Goal: Information Seeking & Learning: Learn about a topic

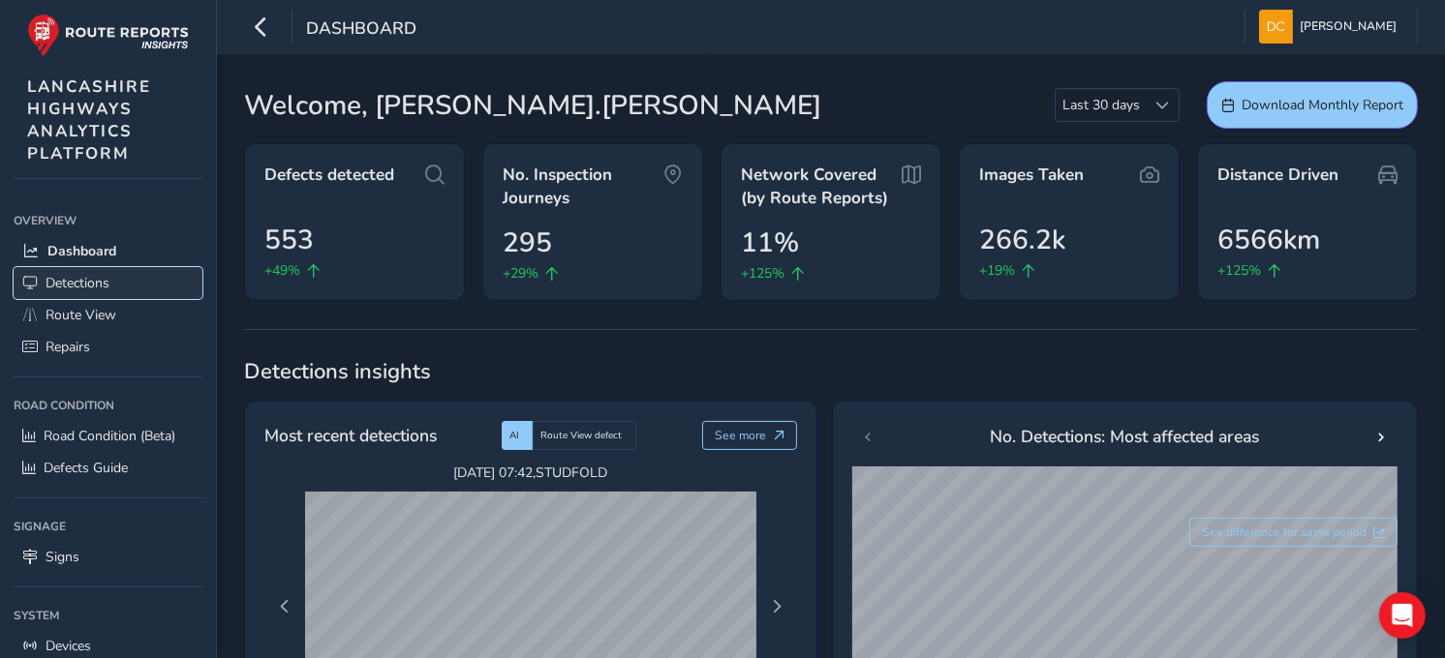
click at [64, 274] on span "Detections" at bounding box center [78, 283] width 64 height 18
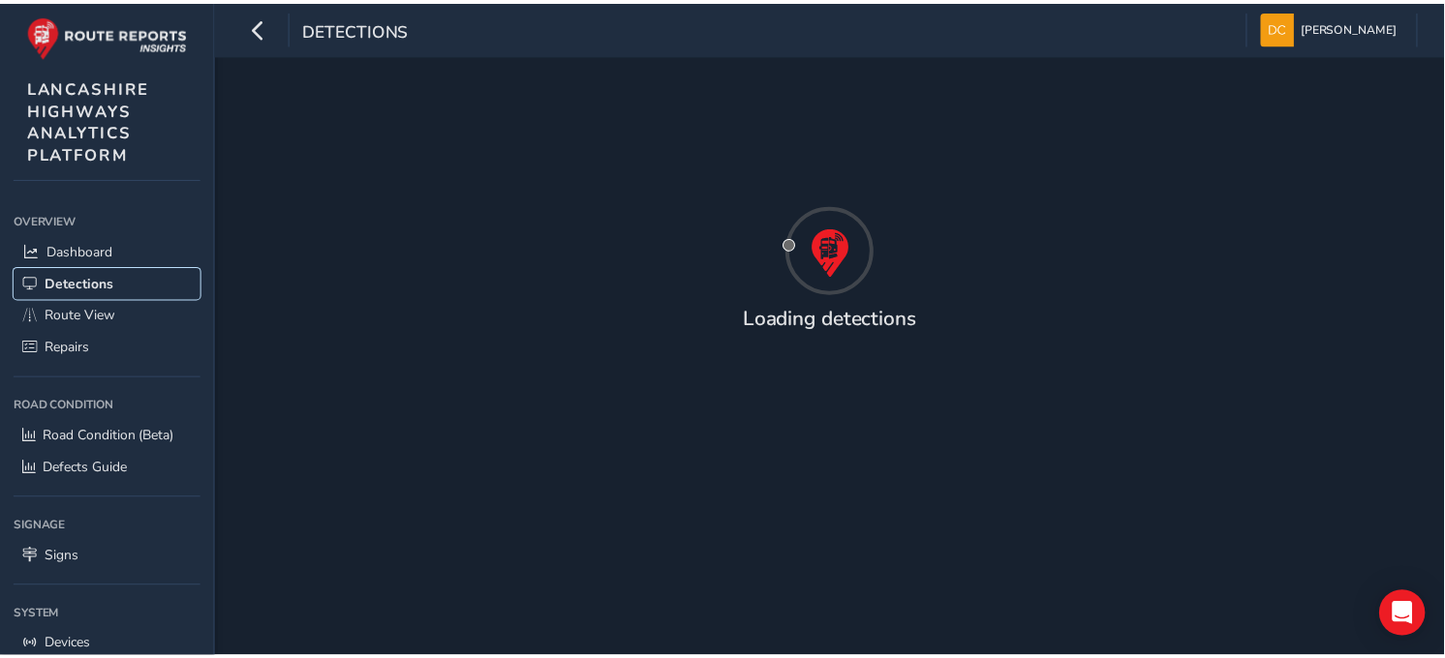
scroll to position [113, 0]
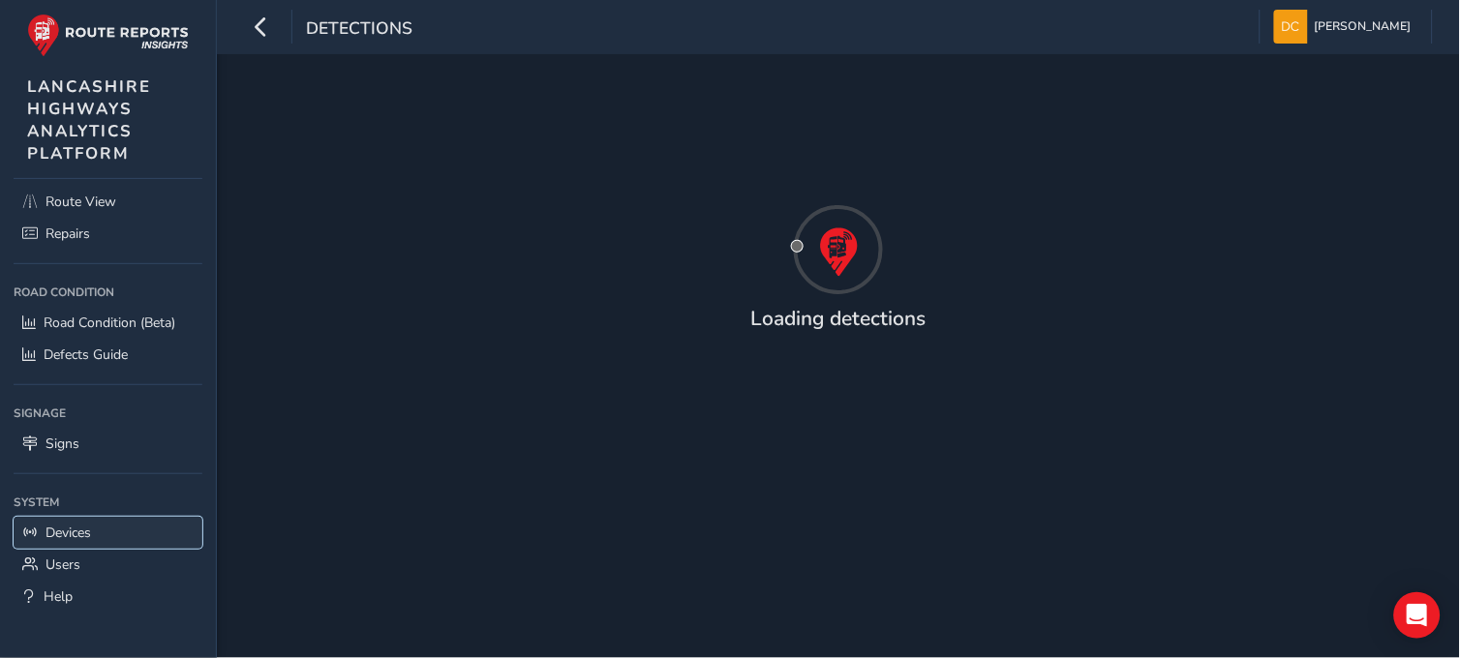
click at [68, 528] on span "Devices" at bounding box center [69, 533] width 46 height 18
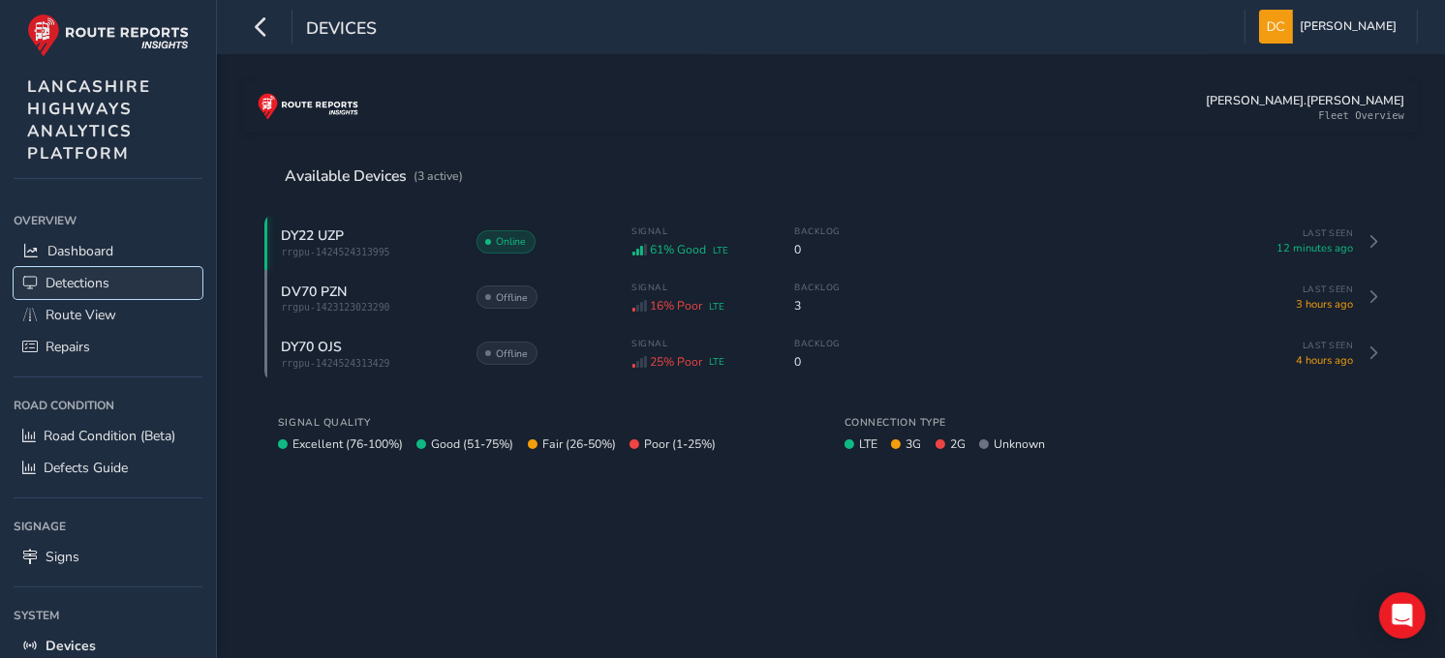
click at [77, 282] on span "Detections" at bounding box center [78, 283] width 64 height 18
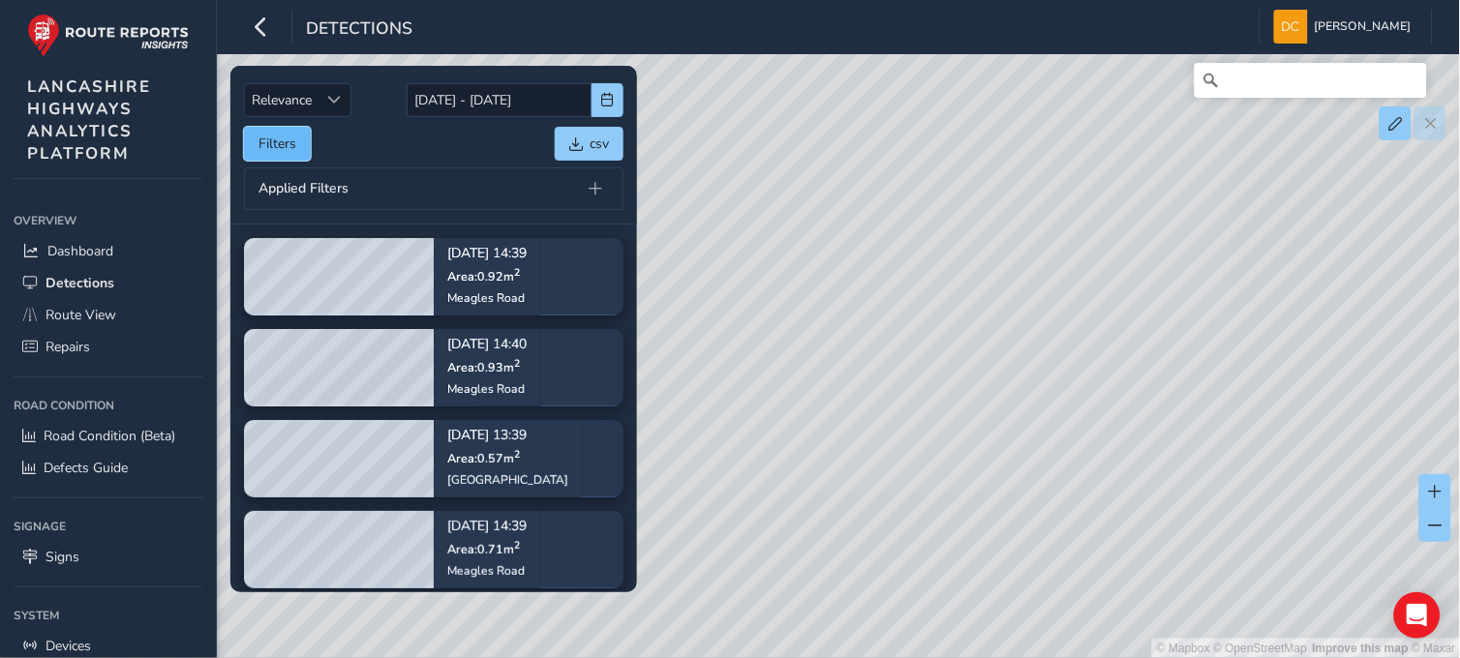
click at [272, 147] on button "Filters" at bounding box center [277, 144] width 67 height 34
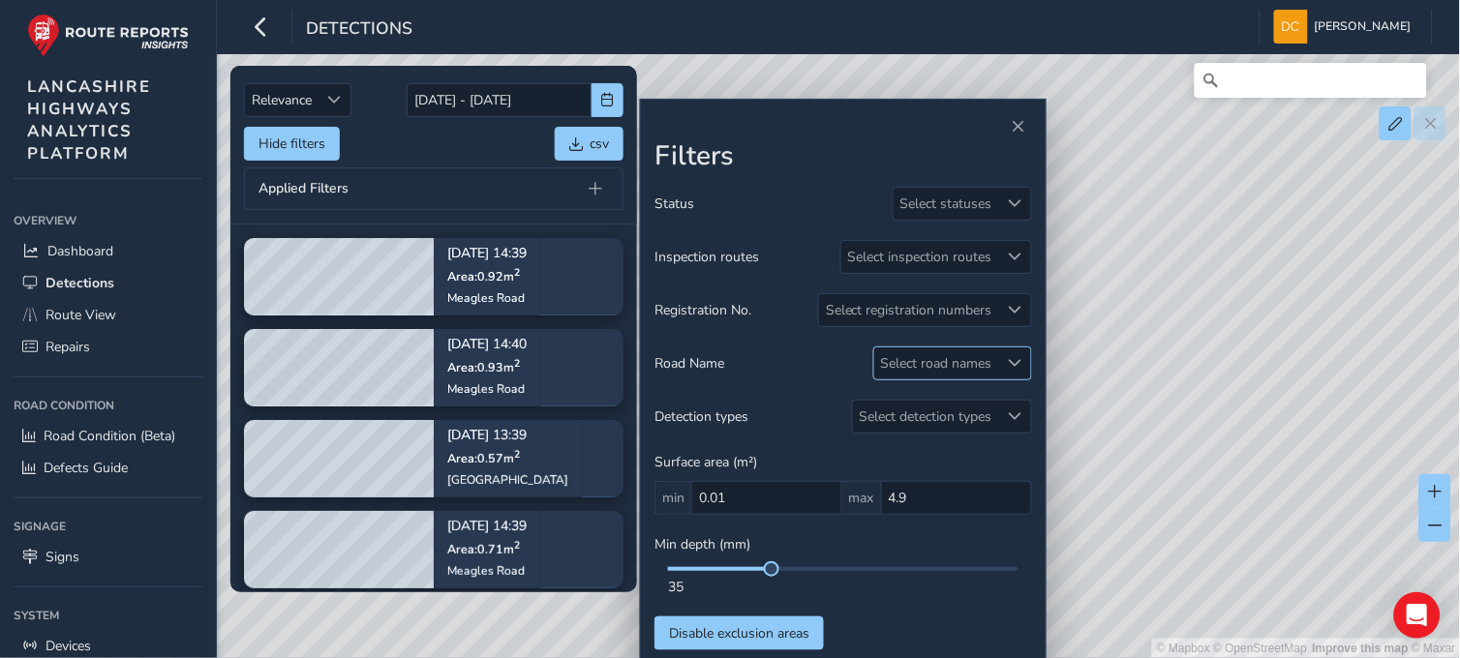
click at [960, 360] on div "Select road names" at bounding box center [936, 364] width 125 height 32
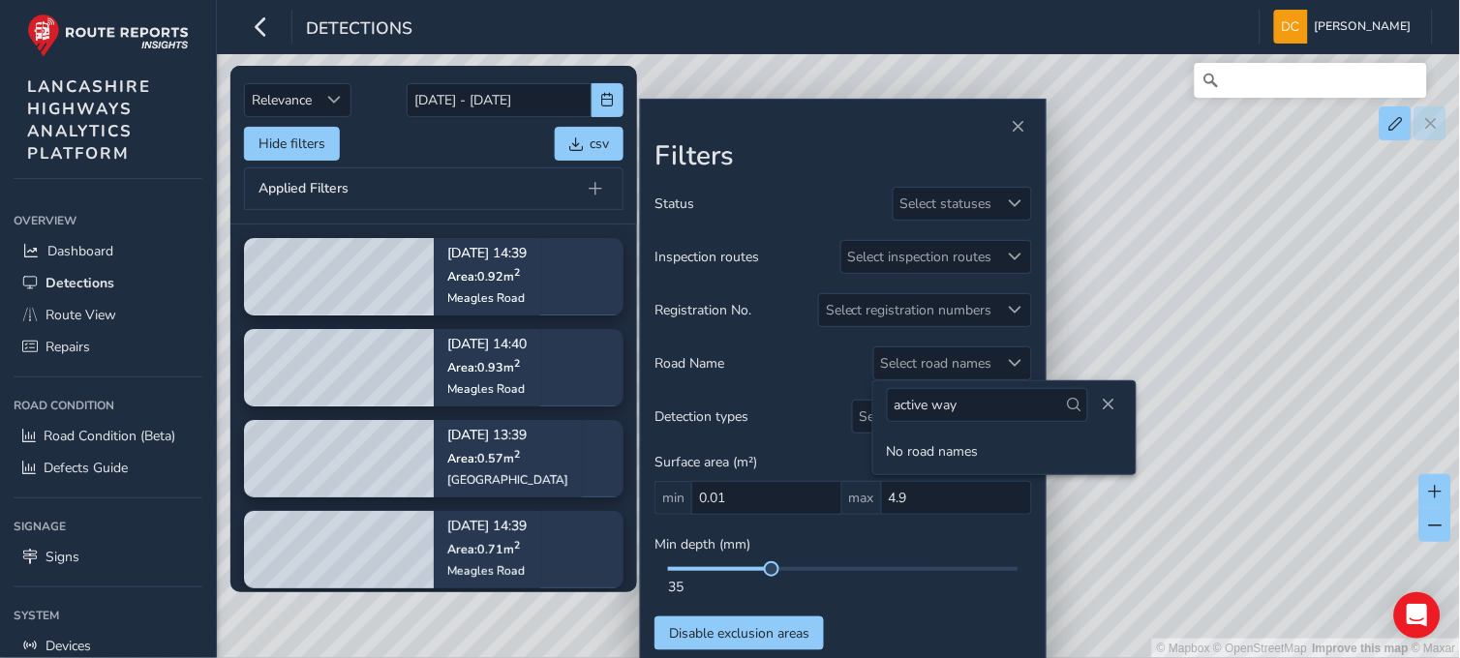
type input "active way"
click at [670, 567] on span at bounding box center [720, 569] width 104 height 4
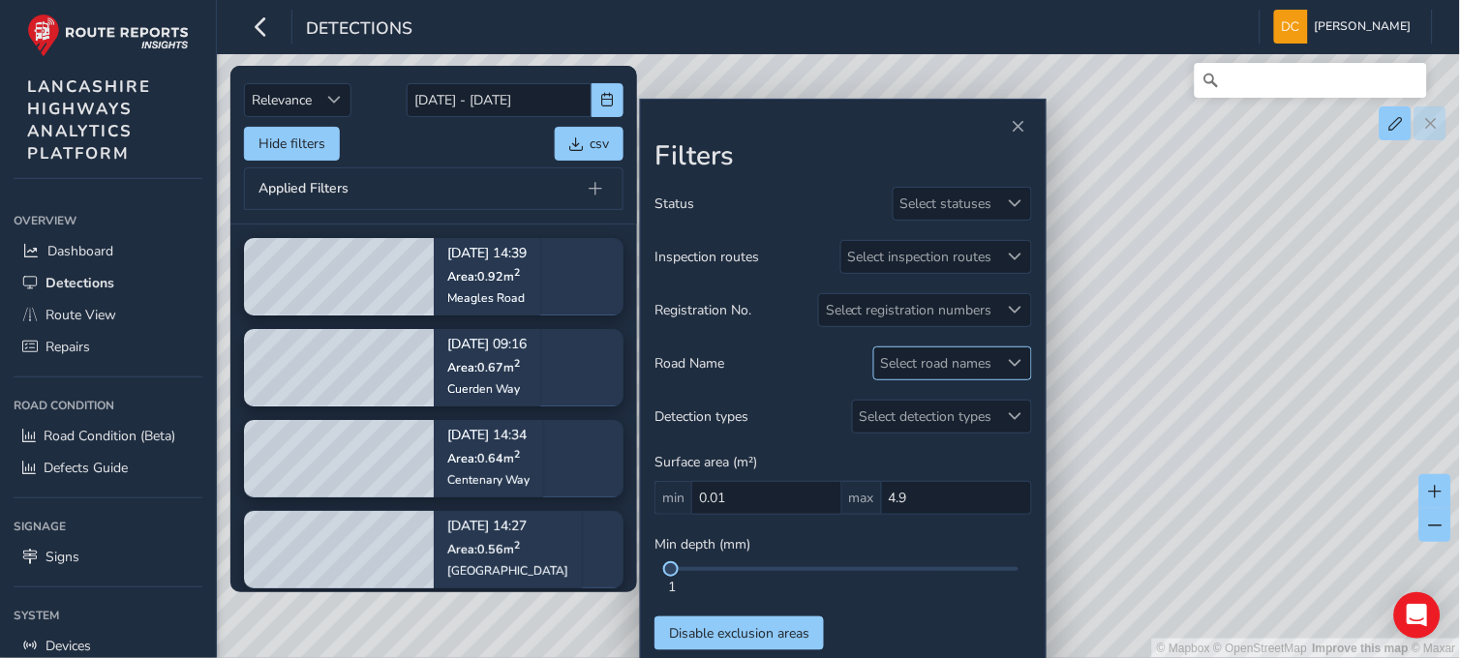
click at [1009, 356] on span at bounding box center [1016, 363] width 14 height 14
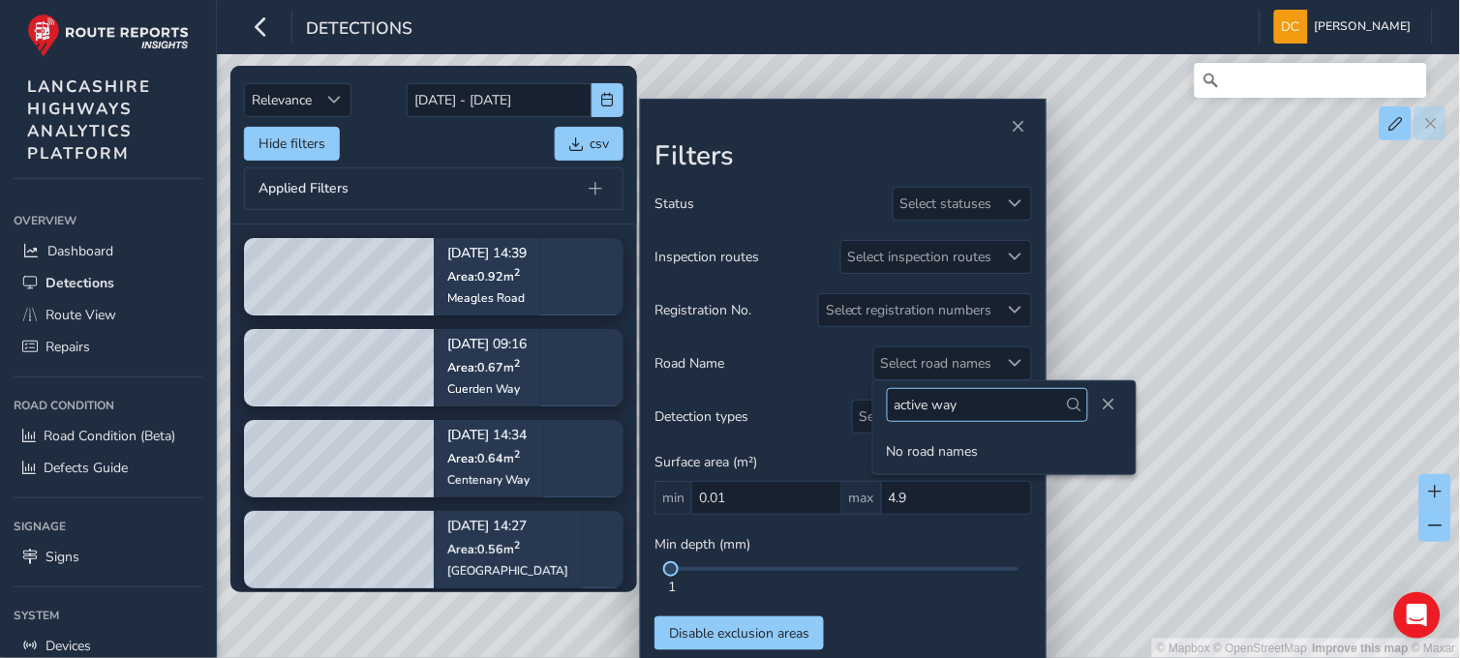
click at [989, 404] on input "active way" at bounding box center [987, 405] width 201 height 34
drag, startPoint x: 671, startPoint y: 574, endPoint x: 775, endPoint y: 577, distance: 103.6
click at [775, 577] on div "35" at bounding box center [844, 581] width 378 height 29
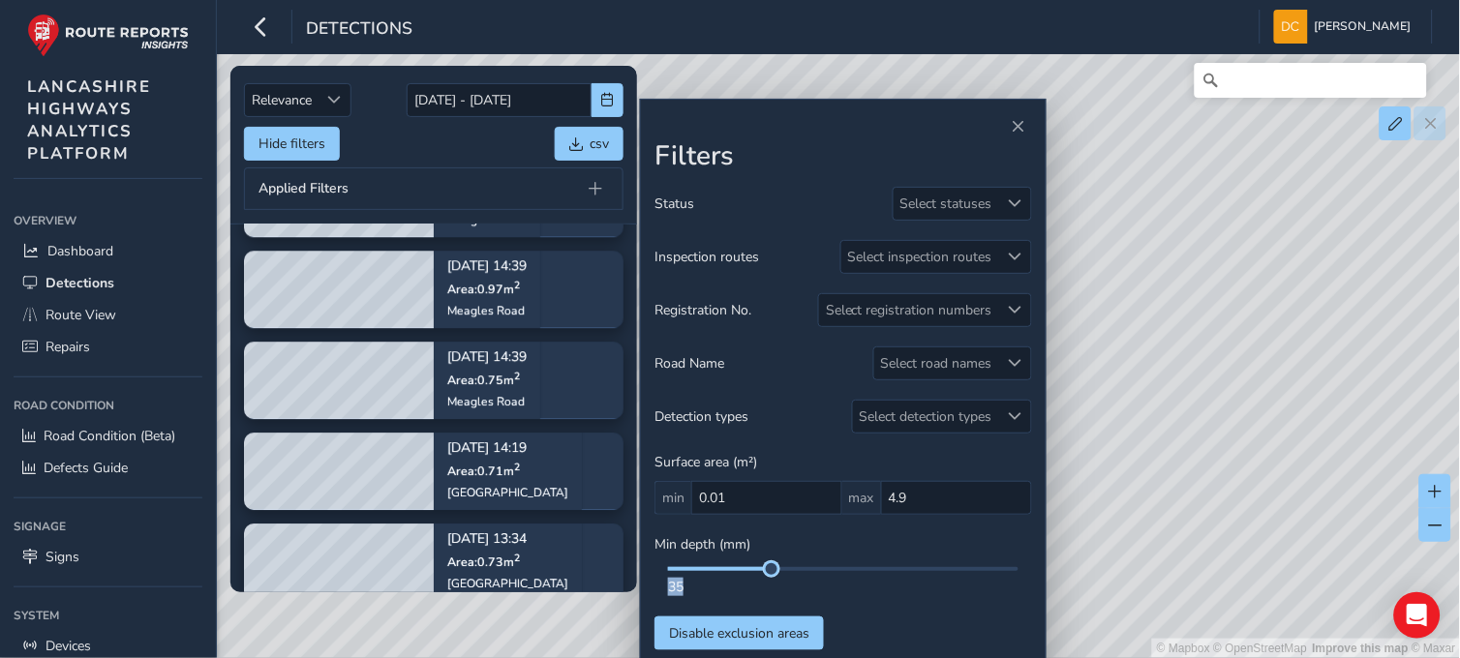
scroll to position [1291, 0]
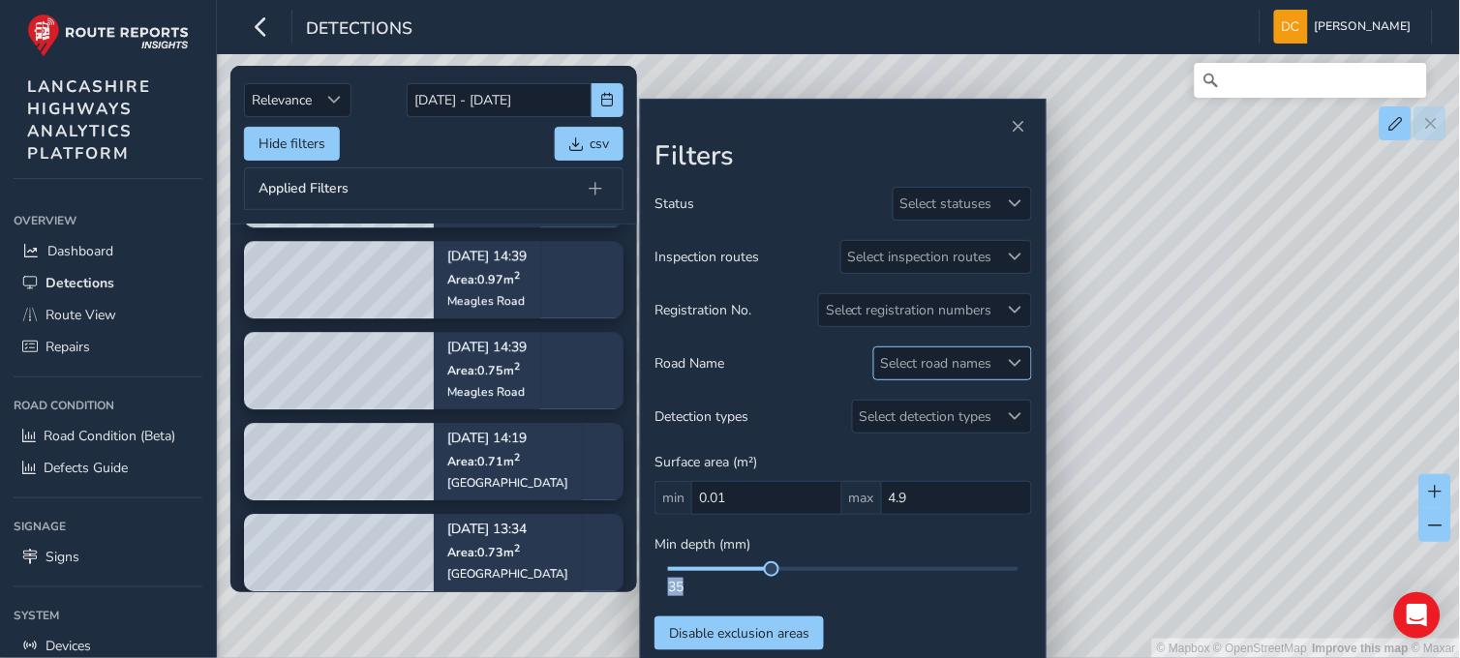
click at [1013, 352] on div at bounding box center [1015, 364] width 32 height 32
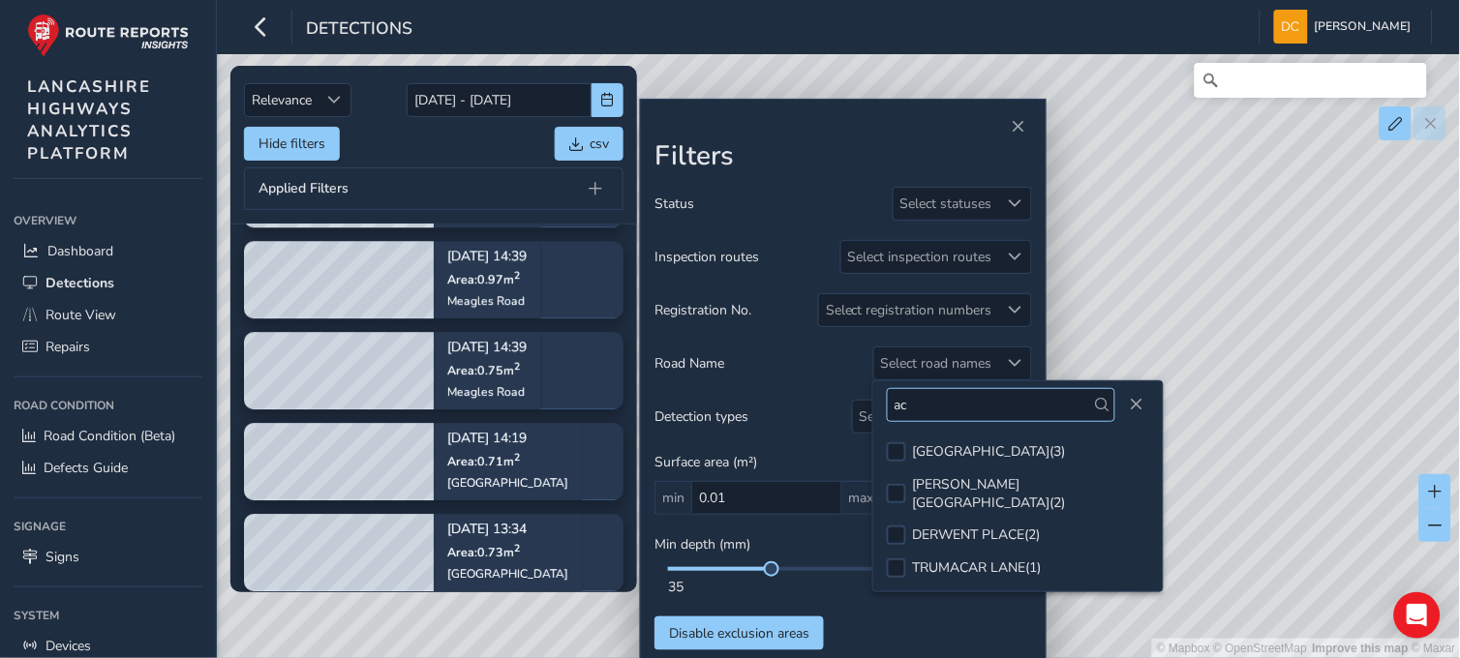
type input "a"
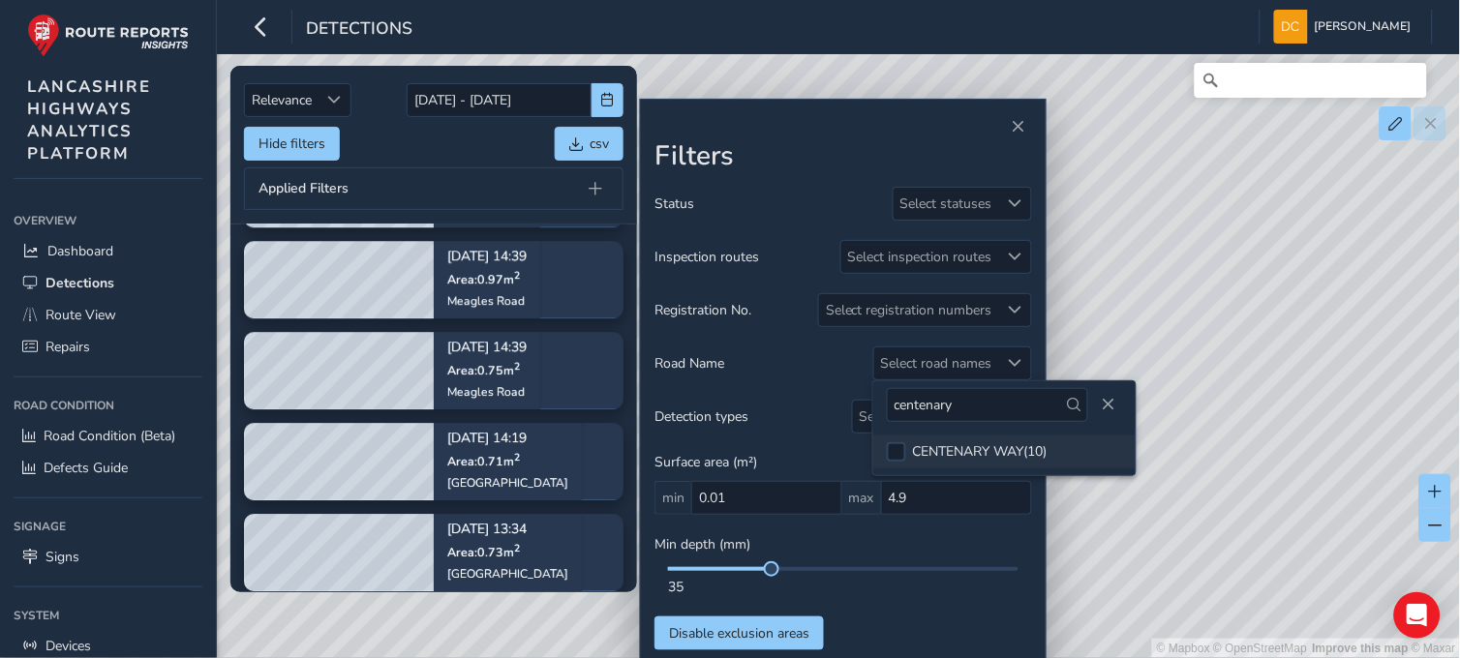
type input "centenary"
click at [905, 445] on div at bounding box center [896, 451] width 19 height 19
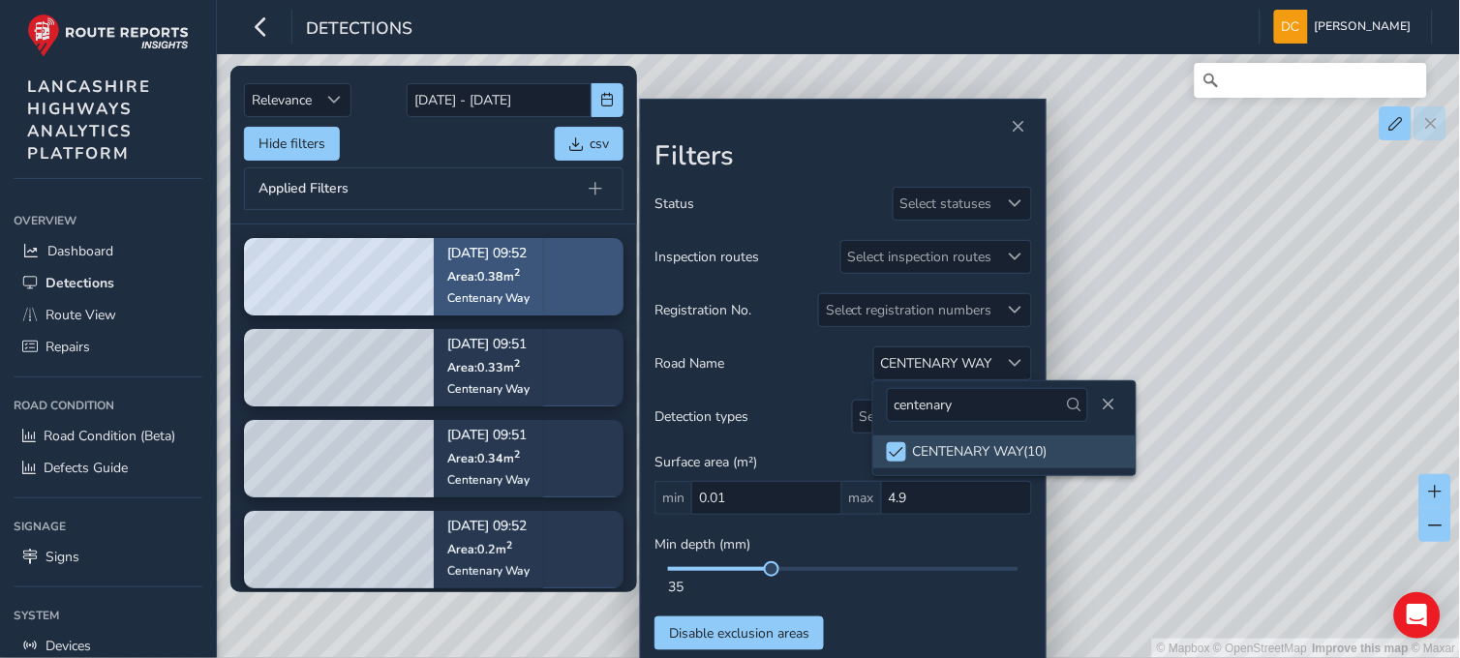
click at [489, 273] on span "Area: 0.38 m 2" at bounding box center [483, 276] width 73 height 16
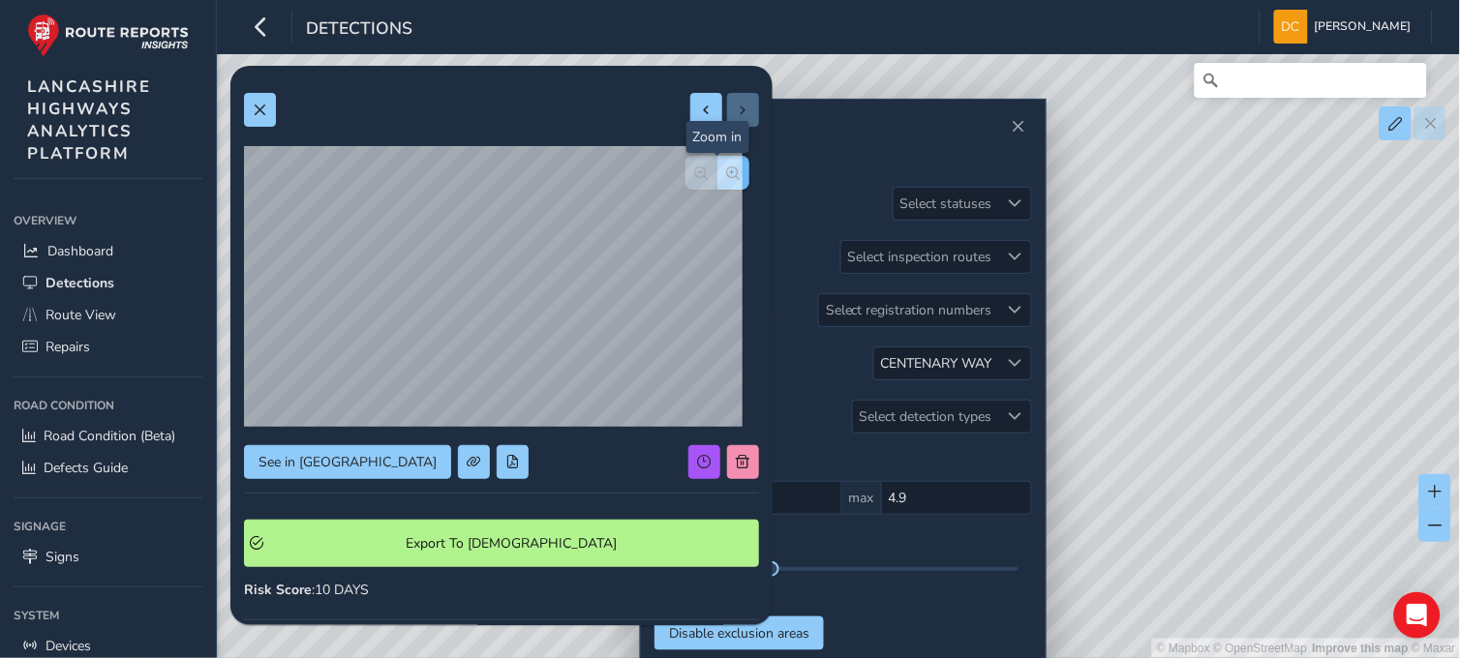
click at [727, 172] on span "button" at bounding box center [734, 174] width 14 height 14
click at [695, 172] on span "button" at bounding box center [702, 174] width 14 height 14
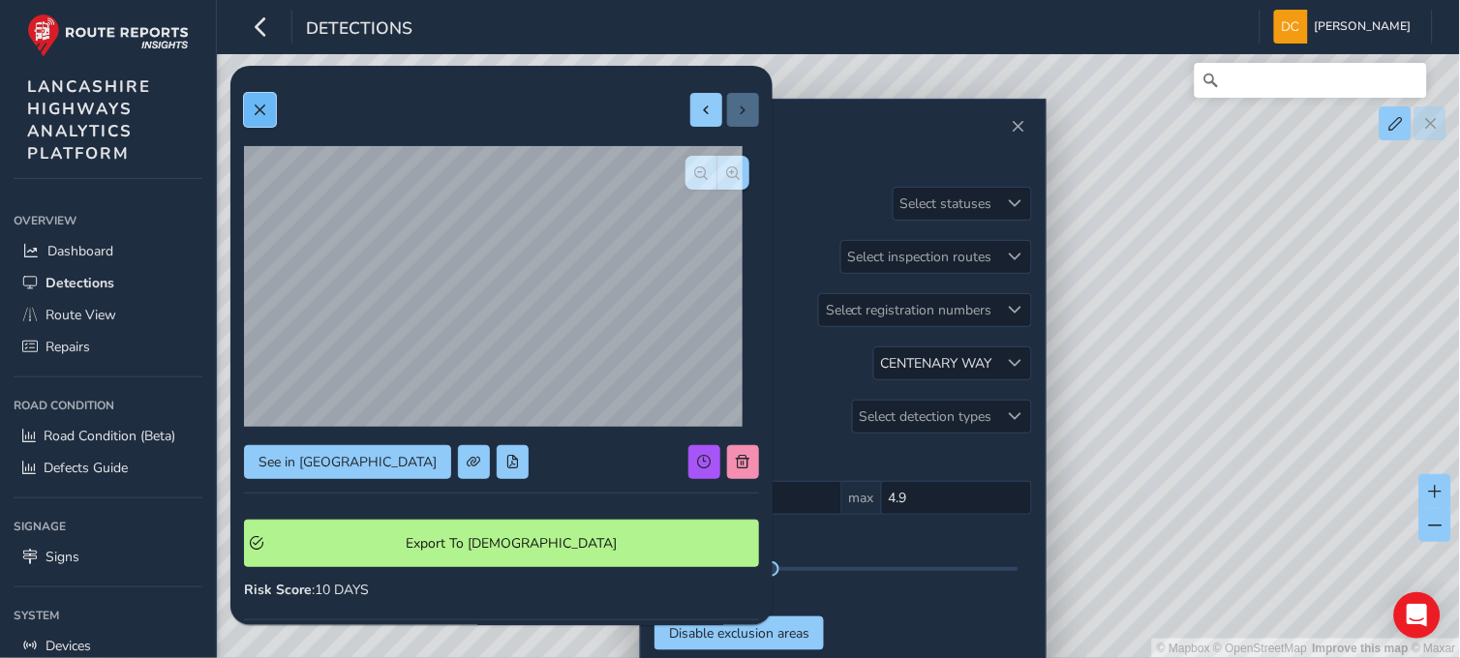
click at [266, 116] on button at bounding box center [260, 110] width 32 height 34
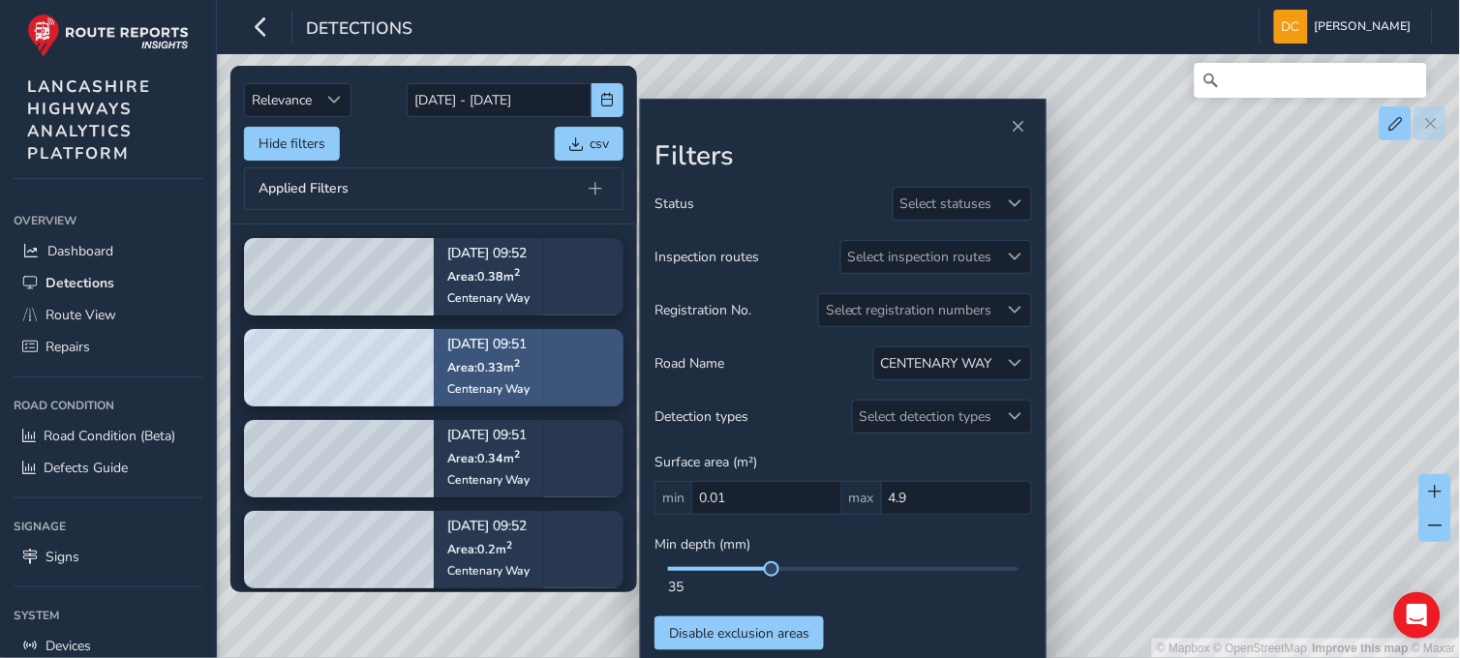
click at [440, 340] on div "Sep 18, 09:51 Area: 0.33 m 2 Centenary Way" at bounding box center [488, 367] width 109 height 112
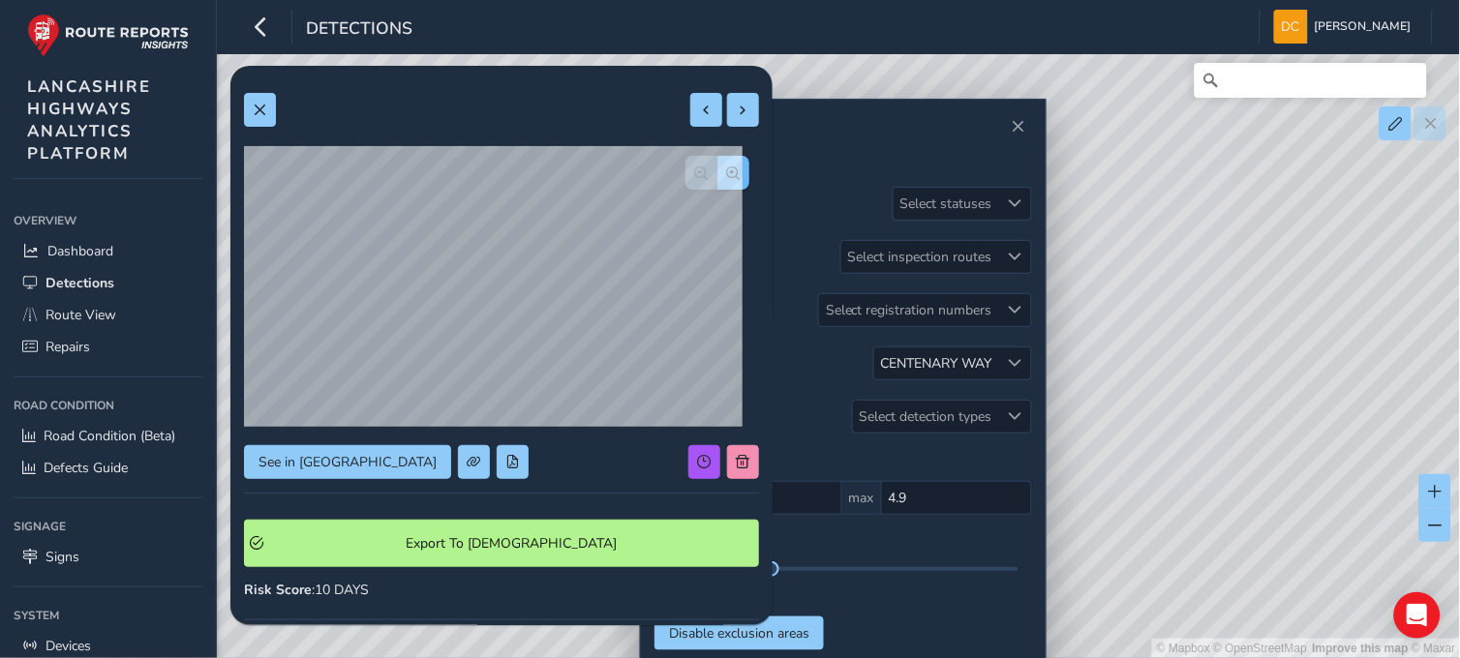
drag, startPoint x: 440, startPoint y: 340, endPoint x: 718, endPoint y: 171, distance: 325.8
click at [727, 171] on span "button" at bounding box center [734, 174] width 14 height 14
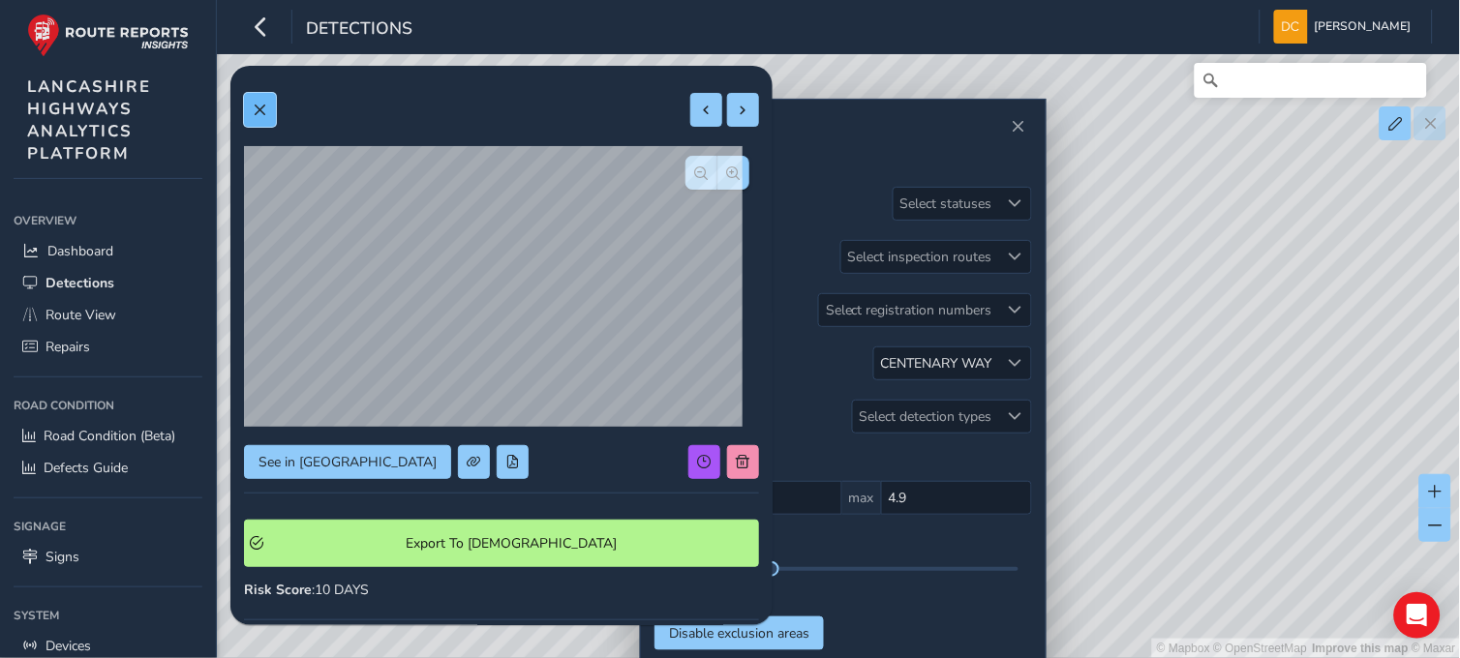
click at [264, 107] on span at bounding box center [260, 111] width 14 height 14
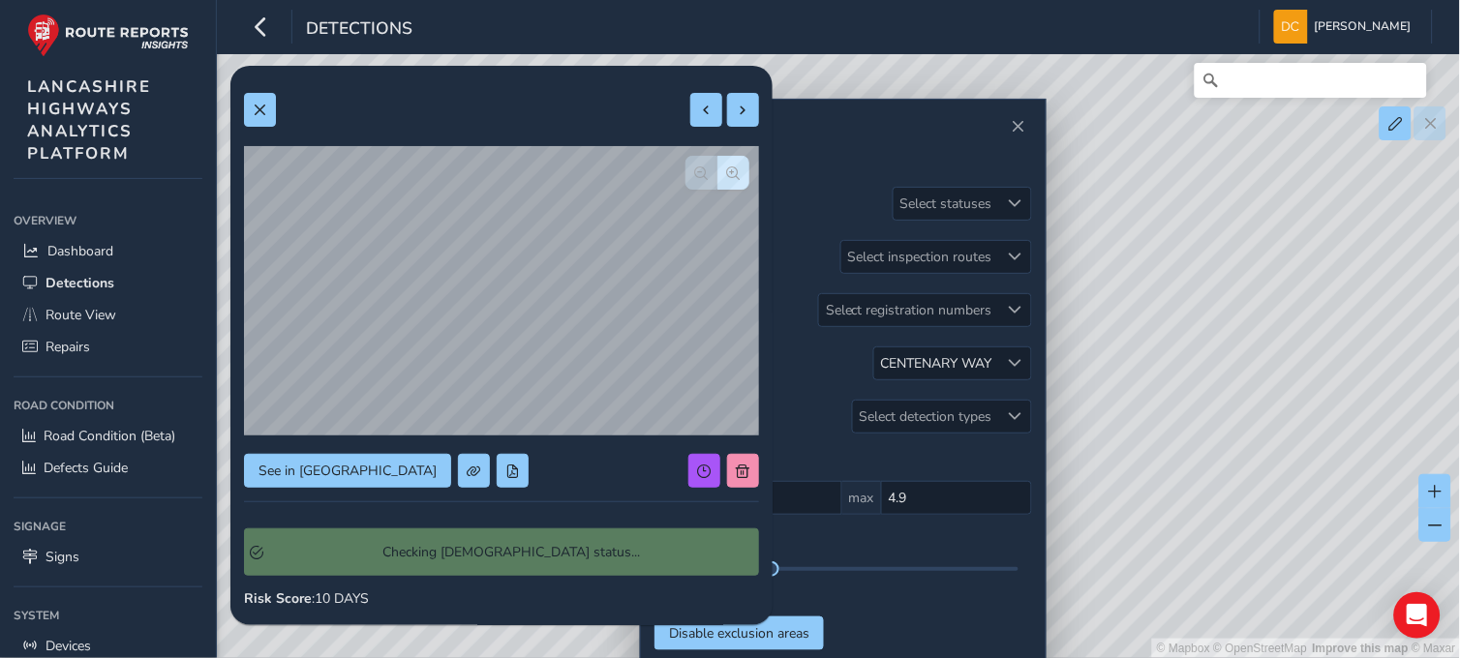
click at [339, 436] on div "See in Route View Checking Symology status... Risk Score : 10 DAYS Recorded Sep…" at bounding box center [501, 550] width 515 height 943
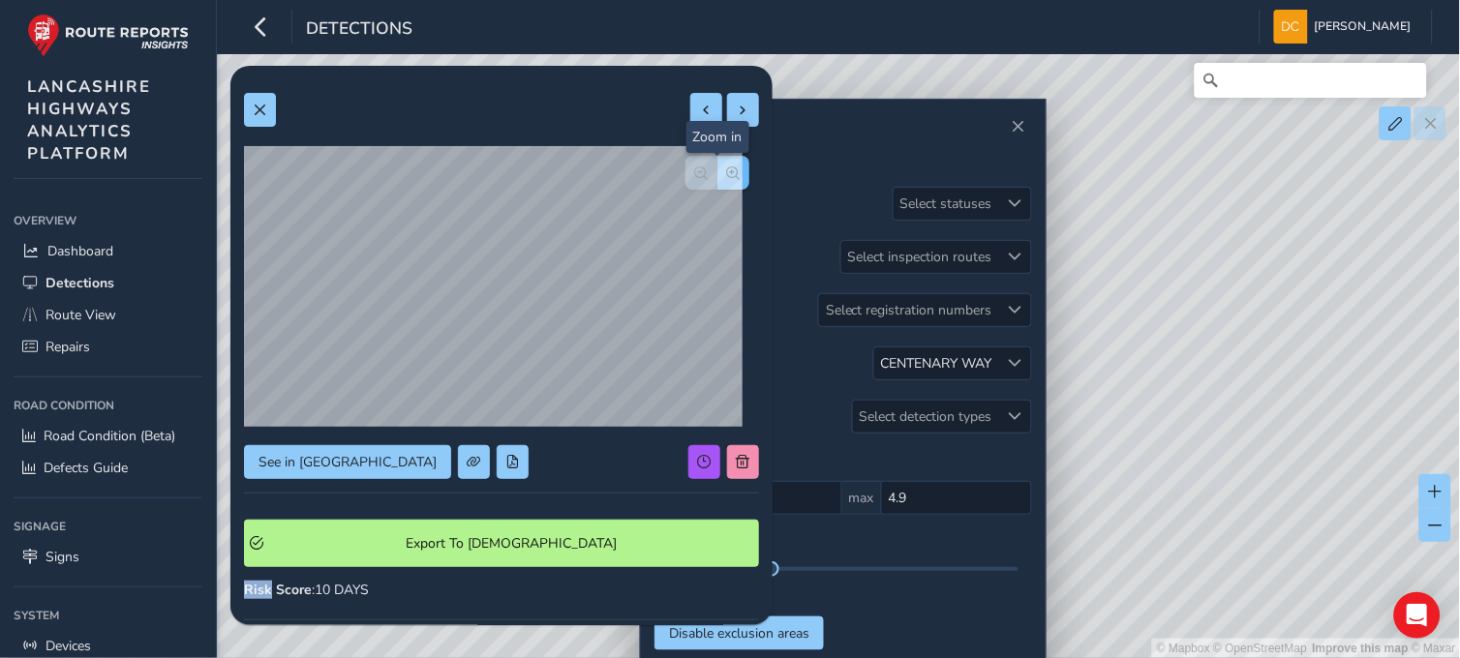
click at [727, 171] on span "button" at bounding box center [734, 174] width 14 height 14
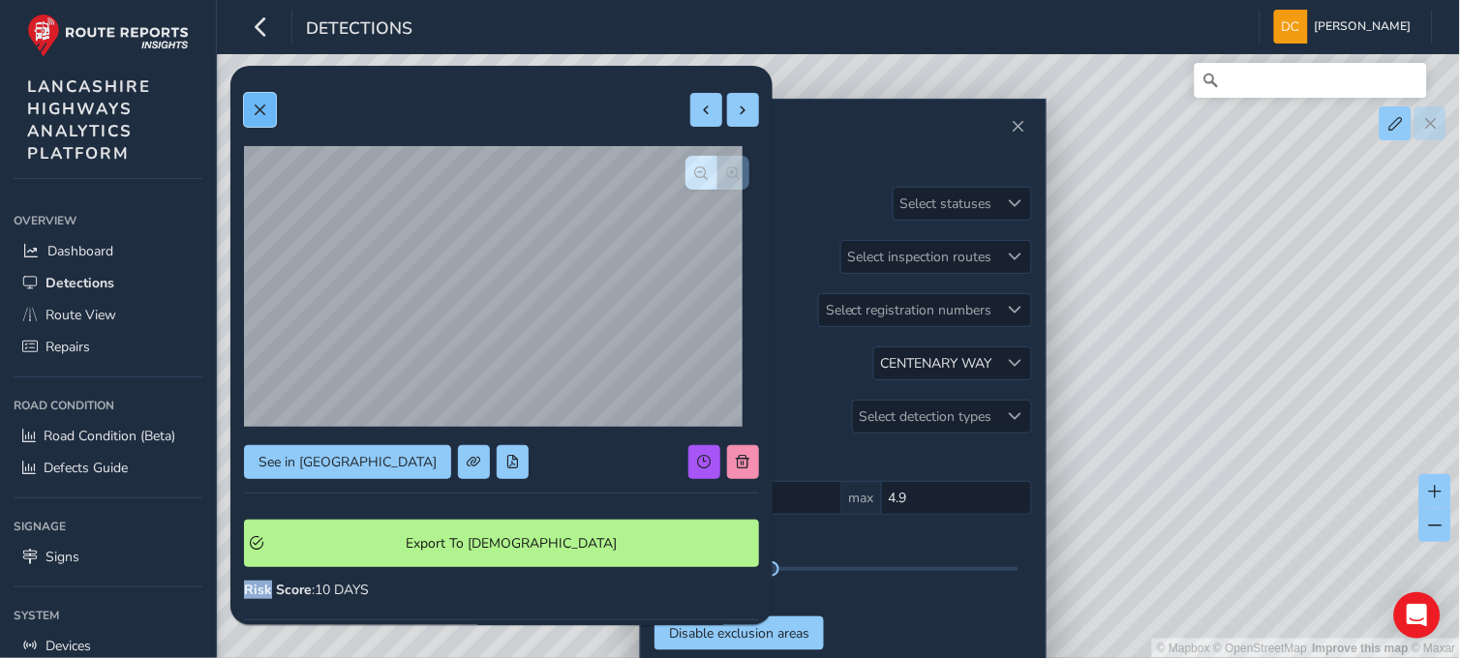
click at [252, 103] on button at bounding box center [260, 110] width 32 height 34
click at [727, 175] on span "button" at bounding box center [734, 174] width 14 height 14
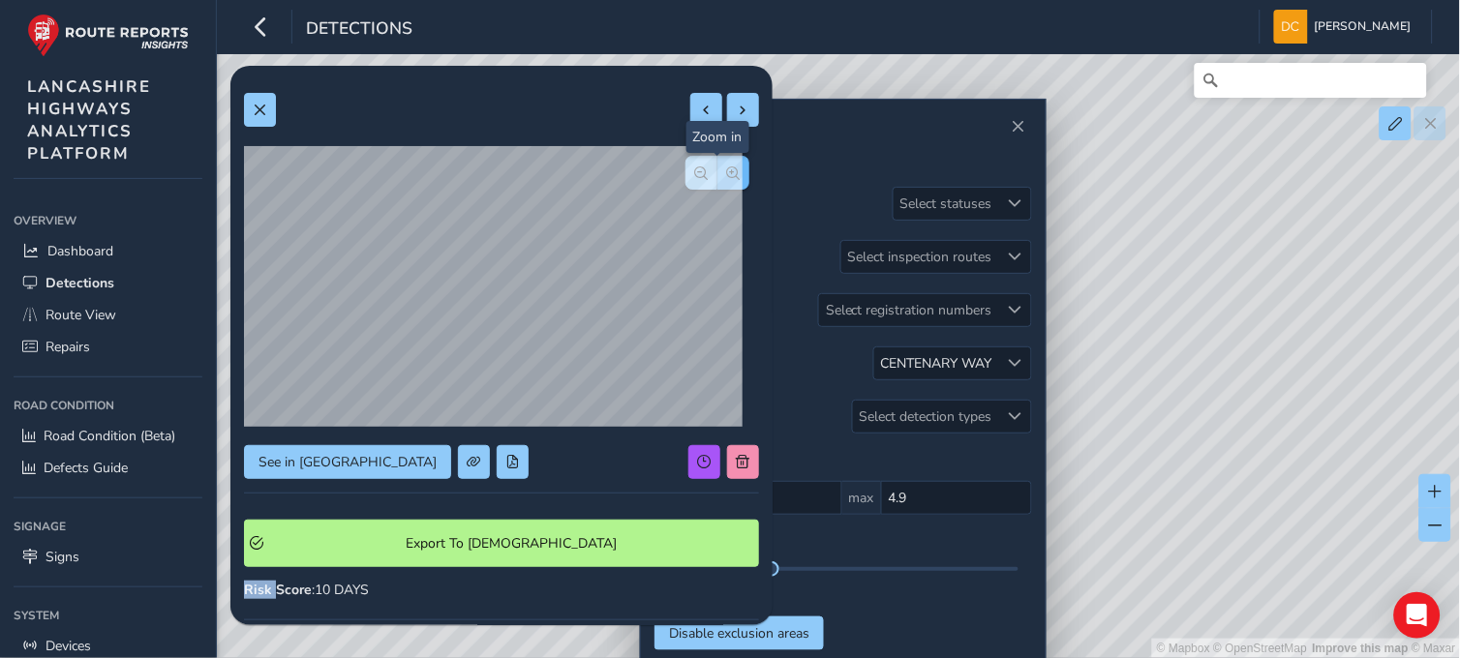
click at [727, 175] on span "button" at bounding box center [734, 174] width 14 height 14
click at [720, 175] on div at bounding box center [718, 173] width 64 height 34
click at [273, 111] on button at bounding box center [260, 110] width 32 height 34
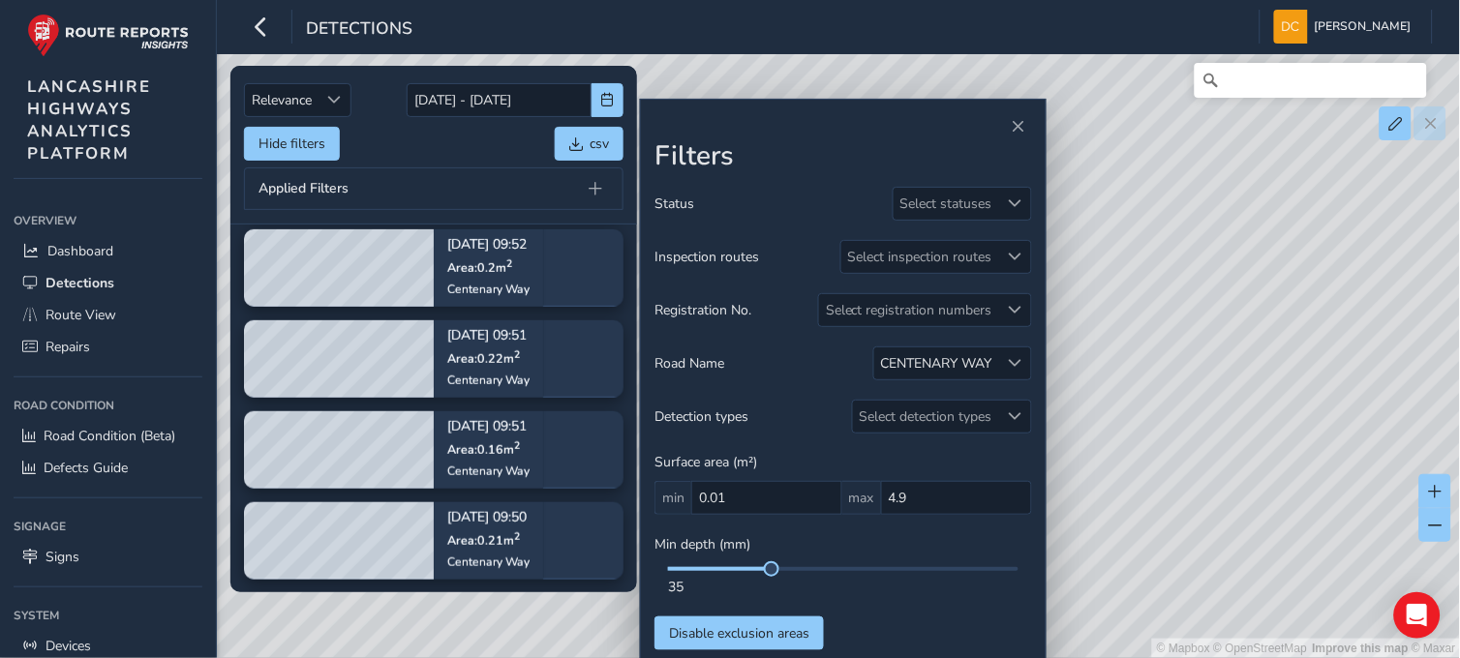
scroll to position [322, 0]
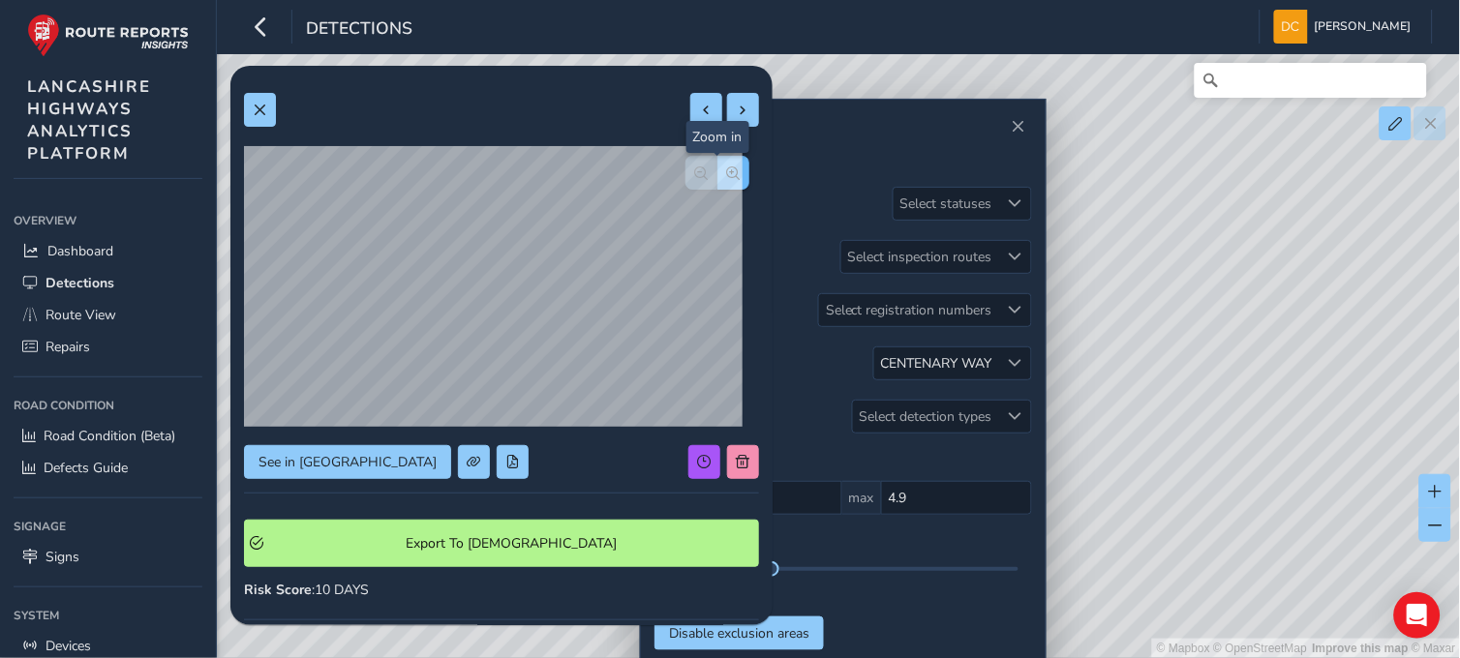
click at [727, 176] on span "button" at bounding box center [734, 174] width 14 height 14
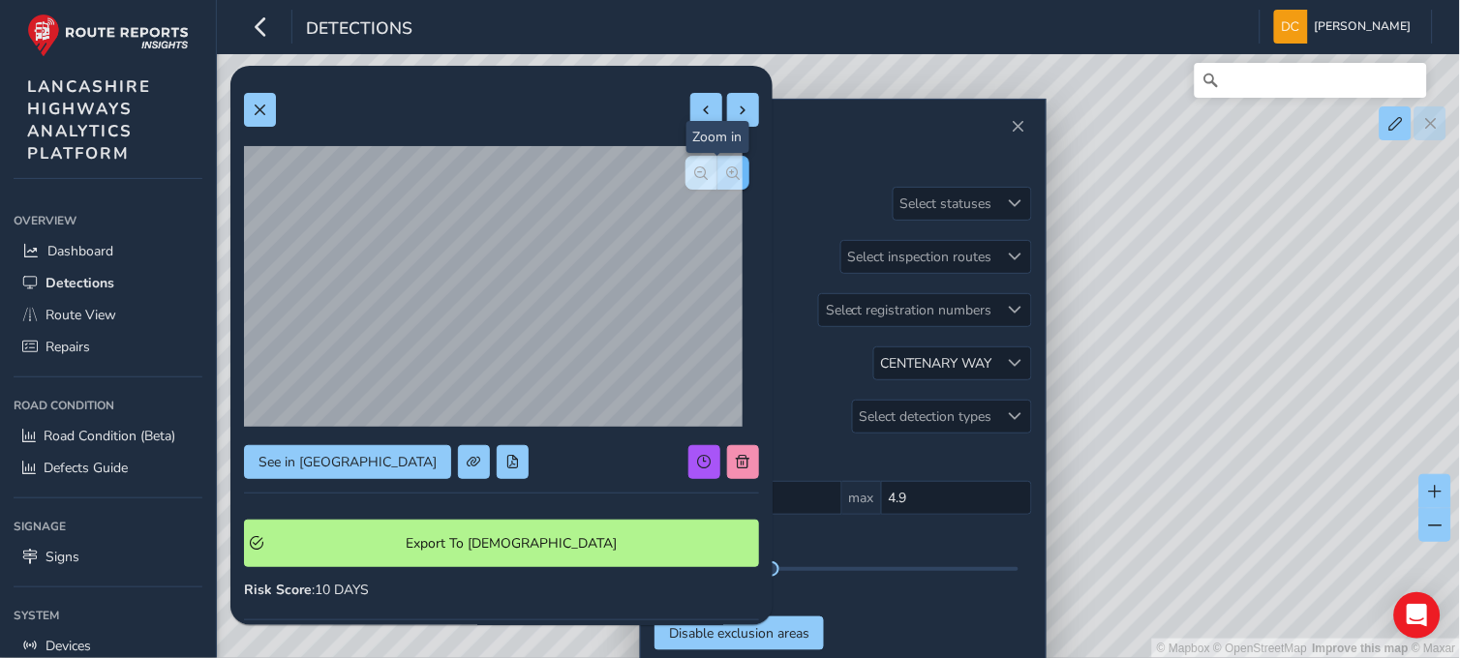
click at [718, 176] on div at bounding box center [718, 173] width 64 height 34
click at [255, 104] on span at bounding box center [260, 111] width 14 height 14
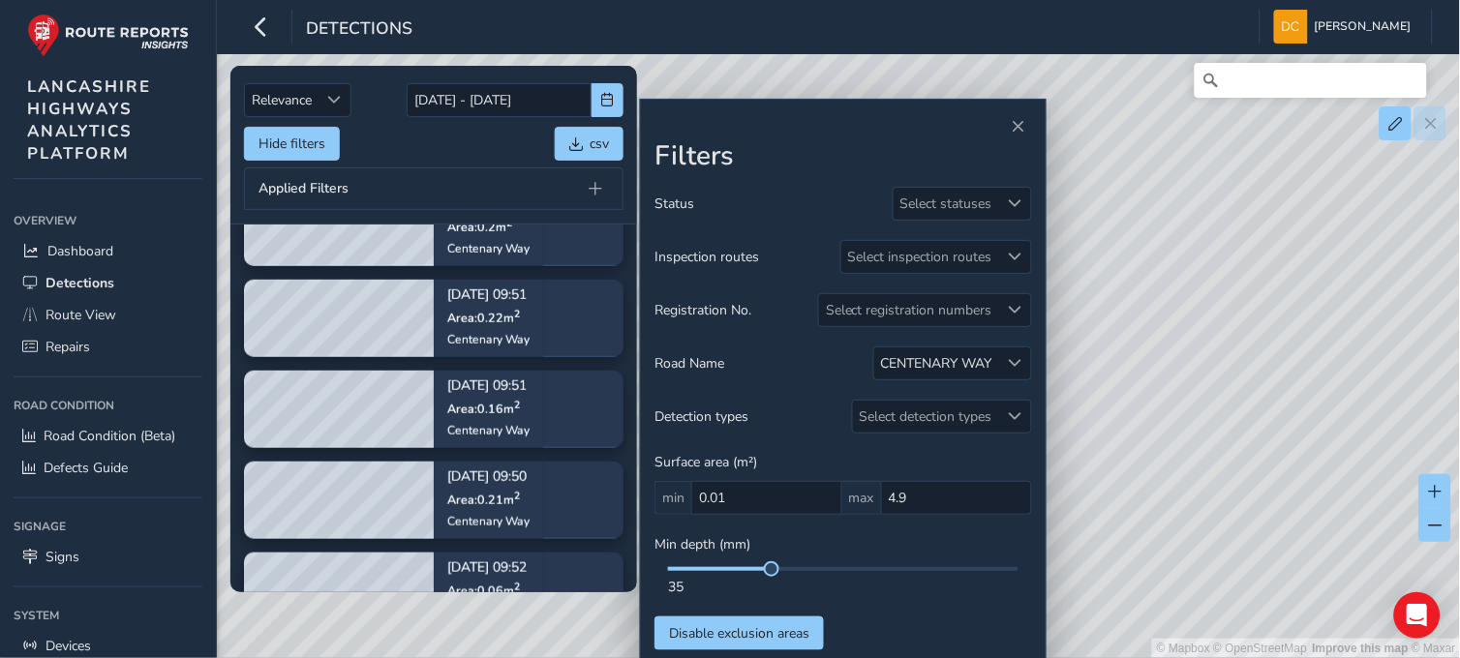
scroll to position [515, 0]
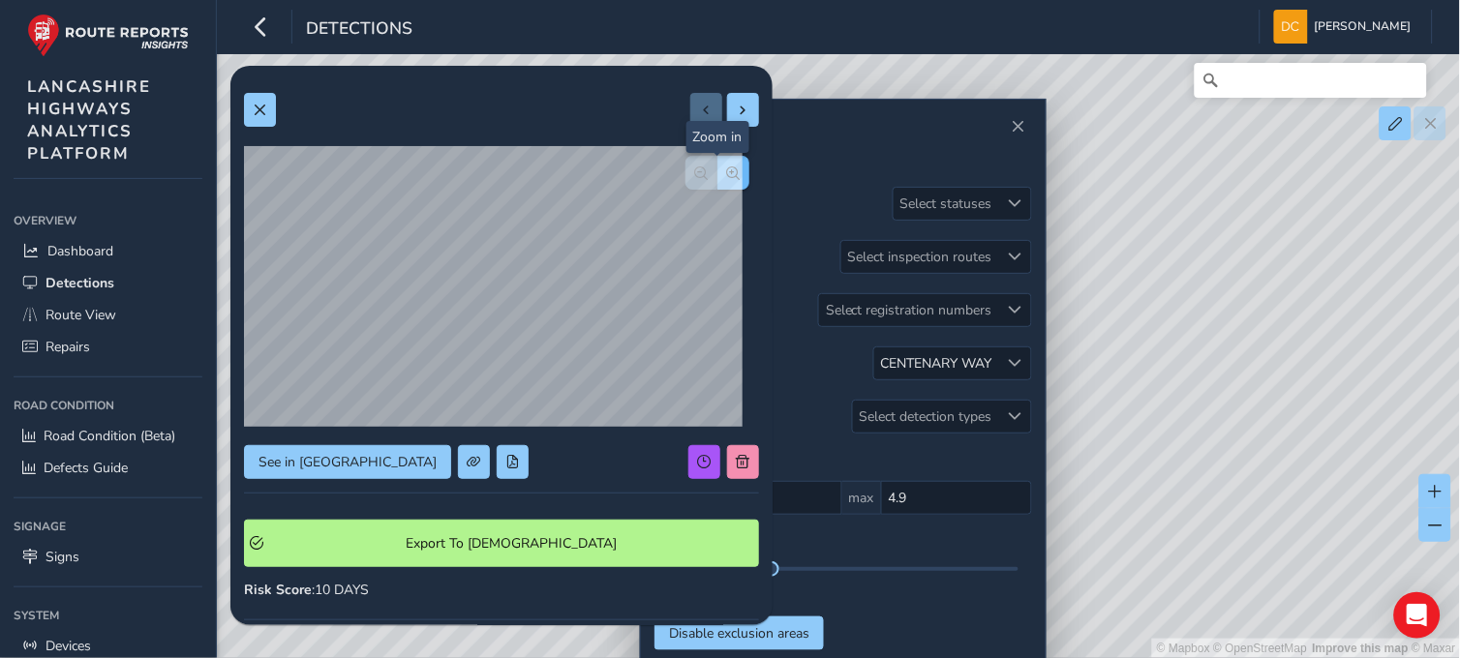
click at [728, 163] on div "See in Route View Export To Symology Risk Score : 10 DAYS Recorded Sep 18 2025,…" at bounding box center [501, 574] width 515 height 991
click at [728, 163] on button "button" at bounding box center [733, 173] width 32 height 34
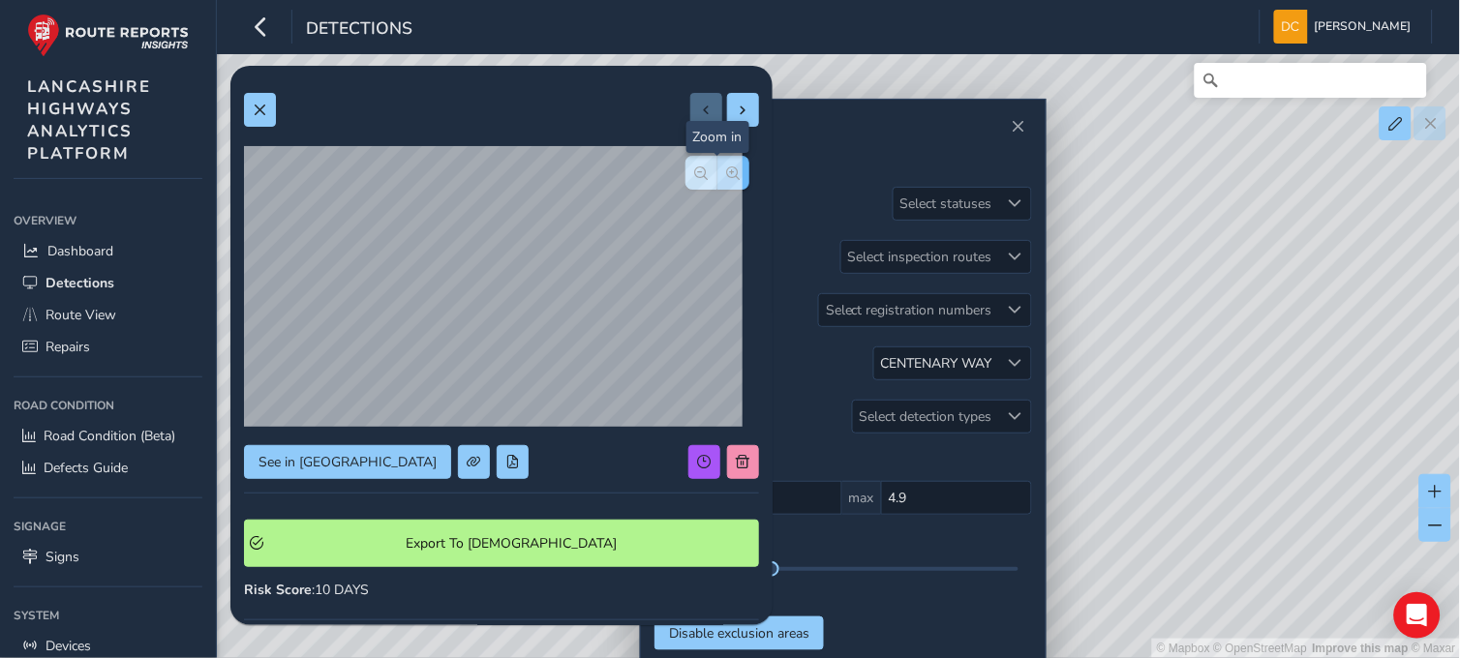
click at [728, 163] on button "button" at bounding box center [733, 173] width 32 height 34
click at [728, 163] on div at bounding box center [718, 173] width 64 height 34
click at [250, 126] on button at bounding box center [260, 110] width 32 height 34
click at [727, 170] on span "button" at bounding box center [734, 174] width 14 height 14
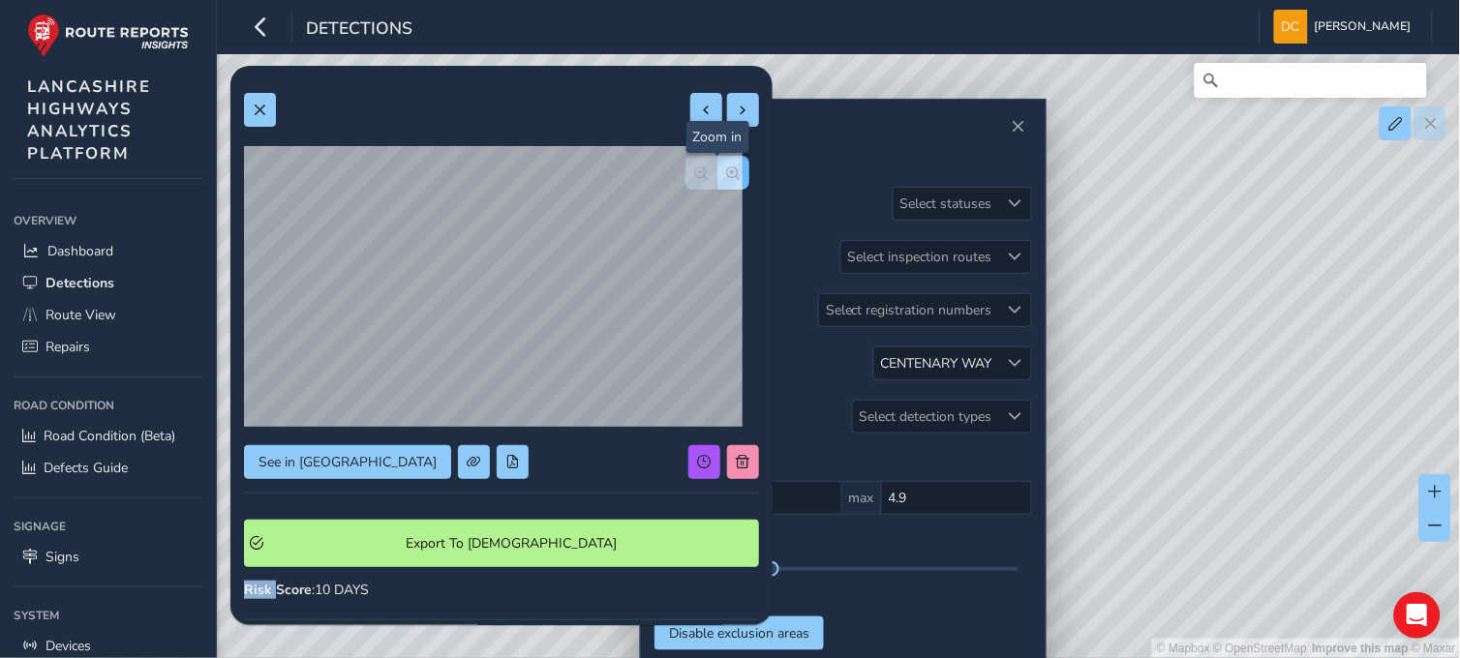
click at [727, 170] on span "button" at bounding box center [734, 174] width 14 height 14
click at [715, 170] on div at bounding box center [718, 173] width 64 height 34
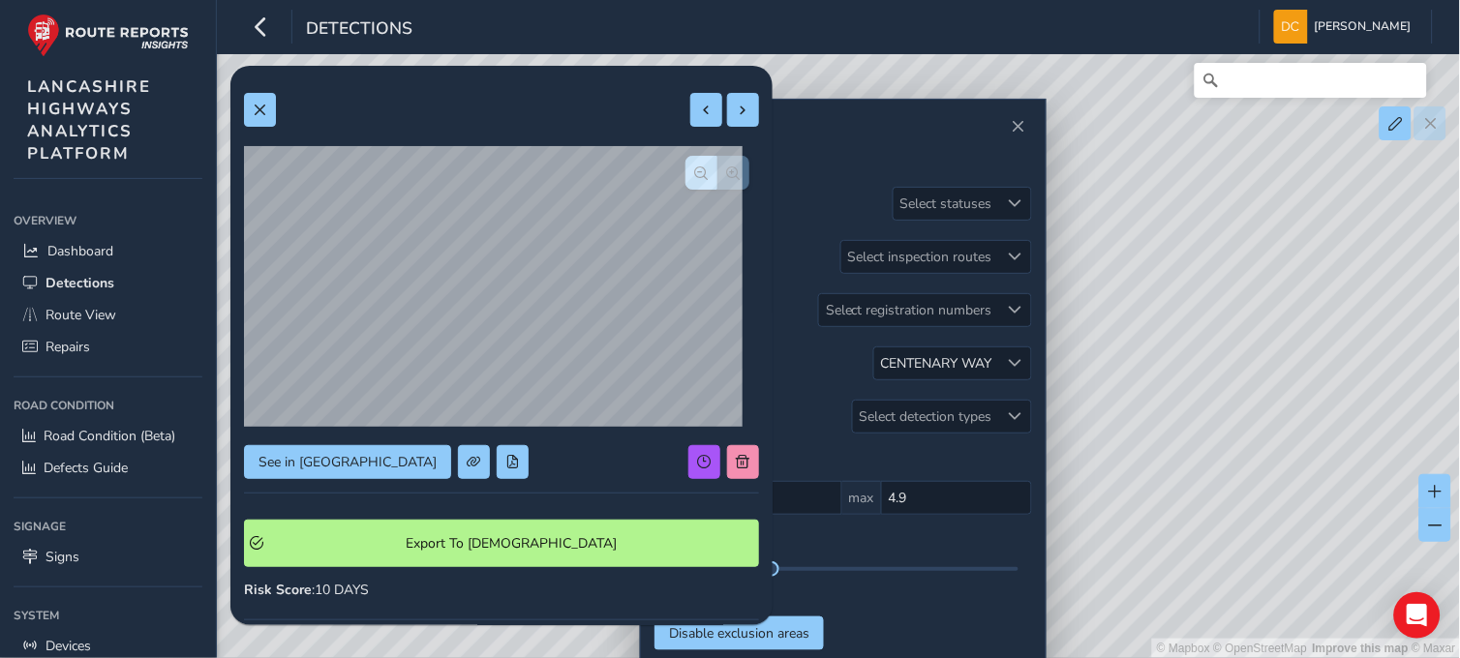
click at [715, 170] on div at bounding box center [718, 173] width 64 height 34
click at [263, 104] on span at bounding box center [260, 111] width 14 height 14
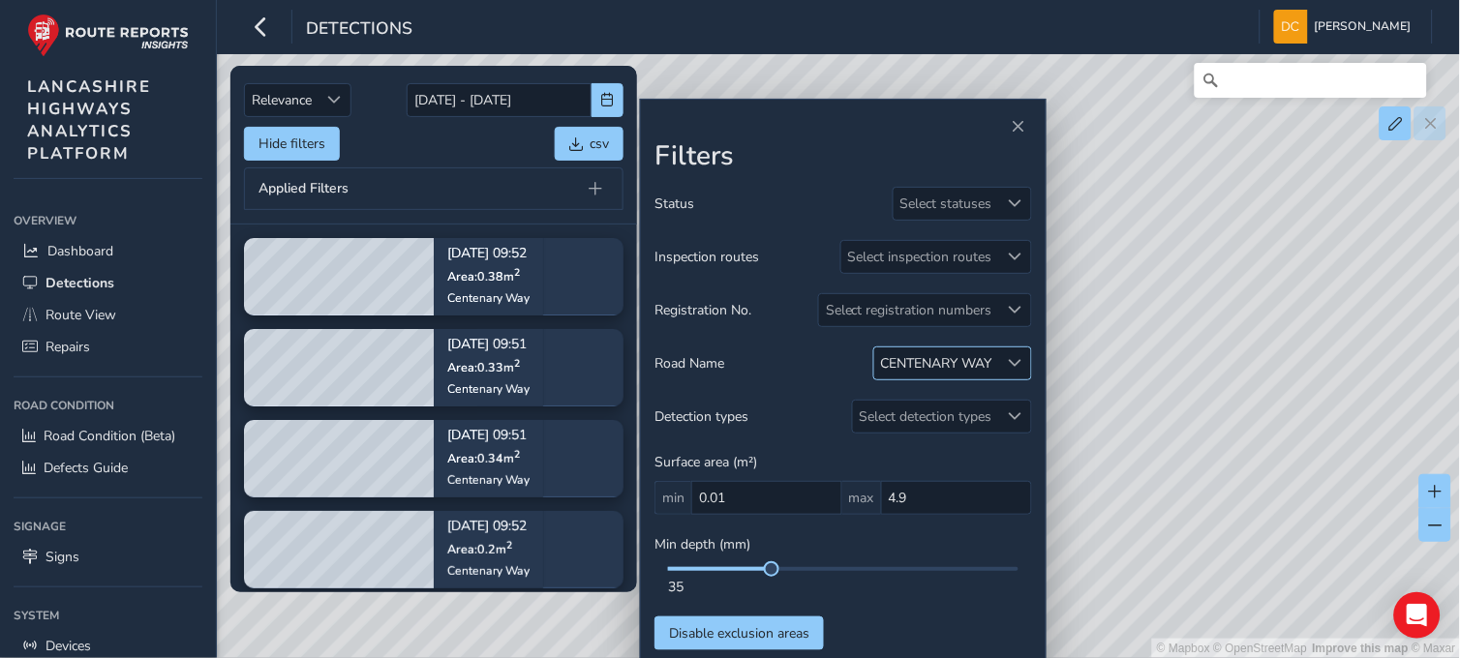
click at [1014, 363] on span at bounding box center [1016, 363] width 14 height 14
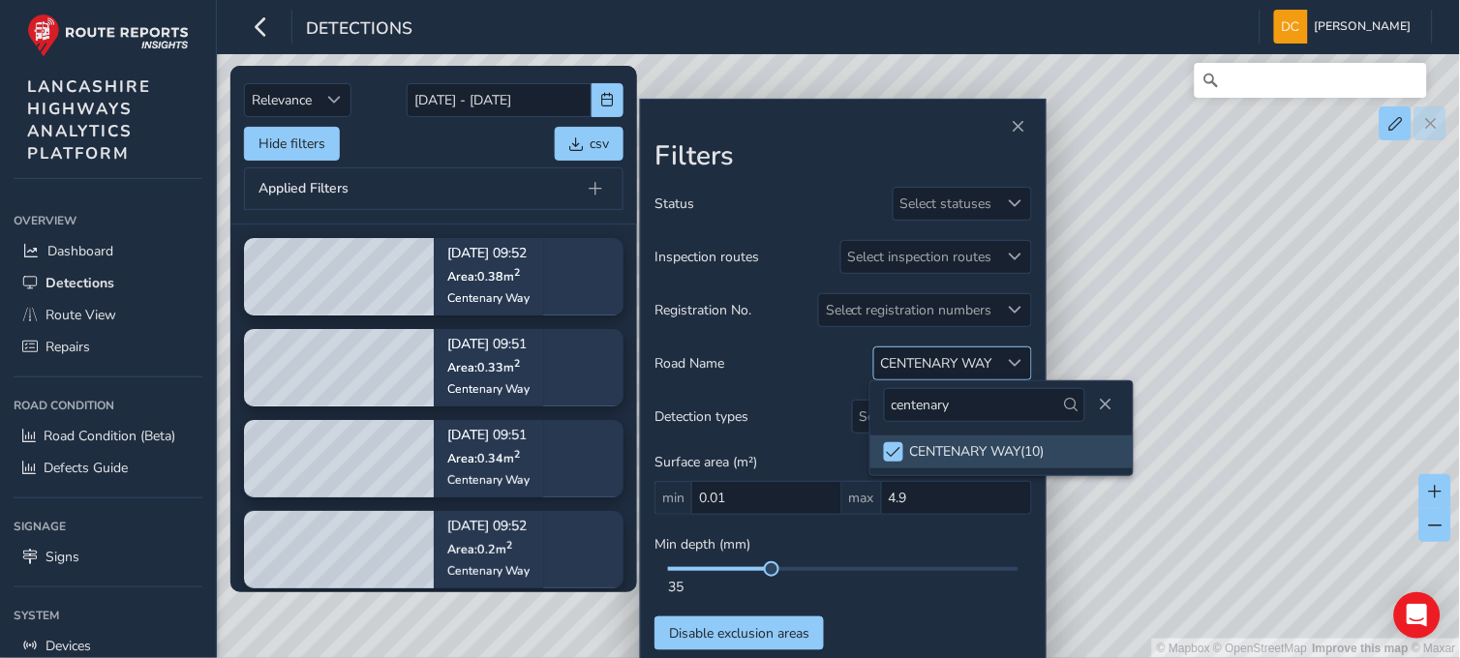
click at [1014, 363] on span at bounding box center [1016, 363] width 14 height 14
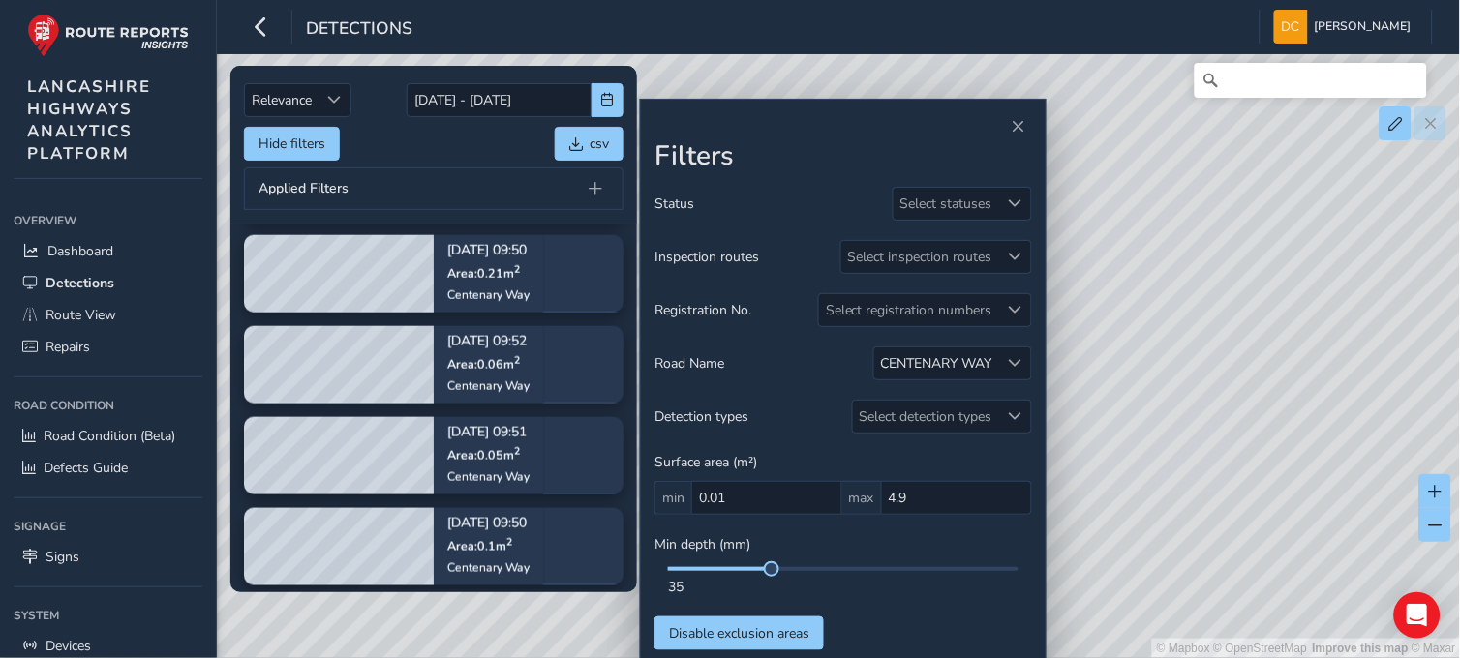
scroll to position [515, 0]
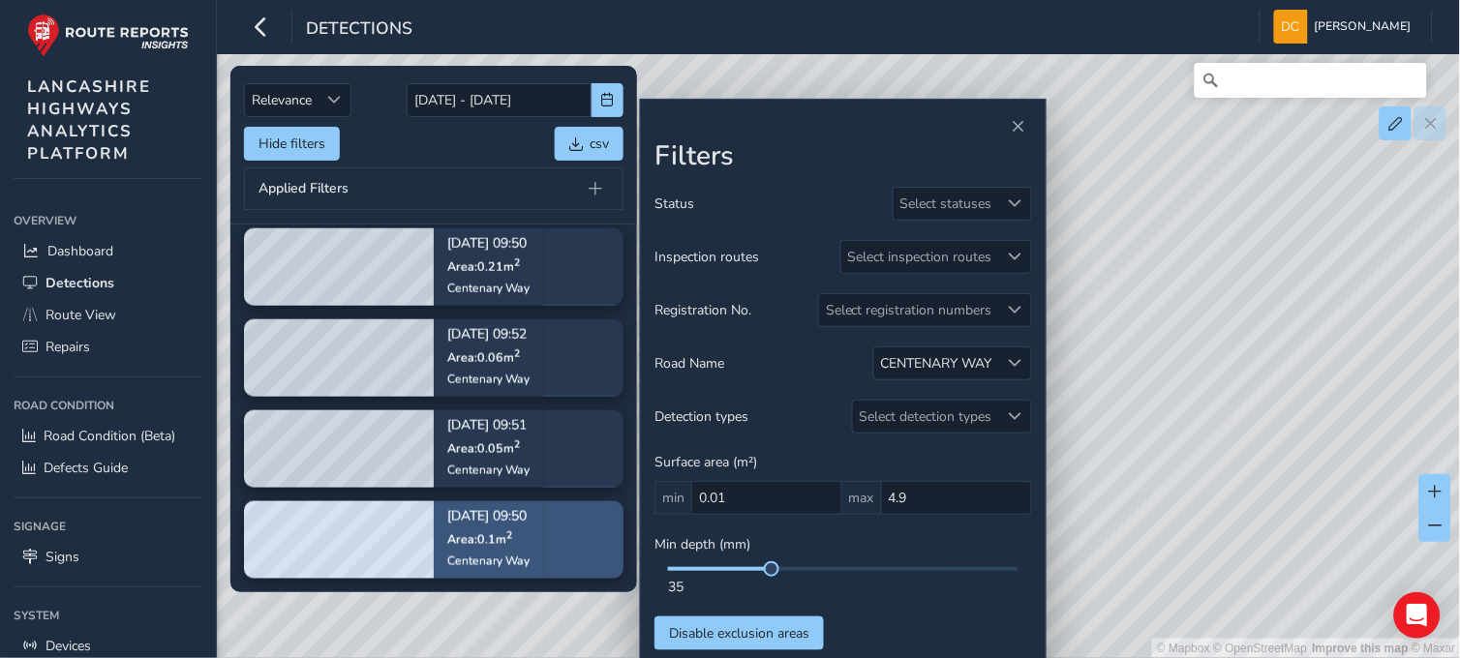
click at [437, 554] on div "Sep 18, 09:50 Area: 0.1 m 2 Centenary Way" at bounding box center [488, 539] width 109 height 112
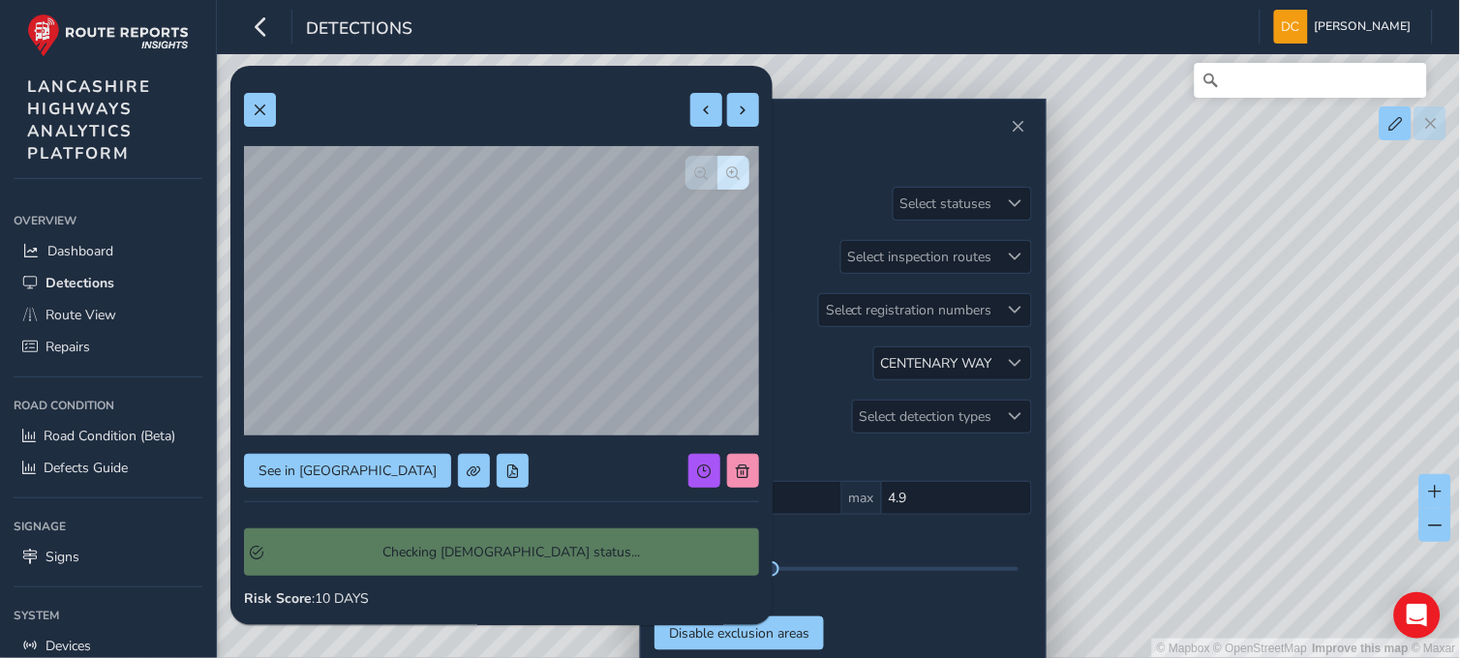
click at [437, 554] on div "Checking Symology status..." at bounding box center [501, 552] width 515 height 47
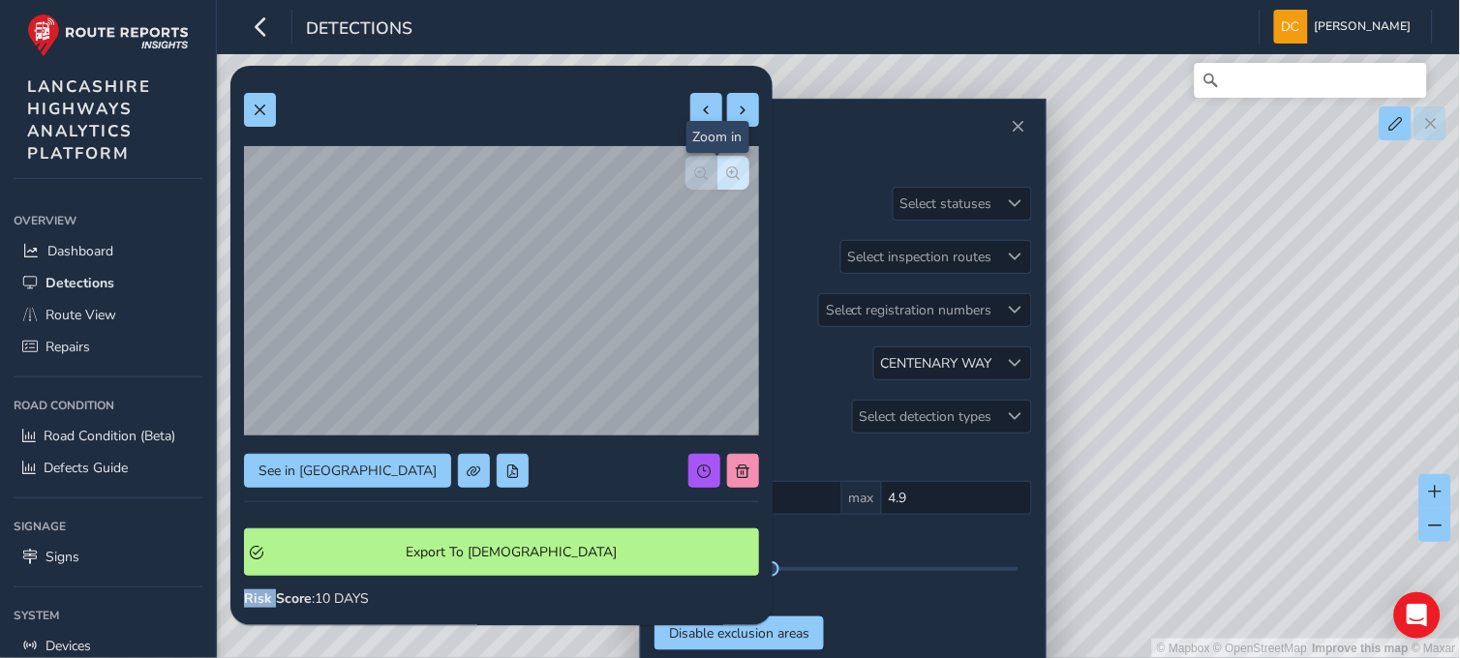
click at [728, 162] on button "button" at bounding box center [733, 173] width 32 height 34
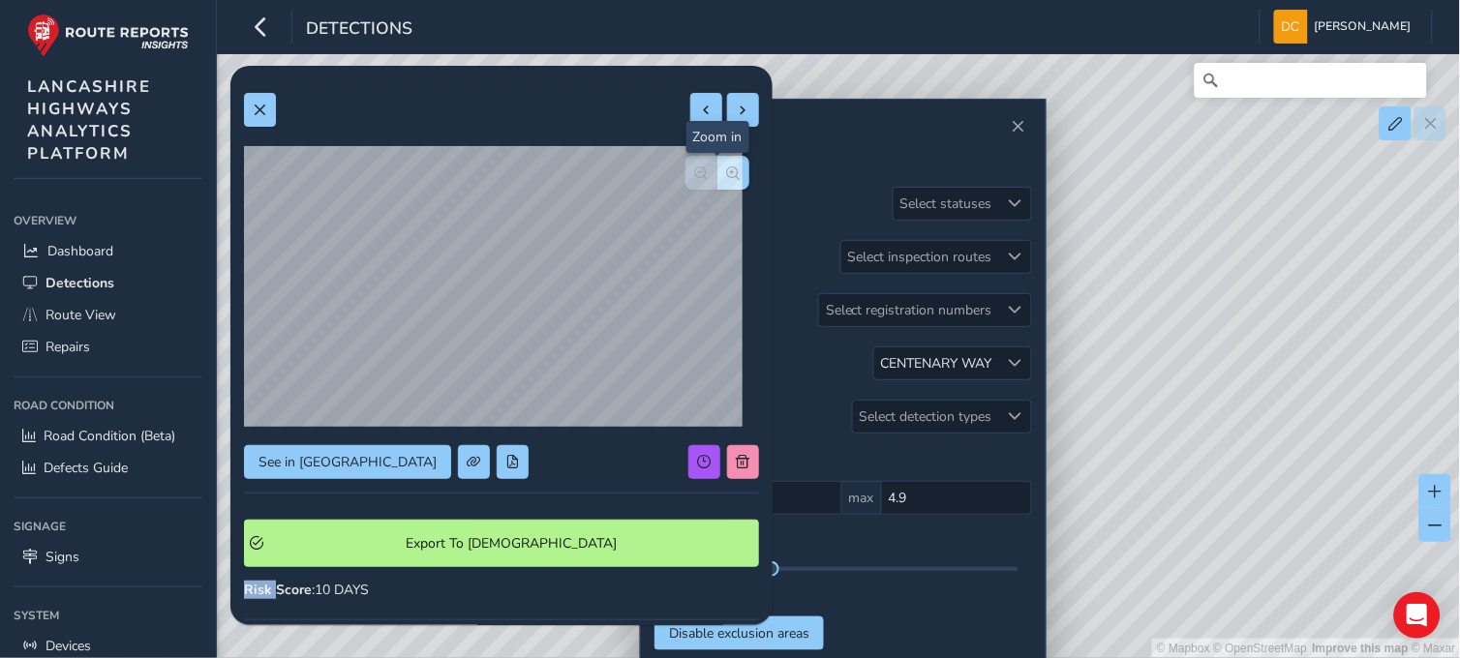
click at [728, 162] on button "button" at bounding box center [733, 173] width 32 height 34
click at [727, 162] on button "button" at bounding box center [733, 173] width 32 height 34
click at [266, 116] on button at bounding box center [260, 110] width 32 height 34
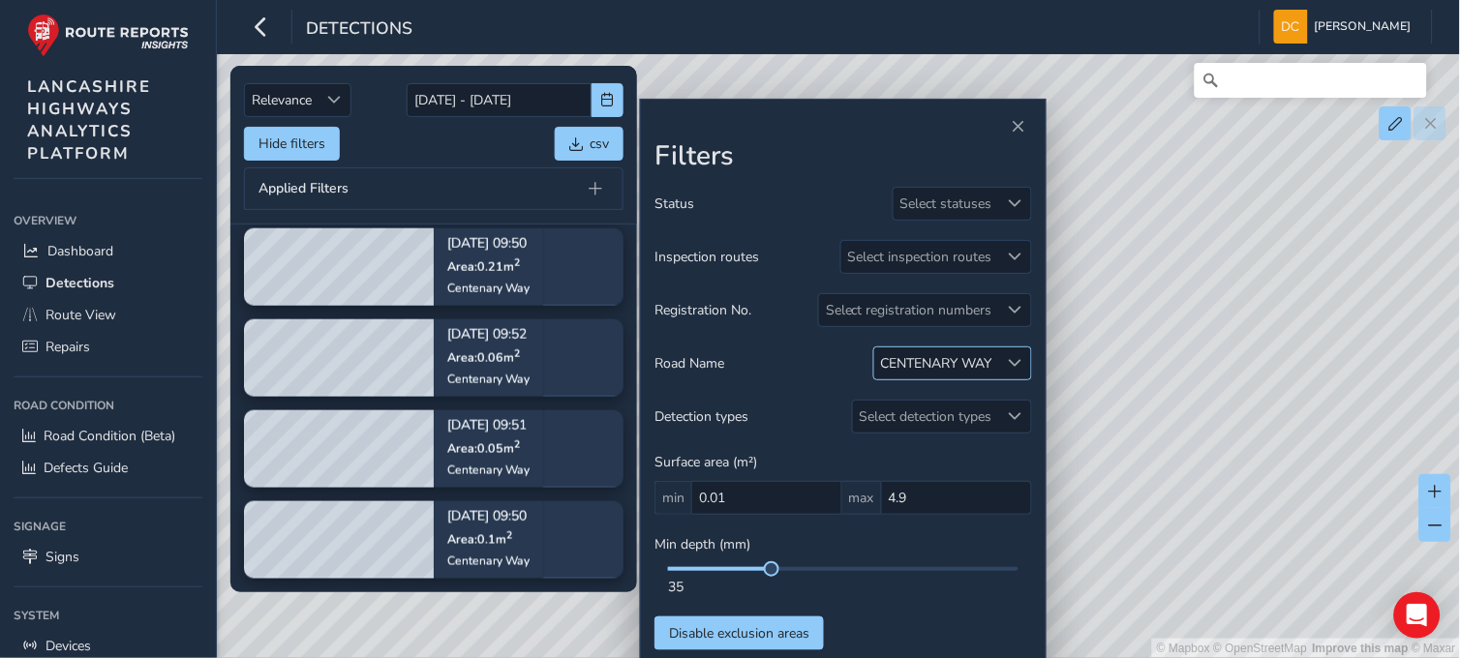
click at [1007, 364] on div at bounding box center [1015, 364] width 32 height 32
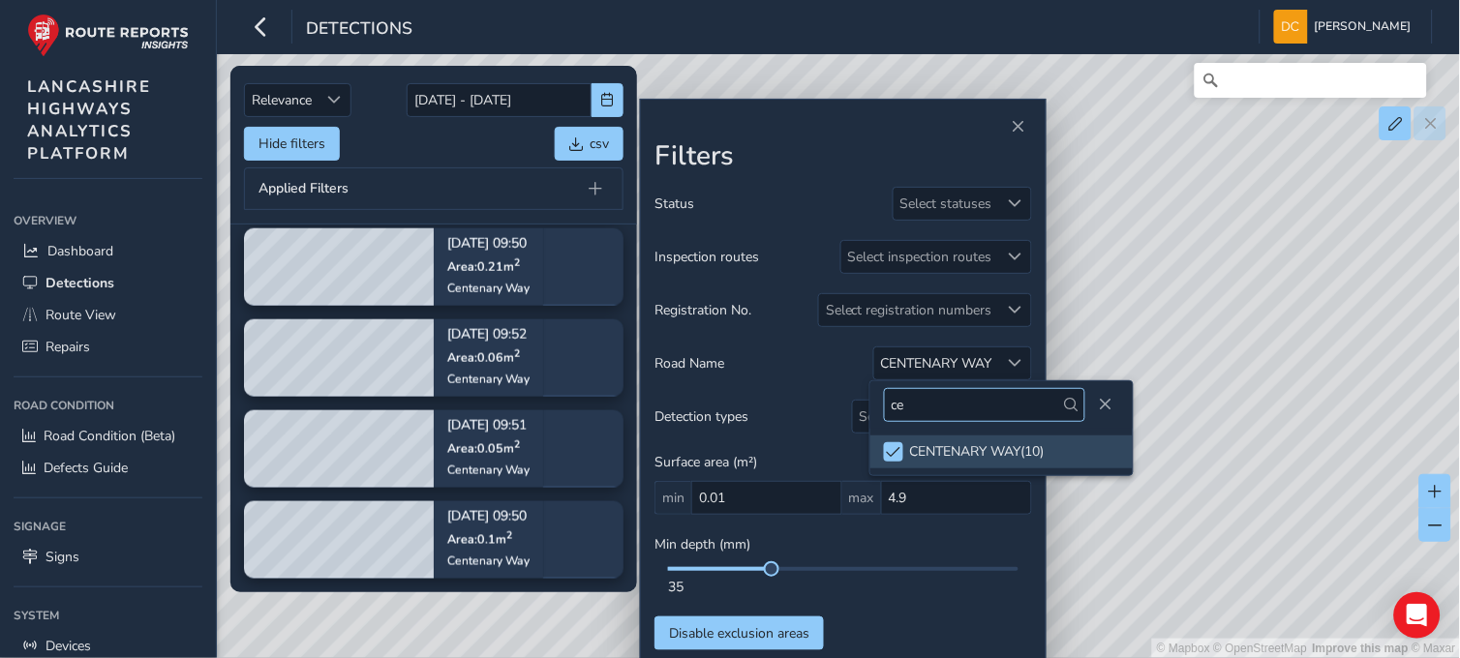
type input "c"
type input "balshaw"
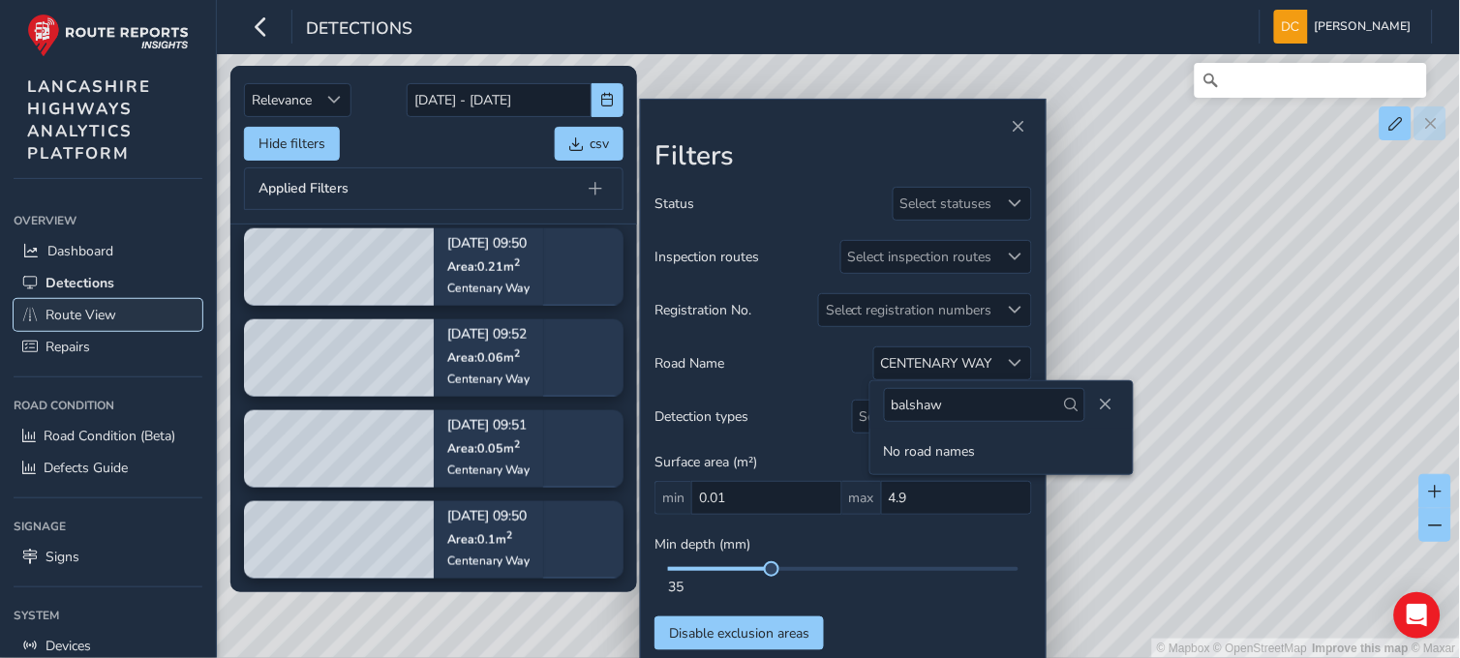
click at [90, 311] on span "Route View" at bounding box center [81, 315] width 71 height 18
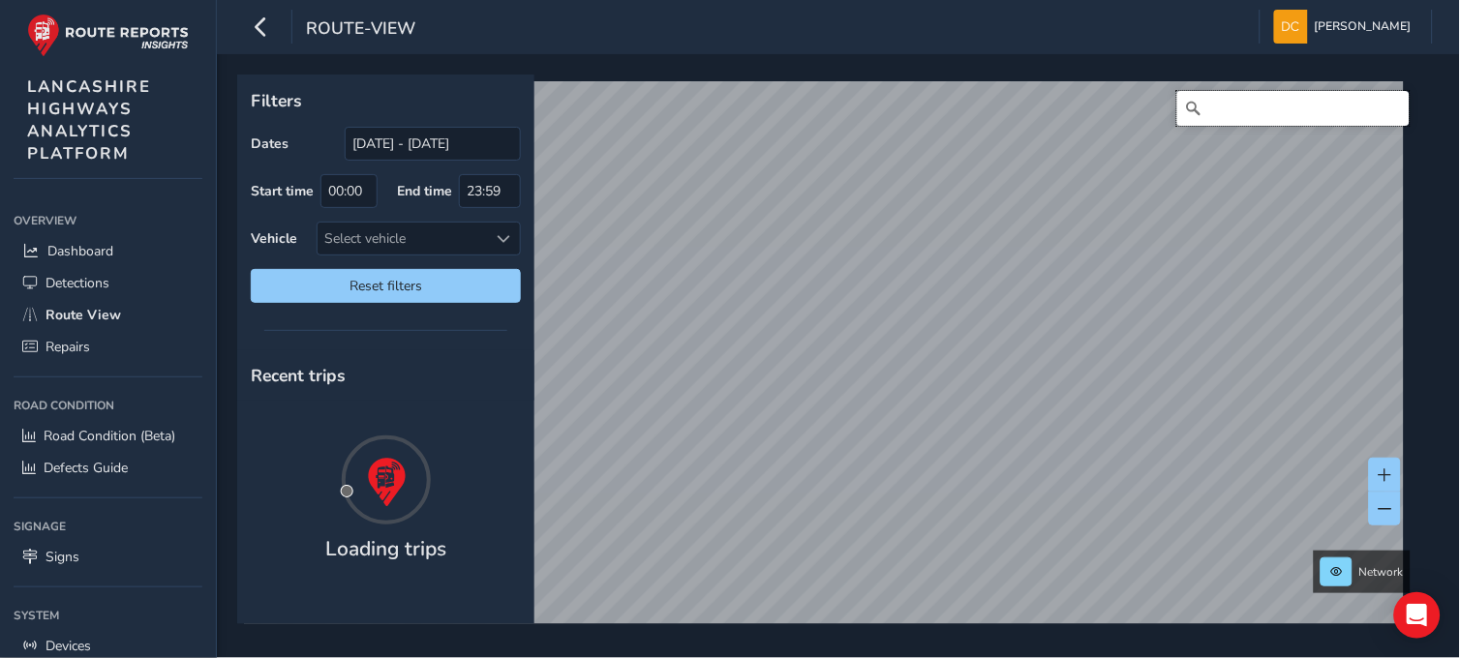
click at [1252, 111] on input "Search" at bounding box center [1293, 108] width 232 height 35
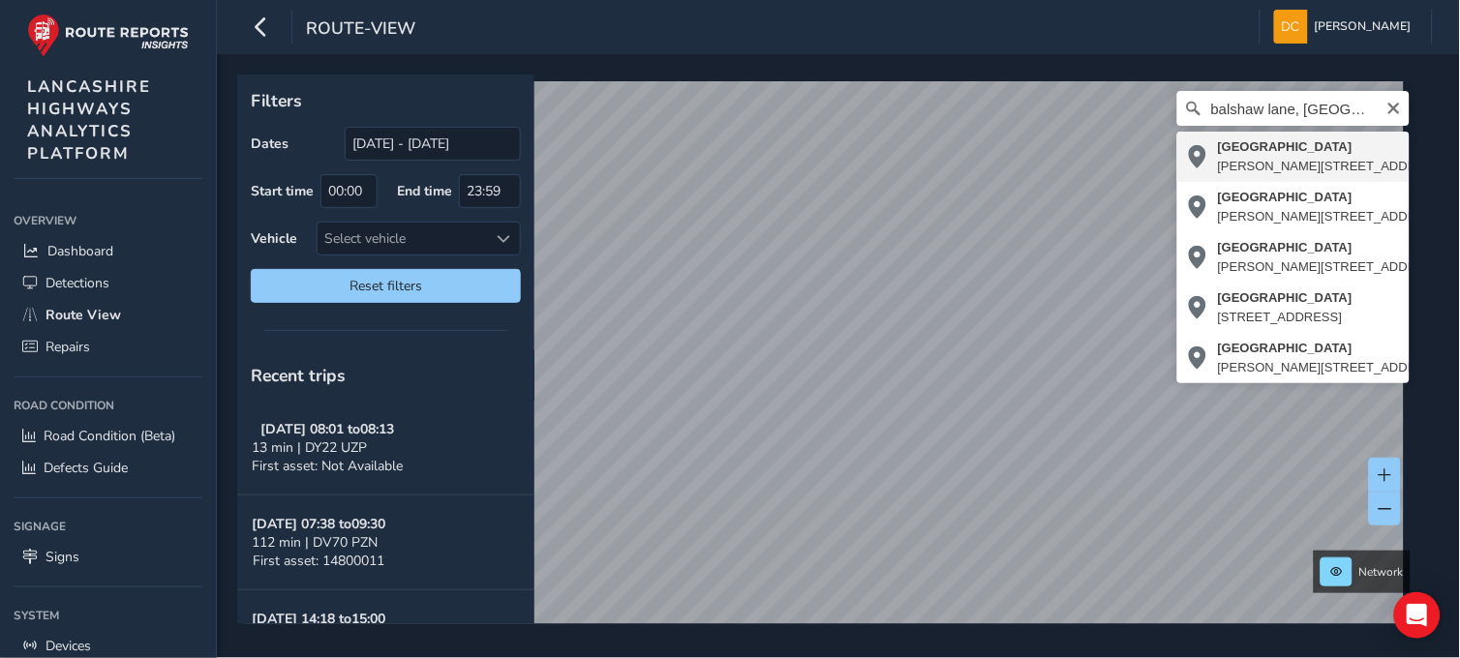
type input "Balshaw Lane, Pincock, Euxton, Chorley, Lancashire, England, PR7 6HU, United Ki…"
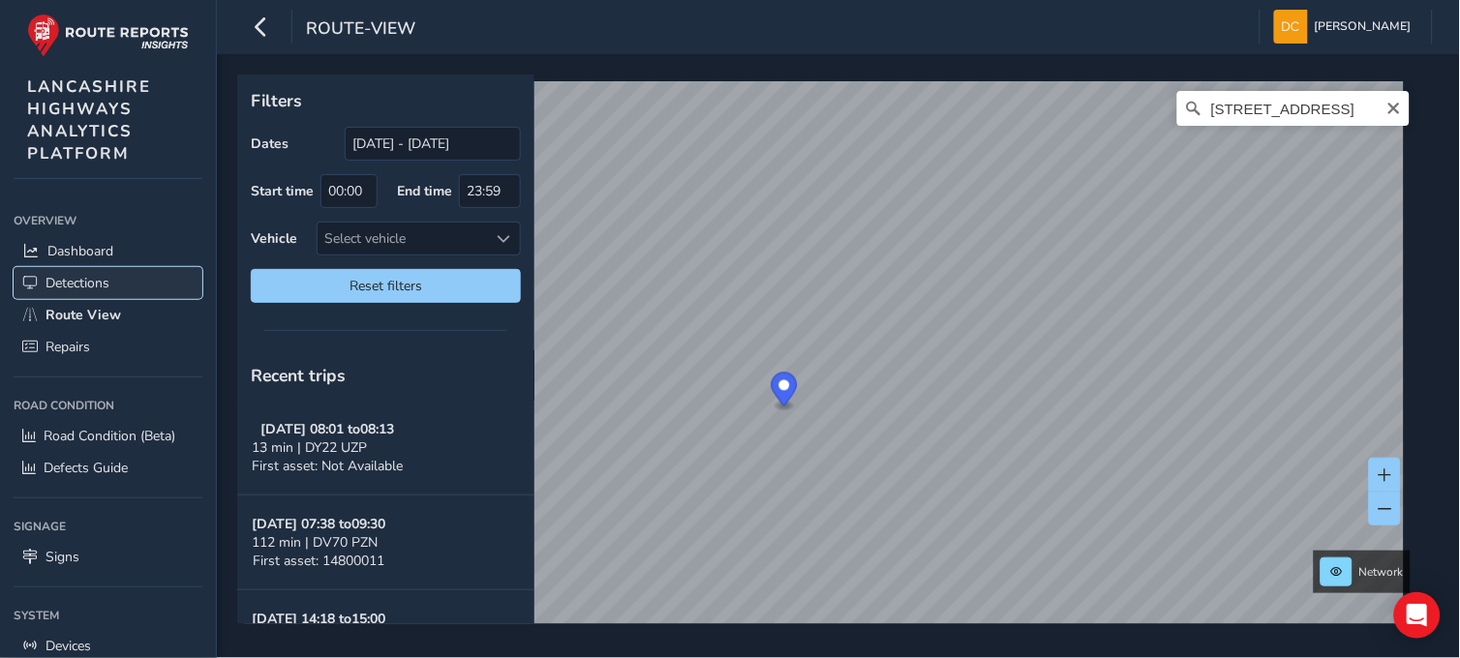
click at [55, 283] on span "Detections" at bounding box center [78, 283] width 64 height 18
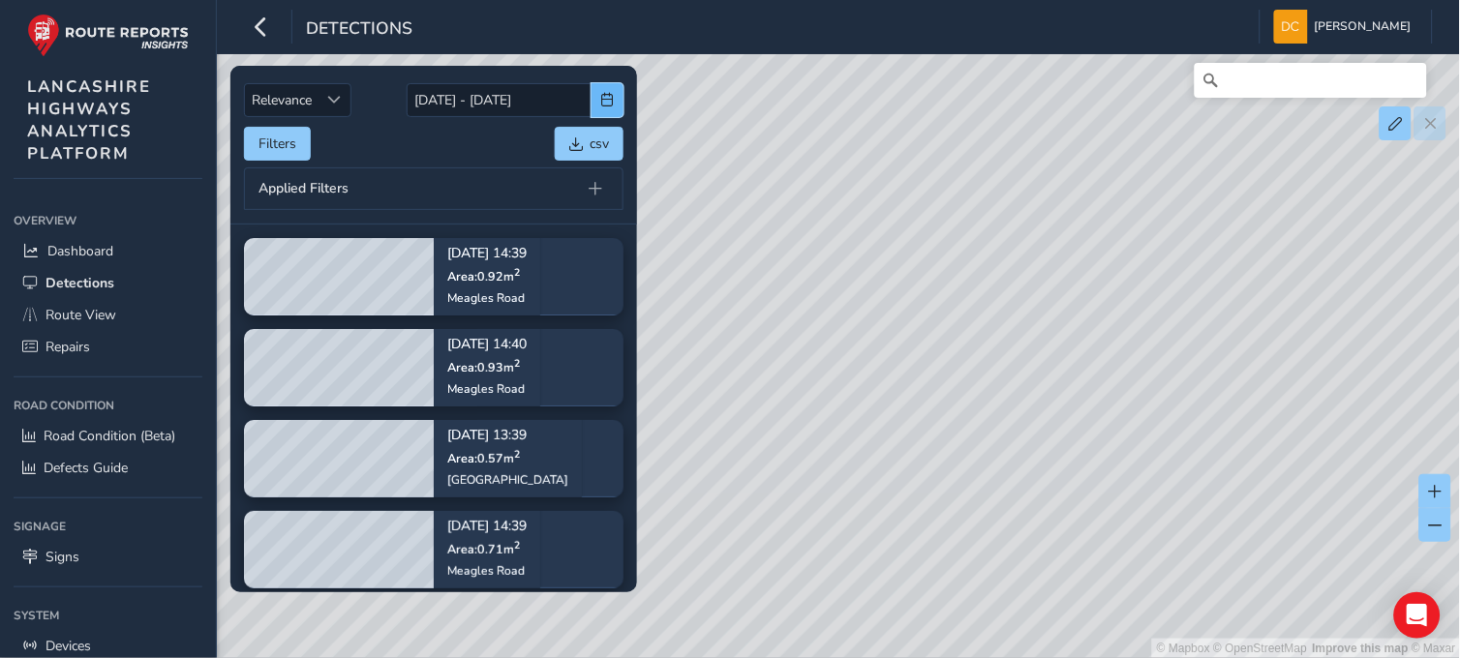
click at [607, 98] on span "button" at bounding box center [608, 100] width 14 height 14
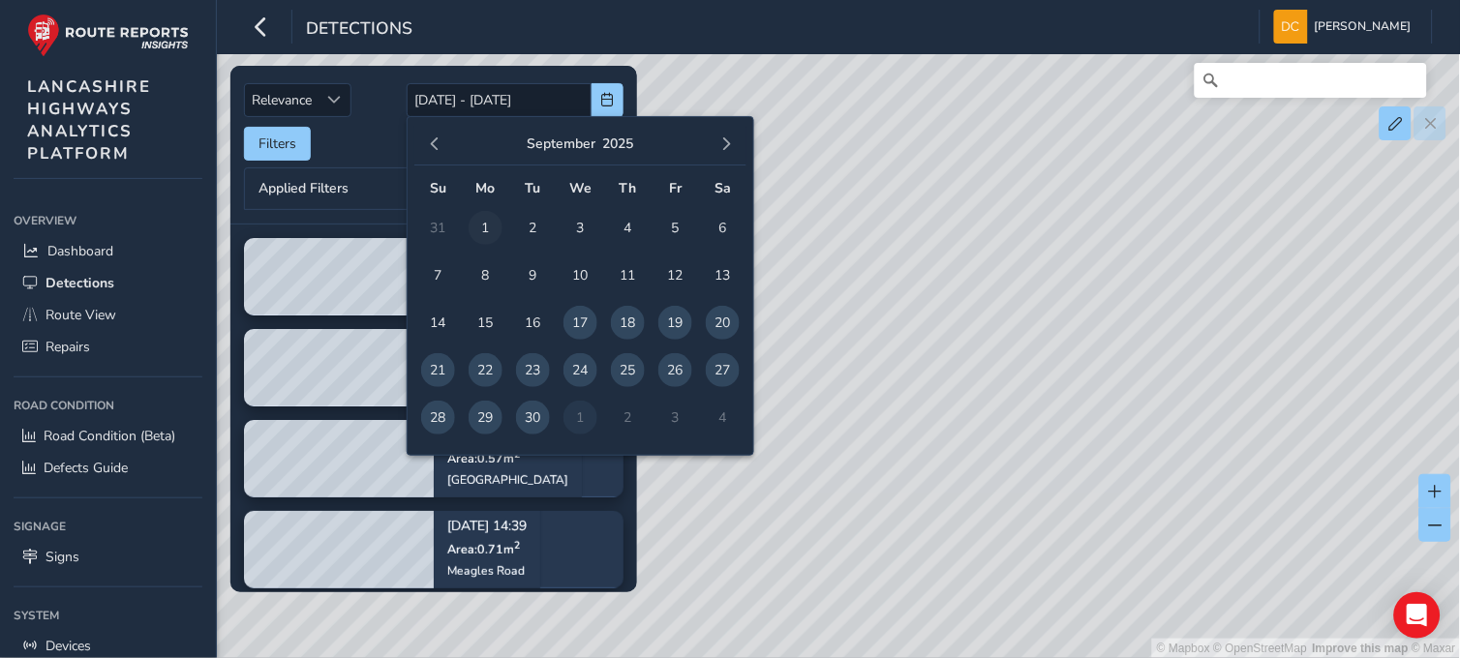
click at [481, 228] on span "1" at bounding box center [486, 228] width 34 height 34
type input "01/09/2025"
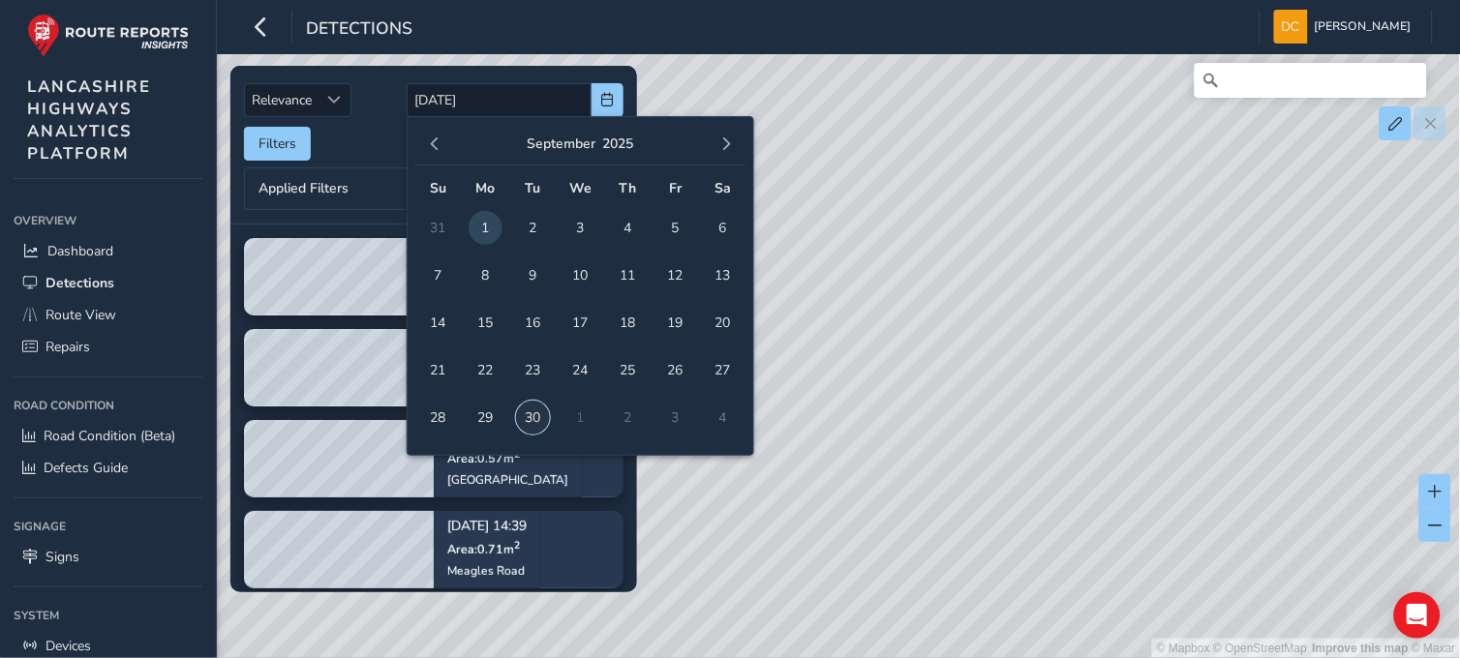
click at [530, 419] on span "30" at bounding box center [533, 418] width 34 height 34
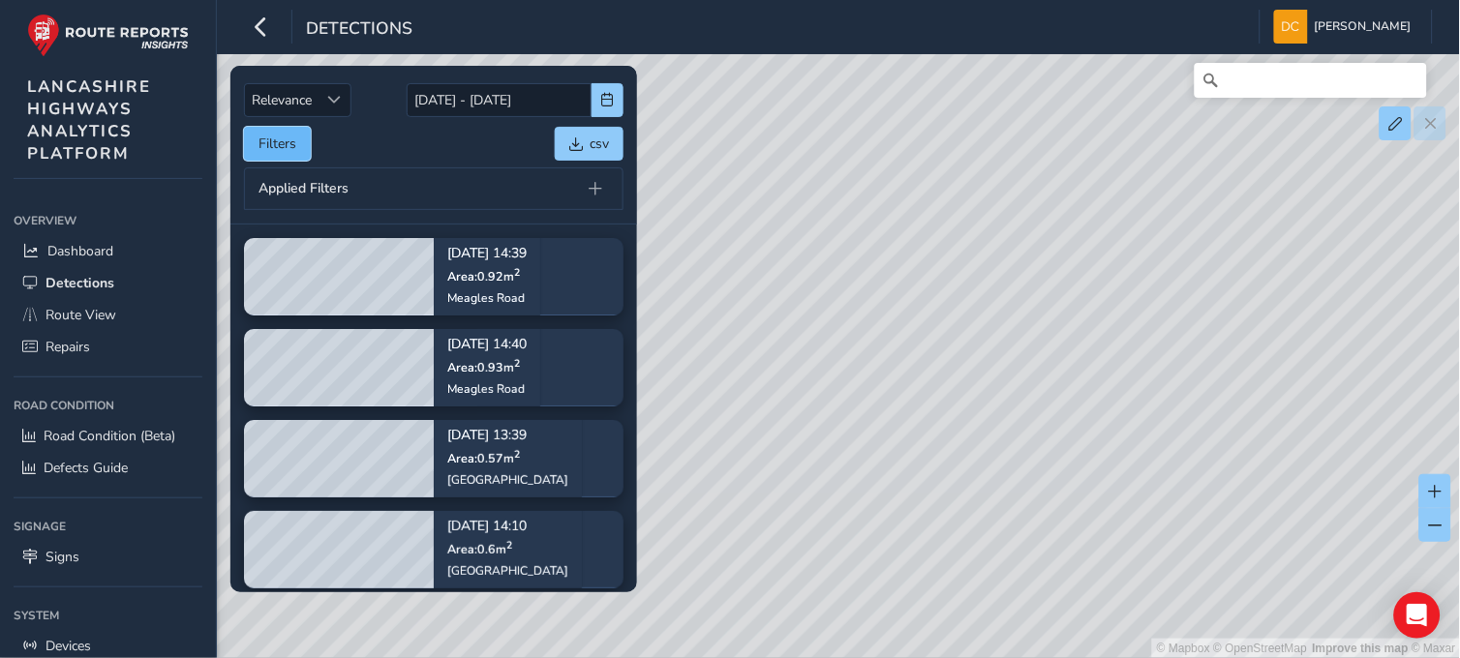
click at [259, 138] on button "Filters" at bounding box center [277, 144] width 67 height 34
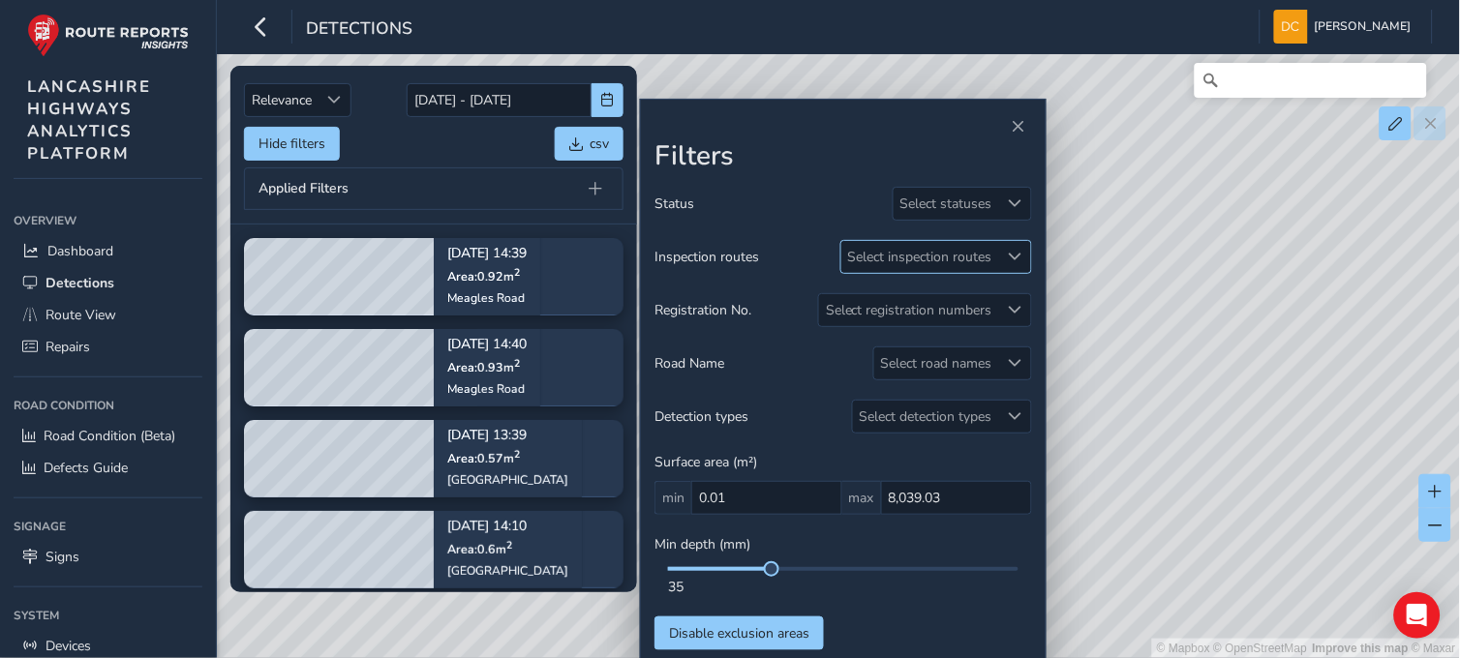
click at [1001, 256] on div at bounding box center [1015, 257] width 32 height 32
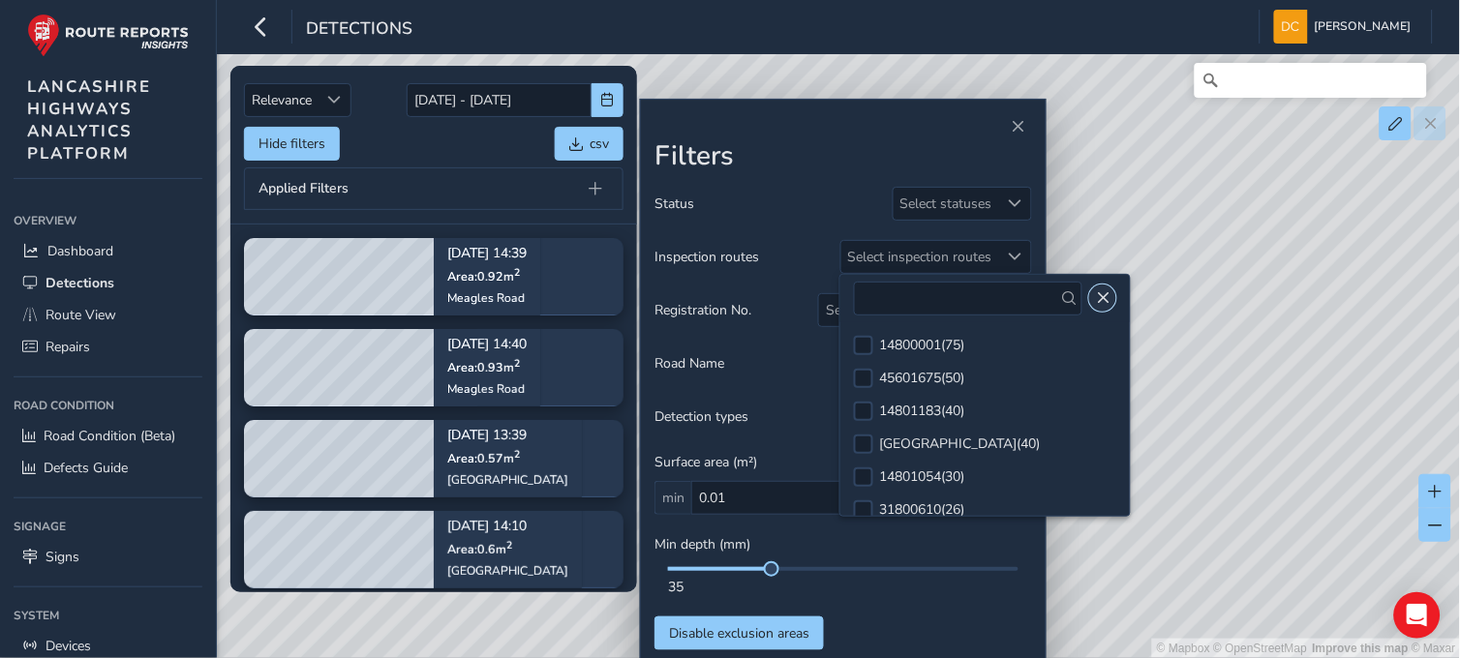
click at [1101, 285] on button "Close" at bounding box center [1102, 298] width 27 height 27
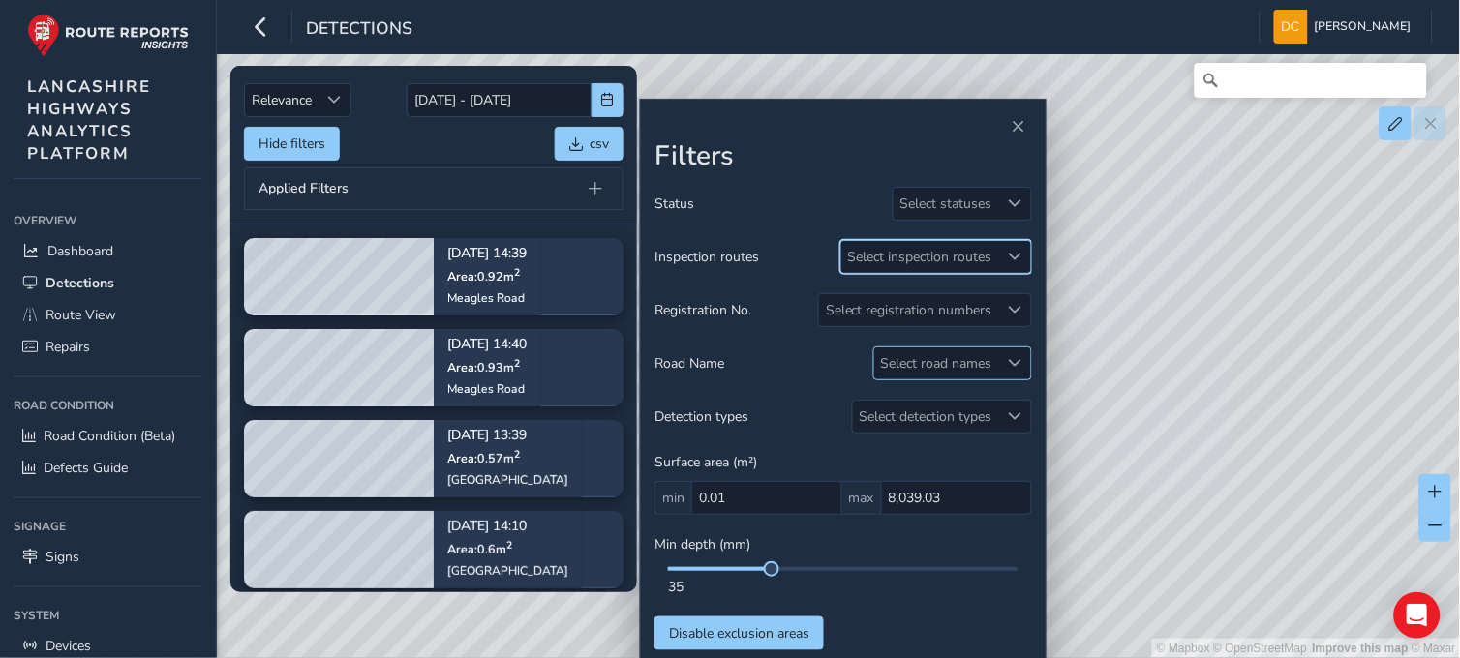
click at [920, 361] on div "Select road names" at bounding box center [936, 364] width 125 height 32
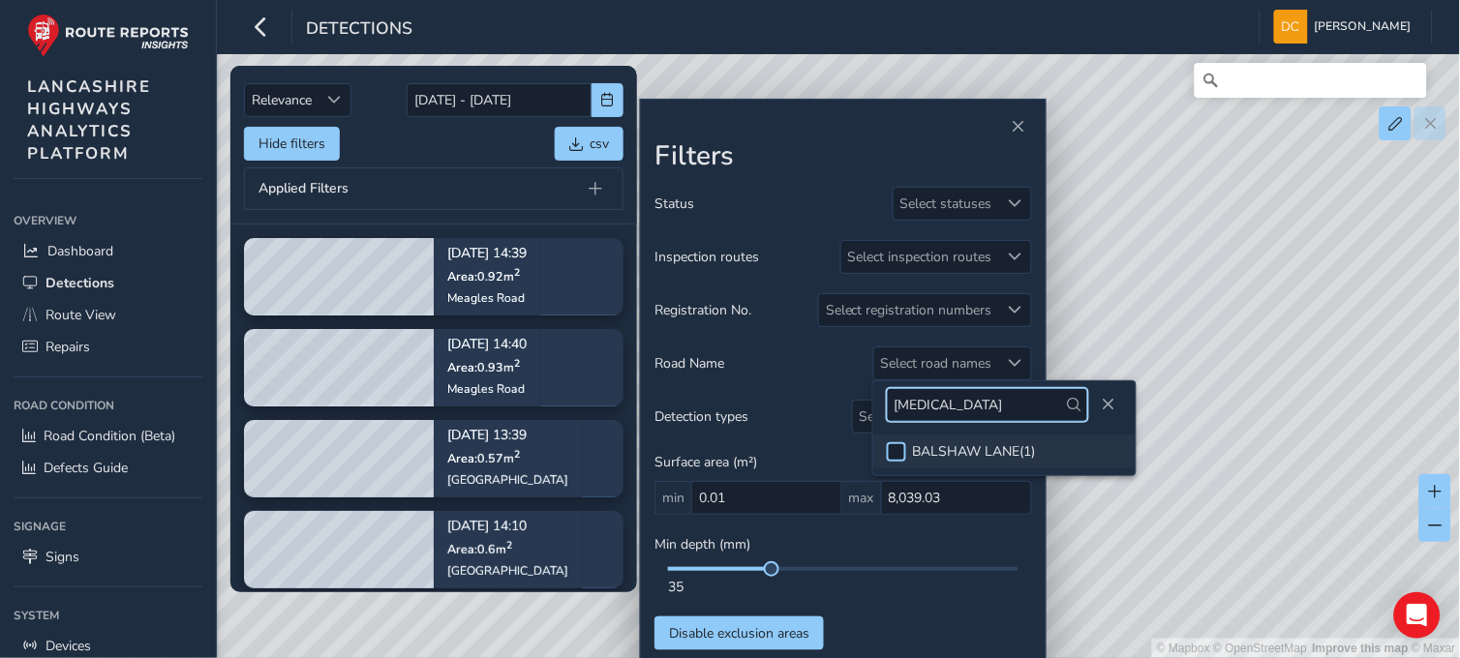
type input "bal"
click at [901, 450] on div at bounding box center [896, 451] width 19 height 19
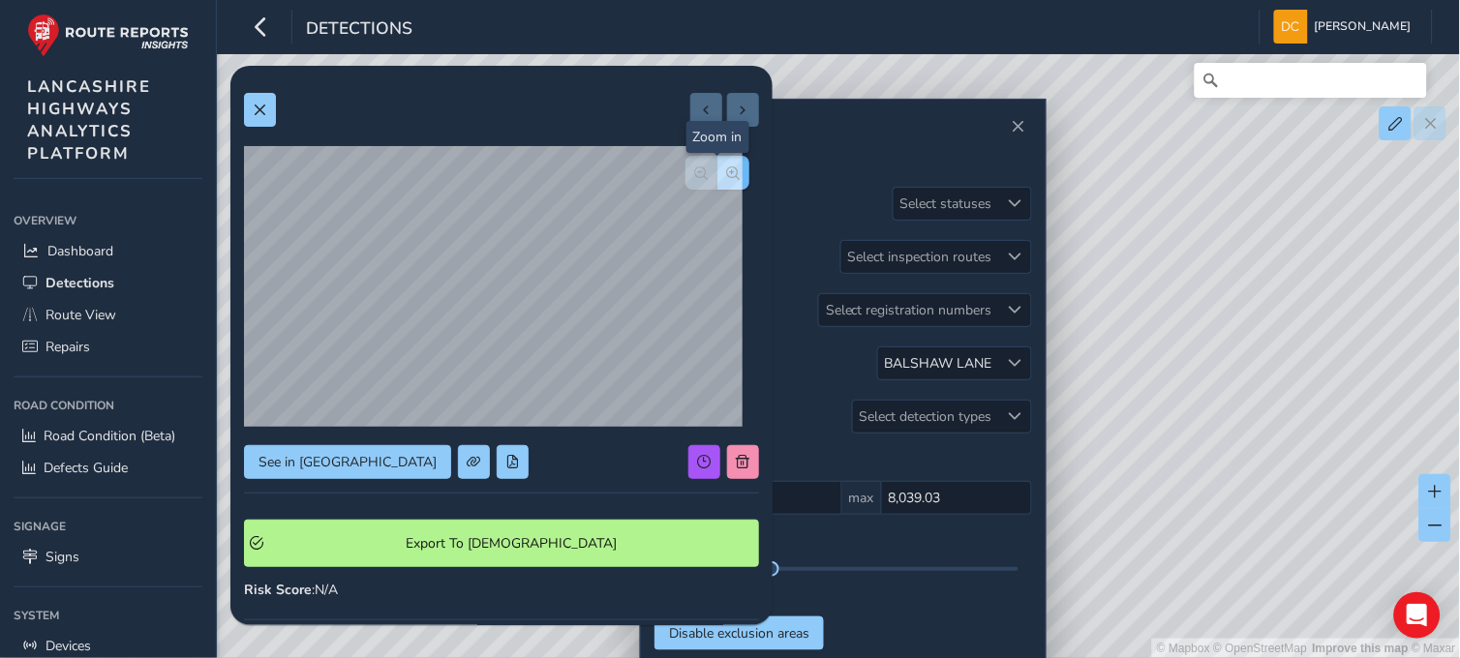
click at [727, 175] on span "button" at bounding box center [734, 174] width 14 height 14
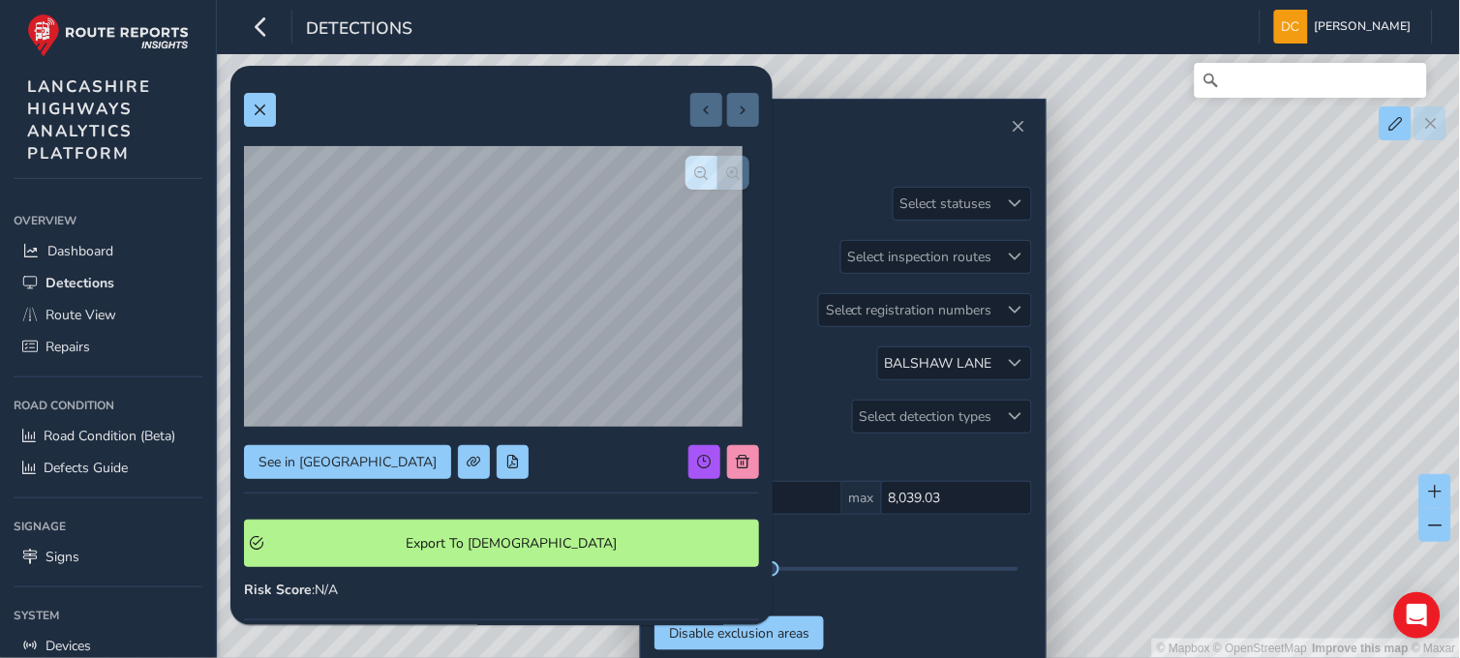
click at [717, 175] on div at bounding box center [718, 173] width 64 height 34
click at [714, 176] on div at bounding box center [718, 173] width 64 height 34
click at [313, 457] on span "See in Route View" at bounding box center [348, 462] width 178 height 18
click at [323, 466] on span "See in Route View" at bounding box center [348, 462] width 178 height 18
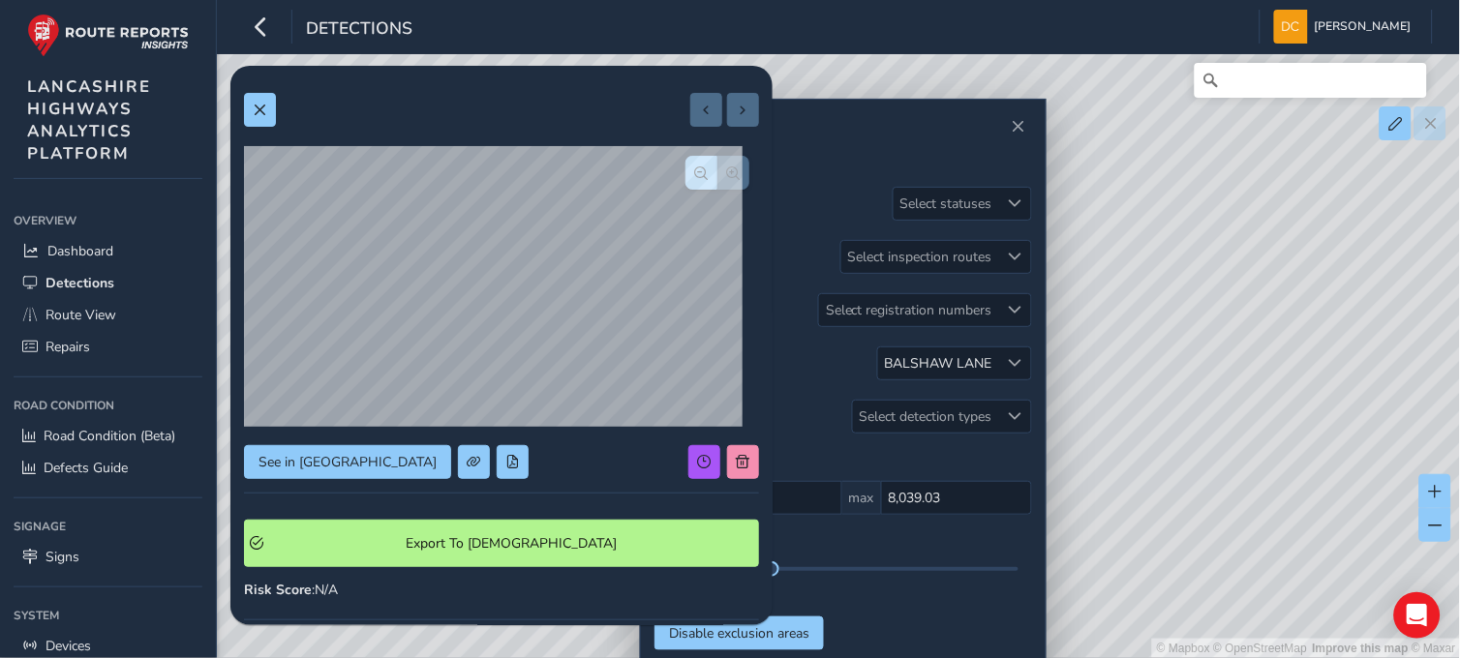
click at [719, 165] on div at bounding box center [718, 173] width 64 height 34
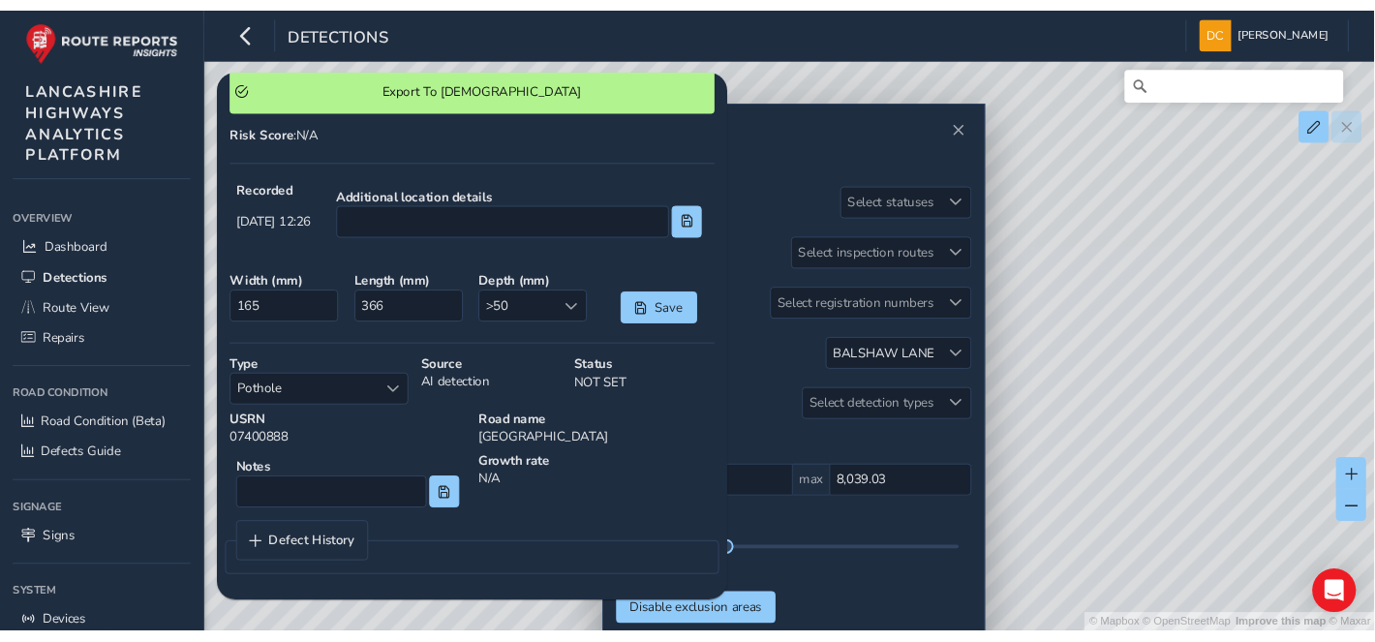
scroll to position [27, 0]
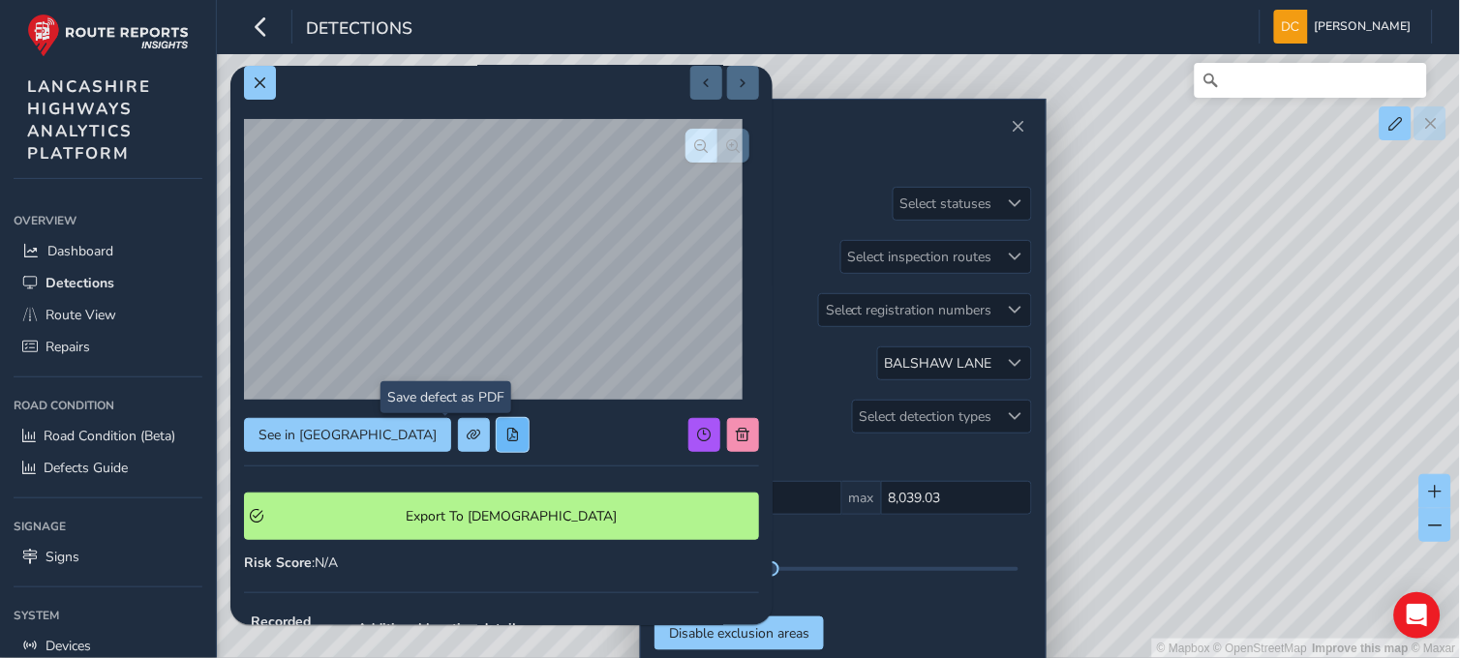
click at [505, 429] on span at bounding box center [512, 435] width 14 height 14
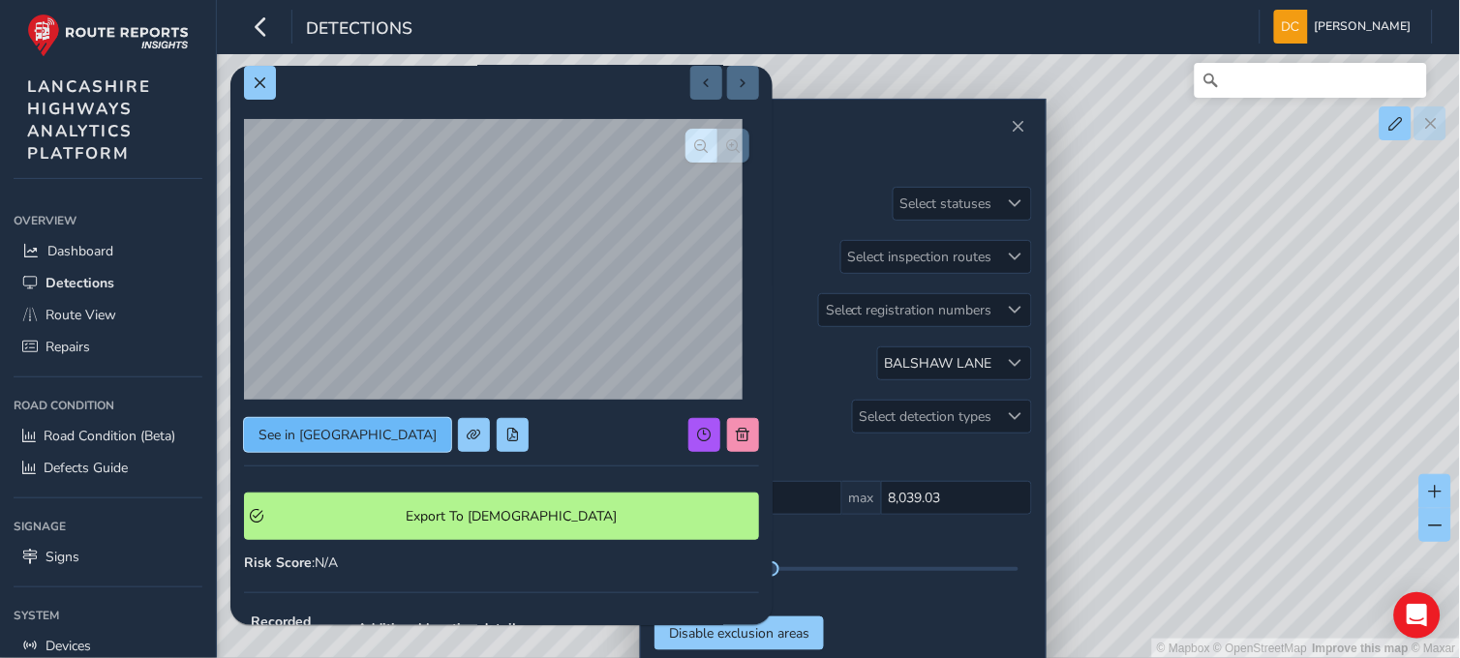
click at [316, 419] on button "See in Route View" at bounding box center [347, 435] width 207 height 34
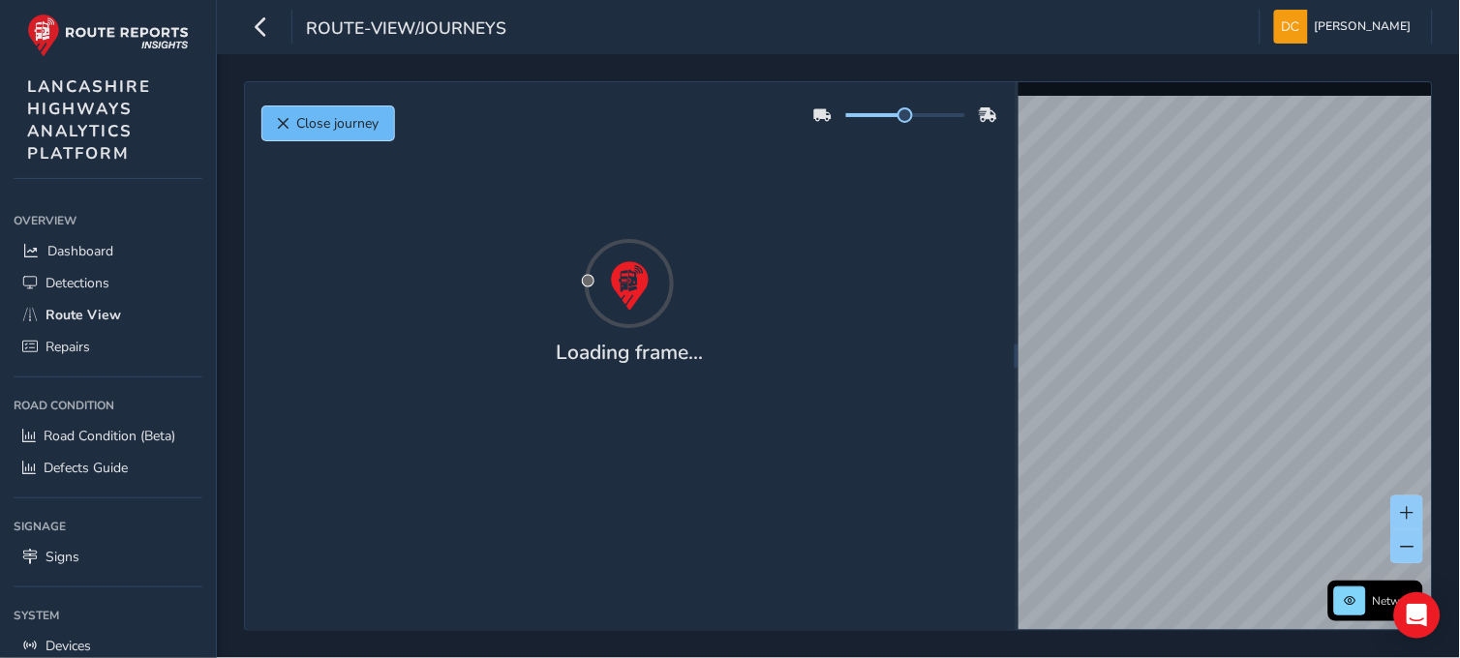
click at [315, 122] on span "Close journey" at bounding box center [338, 123] width 82 height 18
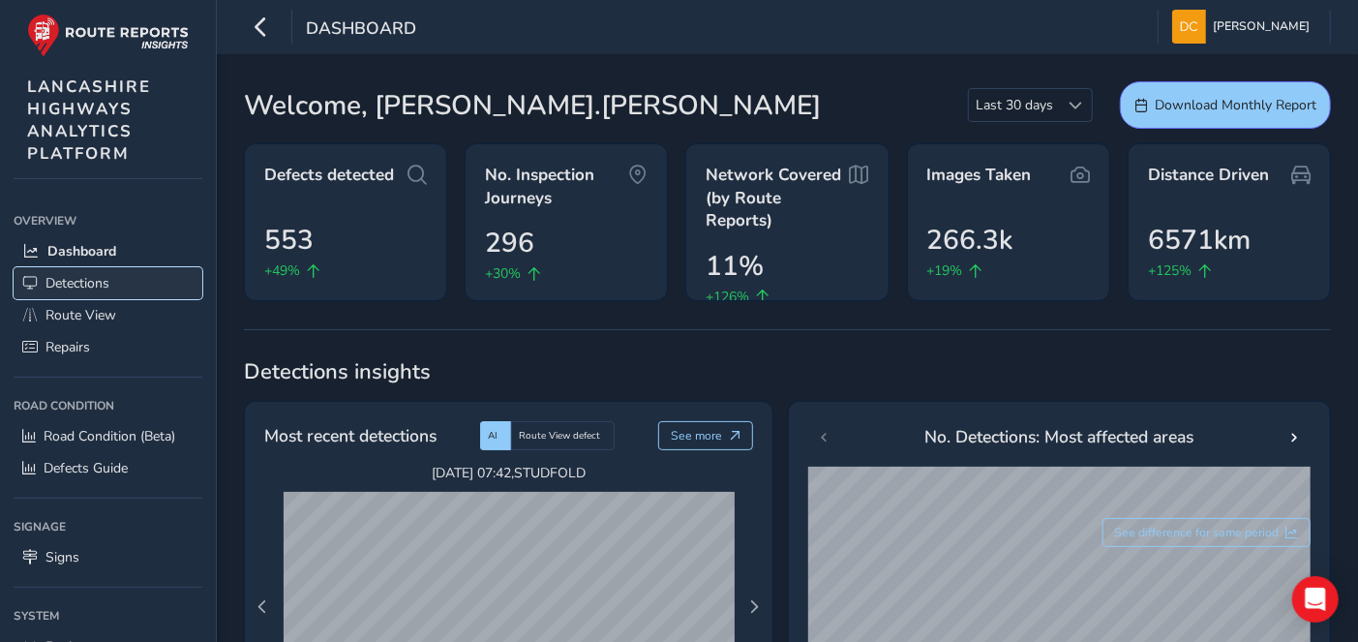
drag, startPoint x: 81, startPoint y: 266, endPoint x: 104, endPoint y: 289, distance: 31.5
click at [81, 267] on link "Detections" at bounding box center [108, 283] width 189 height 32
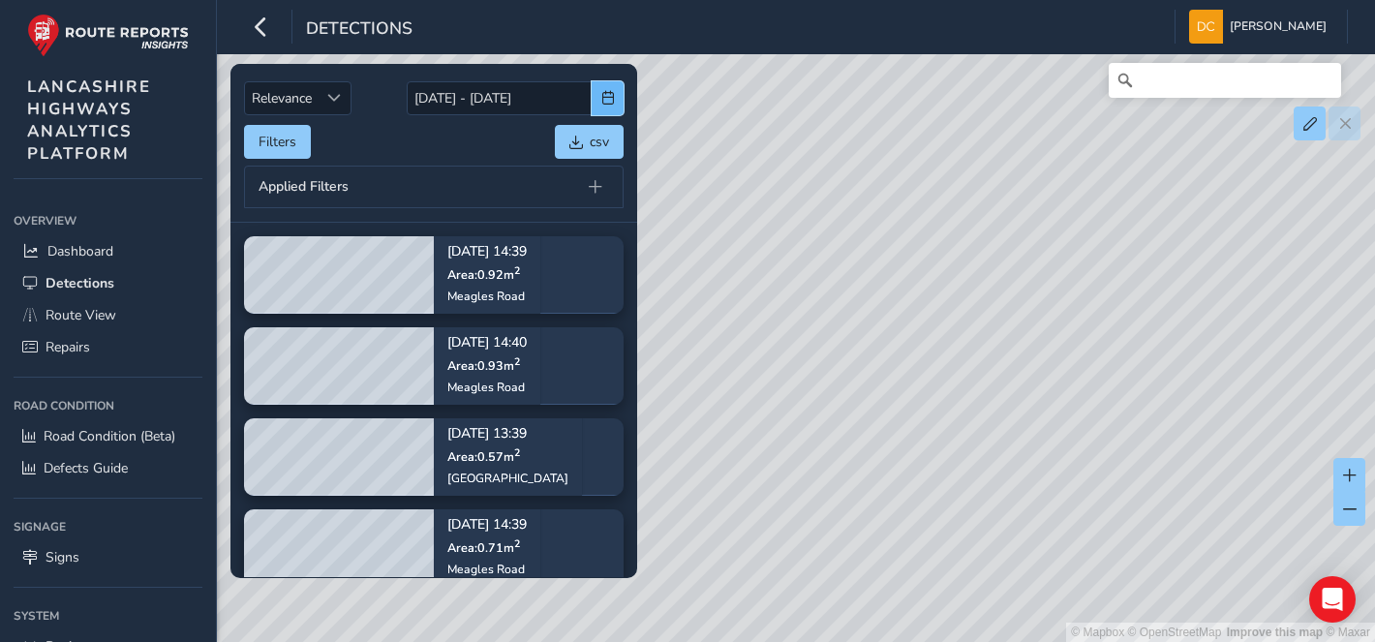
click at [613, 99] on span "button" at bounding box center [608, 98] width 14 height 14
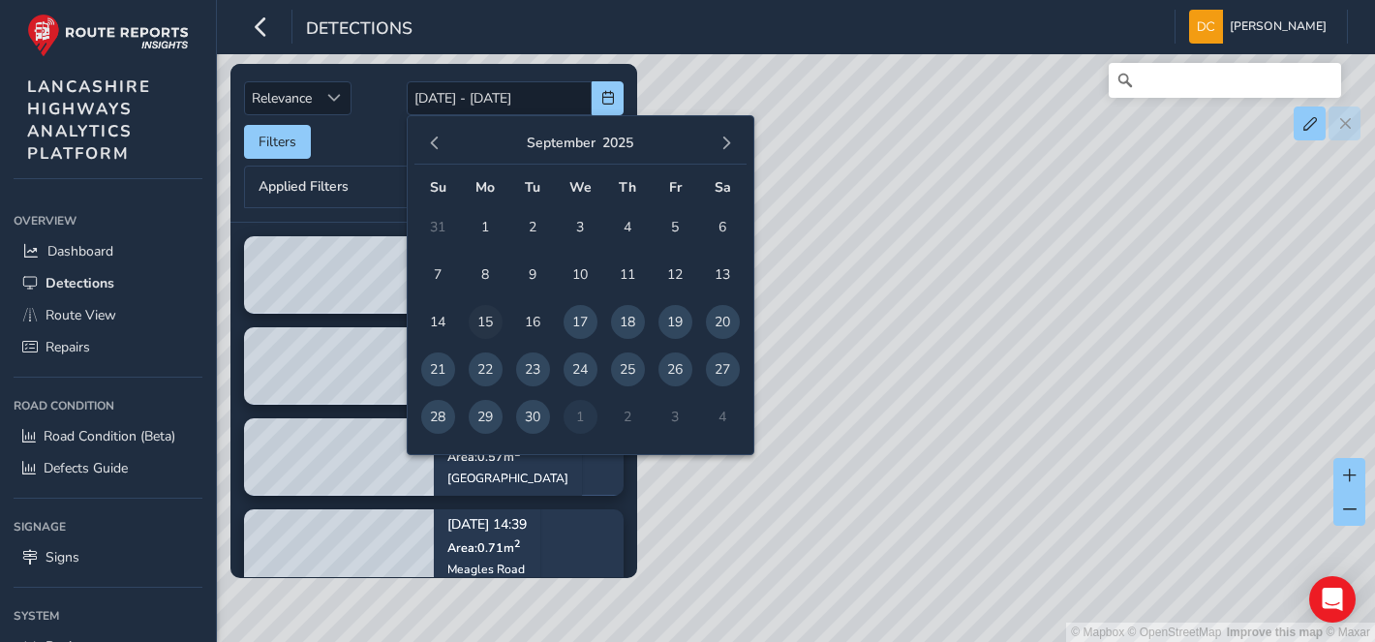
click at [491, 312] on span "15" at bounding box center [486, 322] width 34 height 34
type input "15/09/2025"
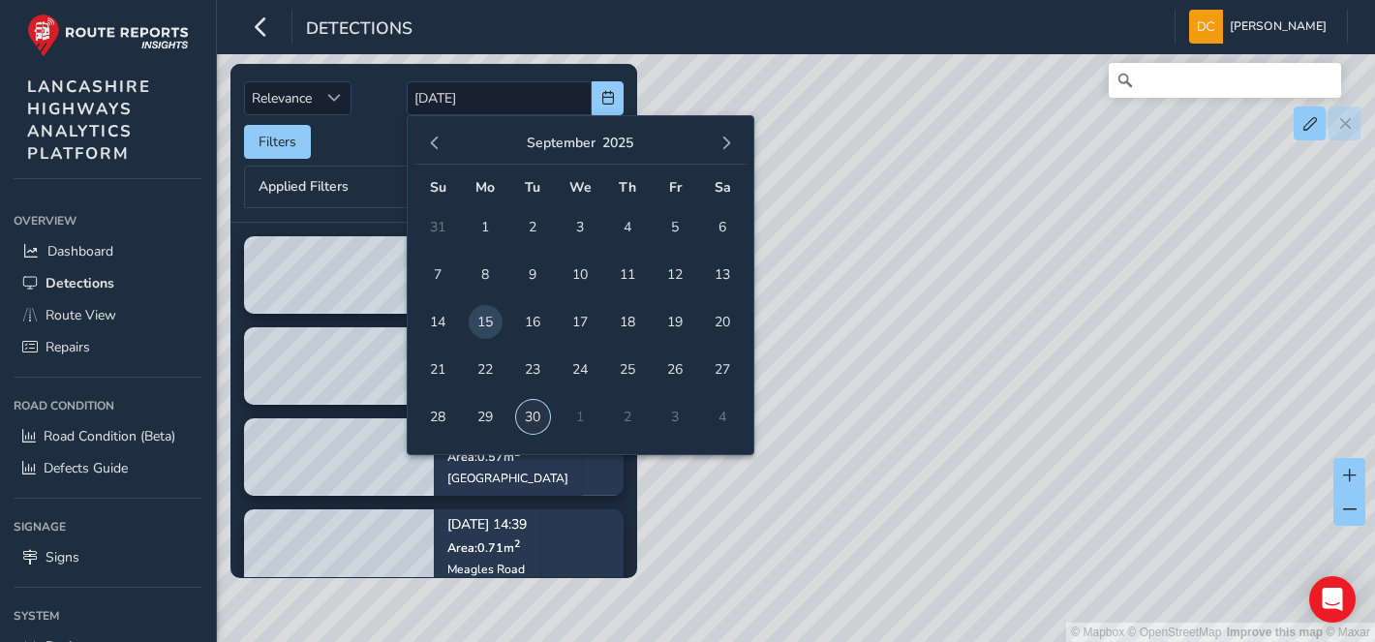
click at [526, 414] on span "30" at bounding box center [533, 417] width 34 height 34
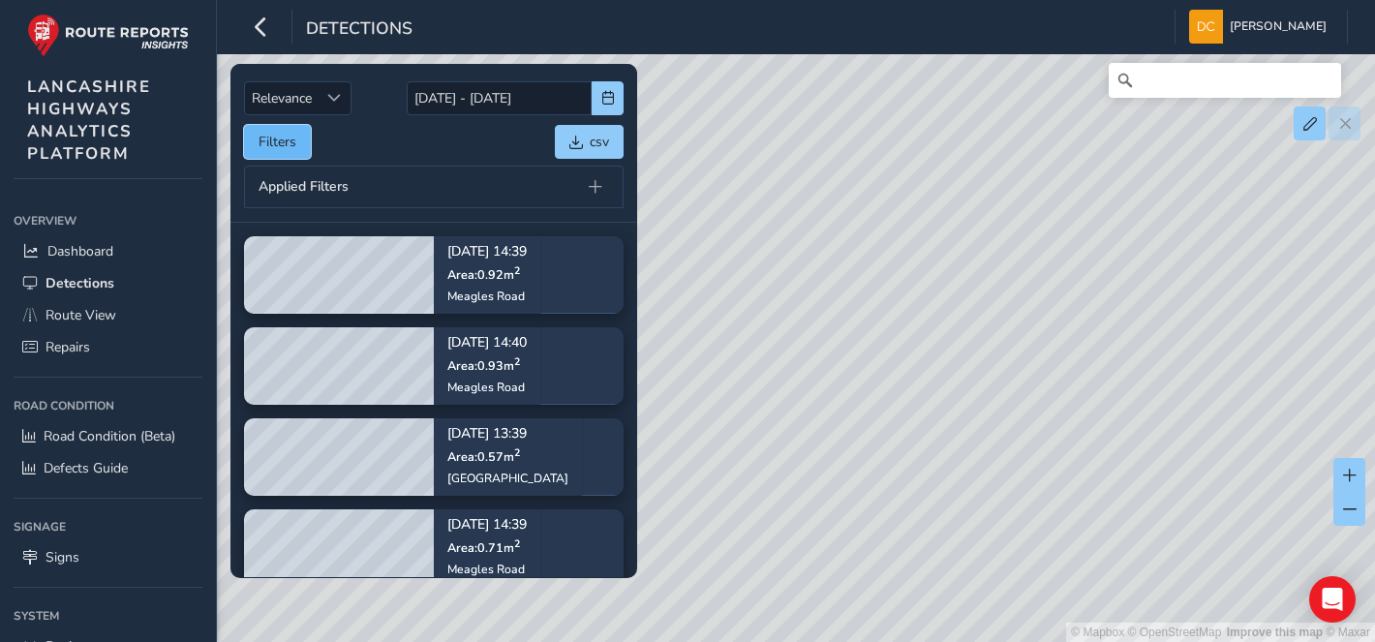
click at [271, 133] on button "Filters" at bounding box center [277, 142] width 67 height 34
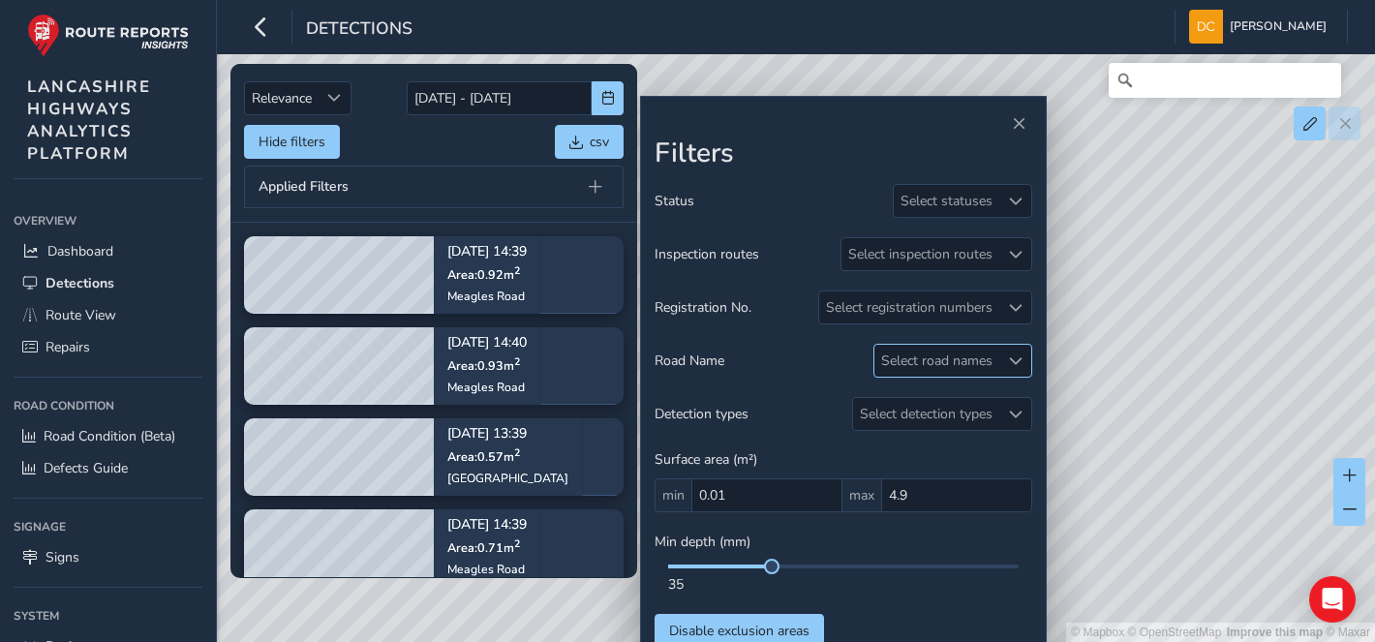
click at [992, 374] on div "Select road names" at bounding box center [936, 361] width 125 height 32
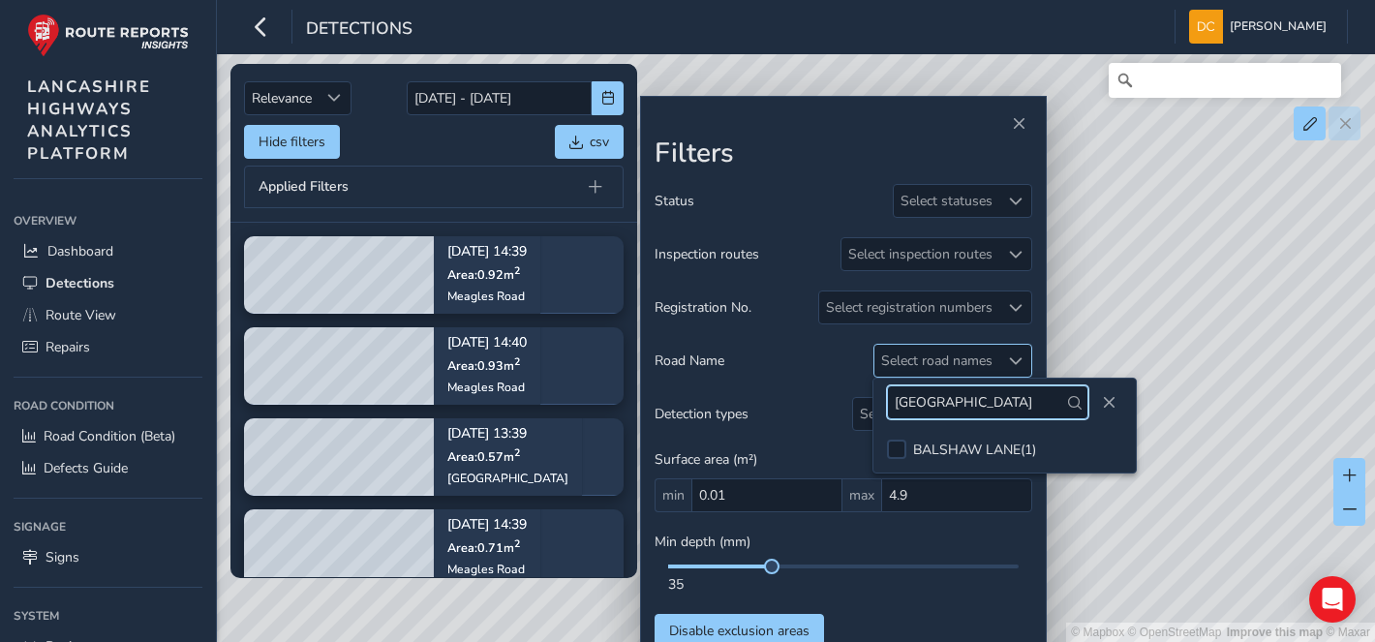
type input "balshaw lane"
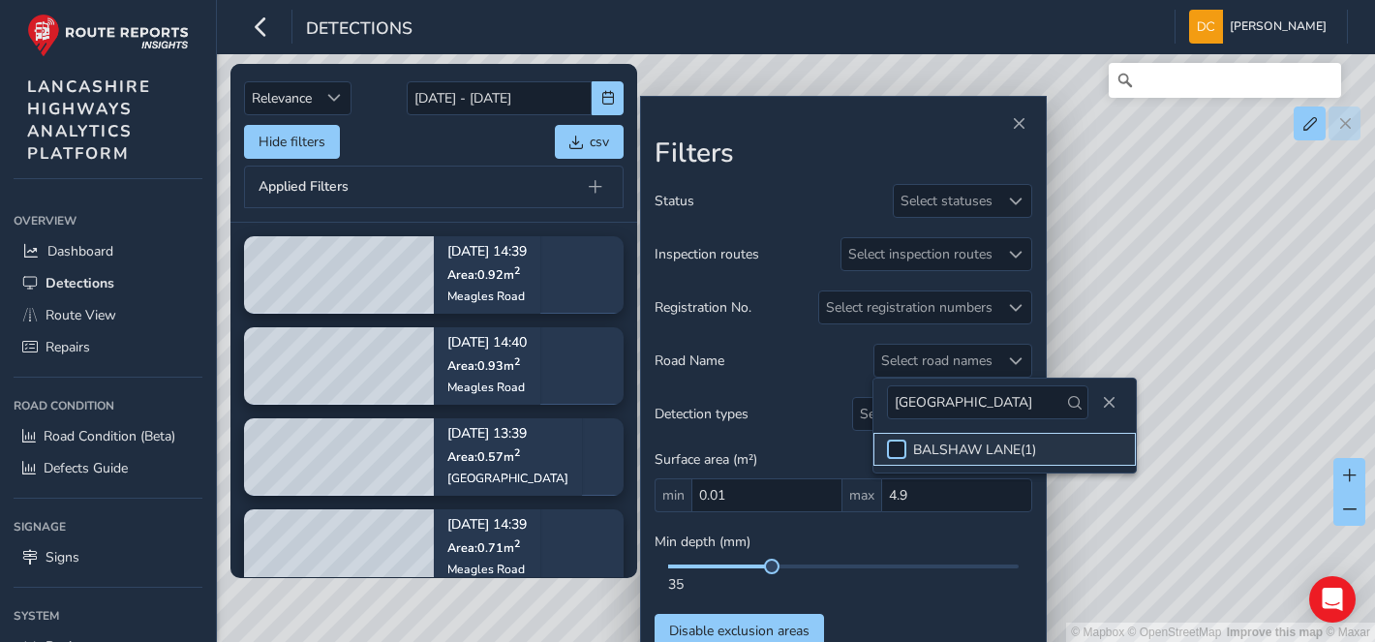
click at [902, 446] on div at bounding box center [896, 449] width 19 height 19
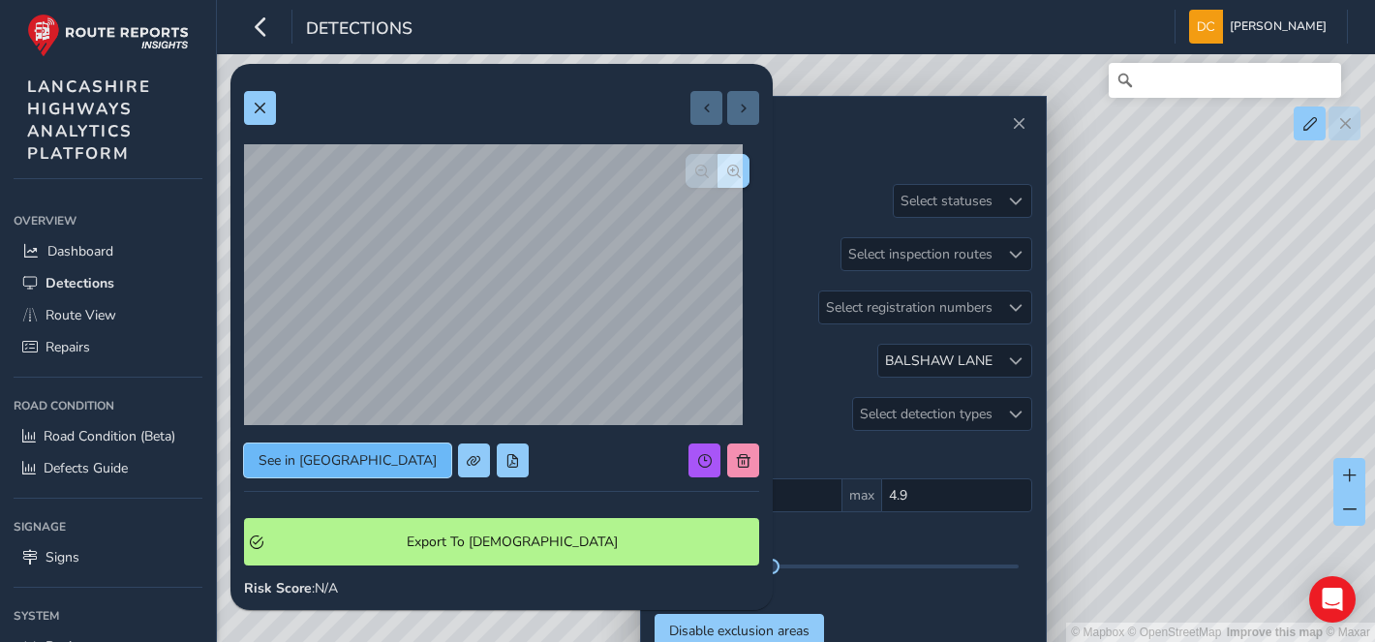
click at [330, 456] on span "See in Route View" at bounding box center [348, 460] width 178 height 18
click at [727, 165] on span "button" at bounding box center [734, 172] width 14 height 14
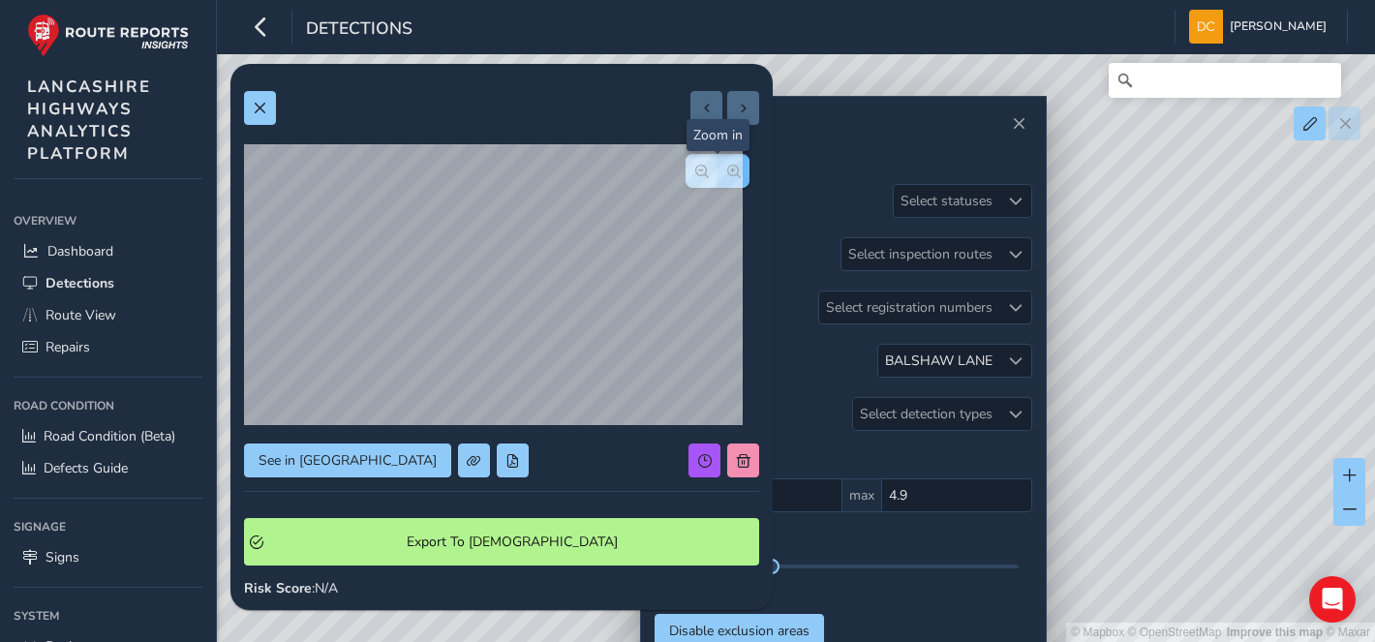
click at [727, 165] on span "button" at bounding box center [734, 172] width 14 height 14
click at [715, 163] on div at bounding box center [718, 171] width 64 height 34
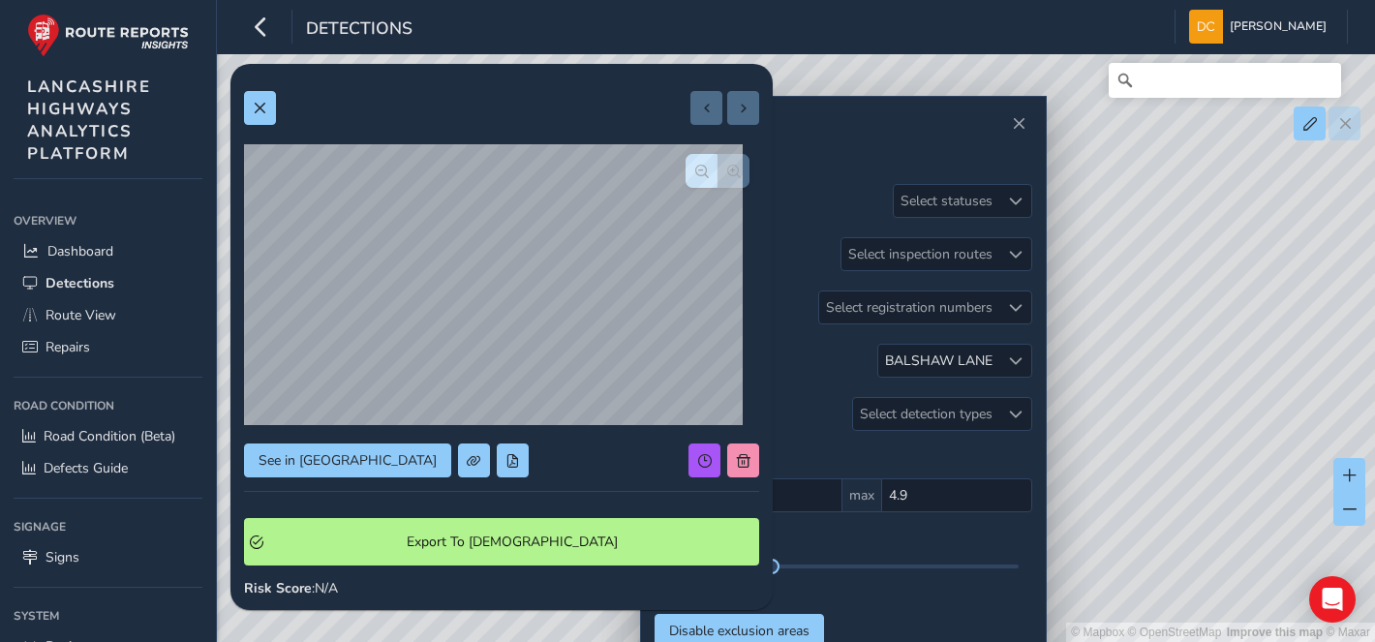
click at [715, 163] on div at bounding box center [718, 171] width 64 height 34
click at [258, 113] on span at bounding box center [260, 109] width 14 height 14
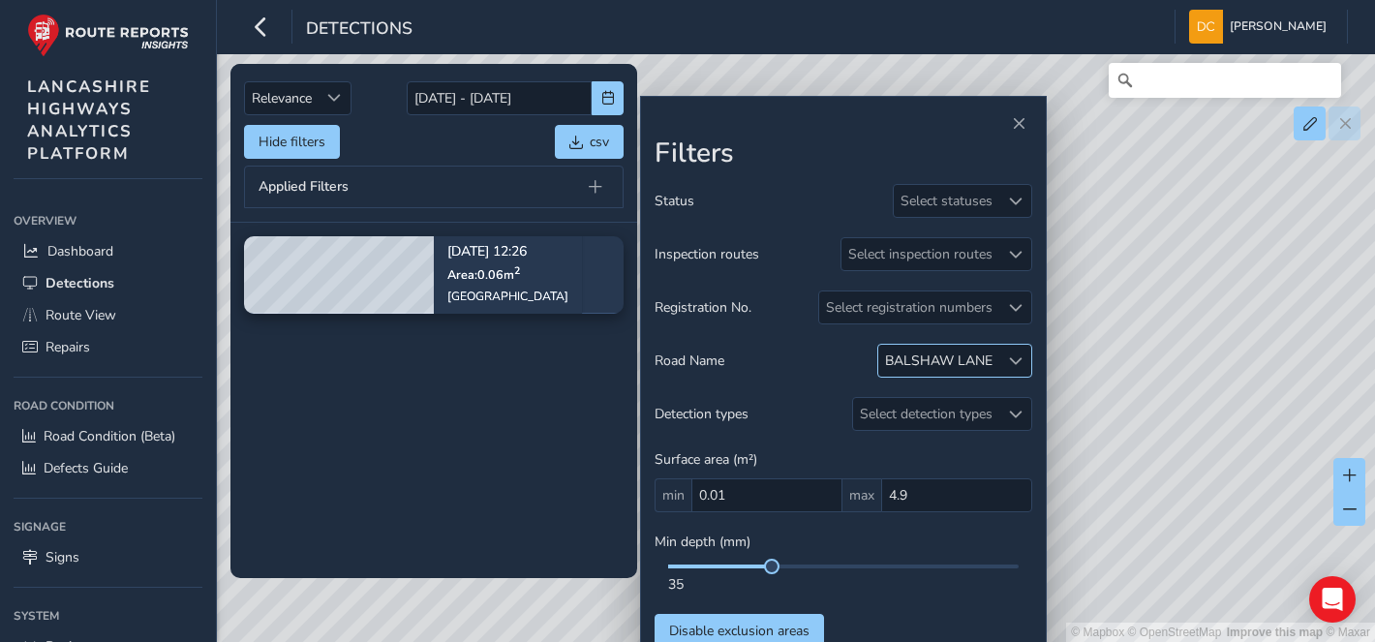
click at [973, 365] on div "BALSHAW LANE" at bounding box center [938, 360] width 107 height 18
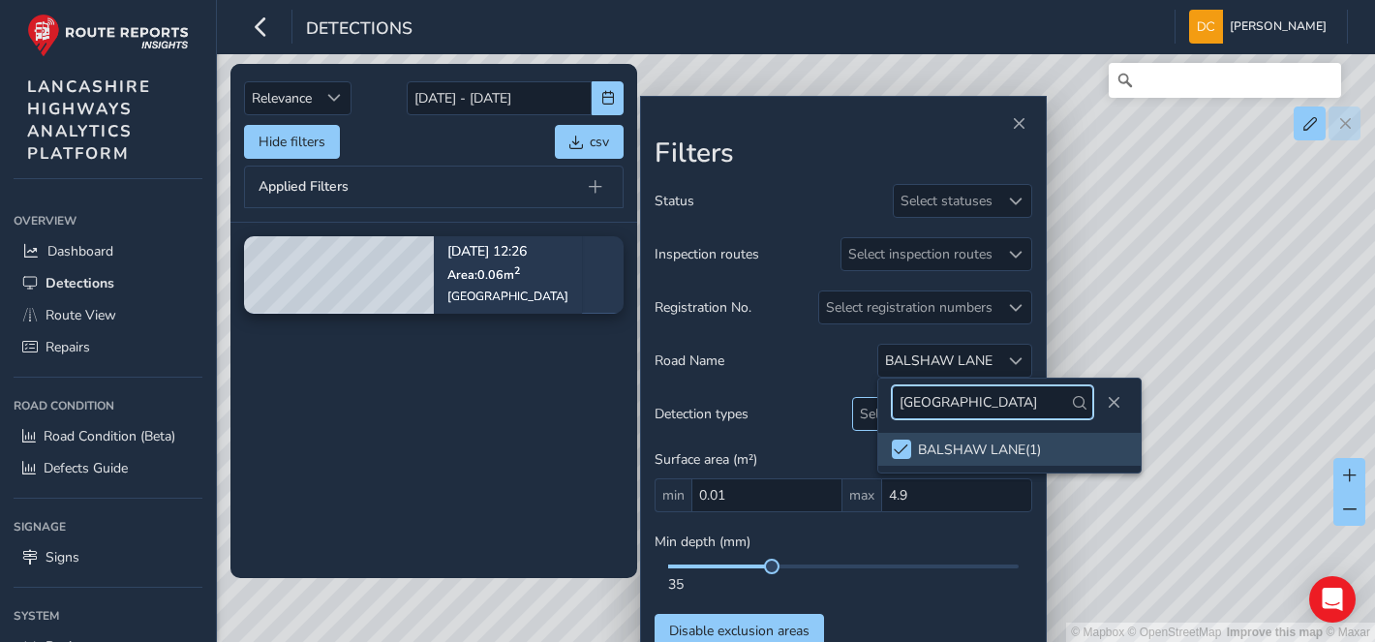
drag, startPoint x: 994, startPoint y: 398, endPoint x: 872, endPoint y: 398, distance: 122.0
click at [872, 398] on body "Detections Dave Cowburn Colour Scheme: Dark Dim Light Logout Relevance Relevanc…" at bounding box center [687, 321] width 1375 height 642
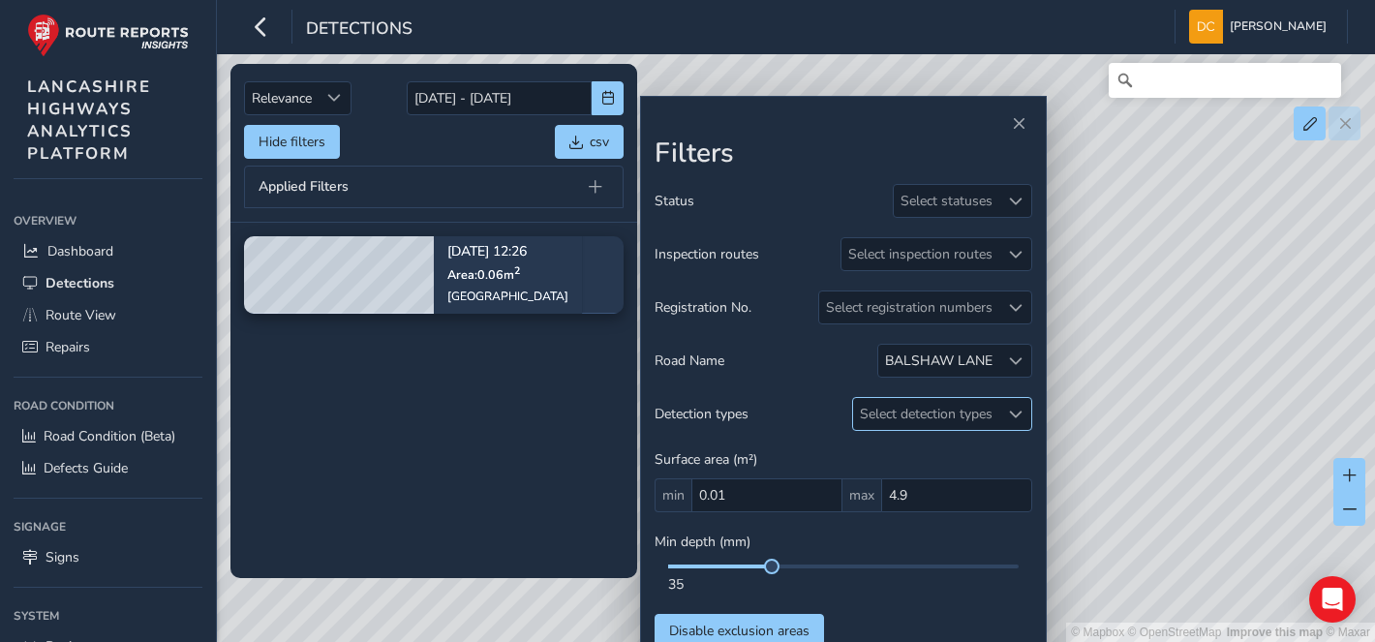
click at [1011, 409] on span at bounding box center [1016, 415] width 14 height 14
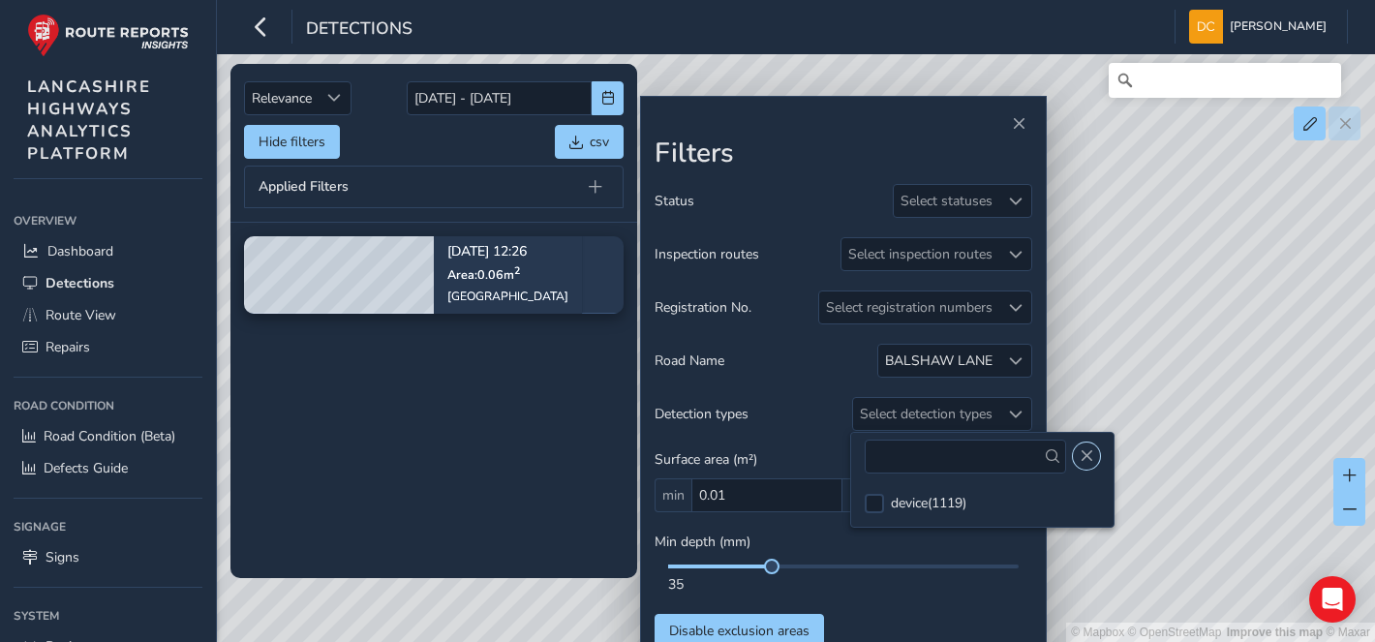
click at [1080, 455] on span "Close" at bounding box center [1087, 456] width 14 height 14
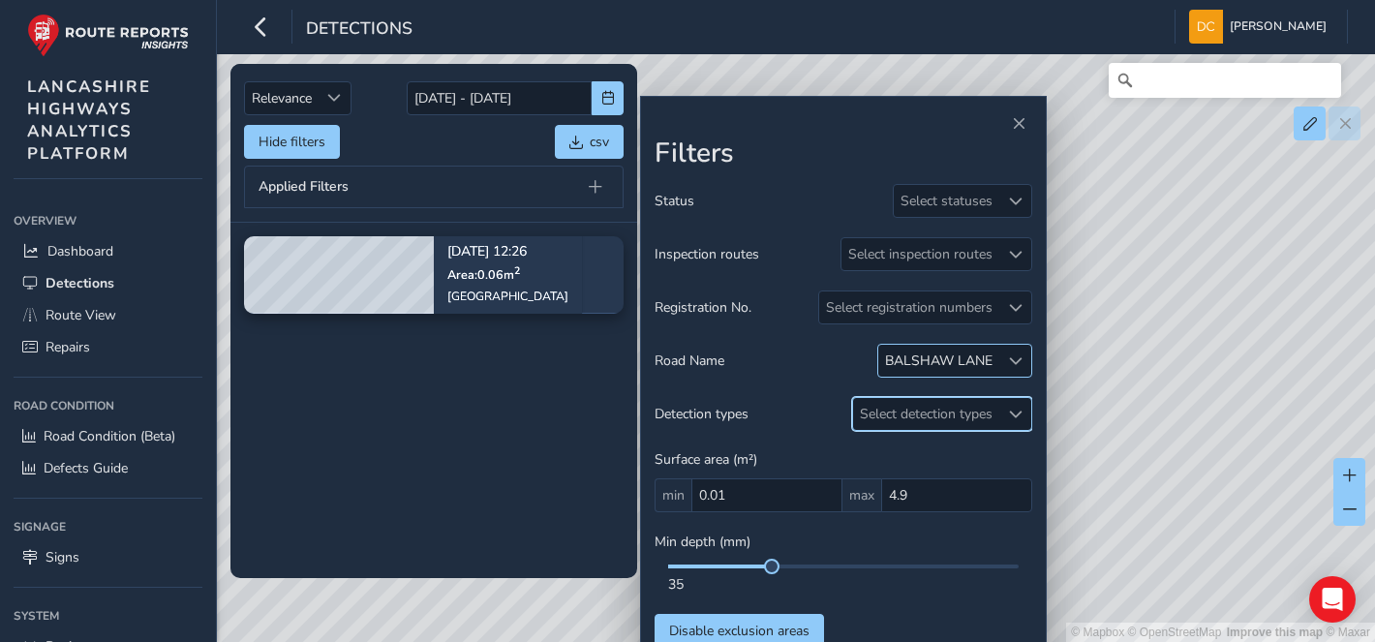
click at [961, 362] on div "BALSHAW LANE" at bounding box center [938, 360] width 107 height 18
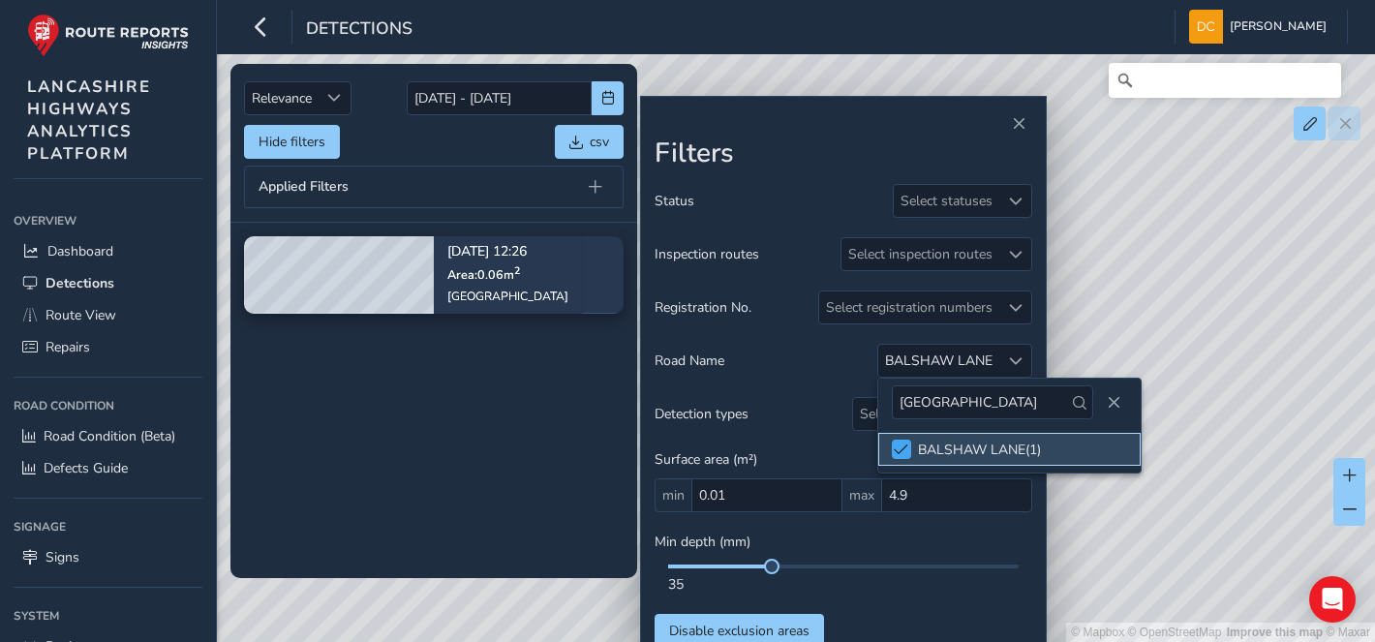
click at [906, 440] on div at bounding box center [901, 449] width 19 height 19
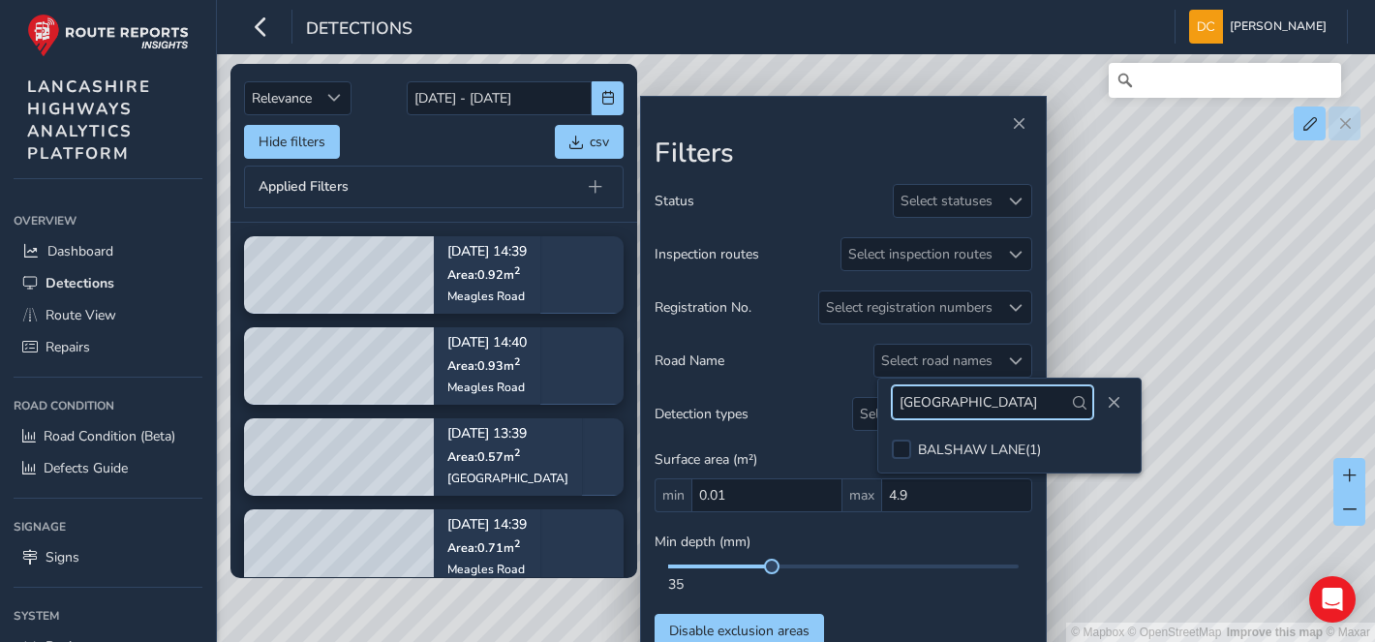
click at [989, 402] on input "balshaw lane" at bounding box center [992, 402] width 201 height 34
type input "b"
type input "commercial road"
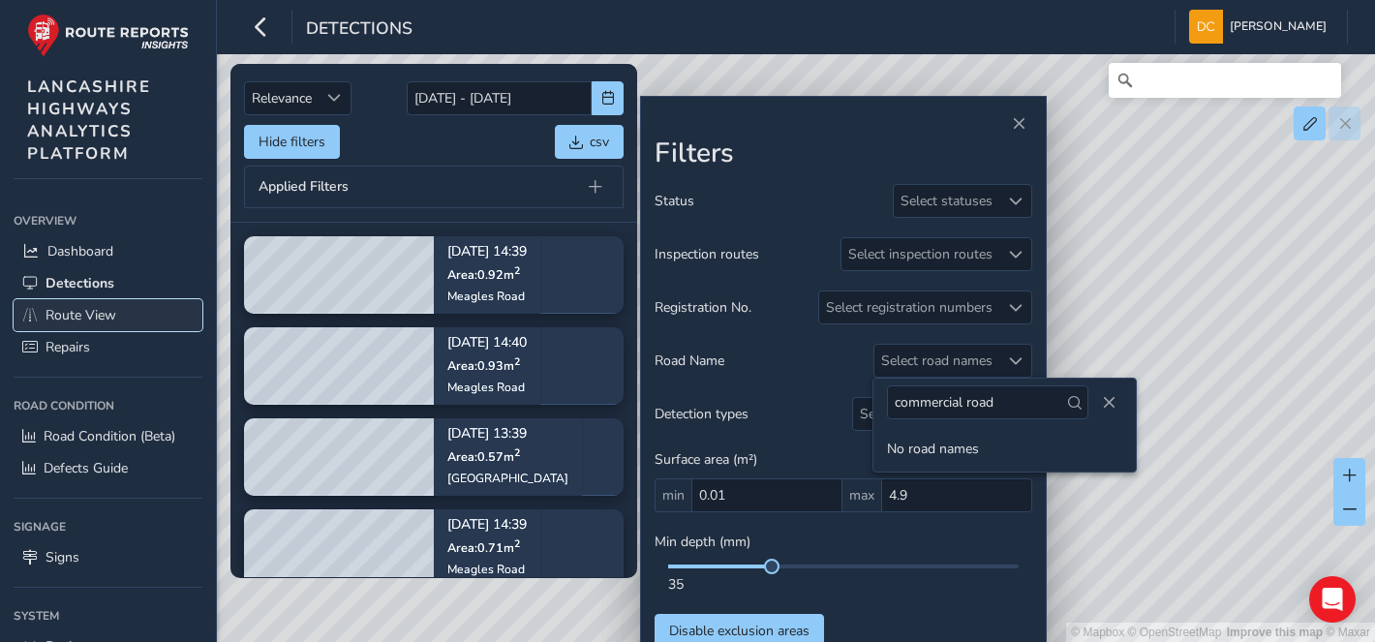
drag, startPoint x: 85, startPoint y: 311, endPoint x: 214, endPoint y: 310, distance: 128.8
click at [85, 311] on span "Route View" at bounding box center [81, 315] width 71 height 18
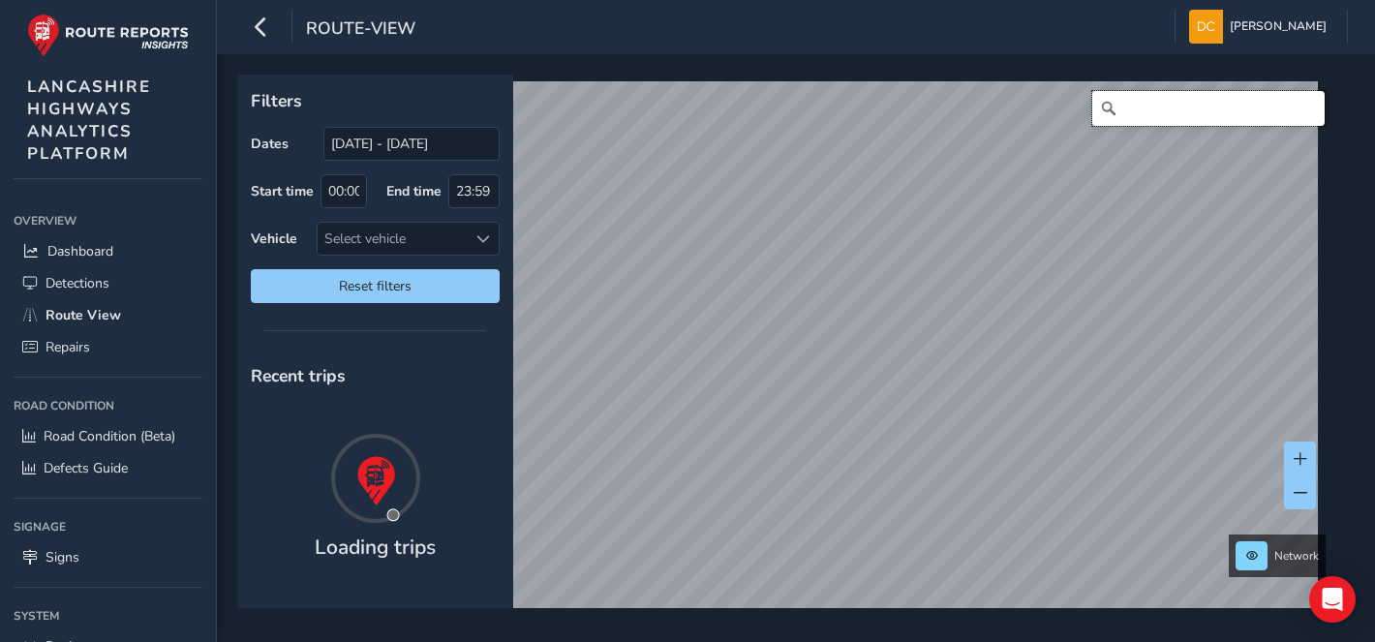
click at [1166, 111] on input "Search" at bounding box center [1208, 108] width 232 height 35
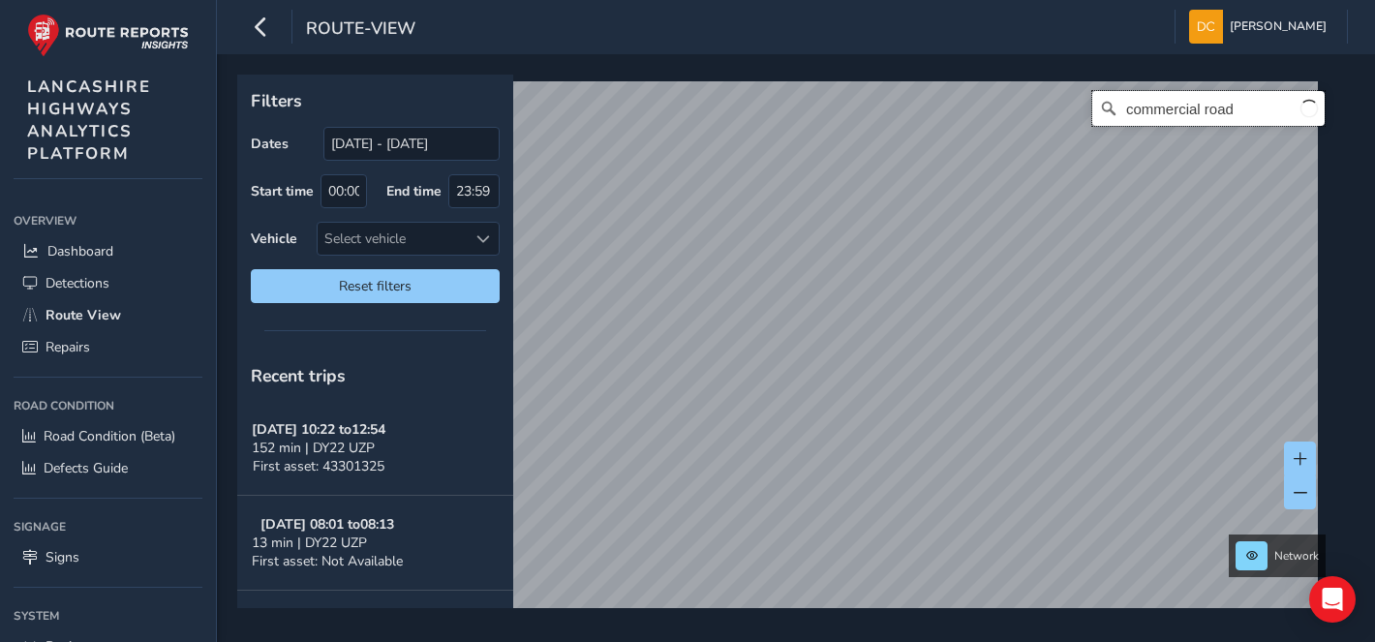
click at [1217, 118] on input "commercial road" at bounding box center [1208, 108] width 232 height 35
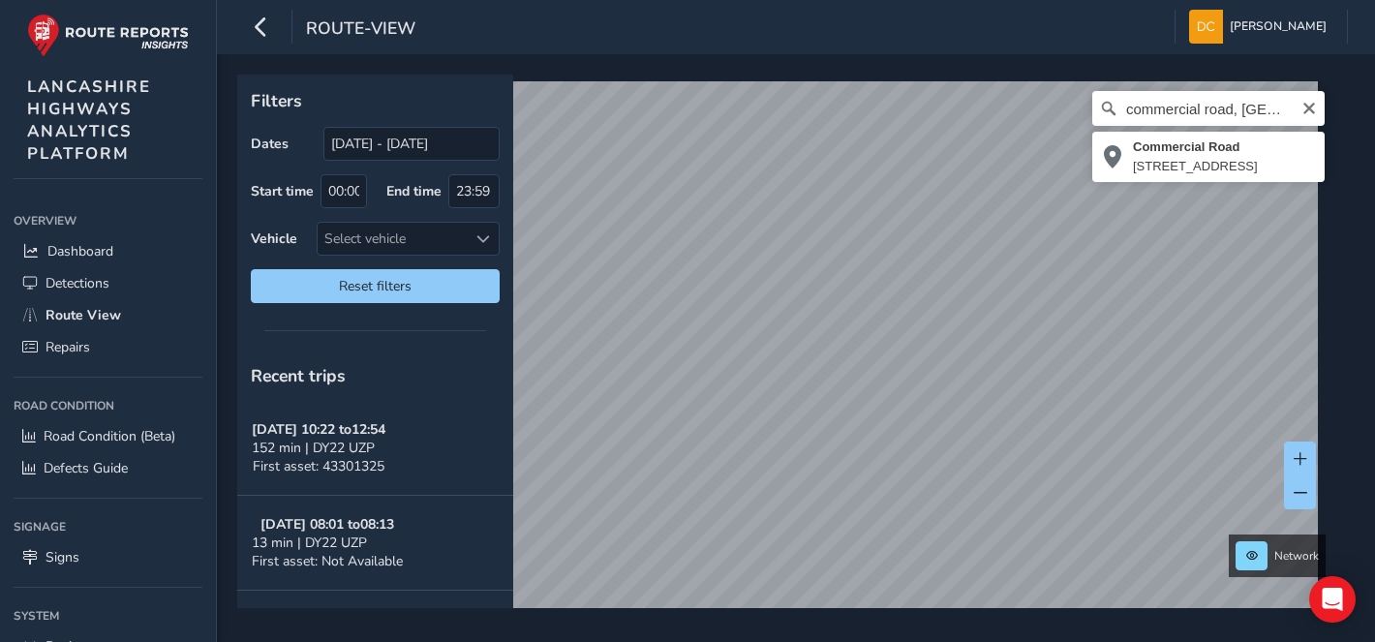
type input "Commercial Road, Hartwood Green, Chorley, Lancashire, England, PR7 1EU, United …"
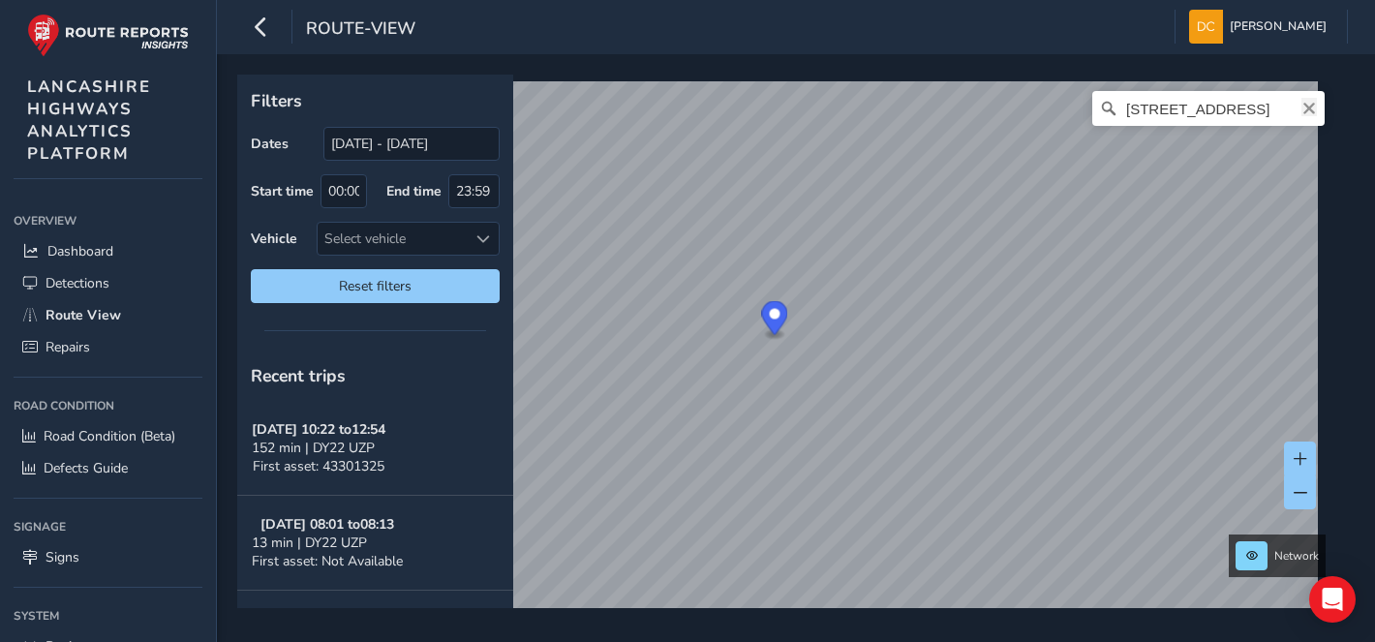
click at [1301, 111] on icon "Clear" at bounding box center [1308, 108] width 15 height 15
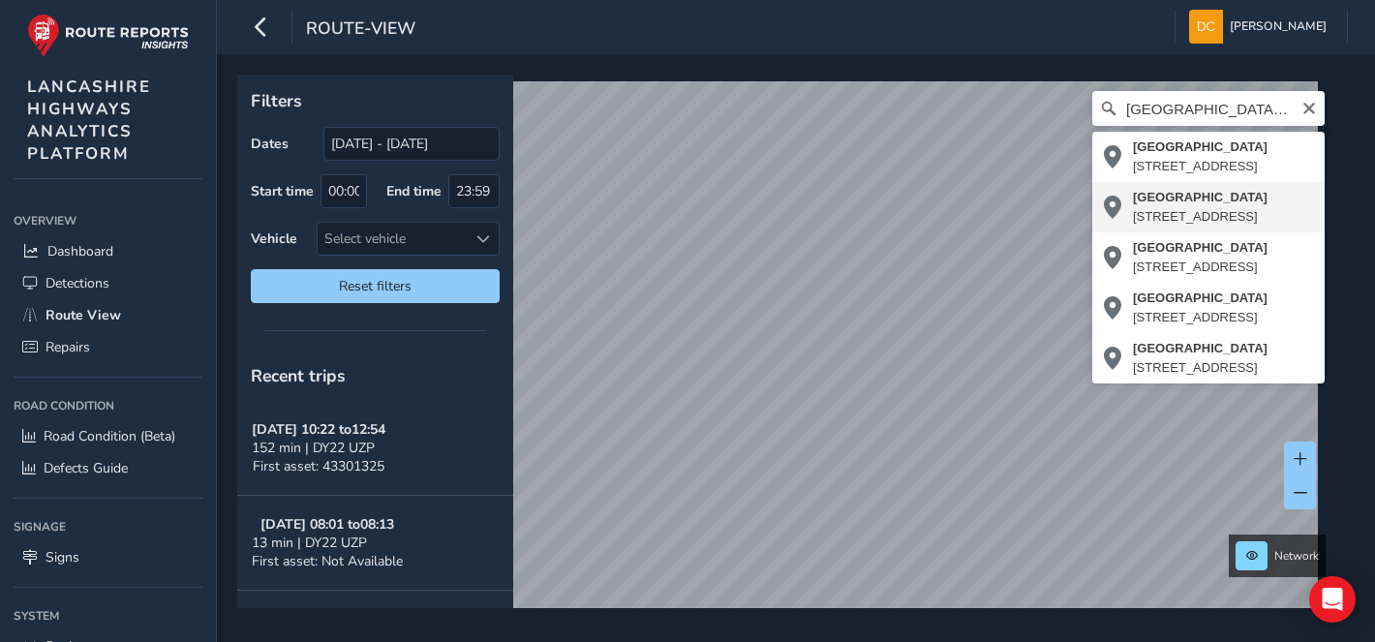
type input "Market Street, Chorley Moor, Chorley, Lancashire, England, PR7 2SL, United King…"
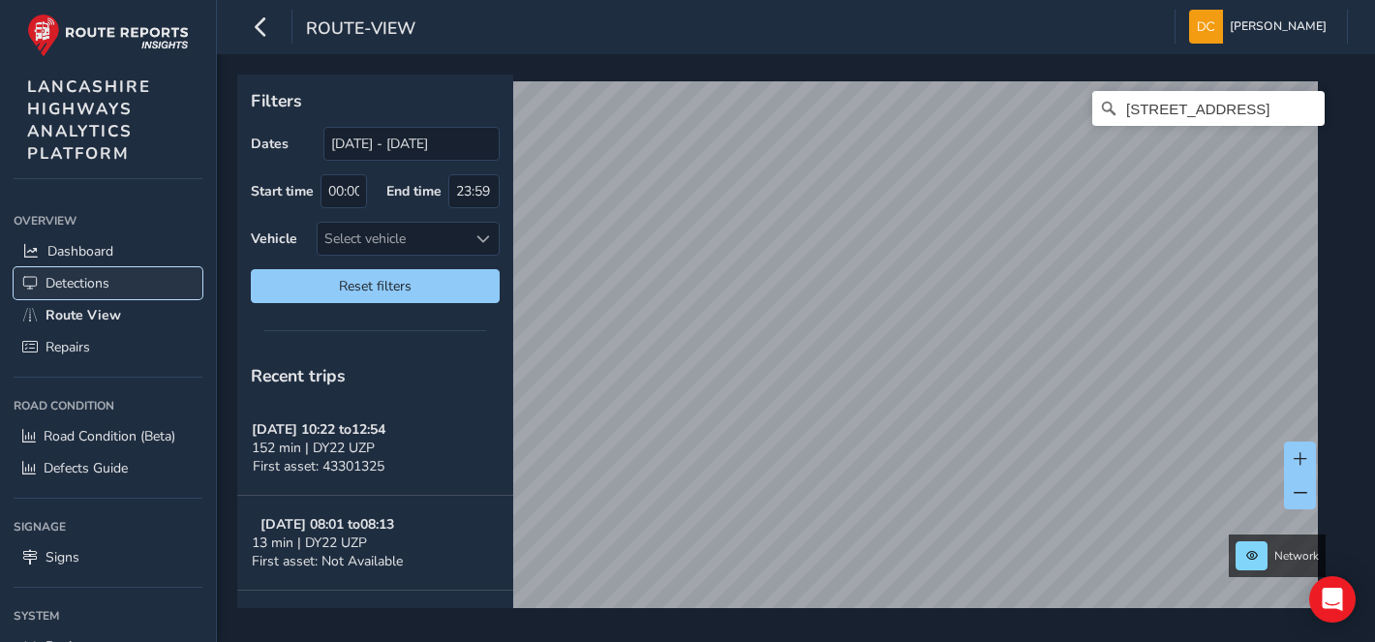
click at [90, 274] on span "Detections" at bounding box center [78, 283] width 64 height 18
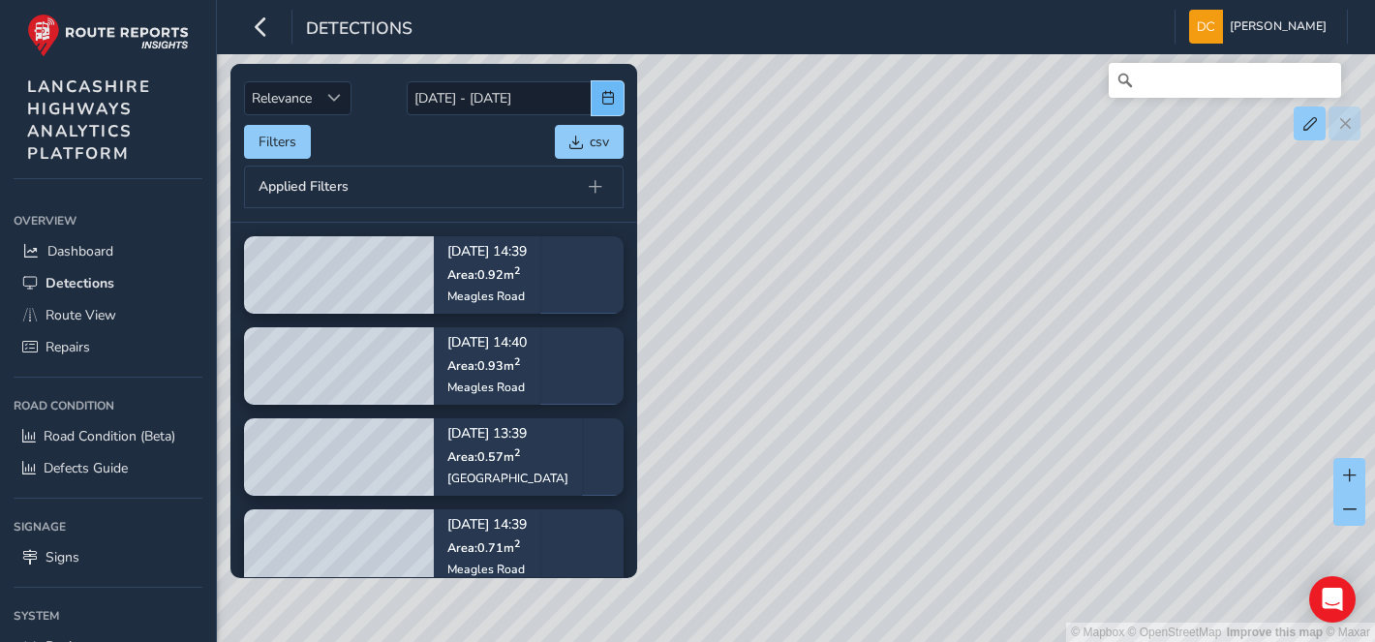
click at [601, 99] on span "button" at bounding box center [608, 98] width 14 height 14
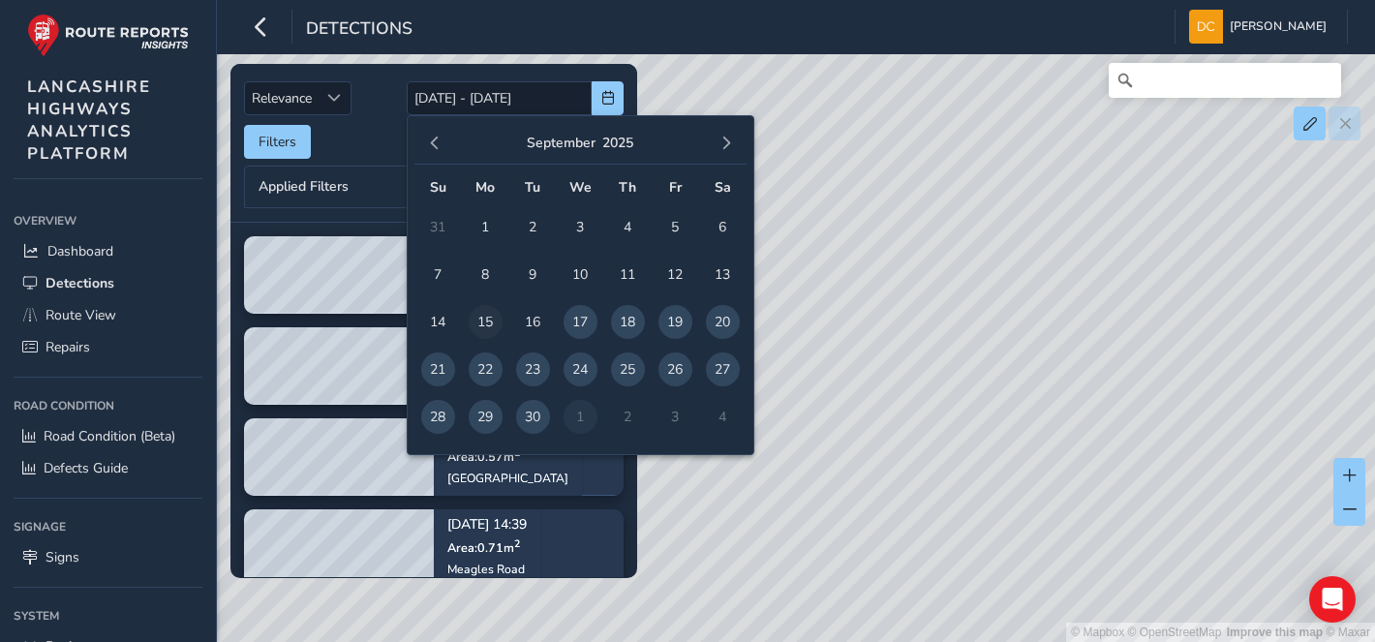
click at [487, 322] on span "15" at bounding box center [486, 322] width 34 height 34
type input "15/09/2025"
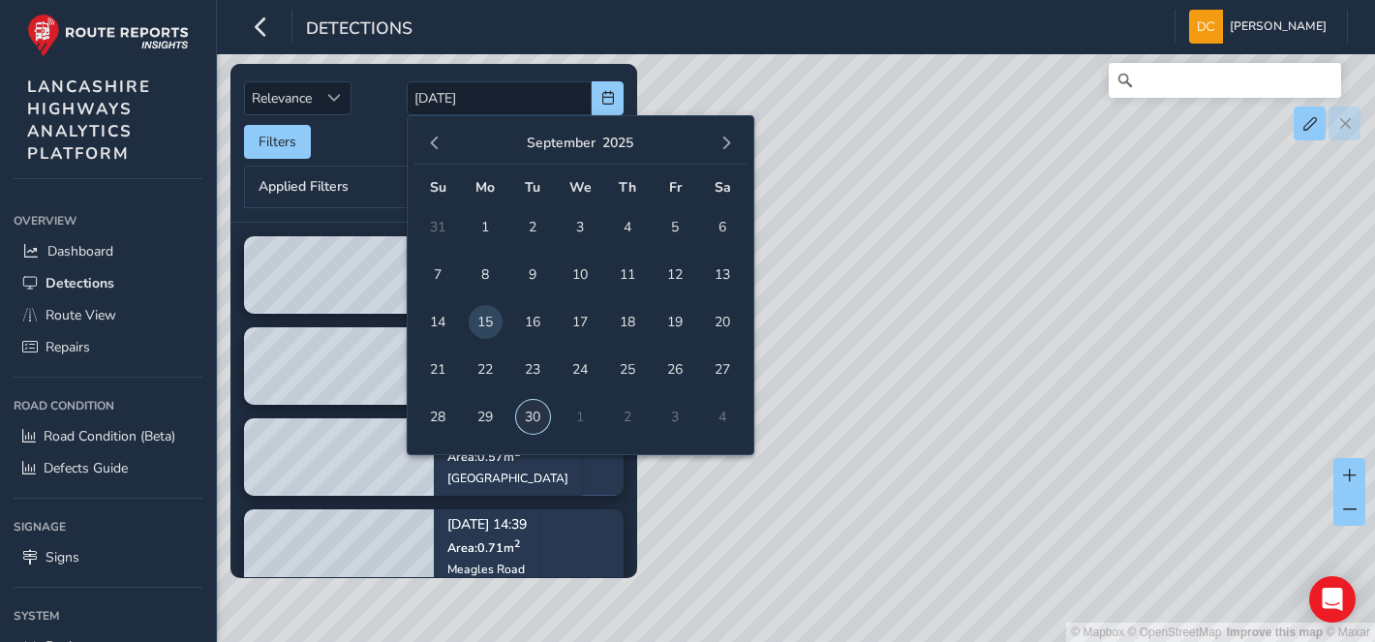
click at [533, 421] on span "30" at bounding box center [533, 417] width 34 height 34
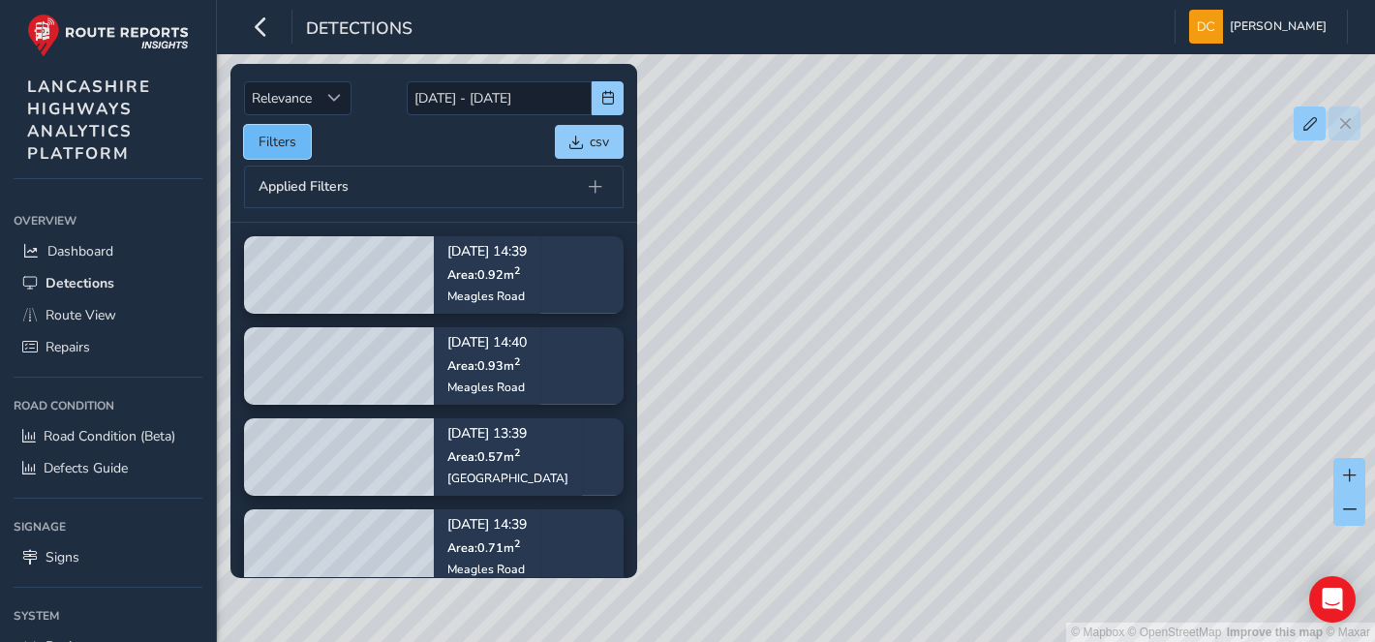
click at [290, 141] on button "Filters" at bounding box center [277, 142] width 67 height 34
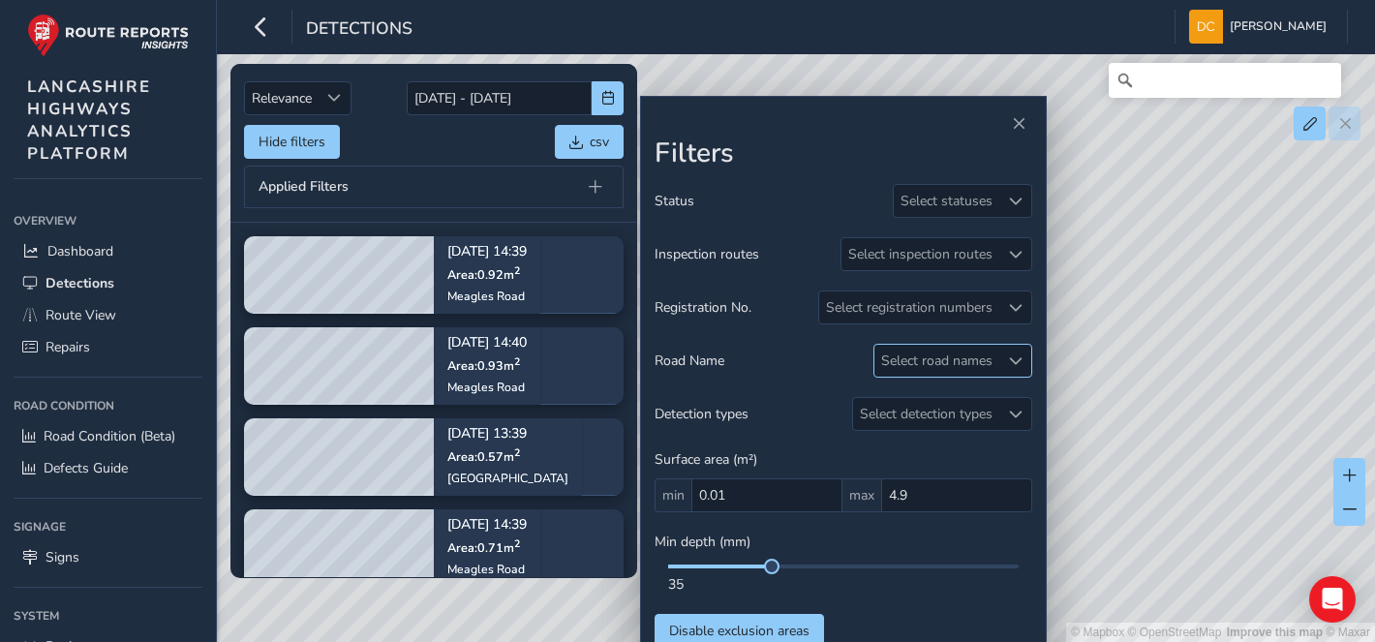
click at [974, 363] on div "Select road names" at bounding box center [936, 361] width 125 height 32
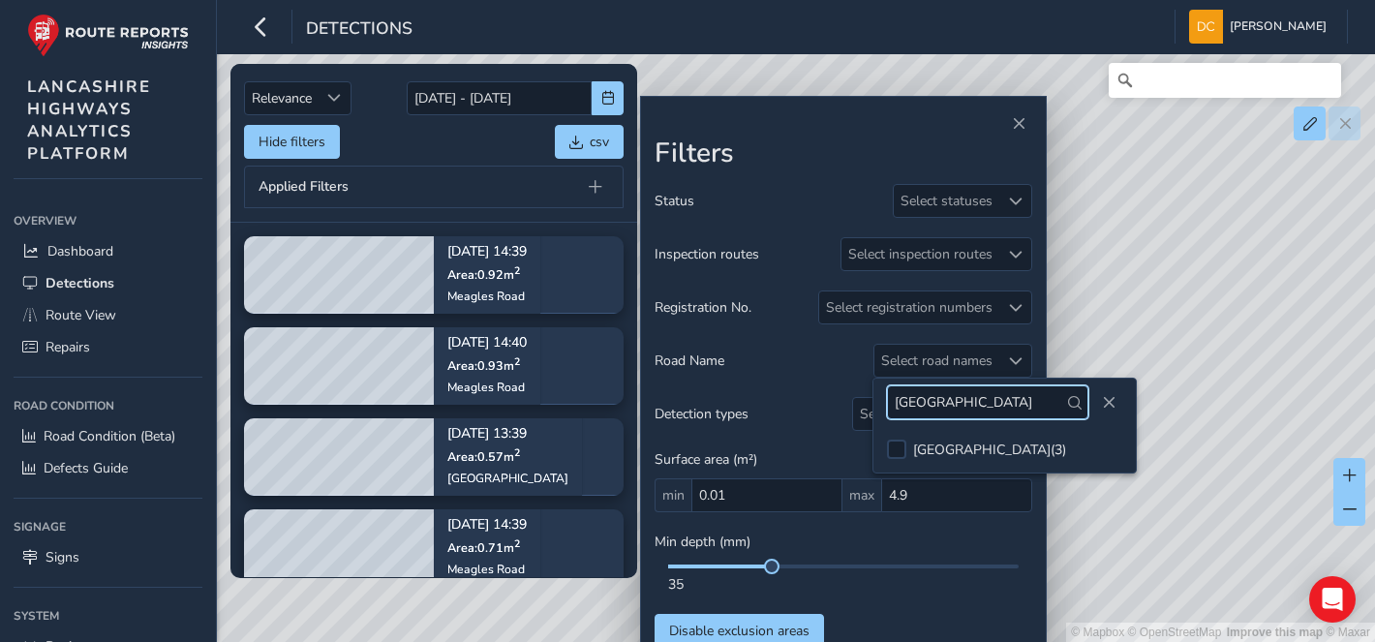
type input "southport road"
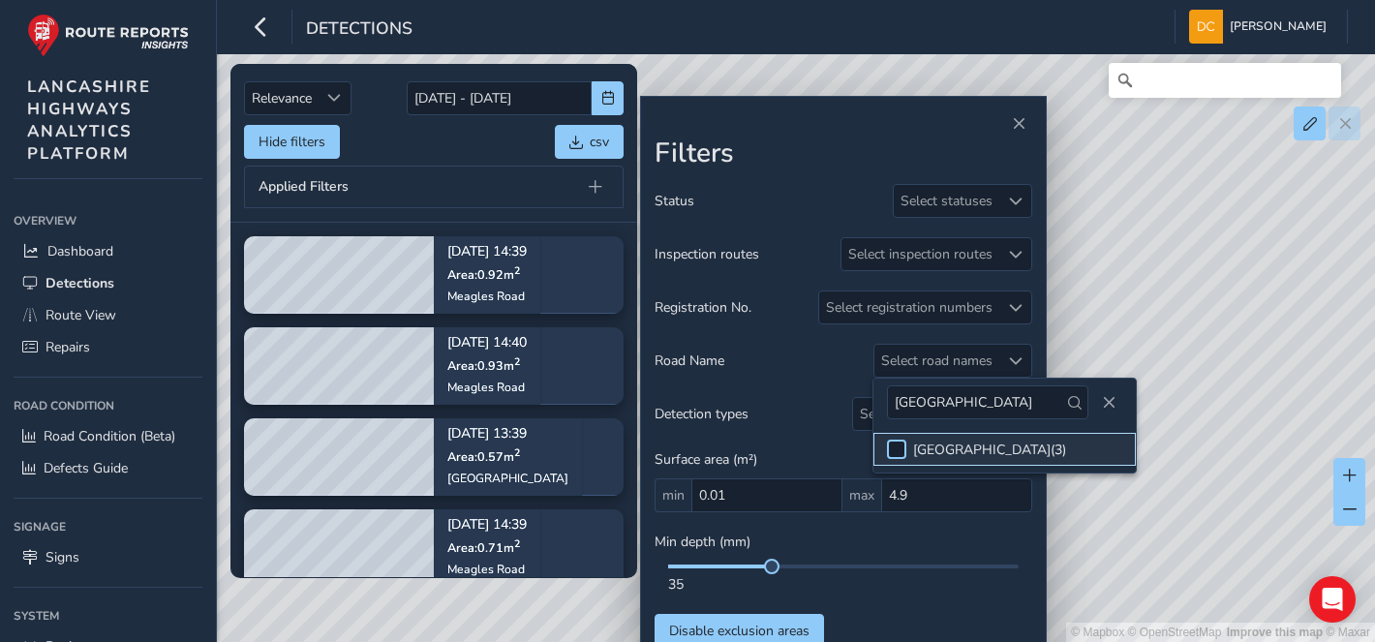
click at [896, 453] on div at bounding box center [896, 449] width 19 height 19
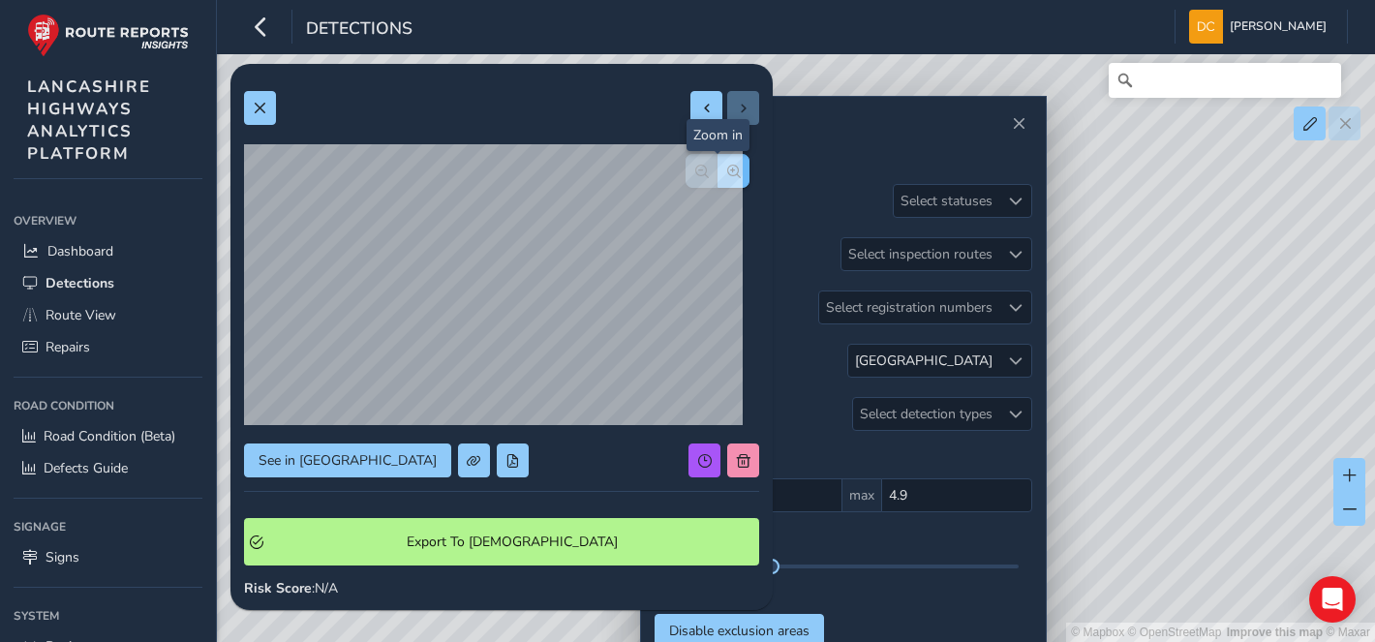
click at [727, 171] on span "button" at bounding box center [734, 172] width 14 height 14
click at [727, 174] on span "button" at bounding box center [734, 172] width 14 height 14
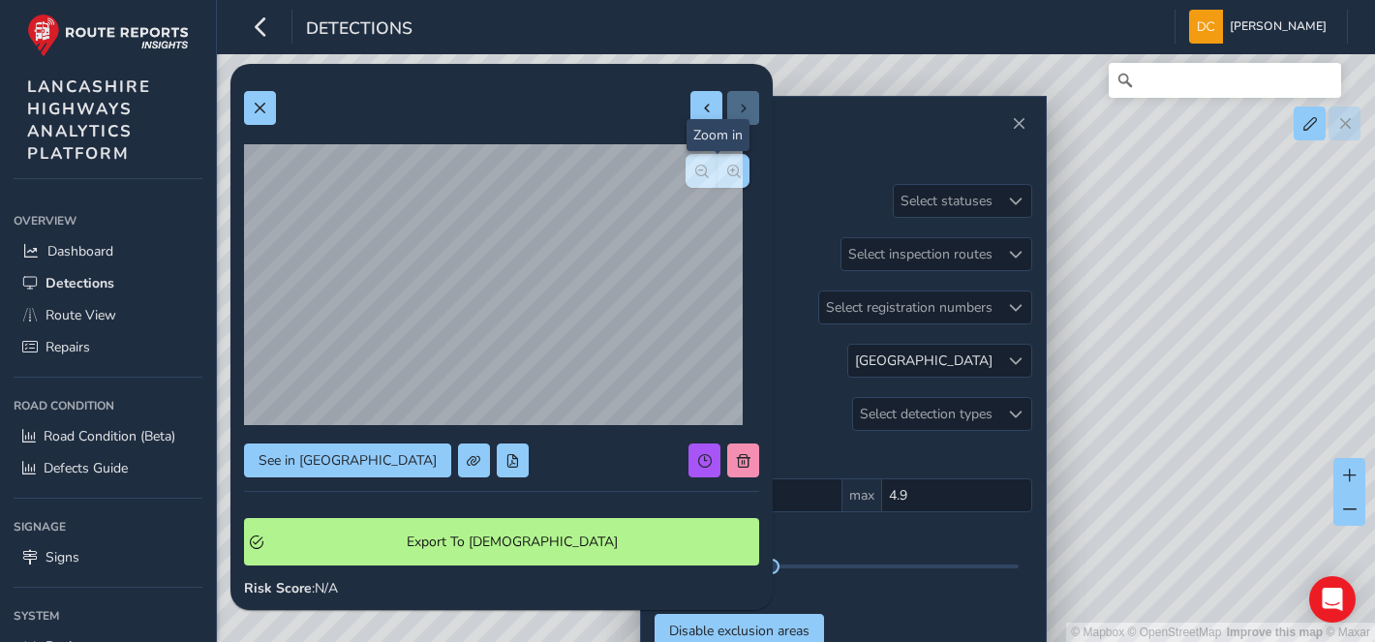
click at [710, 174] on div at bounding box center [718, 171] width 64 height 34
click at [263, 116] on button at bounding box center [260, 108] width 32 height 34
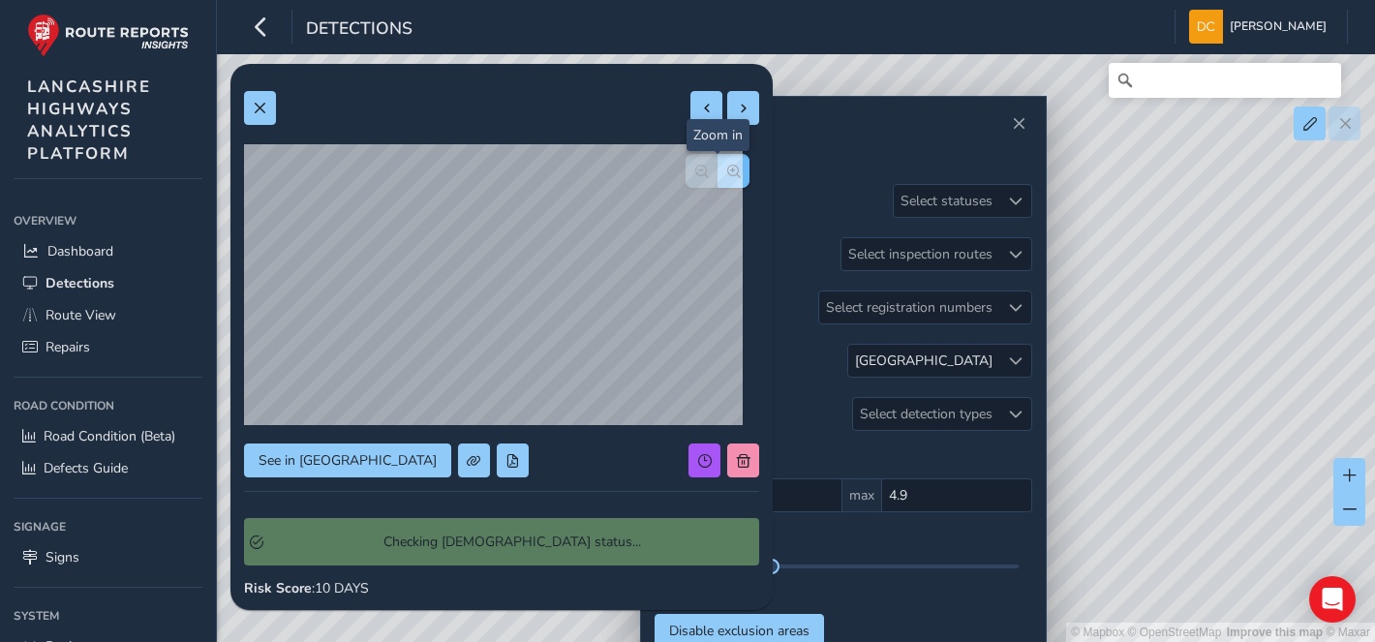
click at [727, 168] on span "button" at bounding box center [734, 172] width 14 height 14
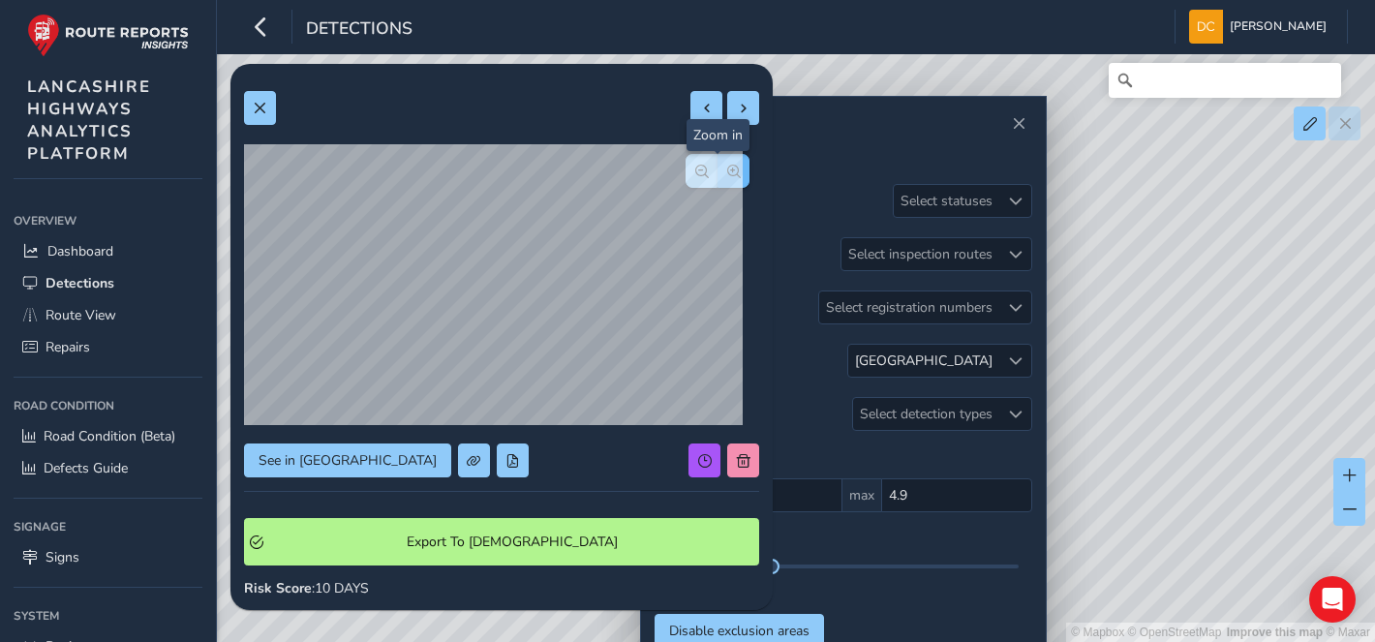
click at [727, 168] on span "button" at bounding box center [734, 172] width 14 height 14
click at [727, 171] on span "button" at bounding box center [734, 172] width 14 height 14
click at [254, 93] on button at bounding box center [260, 108] width 32 height 34
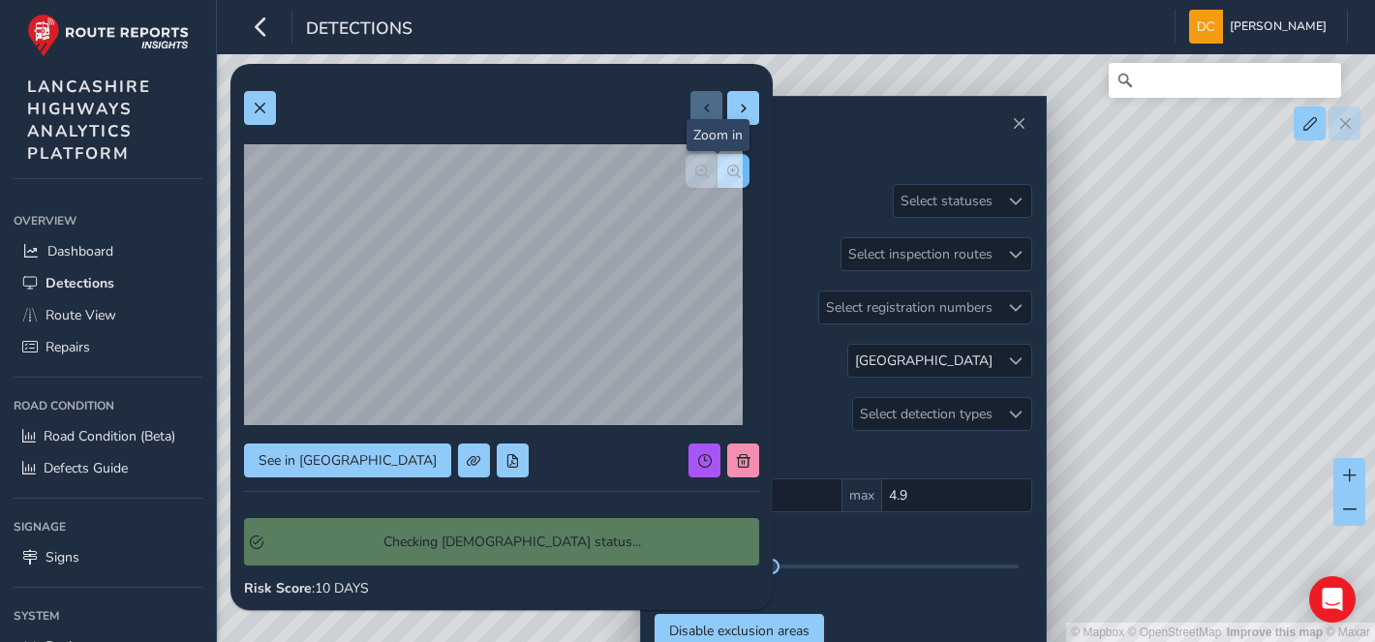
click at [727, 168] on span "button" at bounding box center [734, 172] width 14 height 14
click at [727, 170] on span "button" at bounding box center [734, 172] width 14 height 14
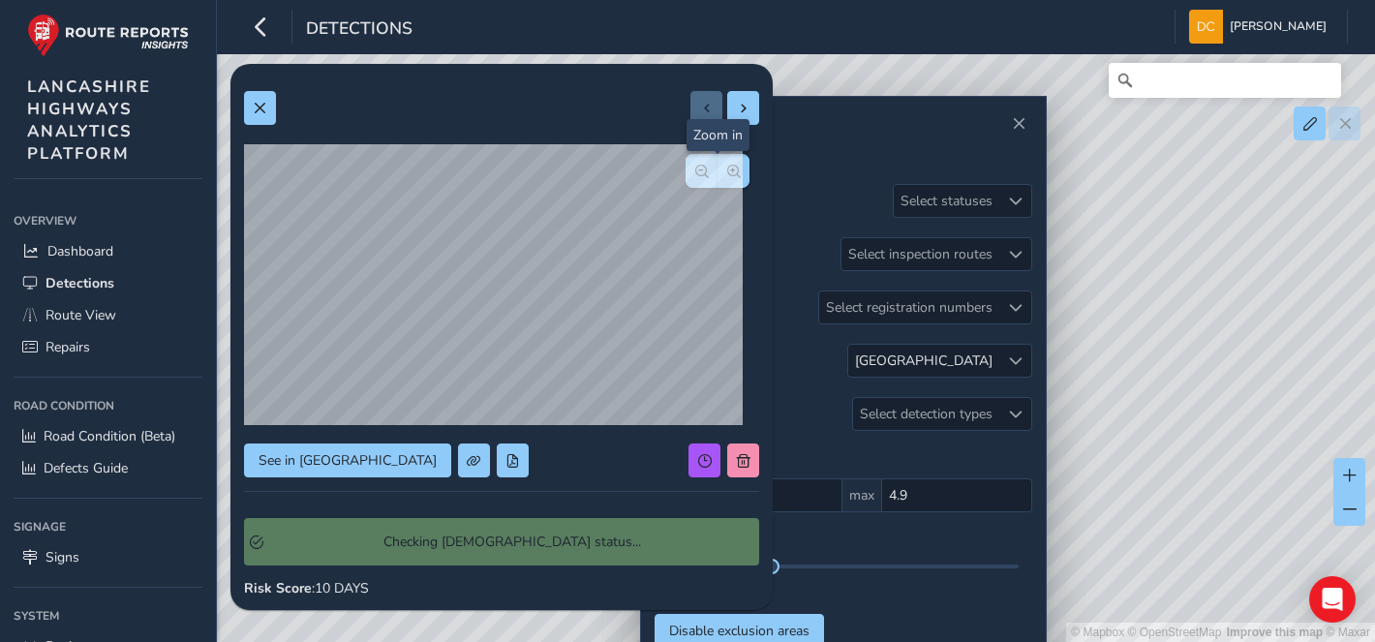
click at [723, 171] on div at bounding box center [718, 171] width 64 height 34
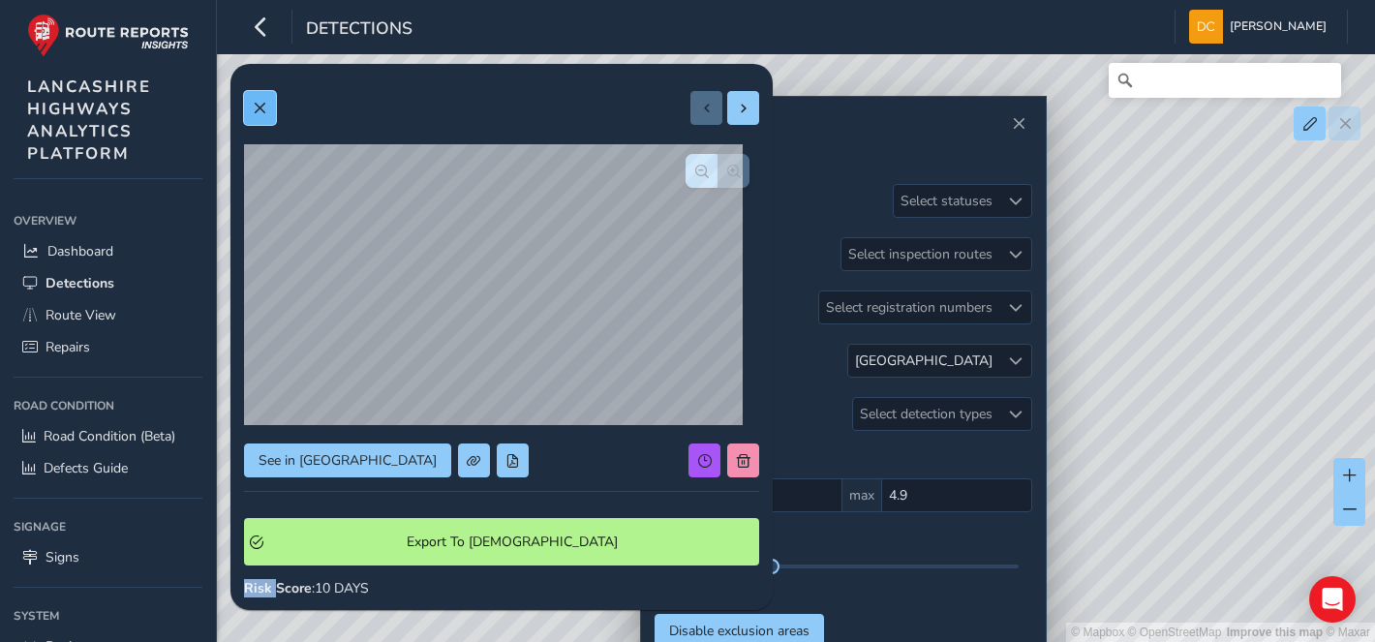
click at [271, 116] on button at bounding box center [260, 108] width 32 height 34
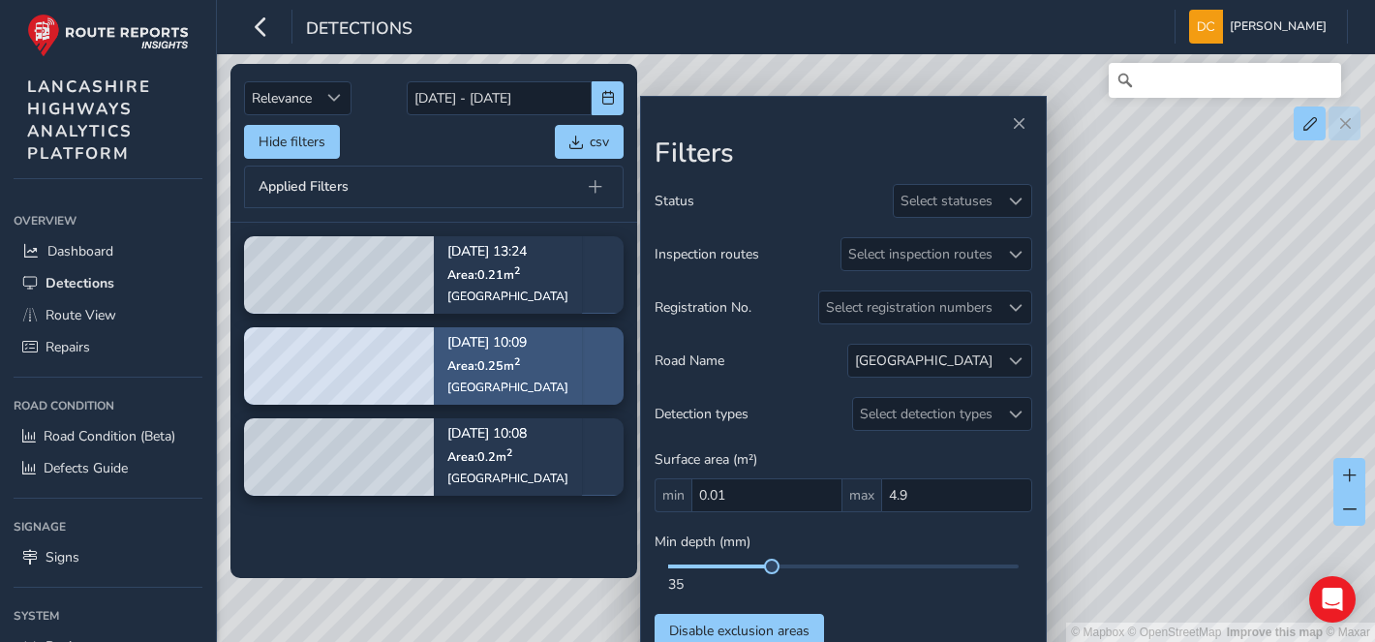
click at [449, 384] on div "Southport Road" at bounding box center [507, 387] width 121 height 15
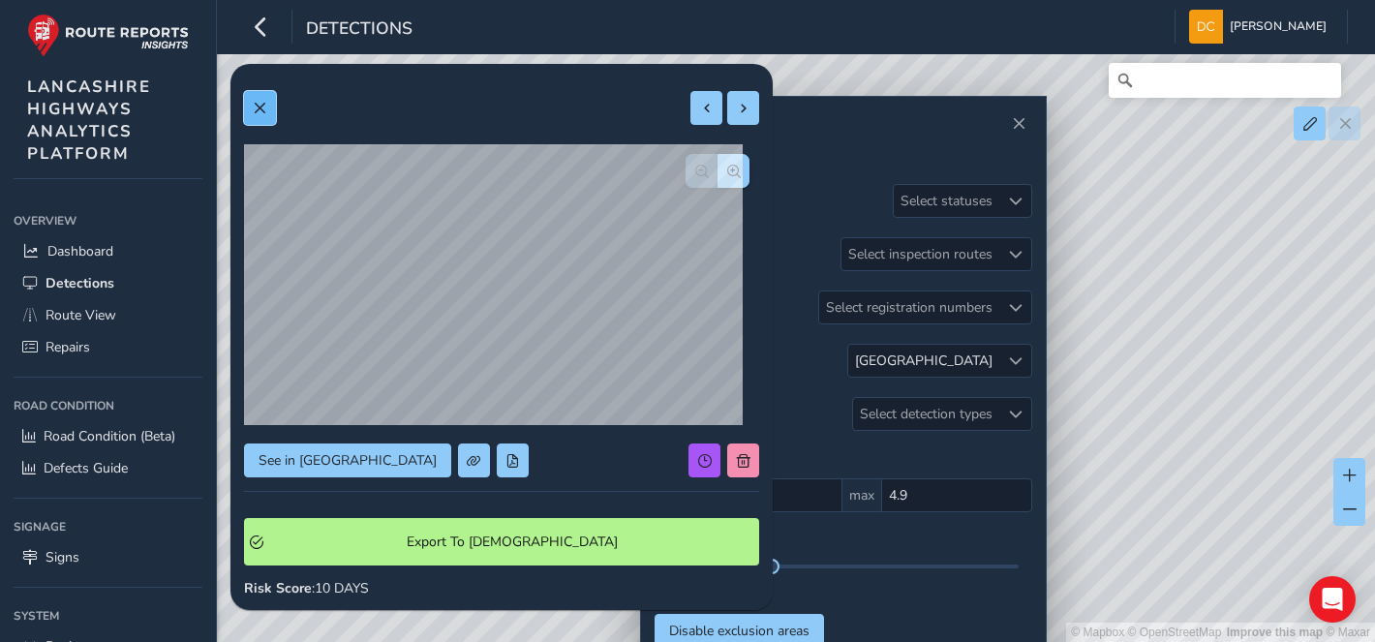
click at [250, 112] on button at bounding box center [260, 108] width 32 height 34
click at [964, 351] on div "SOUTHPORT ROAD" at bounding box center [923, 361] width 151 height 32
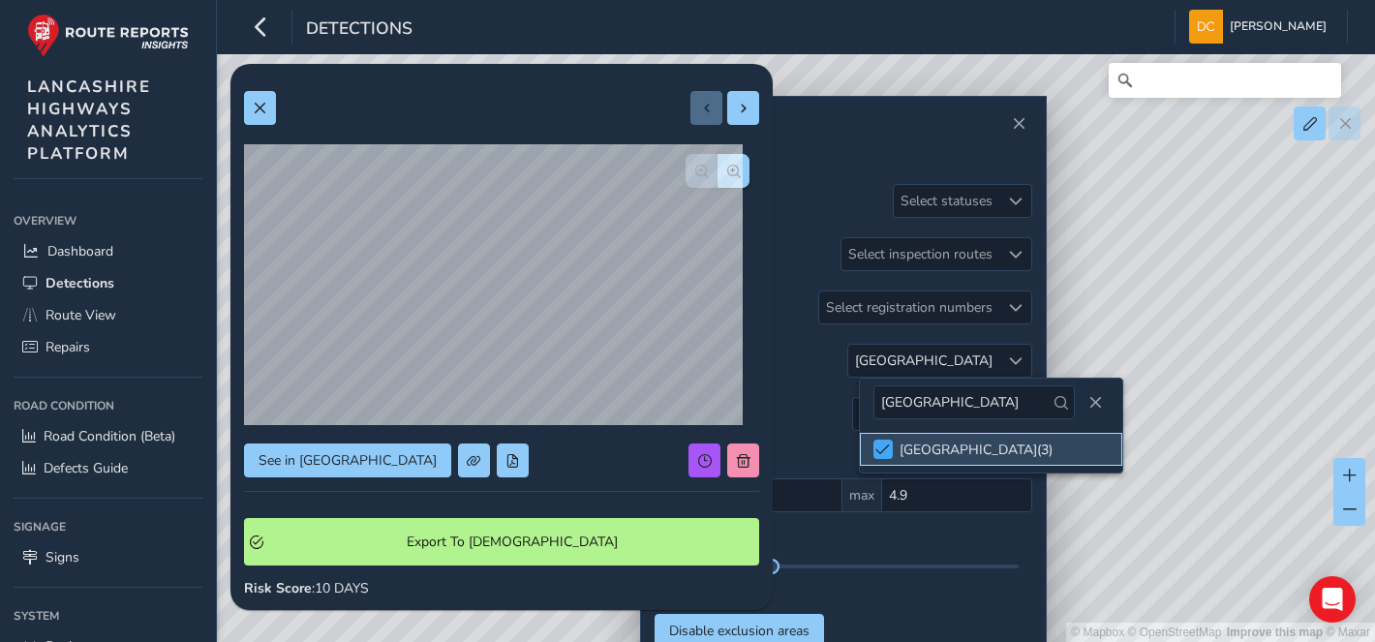
click at [875, 449] on span at bounding box center [882, 449] width 15 height 14
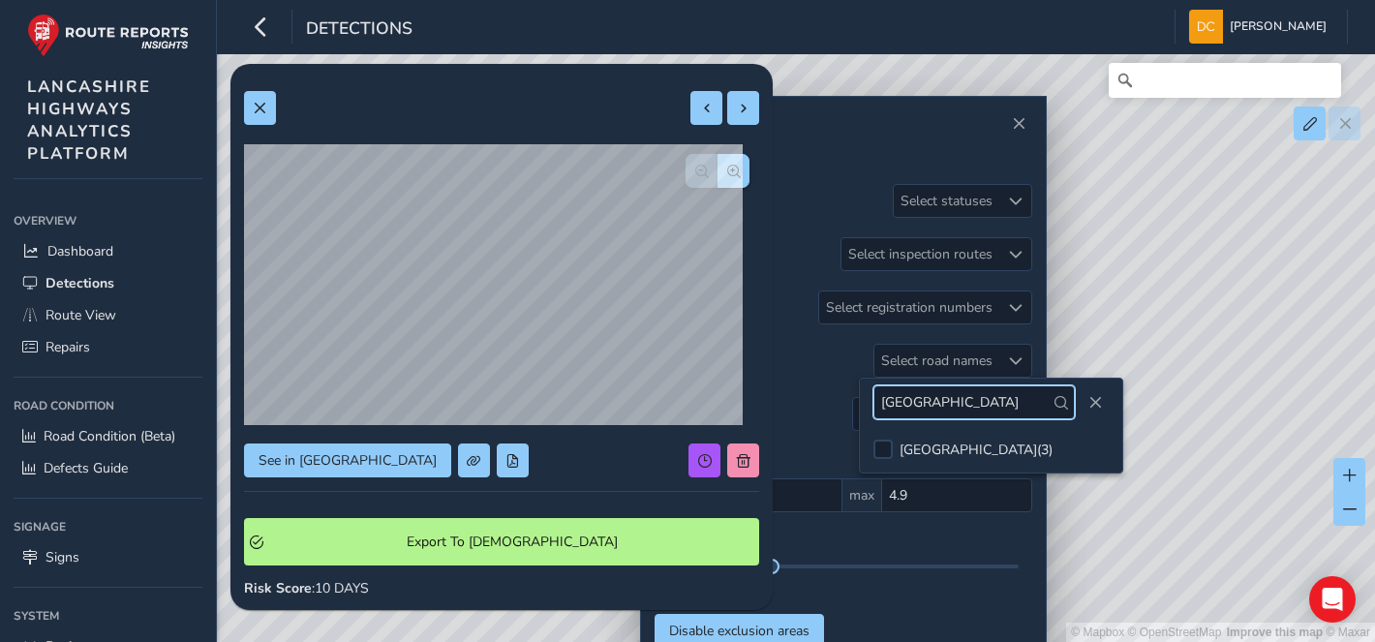
click at [983, 412] on input "southport road" at bounding box center [973, 402] width 201 height 34
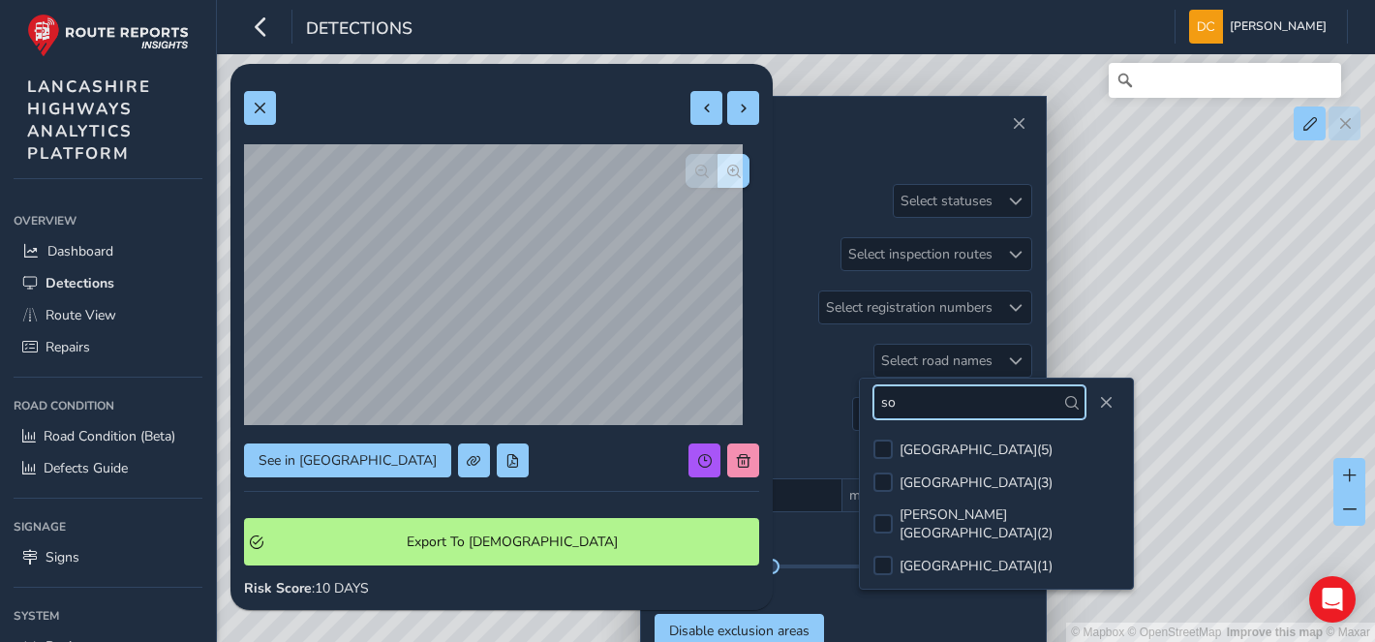
type input "s"
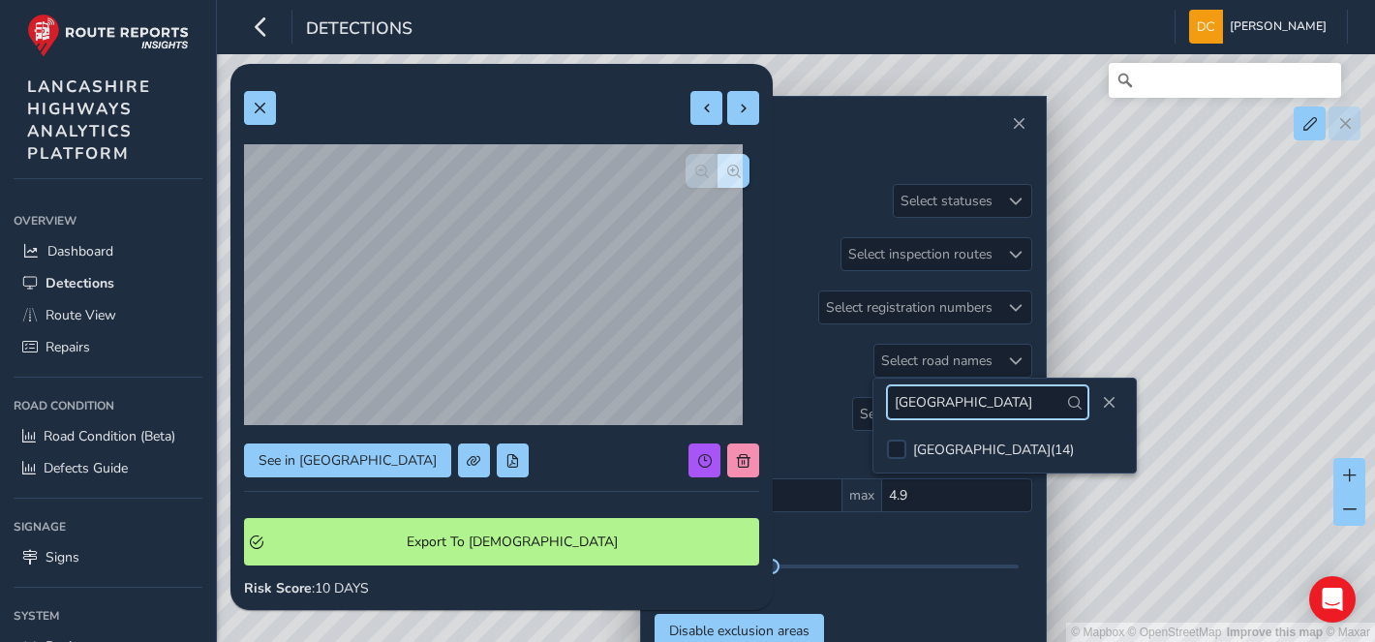
type input "preston road"
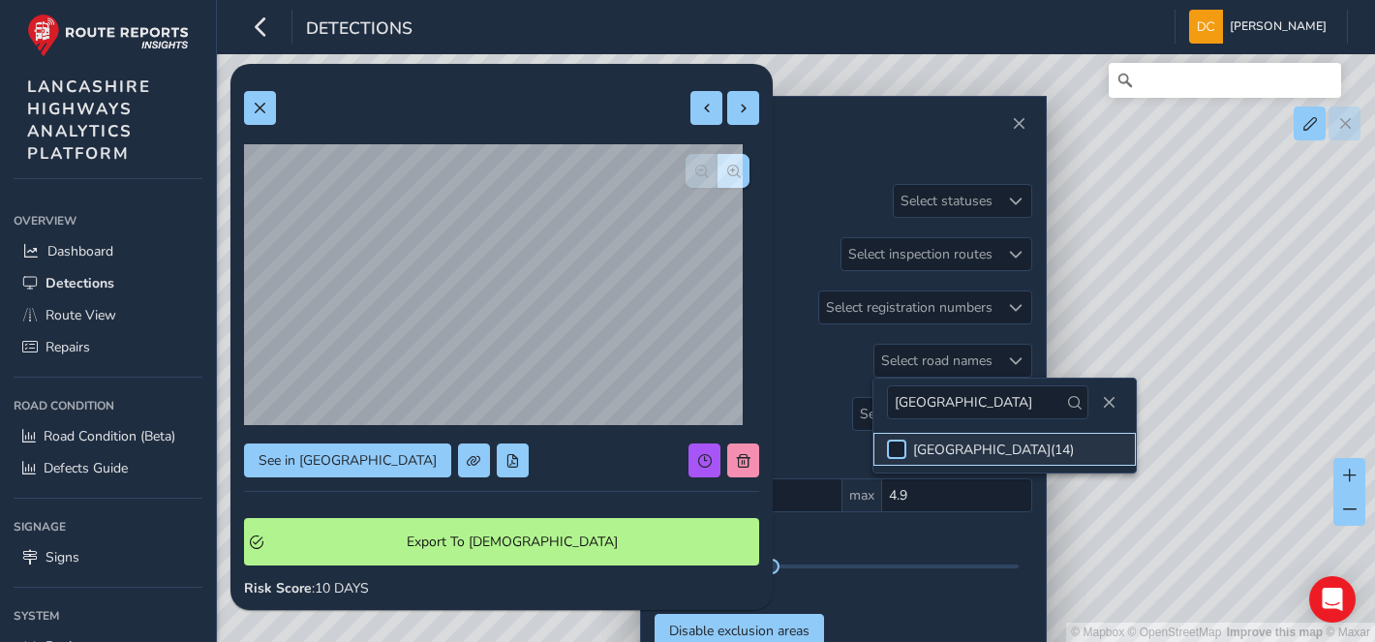
click at [895, 448] on div at bounding box center [896, 449] width 19 height 19
click at [257, 118] on button at bounding box center [260, 108] width 32 height 34
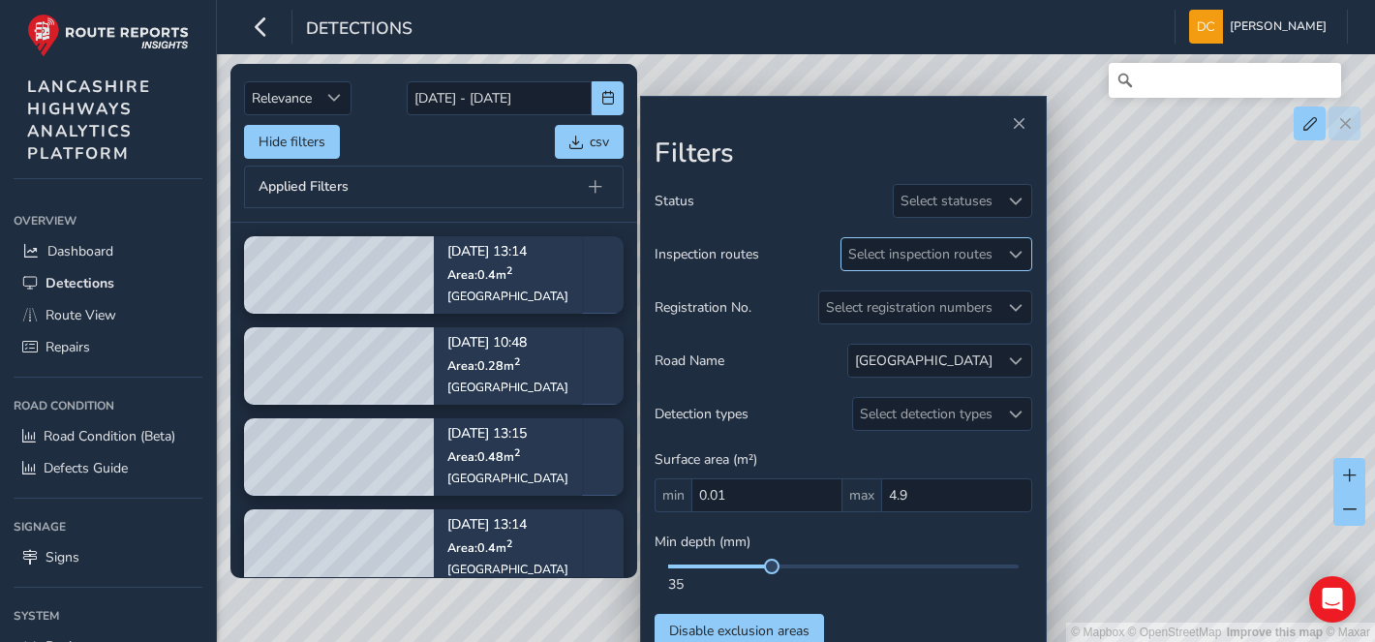
click at [964, 247] on div "Select inspection routes" at bounding box center [920, 254] width 158 height 32
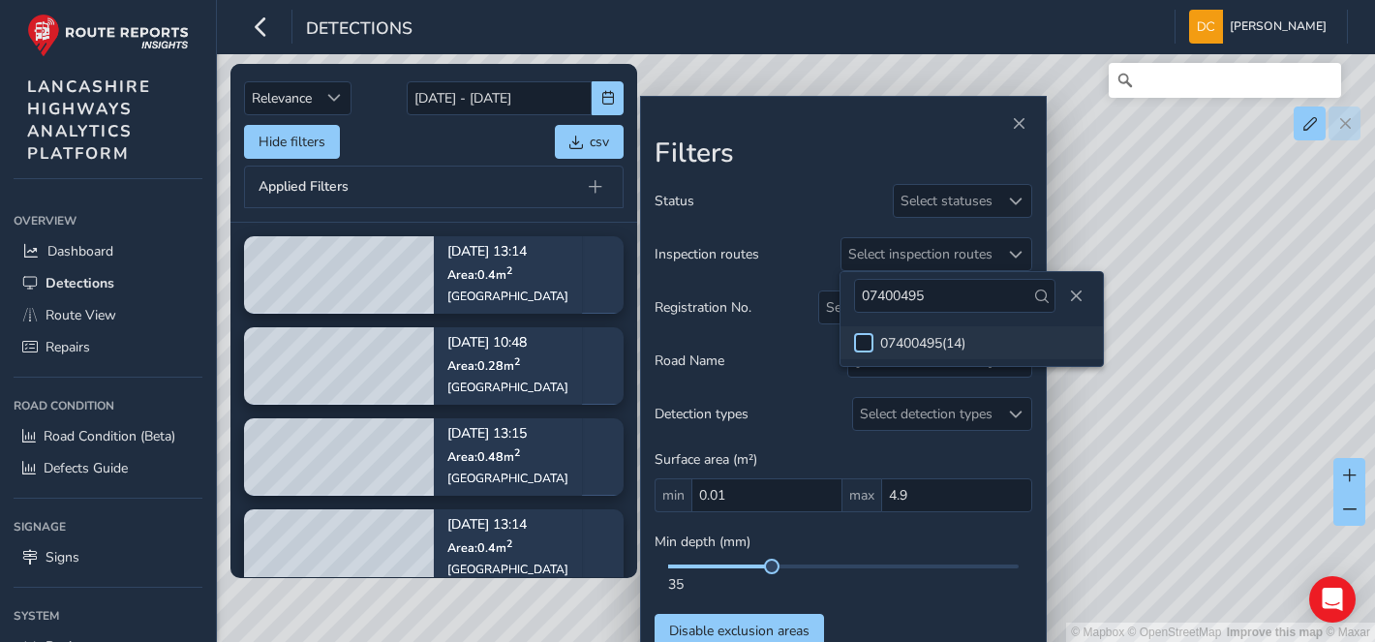
type input "07400495"
click at [868, 337] on div at bounding box center [863, 342] width 19 height 19
drag, startPoint x: 883, startPoint y: 343, endPoint x: 834, endPoint y: 368, distance: 55.4
click at [836, 365] on div "Road Name PRESTON ROAD" at bounding box center [844, 361] width 378 height 34
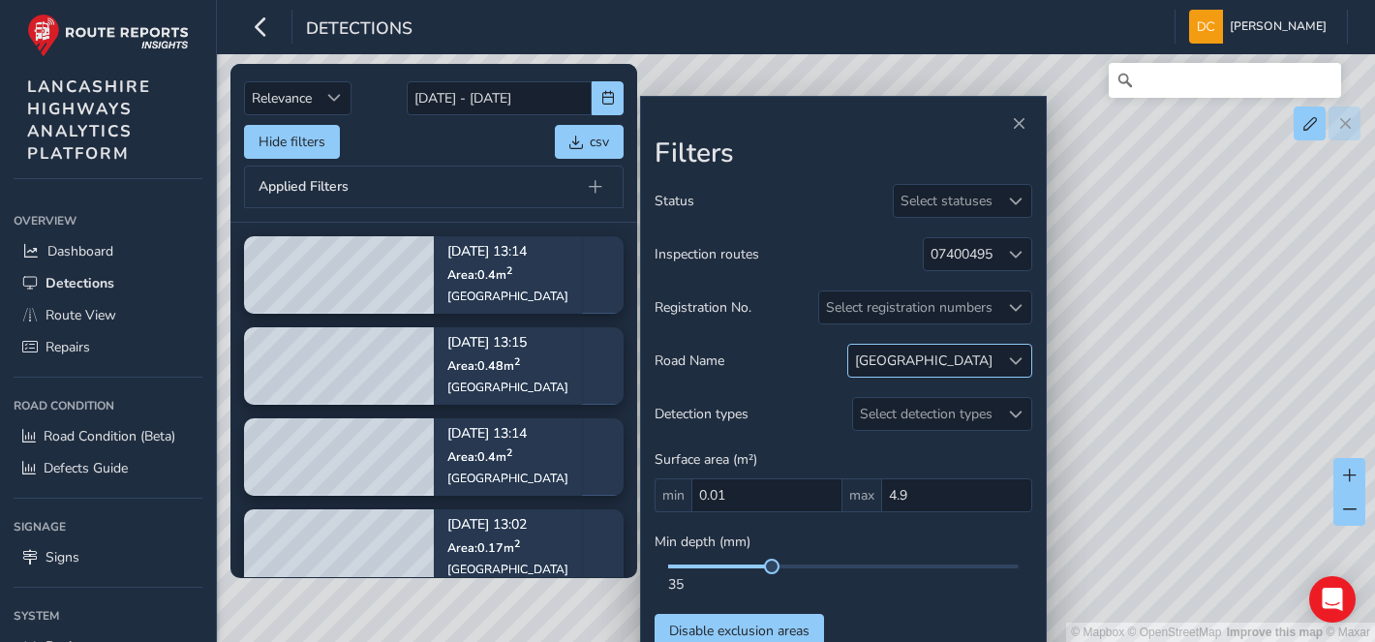
click at [1009, 368] on span at bounding box center [1016, 361] width 14 height 14
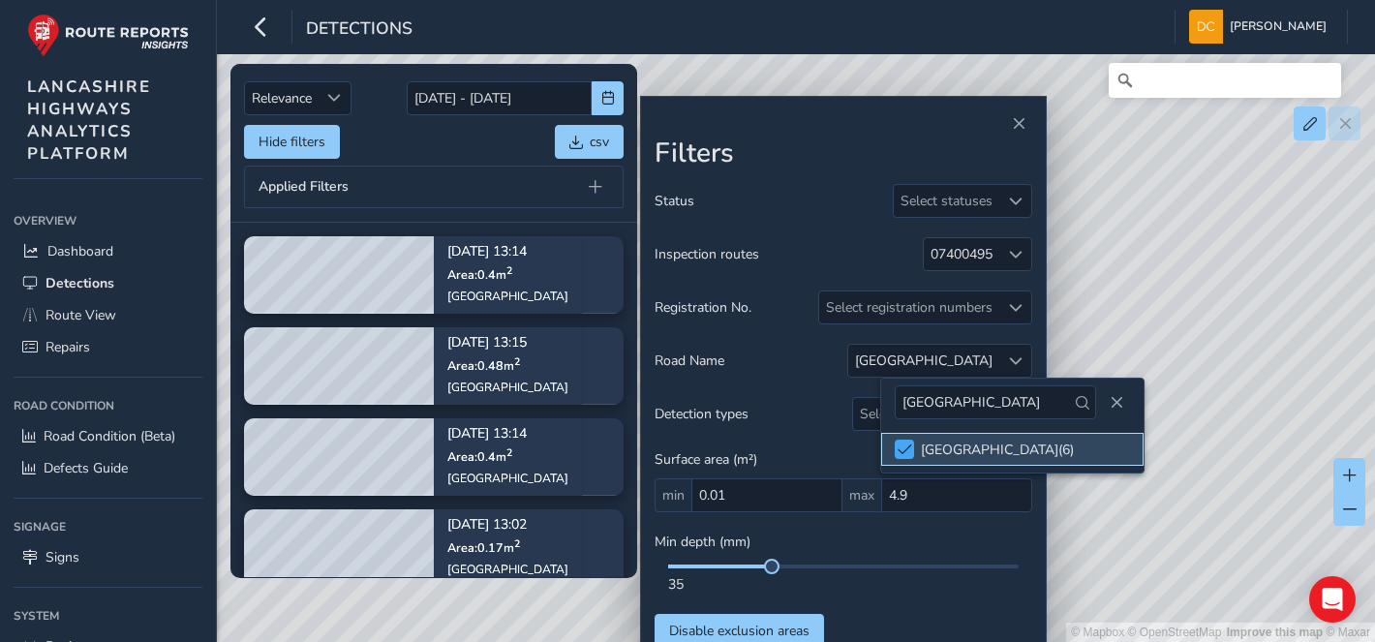
click at [905, 447] on span at bounding box center [905, 449] width 15 height 14
click at [905, 447] on div at bounding box center [904, 449] width 19 height 19
click at [907, 453] on span at bounding box center [905, 449] width 15 height 14
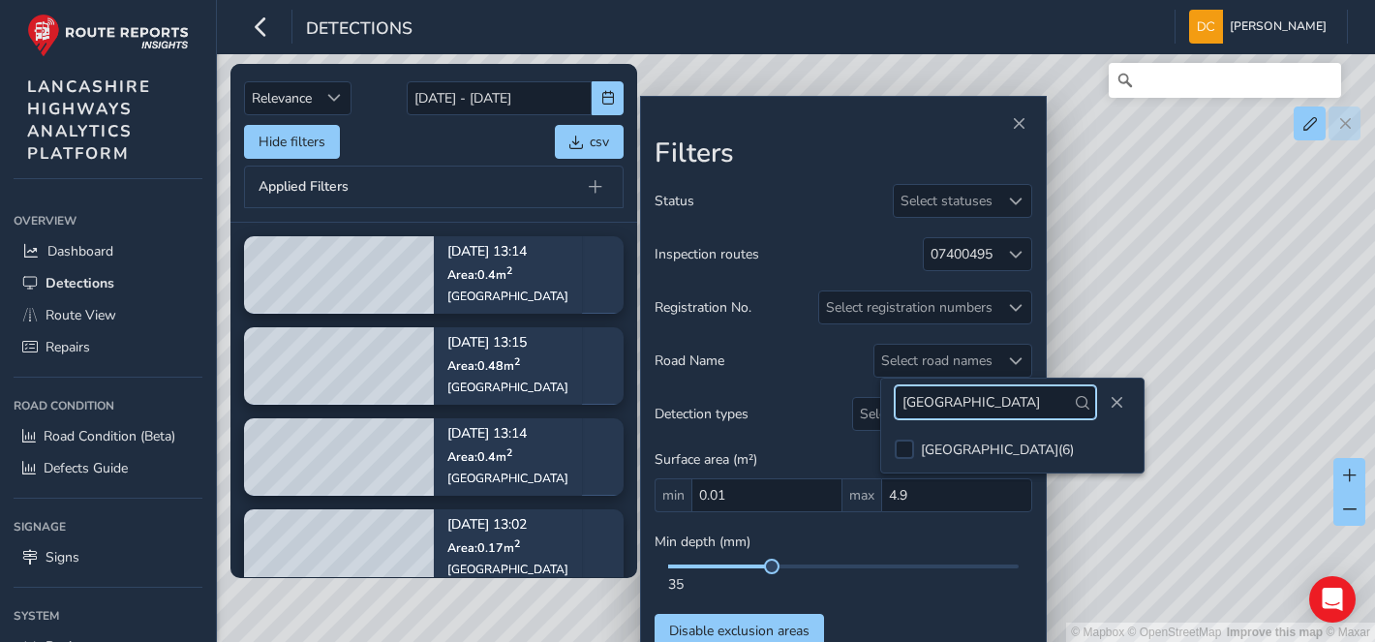
click at [992, 402] on input "preston road" at bounding box center [995, 402] width 201 height 34
type input "p"
click at [954, 253] on div "07400495" at bounding box center [962, 254] width 62 height 18
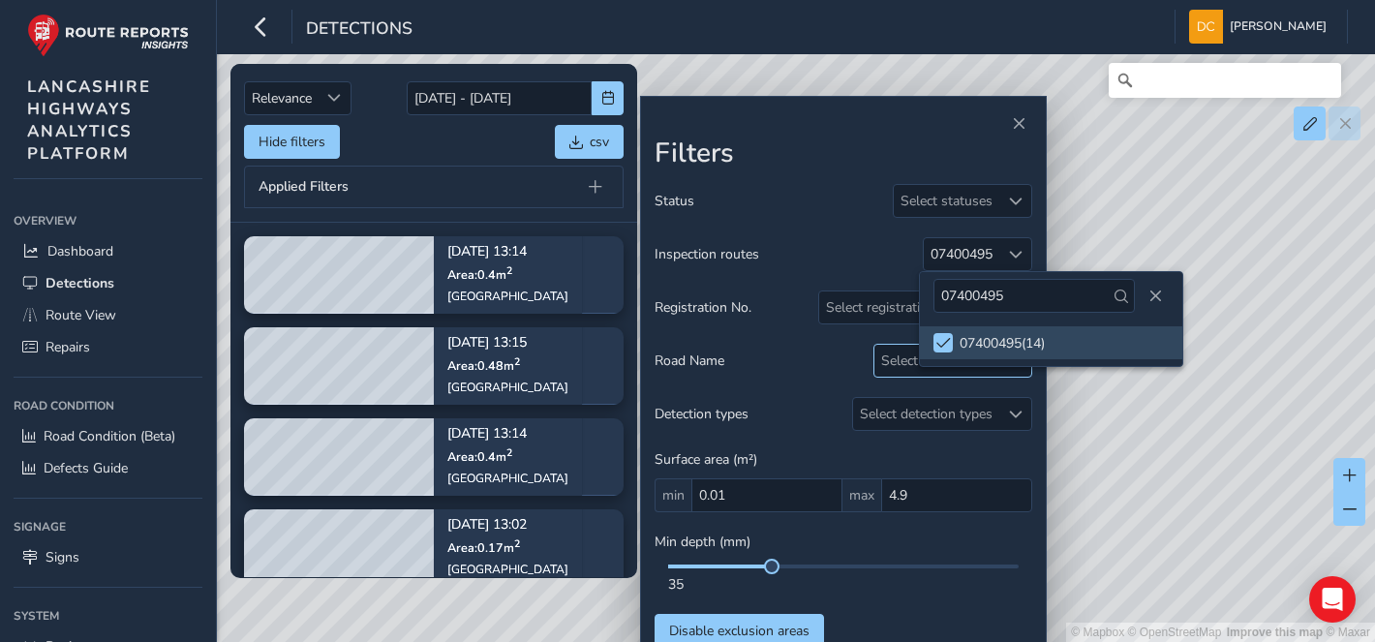
click at [891, 368] on div "Select road names" at bounding box center [936, 361] width 125 height 32
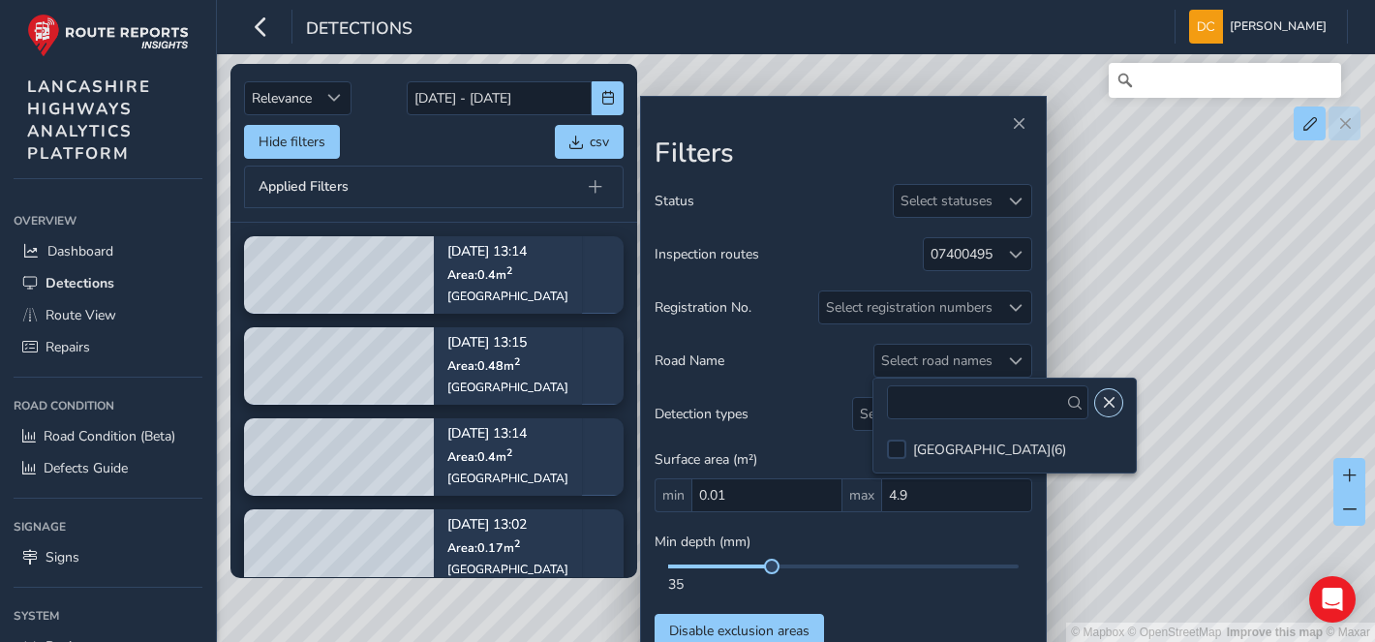
click at [1102, 400] on span "Close" at bounding box center [1109, 403] width 14 height 14
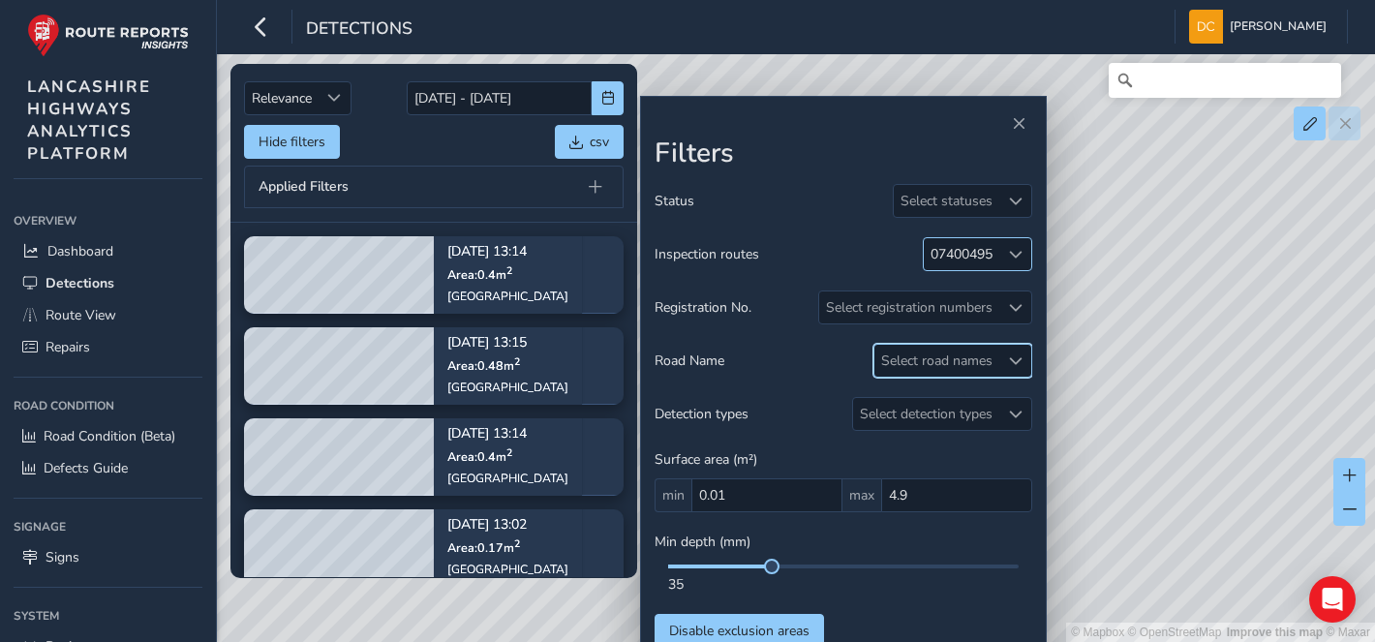
click at [970, 266] on div "07400495" at bounding box center [962, 254] width 76 height 32
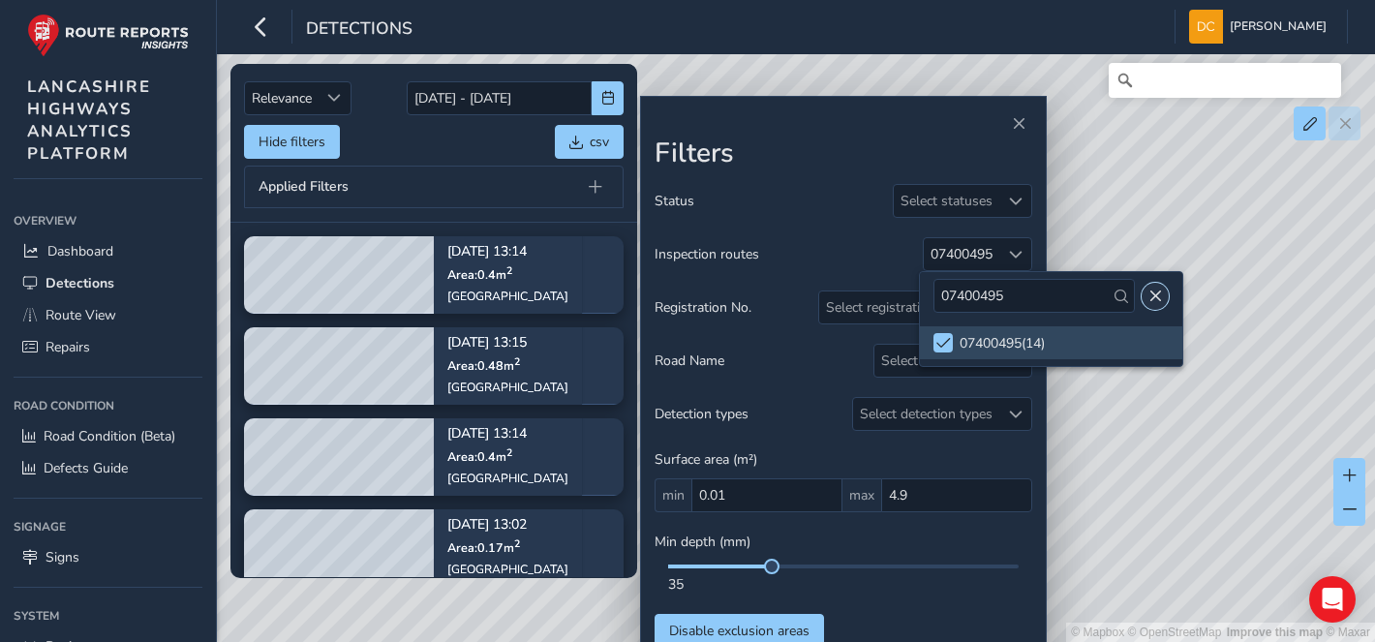
click at [1148, 296] on span "Close" at bounding box center [1155, 297] width 14 height 14
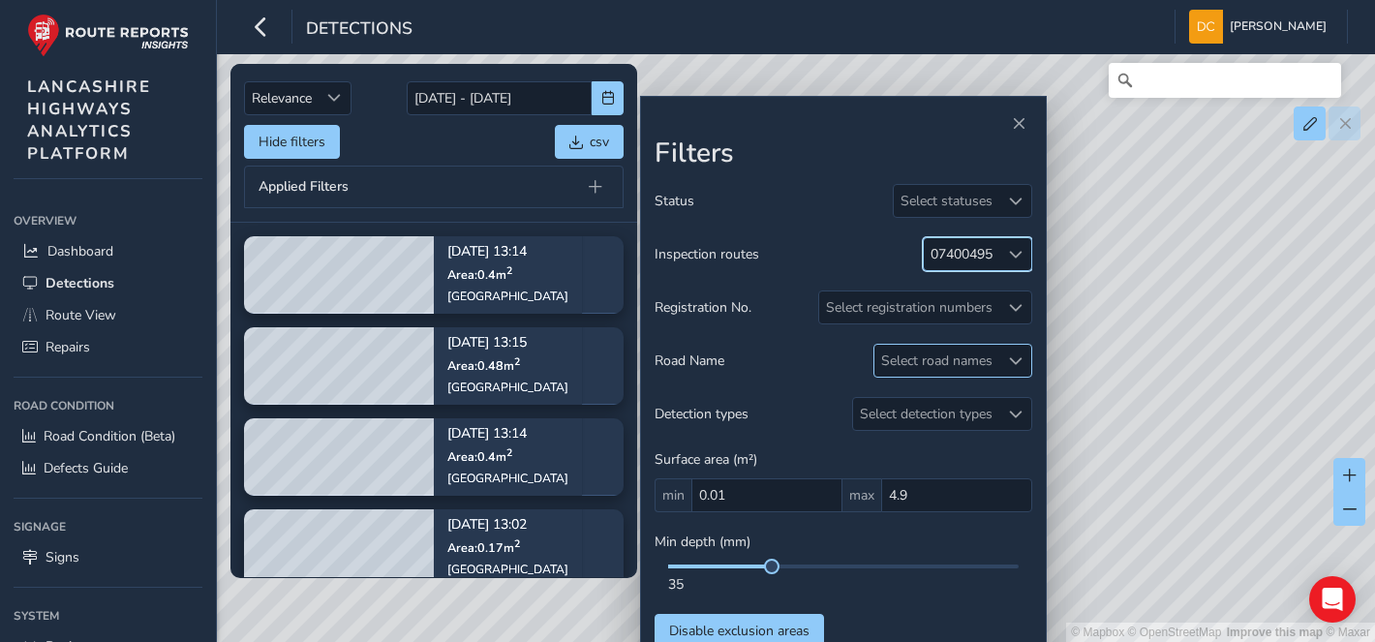
click at [924, 364] on div "Select road names" at bounding box center [936, 361] width 125 height 32
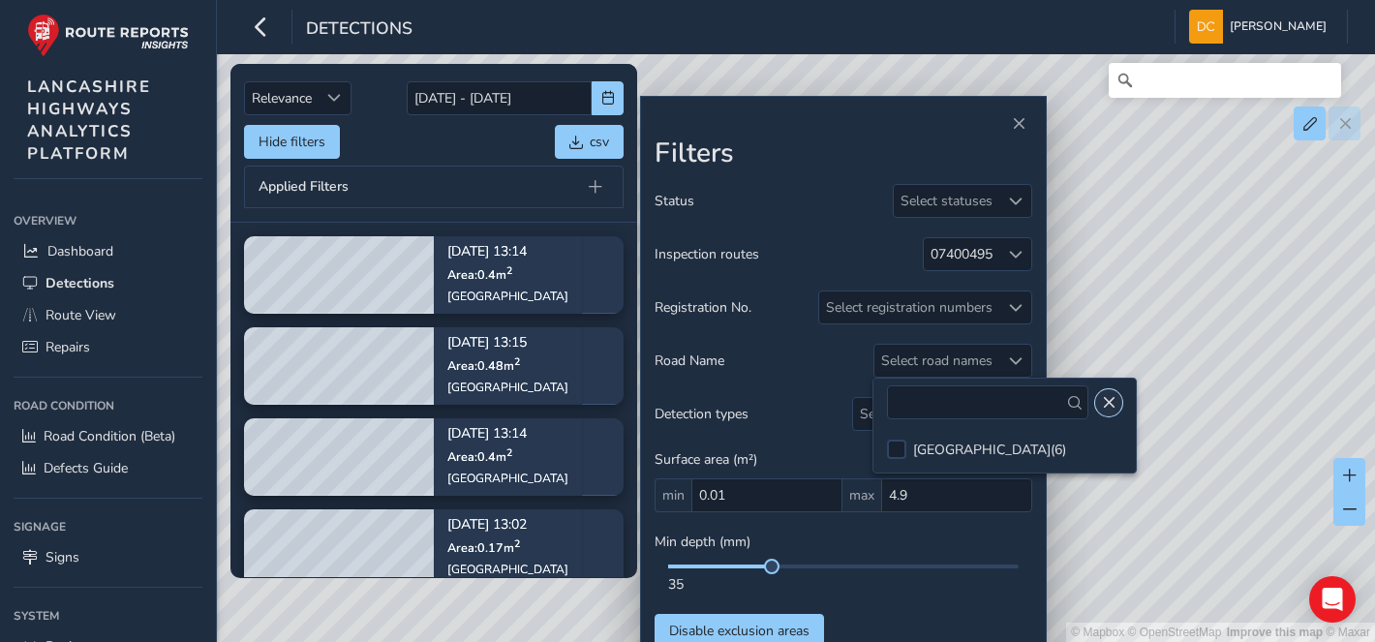
click at [1102, 399] on span "Close" at bounding box center [1109, 403] width 14 height 14
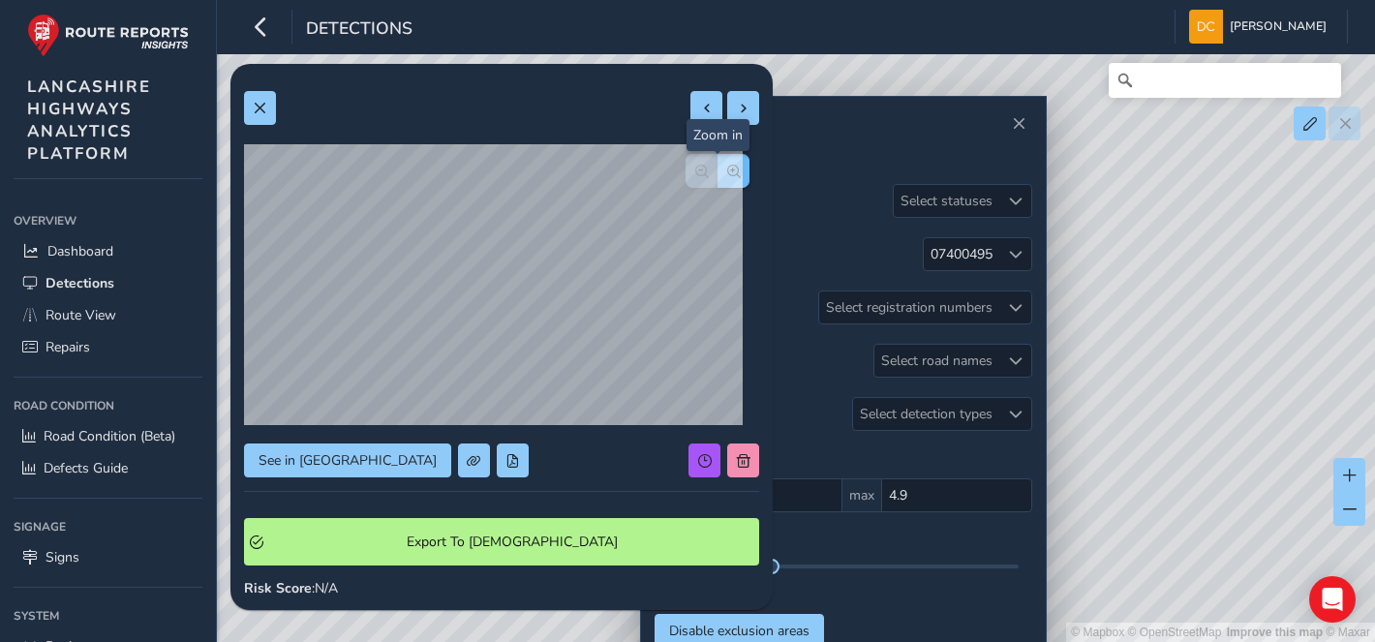
click at [727, 171] on span "button" at bounding box center [734, 172] width 14 height 14
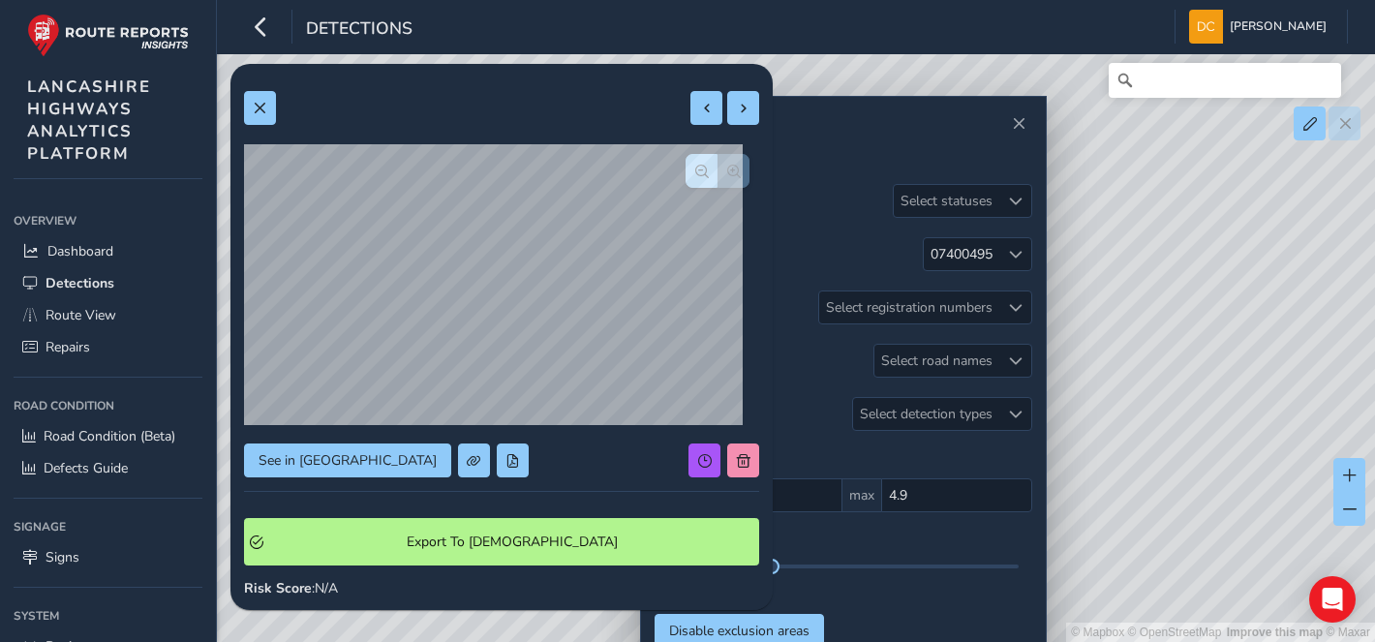
click at [720, 171] on div at bounding box center [718, 171] width 64 height 34
click at [274, 101] on button at bounding box center [260, 108] width 32 height 34
click at [717, 175] on button "button" at bounding box center [733, 171] width 32 height 34
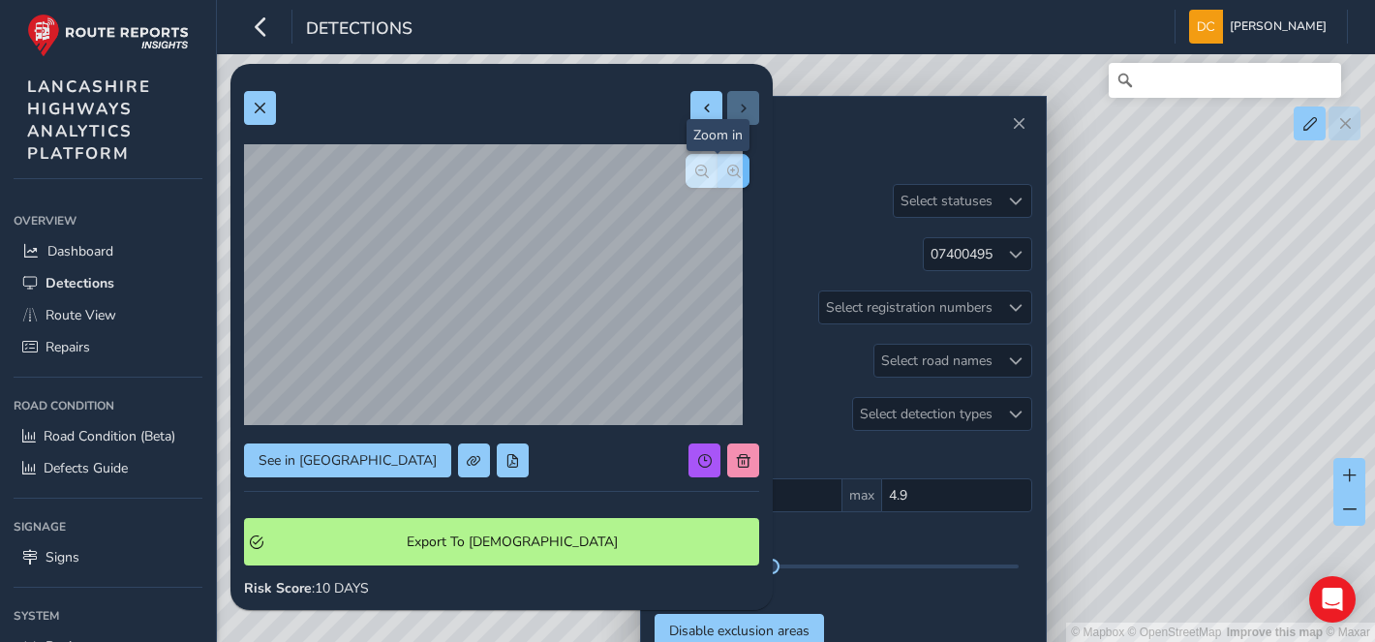
click at [717, 175] on button "button" at bounding box center [733, 171] width 32 height 34
click at [709, 175] on div at bounding box center [718, 171] width 64 height 34
click at [261, 116] on button at bounding box center [260, 108] width 32 height 34
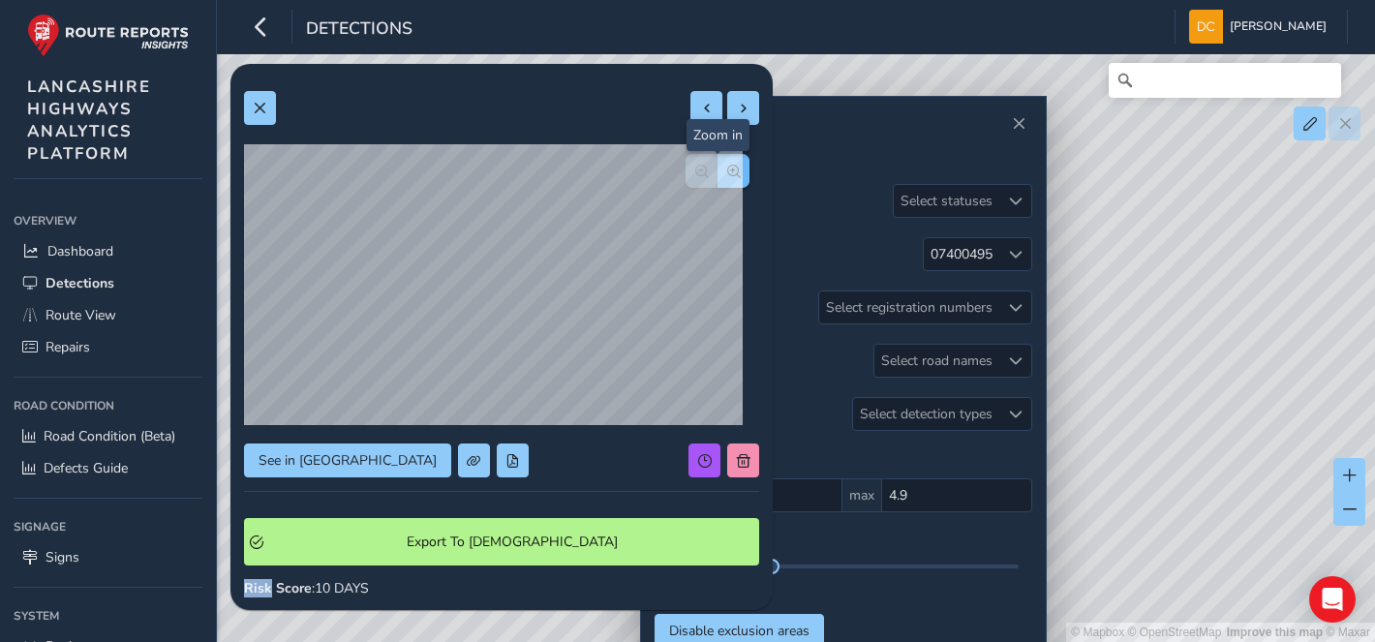
click at [727, 169] on span "button" at bounding box center [734, 172] width 14 height 14
click at [727, 170] on span "button" at bounding box center [734, 172] width 14 height 14
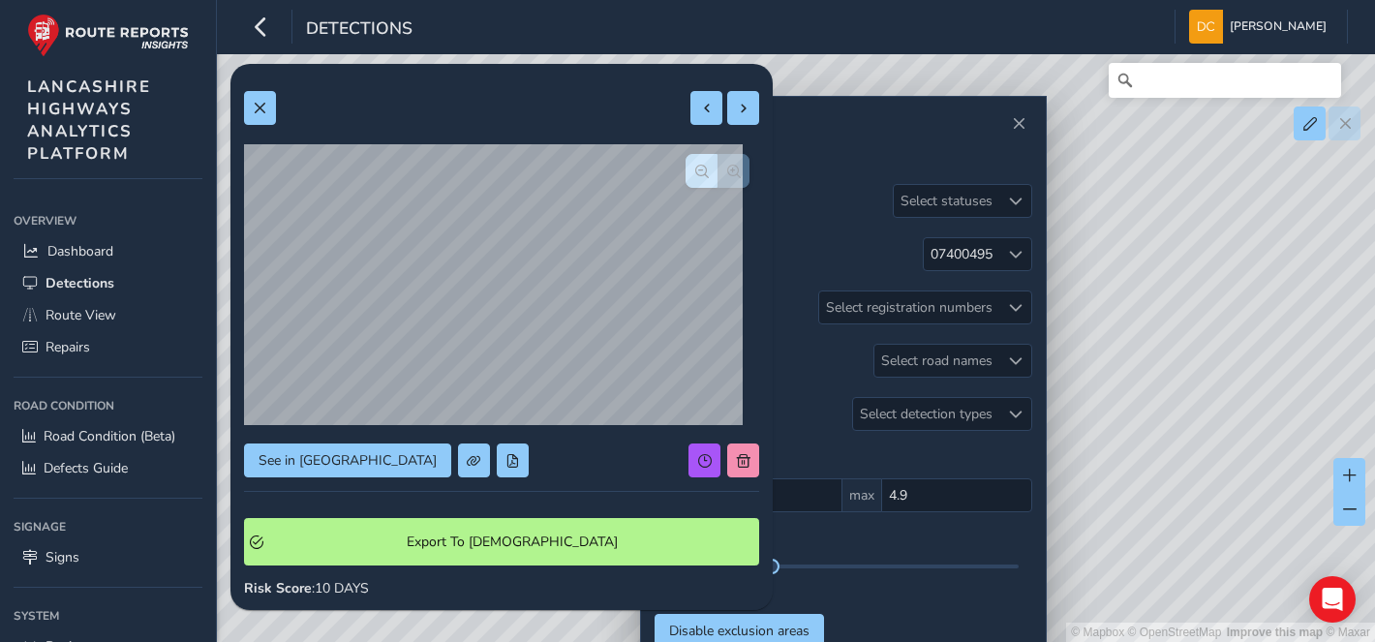
click at [713, 171] on div at bounding box center [718, 171] width 64 height 34
click at [277, 113] on div at bounding box center [501, 108] width 515 height 34
click at [259, 107] on span at bounding box center [260, 109] width 14 height 14
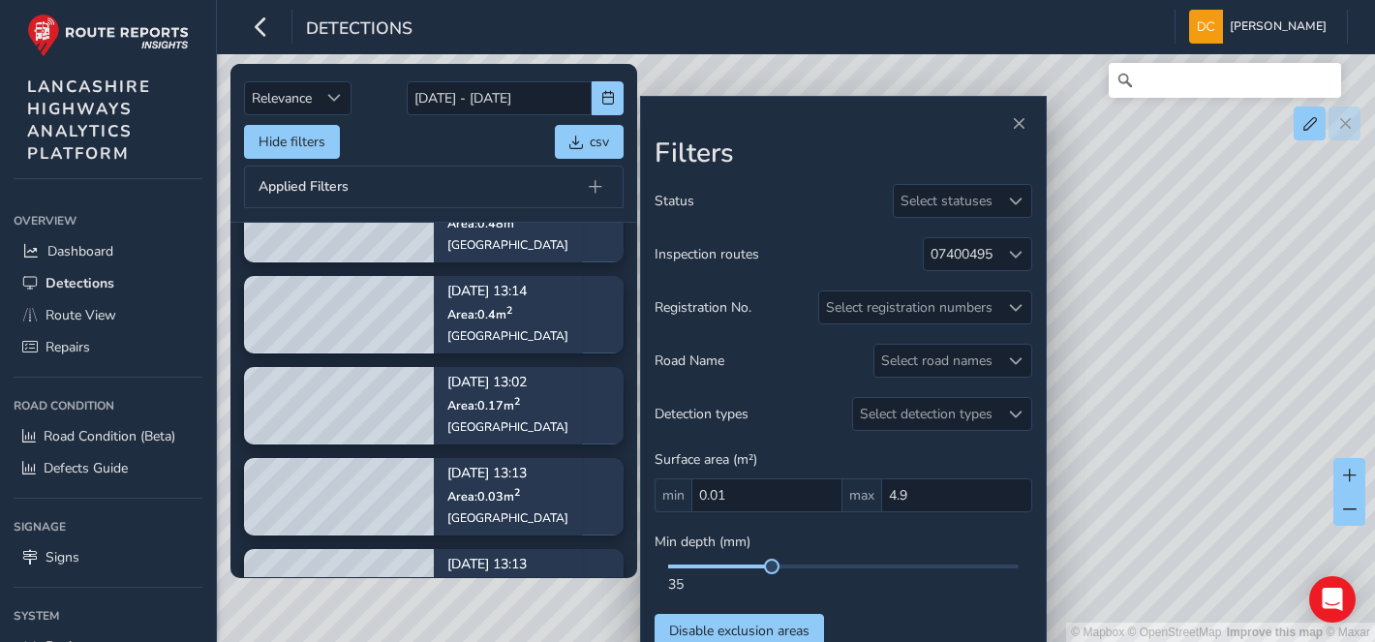
scroll to position [145, 0]
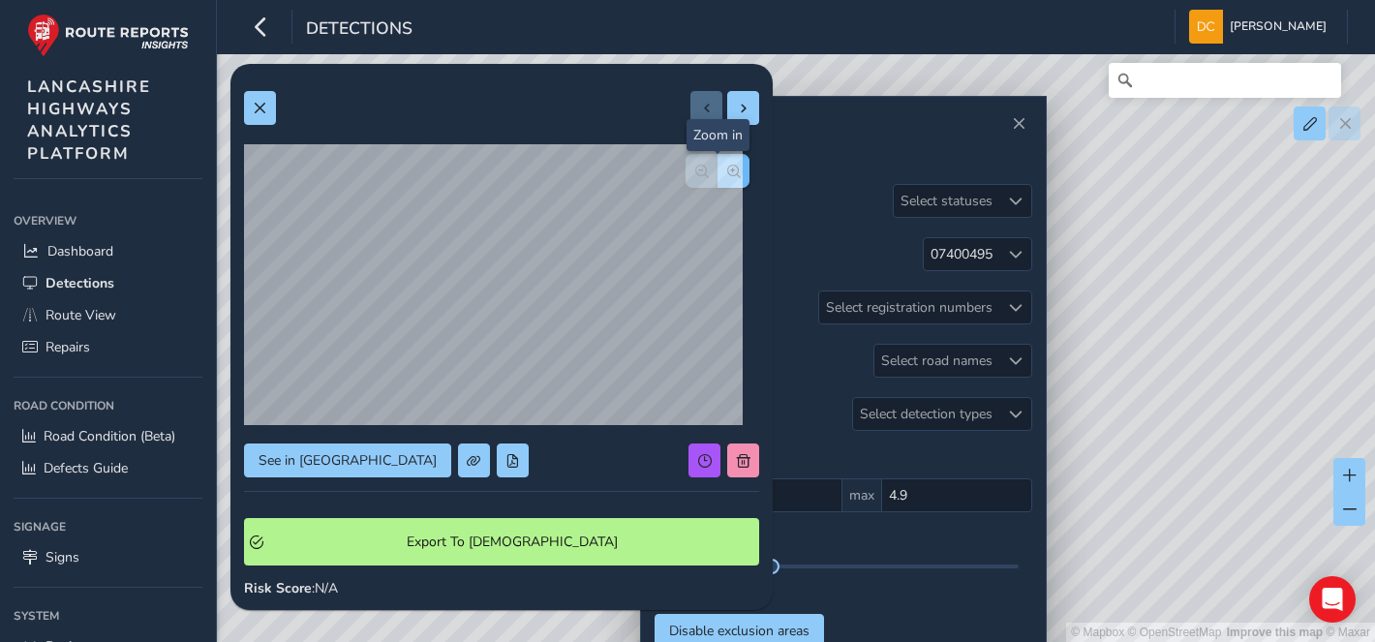
click at [727, 165] on span "button" at bounding box center [734, 172] width 14 height 14
click at [727, 167] on span "button" at bounding box center [734, 172] width 14 height 14
drag, startPoint x: 256, startPoint y: 108, endPoint x: 266, endPoint y: 162, distance: 54.3
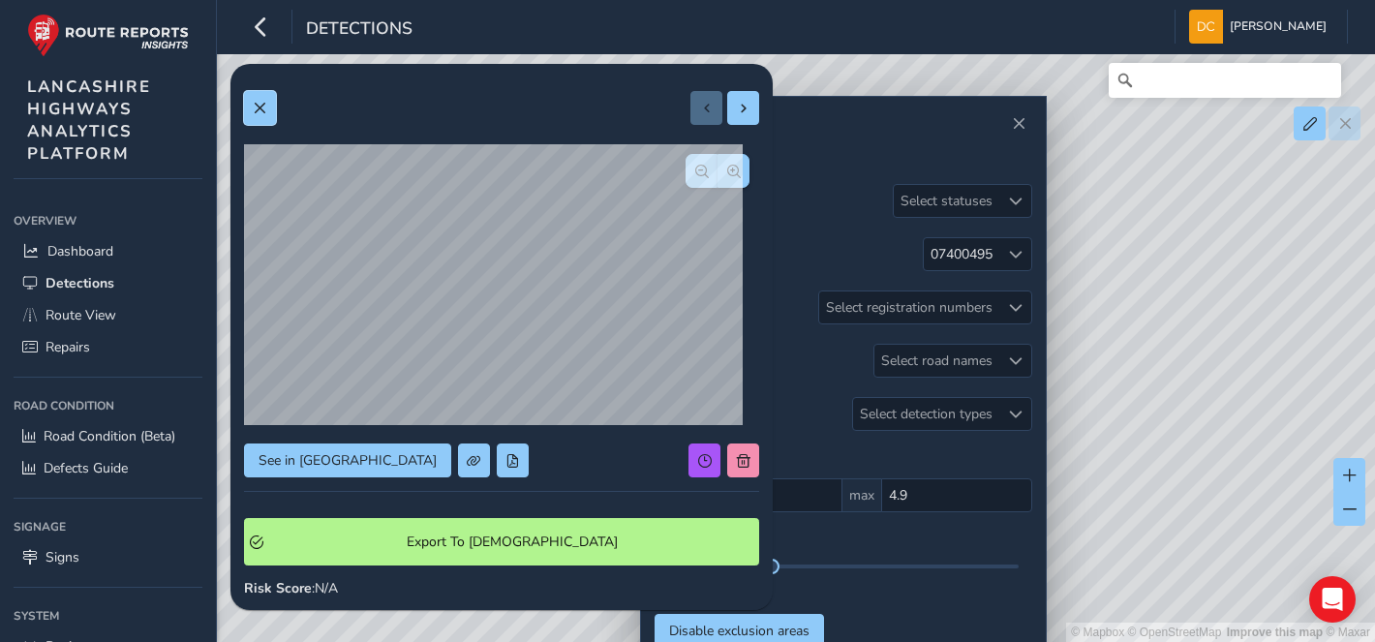
click at [256, 108] on span at bounding box center [260, 109] width 14 height 14
click at [717, 168] on button "button" at bounding box center [733, 171] width 32 height 34
click at [709, 169] on div "See in Route View Export To Symology Risk Score : N/A Recorded Sep 16 2025, 13:…" at bounding box center [501, 572] width 515 height 991
click at [727, 169] on span "button" at bounding box center [734, 172] width 14 height 14
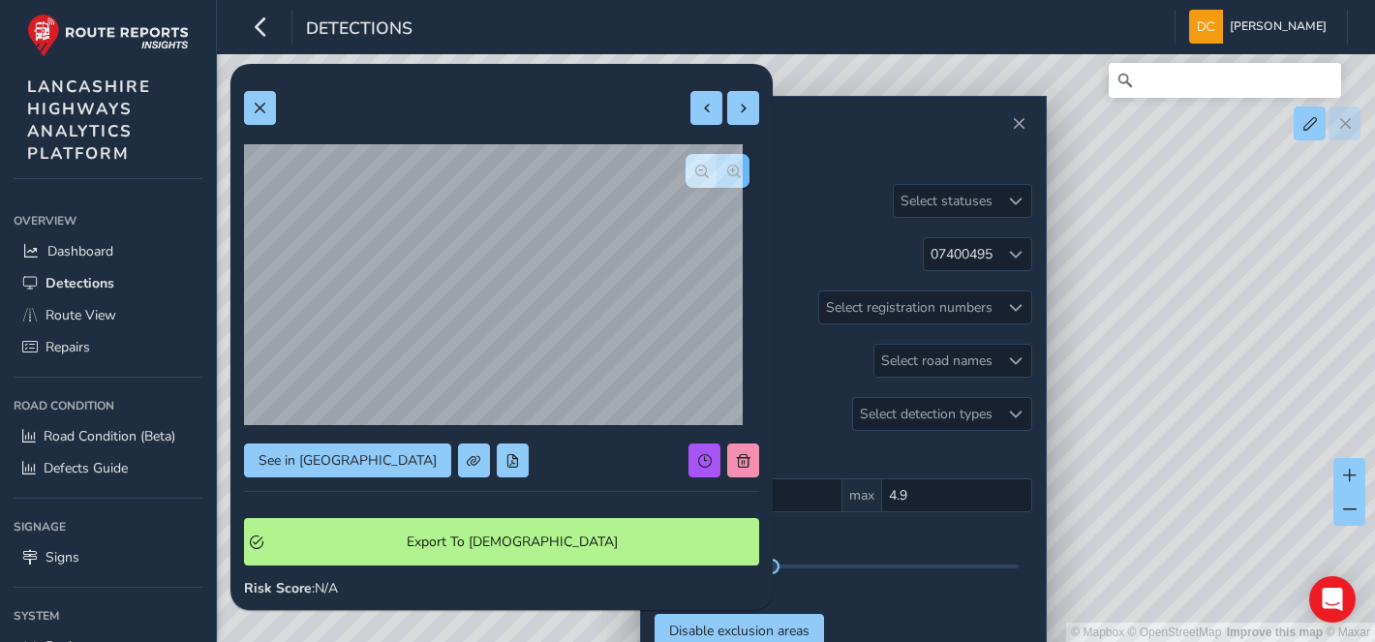
click at [727, 169] on span "button" at bounding box center [734, 172] width 14 height 14
click at [710, 169] on div at bounding box center [718, 171] width 64 height 34
click at [249, 107] on button at bounding box center [260, 108] width 32 height 34
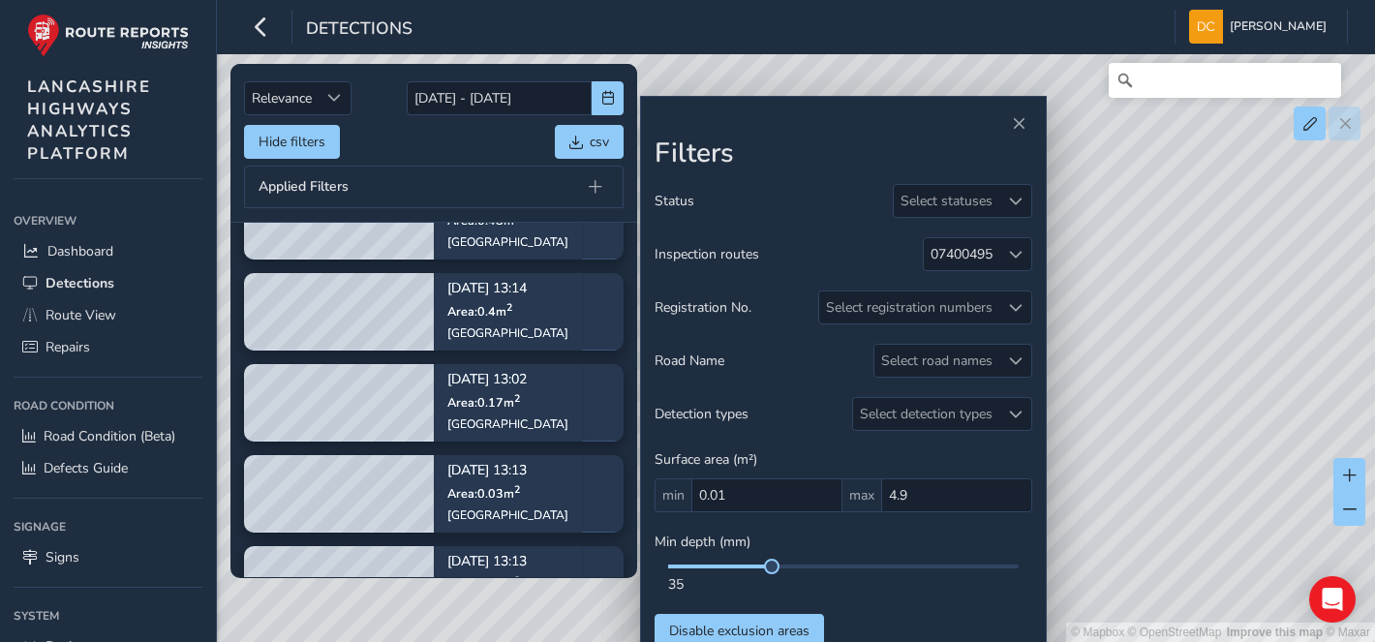
scroll to position [204, 0]
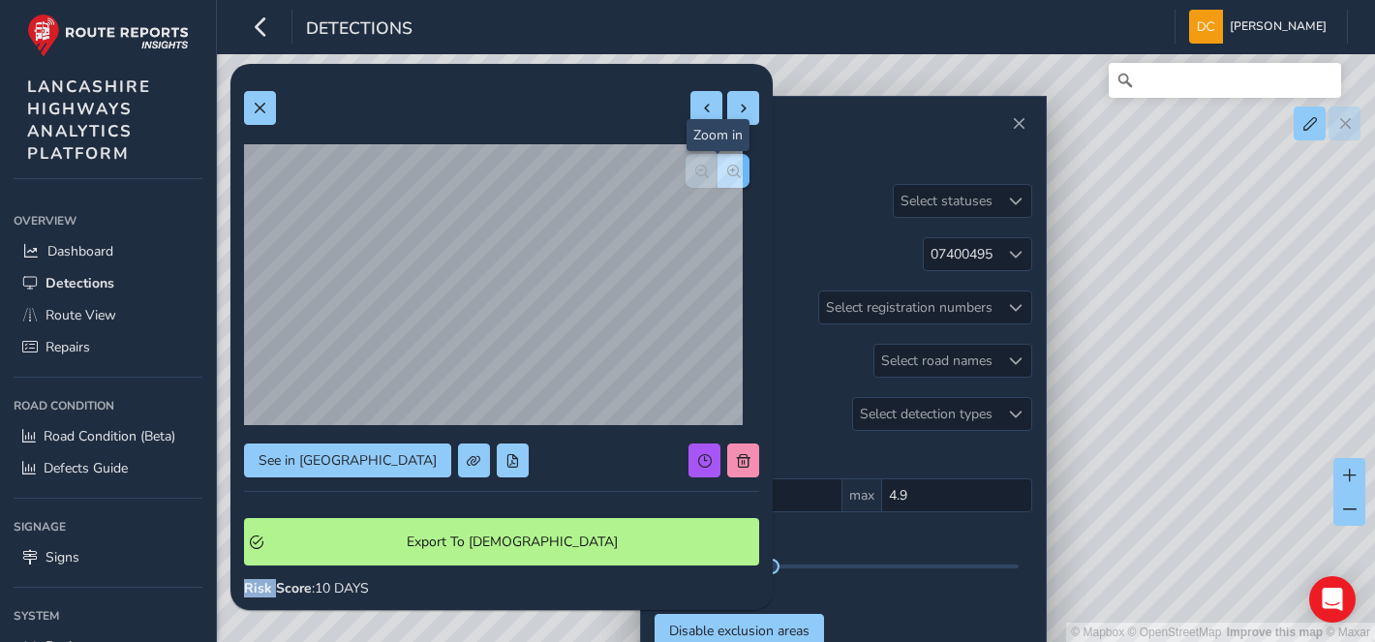
click at [727, 172] on span "button" at bounding box center [734, 172] width 14 height 14
click at [717, 172] on div "See in Route View Export To Symology Risk Score : 10 DAYS Recorded Sep 16 2025,…" at bounding box center [501, 572] width 515 height 991
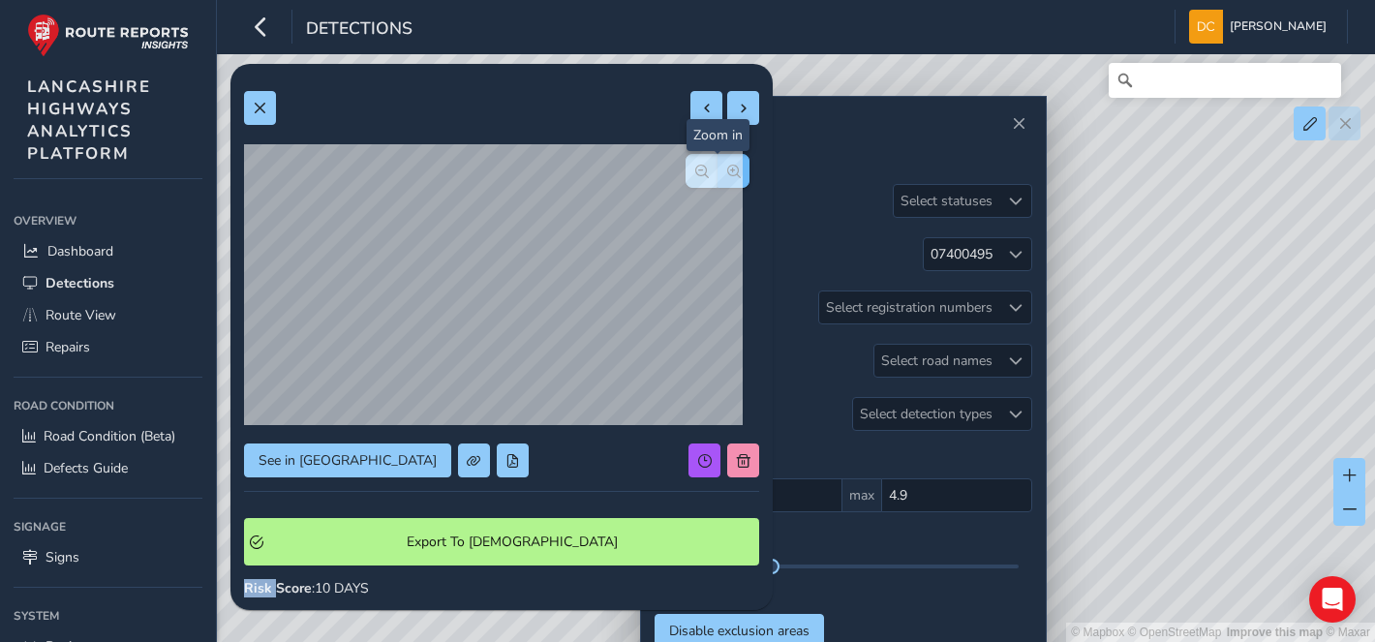
click at [717, 172] on div "See in Route View Export To Symology Risk Score : 10 DAYS Recorded Sep 16 2025,…" at bounding box center [501, 572] width 515 height 991
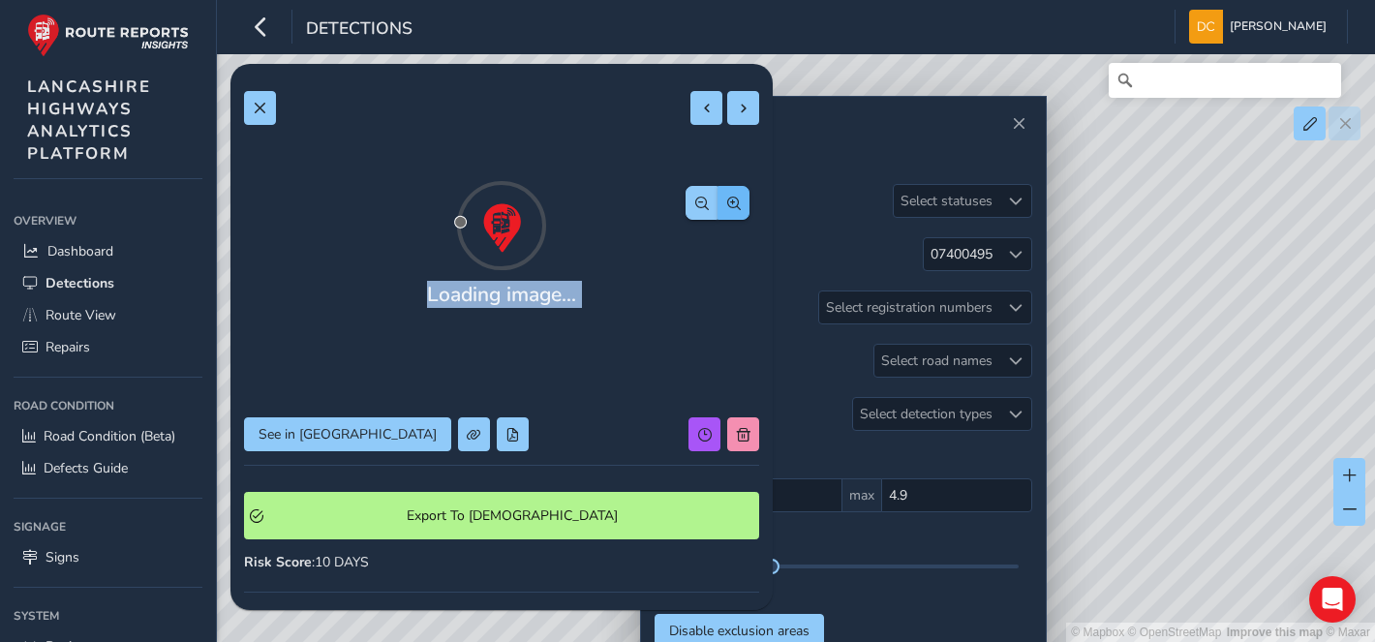
click at [727, 197] on span "button" at bounding box center [734, 204] width 14 height 14
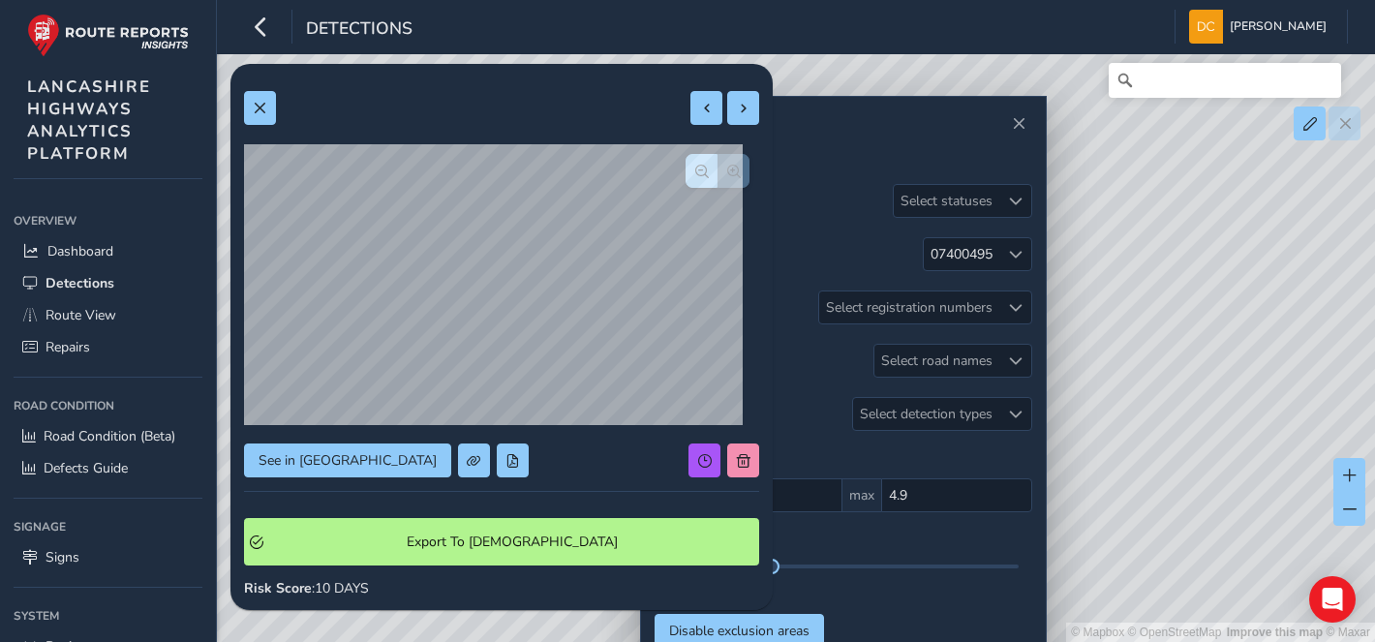
click at [717, 172] on div at bounding box center [718, 171] width 64 height 34
click at [268, 114] on button at bounding box center [260, 108] width 32 height 34
click at [727, 171] on span "button" at bounding box center [734, 172] width 14 height 14
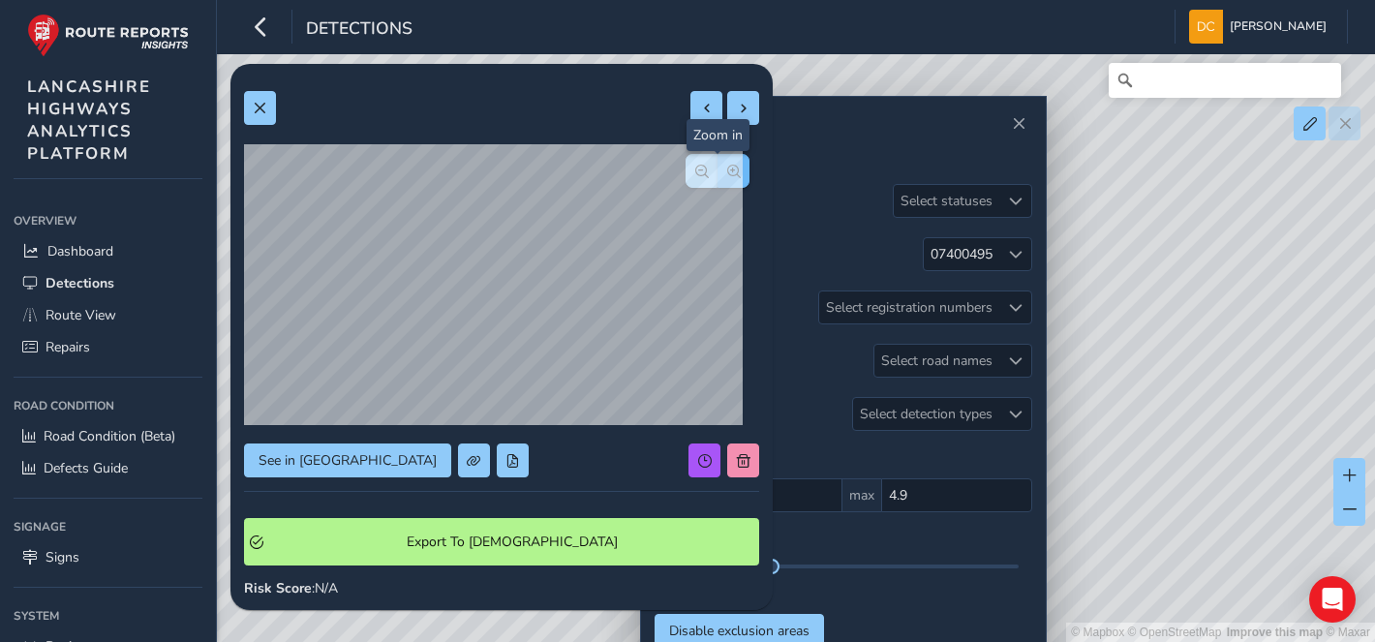
click at [727, 171] on span "button" at bounding box center [734, 172] width 14 height 14
click at [252, 111] on button at bounding box center [260, 108] width 32 height 34
drag, startPoint x: 395, startPoint y: 322, endPoint x: 713, endPoint y: 169, distance: 352.5
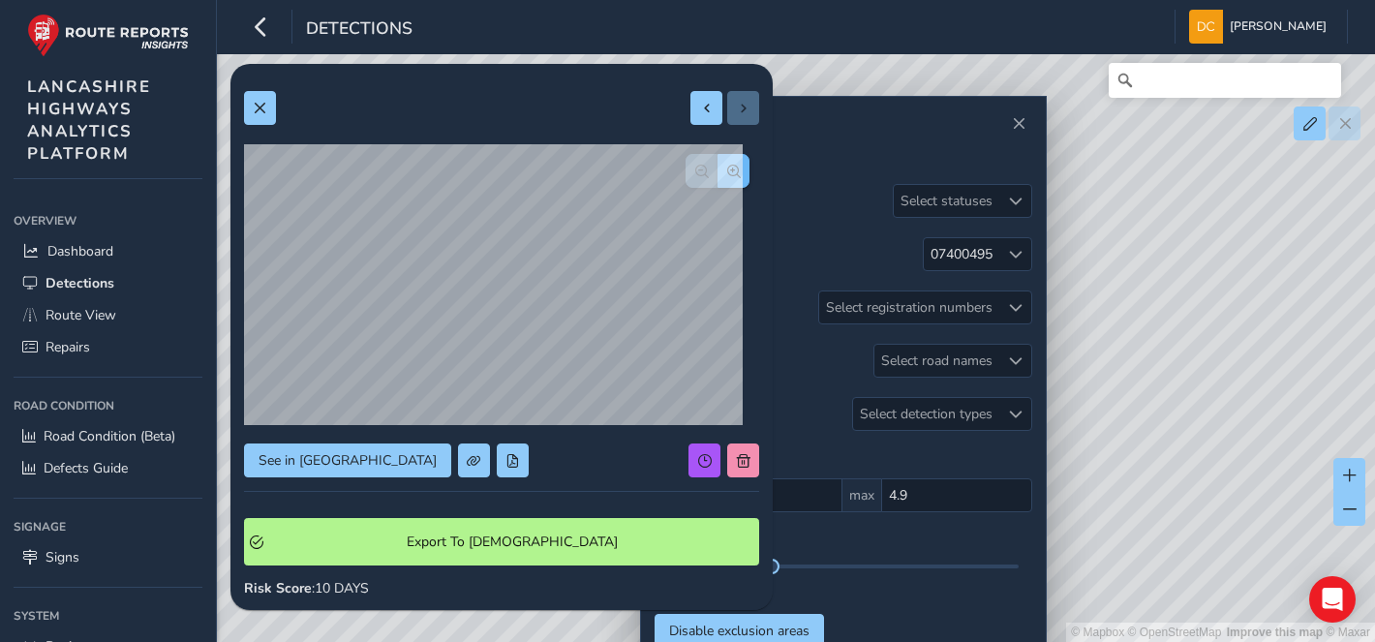
click at [727, 169] on span "button" at bounding box center [734, 172] width 14 height 14
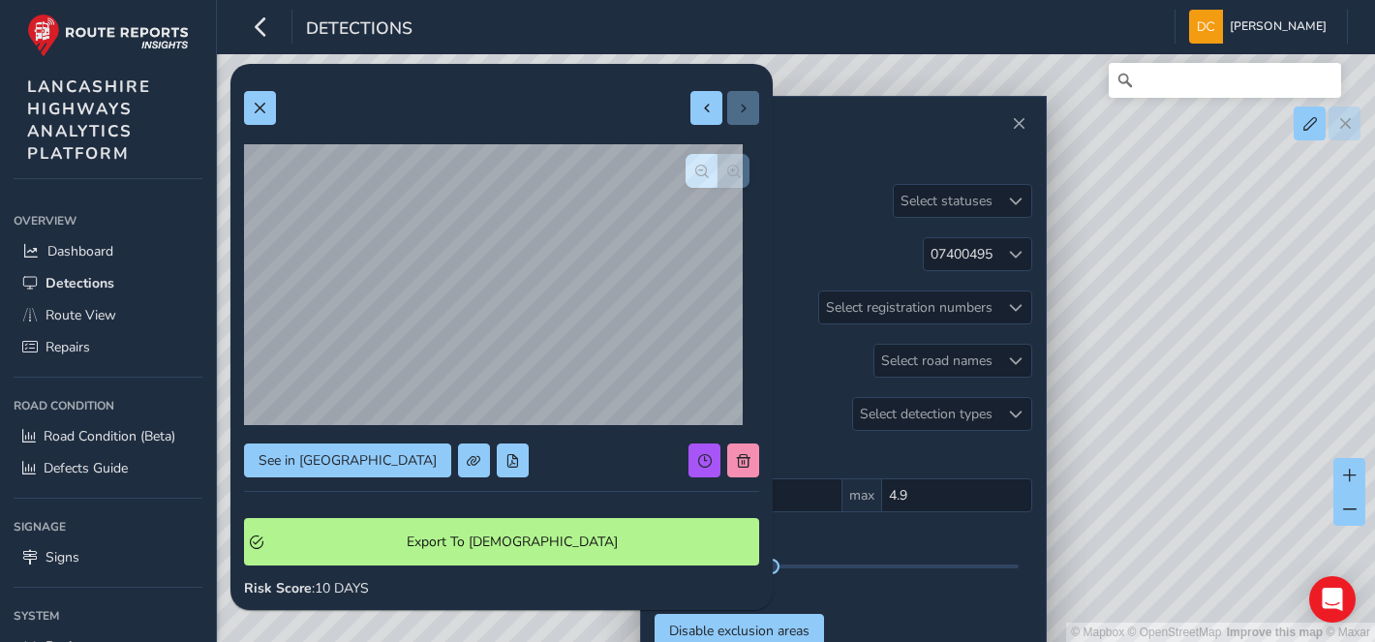
click at [713, 169] on div at bounding box center [718, 171] width 64 height 34
click at [713, 169] on div "See in Route View Export To Symology Risk Score : 10 DAYS Recorded Sep 16 2025,…" at bounding box center [501, 572] width 515 height 991
click at [262, 107] on span at bounding box center [260, 109] width 14 height 14
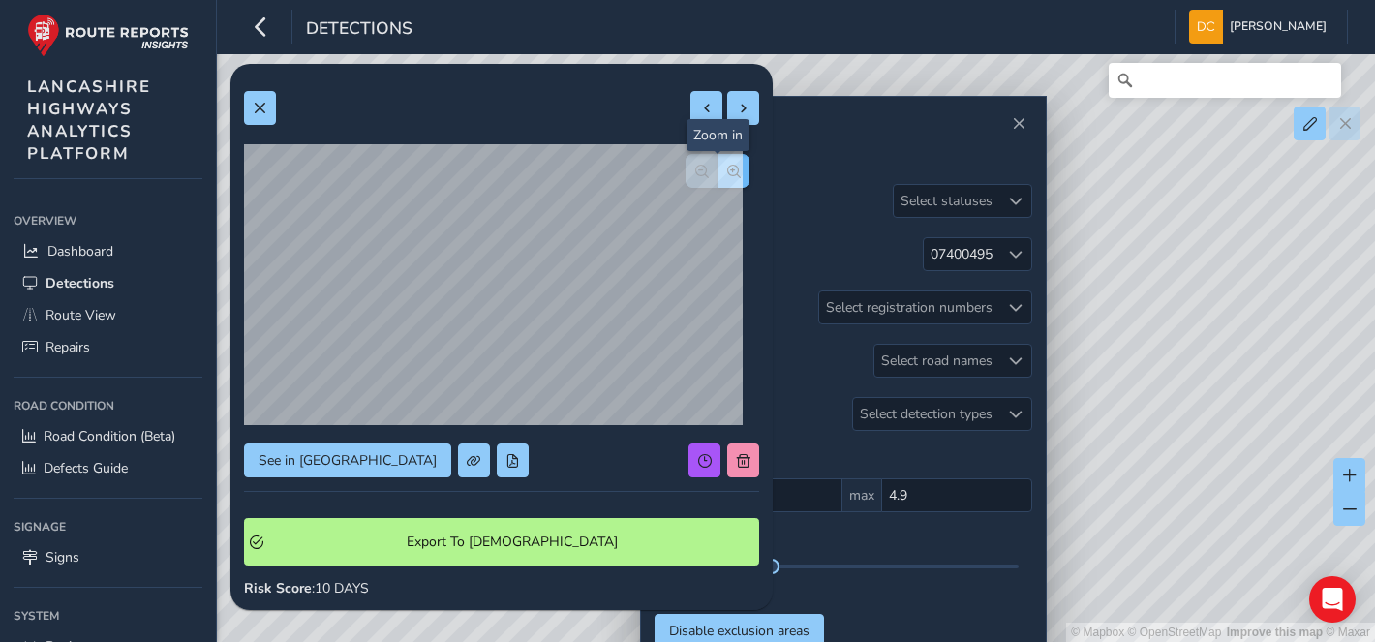
click at [727, 174] on span "button" at bounding box center [734, 172] width 14 height 14
click at [250, 108] on button at bounding box center [260, 108] width 32 height 34
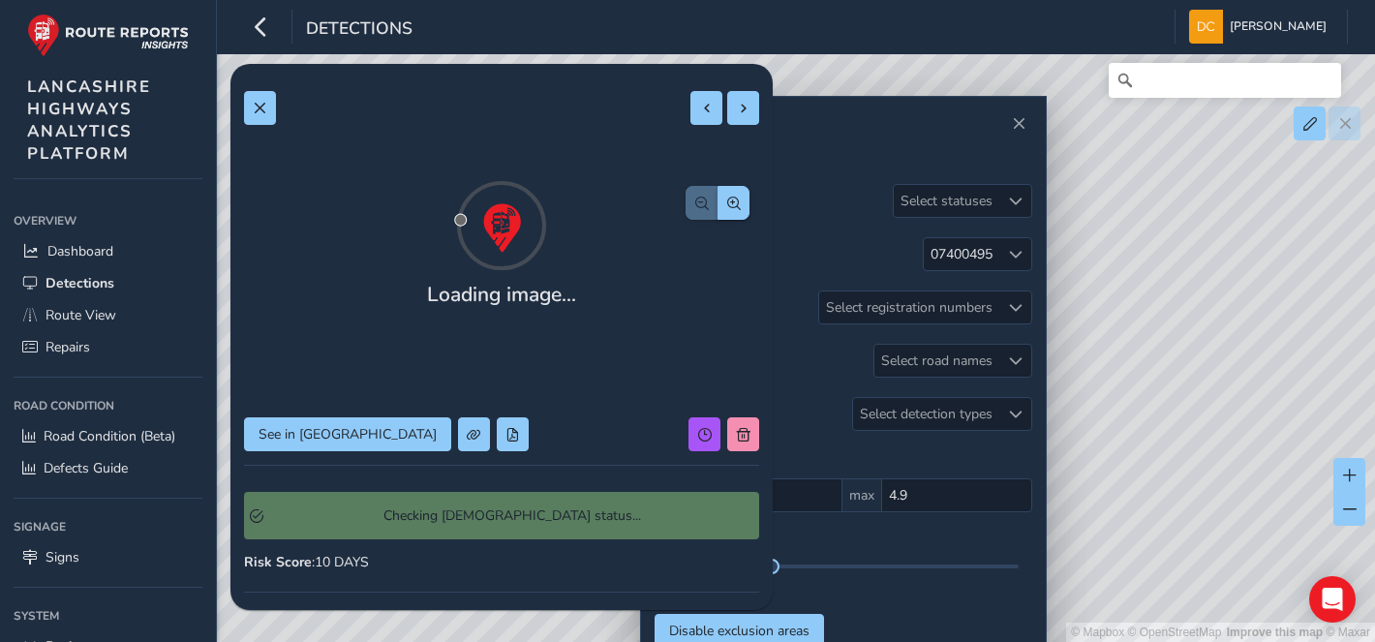
click at [401, 455] on div "Loading image... See in Route View Checking Symology status... Risk Score : 10 …" at bounding box center [501, 559] width 515 height 964
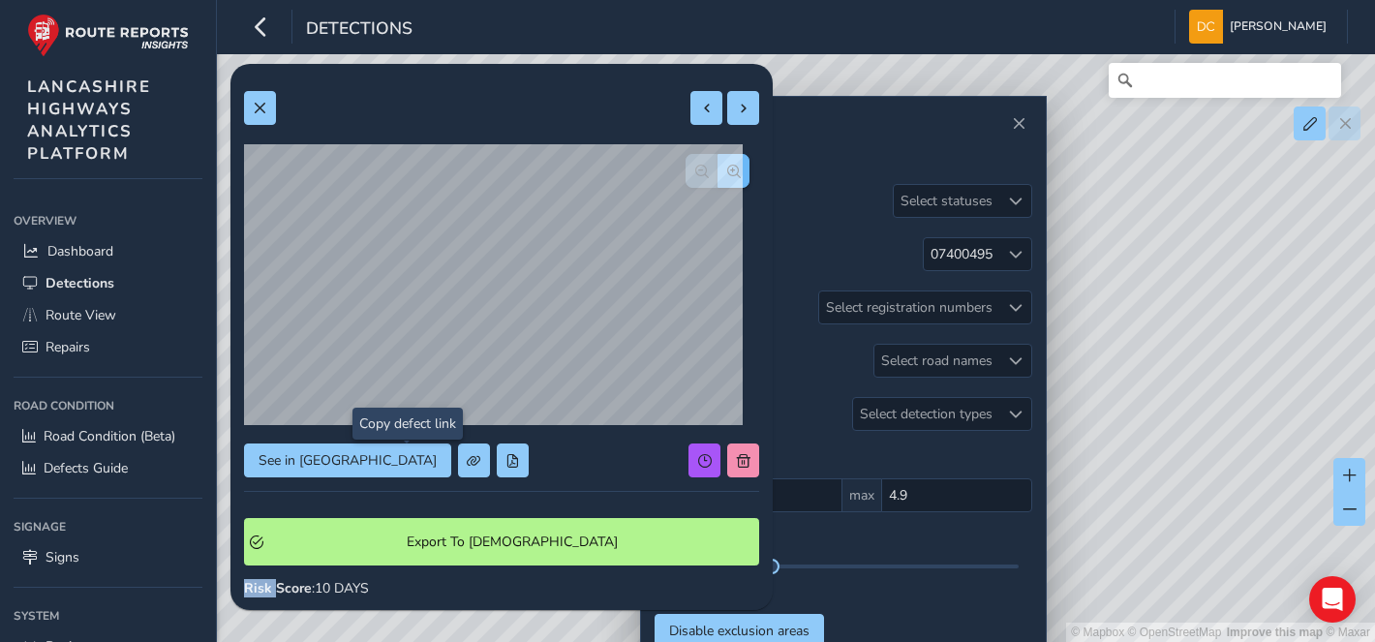
drag, startPoint x: 439, startPoint y: 409, endPoint x: 715, endPoint y: 171, distance: 363.9
click at [727, 171] on span "button" at bounding box center [734, 172] width 14 height 14
click at [727, 174] on span "button" at bounding box center [734, 172] width 14 height 14
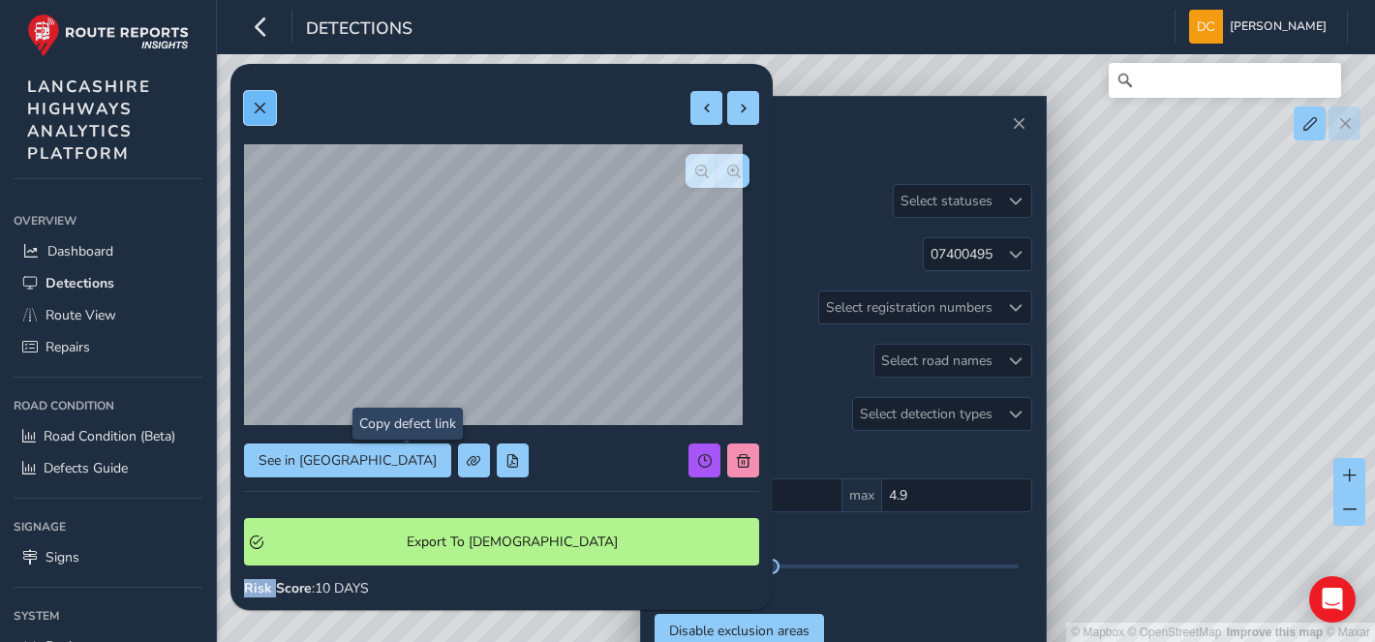
click at [259, 116] on button at bounding box center [260, 108] width 32 height 34
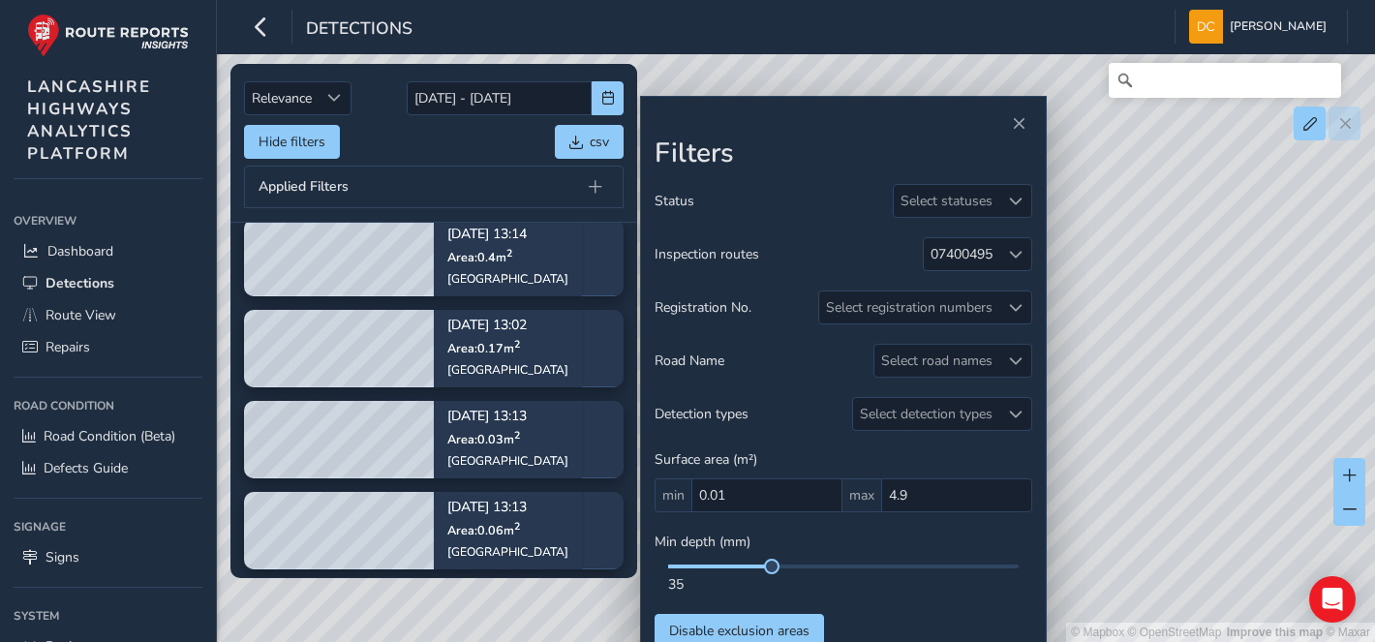
scroll to position [204, 0]
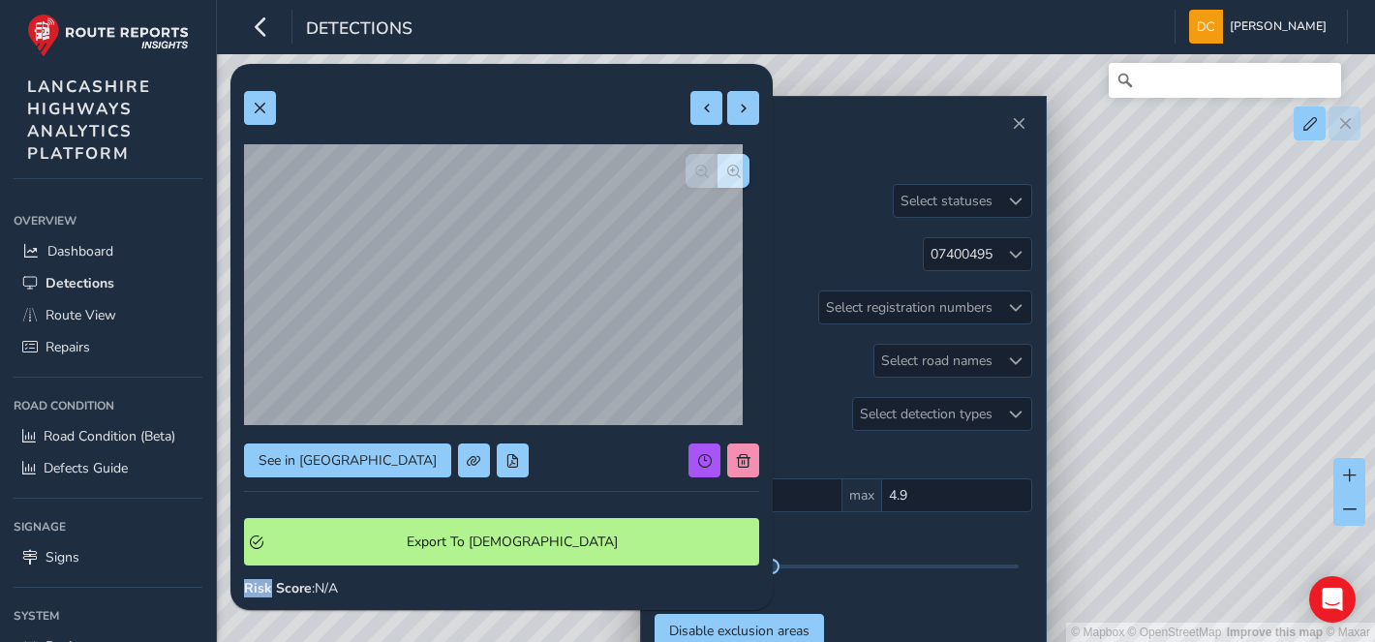
drag, startPoint x: 399, startPoint y: 475, endPoint x: 714, endPoint y: 168, distance: 439.6
click at [727, 168] on span "button" at bounding box center [734, 172] width 14 height 14
click at [727, 170] on span "button" at bounding box center [734, 172] width 14 height 14
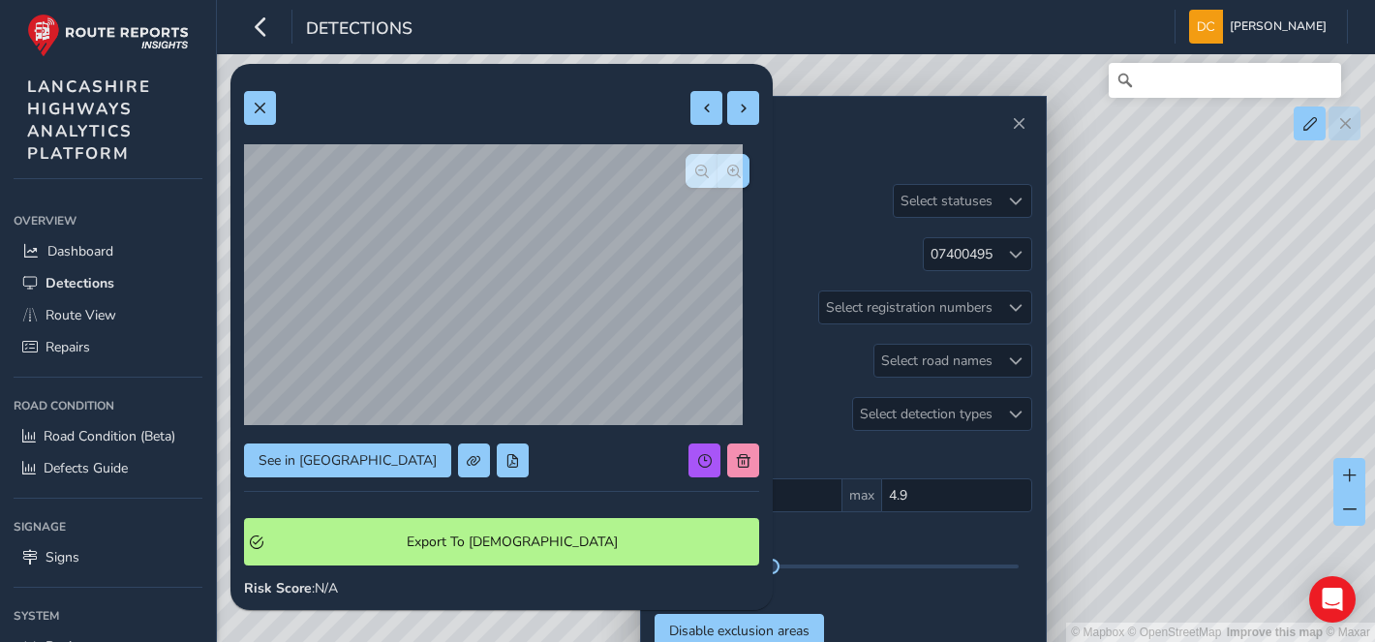
click at [714, 171] on div "See in Route View Export To Symology Risk Score : N/A Recorded Sep 16 2025, 13:…" at bounding box center [501, 572] width 515 height 991
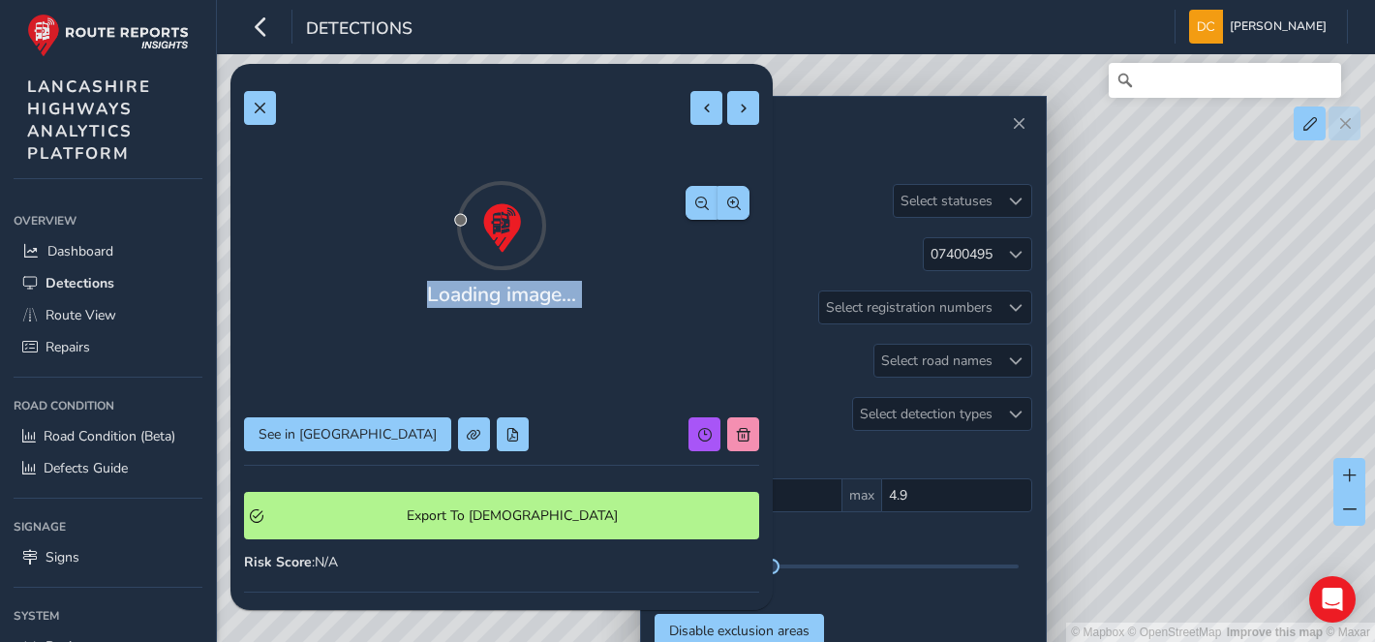
click at [727, 197] on span "button" at bounding box center [734, 204] width 14 height 14
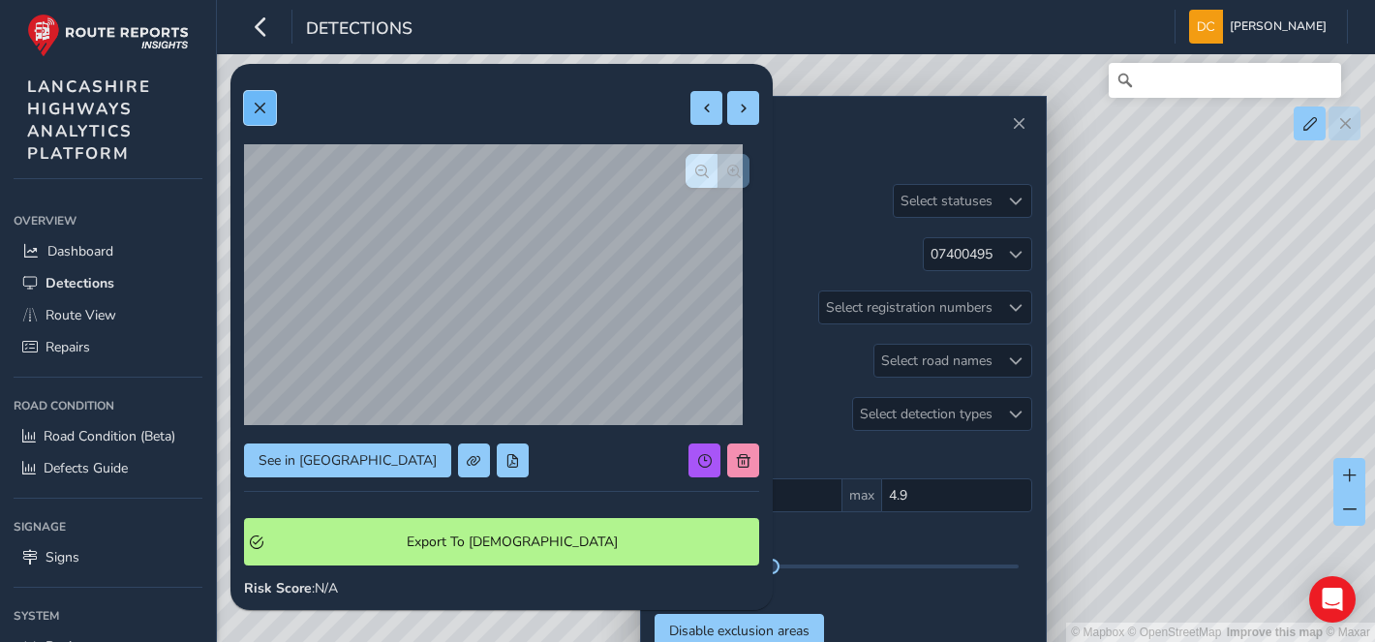
click at [265, 117] on button at bounding box center [260, 108] width 32 height 34
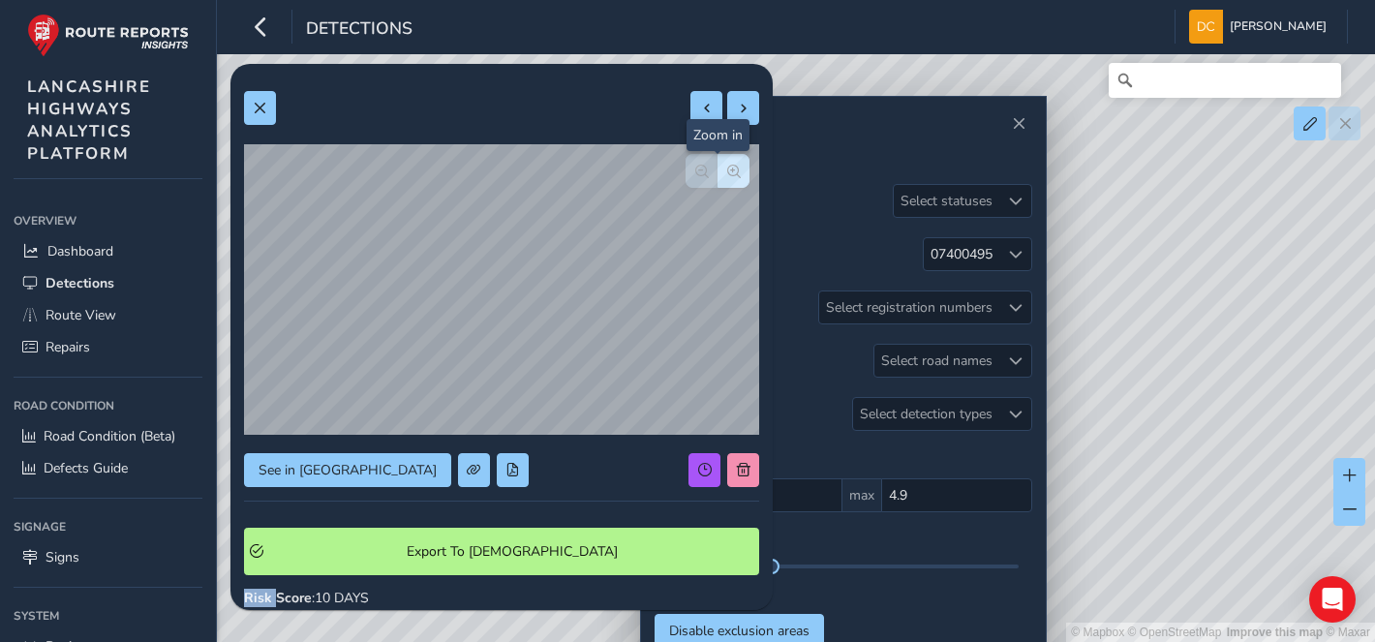
click at [727, 169] on span "button" at bounding box center [734, 172] width 14 height 14
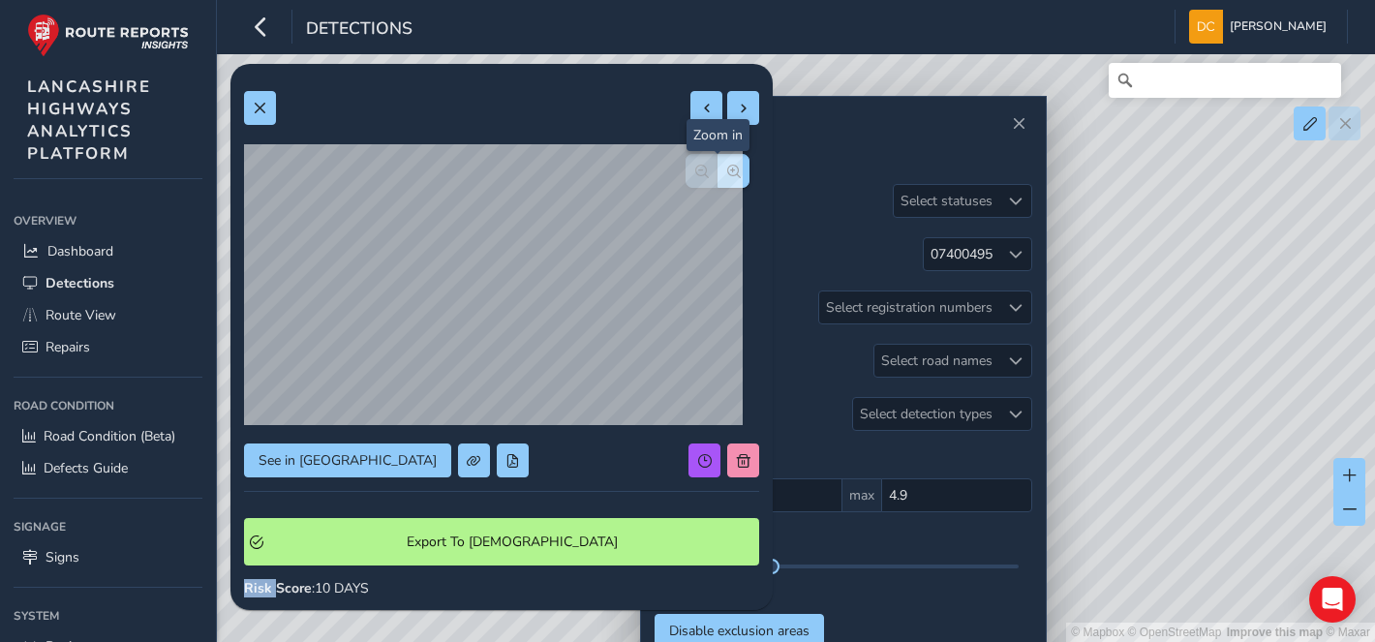
click at [727, 169] on span "button" at bounding box center [734, 172] width 14 height 14
click at [713, 169] on div at bounding box center [718, 171] width 64 height 34
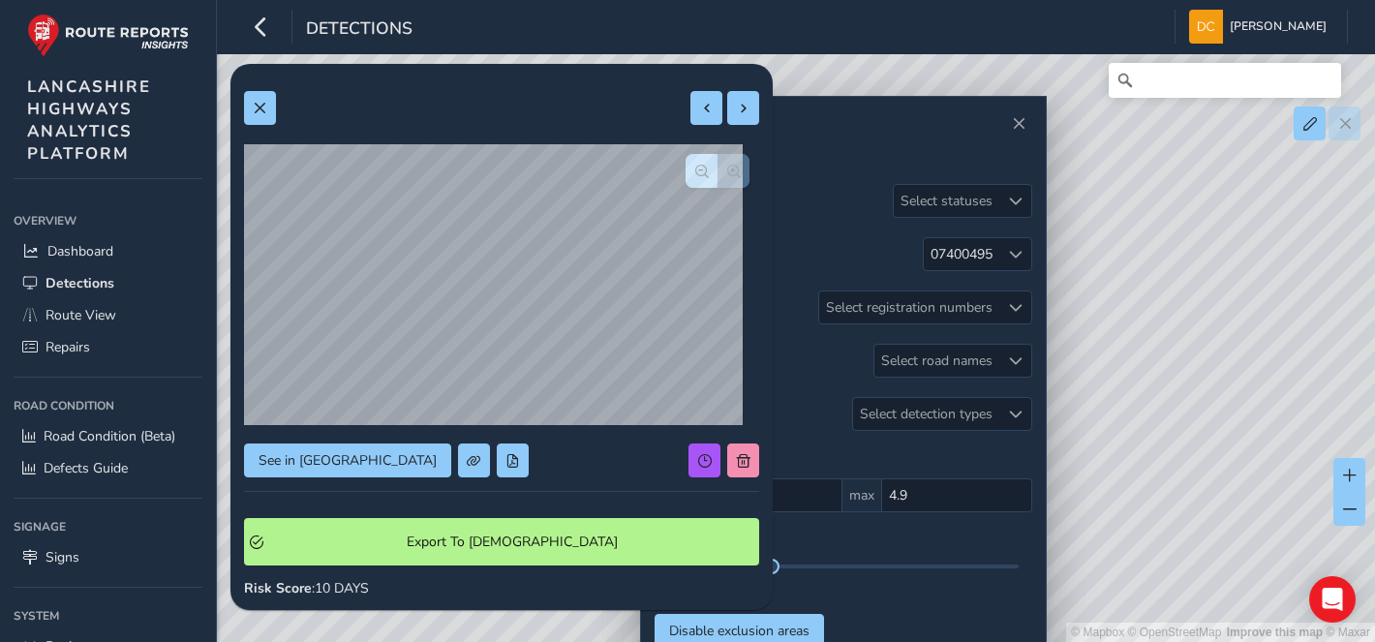
click at [713, 169] on div at bounding box center [718, 171] width 64 height 34
click at [257, 118] on button at bounding box center [260, 108] width 32 height 34
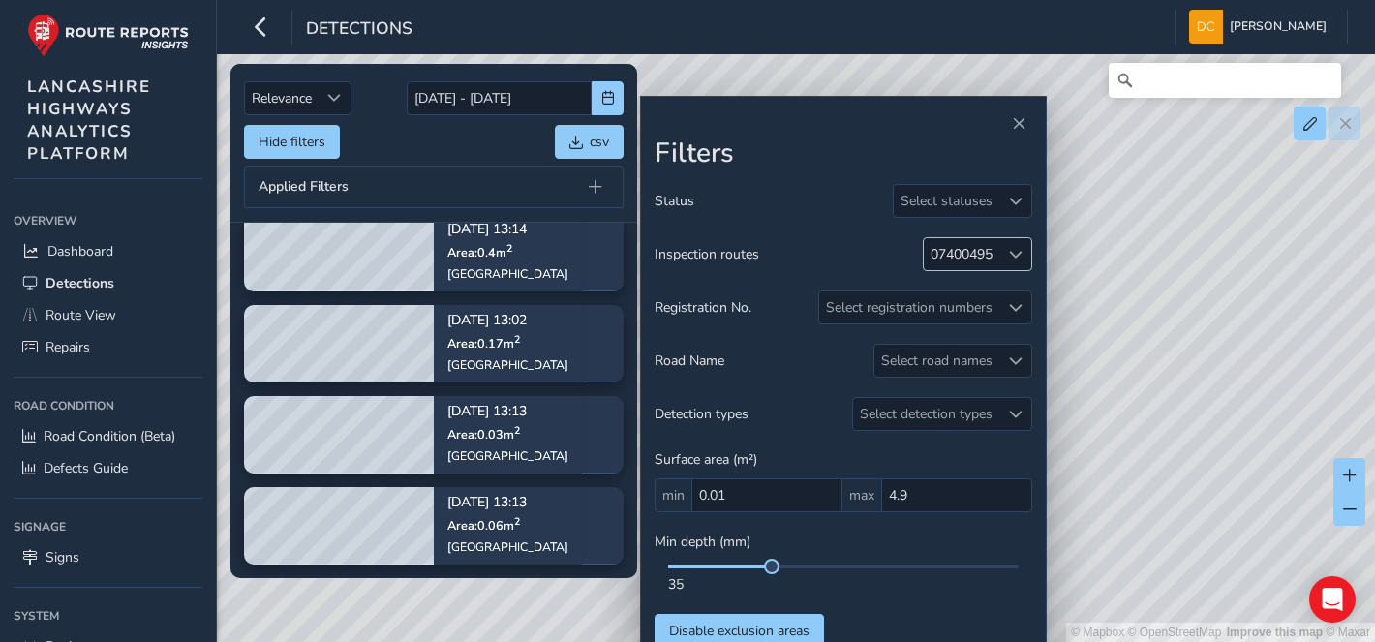
click at [1014, 255] on span at bounding box center [1016, 255] width 14 height 14
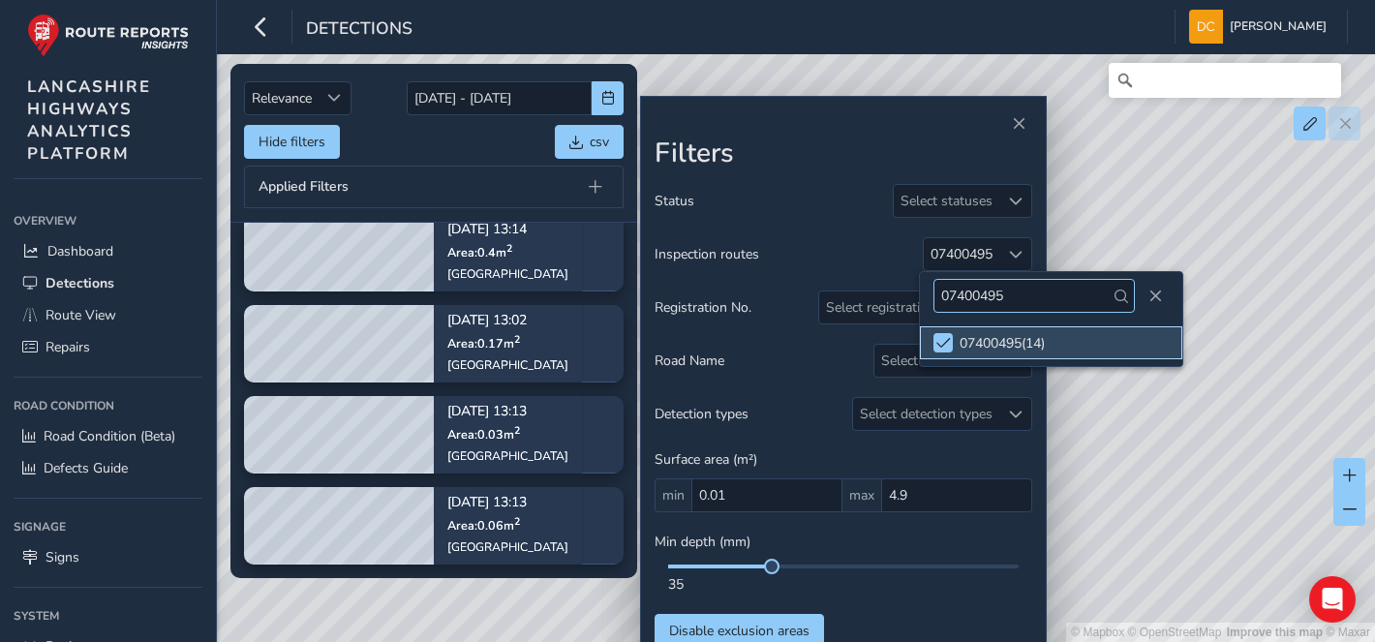
click at [945, 342] on span at bounding box center [943, 343] width 15 height 14
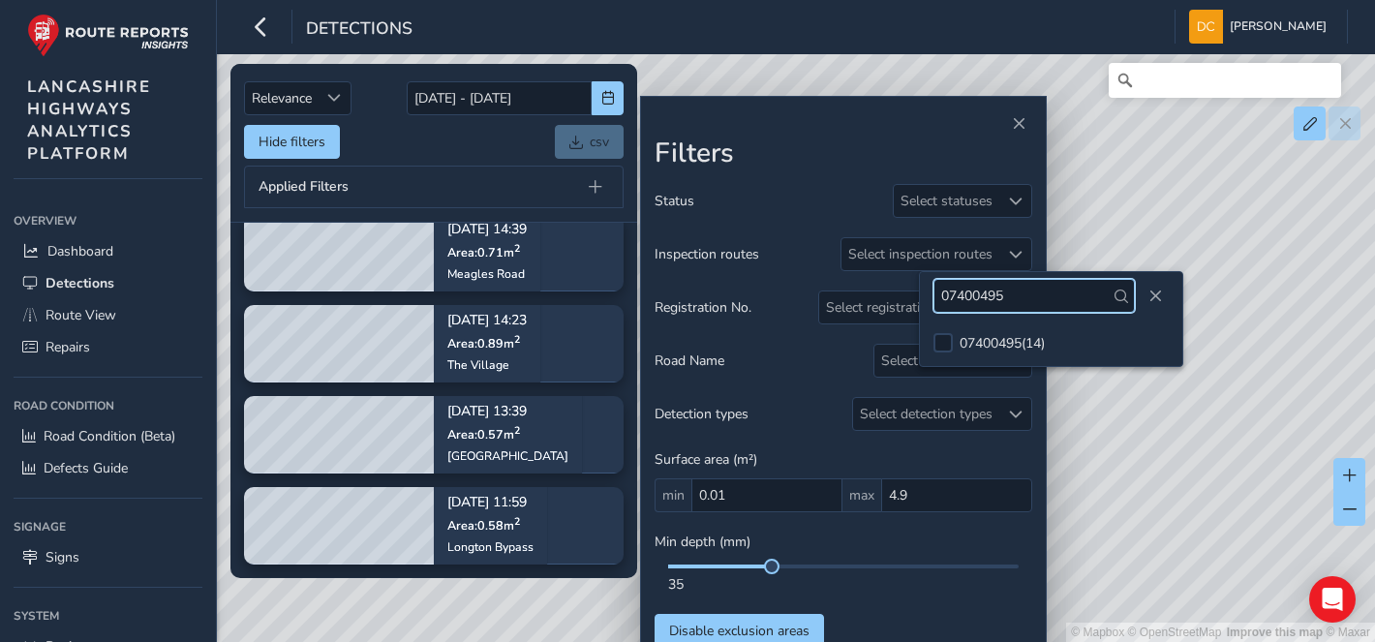
click at [1007, 298] on input "07400495" at bounding box center [1033, 296] width 201 height 34
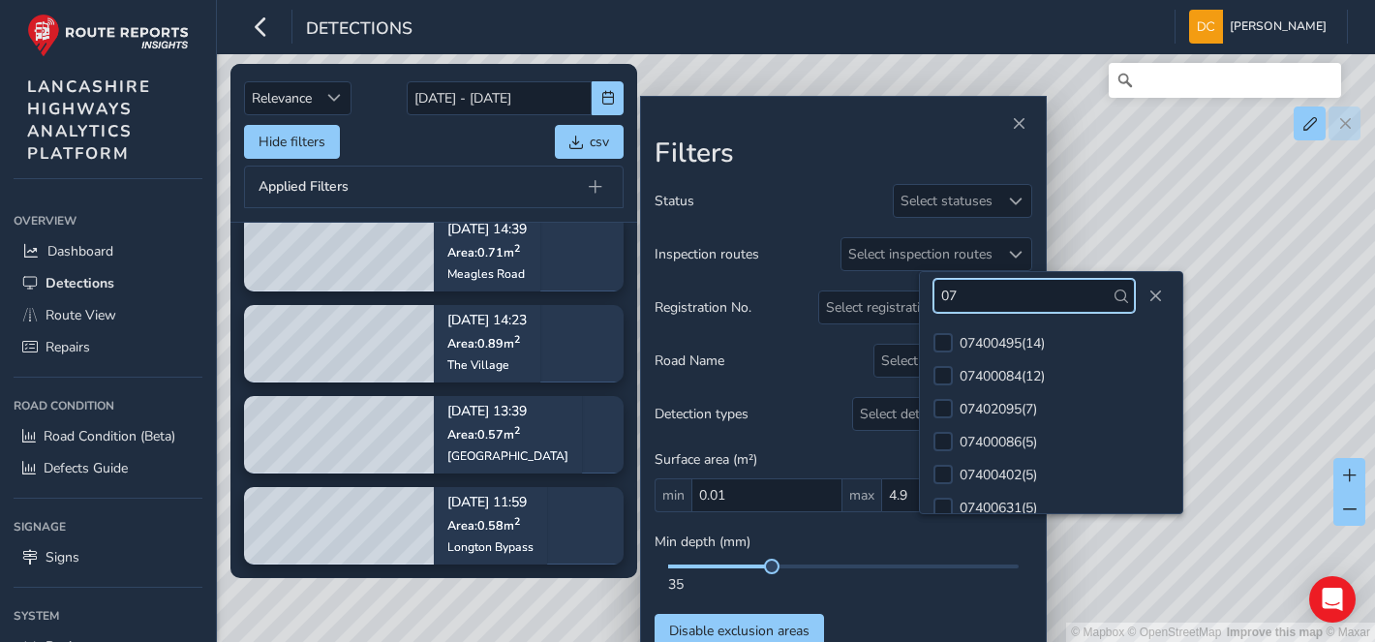
type input "0"
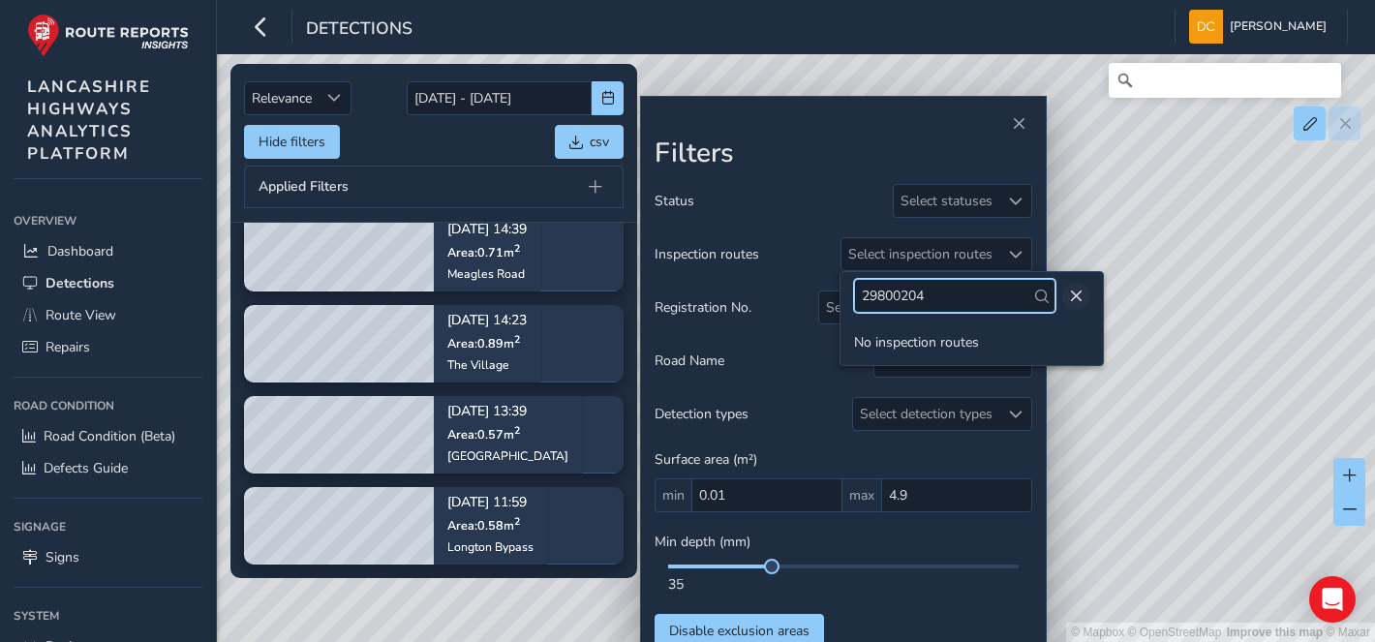
type input "29800204"
click at [1077, 288] on button "Close" at bounding box center [1075, 296] width 27 height 27
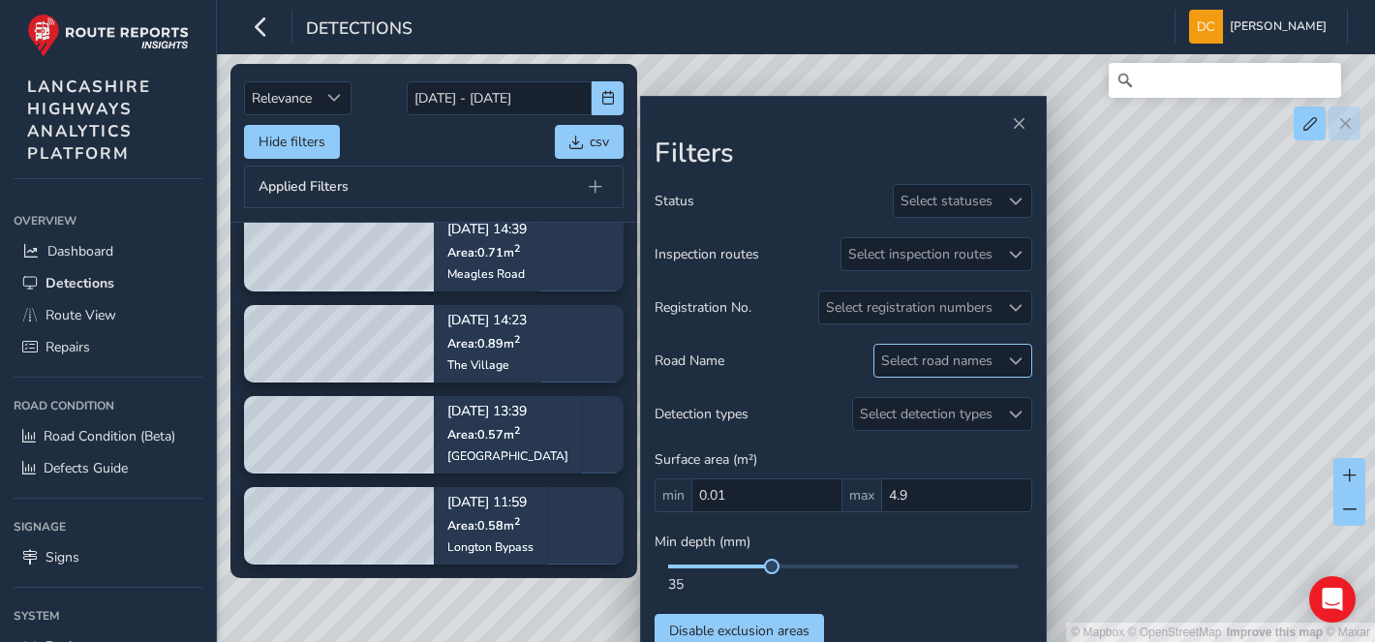
click at [951, 366] on div "Select road names" at bounding box center [936, 361] width 125 height 32
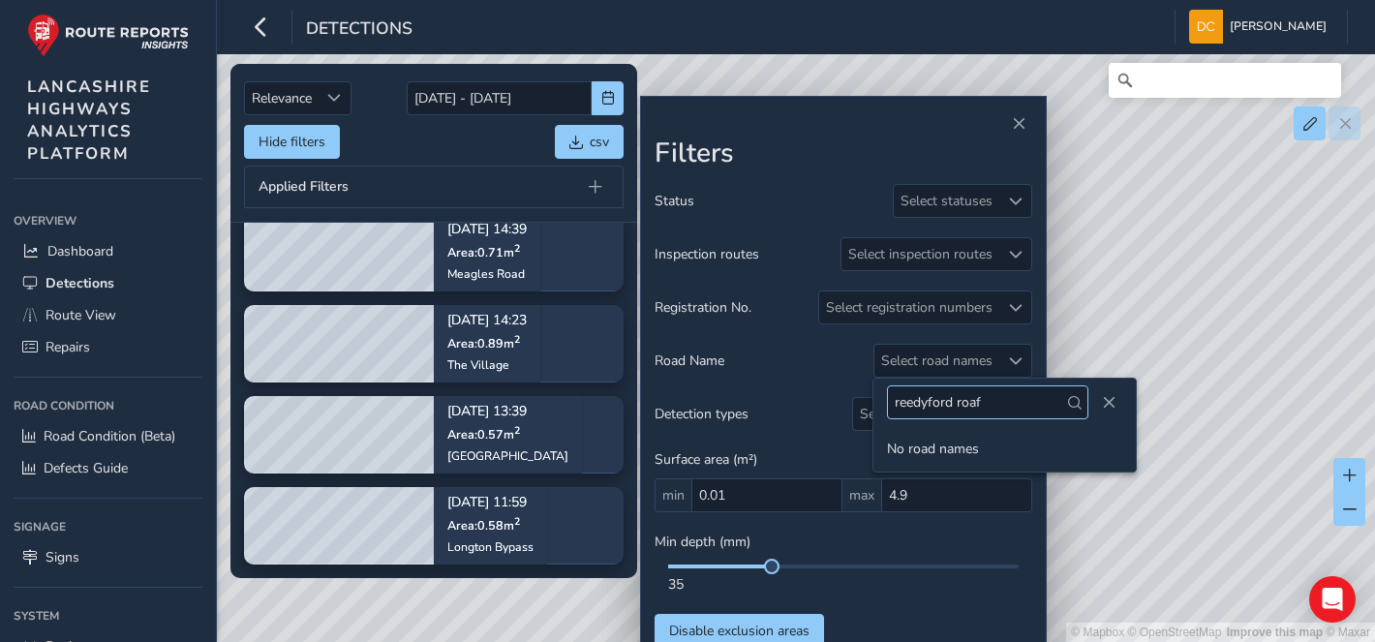
type input "reedyford roaf"
click at [1106, 402] on span "Close" at bounding box center [1109, 403] width 14 height 14
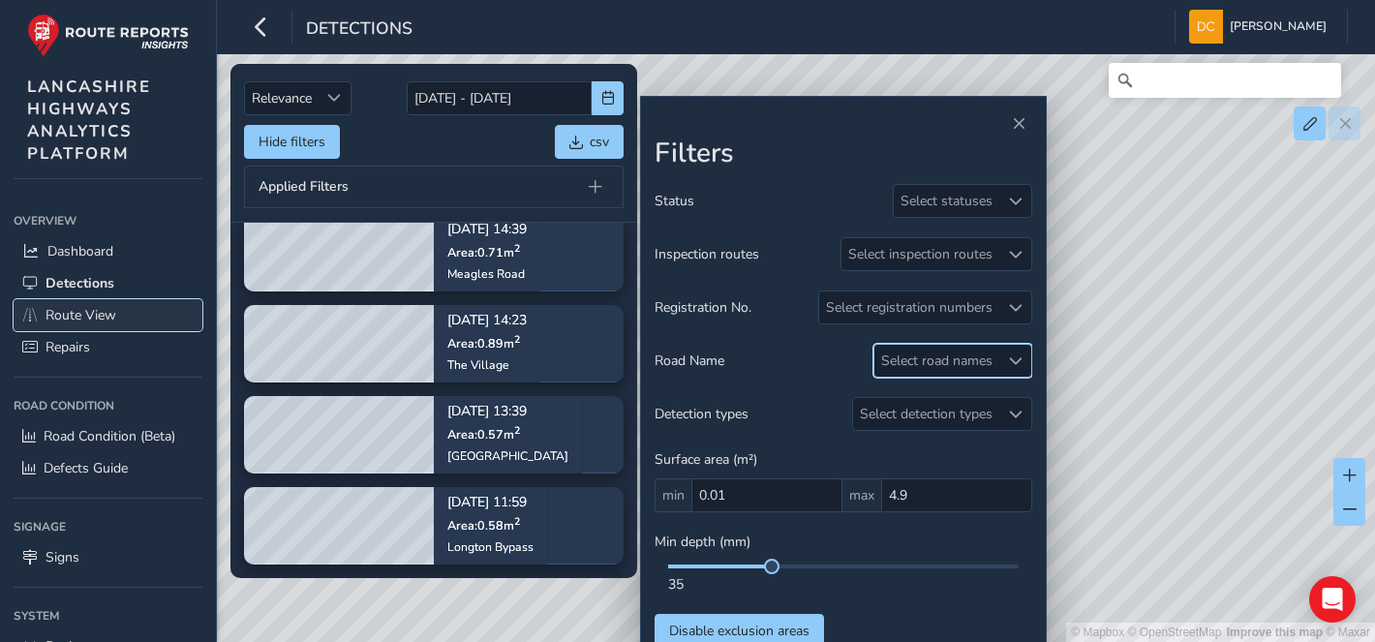
click at [81, 300] on link "Route View" at bounding box center [108, 315] width 189 height 32
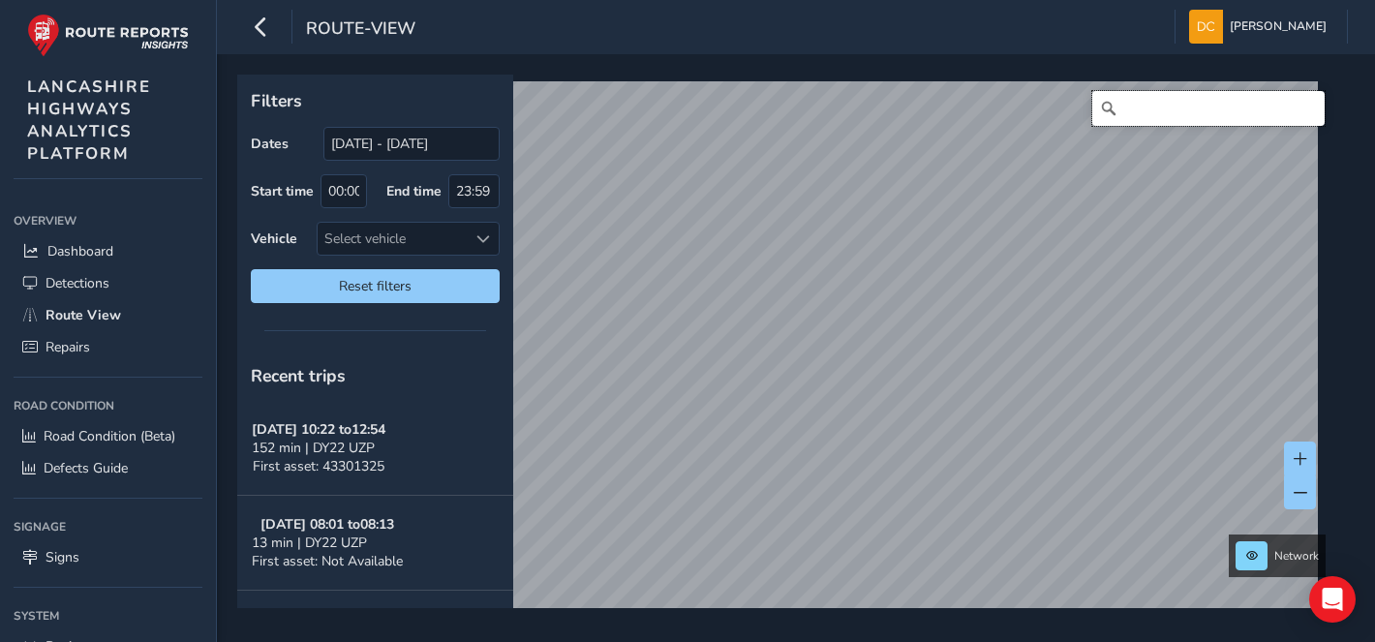
click at [1120, 108] on input "Search" at bounding box center [1208, 108] width 232 height 35
click at [1181, 104] on input "reedyford rad, nelson" at bounding box center [1208, 108] width 232 height 35
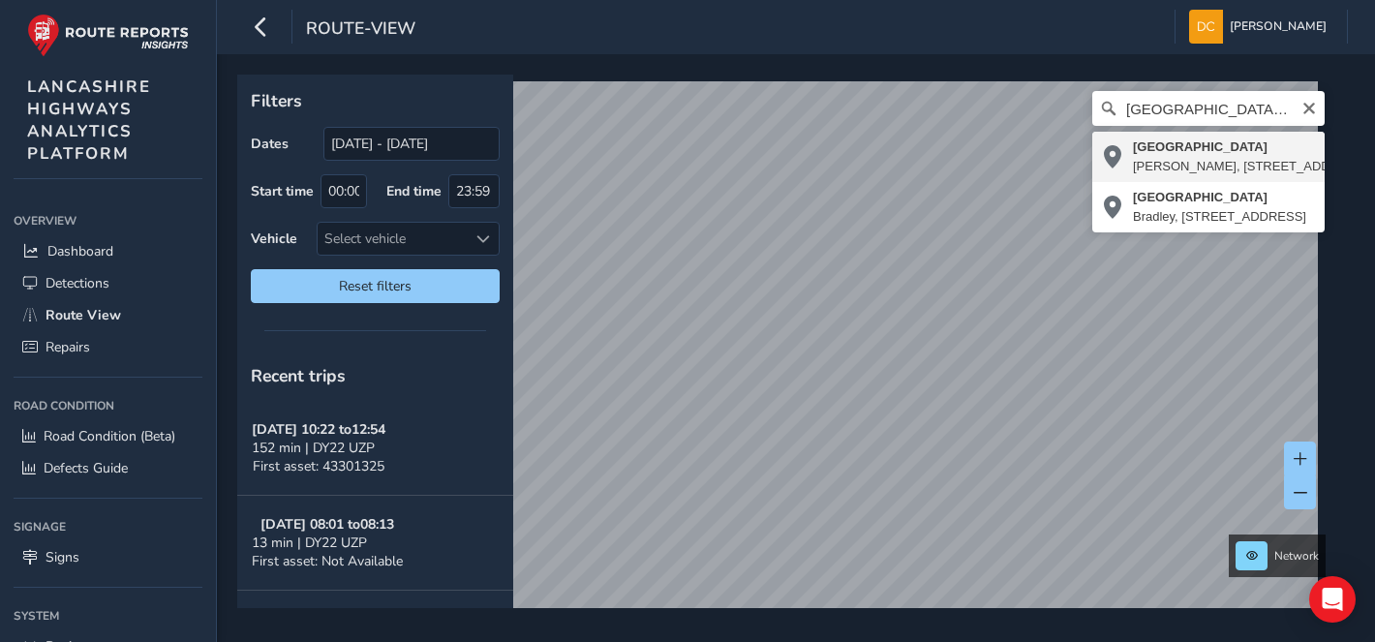
type input "Reedyford Road, Bradley, Nelson, Barrowford, Borough of Pendle, Lancashire, Eng…"
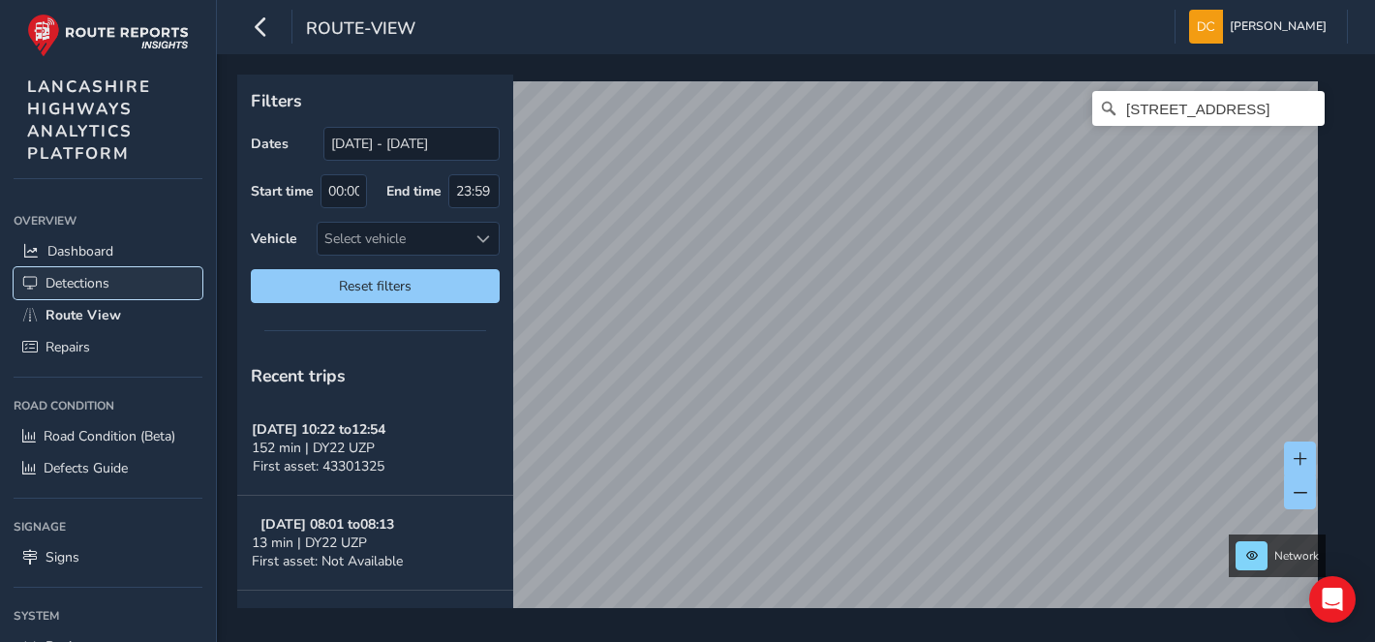
click at [104, 274] on span "Detections" at bounding box center [78, 283] width 64 height 18
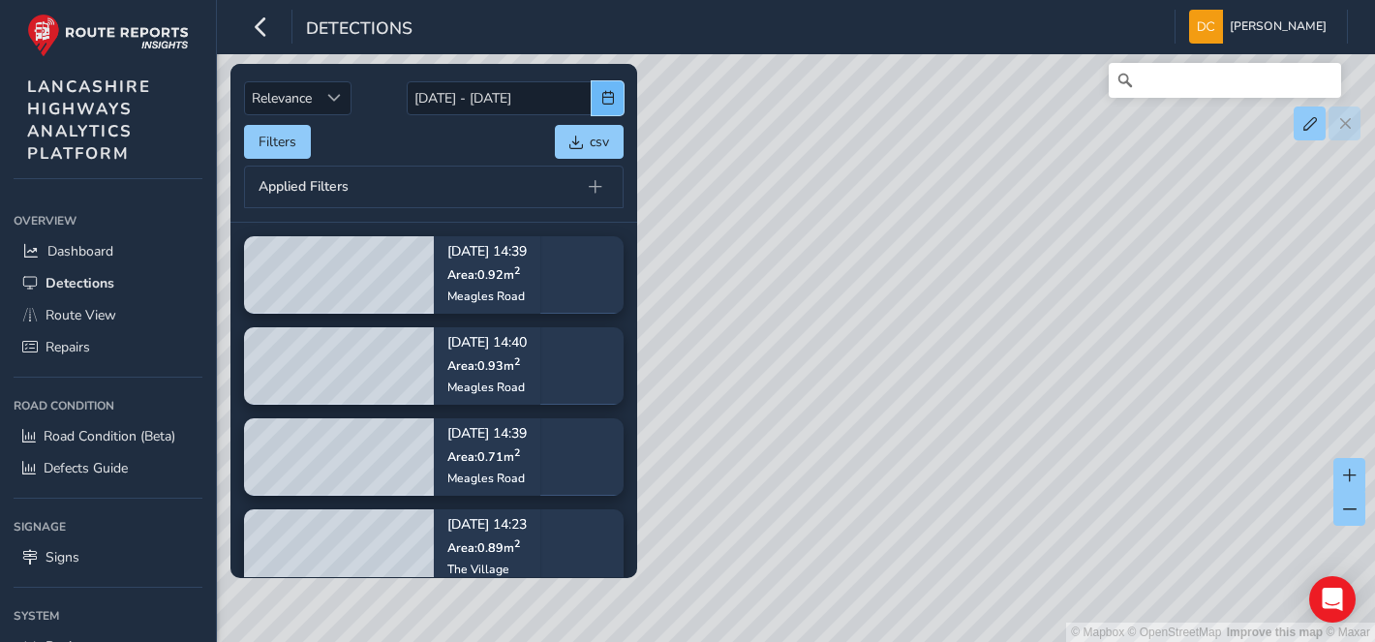
click at [601, 104] on span "button" at bounding box center [608, 98] width 14 height 14
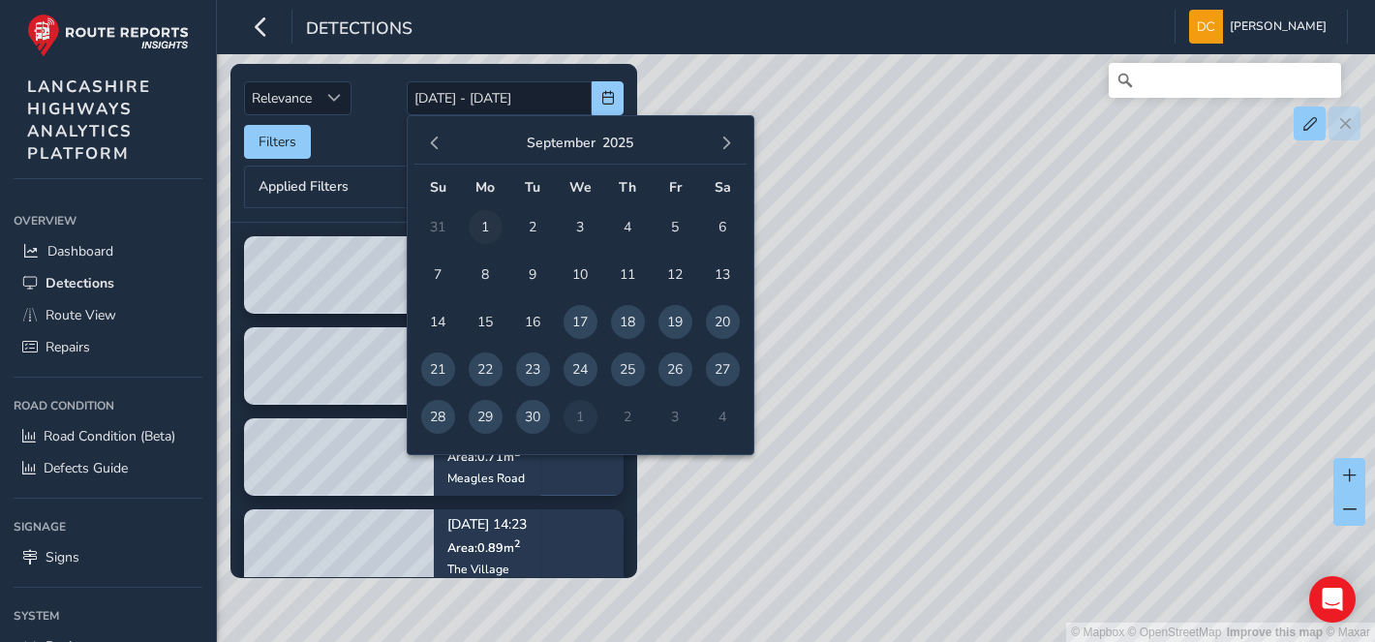
click at [474, 223] on span "1" at bounding box center [486, 227] width 34 height 34
type input "01/09/2025"
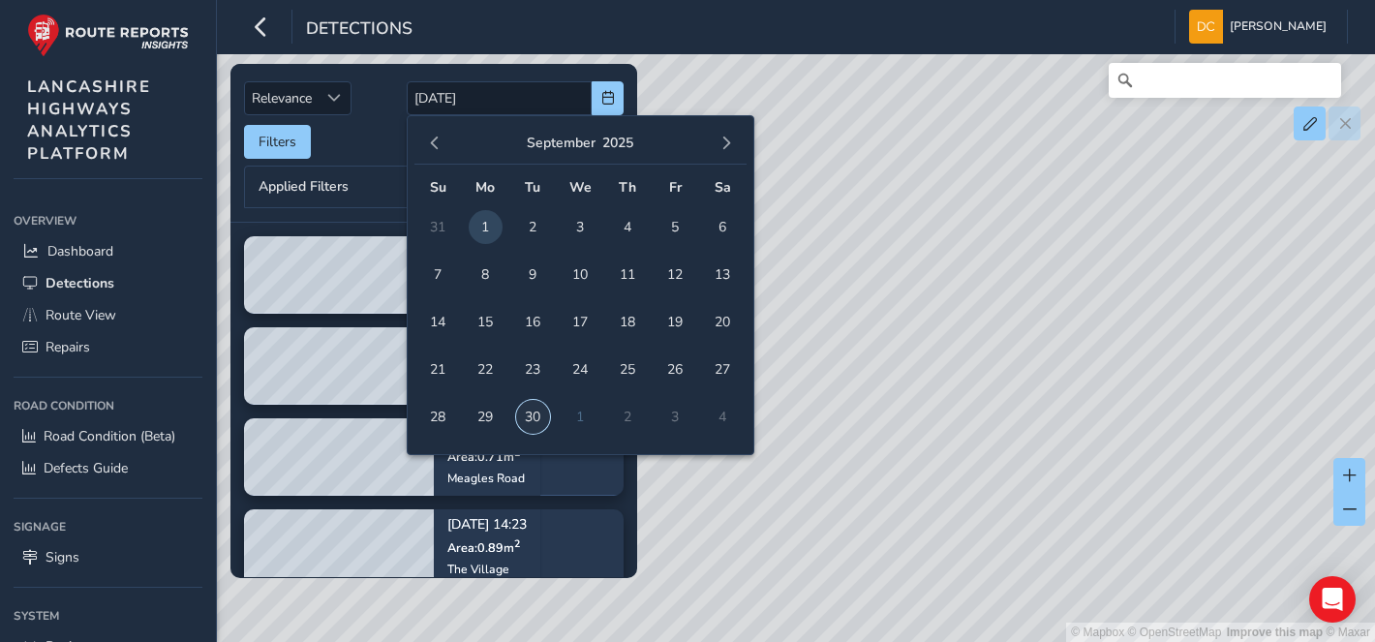
click at [542, 404] on span "30" at bounding box center [533, 417] width 34 height 34
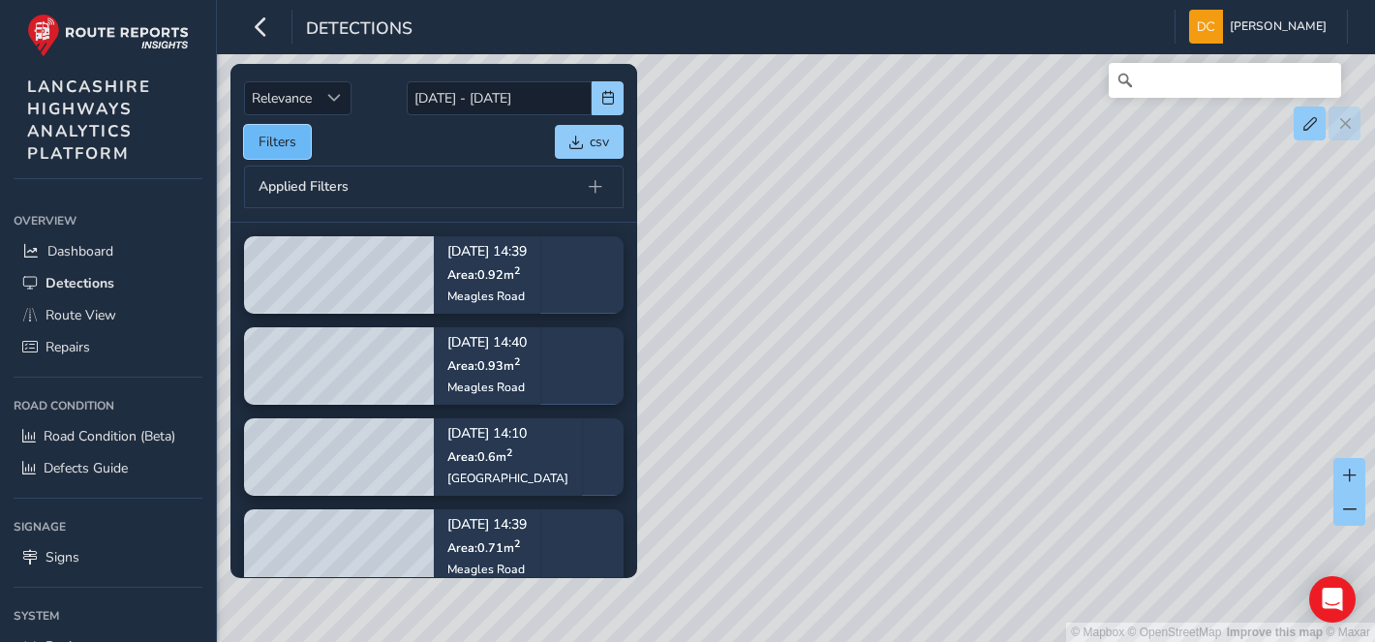
click at [289, 143] on button "Filters" at bounding box center [277, 142] width 67 height 34
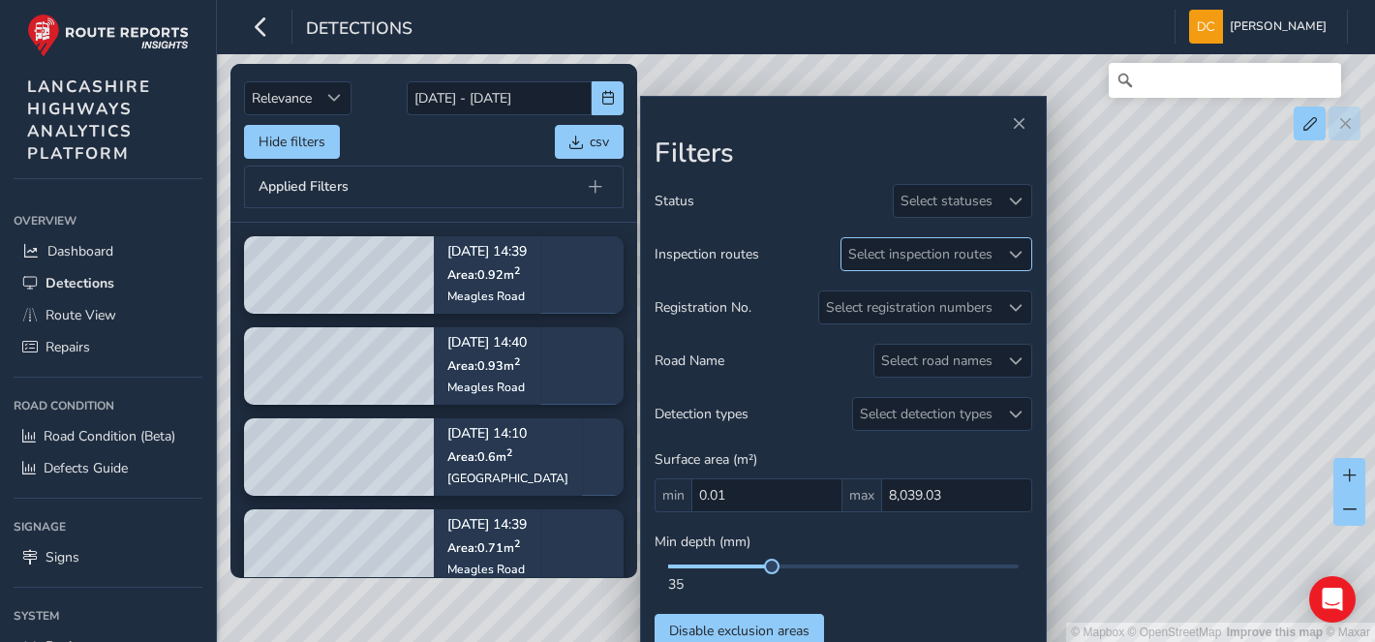
click at [999, 259] on div at bounding box center [1015, 254] width 32 height 32
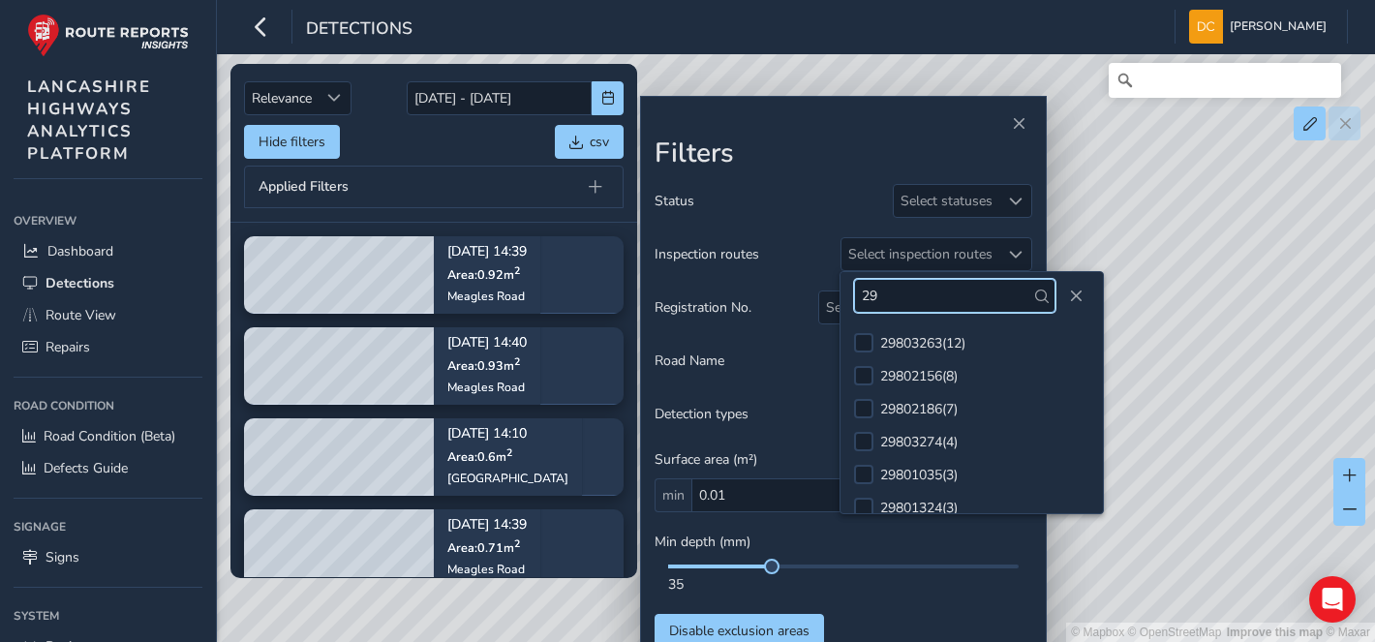
type input "2"
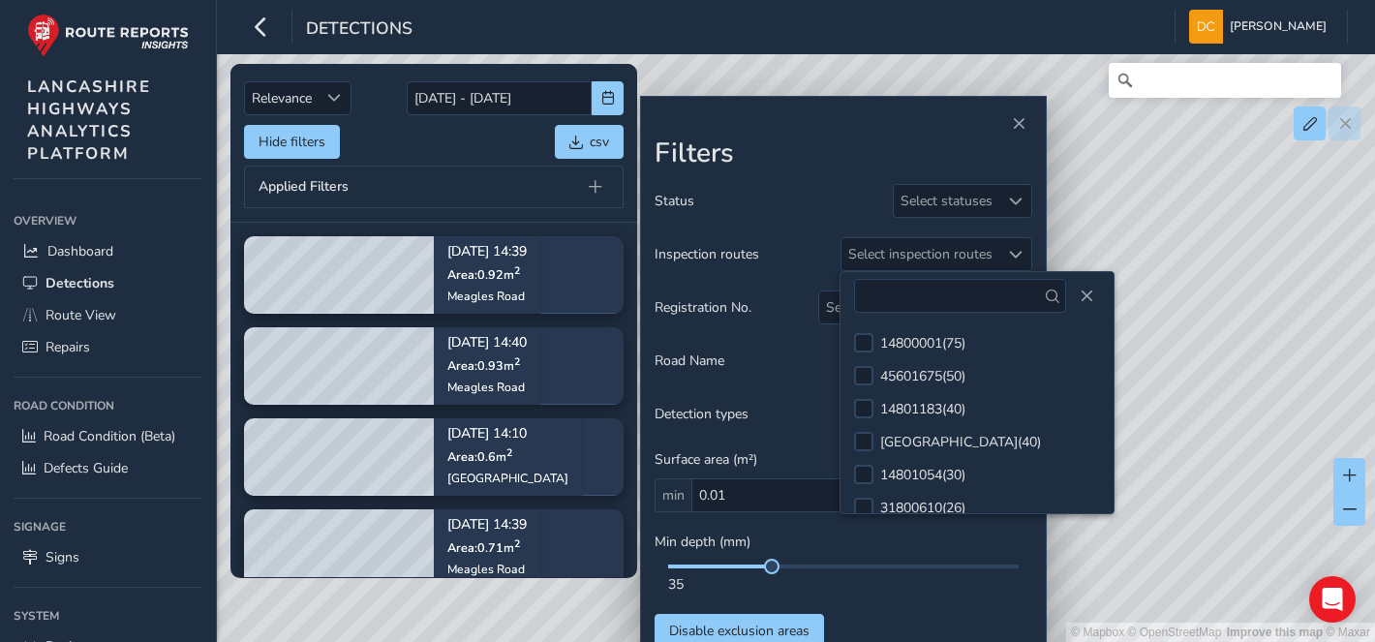
click at [825, 365] on div "Road Name Select road names" at bounding box center [844, 361] width 378 height 34
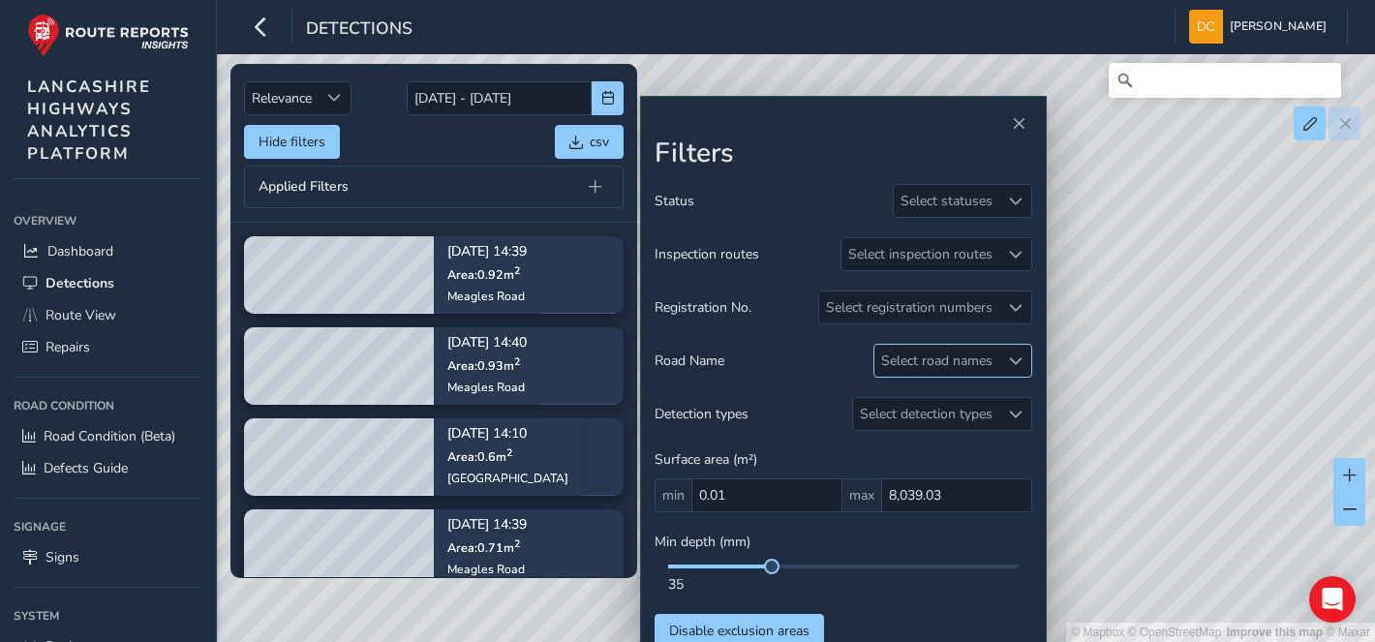
click at [935, 365] on div "Select road names" at bounding box center [936, 361] width 125 height 32
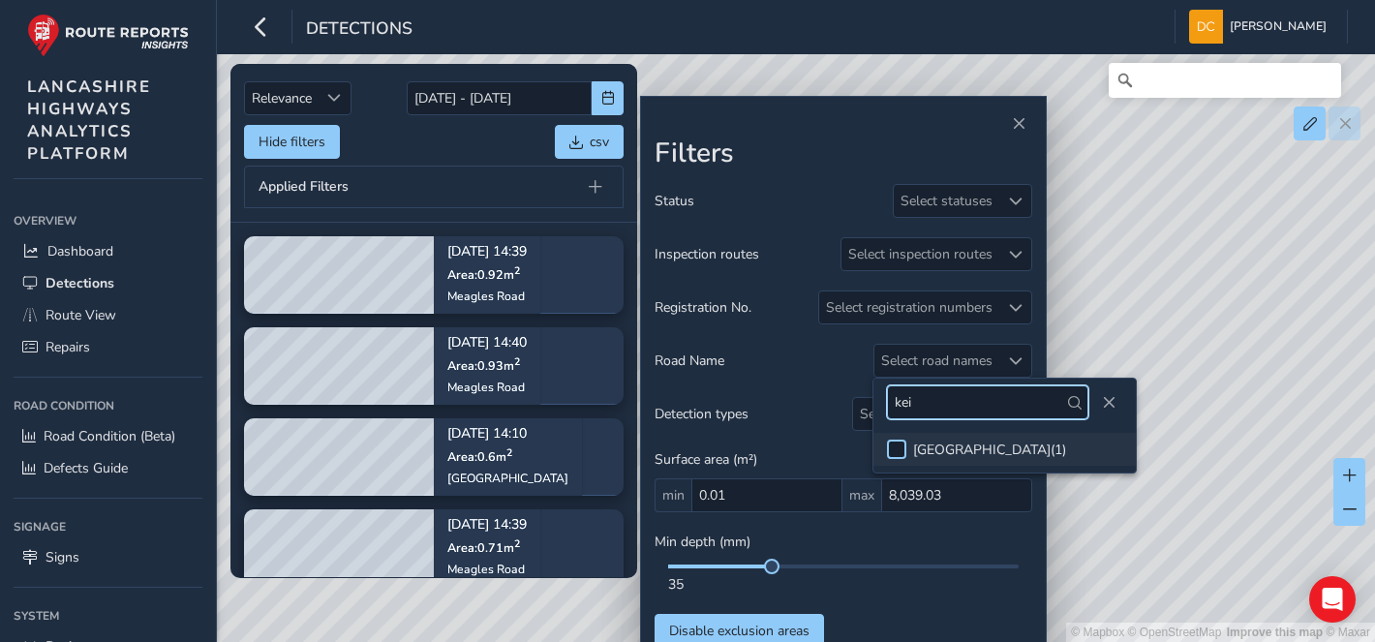
type input "kei"
click at [891, 445] on div at bounding box center [896, 449] width 19 height 19
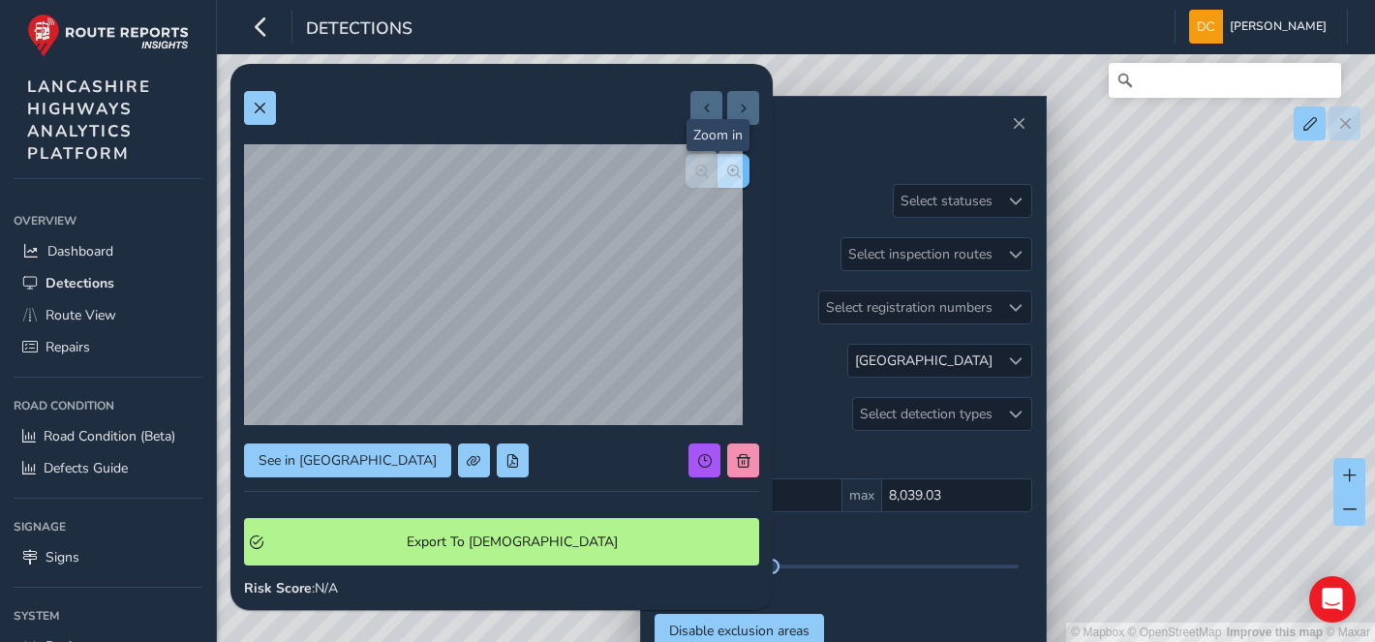
drag, startPoint x: 442, startPoint y: 259, endPoint x: 720, endPoint y: 171, distance: 291.5
click at [727, 171] on span "button" at bounding box center [734, 172] width 14 height 14
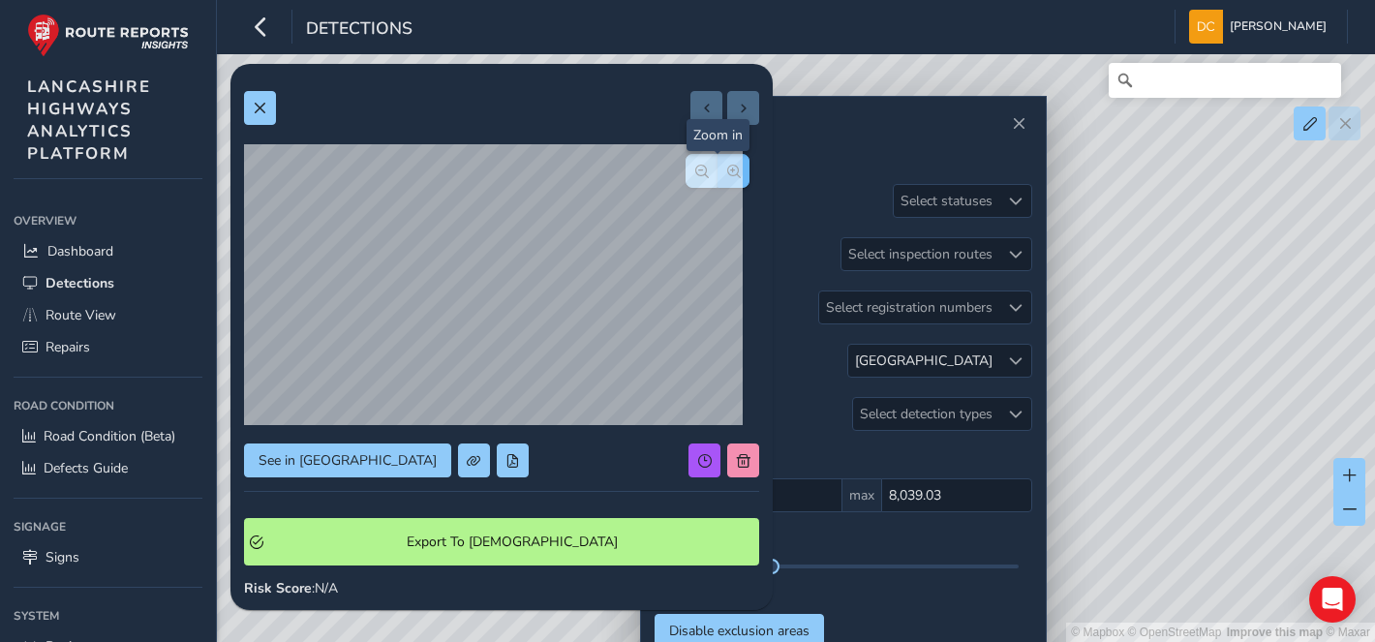
click at [727, 171] on span "button" at bounding box center [734, 172] width 14 height 14
click at [720, 171] on div "See in Route View Export To Symology Risk Score : N/A Recorded Sep 22 2025, 10:…" at bounding box center [501, 572] width 515 height 991
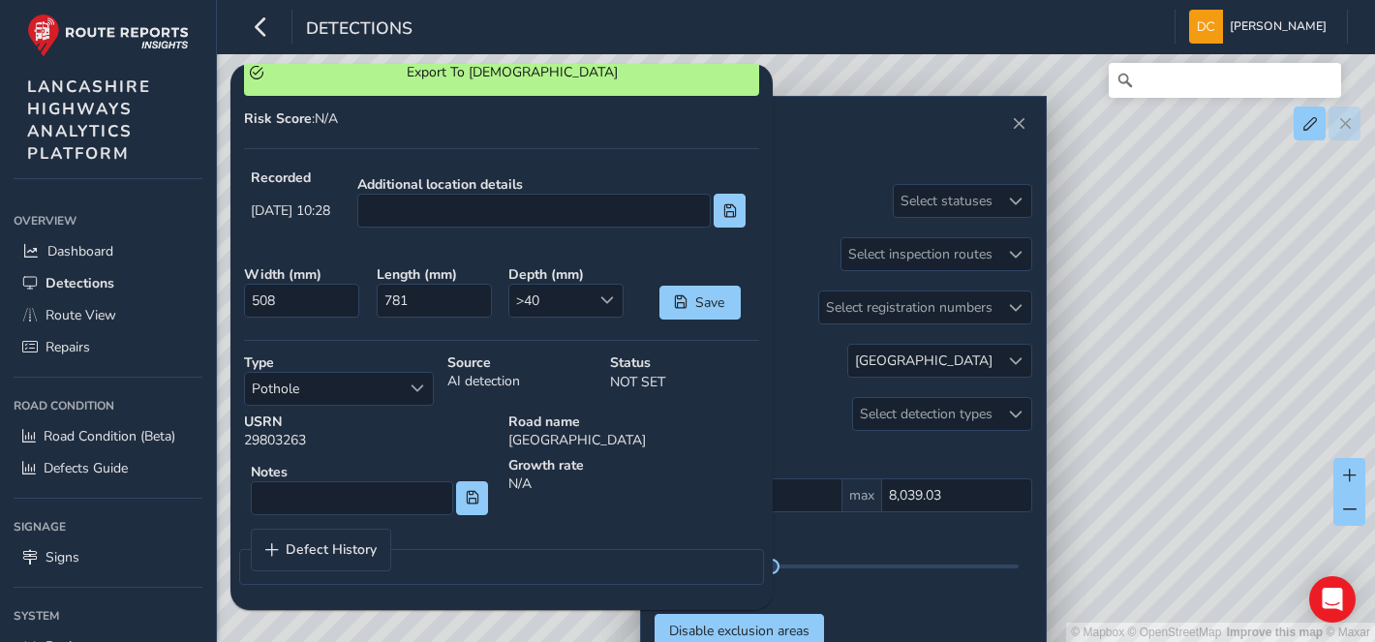
scroll to position [471, 0]
click at [1015, 351] on div at bounding box center [1015, 361] width 32 height 32
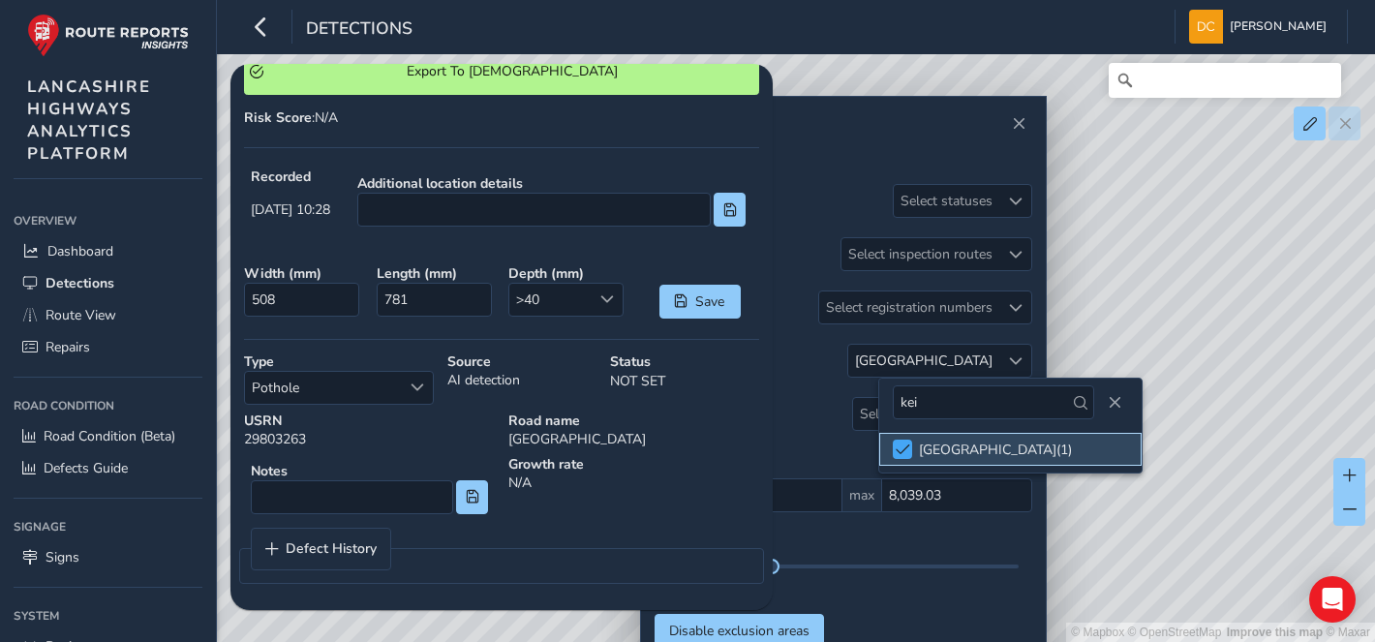
click at [899, 441] on div at bounding box center [902, 449] width 19 height 19
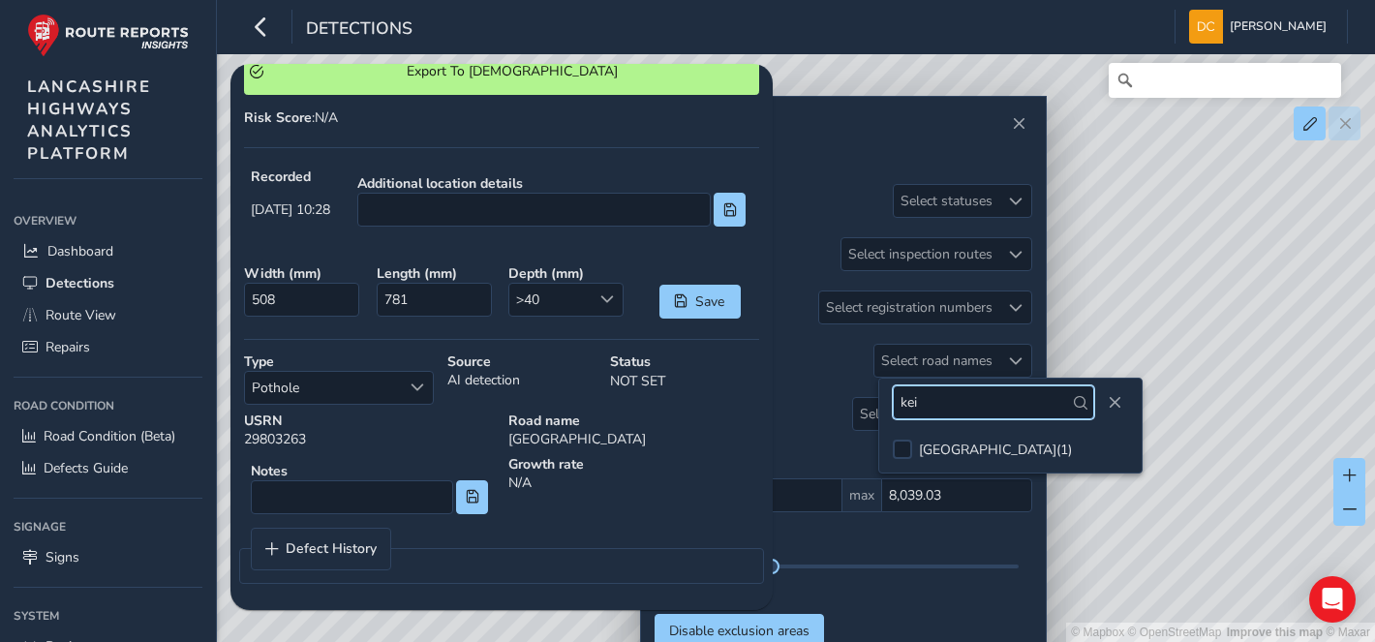
click at [934, 404] on input "kei" at bounding box center [993, 402] width 201 height 34
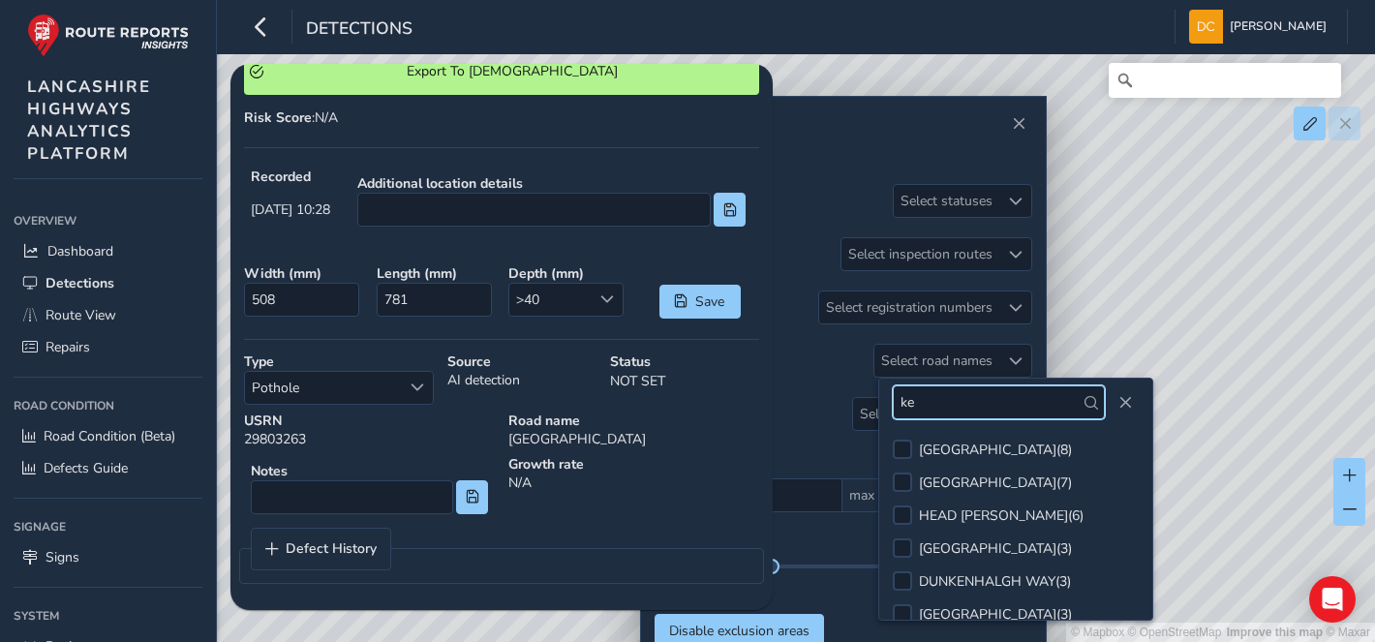
type input "k"
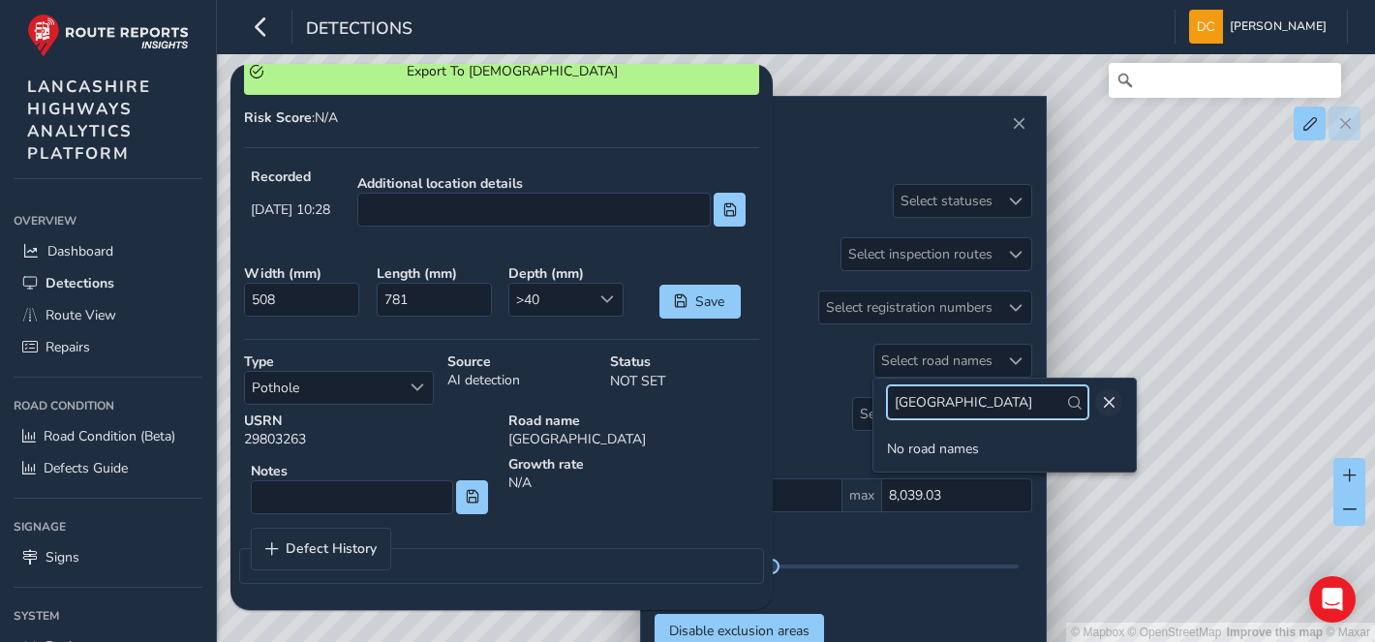
type input "garstang road west"
click at [1104, 403] on span "Close" at bounding box center [1109, 403] width 14 height 14
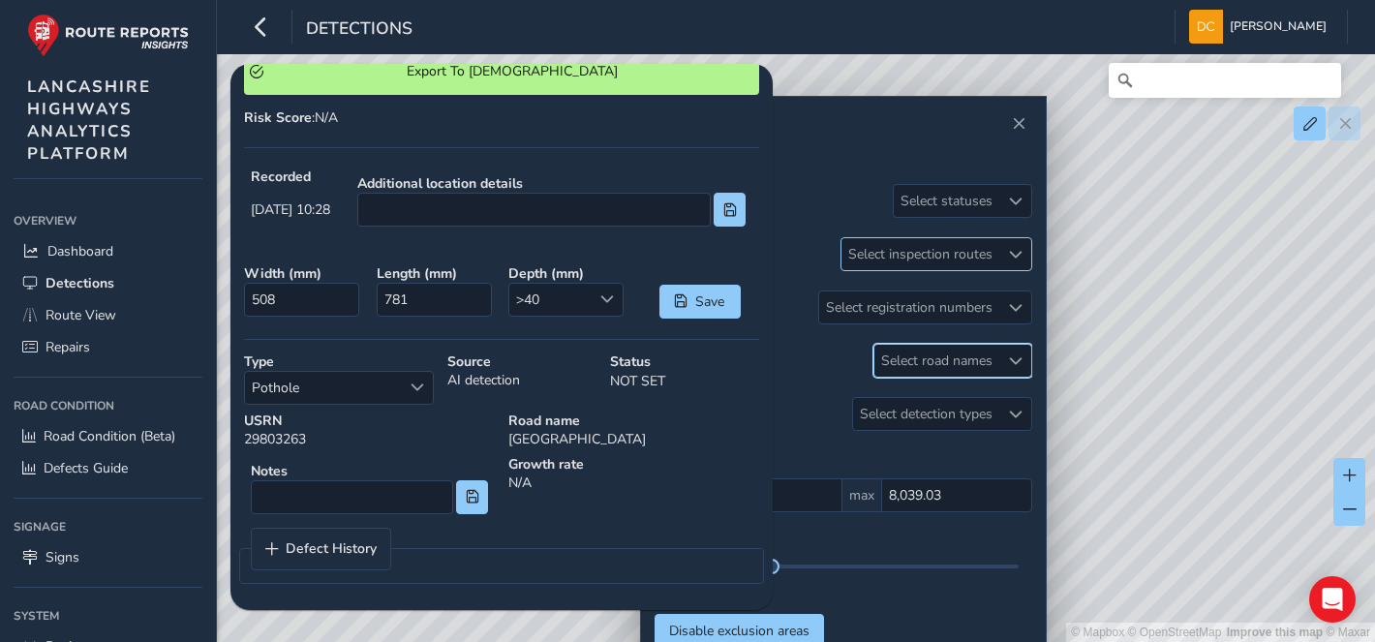
click at [994, 268] on div "Select inspection routes" at bounding box center [920, 254] width 158 height 32
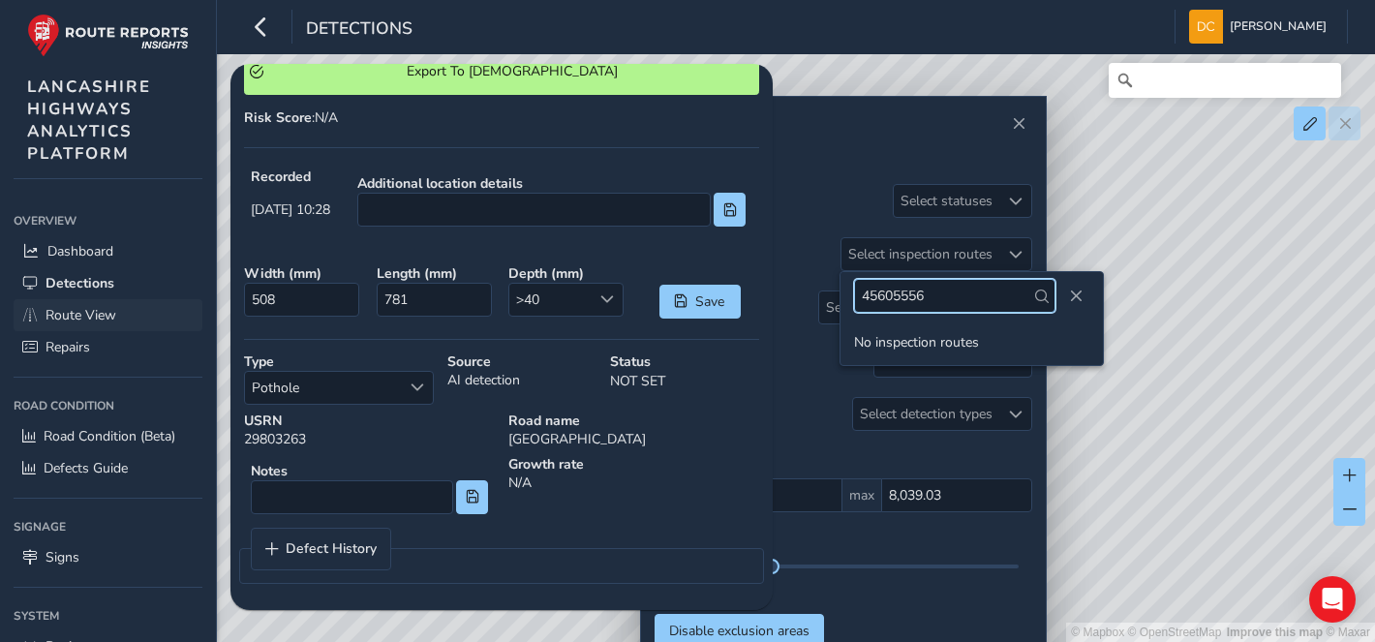
type input "45605556"
click at [104, 306] on span "Route View" at bounding box center [81, 315] width 71 height 18
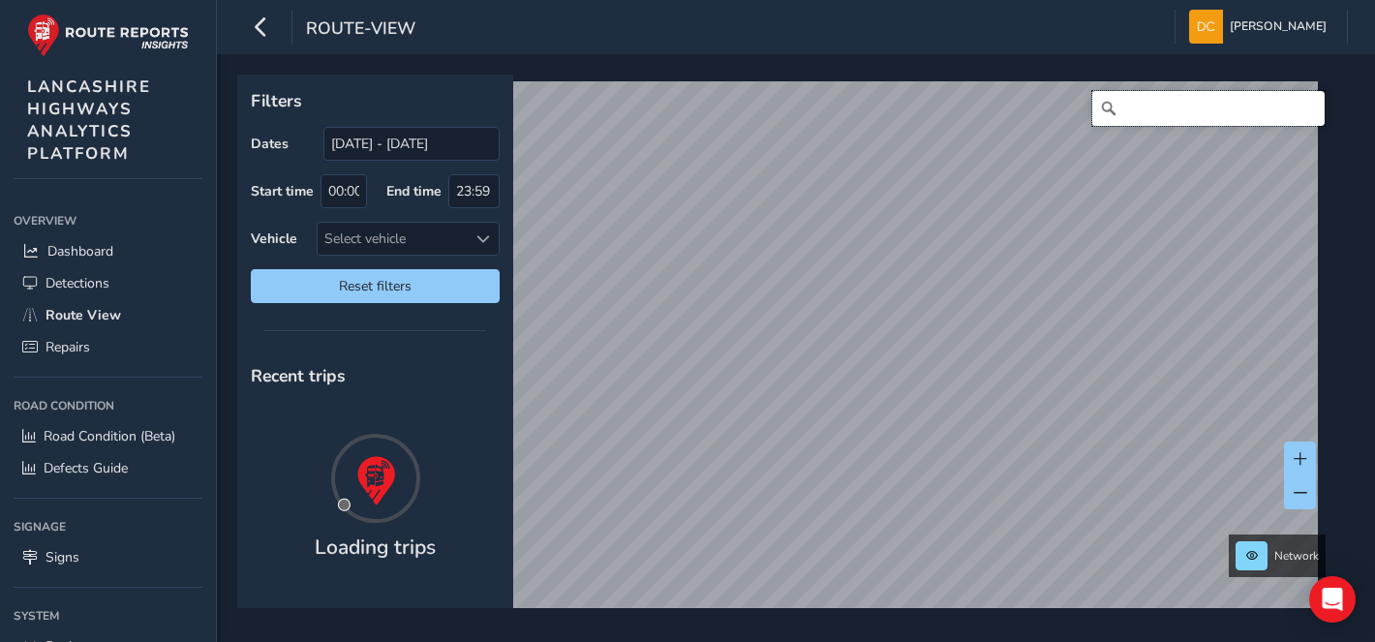
click at [1148, 107] on input "Search" at bounding box center [1208, 108] width 232 height 35
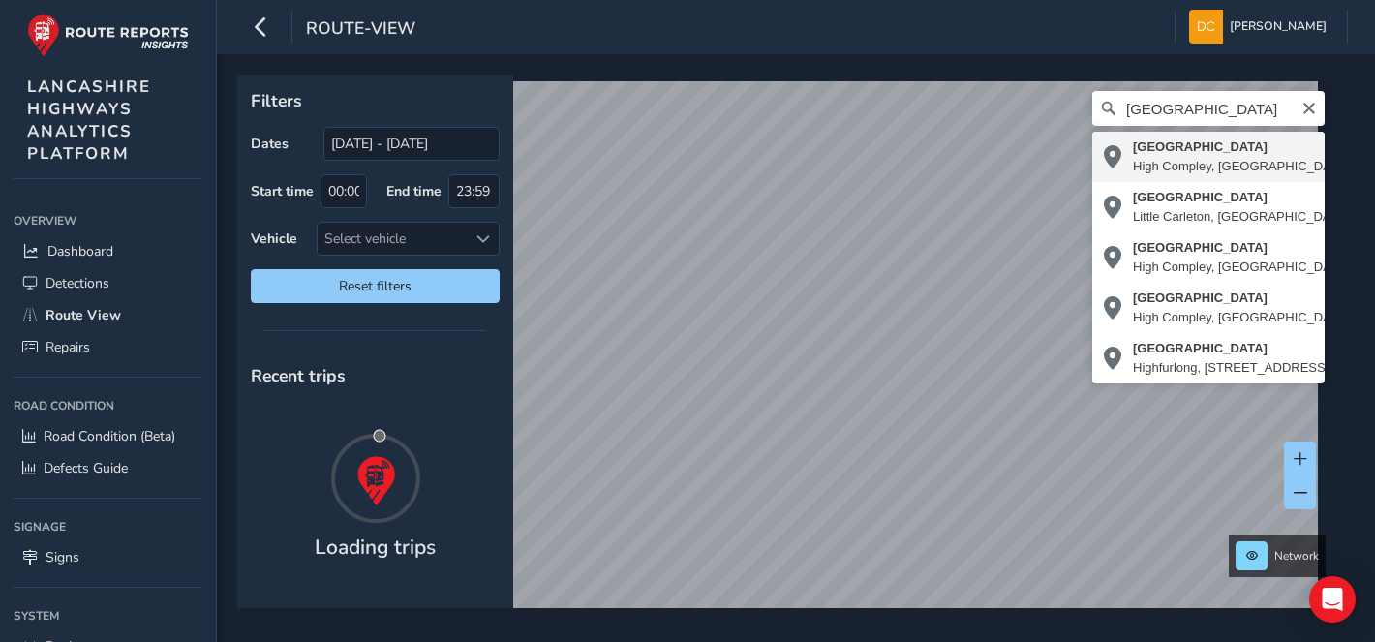
type input "Garstang Road West, High Compley, Poulton-le-Fylde, Borough of Wyre, Lancashire…"
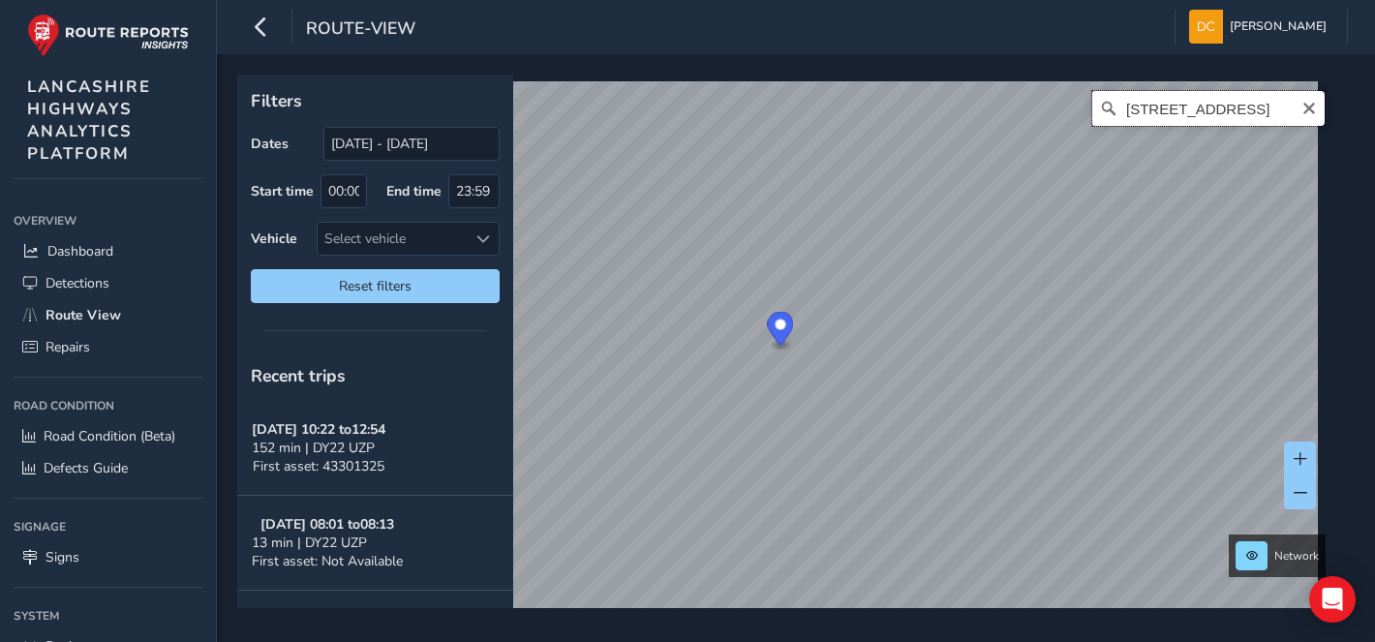
click at [1297, 116] on input "Garstang Road West, High Compley, Poulton-le-Fylde, Borough of Wyre, Lancashire…" at bounding box center [1208, 108] width 232 height 35
click at [1303, 107] on icon "Clear" at bounding box center [1309, 109] width 12 height 12
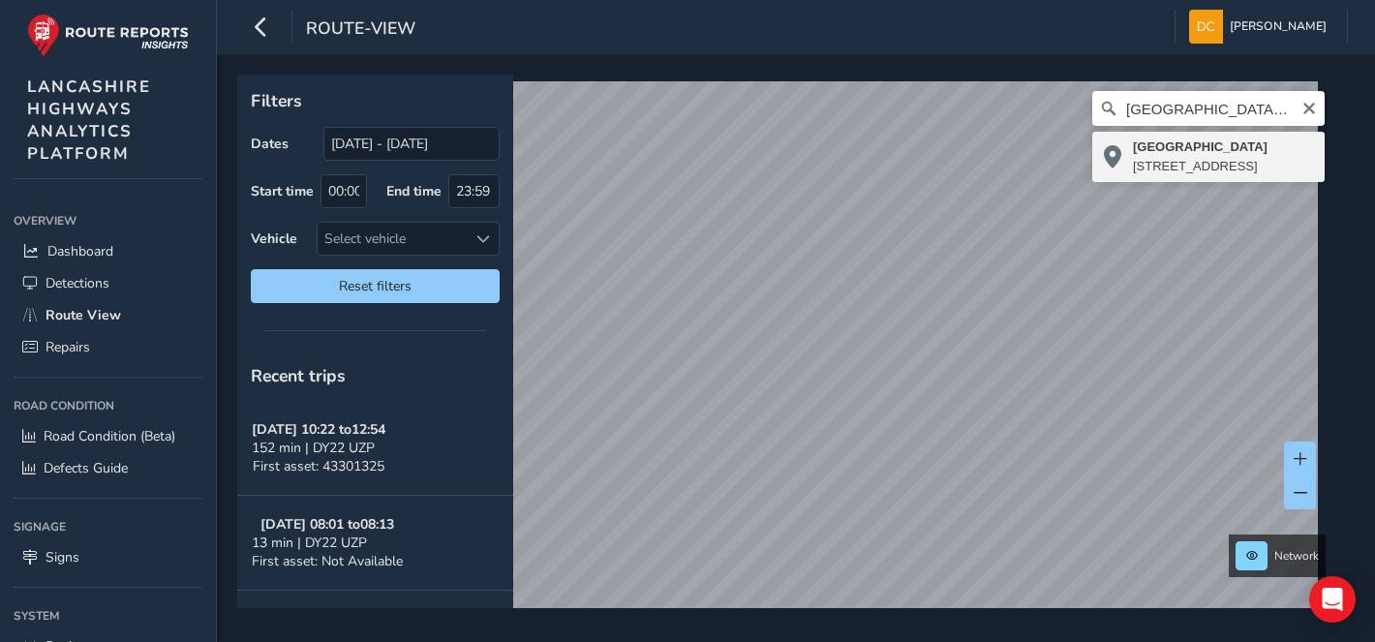
type input "Victoria Square, Rossall Road, Cleveleys, Borough of Wyre, Lancashire, England,…"
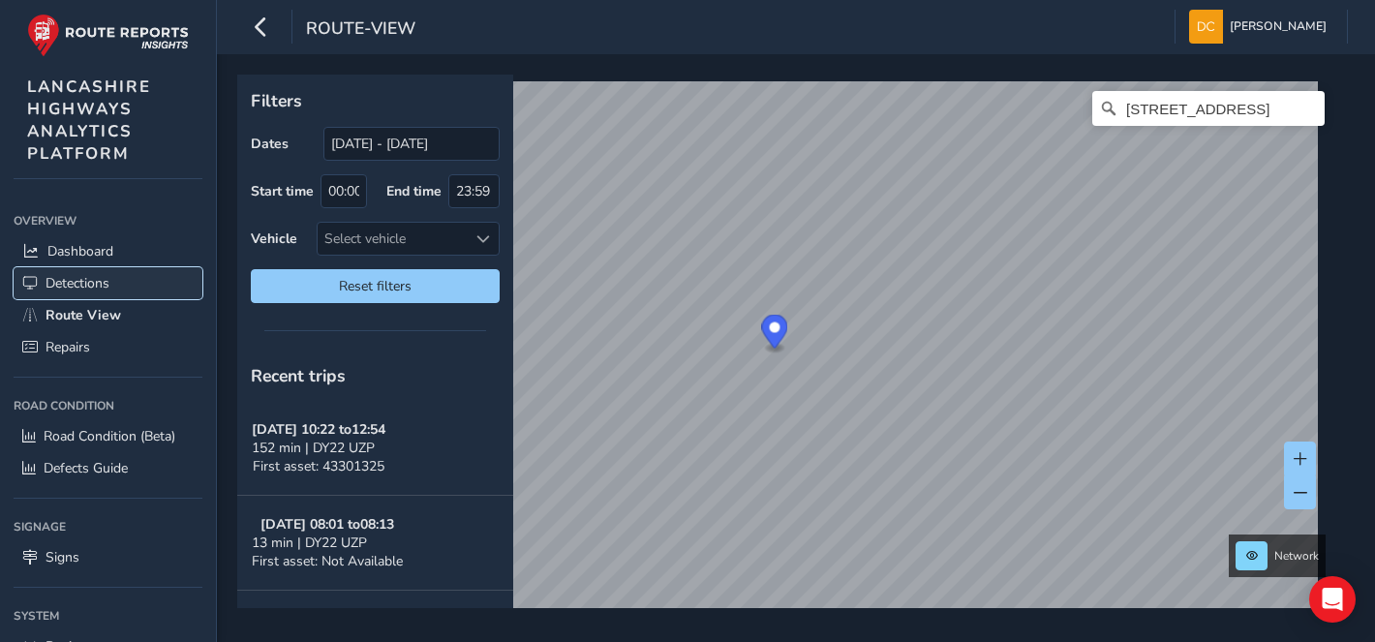
click at [64, 275] on span "Detections" at bounding box center [78, 283] width 64 height 18
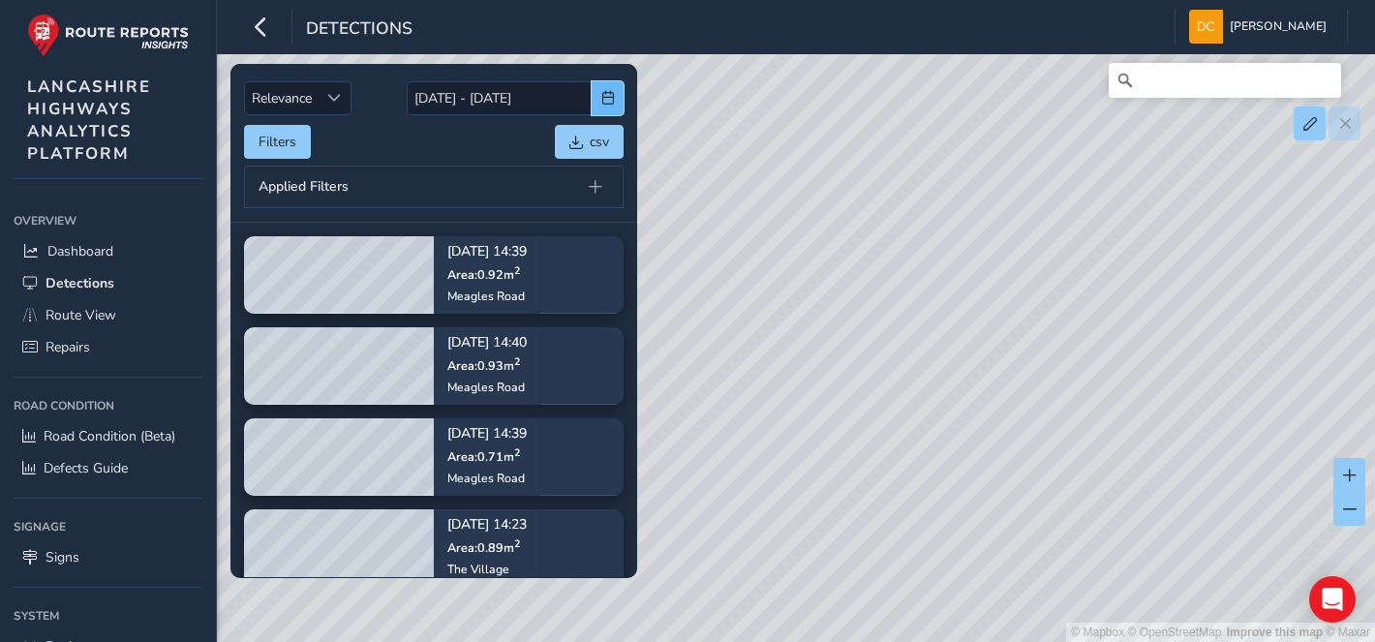
click at [613, 97] on span "button" at bounding box center [608, 98] width 14 height 14
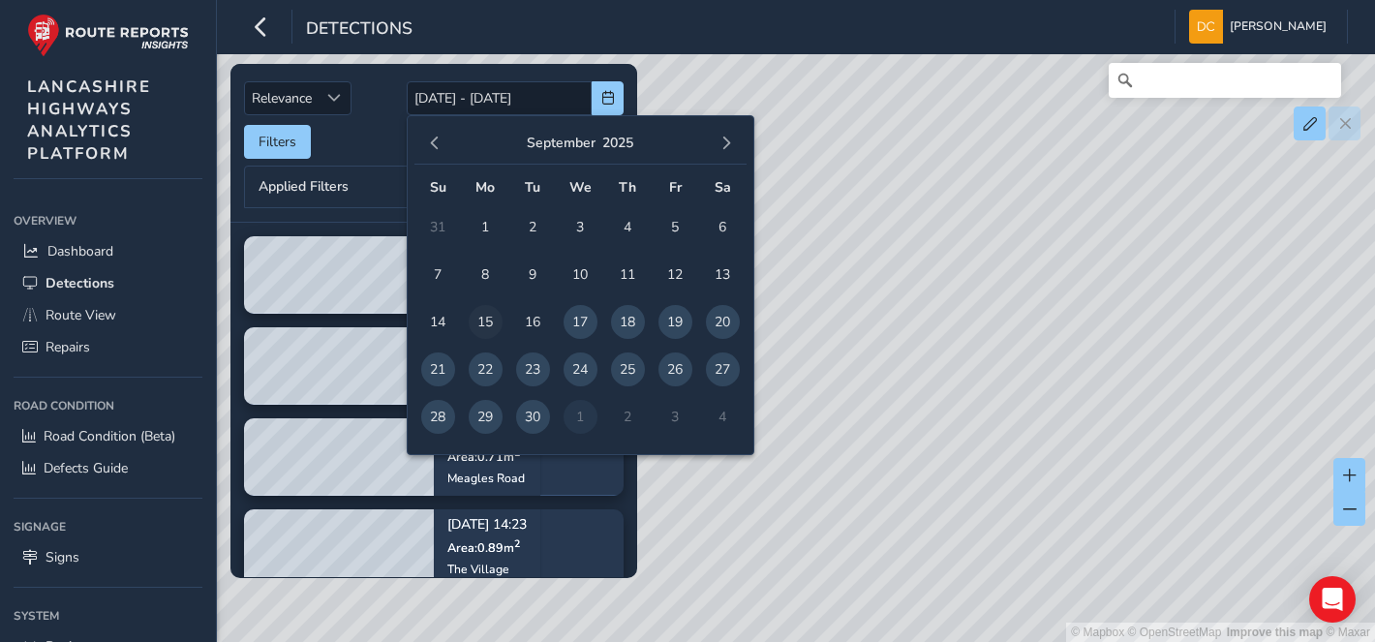
click at [475, 320] on span "15" at bounding box center [486, 322] width 34 height 34
type input "15/09/2025"
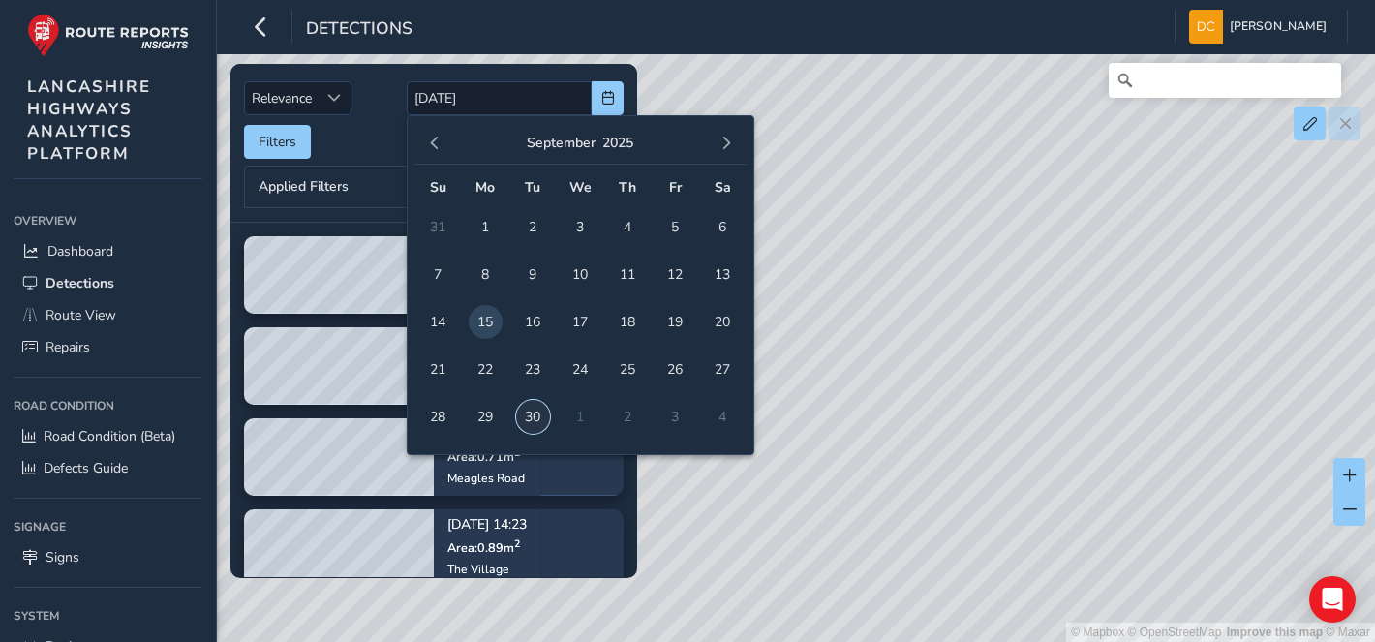
click at [534, 421] on span "30" at bounding box center [533, 417] width 34 height 34
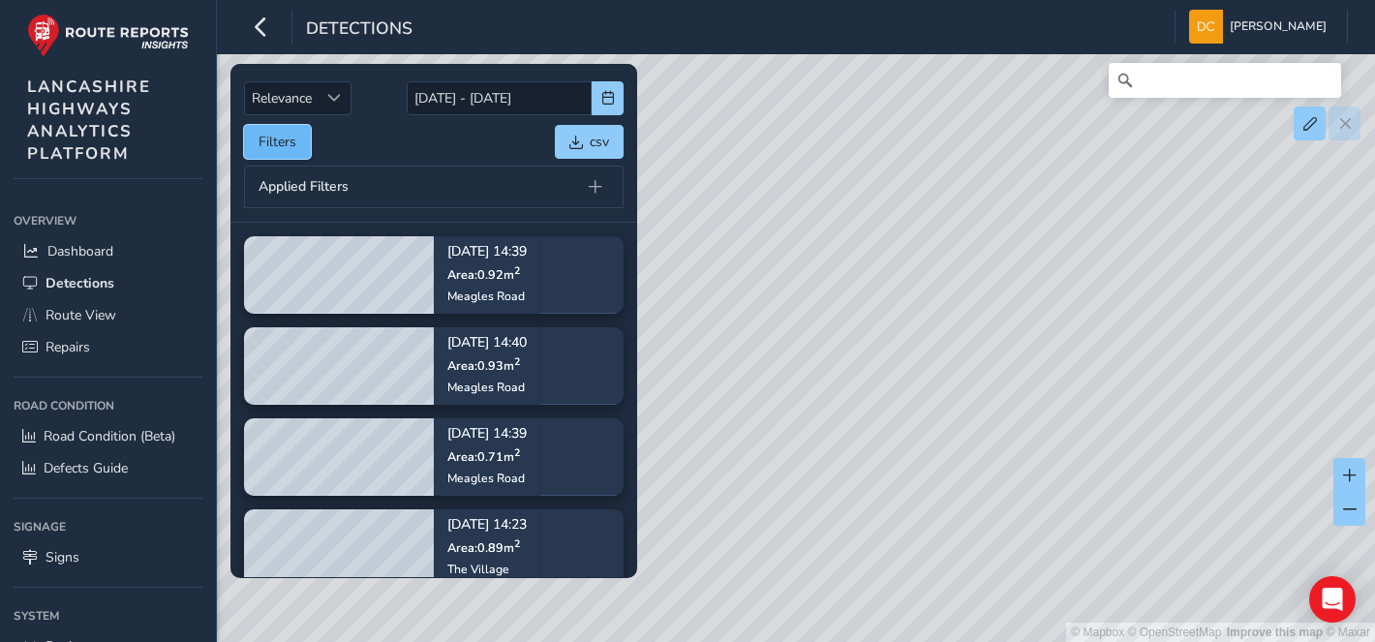
click at [250, 142] on button "Filters" at bounding box center [277, 142] width 67 height 34
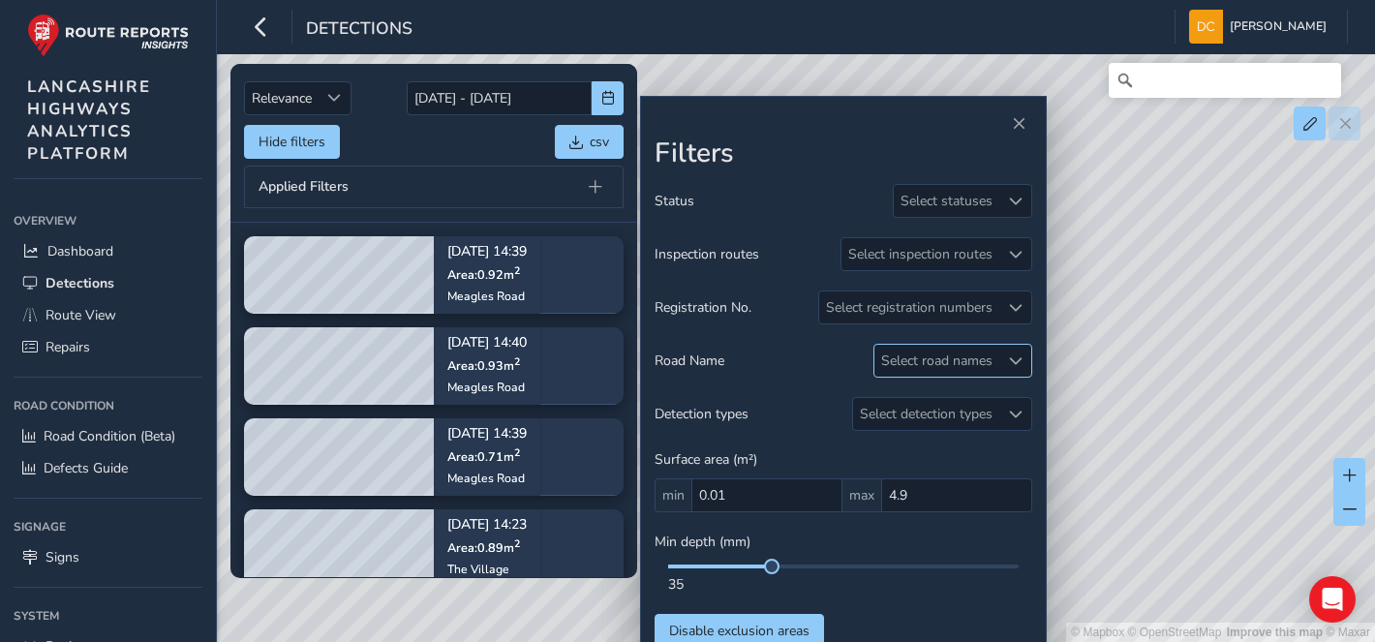
click at [963, 363] on div "Select road names" at bounding box center [936, 361] width 125 height 32
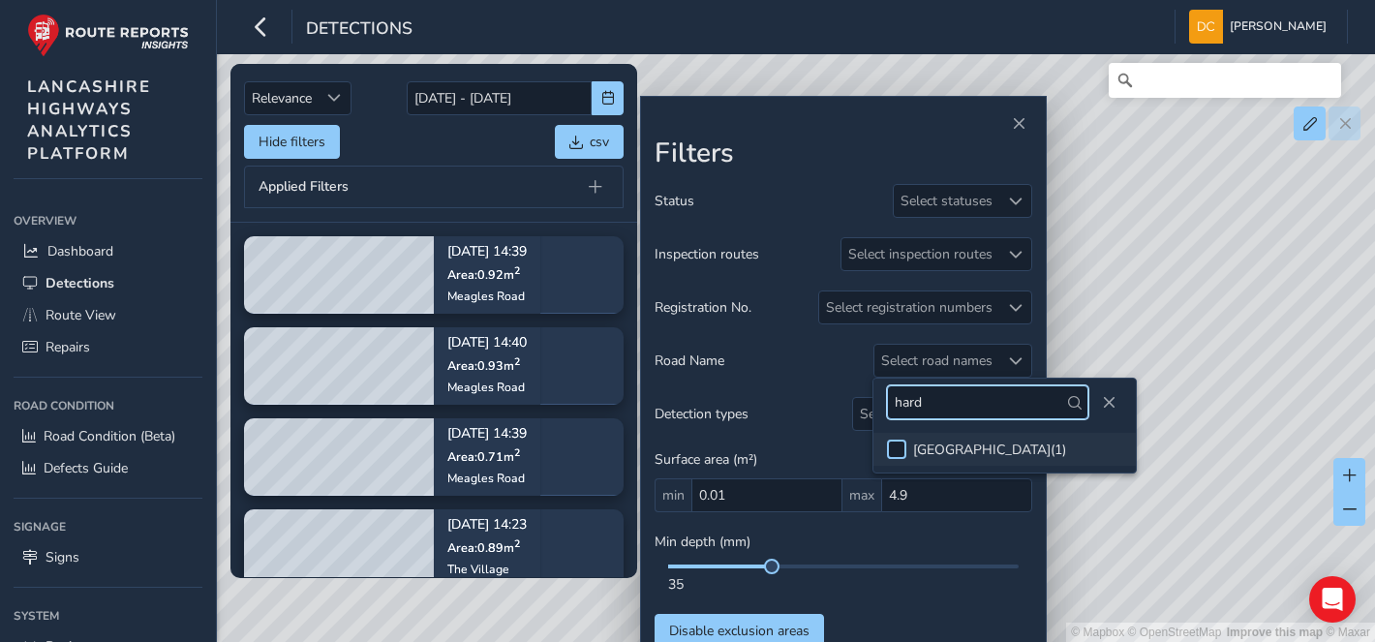
type input "hard"
click at [898, 443] on div at bounding box center [896, 449] width 19 height 19
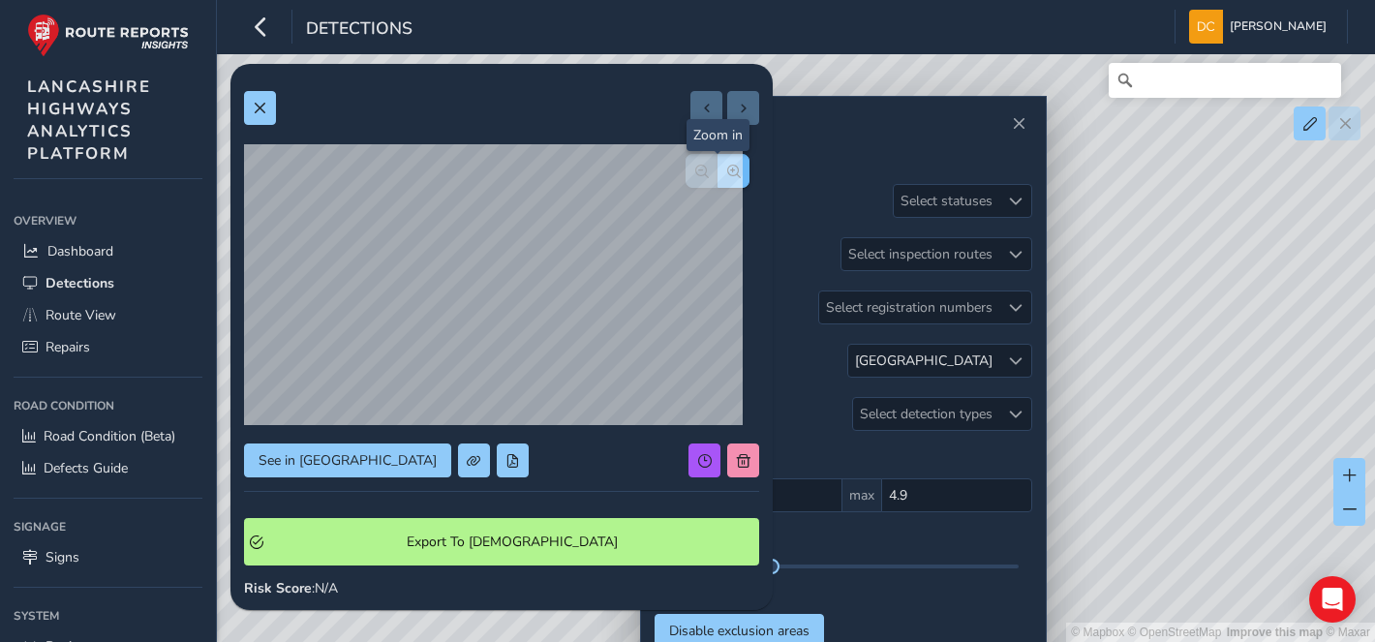
click at [727, 174] on span "button" at bounding box center [734, 172] width 14 height 14
click at [695, 177] on span "button" at bounding box center [702, 172] width 14 height 14
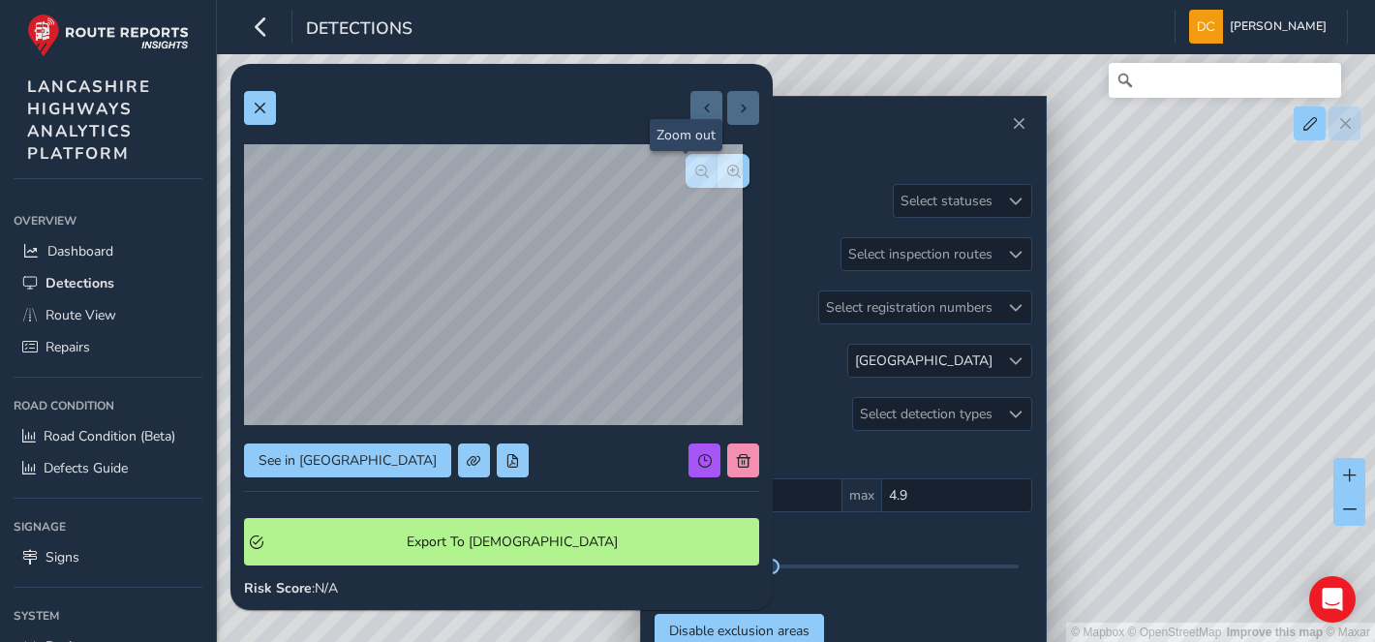
click at [695, 177] on span "button" at bounding box center [702, 172] width 14 height 14
click at [686, 177] on div at bounding box center [718, 171] width 64 height 34
click at [727, 176] on span "button" at bounding box center [734, 172] width 14 height 14
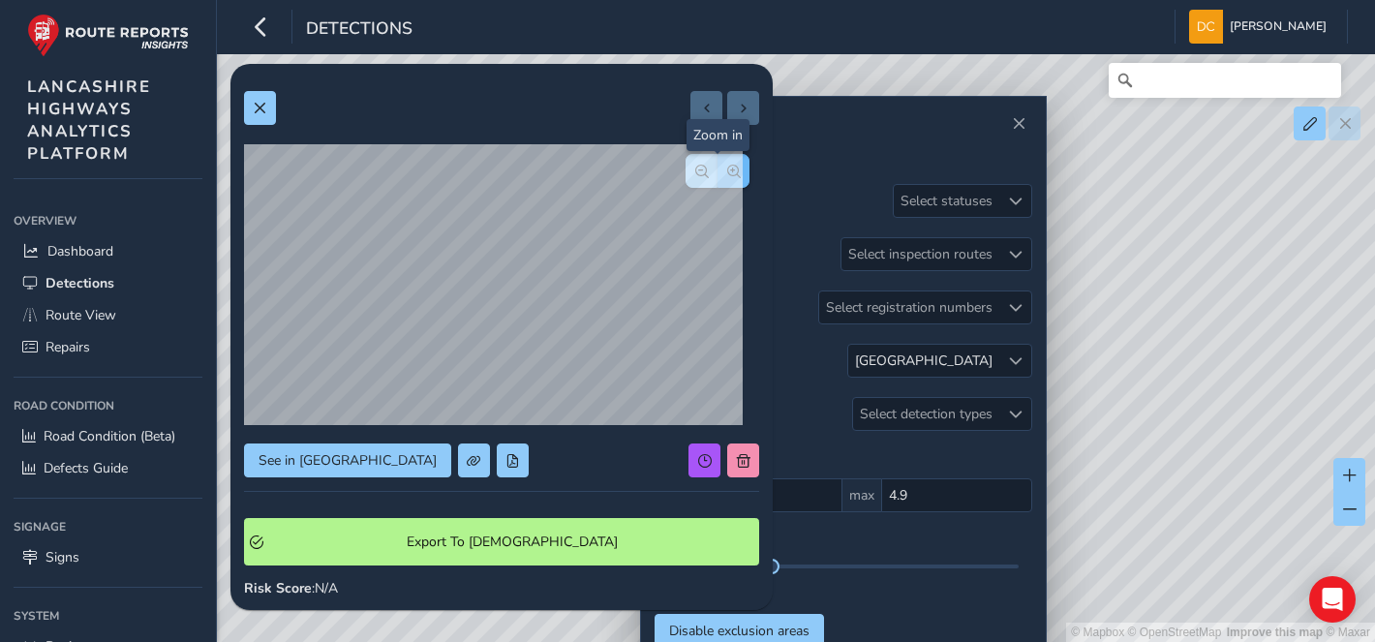
click at [727, 176] on span "button" at bounding box center [734, 172] width 14 height 14
click at [717, 176] on div at bounding box center [718, 171] width 64 height 34
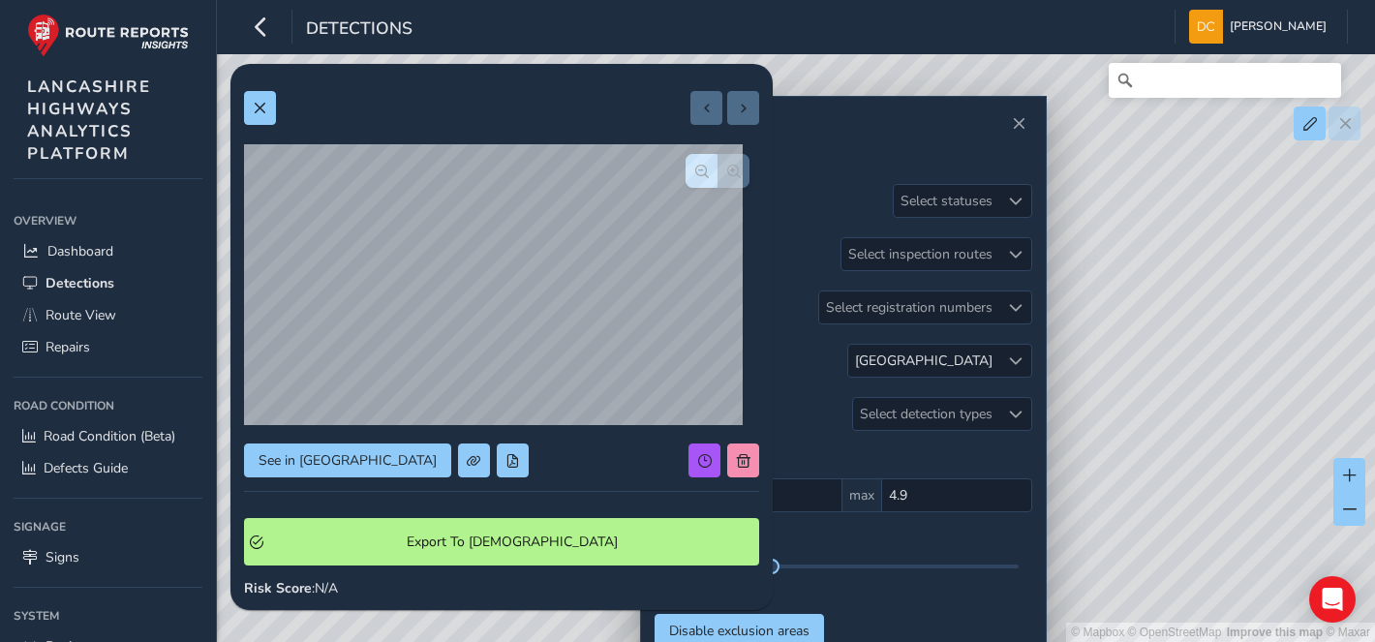
click at [717, 176] on div at bounding box center [718, 171] width 64 height 34
click at [259, 471] on button "See in Route View" at bounding box center [347, 460] width 207 height 34
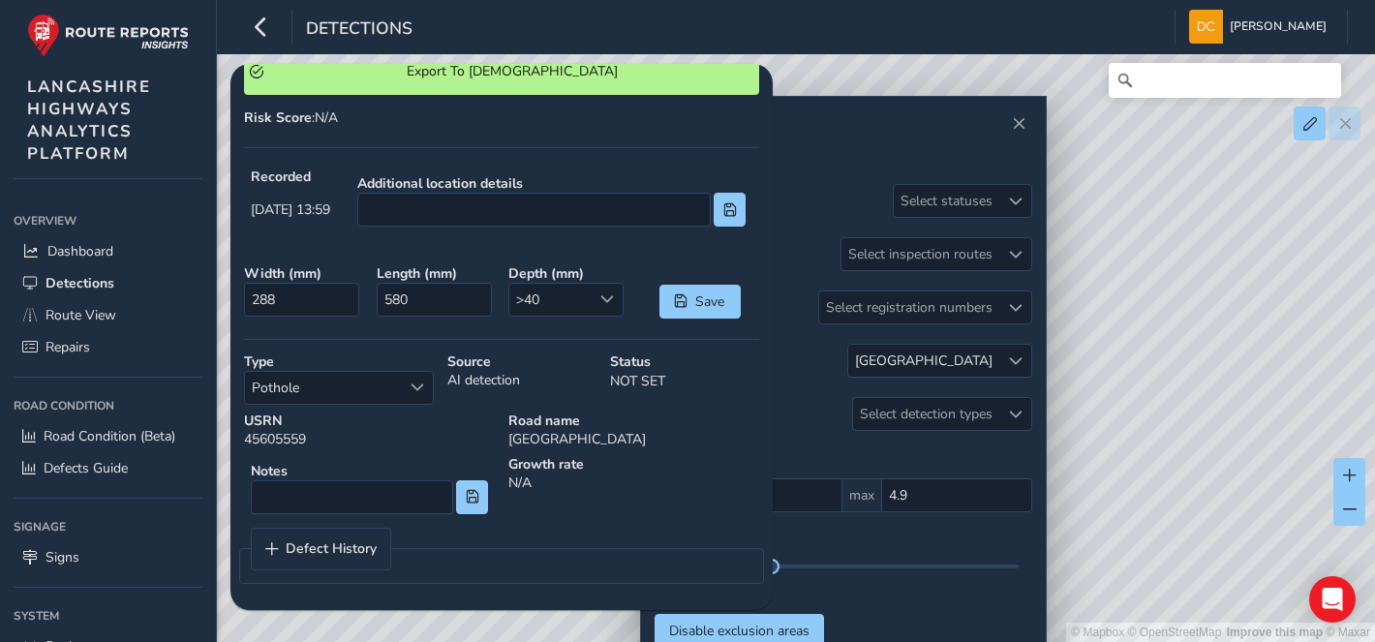
scroll to position [41, 0]
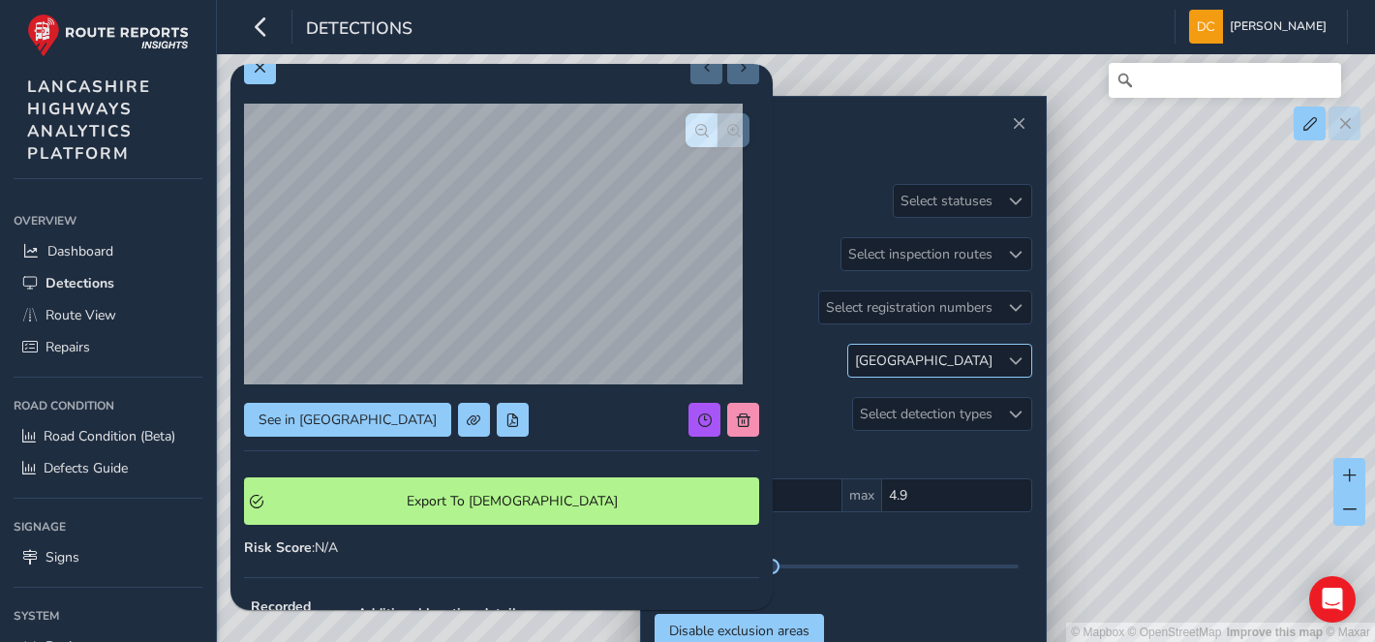
click at [1000, 368] on div at bounding box center [1015, 361] width 32 height 32
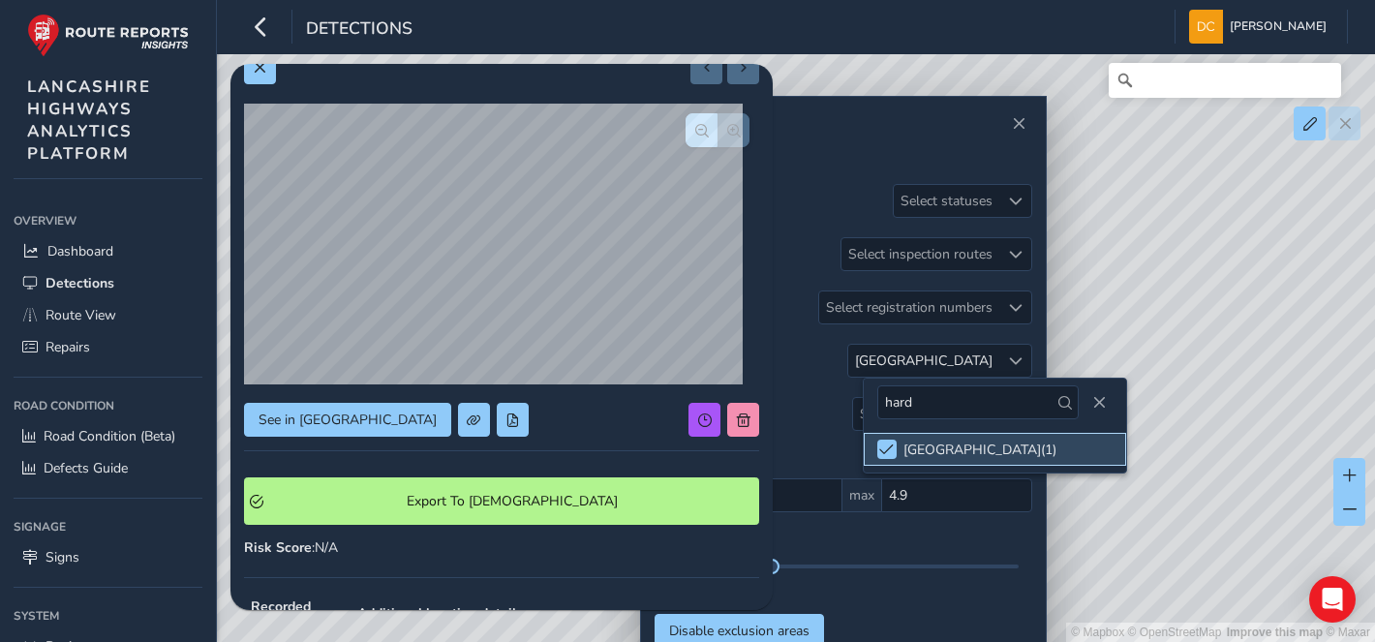
click at [891, 460] on li "HARDHORN ROAD ( 1 )" at bounding box center [995, 449] width 262 height 33
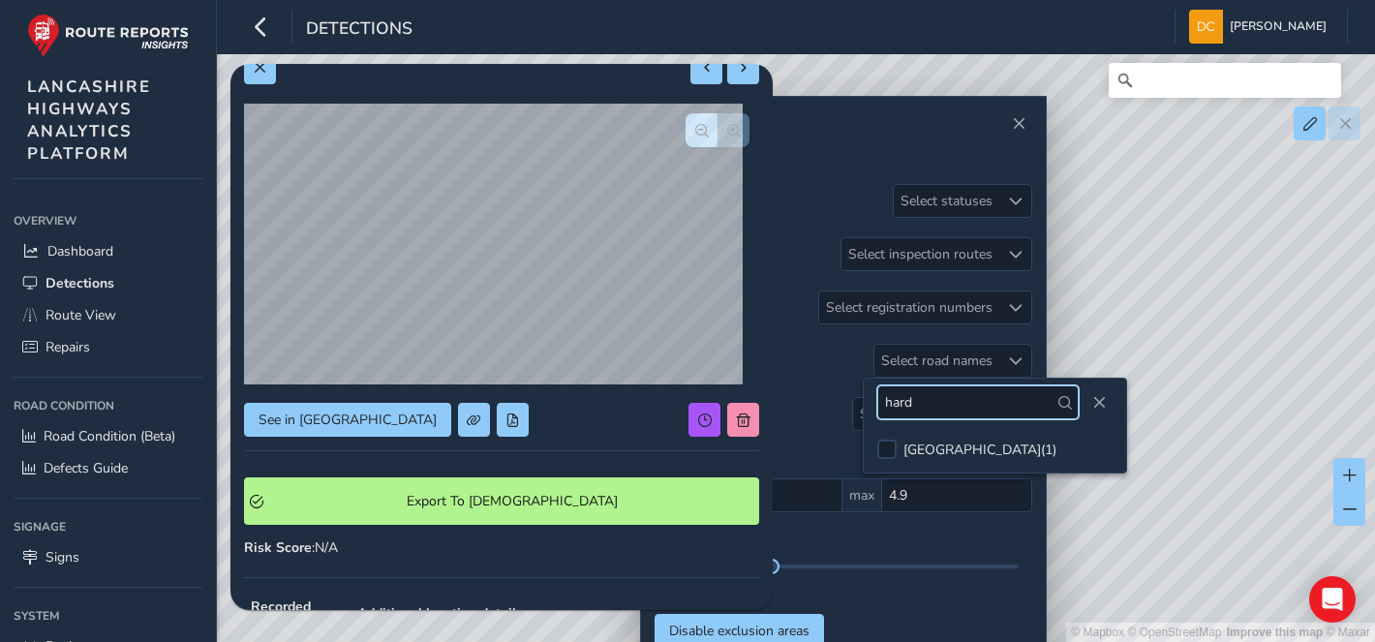
click at [944, 409] on input "hard" at bounding box center [977, 402] width 201 height 34
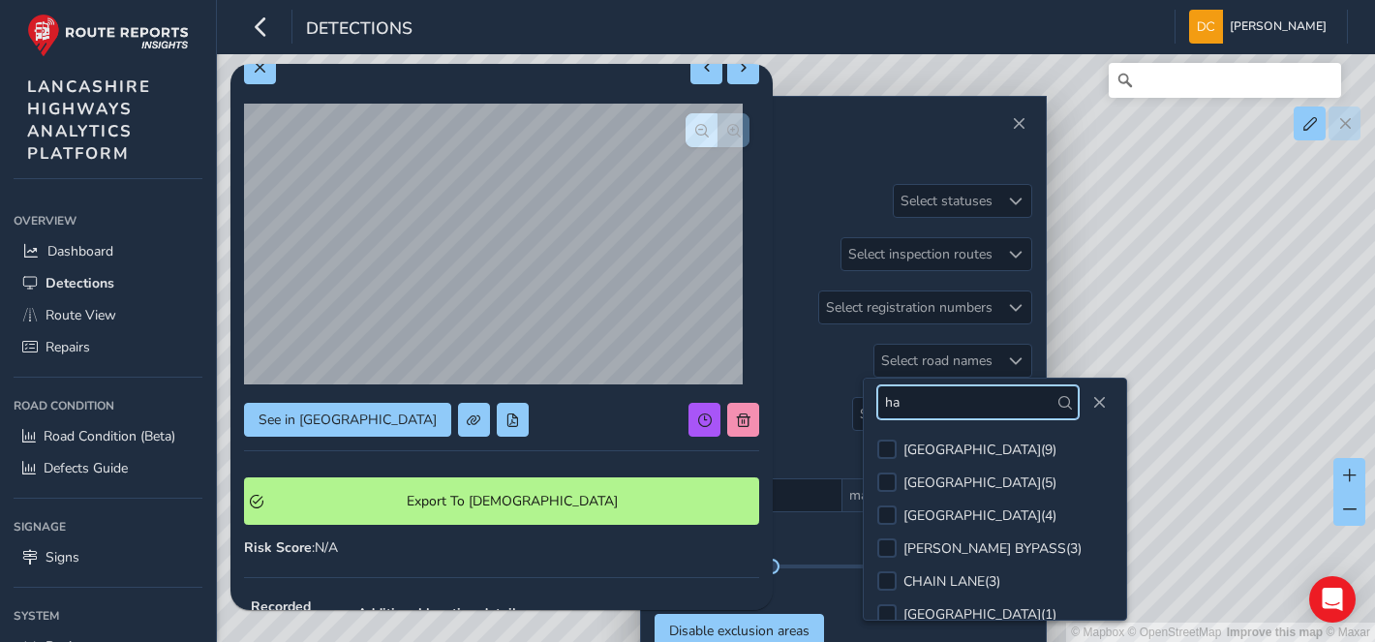
type input "h"
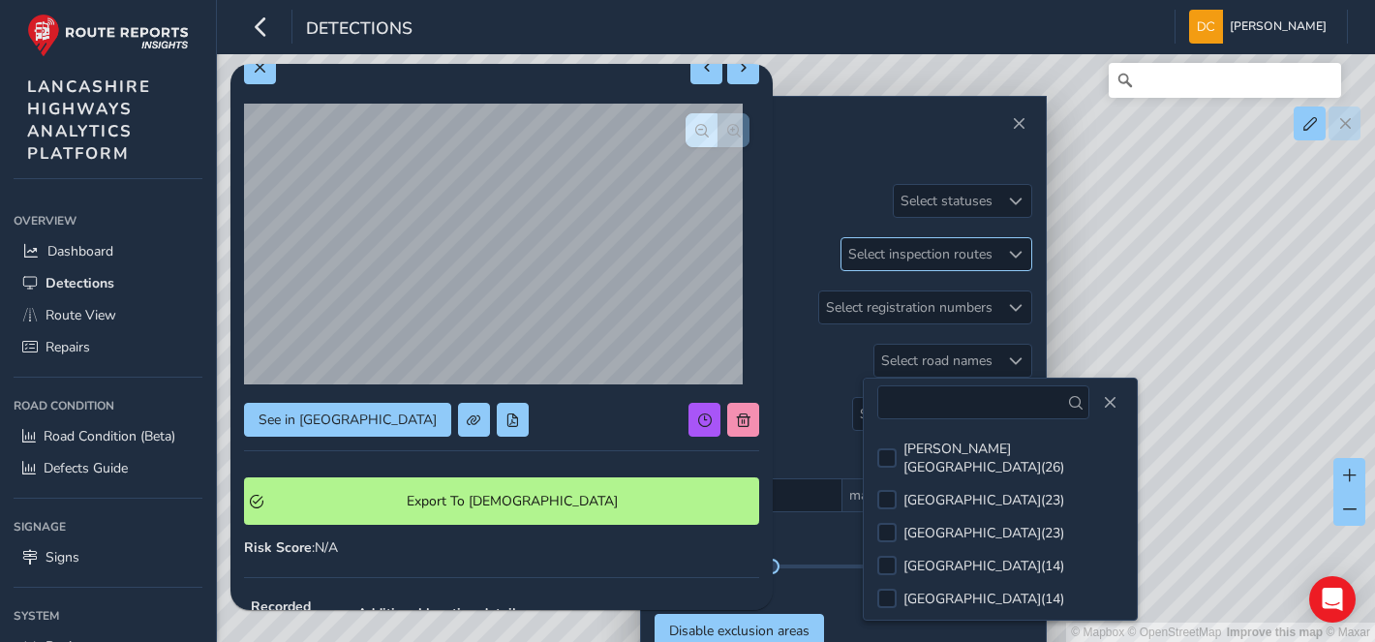
click at [1007, 259] on div at bounding box center [1015, 254] width 32 height 32
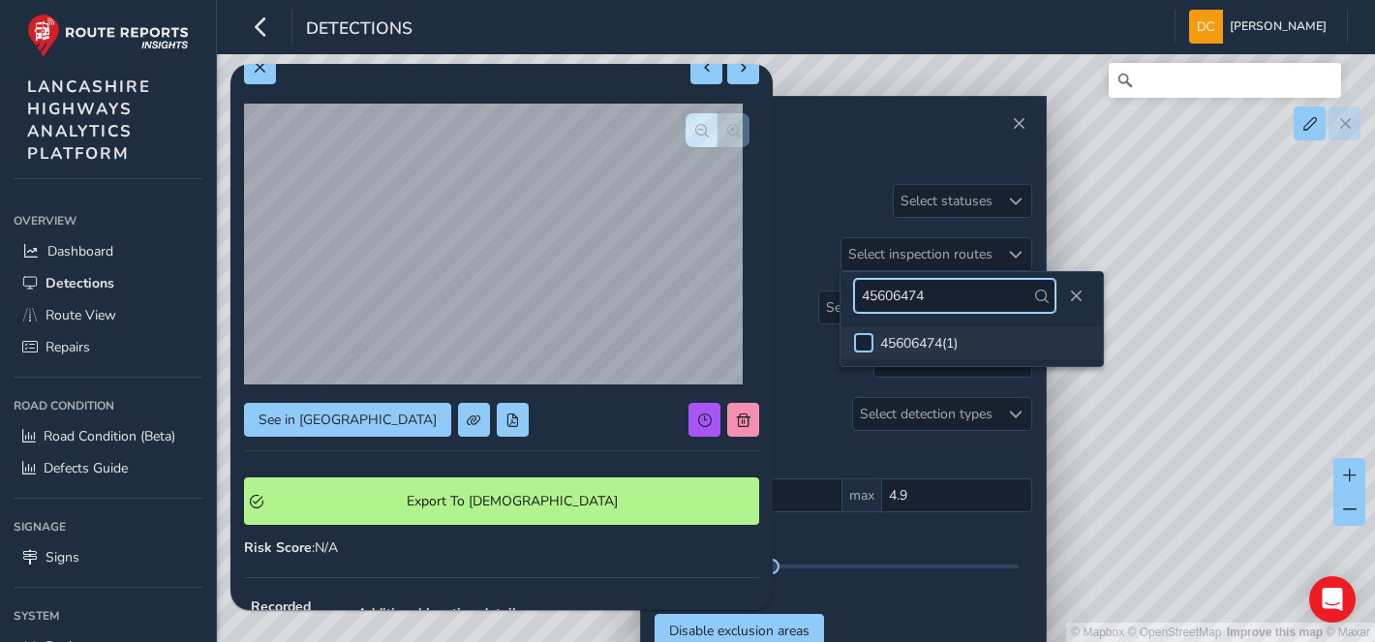
type input "45606474"
click at [863, 345] on div at bounding box center [863, 342] width 19 height 19
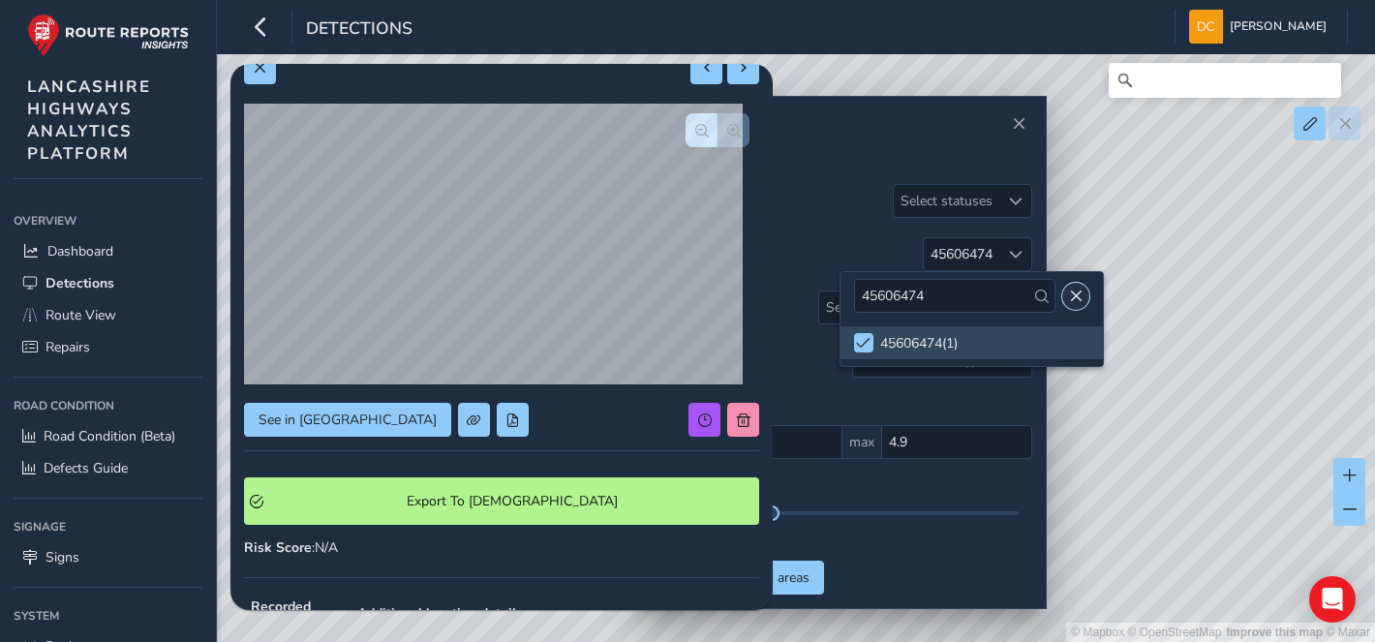
click at [1076, 288] on button "Close" at bounding box center [1075, 296] width 27 height 27
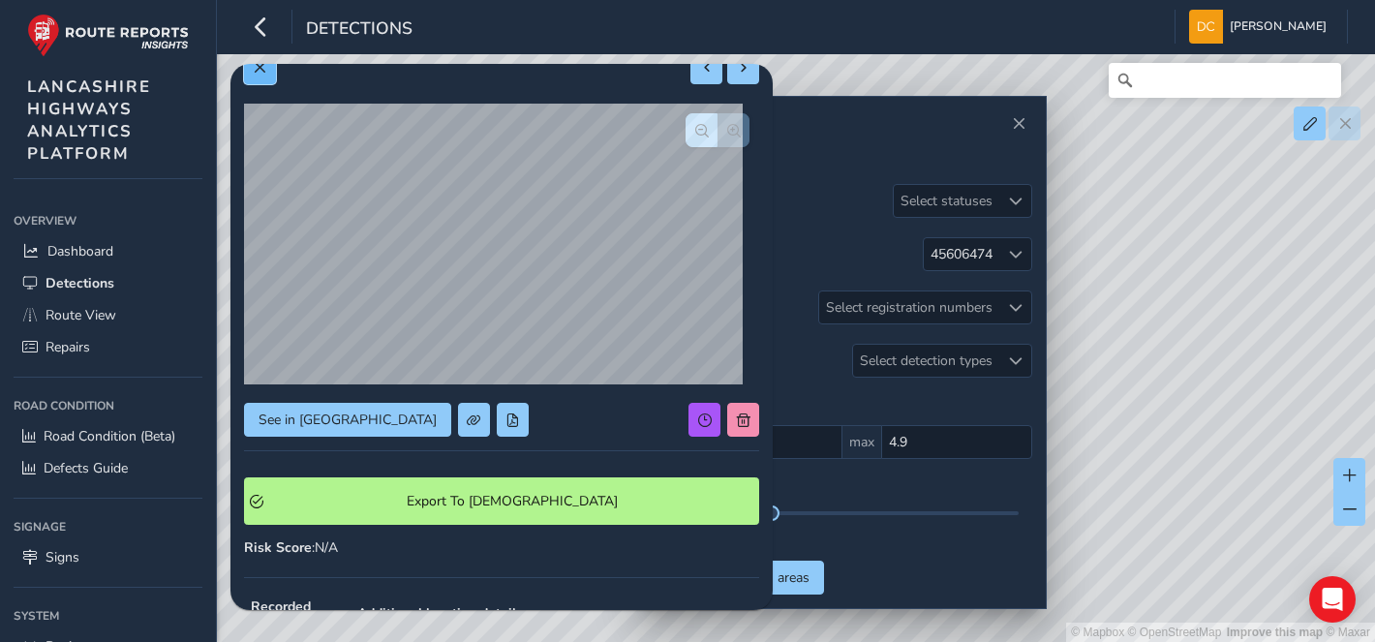
click at [267, 75] on button at bounding box center [260, 67] width 32 height 34
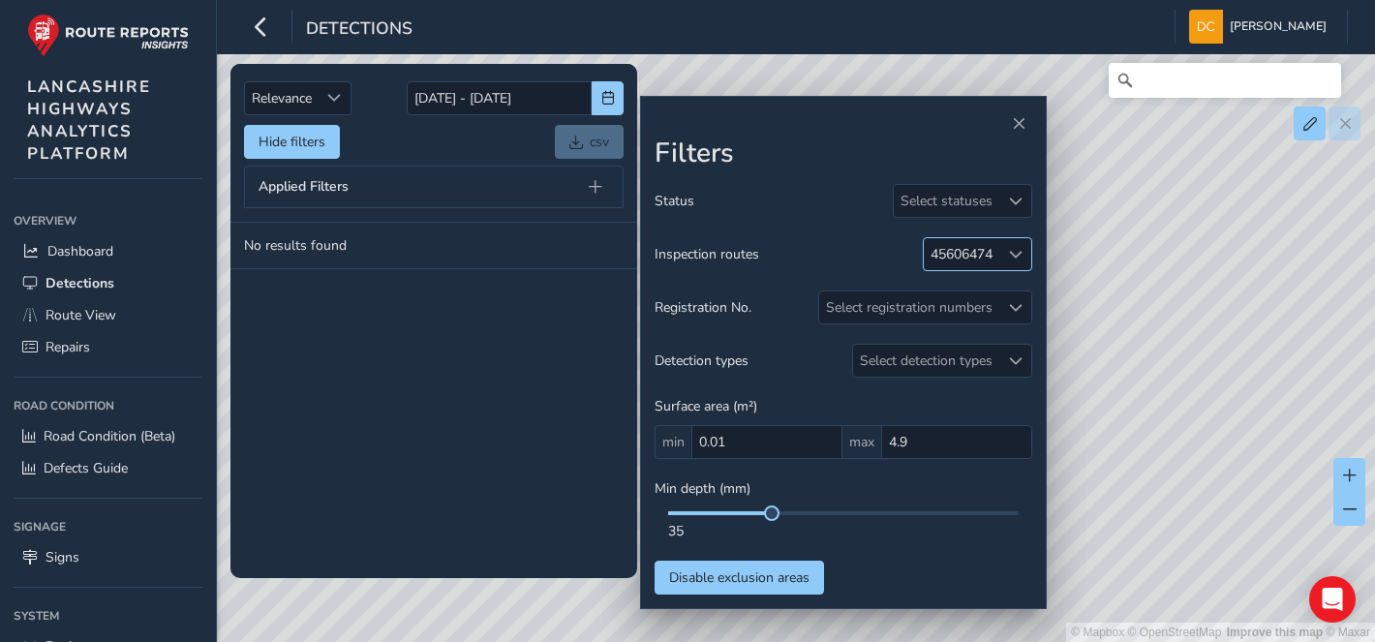
click at [1017, 252] on span at bounding box center [1016, 255] width 14 height 14
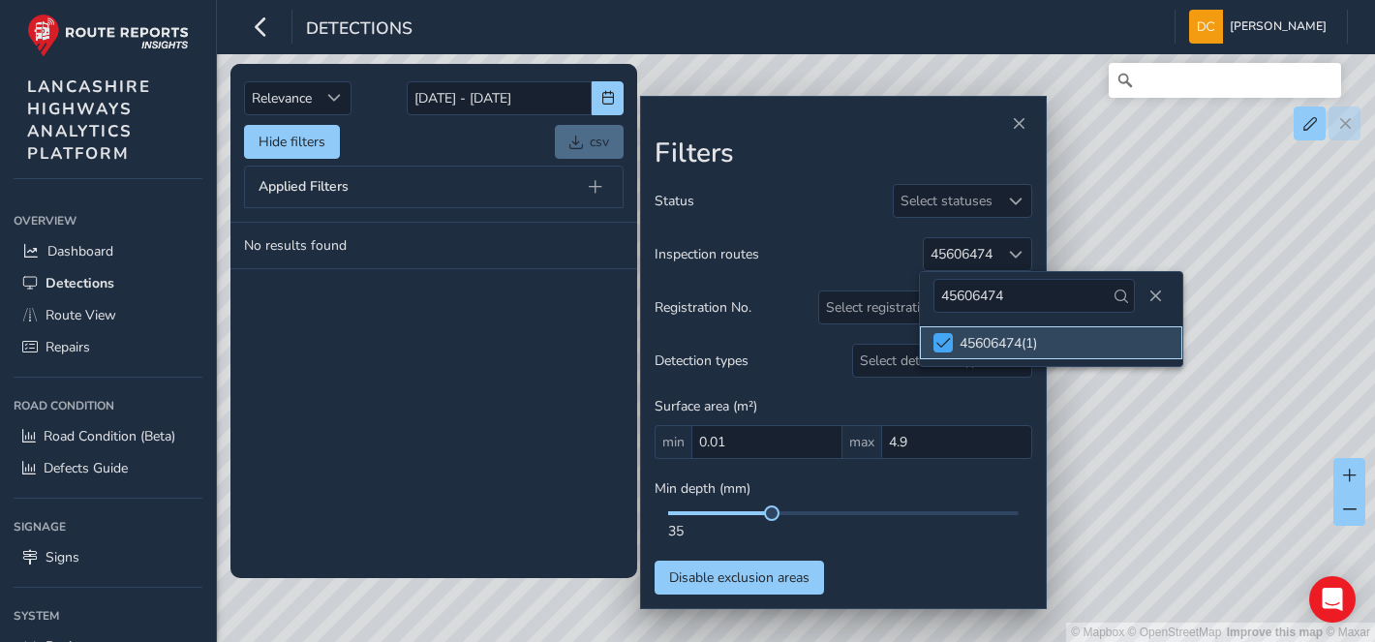
click at [933, 340] on div at bounding box center [942, 342] width 19 height 19
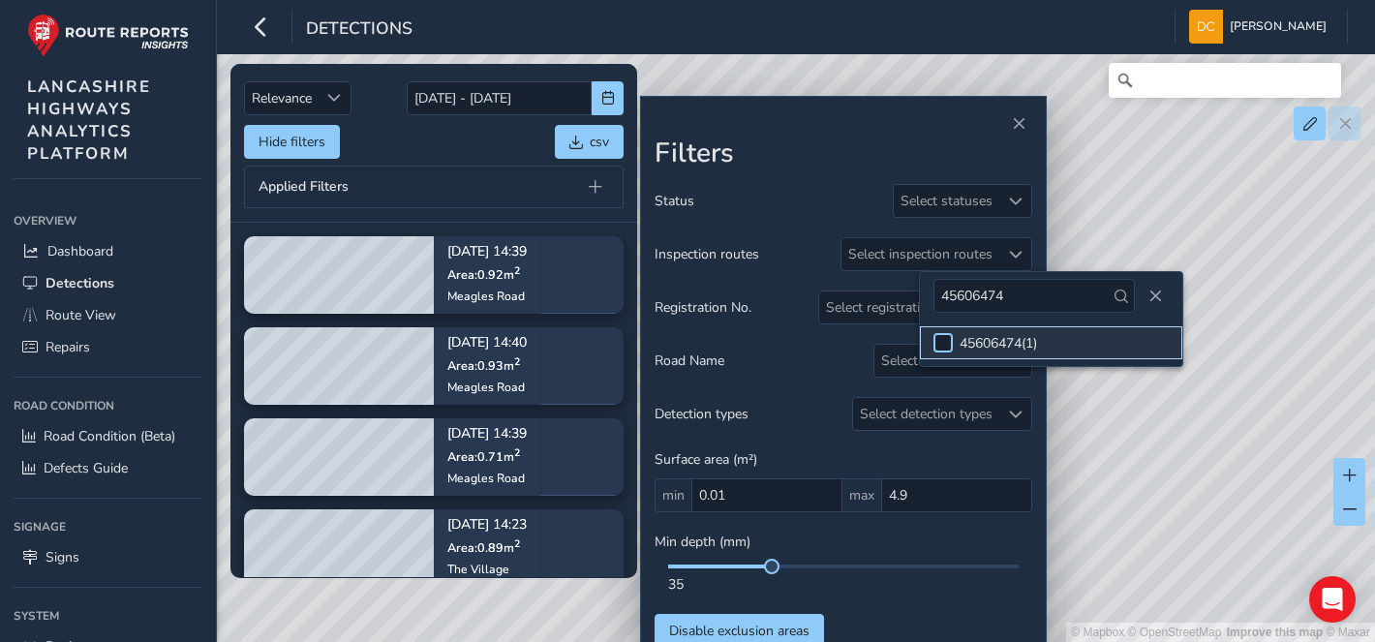
click at [939, 345] on div at bounding box center [942, 342] width 19 height 19
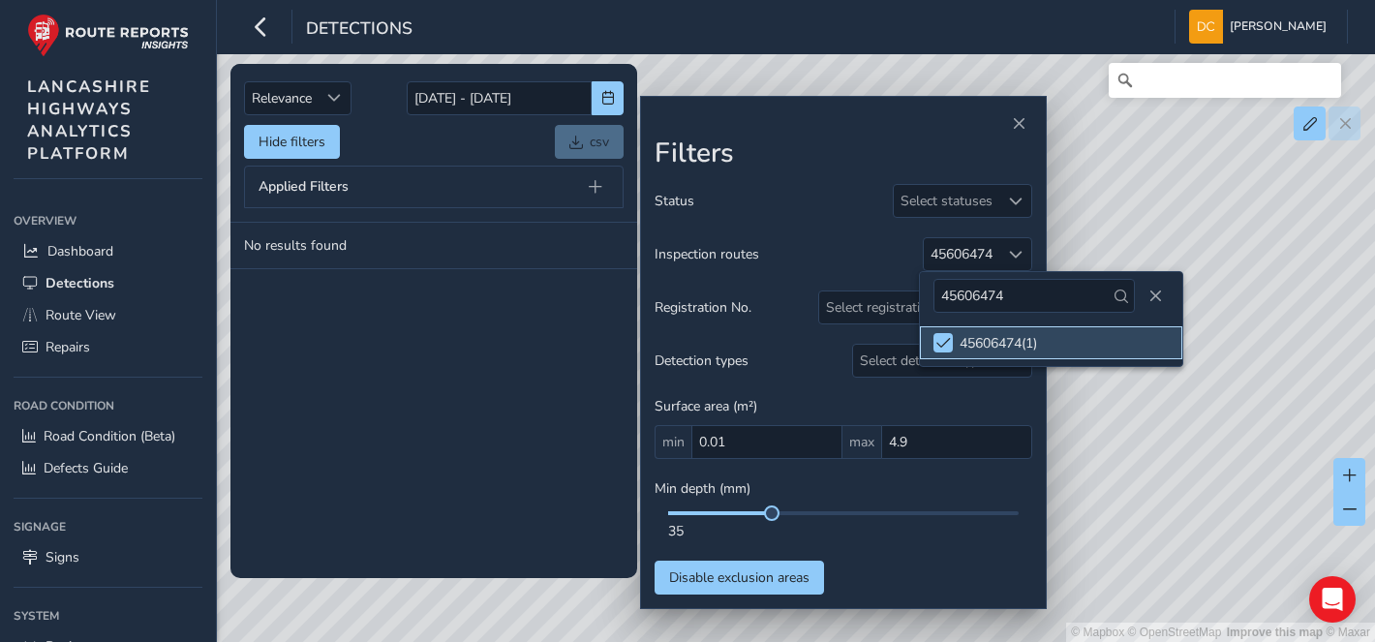
click at [956, 339] on li "45606474 ( 1 )" at bounding box center [1051, 342] width 262 height 33
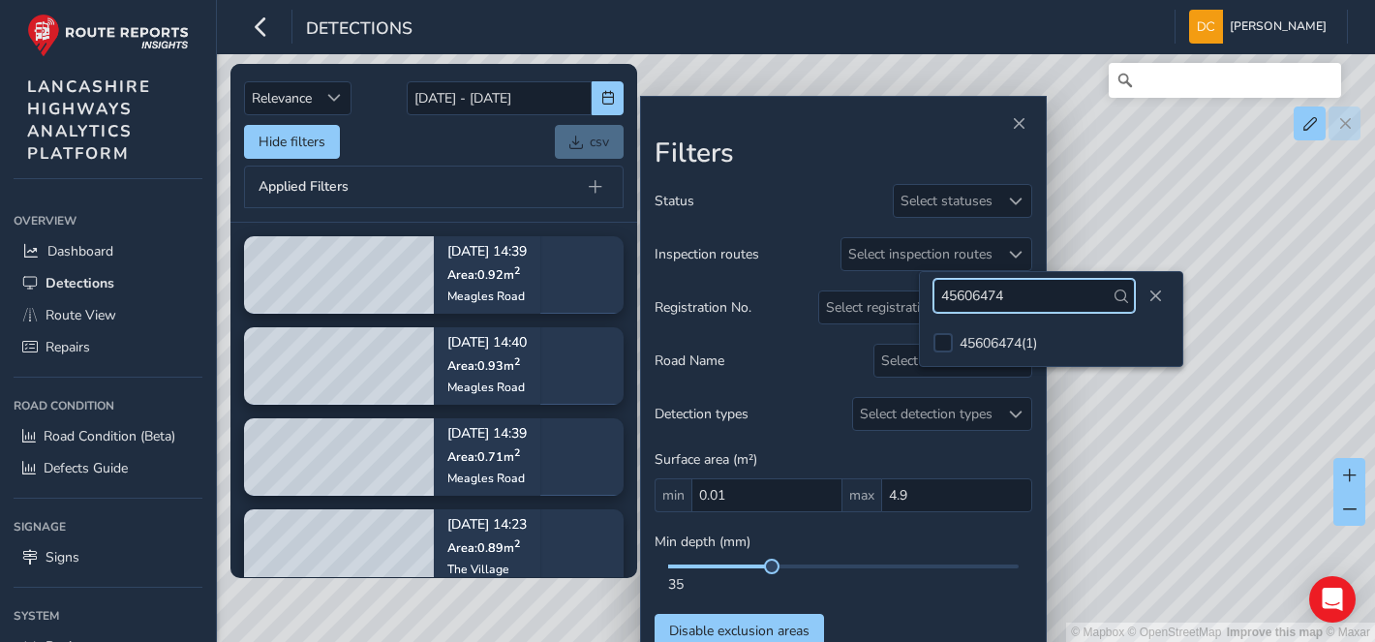
click at [1022, 288] on input "45606474" at bounding box center [1033, 296] width 201 height 34
type input "45600202"
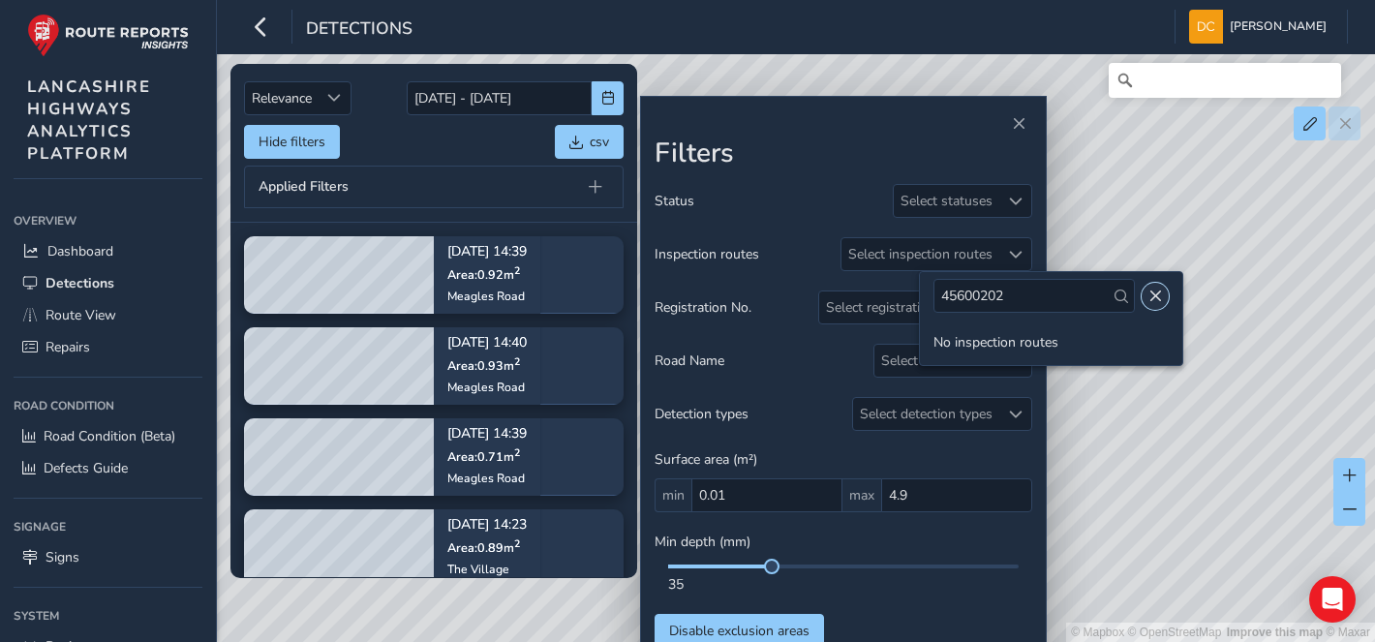
click at [1148, 295] on span "Close" at bounding box center [1155, 297] width 14 height 14
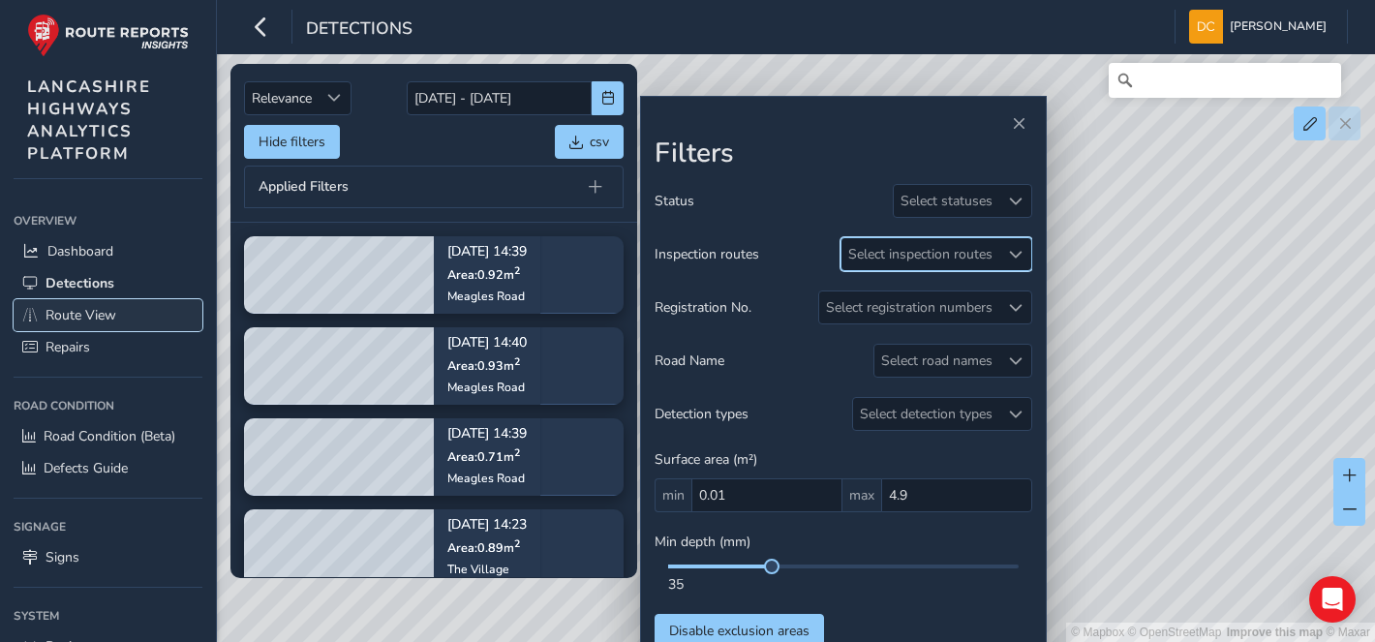
drag, startPoint x: 94, startPoint y: 307, endPoint x: 140, endPoint y: 302, distance: 46.7
click at [94, 307] on span "Route View" at bounding box center [81, 315] width 71 height 18
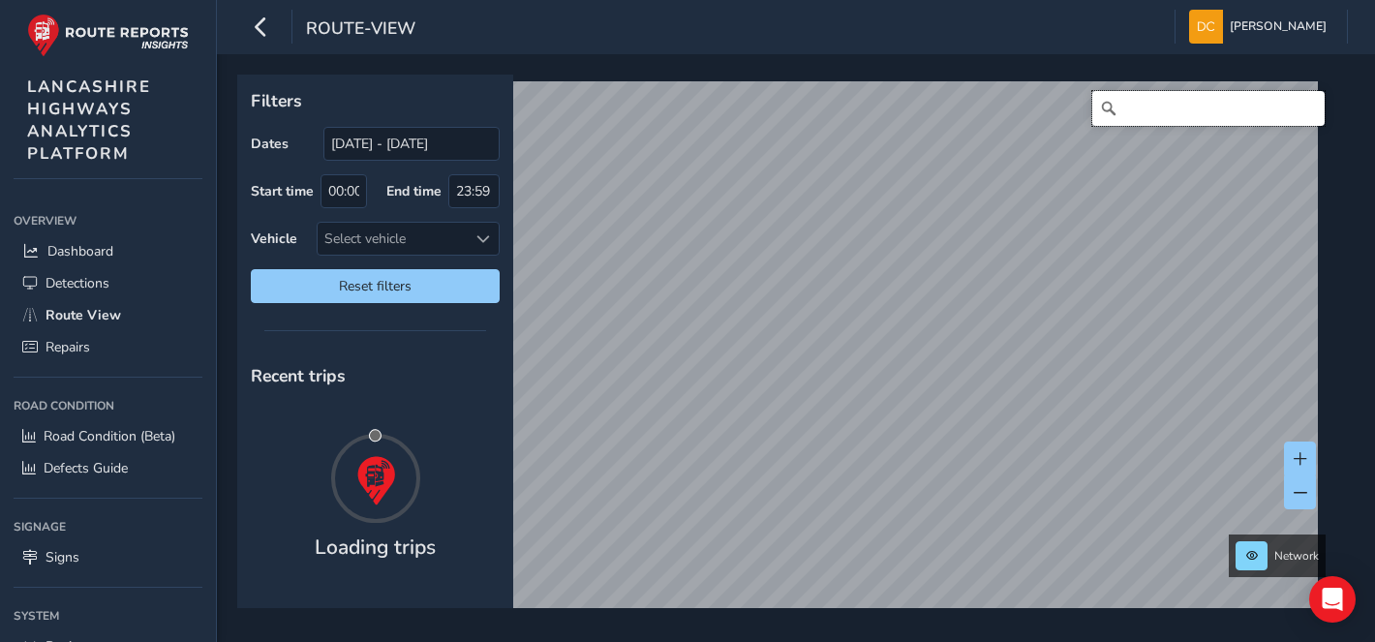
click at [1126, 105] on input "Search" at bounding box center [1208, 108] width 232 height 35
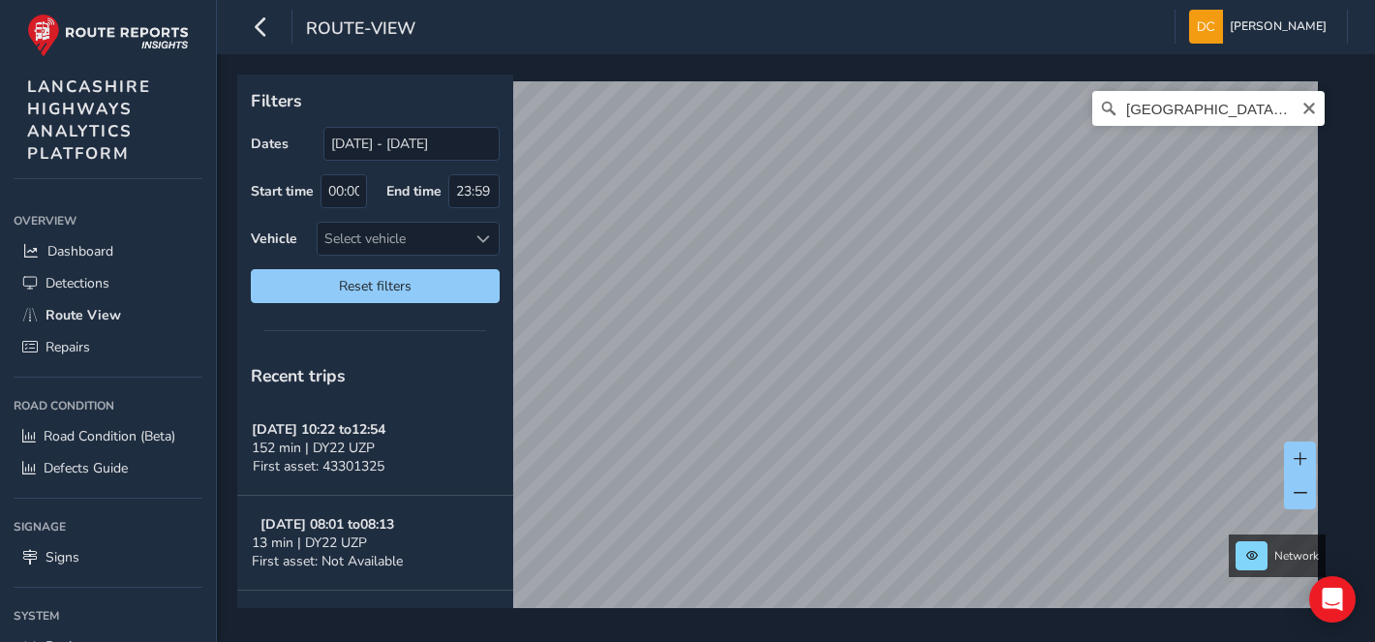
click at [1236, 147] on div "poulton street, fleetwood No results found © Mapbox © OpenStreetMap Improve thi…" at bounding box center [789, 355] width 1090 height 549
click at [1192, 105] on input "poulton street, fleetwood" at bounding box center [1208, 108] width 232 height 35
click at [1144, 105] on input "poulton street, fleetwood" at bounding box center [1208, 108] width 232 height 35
click at [1272, 100] on input "poulton street, fleetwood" at bounding box center [1208, 108] width 232 height 35
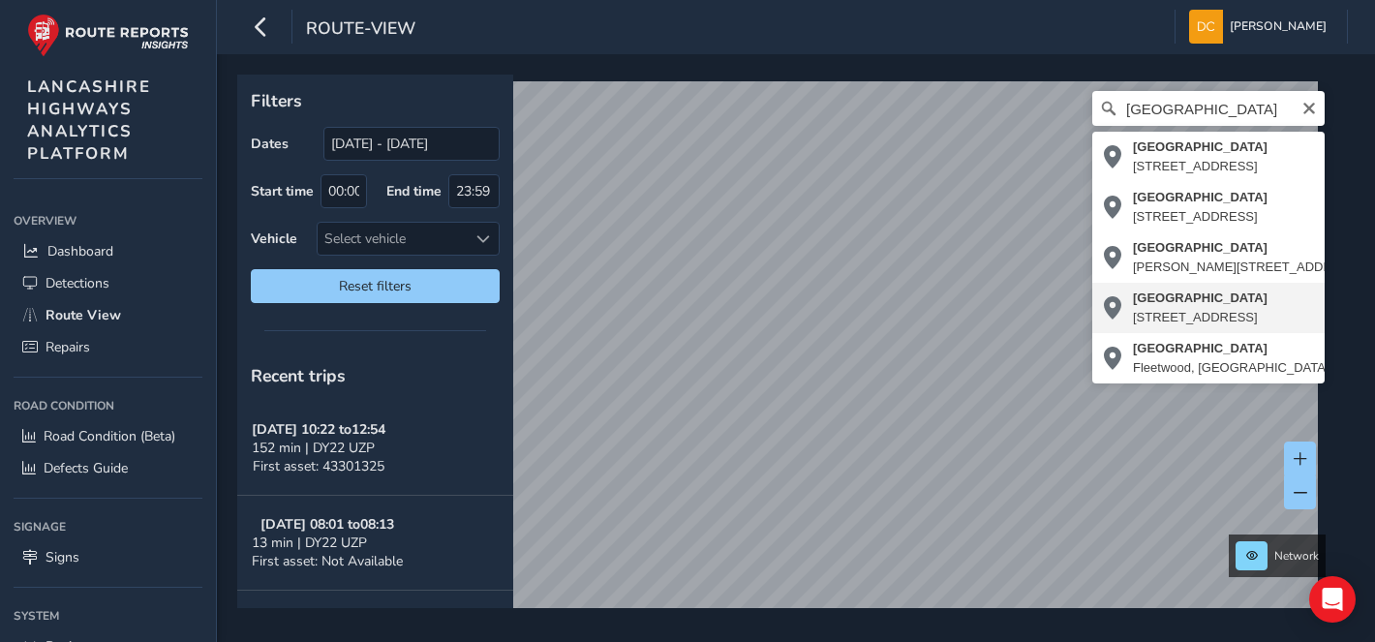
type input "Poulton Street, Fleetwood, Borough of Wyre, Lancashire, England, FY7 6SA, Unite…"
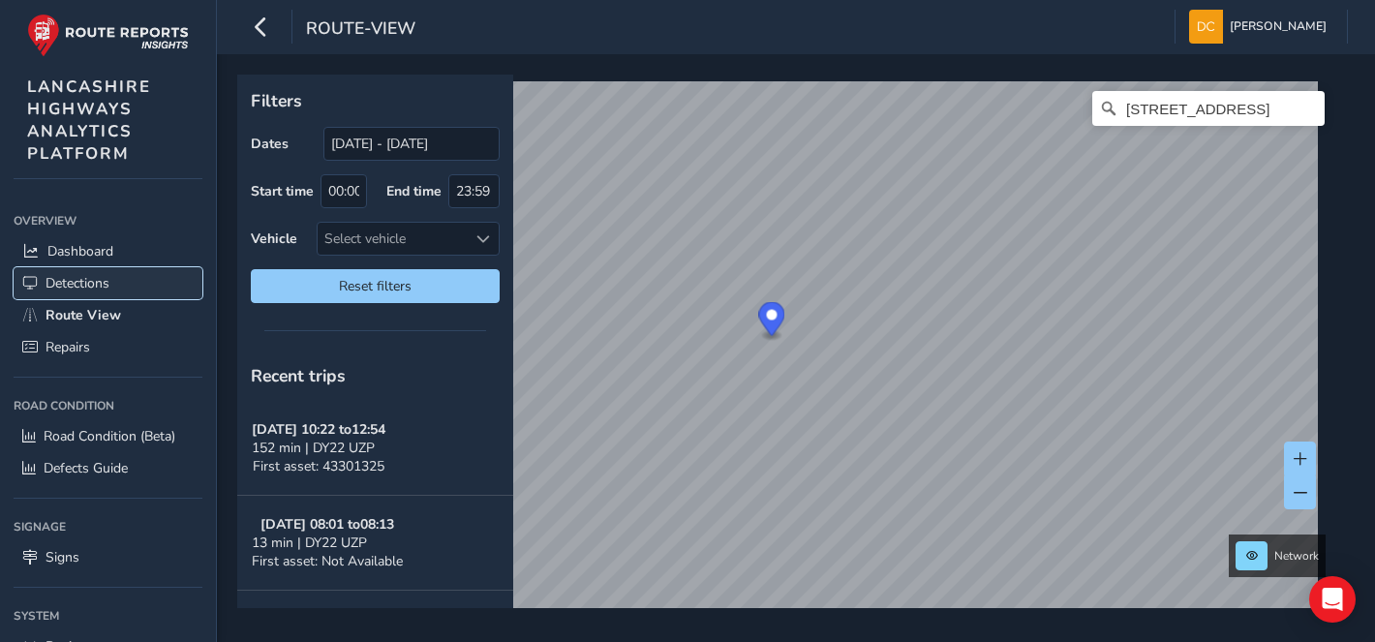
click at [94, 279] on span "Detections" at bounding box center [78, 283] width 64 height 18
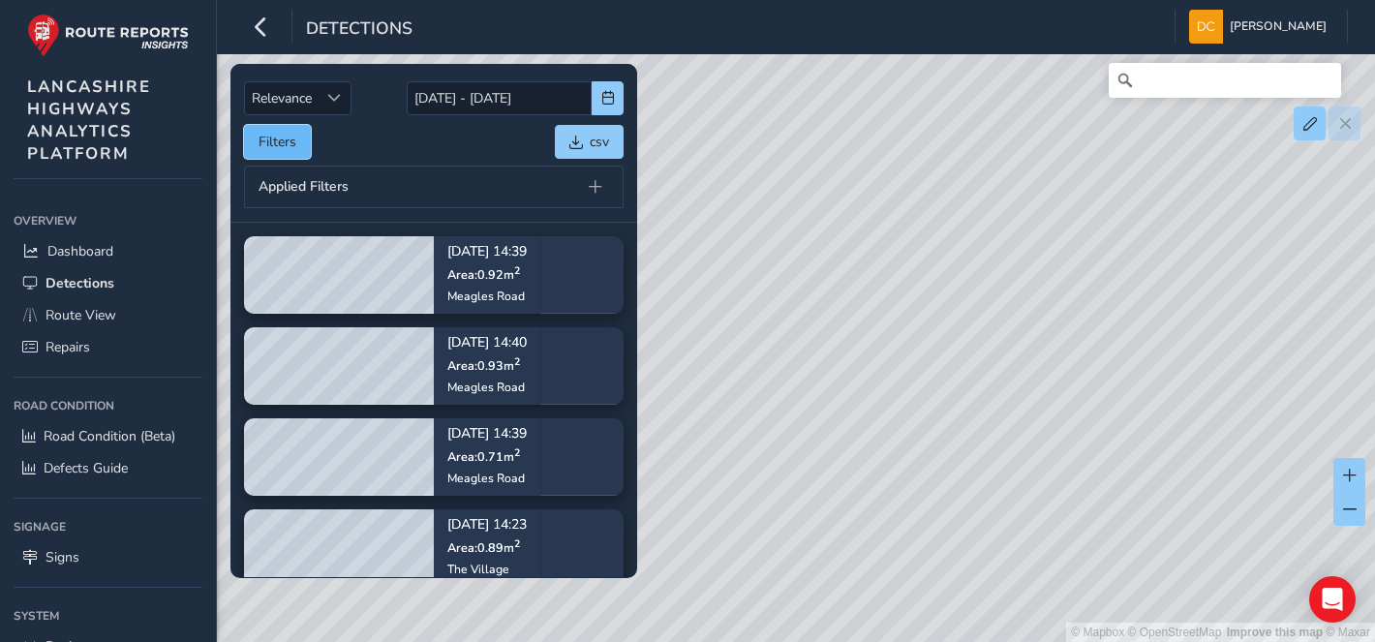
click at [277, 137] on button "Filters" at bounding box center [277, 142] width 67 height 34
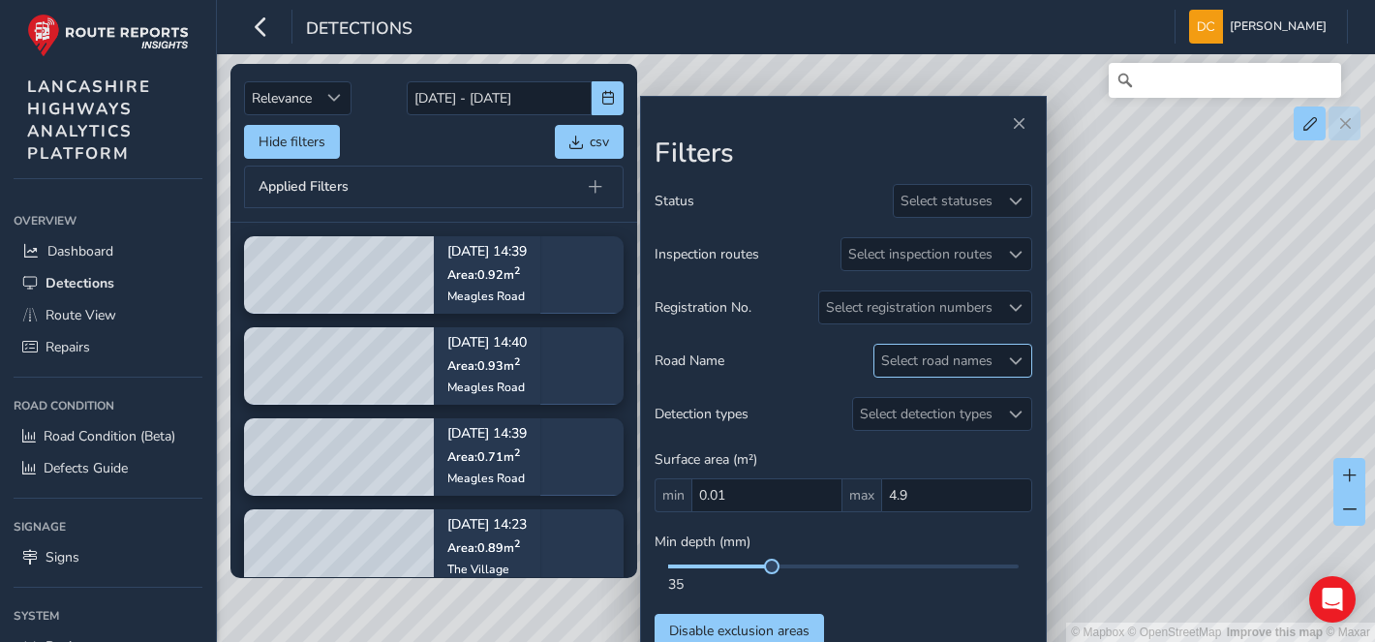
click at [990, 358] on div "Select road names" at bounding box center [936, 361] width 125 height 32
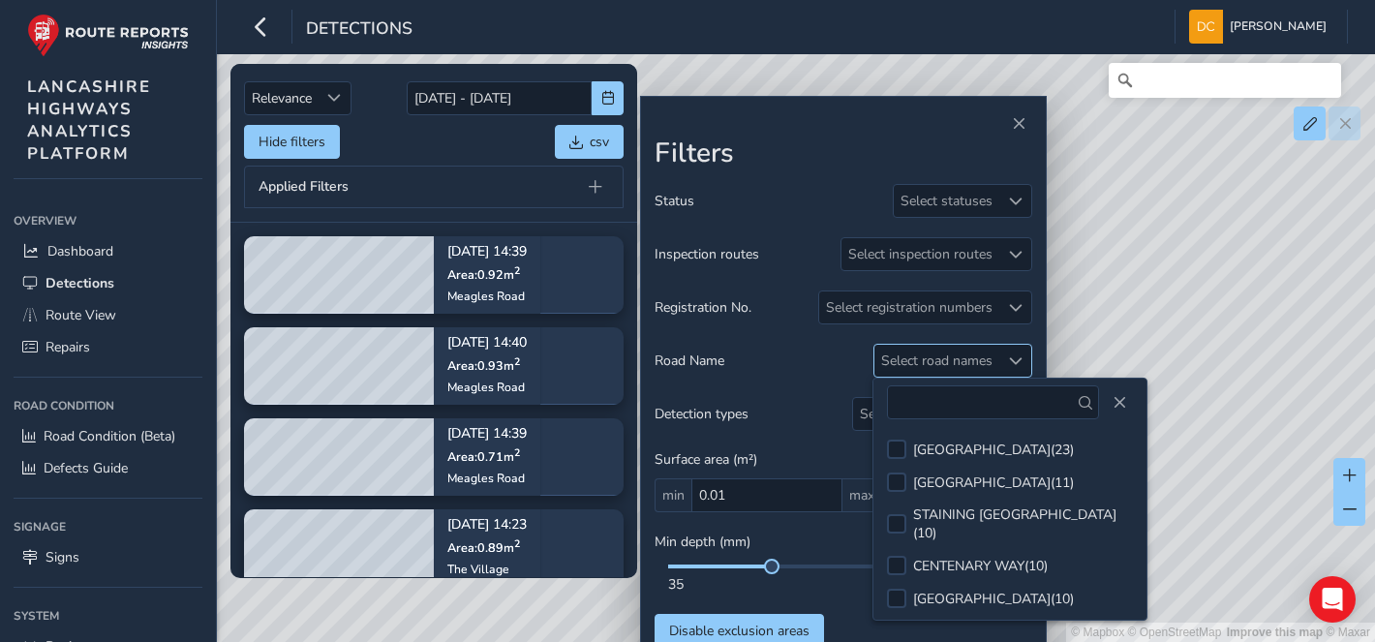
drag, startPoint x: 1000, startPoint y: 405, endPoint x: 898, endPoint y: 356, distance: 113.5
click at [882, 379] on div at bounding box center [1009, 402] width 273 height 47
click at [904, 258] on div "Select inspection routes" at bounding box center [920, 254] width 158 height 32
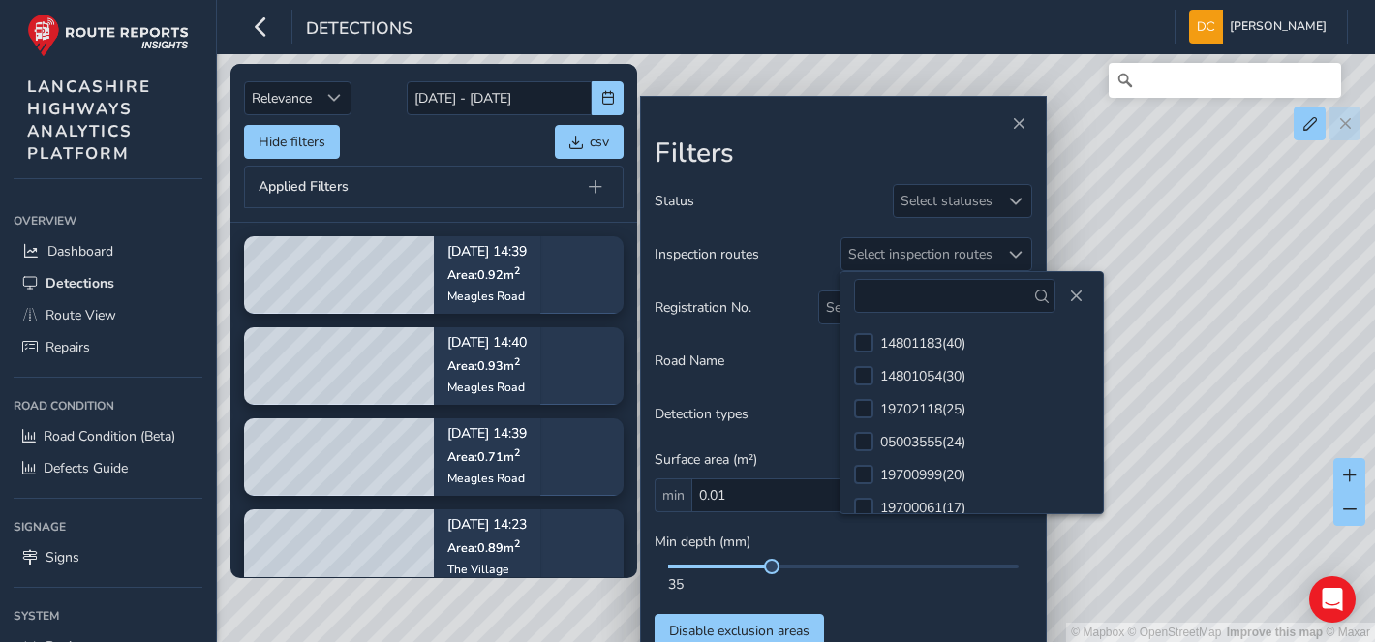
drag, startPoint x: 920, startPoint y: 296, endPoint x: 750, endPoint y: 365, distance: 182.9
click at [750, 366] on div "Road Name Select road names" at bounding box center [844, 361] width 378 height 34
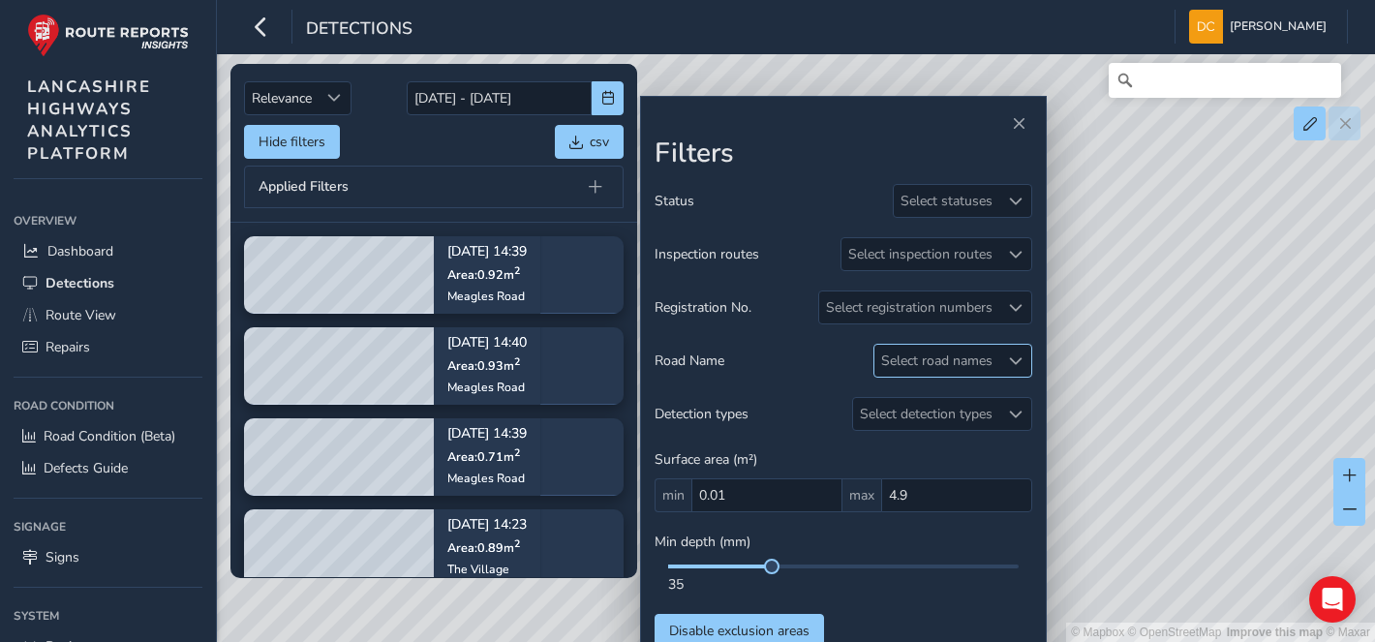
click at [974, 362] on div "Select road names" at bounding box center [936, 361] width 125 height 32
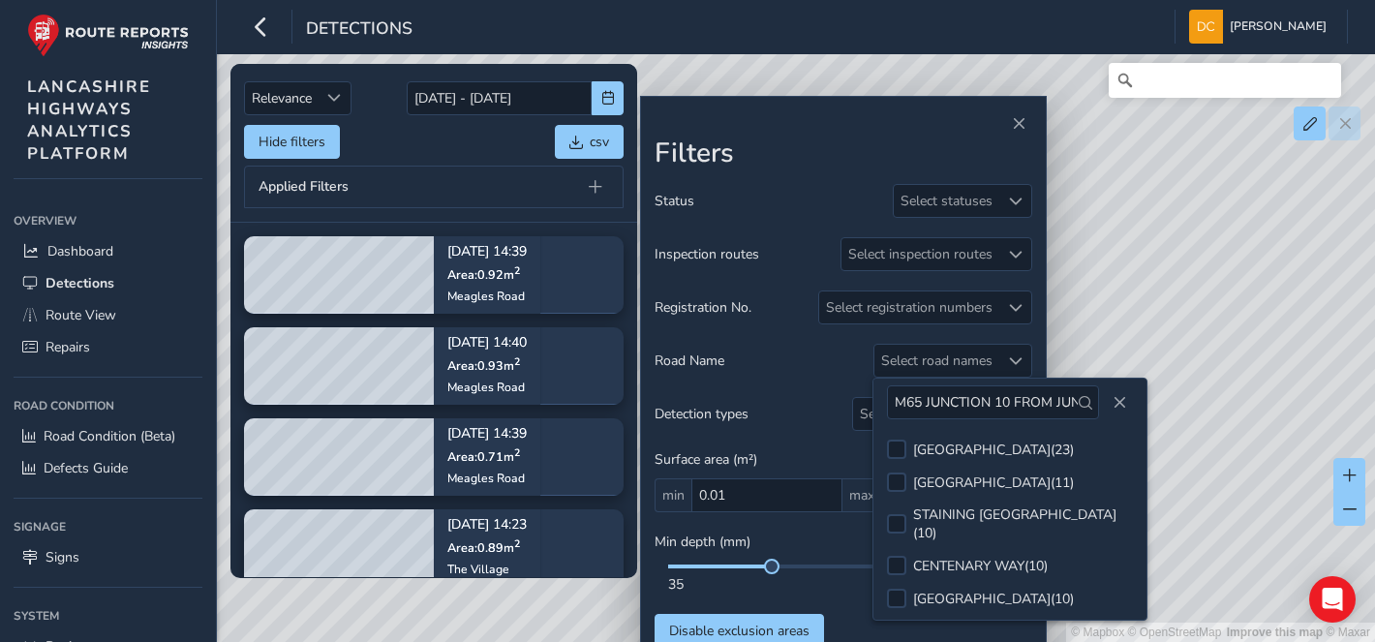
scroll to position [0, 140]
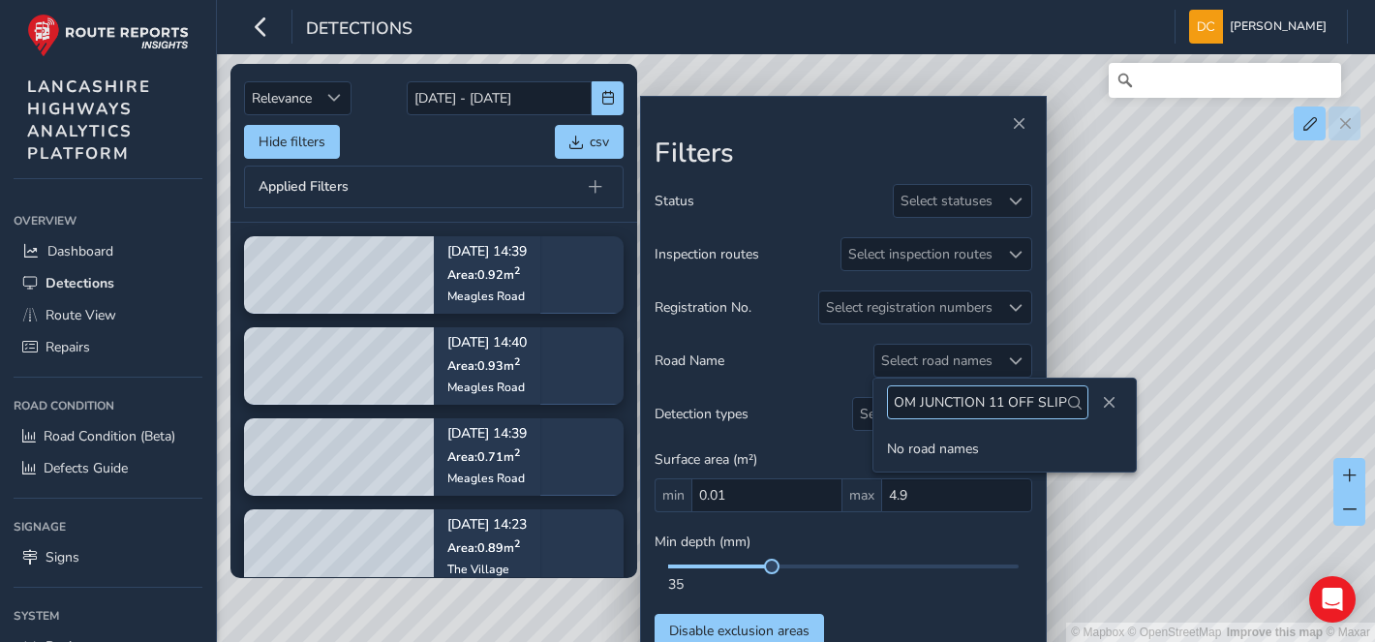
type input "M65 JUNCTION 10 FROM JUNCTION 11 OFF SLIP"
click at [1104, 404] on span "Close" at bounding box center [1109, 403] width 14 height 14
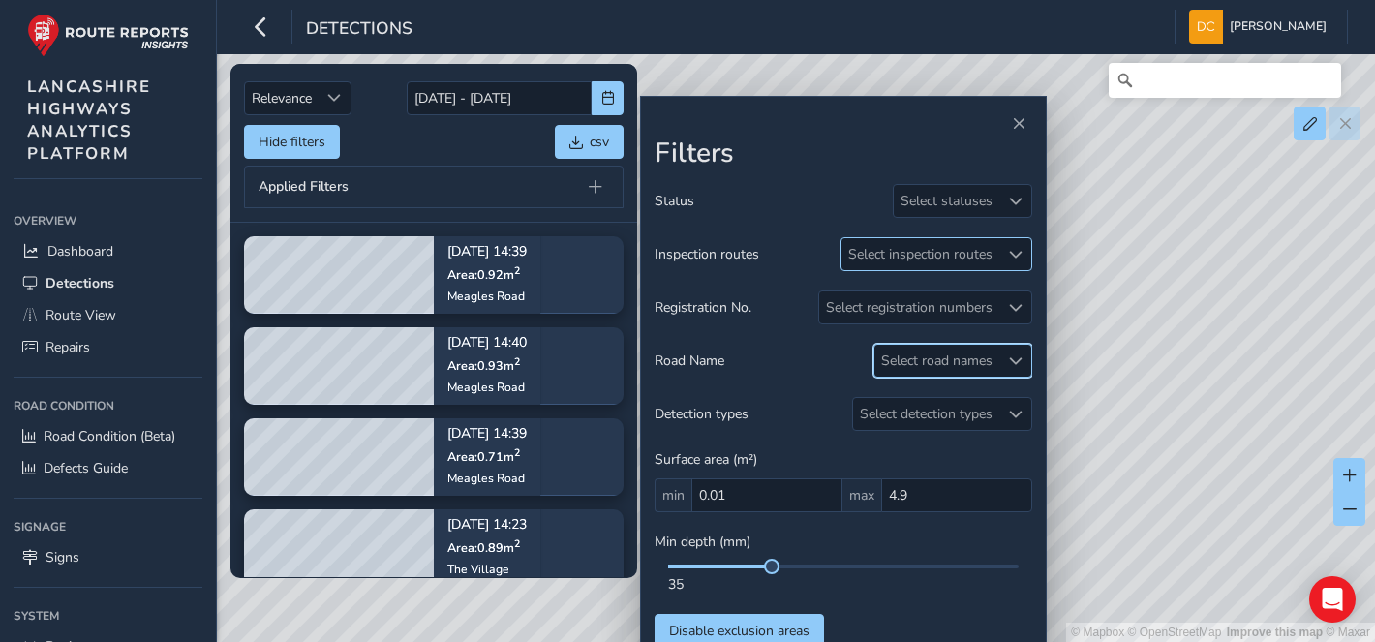
click at [911, 249] on div "Select inspection routes" at bounding box center [920, 254] width 158 height 32
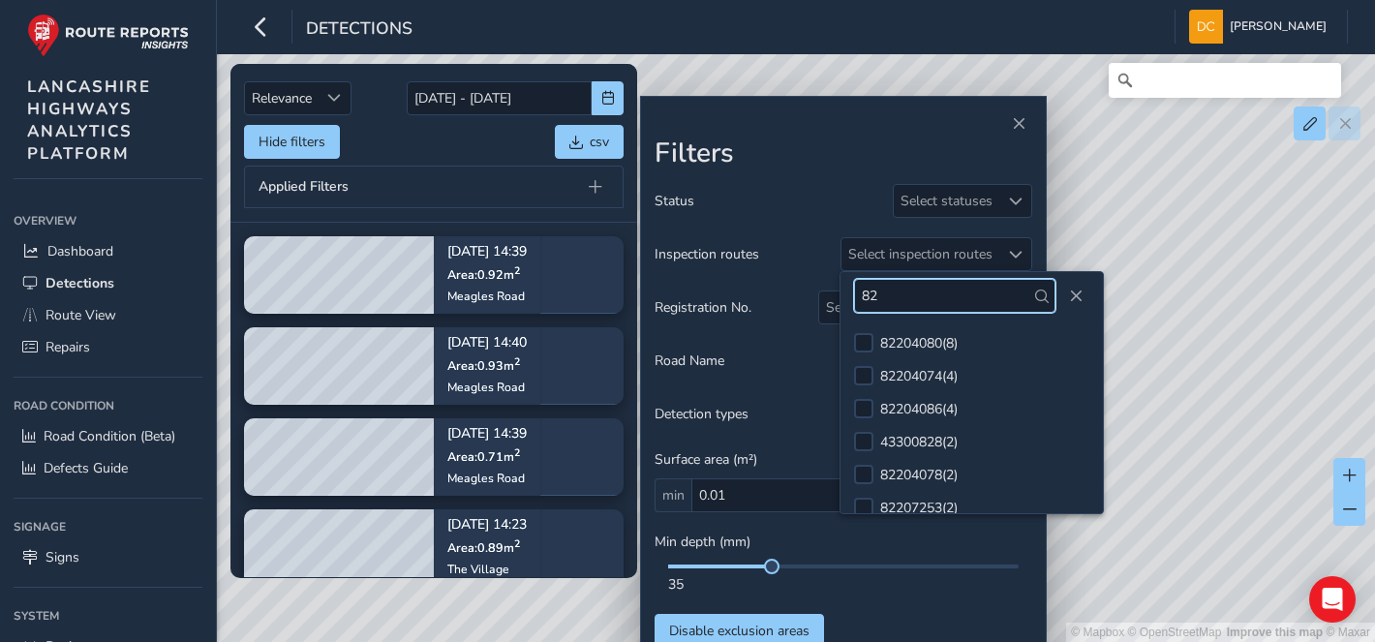
type input "8"
paste input "8"
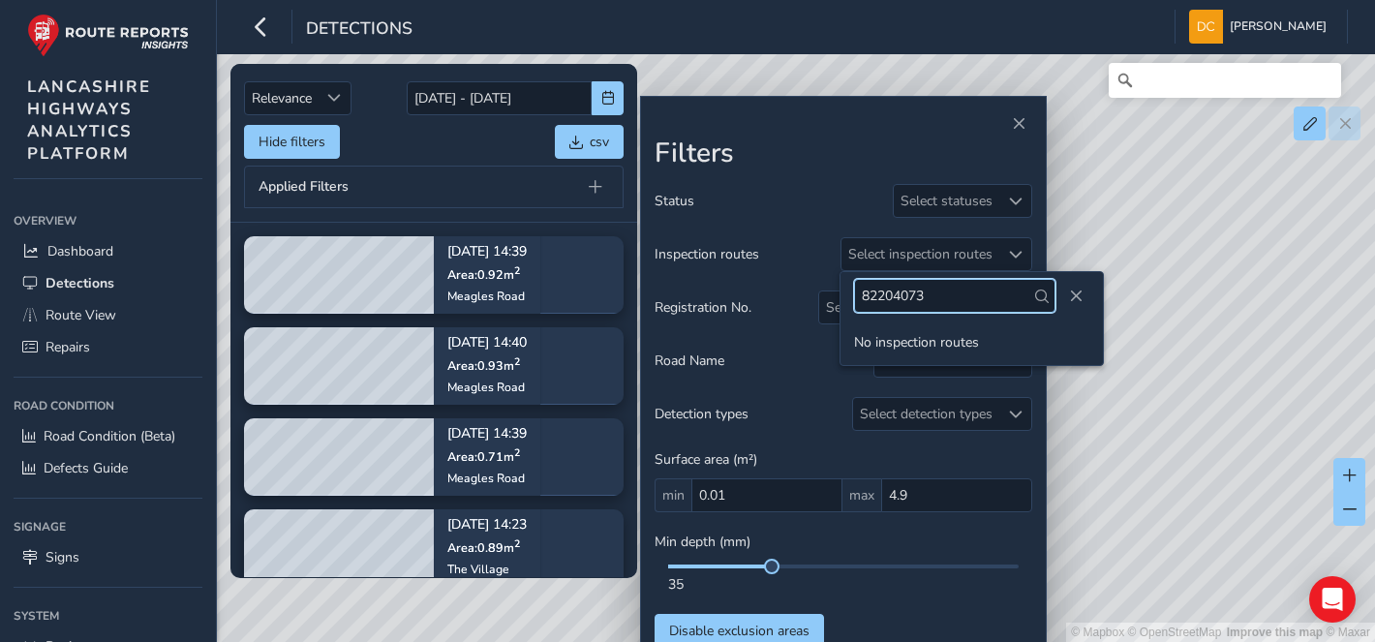
click at [940, 297] on input "82204073" at bounding box center [954, 296] width 201 height 34
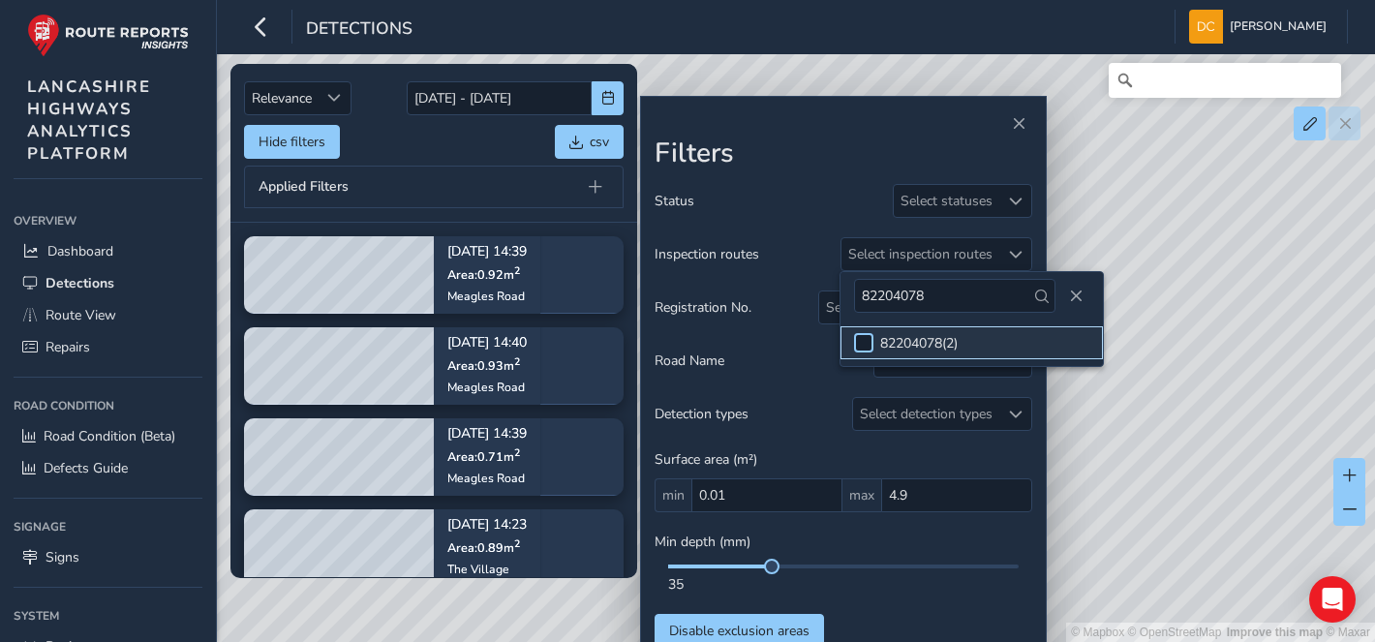
click at [859, 342] on div at bounding box center [863, 342] width 19 height 19
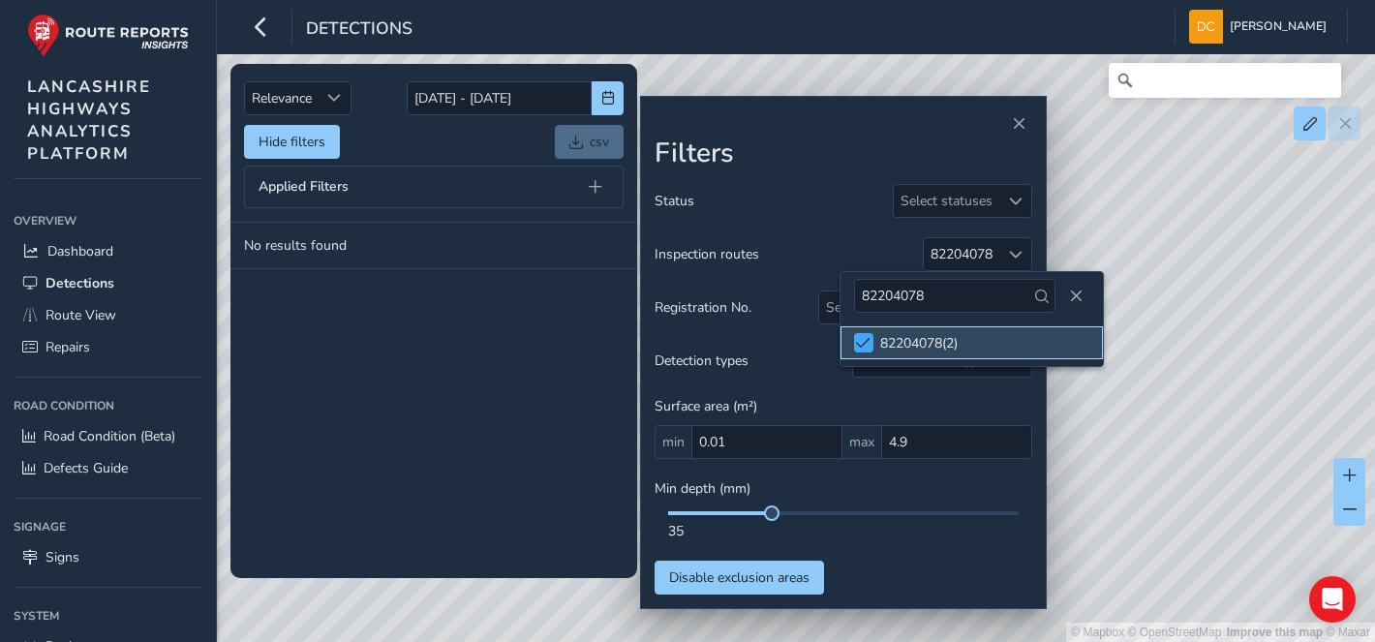
click at [859, 339] on span at bounding box center [863, 343] width 15 height 14
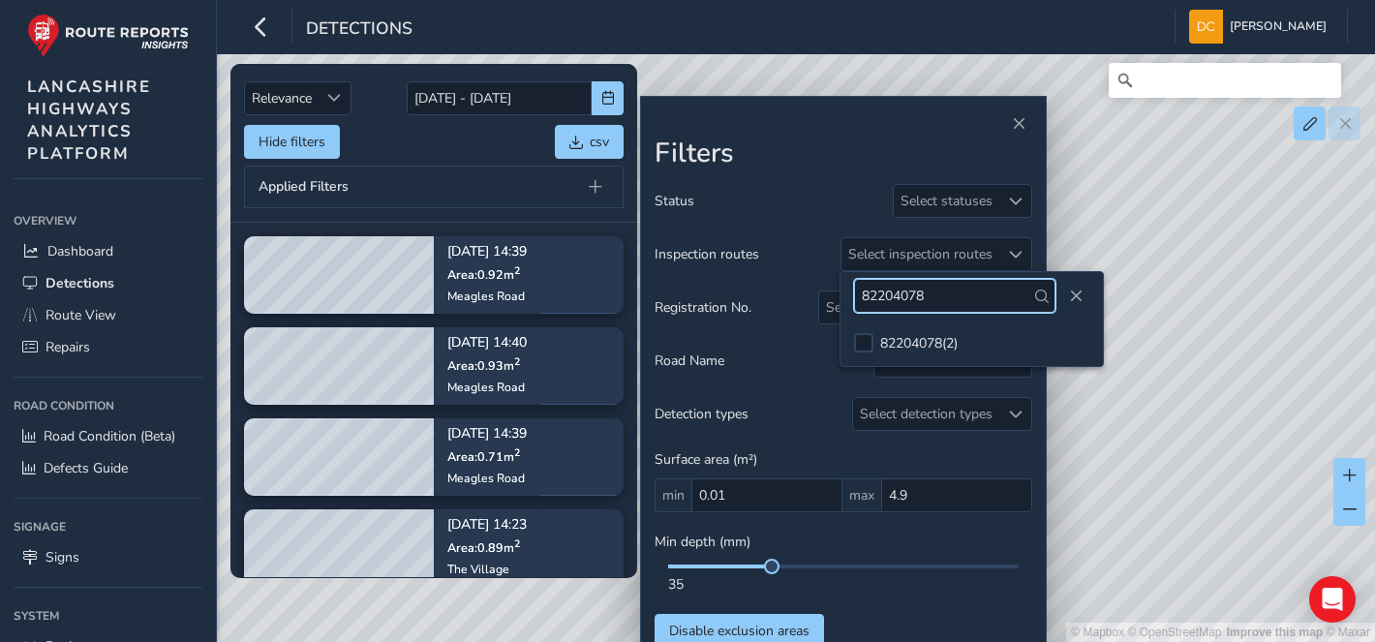
click at [960, 297] on input "82204078" at bounding box center [954, 296] width 201 height 34
type input "82204074"
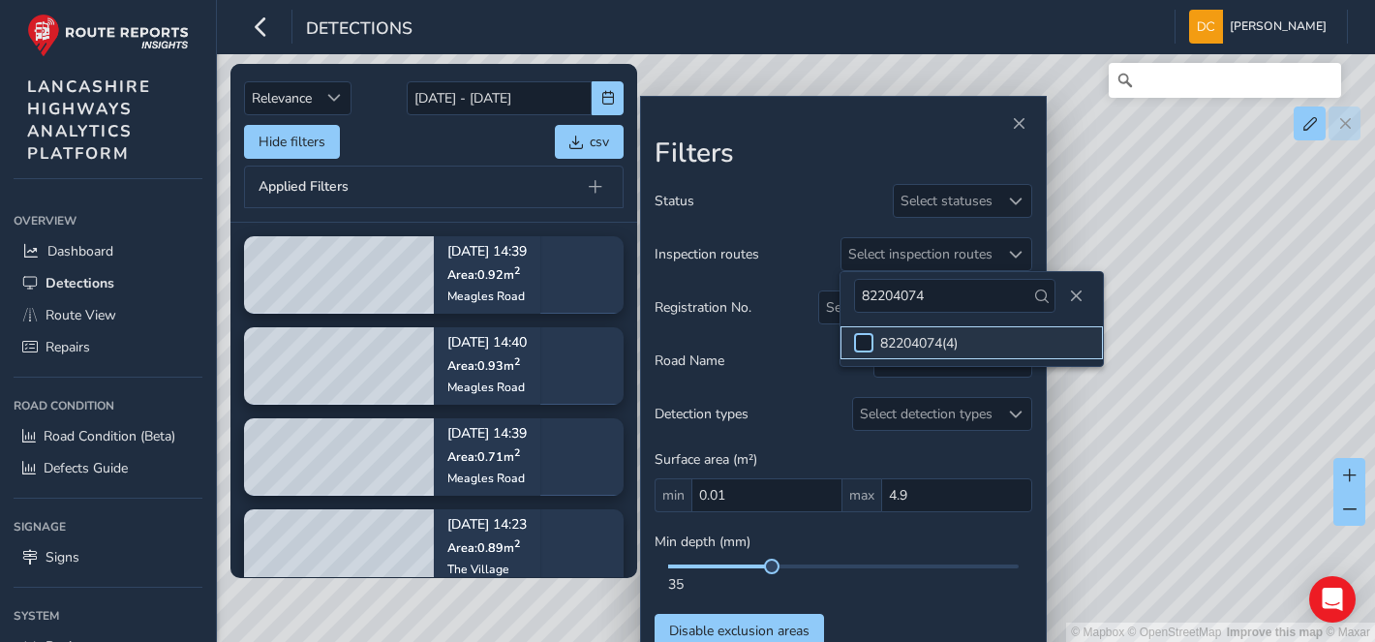
click at [856, 343] on div at bounding box center [863, 342] width 19 height 19
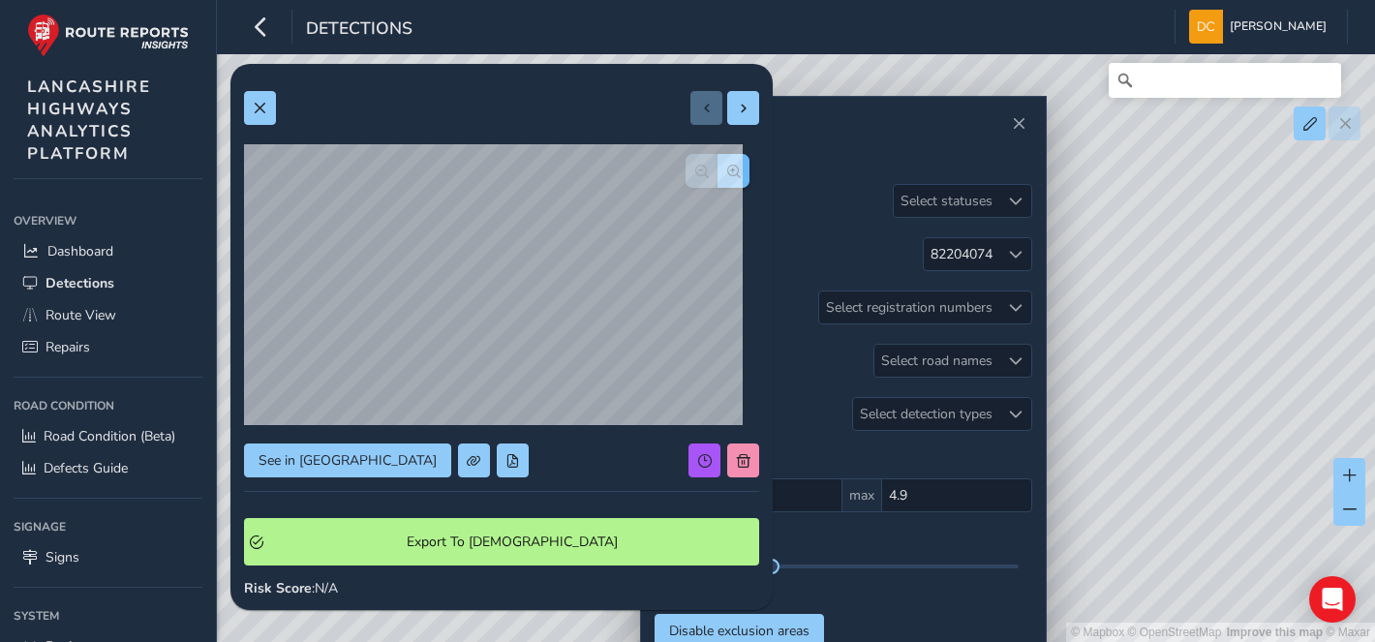
click at [717, 167] on button "button" at bounding box center [733, 171] width 32 height 34
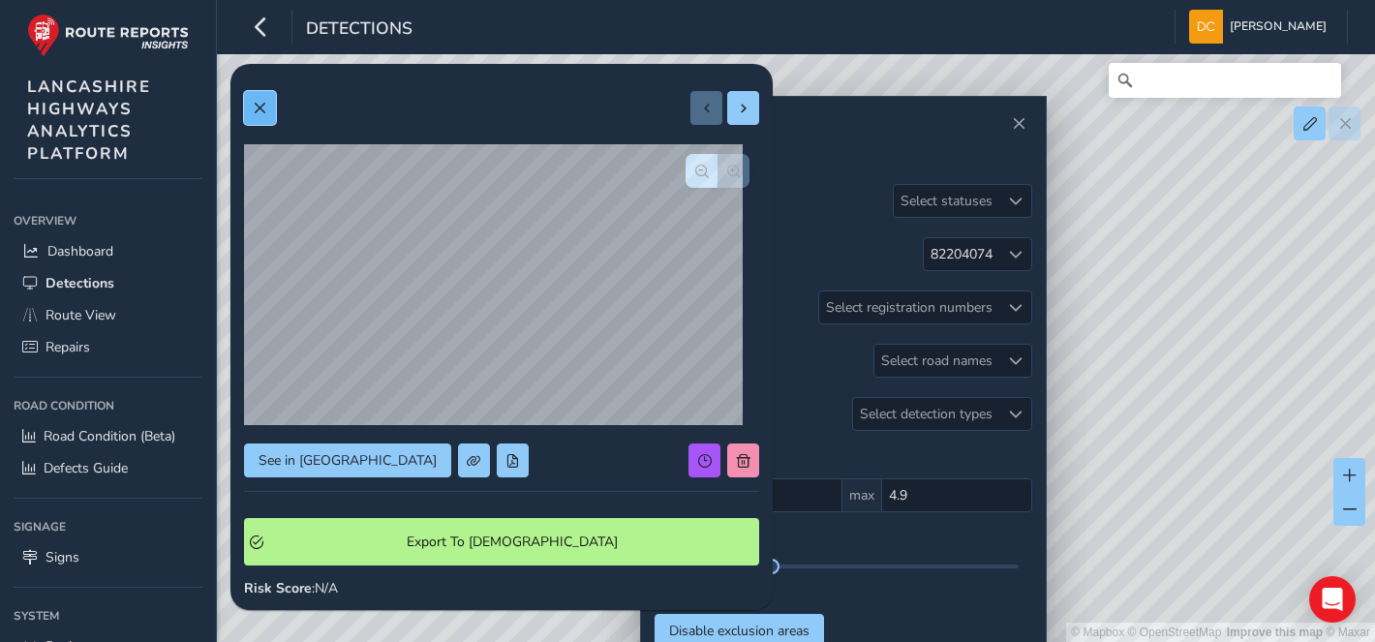
click at [262, 107] on span at bounding box center [260, 109] width 14 height 14
click at [727, 169] on span "button" at bounding box center [734, 172] width 14 height 14
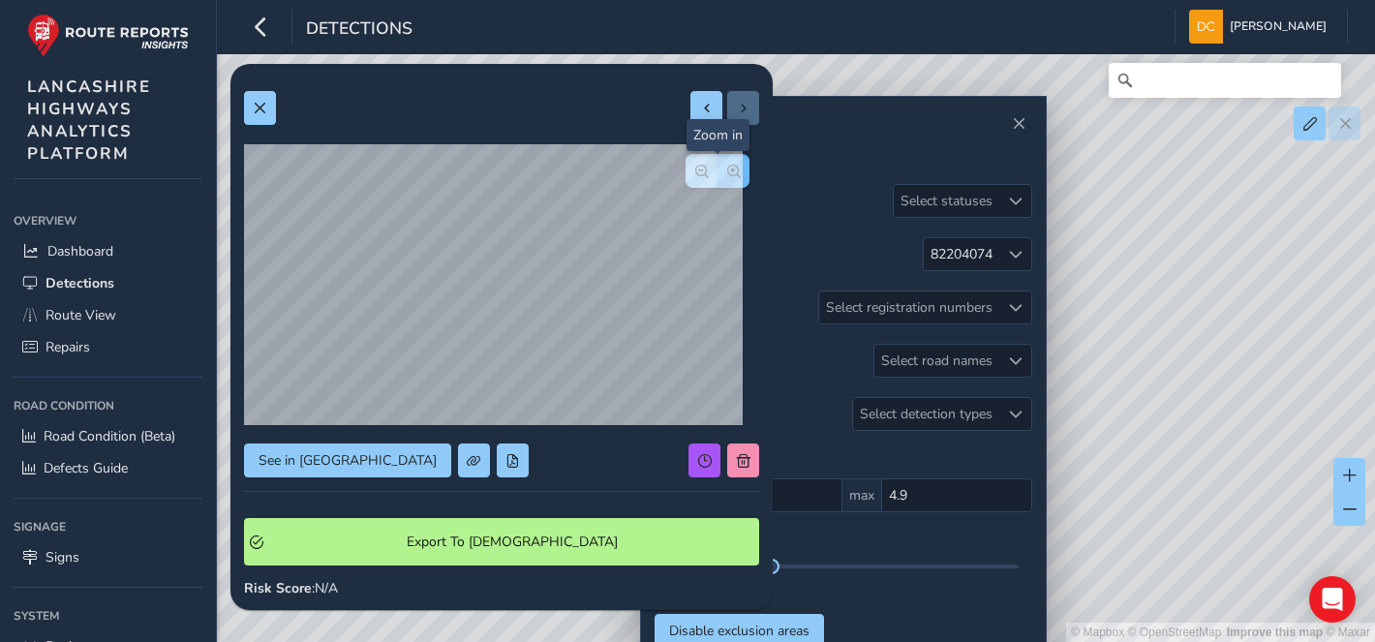
click at [727, 169] on span "button" at bounding box center [734, 172] width 14 height 14
click at [717, 169] on div at bounding box center [718, 171] width 64 height 34
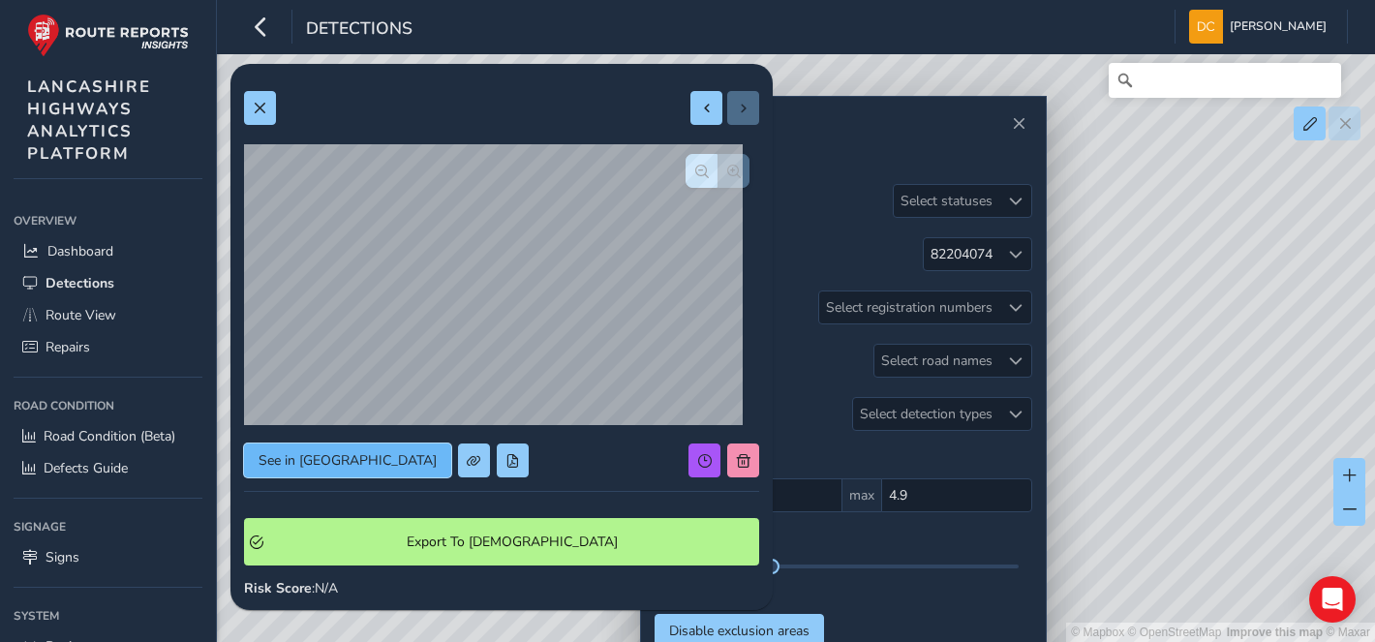
click at [364, 461] on span "See in Route View" at bounding box center [348, 460] width 178 height 18
click at [980, 263] on div "82204074" at bounding box center [962, 254] width 62 height 18
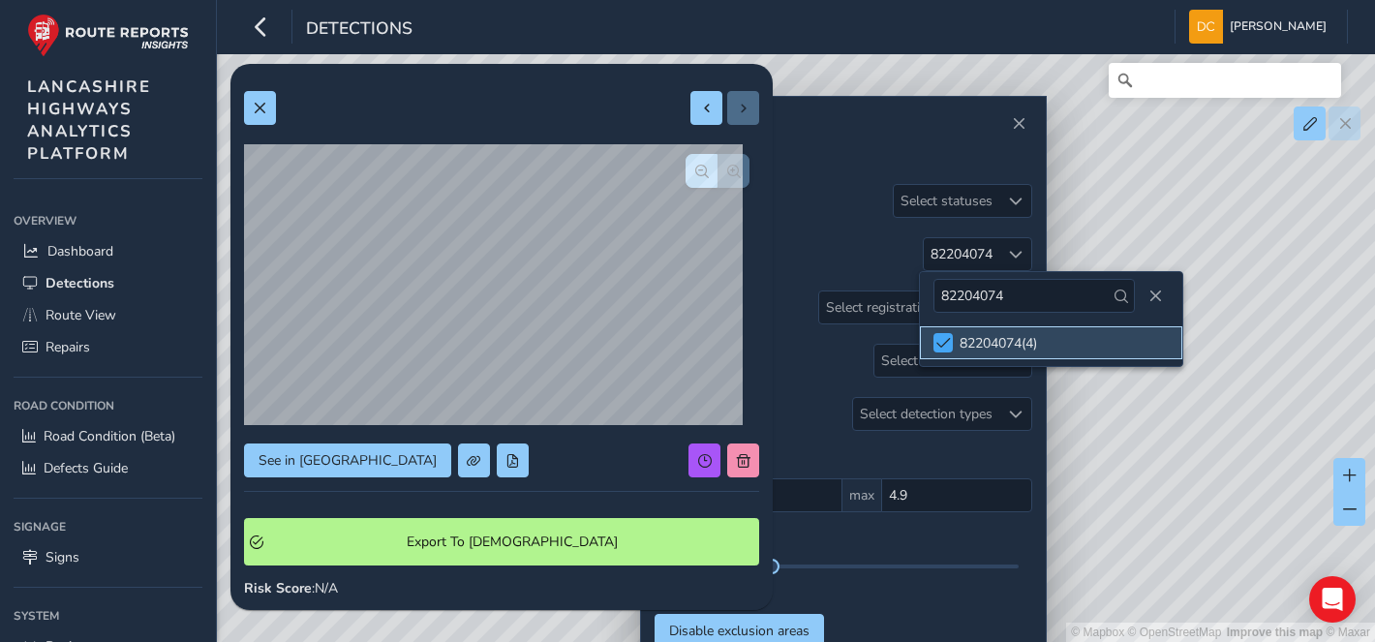
click at [946, 337] on span at bounding box center [943, 343] width 15 height 14
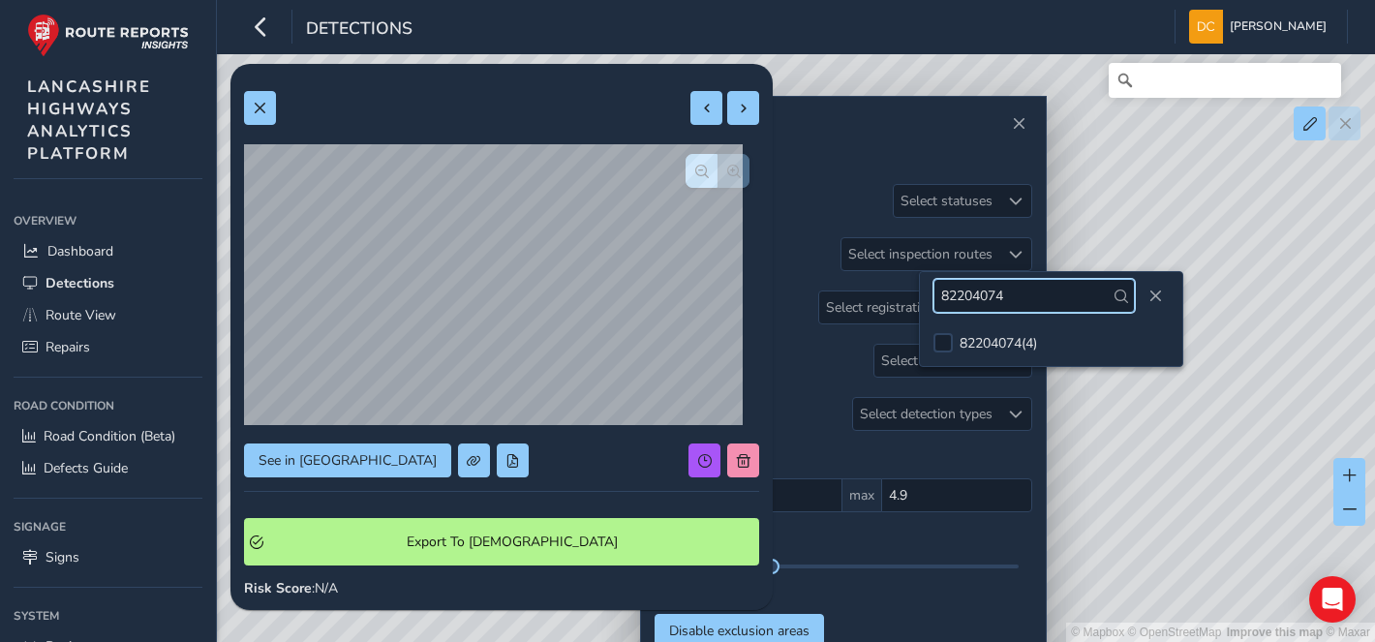
click at [1033, 291] on input "82204074" at bounding box center [1033, 296] width 201 height 34
click at [1011, 295] on input "82204077" at bounding box center [1033, 296] width 201 height 34
type input "82204080"
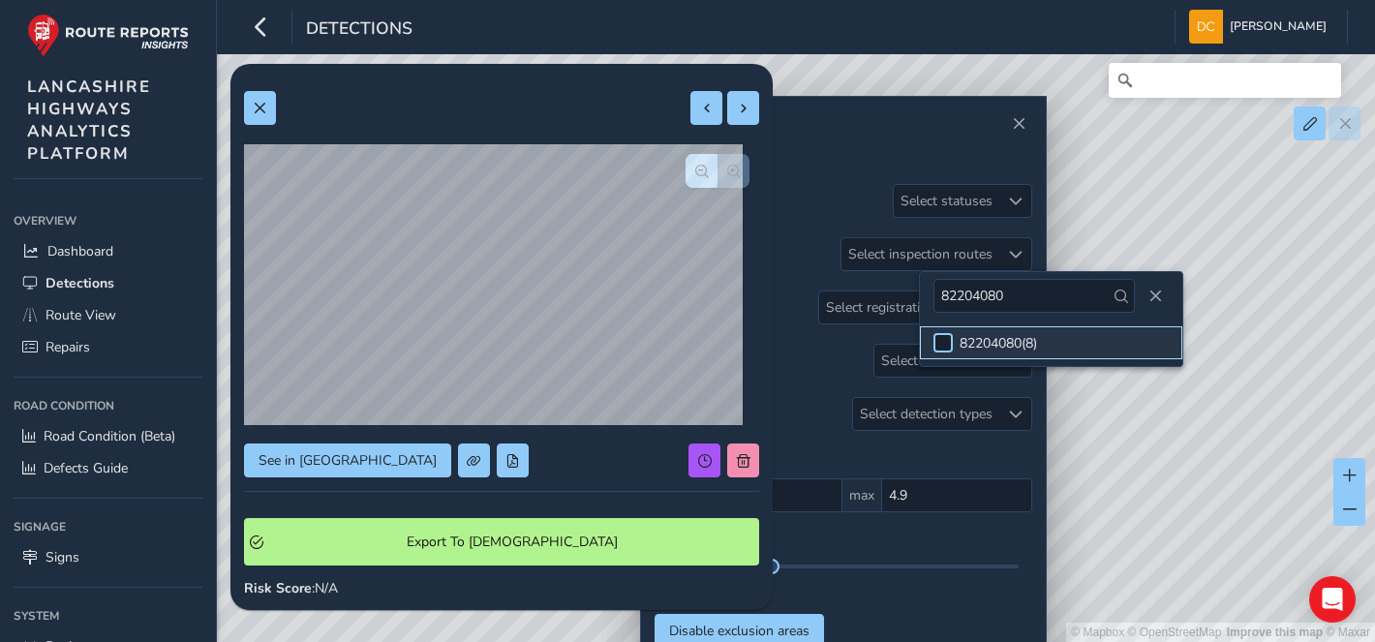
click at [936, 342] on div at bounding box center [942, 342] width 19 height 19
click at [259, 114] on button at bounding box center [260, 108] width 32 height 34
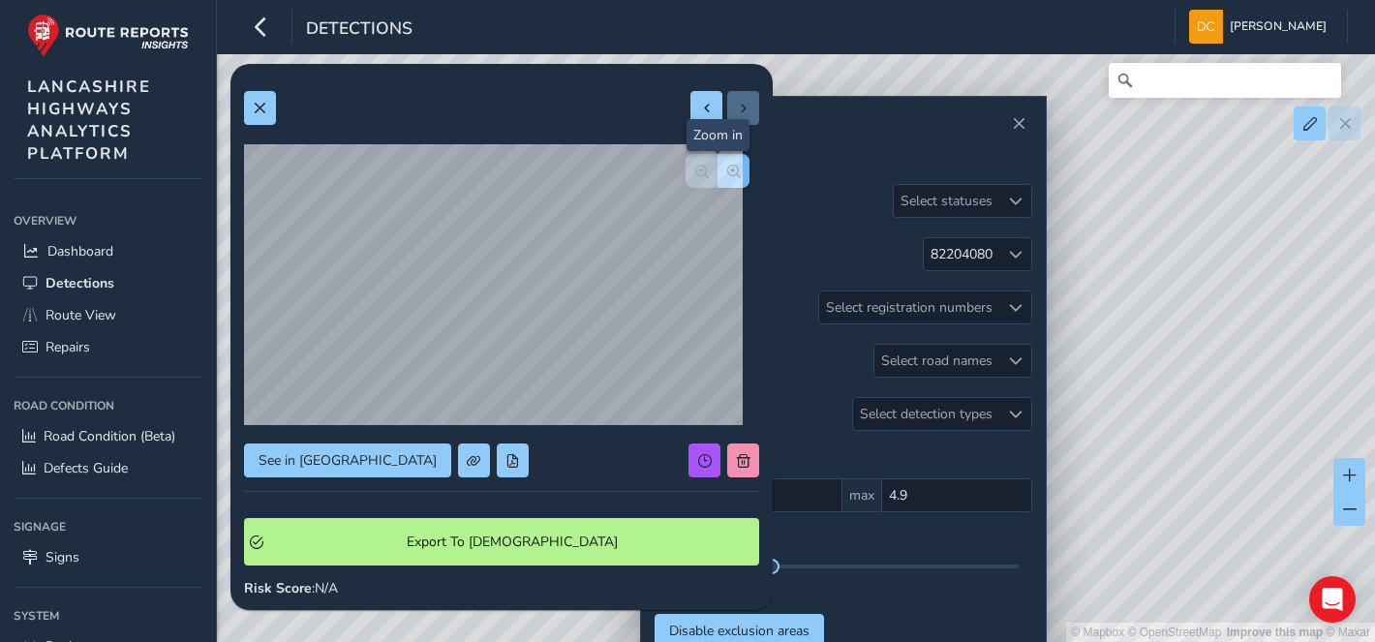
click at [727, 168] on span "button" at bounding box center [734, 172] width 14 height 14
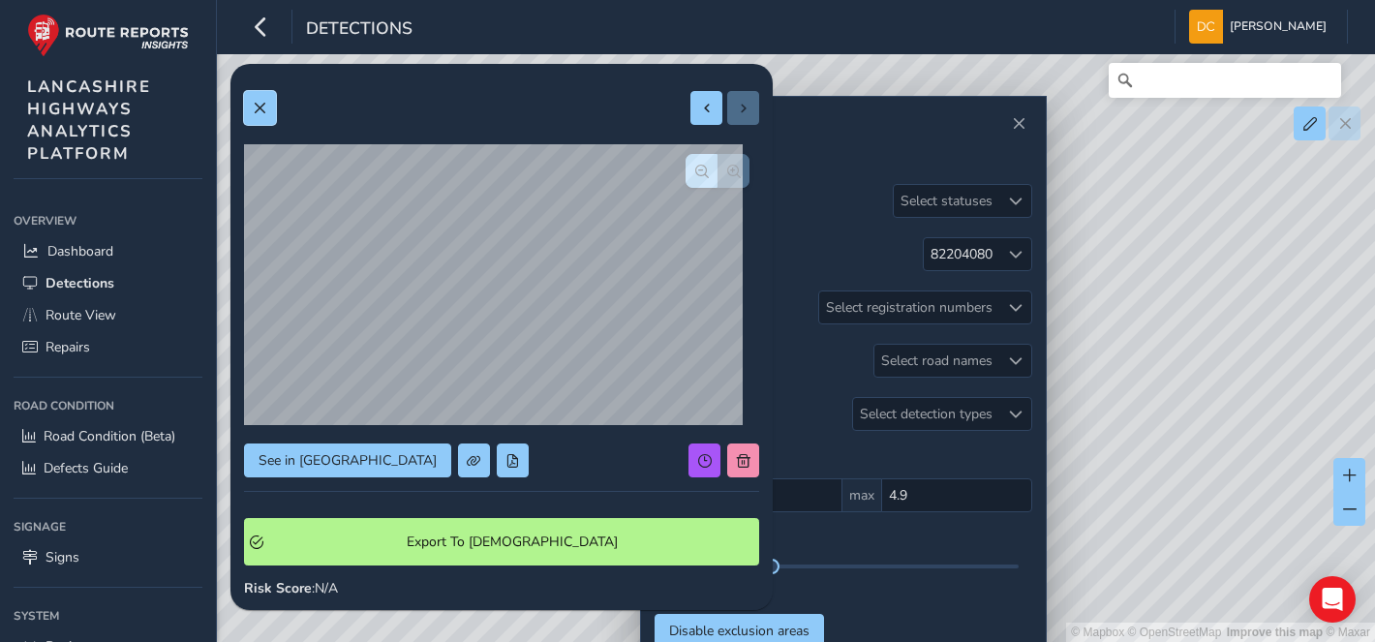
click at [269, 99] on button at bounding box center [260, 108] width 32 height 34
click at [728, 170] on button "button" at bounding box center [733, 171] width 32 height 34
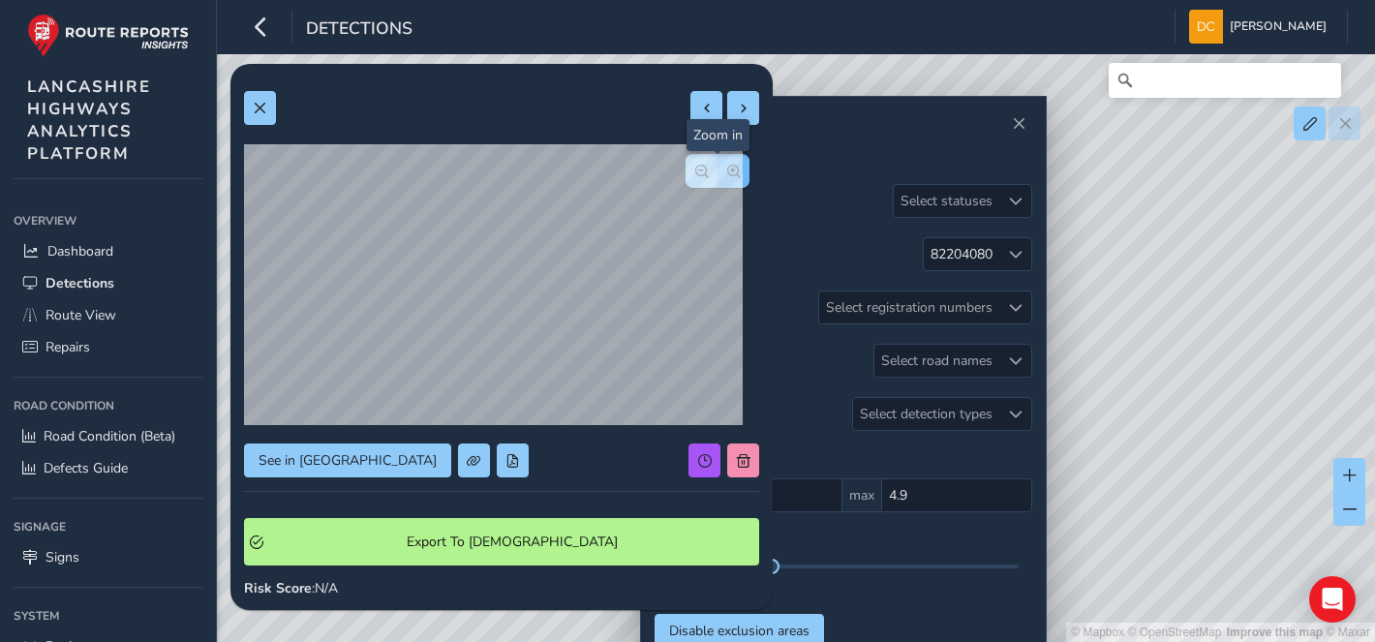
click at [728, 170] on button "button" at bounding box center [733, 171] width 32 height 34
click at [255, 120] on button at bounding box center [260, 108] width 32 height 34
click at [0, 0] on span "Relevance" at bounding box center [0, 0] width 0 height 0
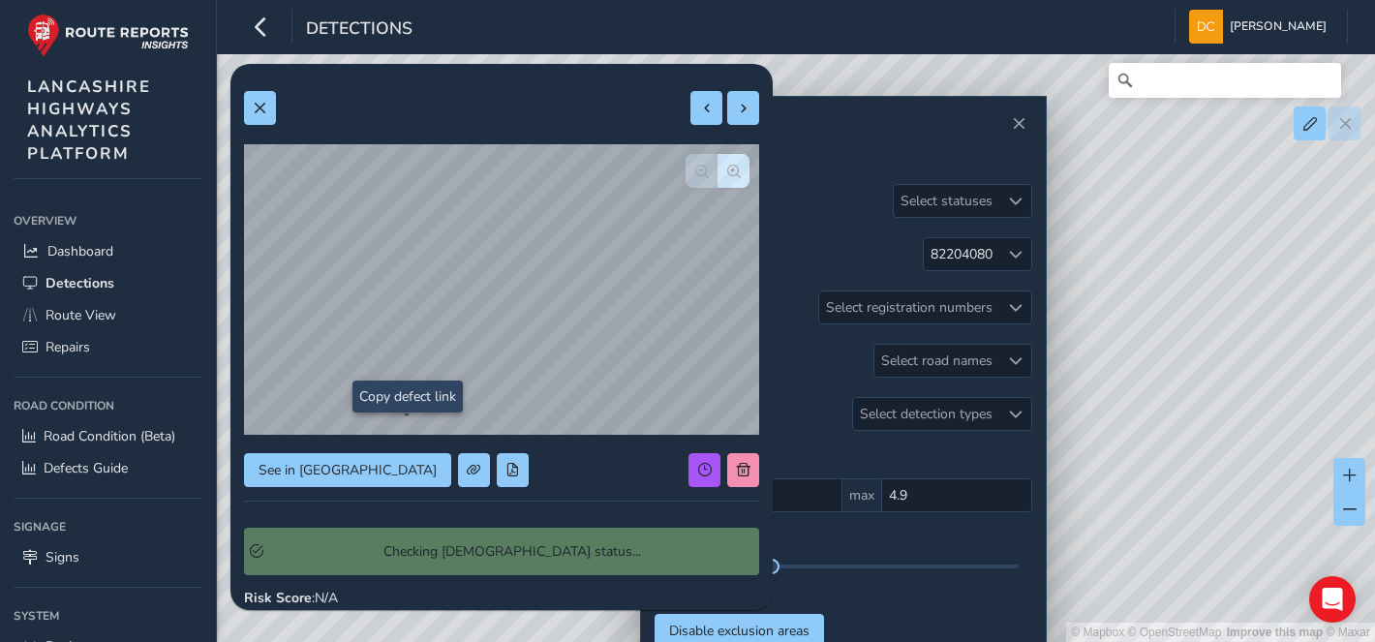
click at [400, 431] on div "See in Route View Checking Symology status... Risk Score : N/A Recorded Sep 30 …" at bounding box center [501, 548] width 515 height 943
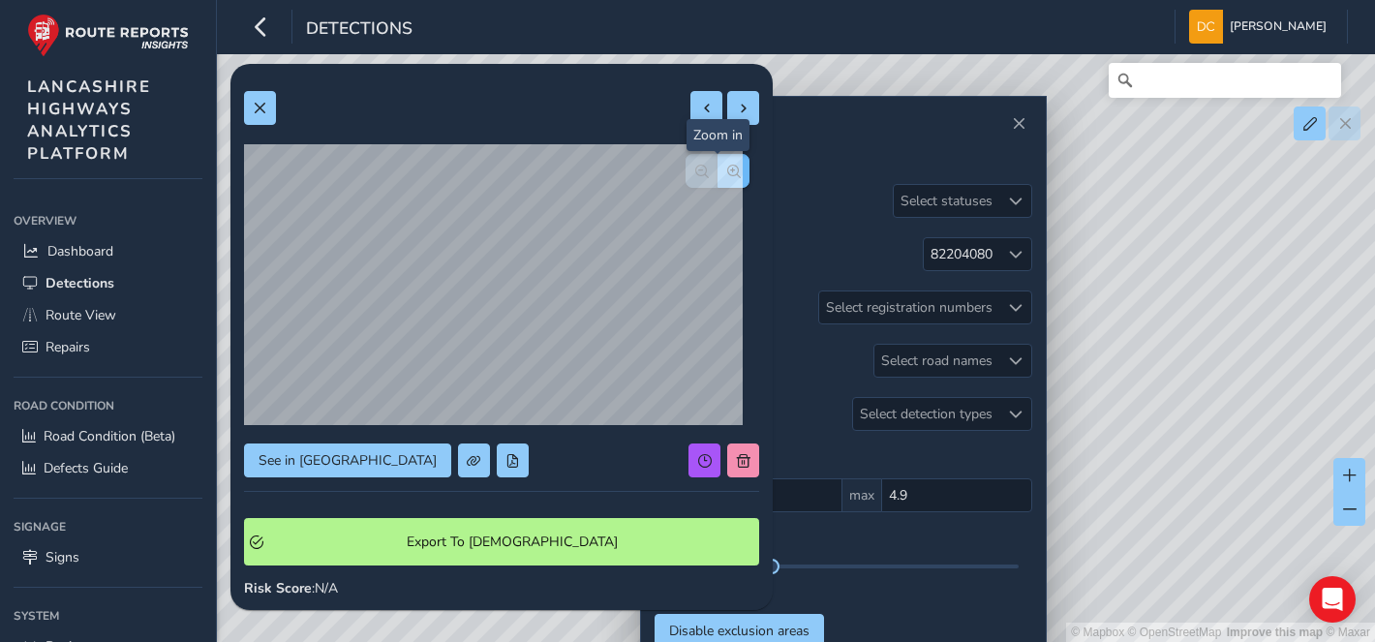
click at [727, 171] on span "button" at bounding box center [734, 172] width 14 height 14
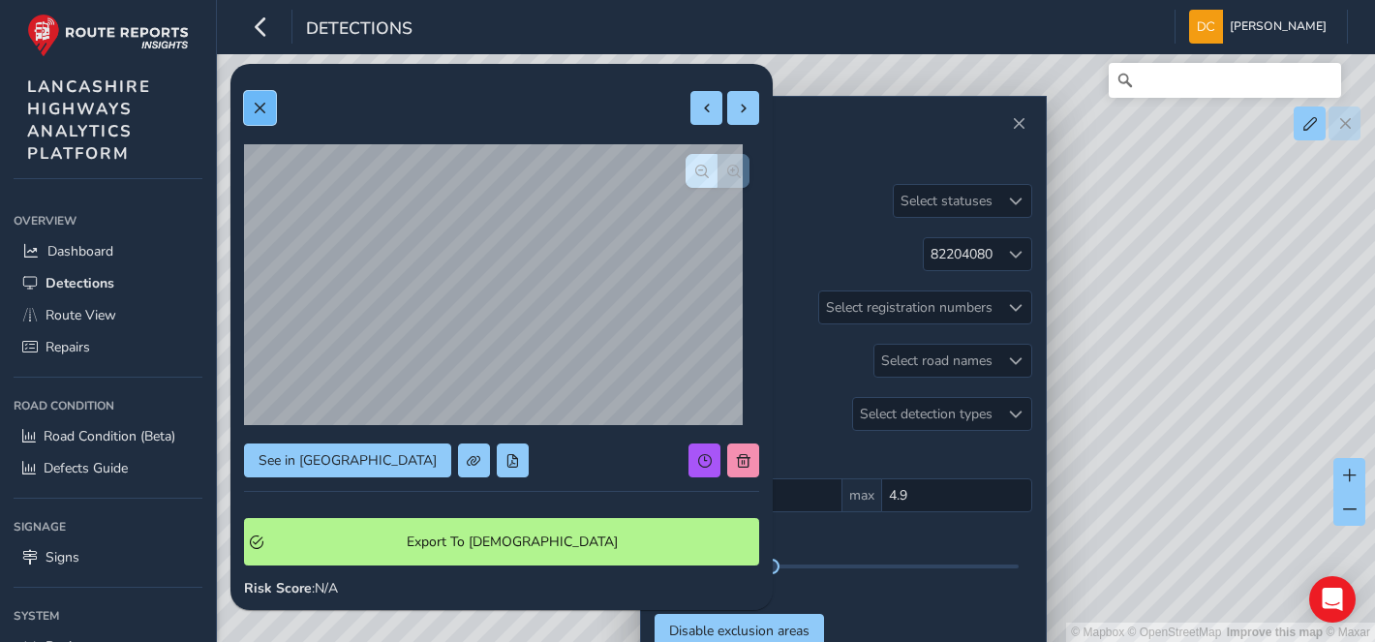
click at [265, 103] on span at bounding box center [260, 109] width 14 height 14
click at [727, 166] on span "button" at bounding box center [734, 172] width 14 height 14
click at [264, 107] on span at bounding box center [260, 109] width 14 height 14
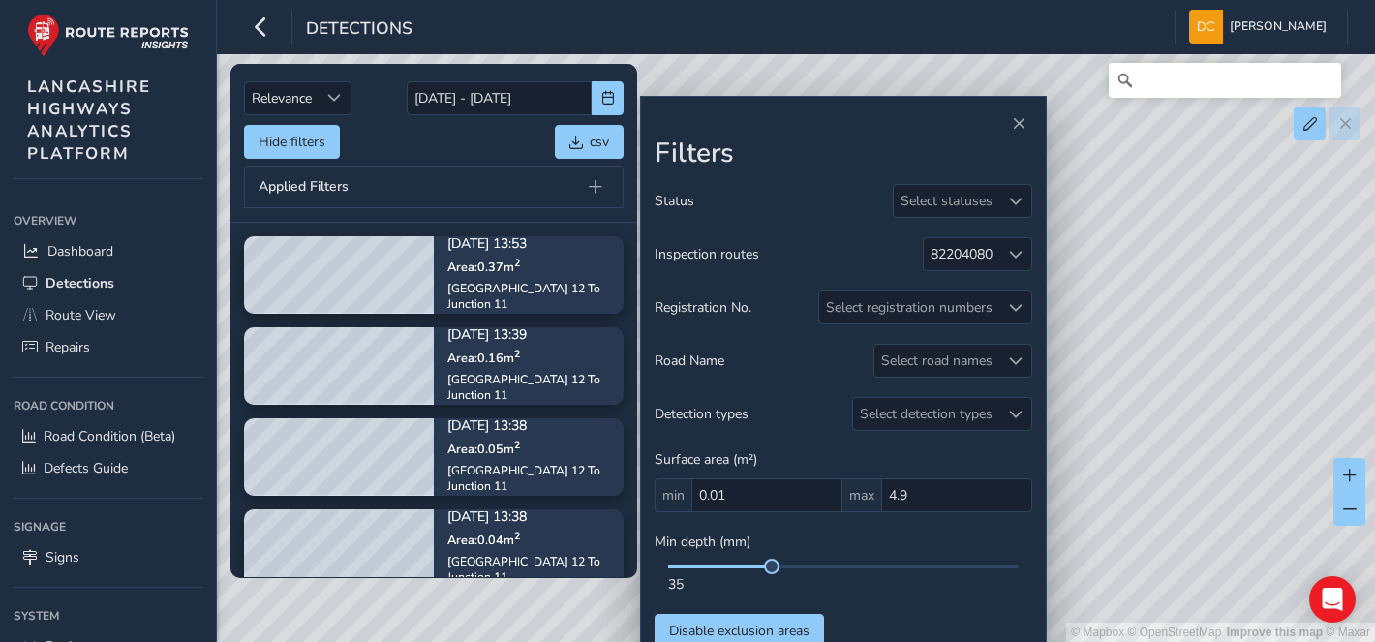
scroll to position [22, 0]
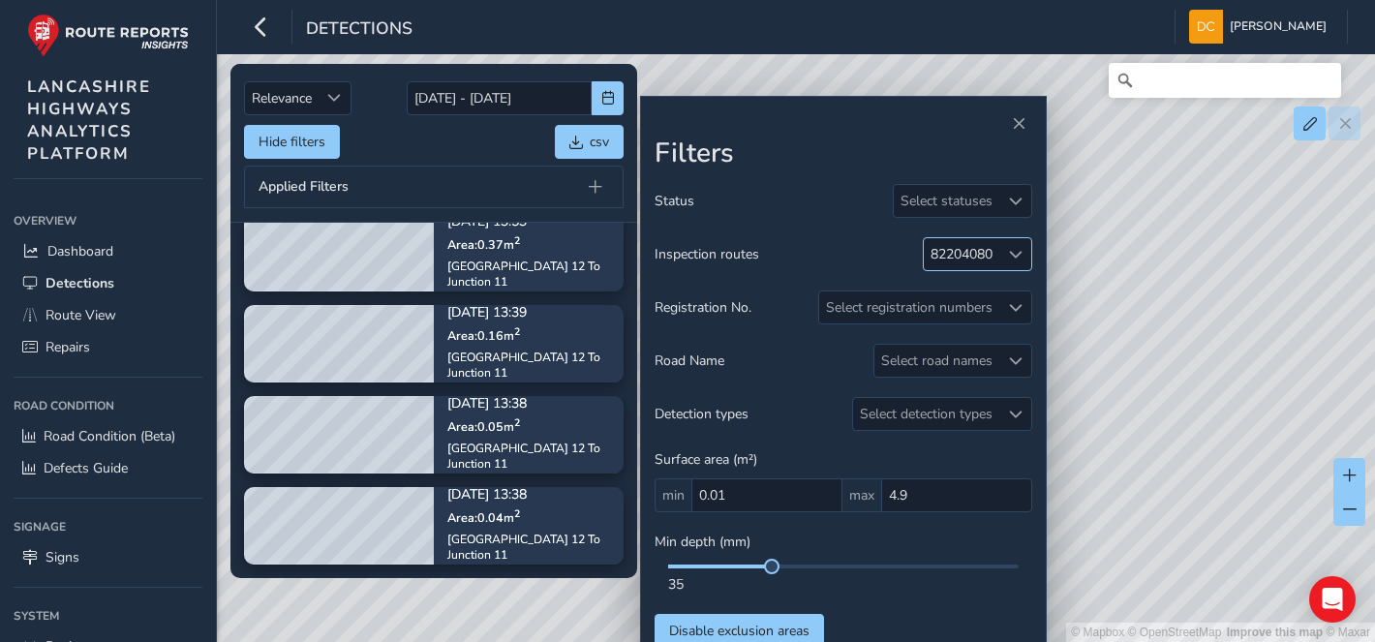
click at [980, 258] on div "82204080" at bounding box center [962, 254] width 62 height 18
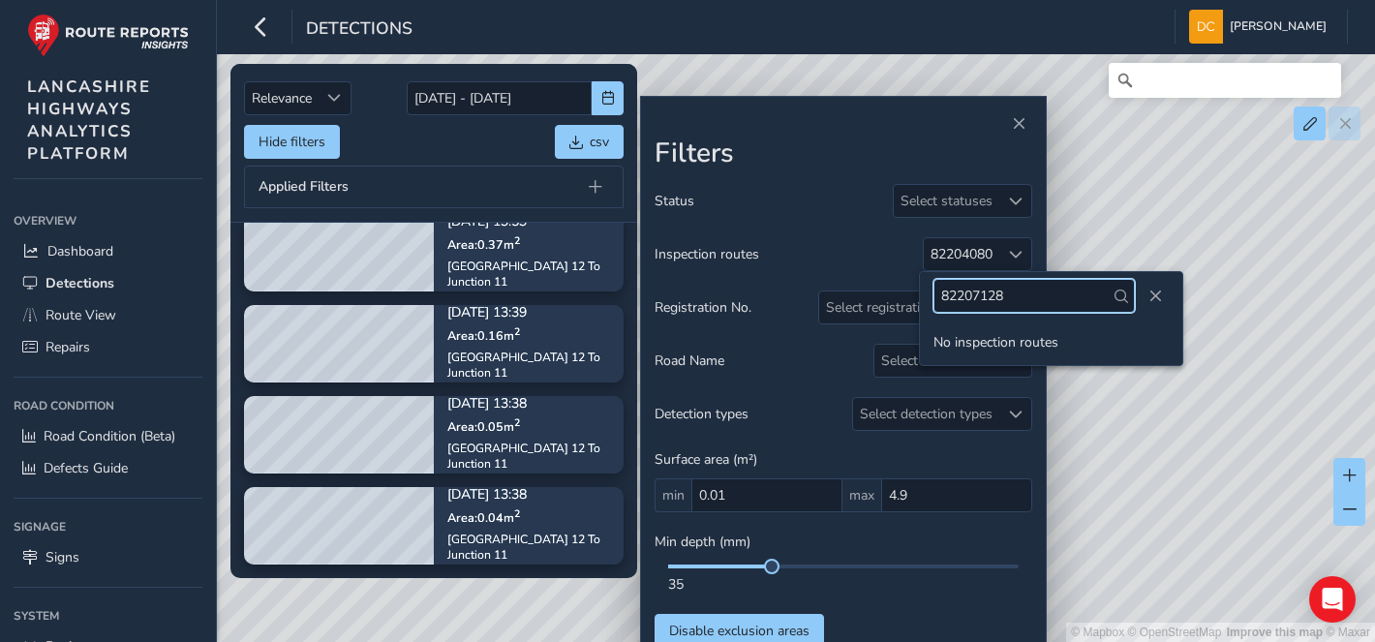
click at [1014, 292] on input "82207128" at bounding box center [1033, 296] width 201 height 34
type input "82204088"
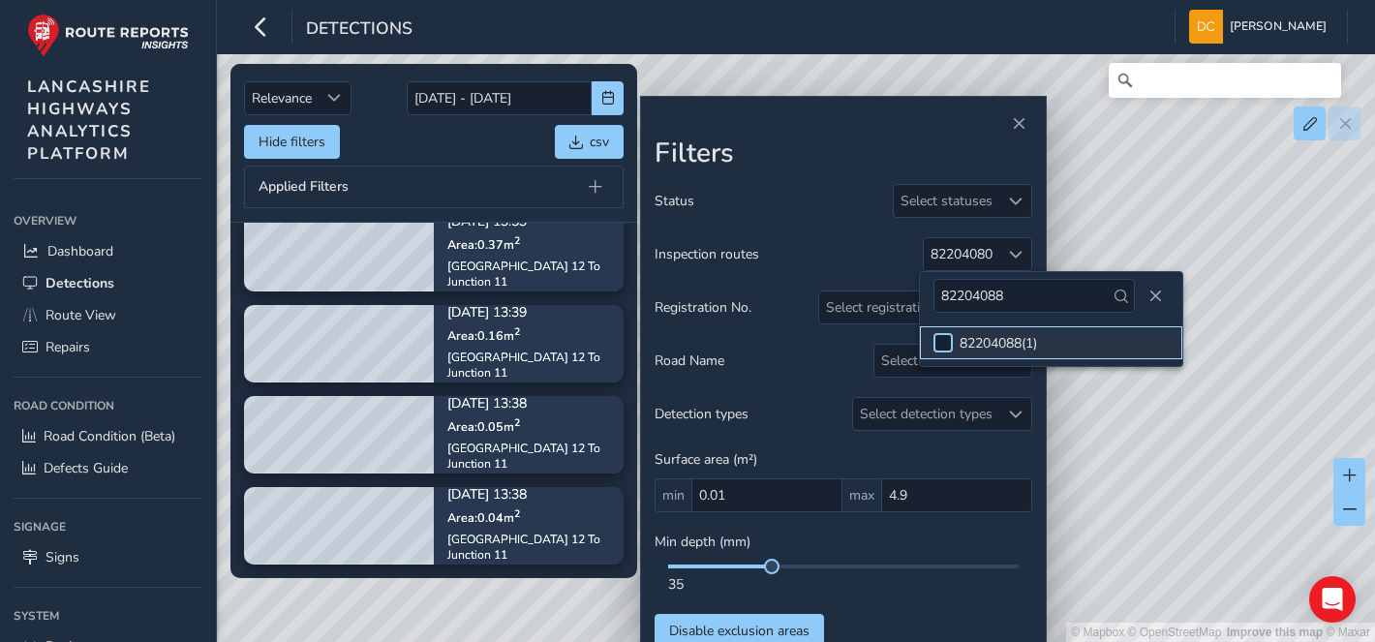
click at [941, 343] on div at bounding box center [942, 342] width 19 height 19
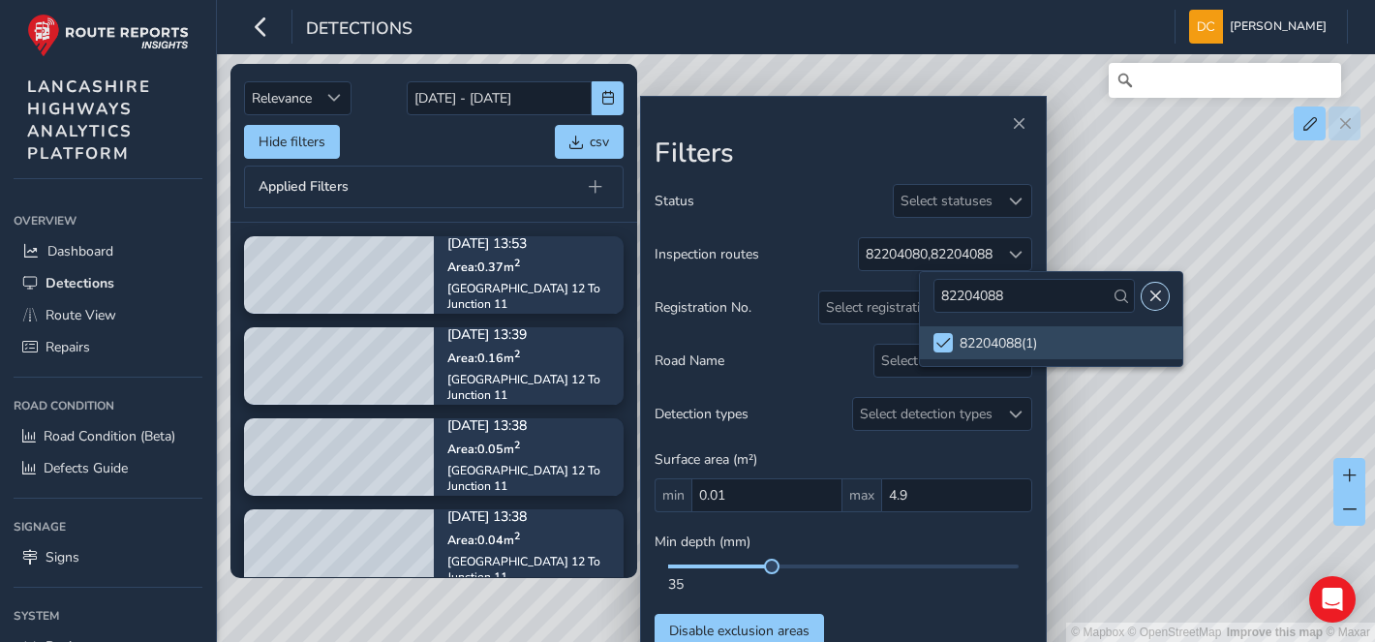
click at [1148, 300] on span "Close" at bounding box center [1155, 297] width 14 height 14
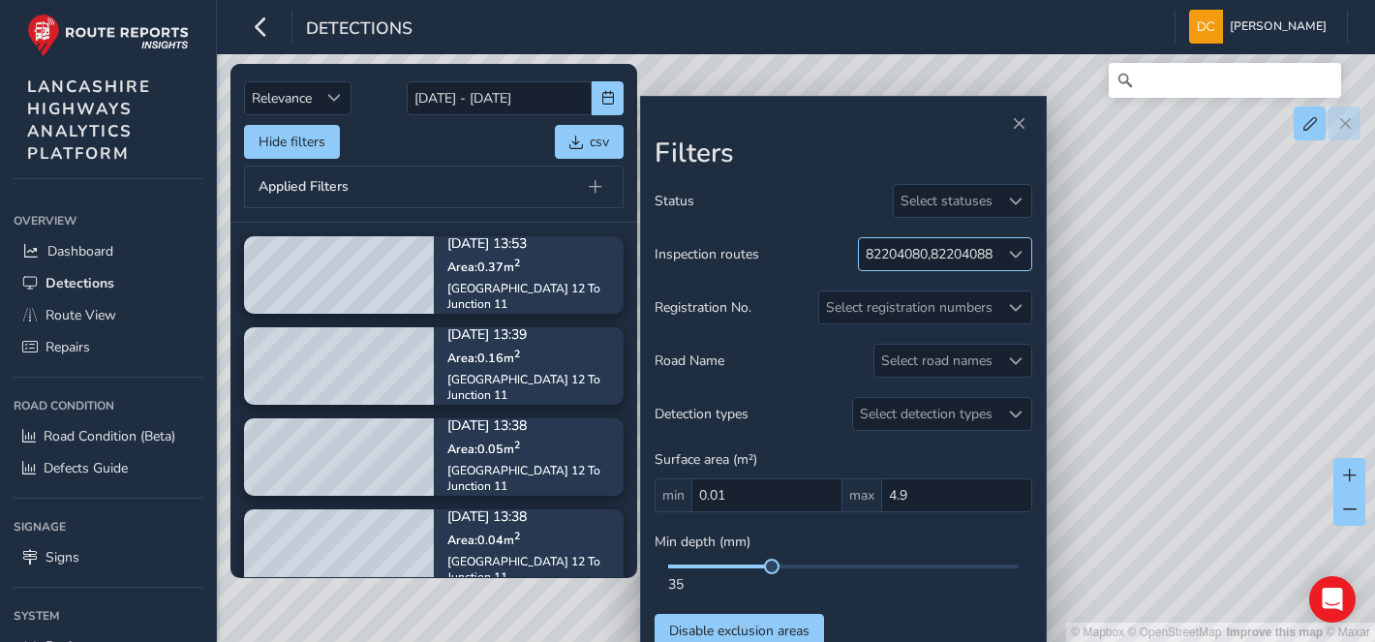
click at [931, 253] on div "82204088" at bounding box center [962, 254] width 62 height 18
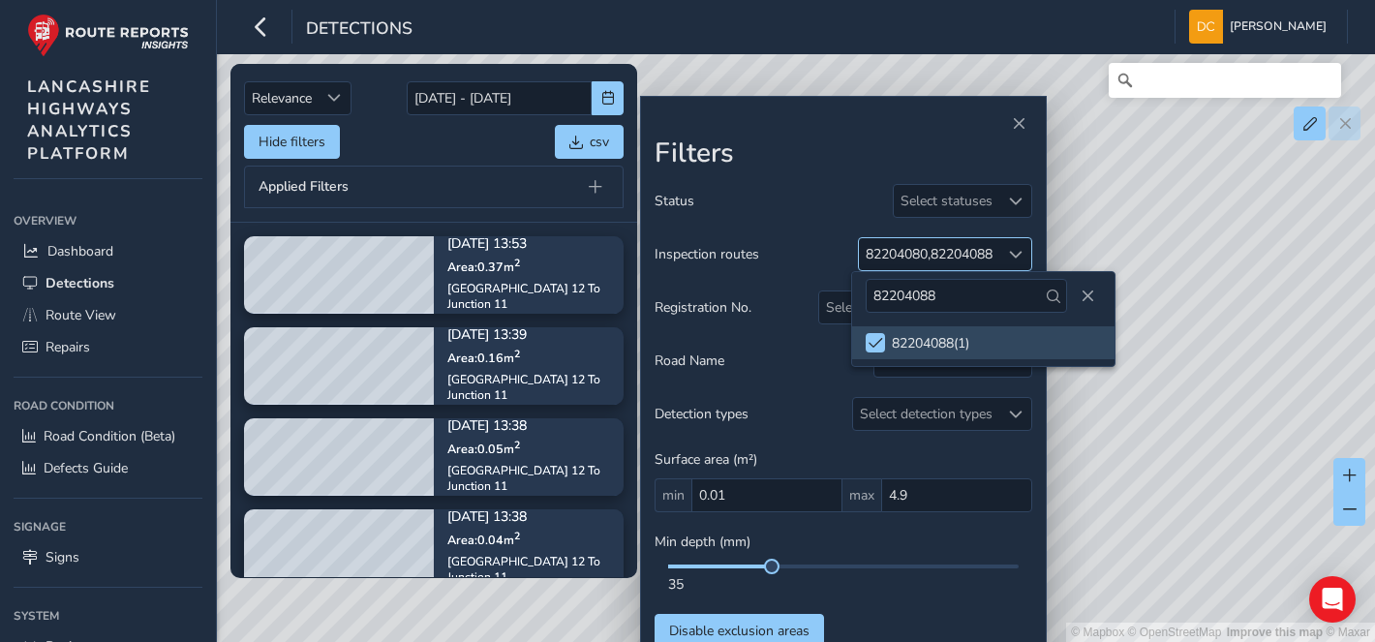
click at [924, 255] on div "82204080 ," at bounding box center [898, 254] width 65 height 18
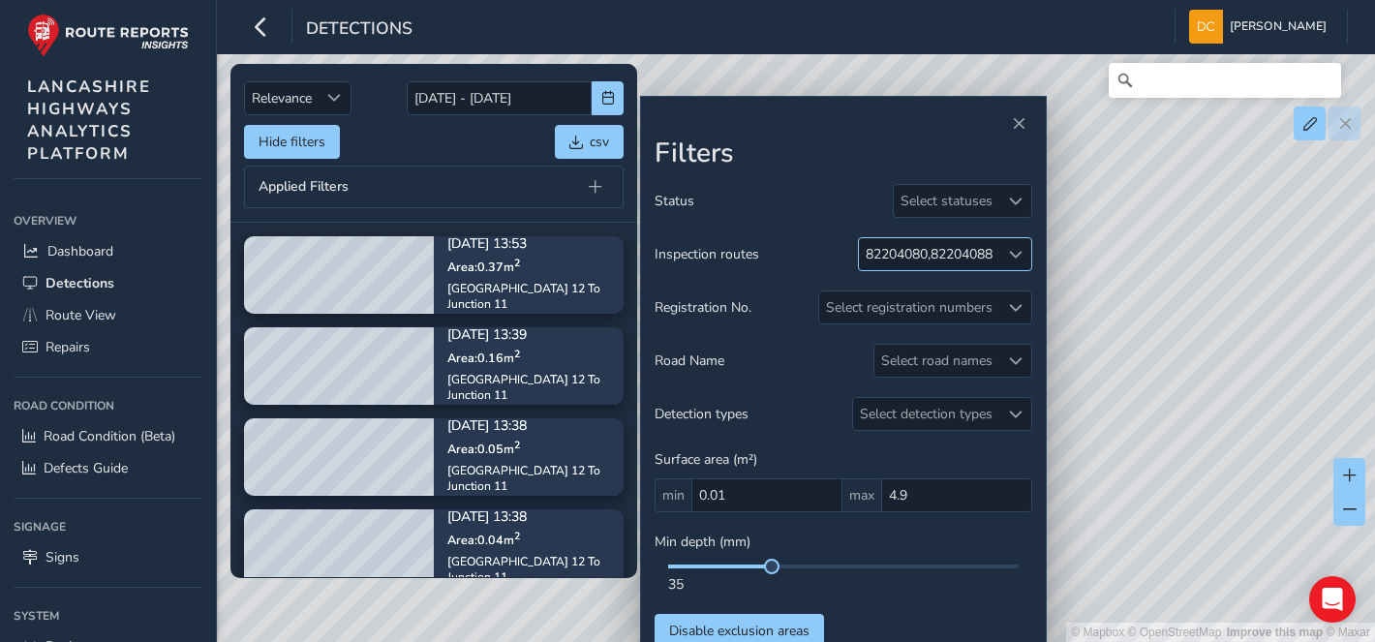
click at [970, 256] on div "82204088" at bounding box center [962, 254] width 62 height 18
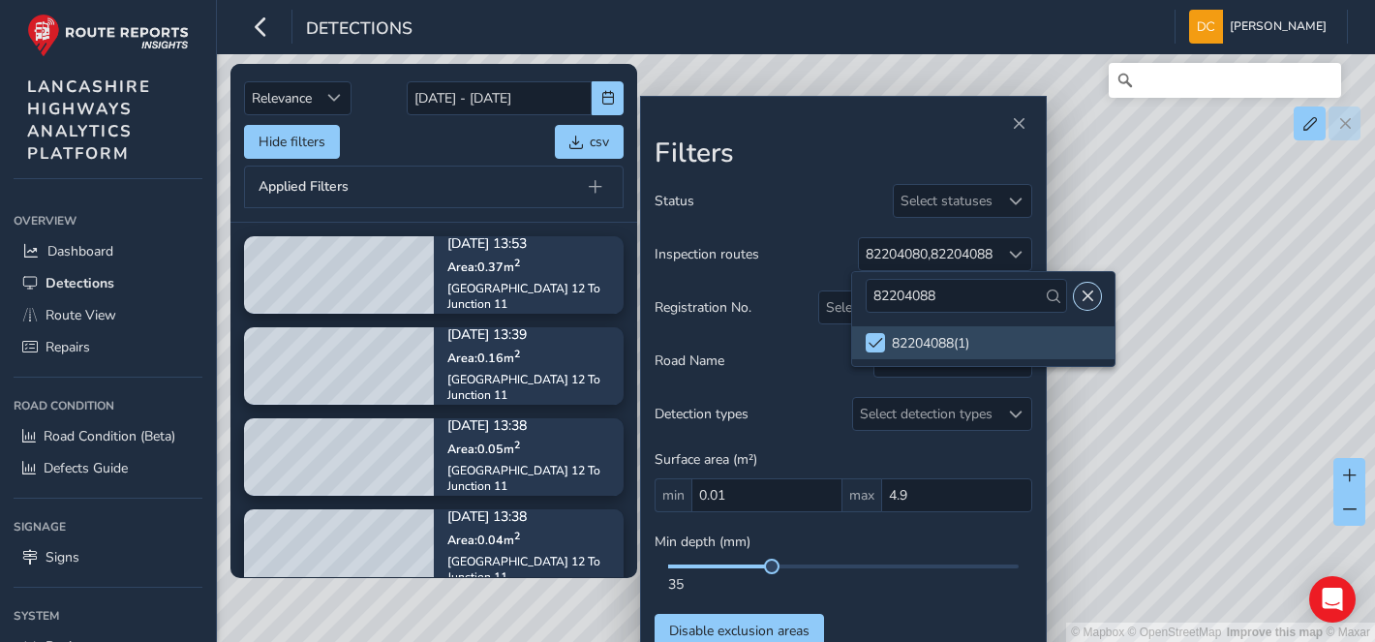
click at [1082, 291] on span "Close" at bounding box center [1088, 297] width 14 height 14
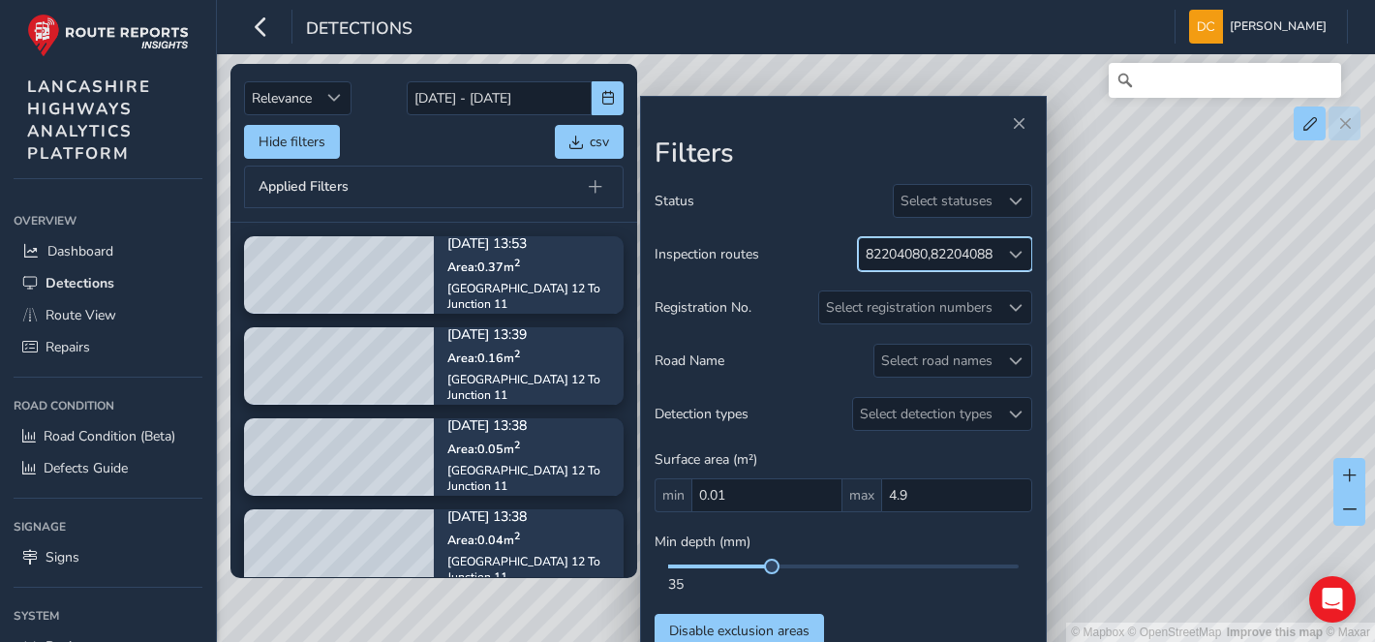
click at [1009, 255] on span at bounding box center [1016, 255] width 14 height 14
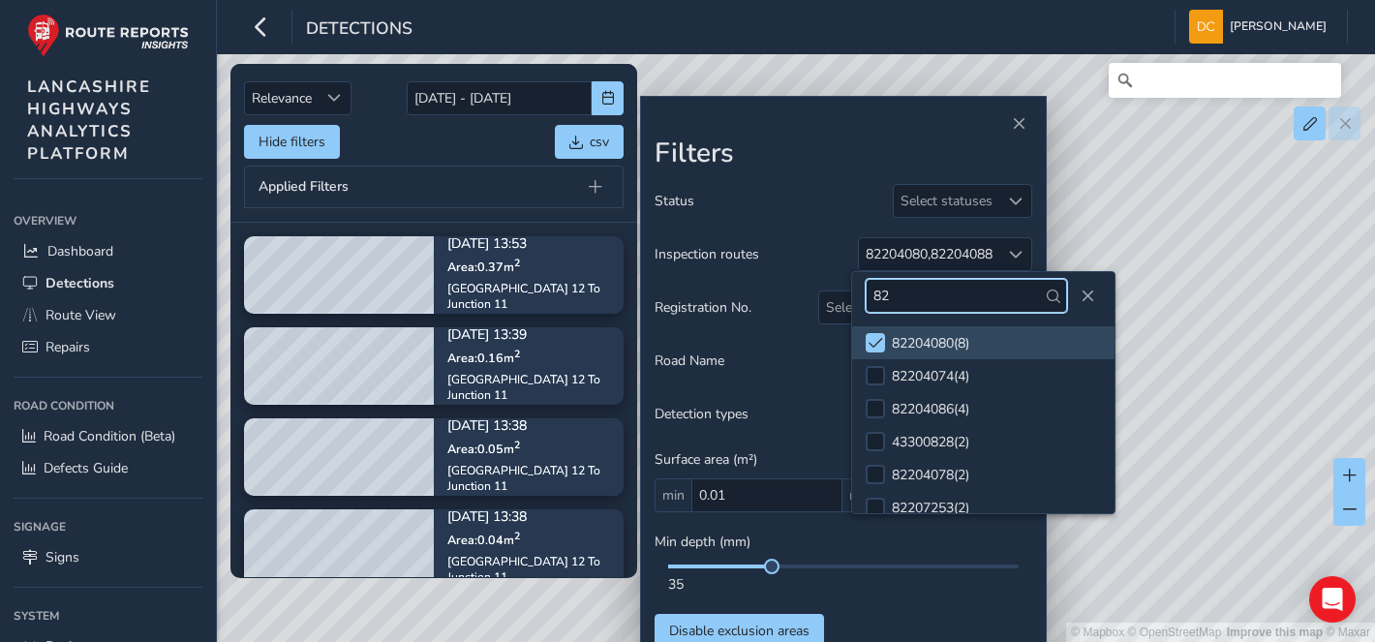
type input "8"
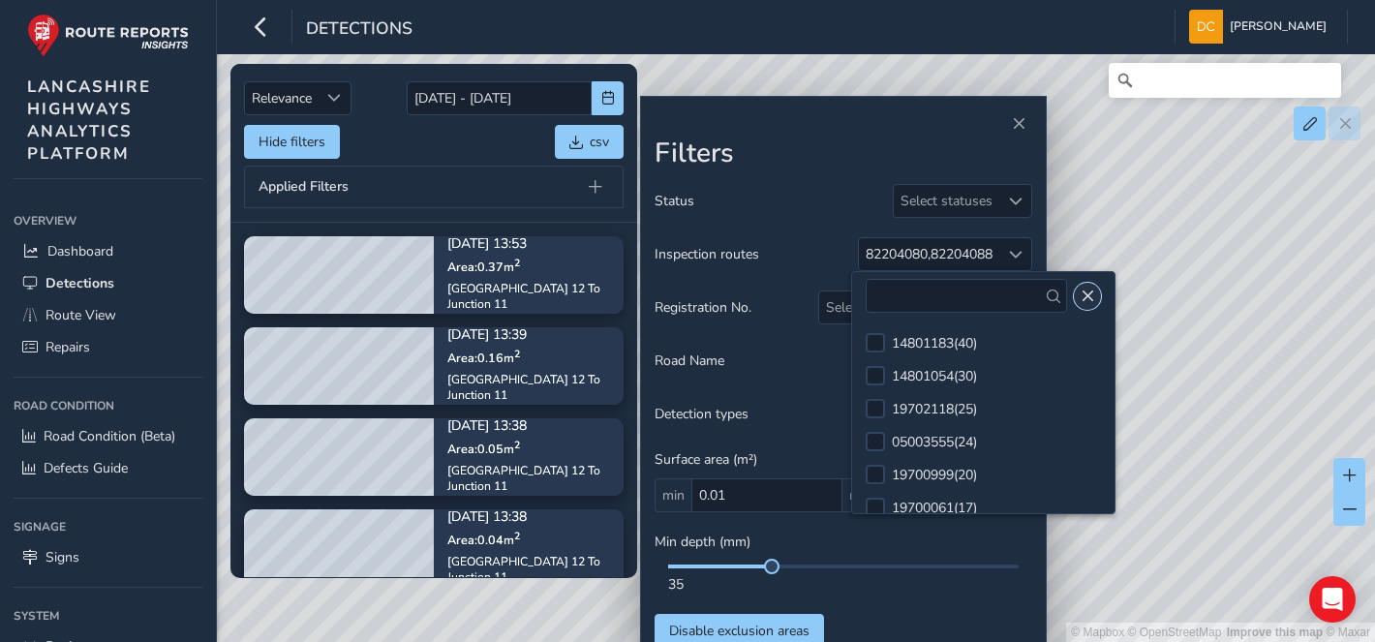
click at [1087, 290] on span "Close" at bounding box center [1088, 297] width 14 height 14
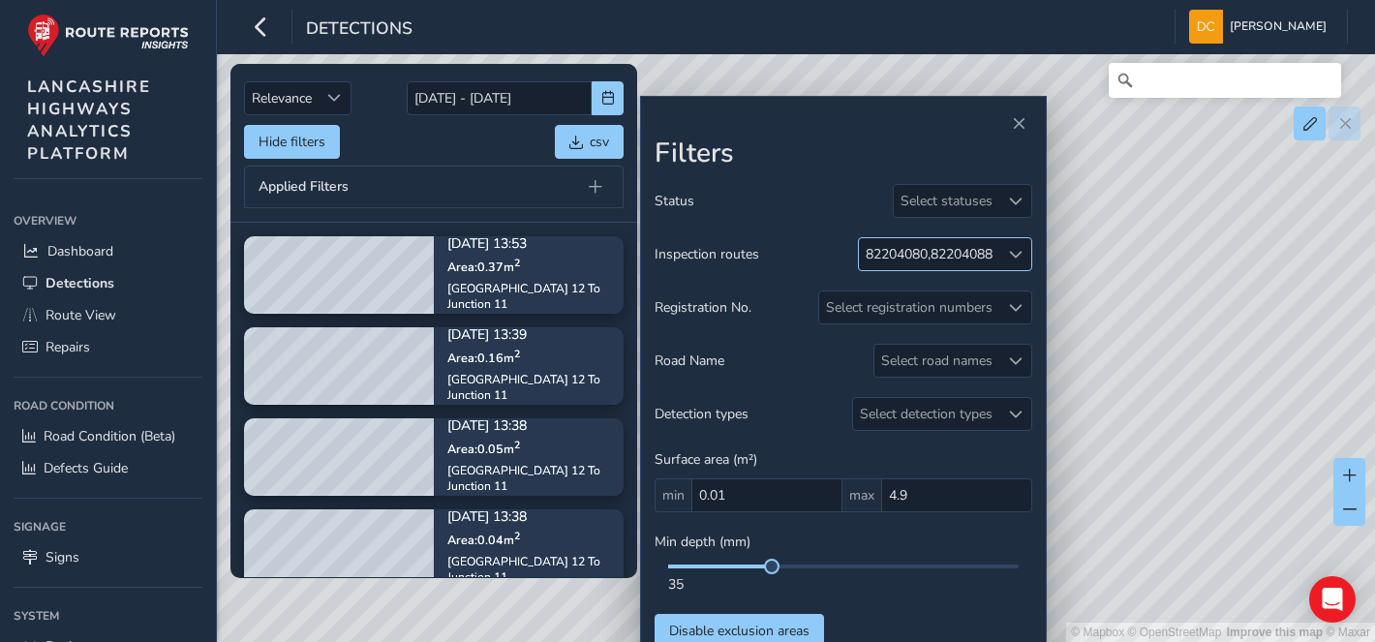
click at [999, 262] on div at bounding box center [1015, 254] width 32 height 32
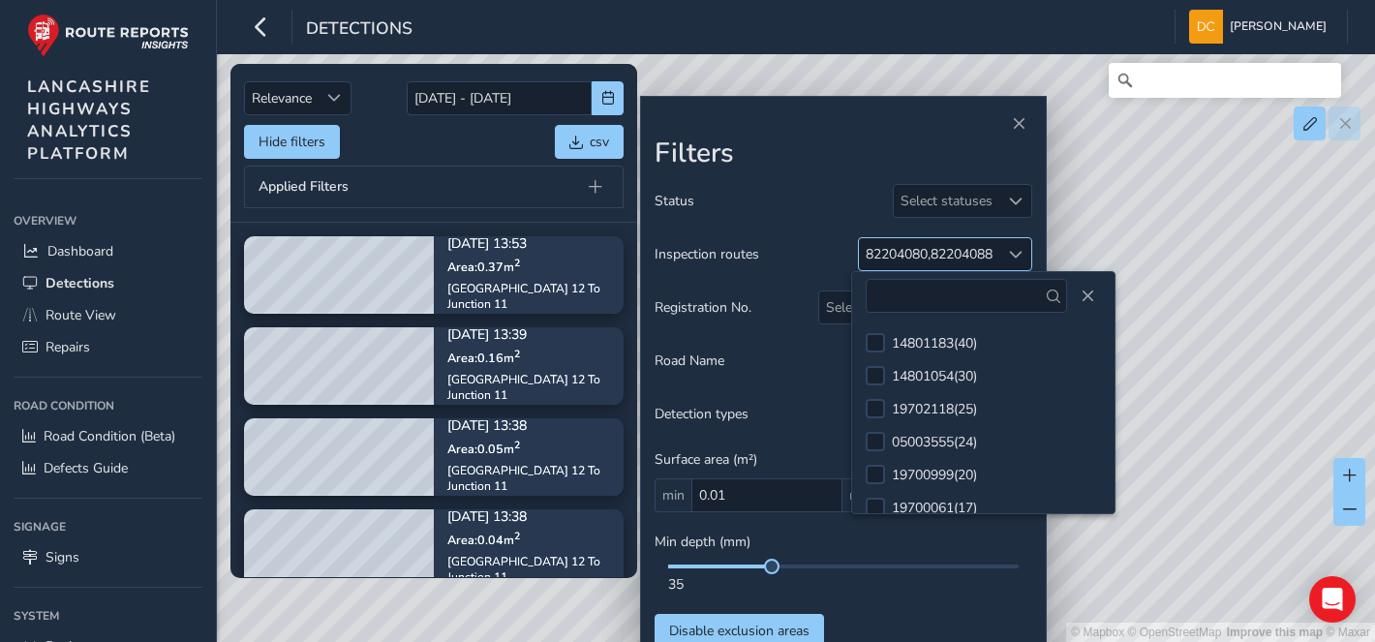
scroll to position [768, 0]
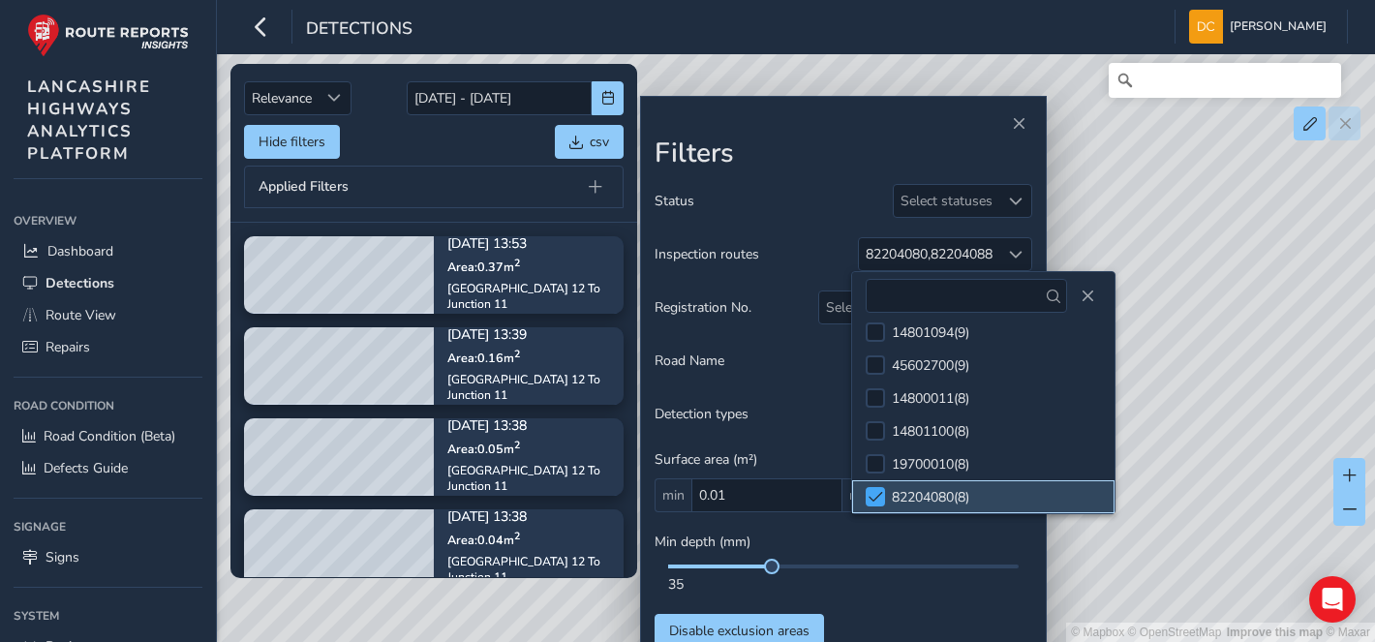
click at [878, 494] on span at bounding box center [876, 497] width 15 height 14
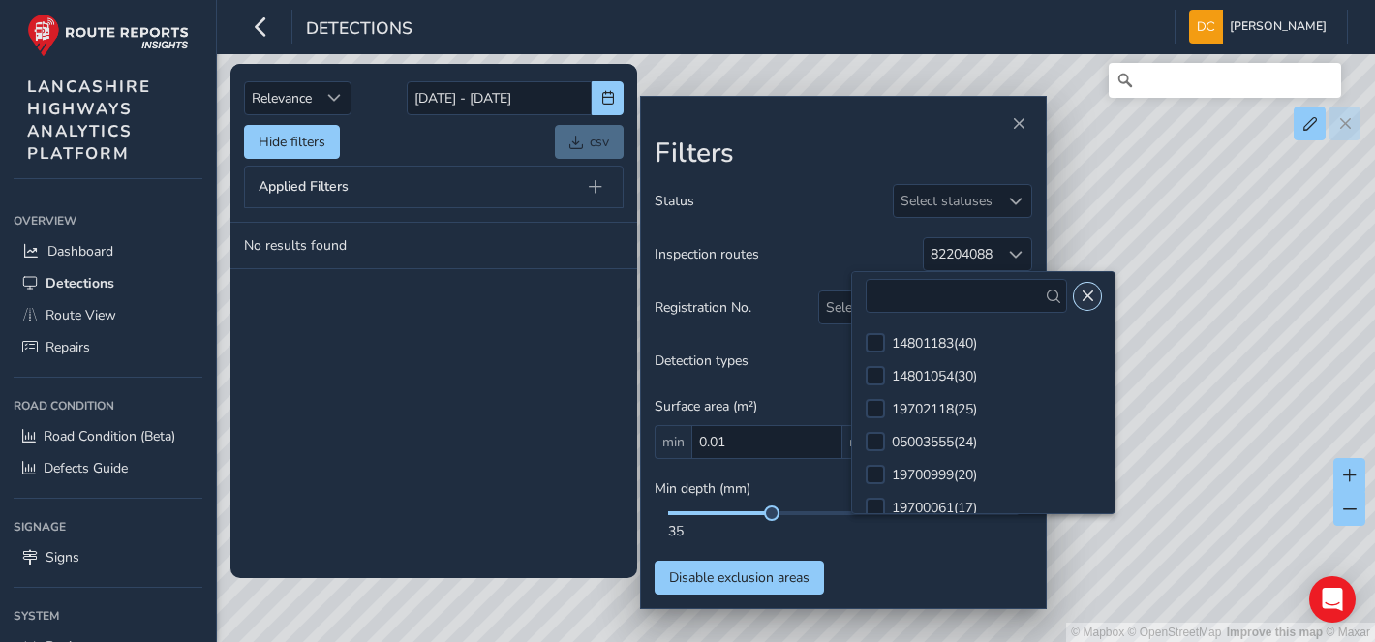
click at [1089, 294] on button "Close" at bounding box center [1087, 296] width 27 height 27
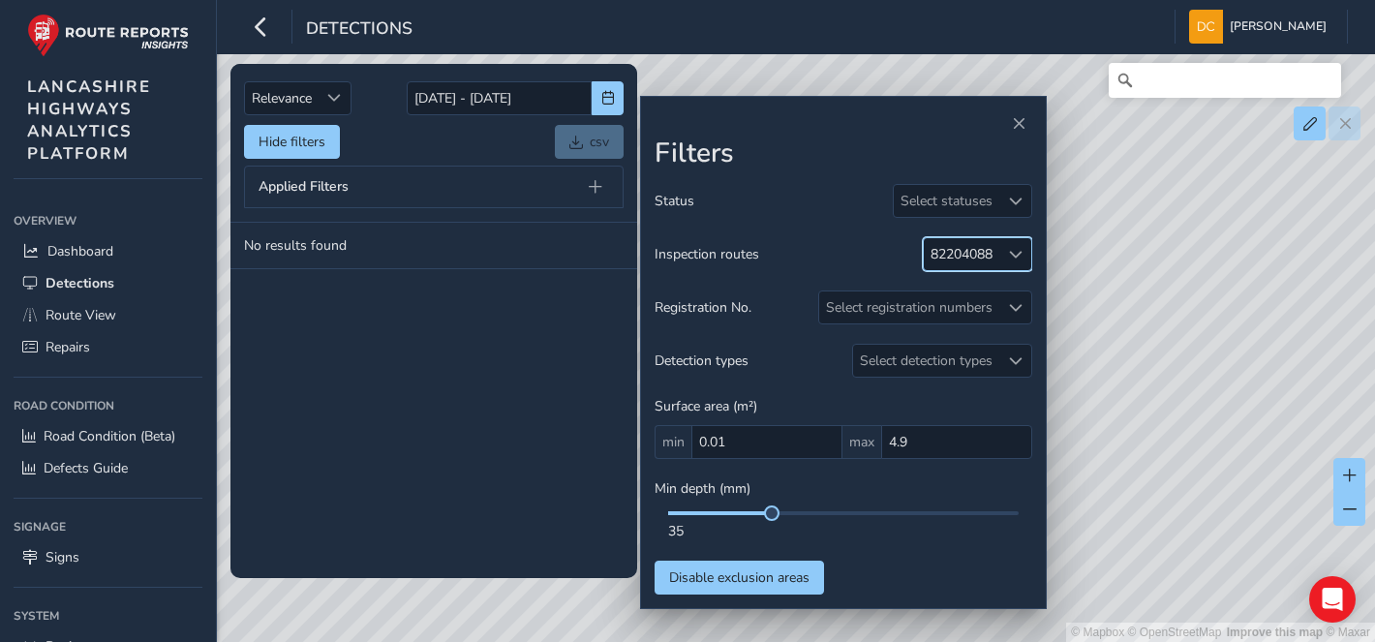
click at [1021, 253] on span at bounding box center [1016, 255] width 14 height 14
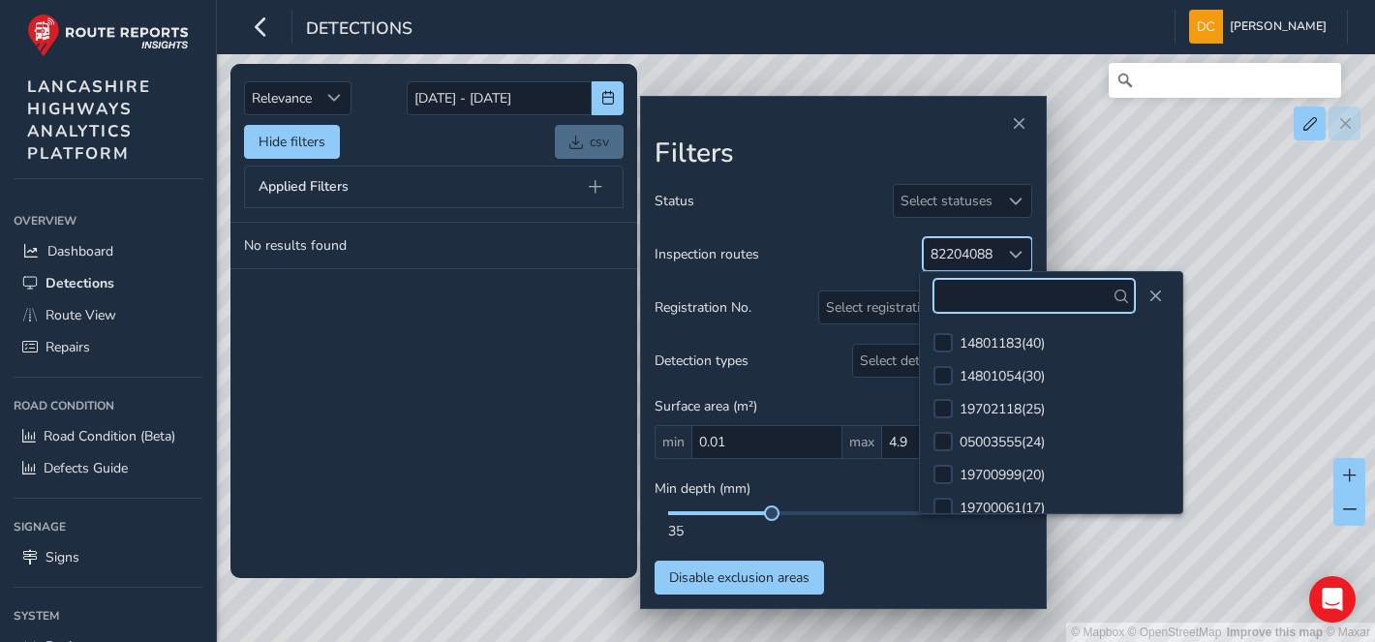
scroll to position [5079, 0]
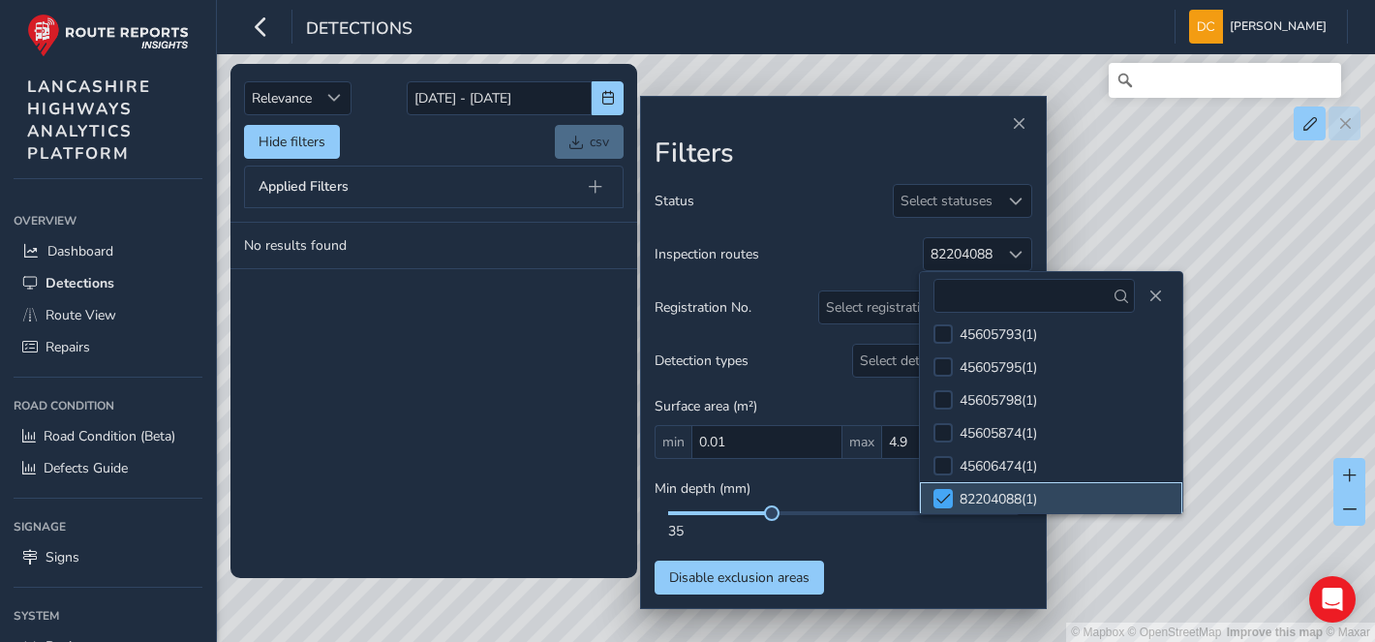
click at [950, 494] on span at bounding box center [943, 499] width 15 height 14
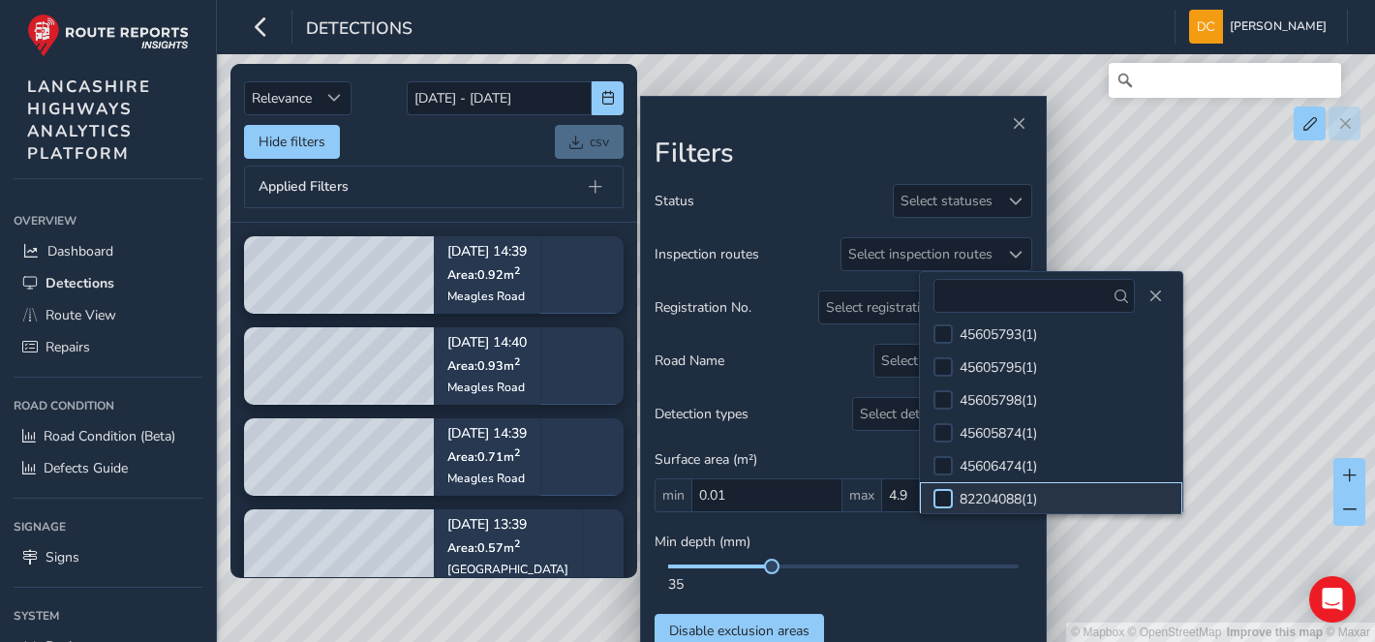
click at [941, 494] on div at bounding box center [942, 498] width 19 height 19
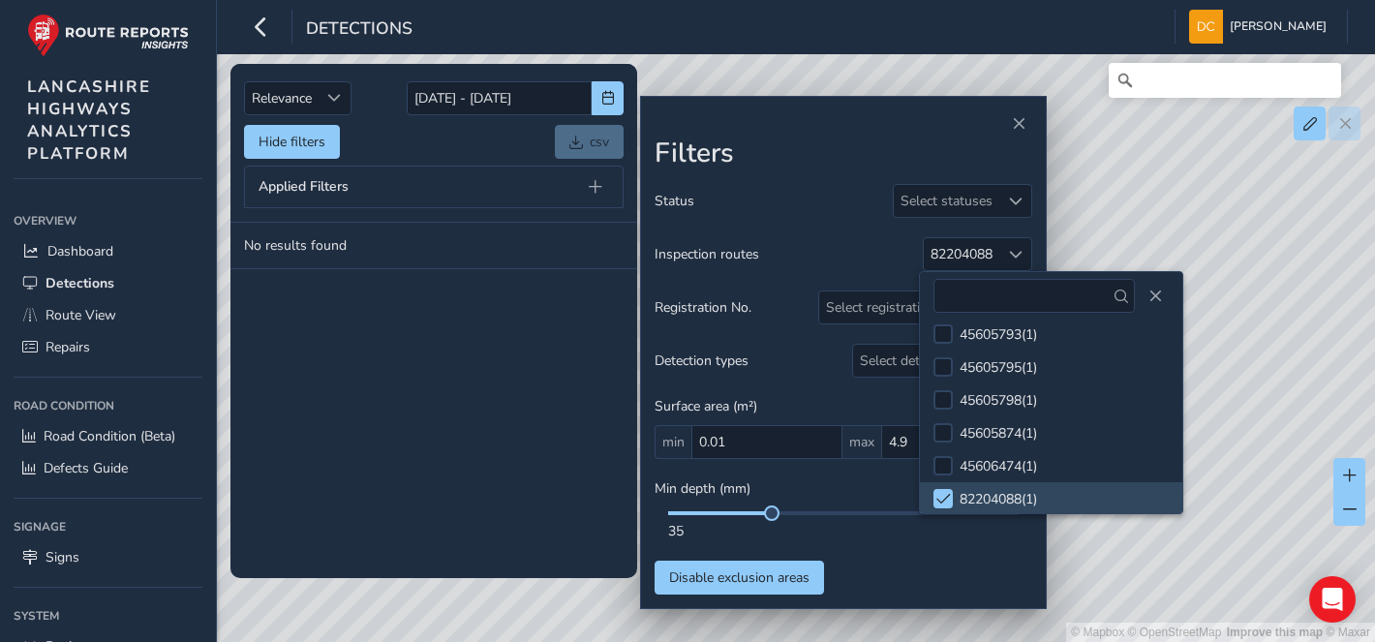
click at [351, 461] on tbody "No results found" at bounding box center [433, 400] width 407 height 354
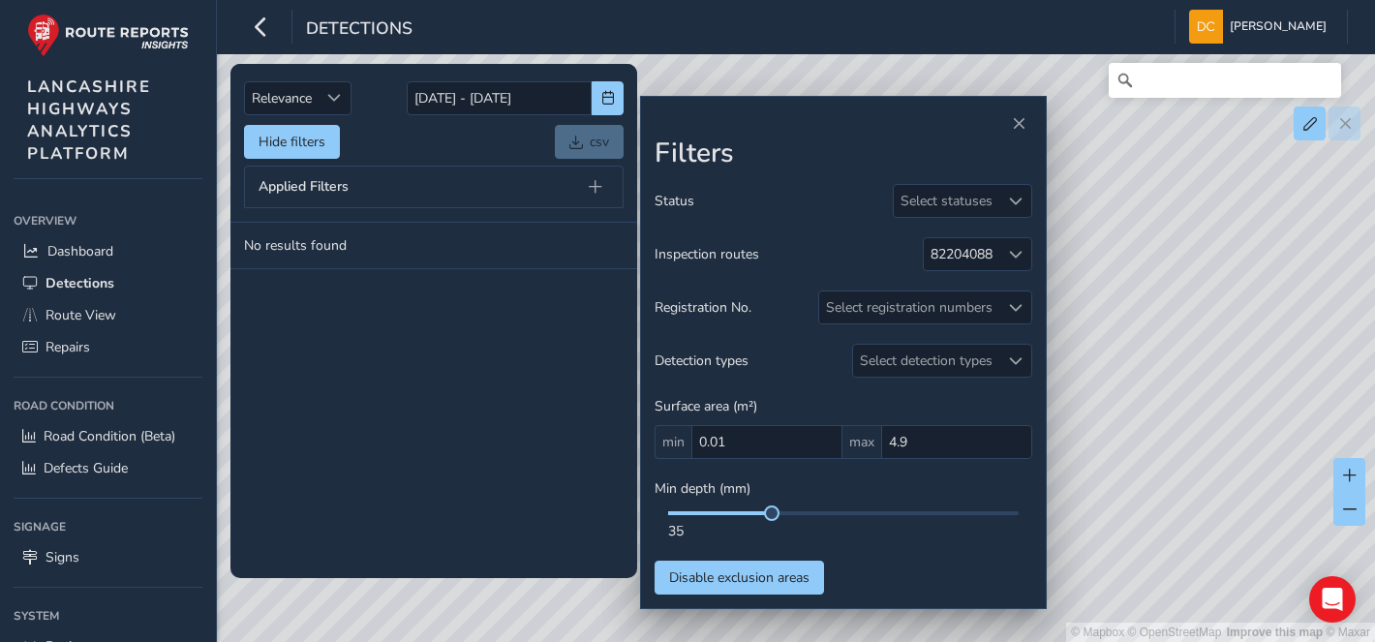
click at [693, 511] on span at bounding box center [720, 513] width 104 height 4
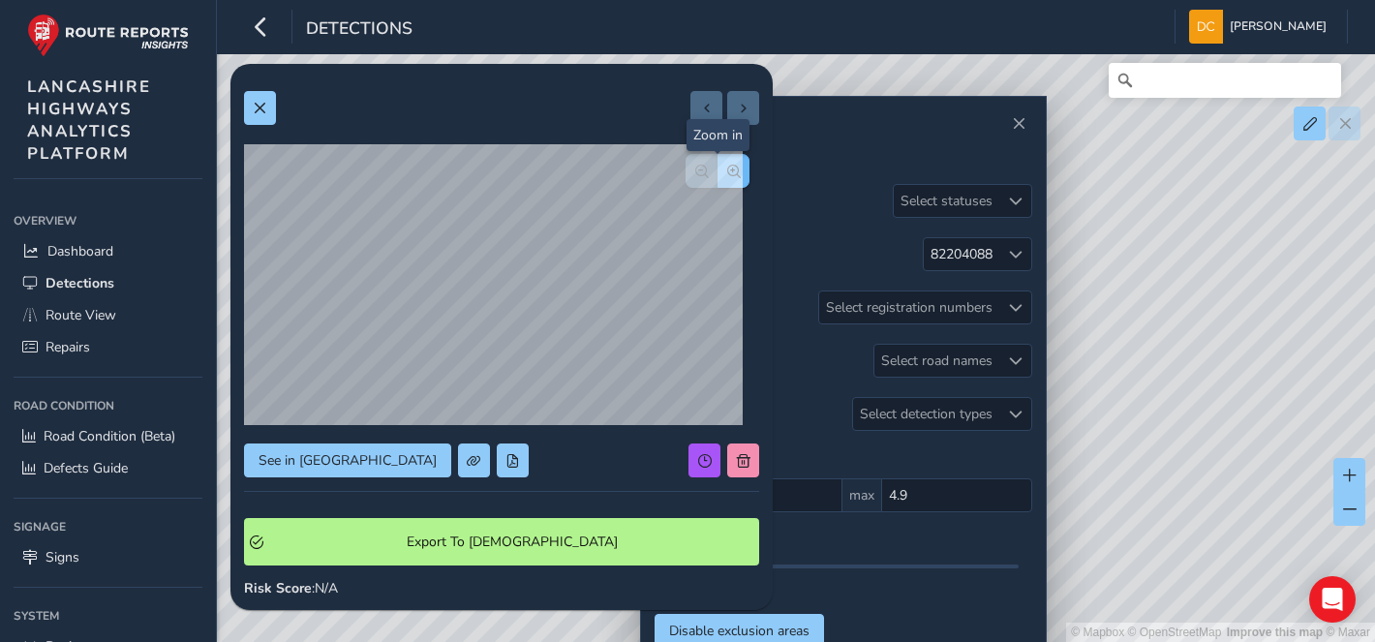
click at [728, 170] on button "button" at bounding box center [733, 171] width 32 height 34
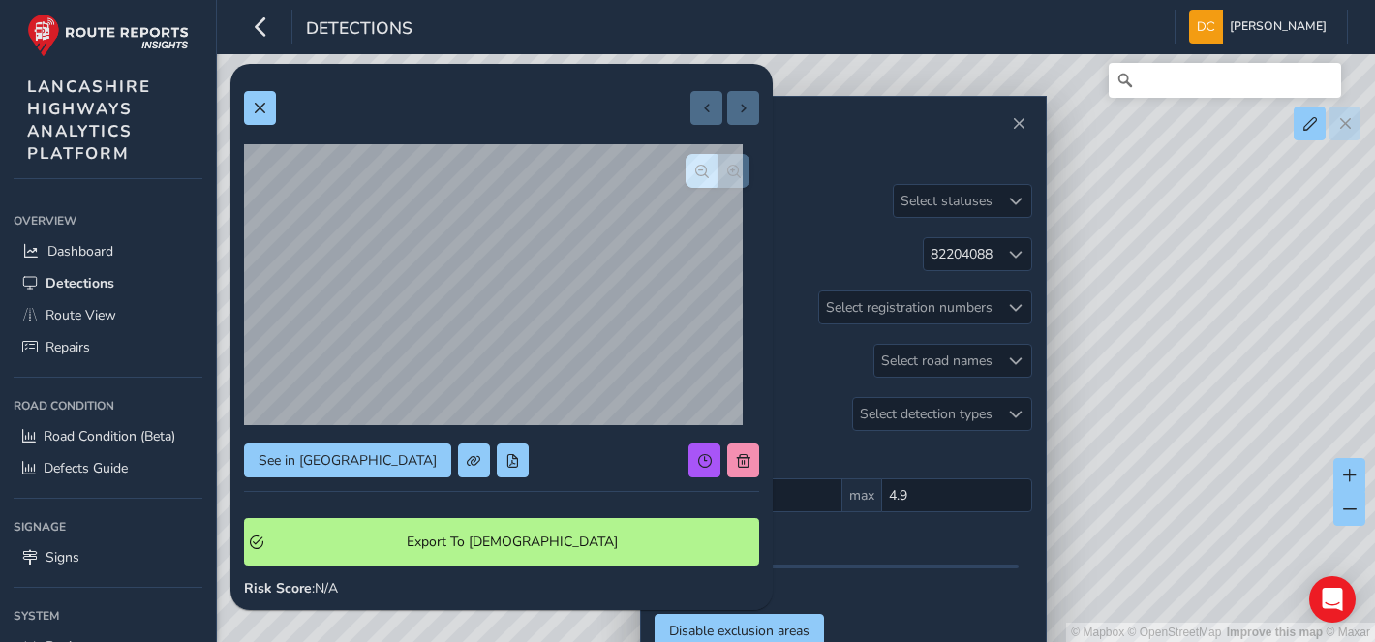
click at [728, 170] on div at bounding box center [718, 171] width 64 height 34
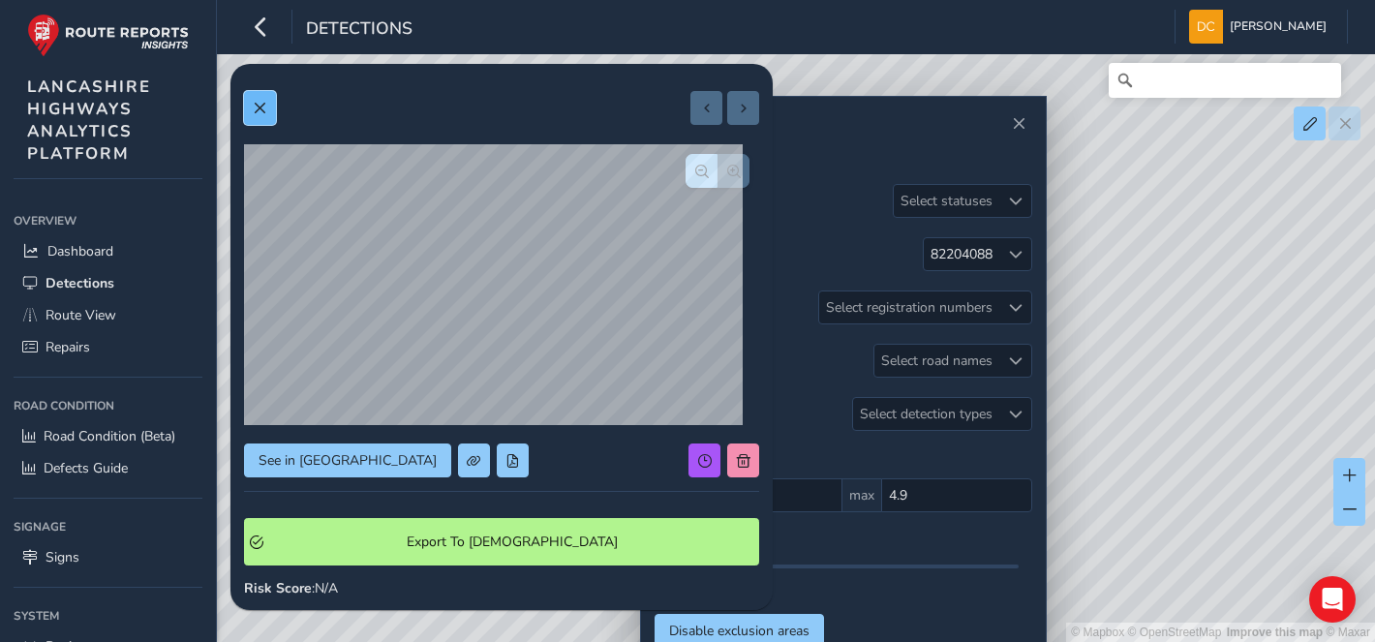
click at [253, 119] on button at bounding box center [260, 108] width 32 height 34
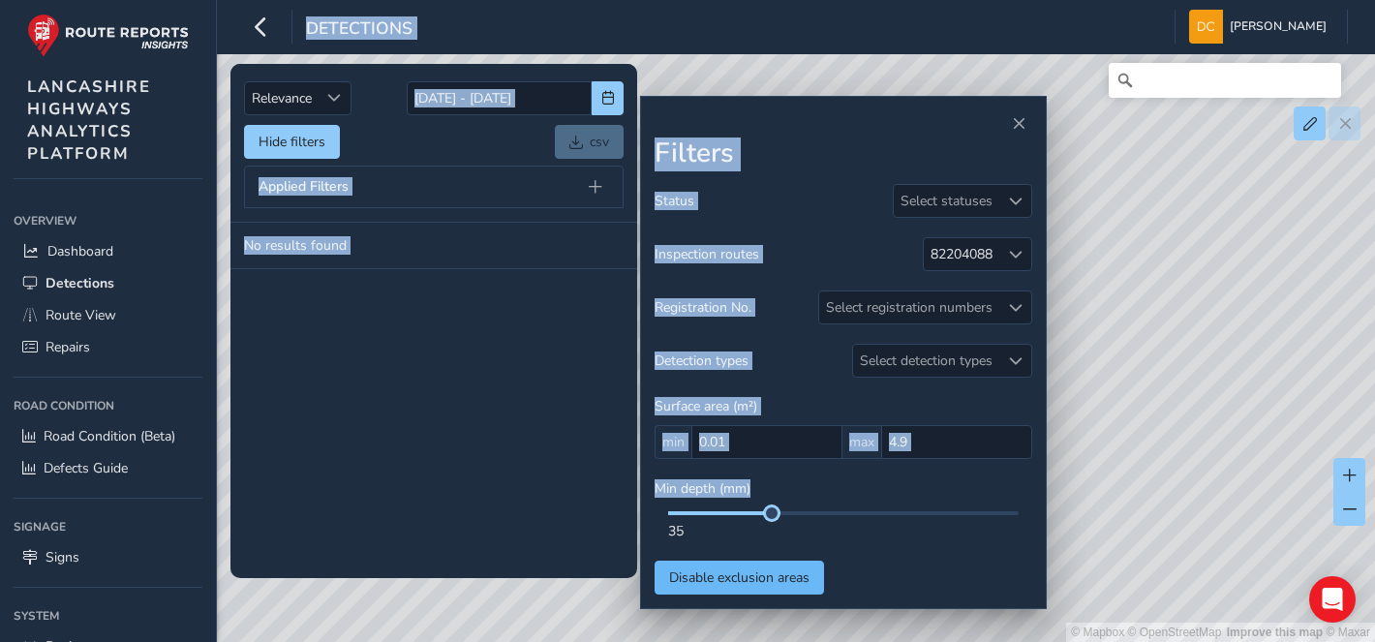
drag, startPoint x: 697, startPoint y: 567, endPoint x: 770, endPoint y: 563, distance: 72.8
click at [770, 563] on div "Status Select statuses Inspection routes 82204088 Registration No. Select regis…" at bounding box center [844, 389] width 378 height 411
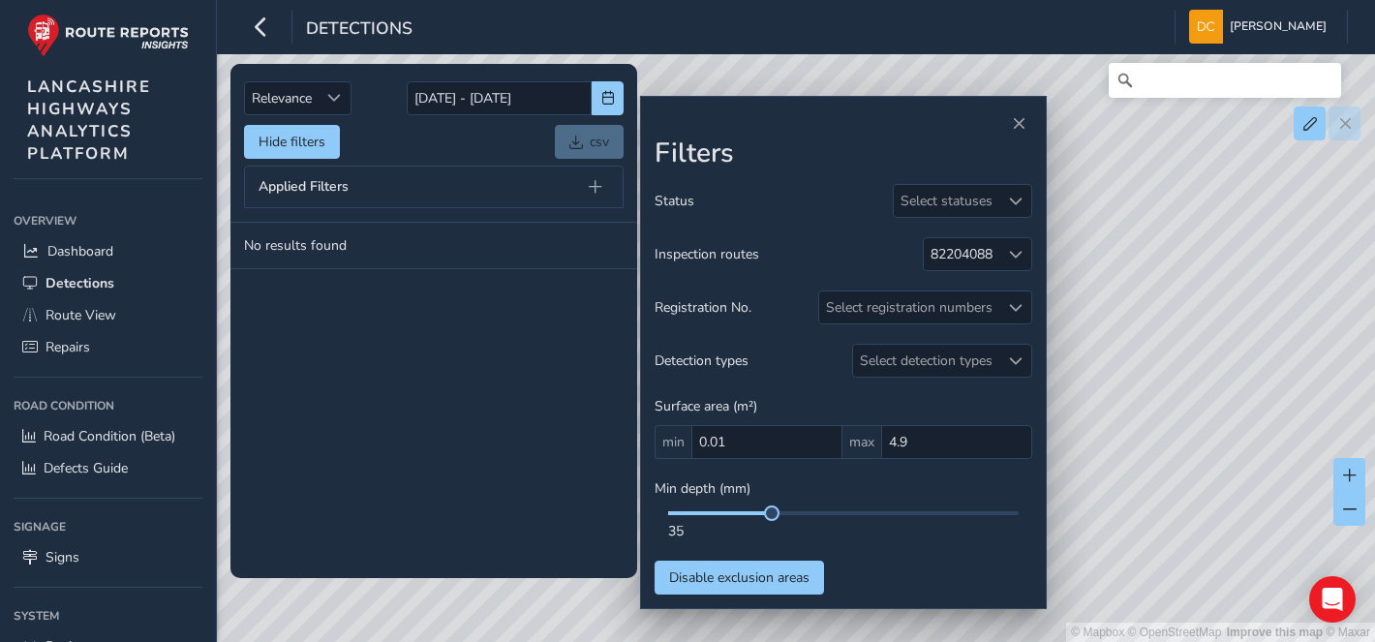
click at [381, 453] on tbody "No results found" at bounding box center [433, 400] width 407 height 354
click at [999, 248] on div at bounding box center [1015, 254] width 32 height 32
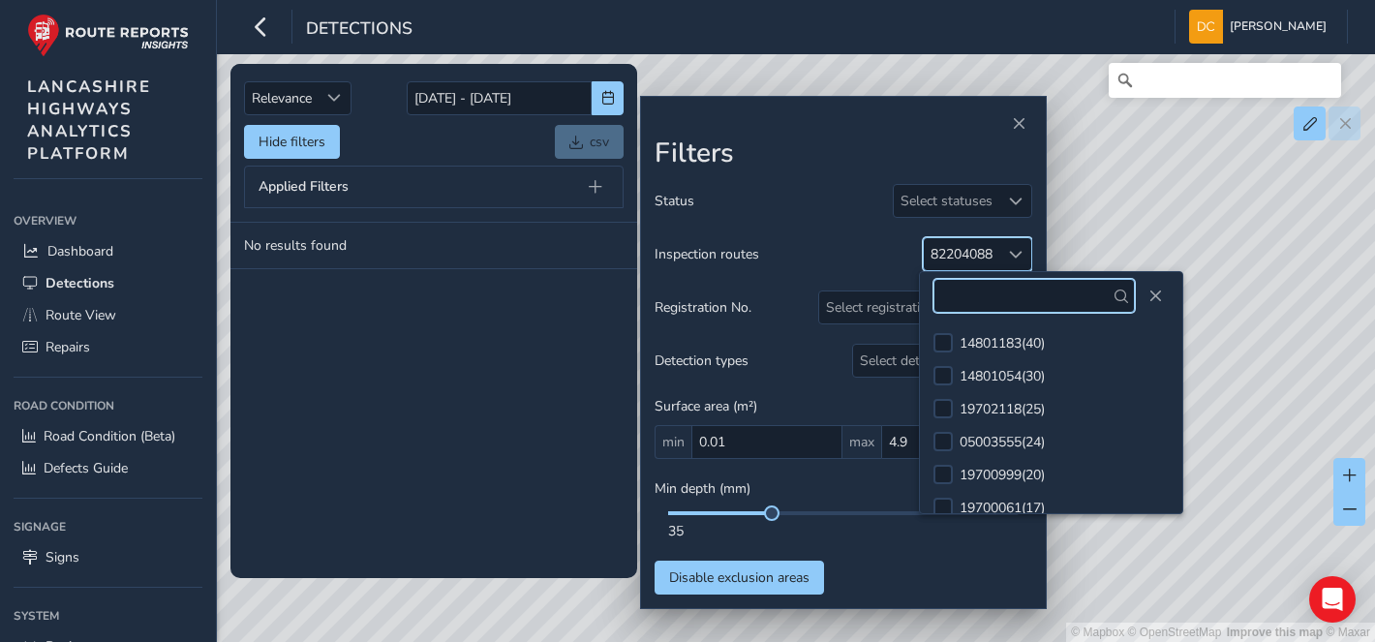
scroll to position [5079, 0]
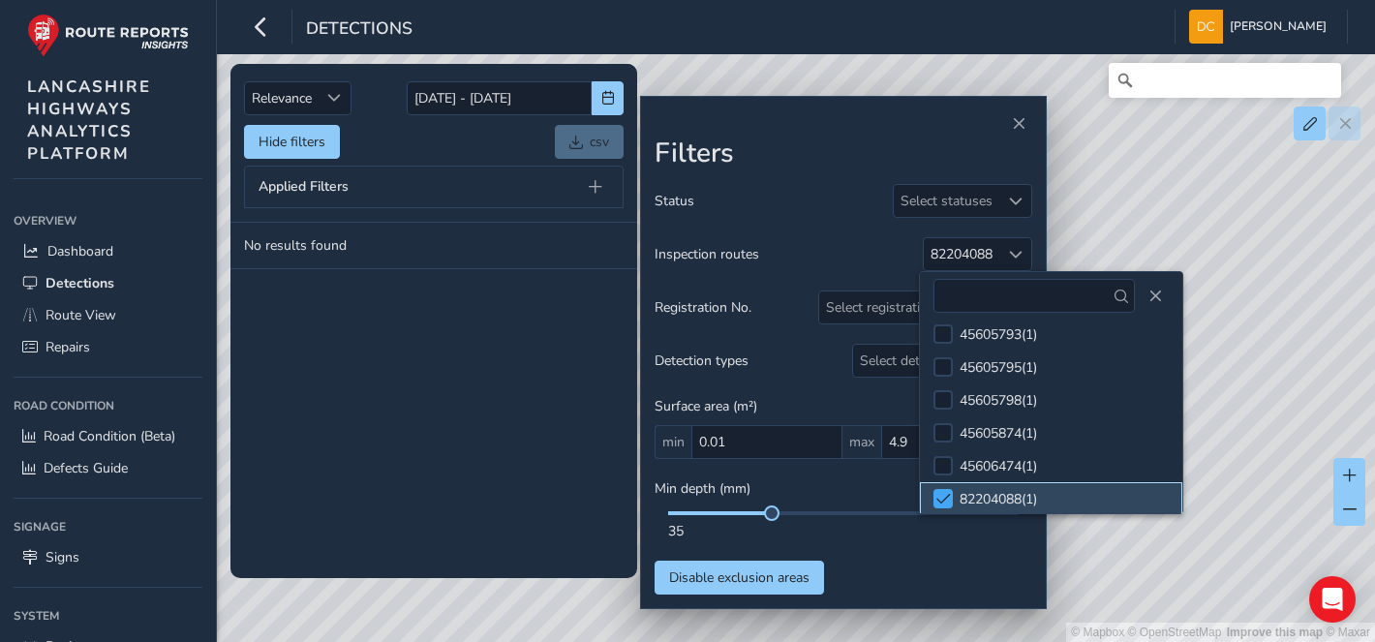
click at [944, 492] on span at bounding box center [943, 499] width 15 height 14
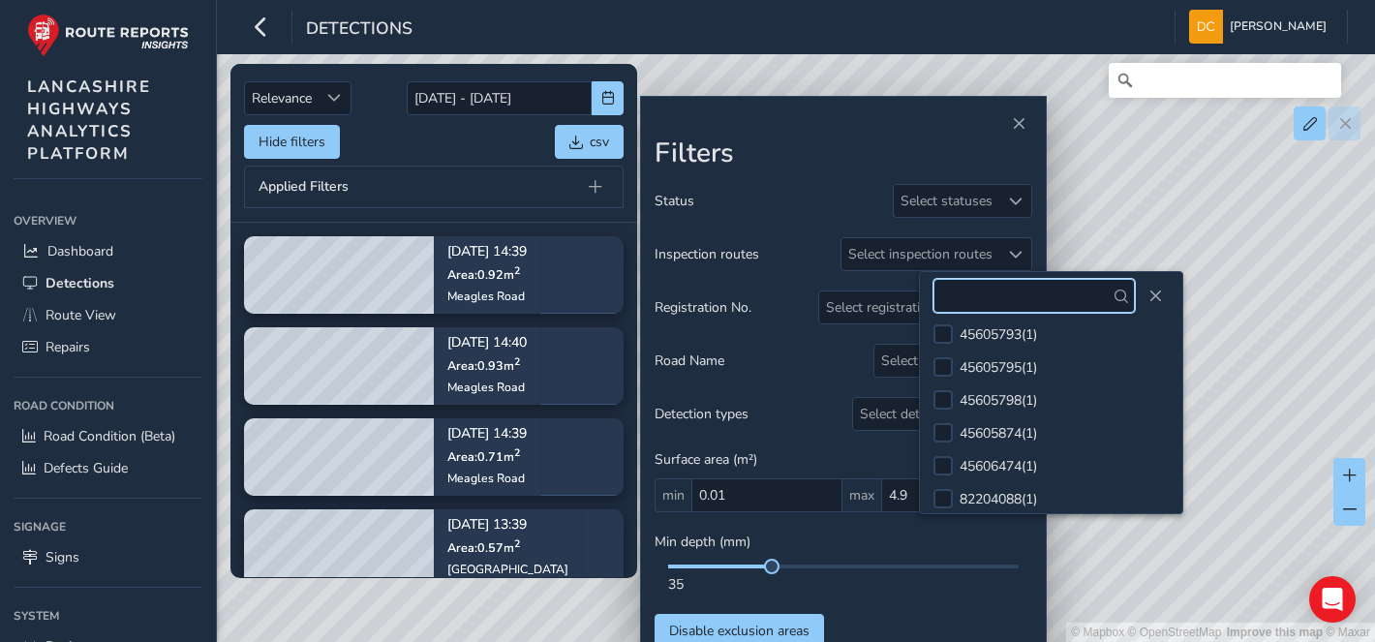
click at [1010, 302] on input "text" at bounding box center [1033, 296] width 201 height 34
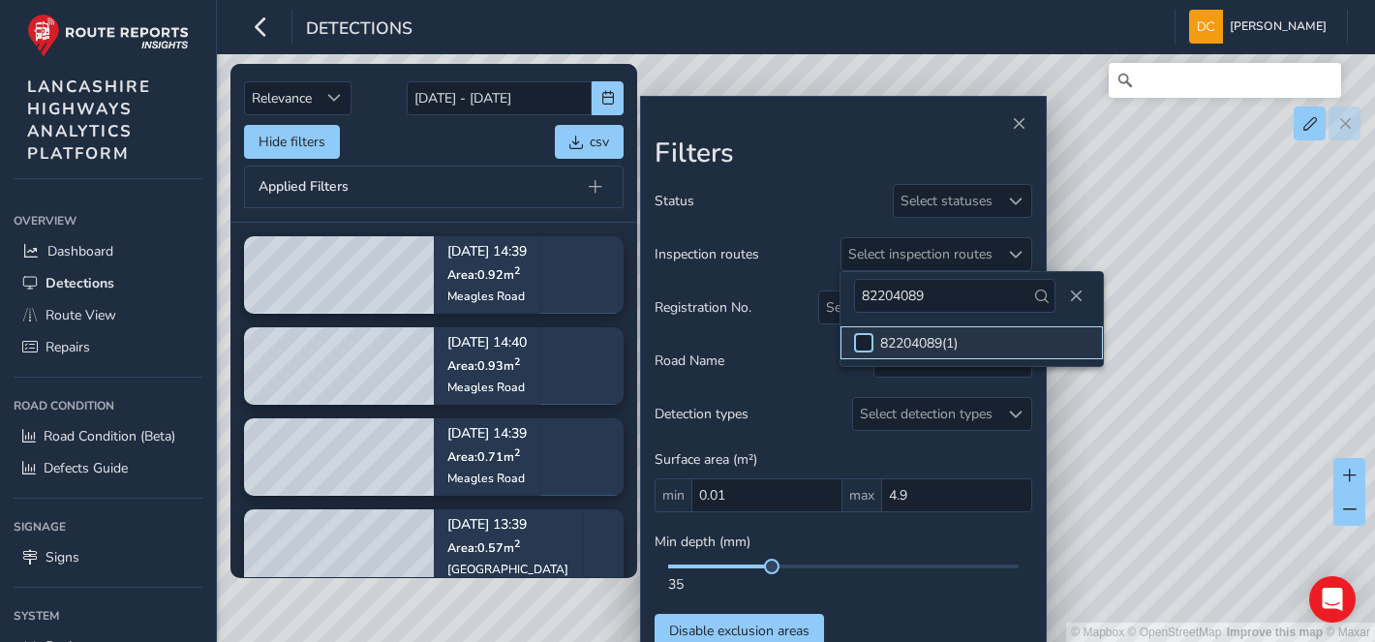
click at [862, 351] on div at bounding box center [863, 342] width 19 height 19
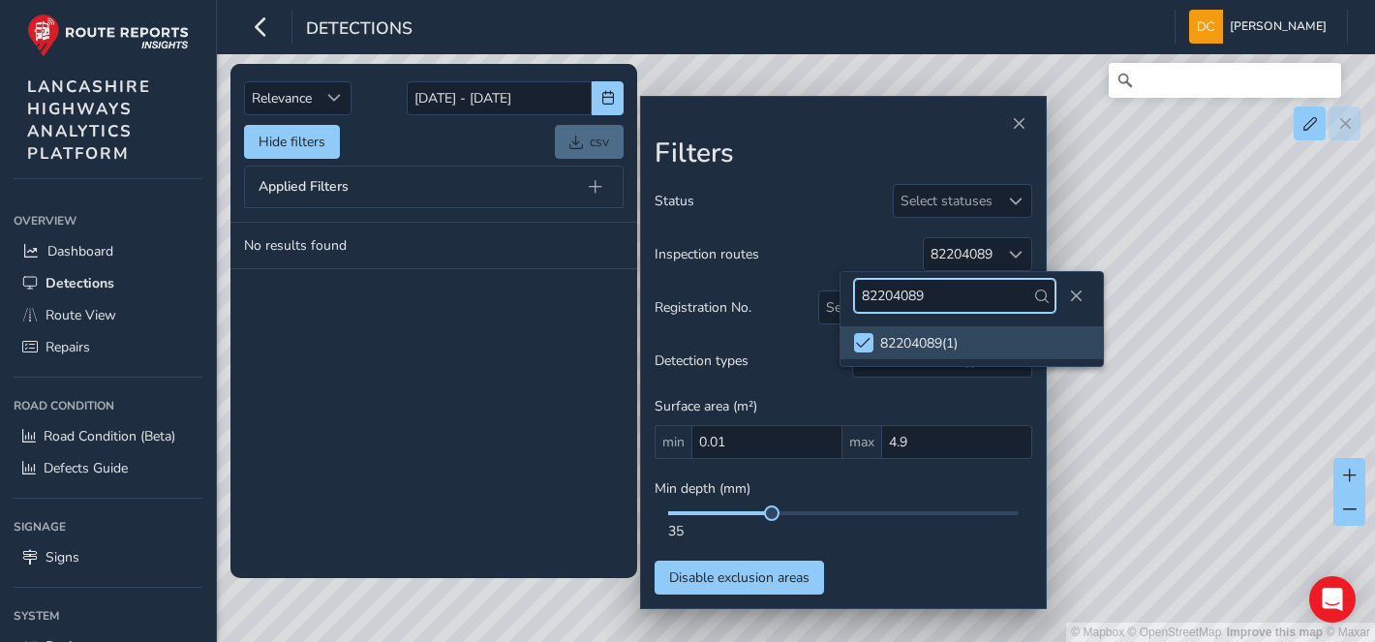
click at [941, 300] on input "82204089" at bounding box center [954, 296] width 201 height 34
type input "82204085"
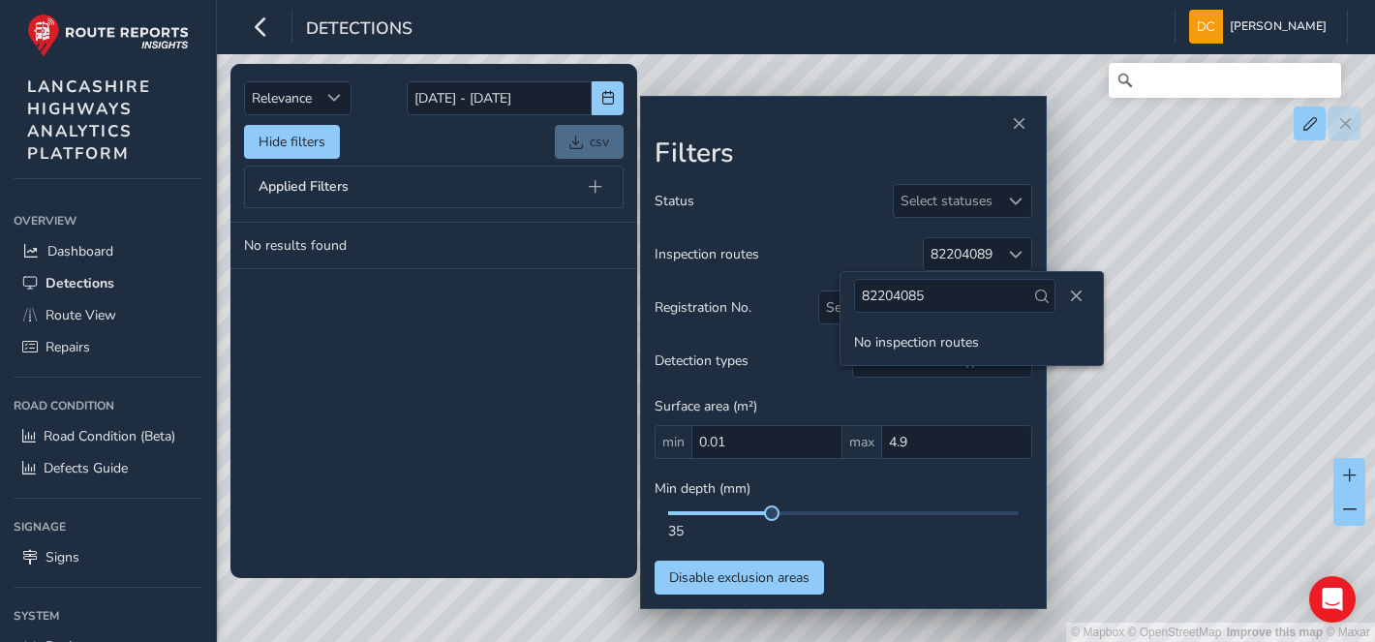
click at [927, 404] on div "Surface area (m²) min 0.01 max 4.9" at bounding box center [844, 428] width 378 height 62
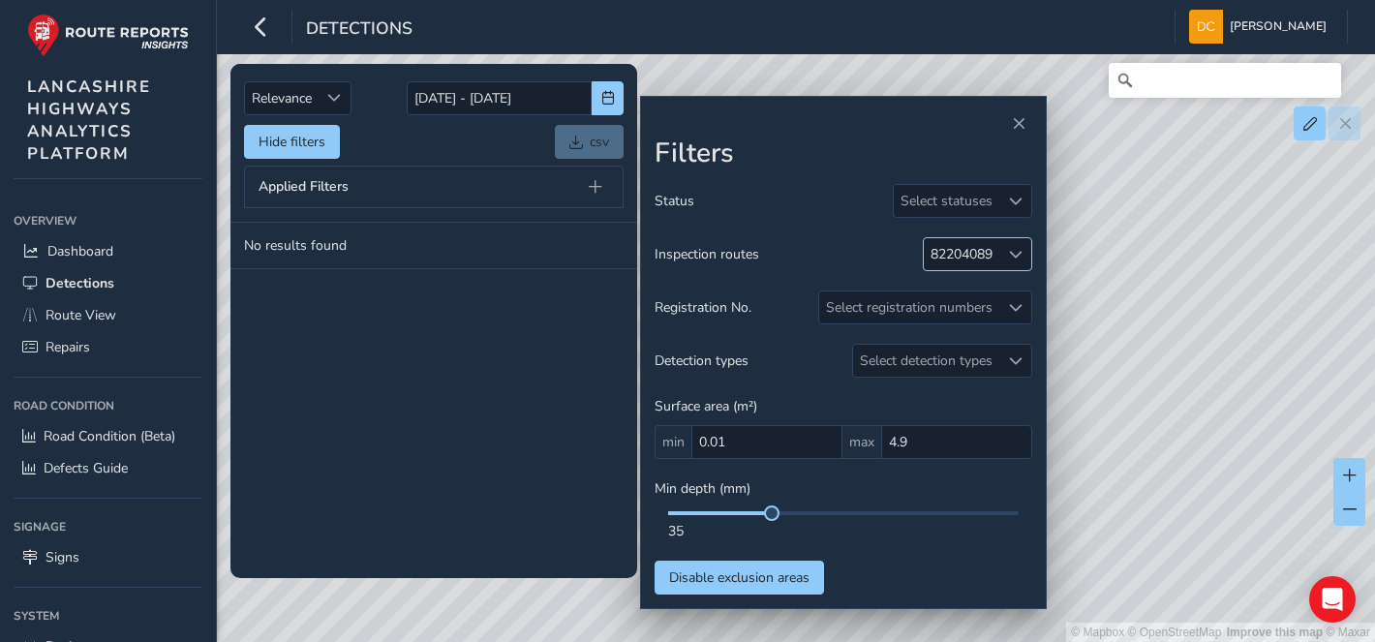
click at [1014, 258] on span at bounding box center [1016, 255] width 14 height 14
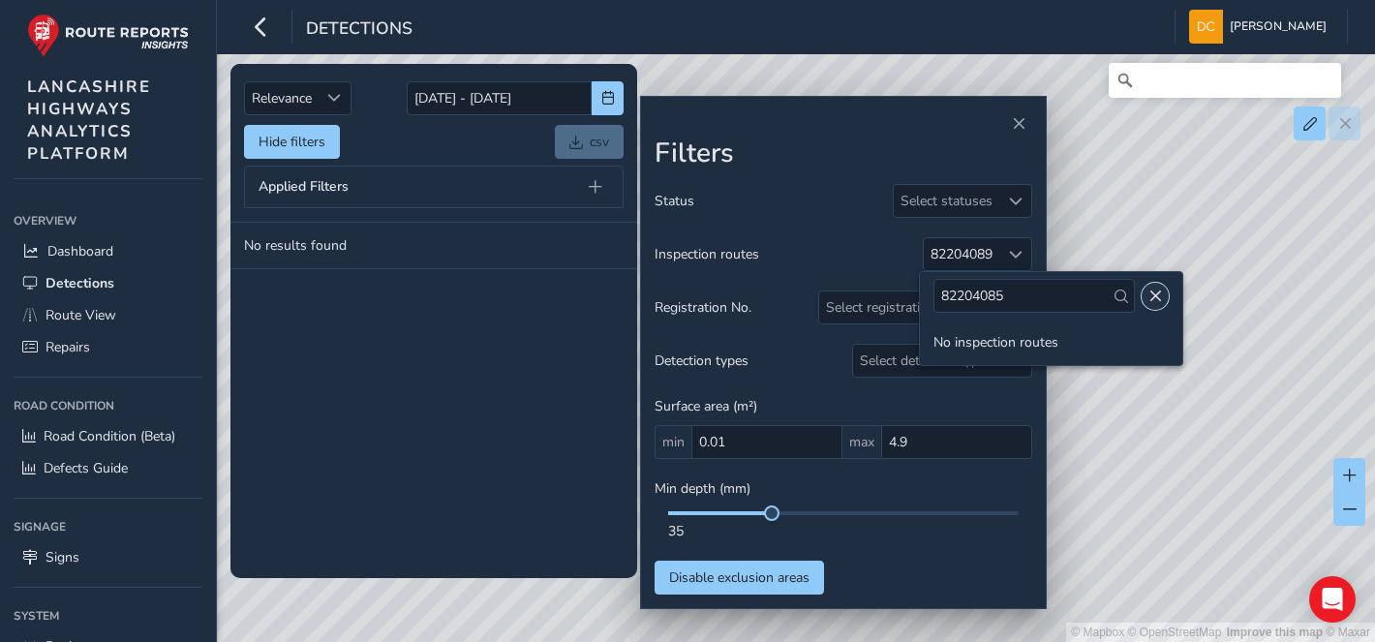
click at [1142, 295] on button "Close" at bounding box center [1155, 296] width 27 height 27
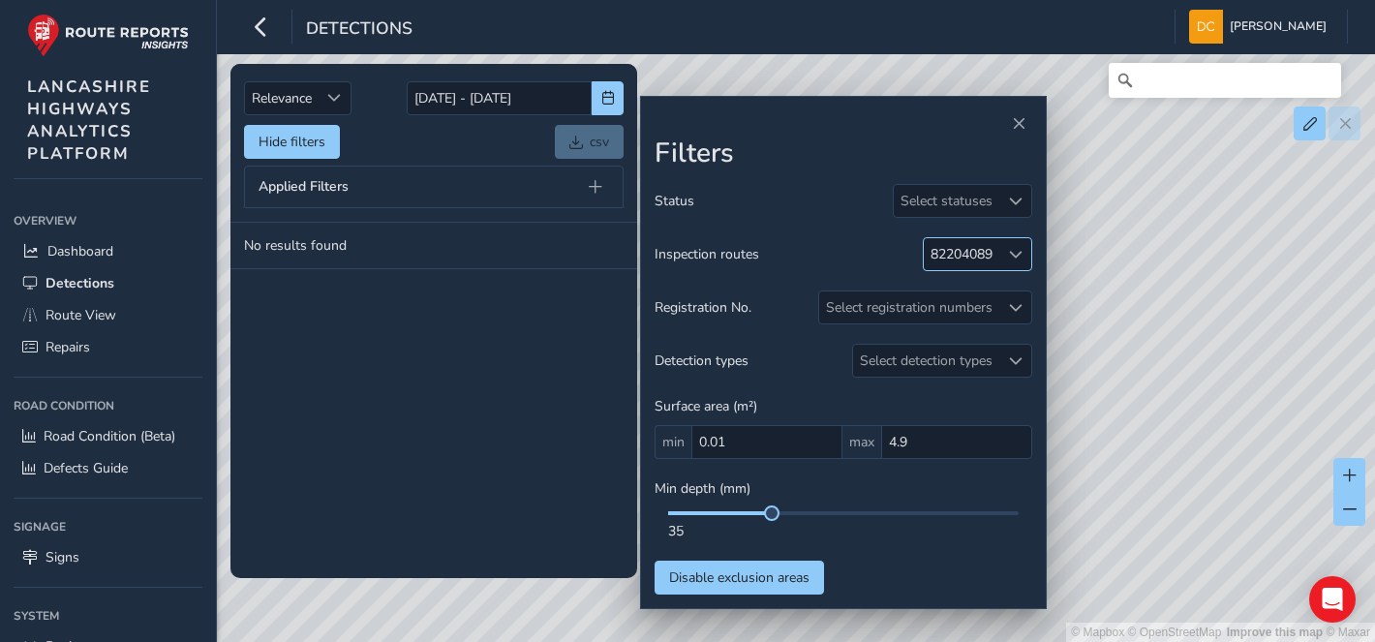
click at [1011, 257] on span at bounding box center [1016, 255] width 14 height 14
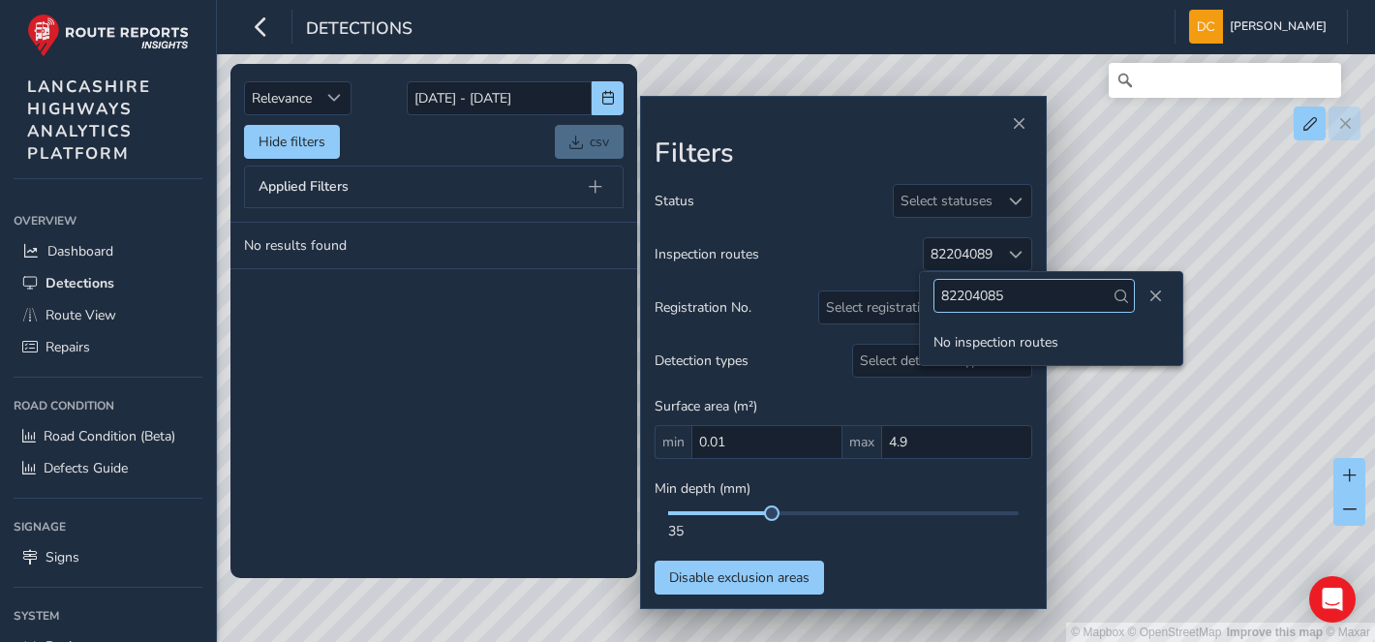
click at [1080, 302] on input "82204085" at bounding box center [1033, 296] width 201 height 34
click at [1011, 253] on span at bounding box center [1016, 255] width 14 height 14
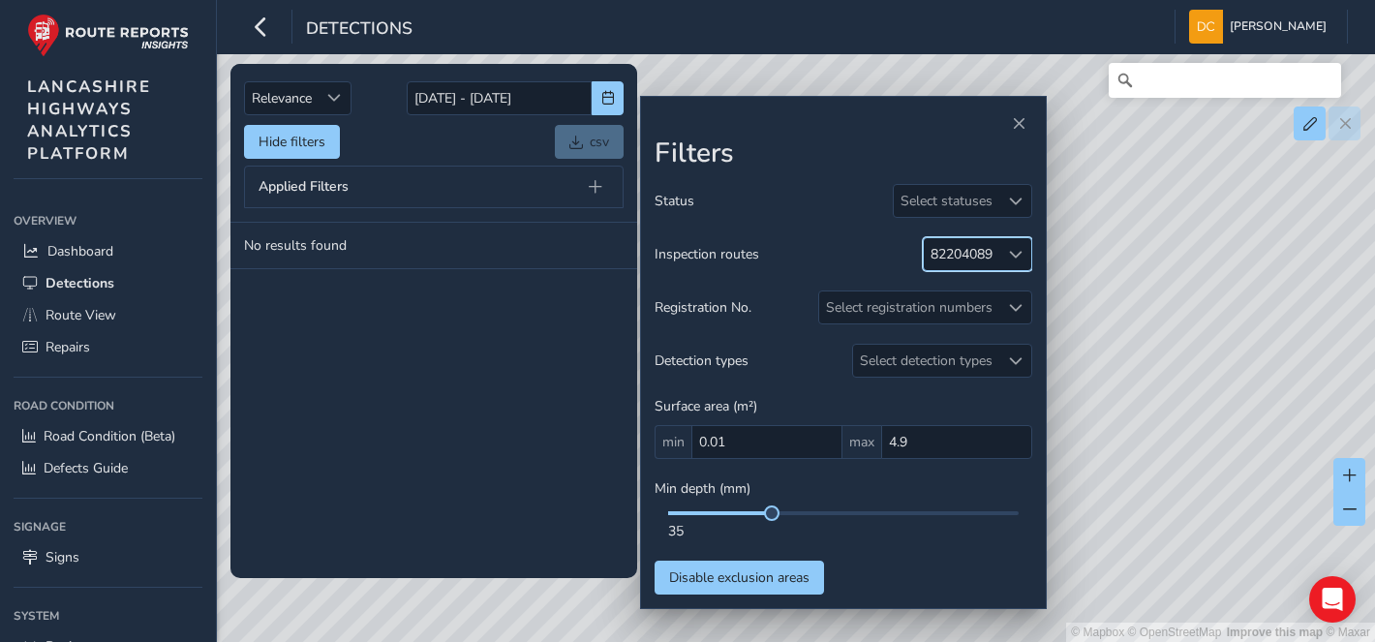
click at [1015, 253] on span at bounding box center [1016, 255] width 14 height 14
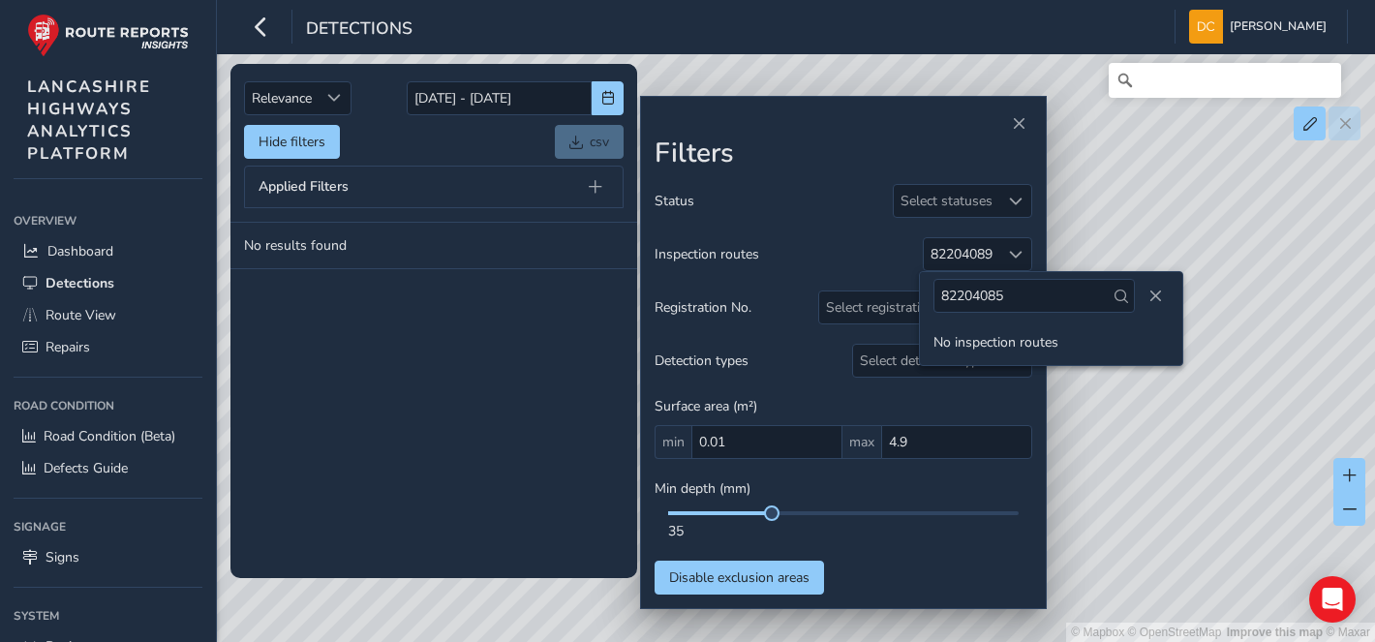
drag, startPoint x: 1010, startPoint y: 294, endPoint x: 931, endPoint y: 307, distance: 79.4
click at [931, 307] on div "82204085" at bounding box center [1051, 295] width 262 height 47
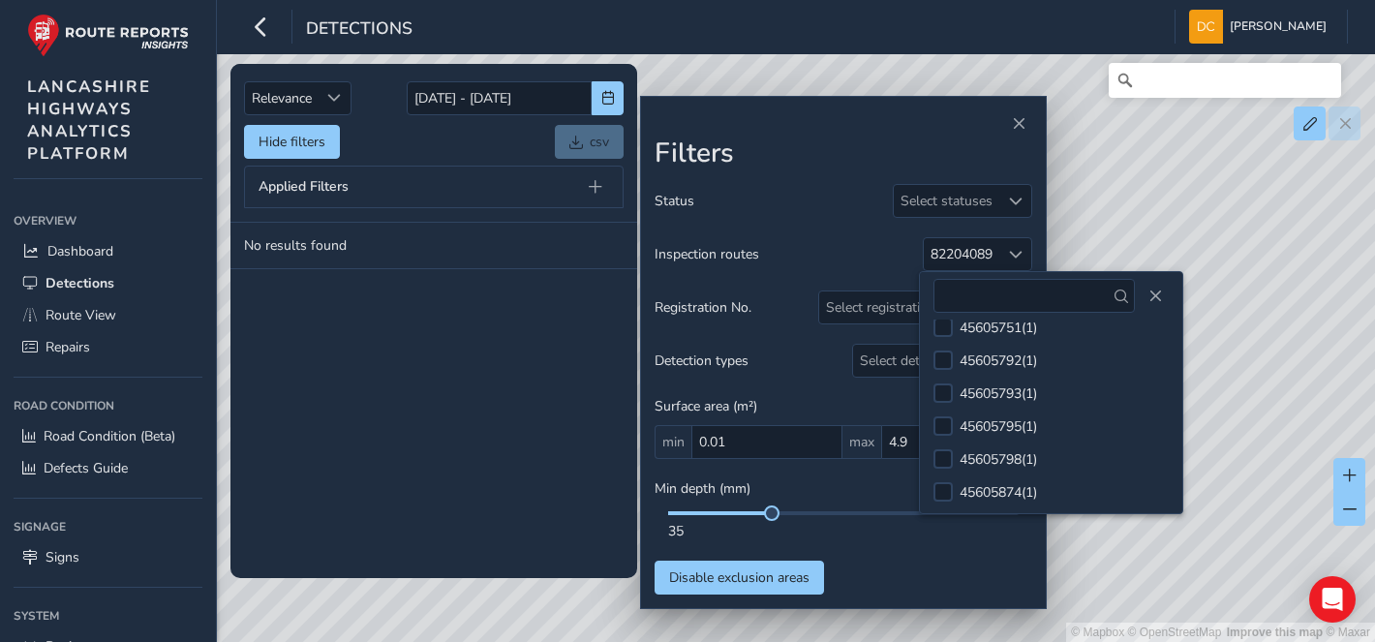
scroll to position [5152, 0]
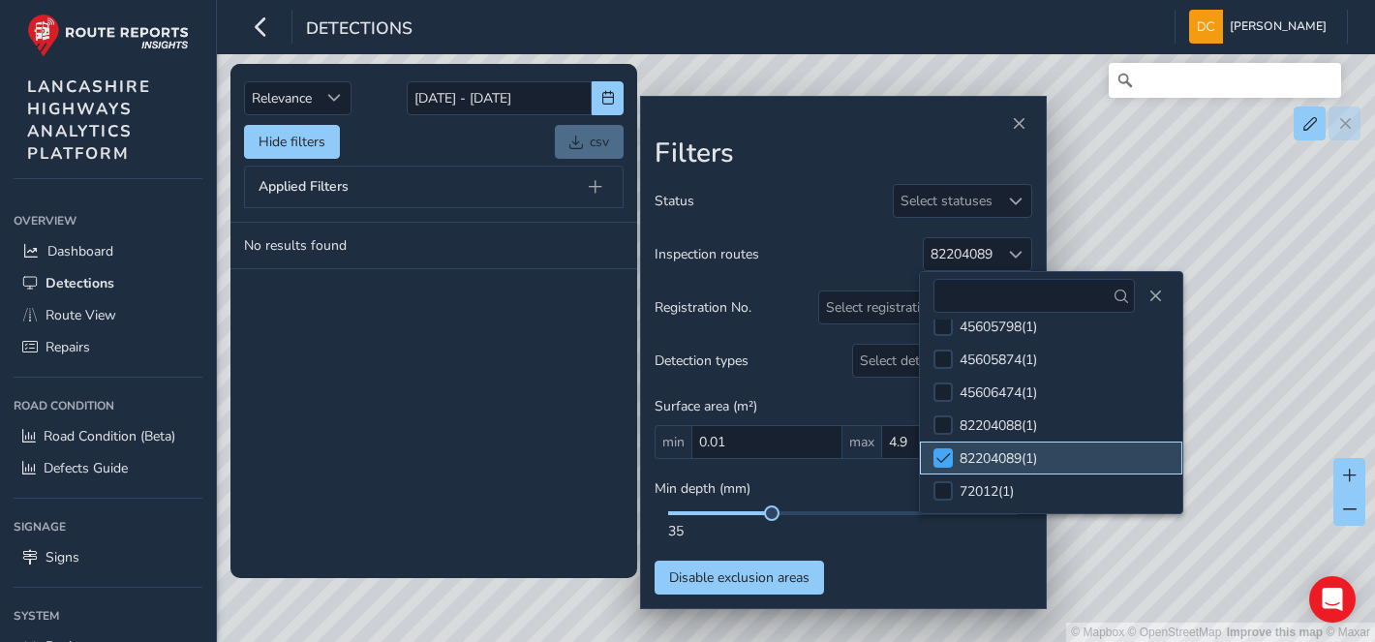
click at [943, 451] on span at bounding box center [943, 458] width 15 height 14
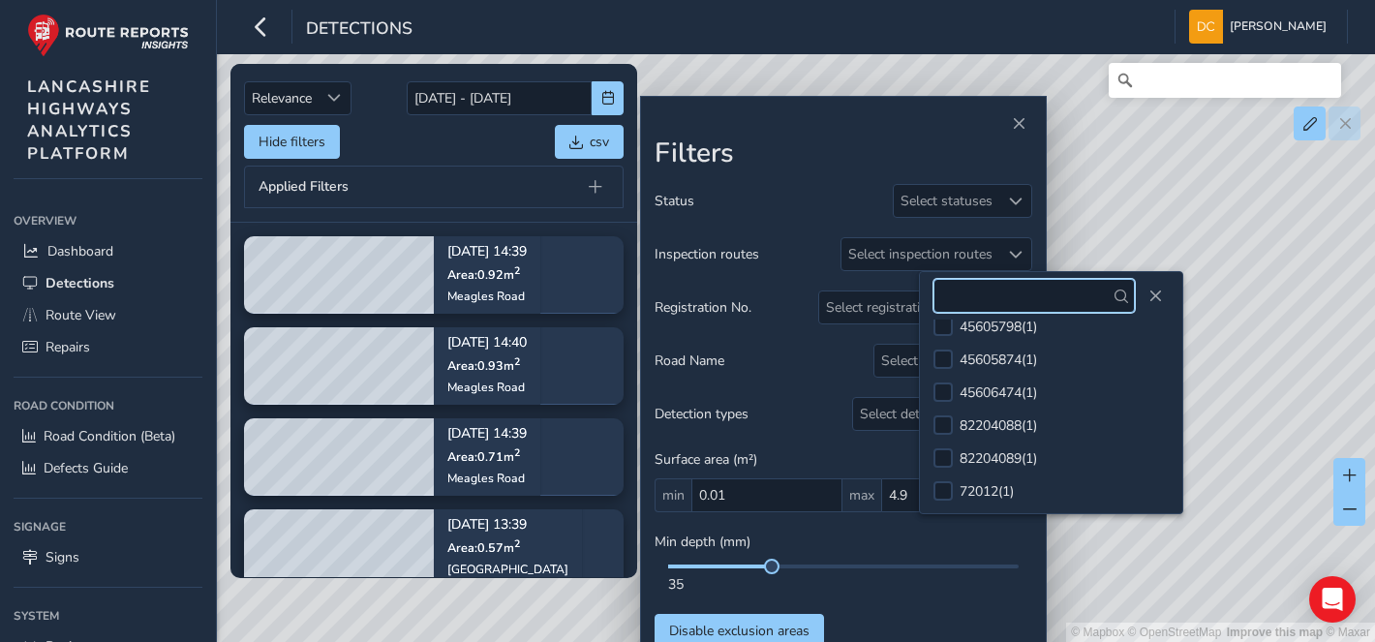
click at [960, 296] on input "text" at bounding box center [1033, 296] width 201 height 34
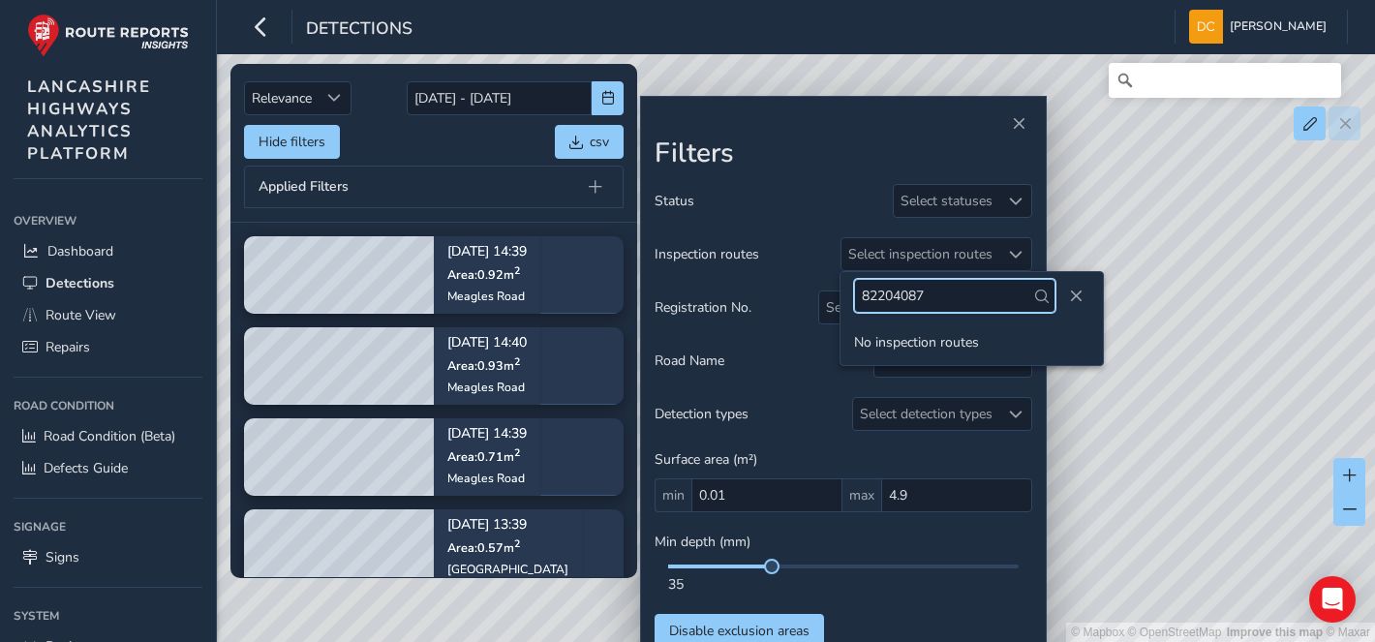
type input "82204087"
click at [962, 455] on div "Surface area (m²) min 0.01 max 4.9" at bounding box center [844, 481] width 378 height 62
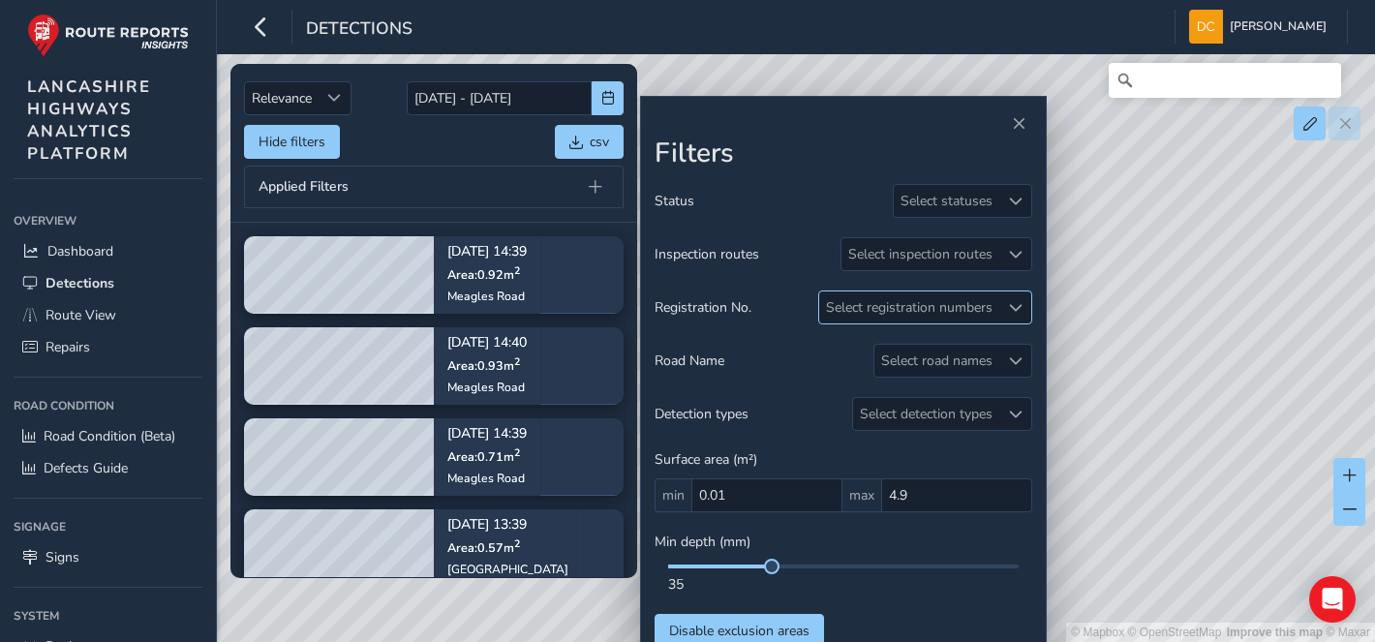
click at [1013, 312] on span at bounding box center [1016, 308] width 14 height 14
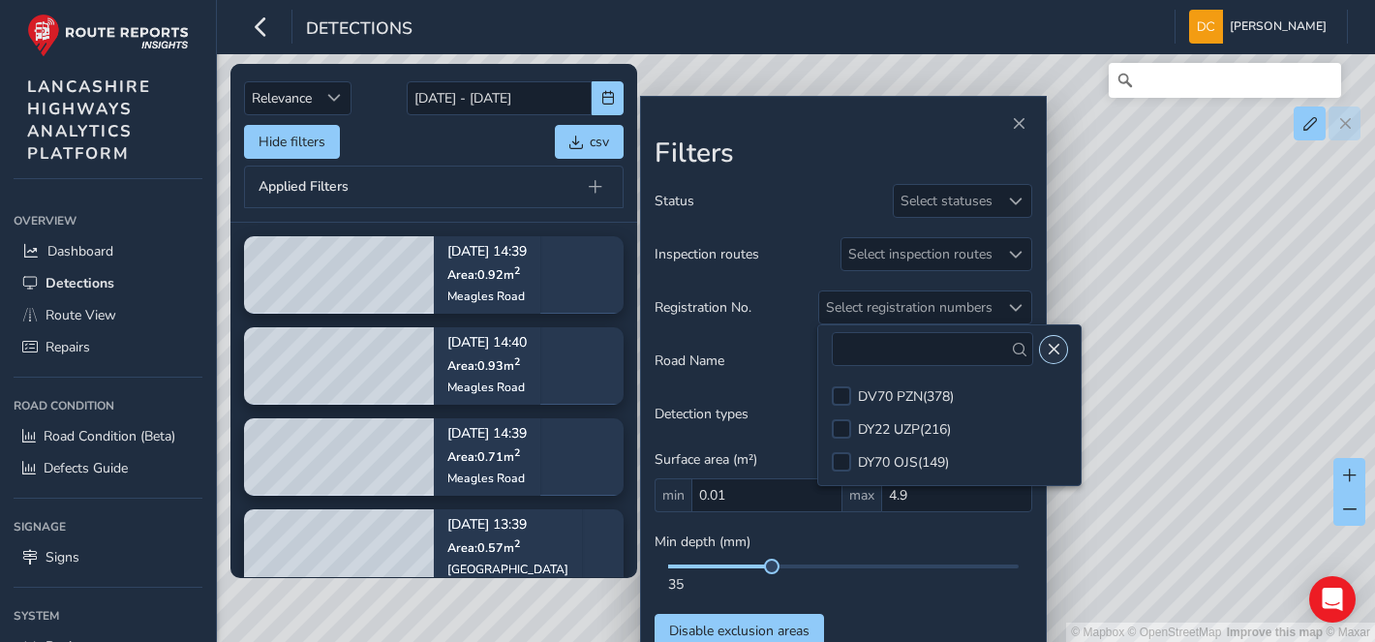
click at [1047, 346] on span "Close" at bounding box center [1054, 350] width 14 height 14
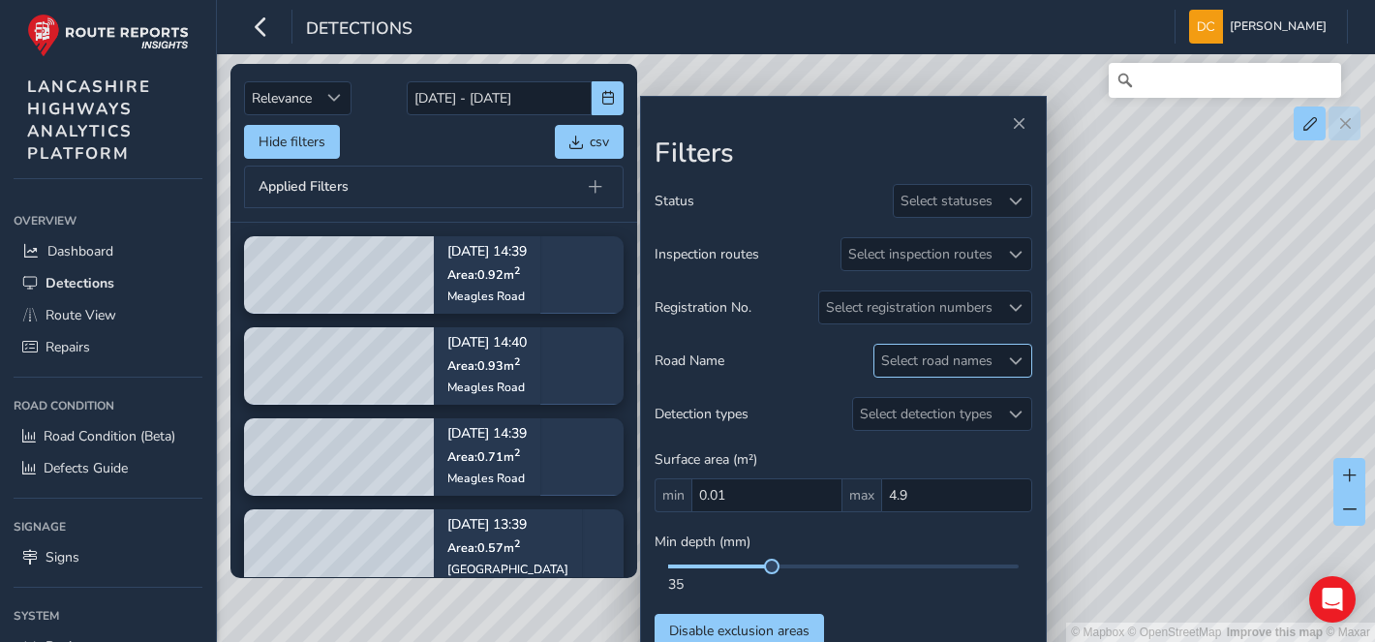
click at [1010, 360] on span at bounding box center [1016, 361] width 14 height 14
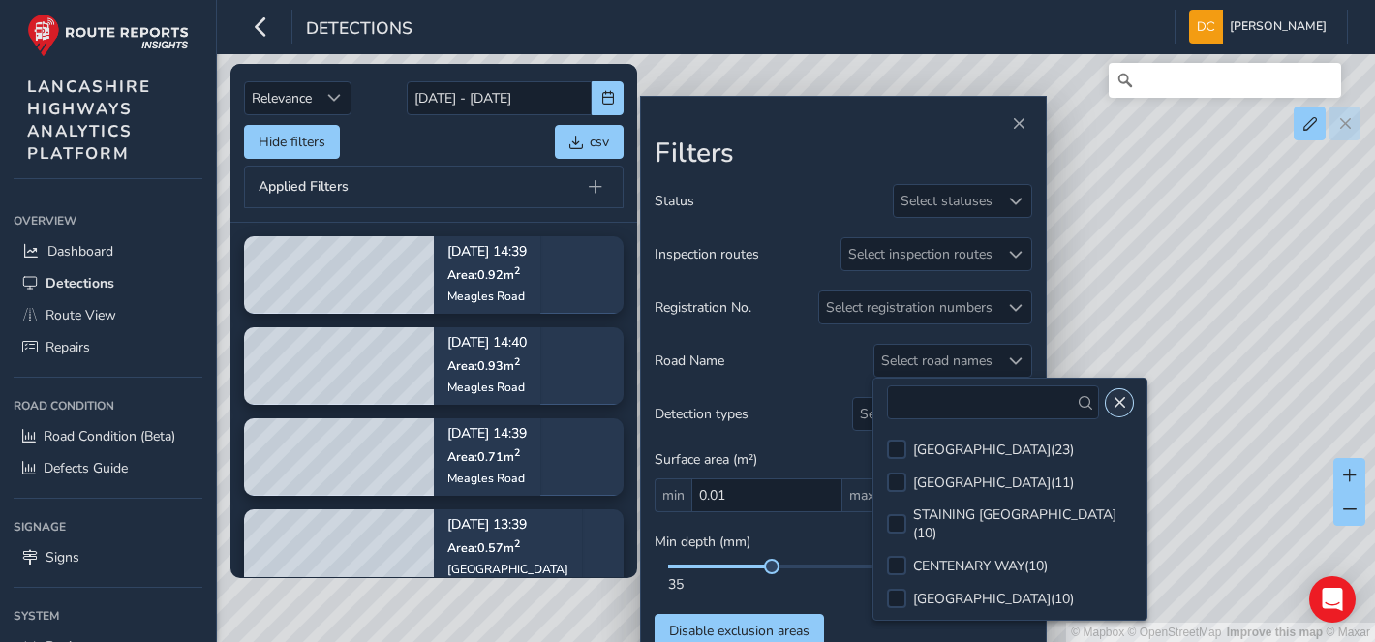
click at [1119, 405] on span "Close" at bounding box center [1120, 403] width 14 height 14
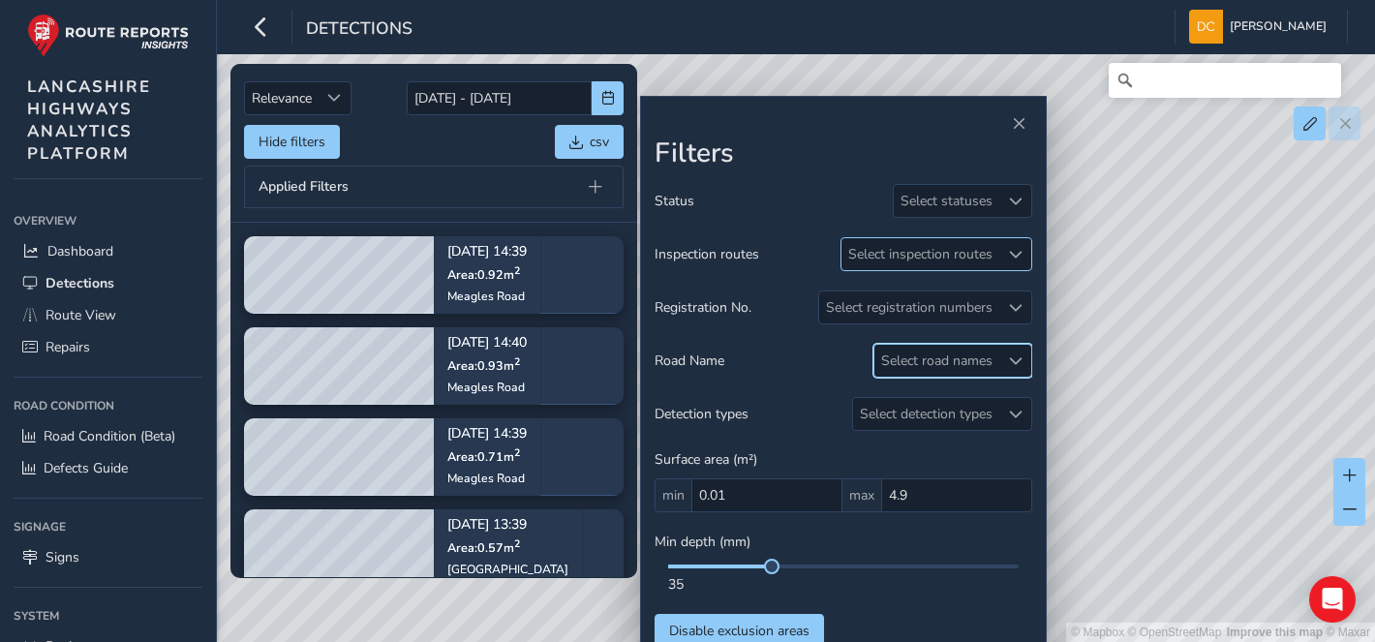
click at [992, 250] on div "Select inspection routes" at bounding box center [920, 254] width 158 height 32
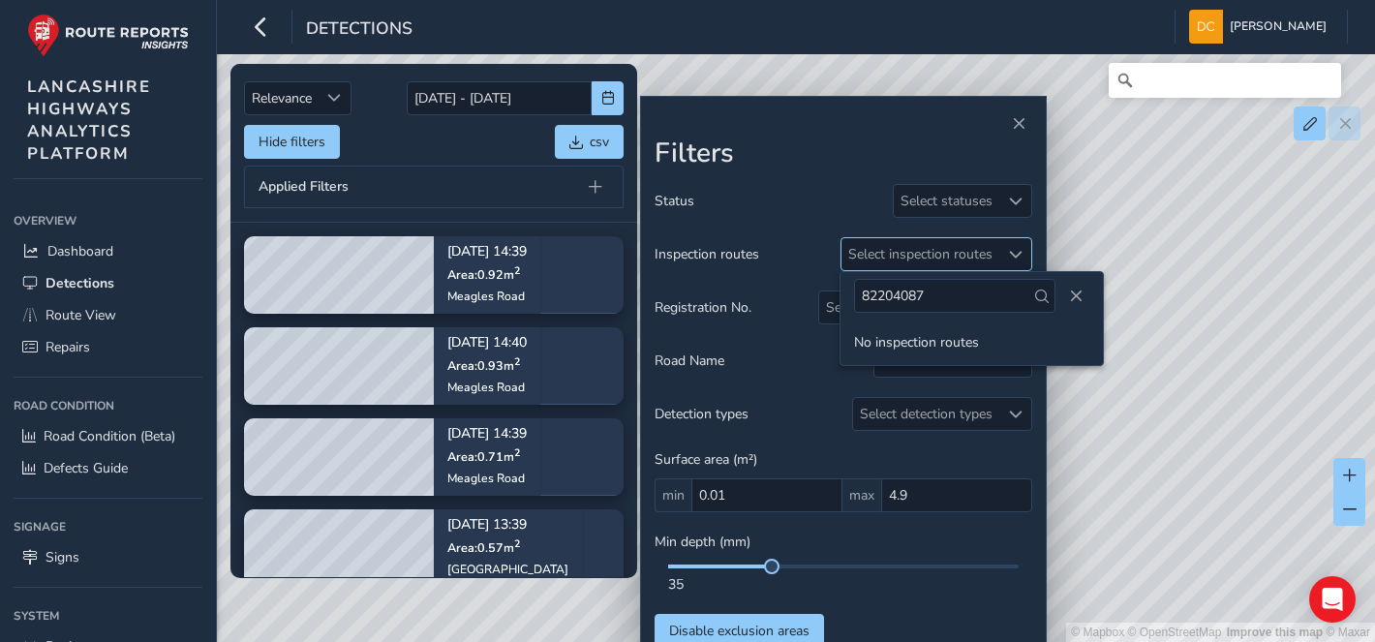
click at [1017, 248] on span at bounding box center [1016, 255] width 14 height 14
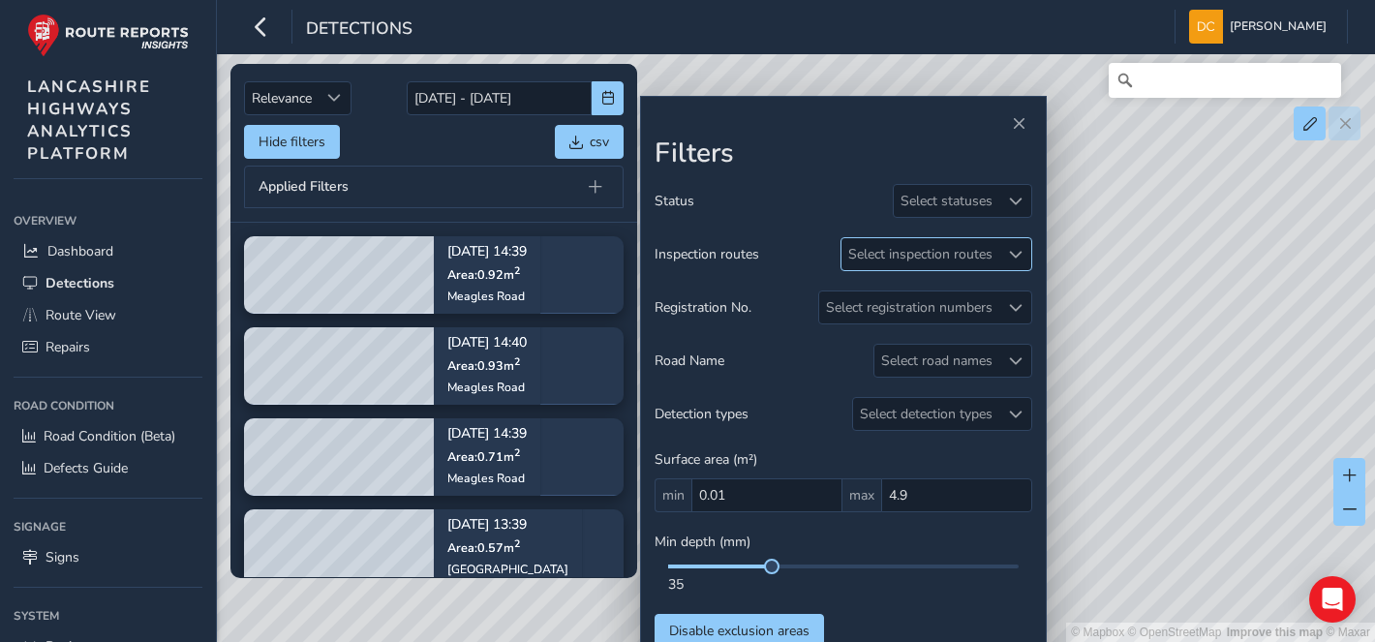
click at [1013, 254] on span at bounding box center [1016, 255] width 14 height 14
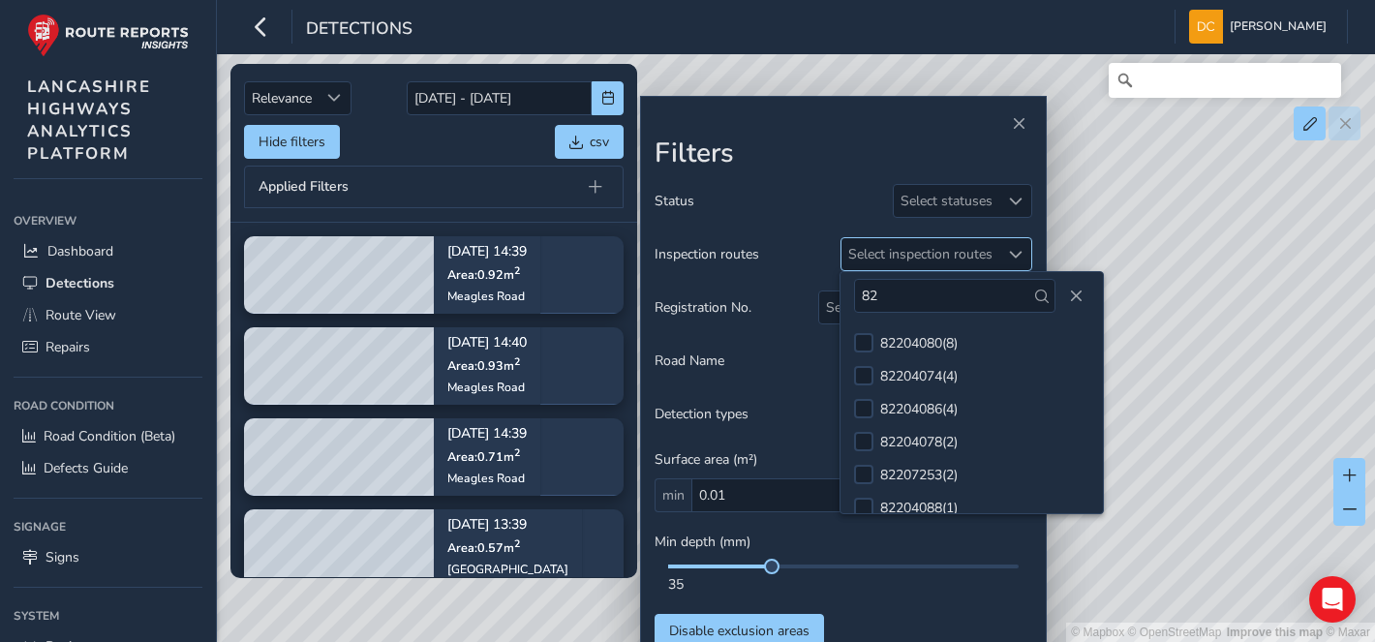
type input "8"
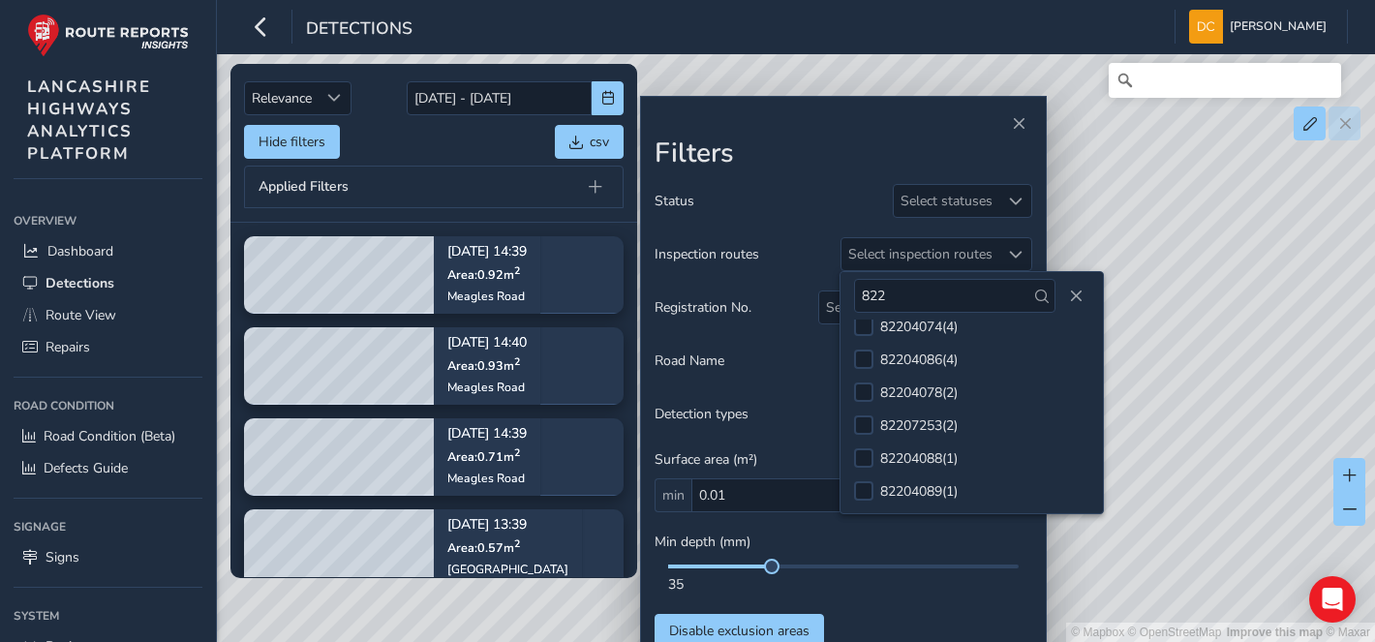
scroll to position [50, 0]
type input "822"
click at [864, 359] on div at bounding box center [863, 358] width 19 height 19
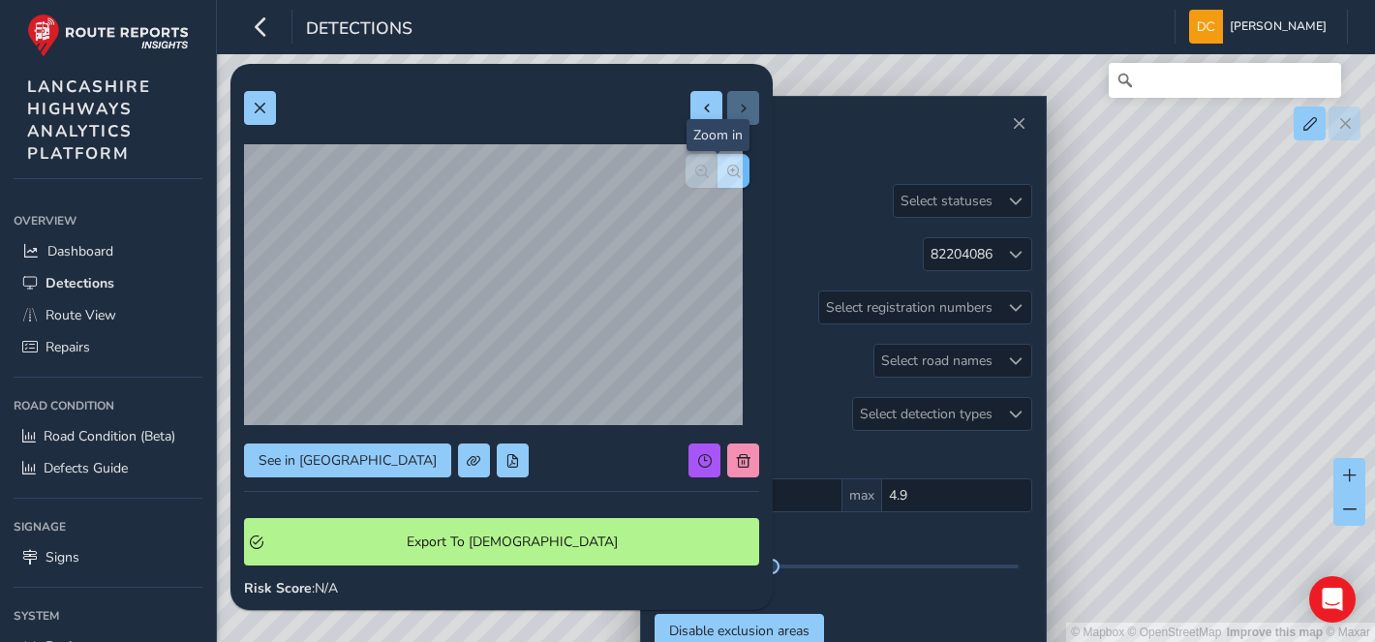
click at [727, 167] on span "button" at bounding box center [734, 172] width 14 height 14
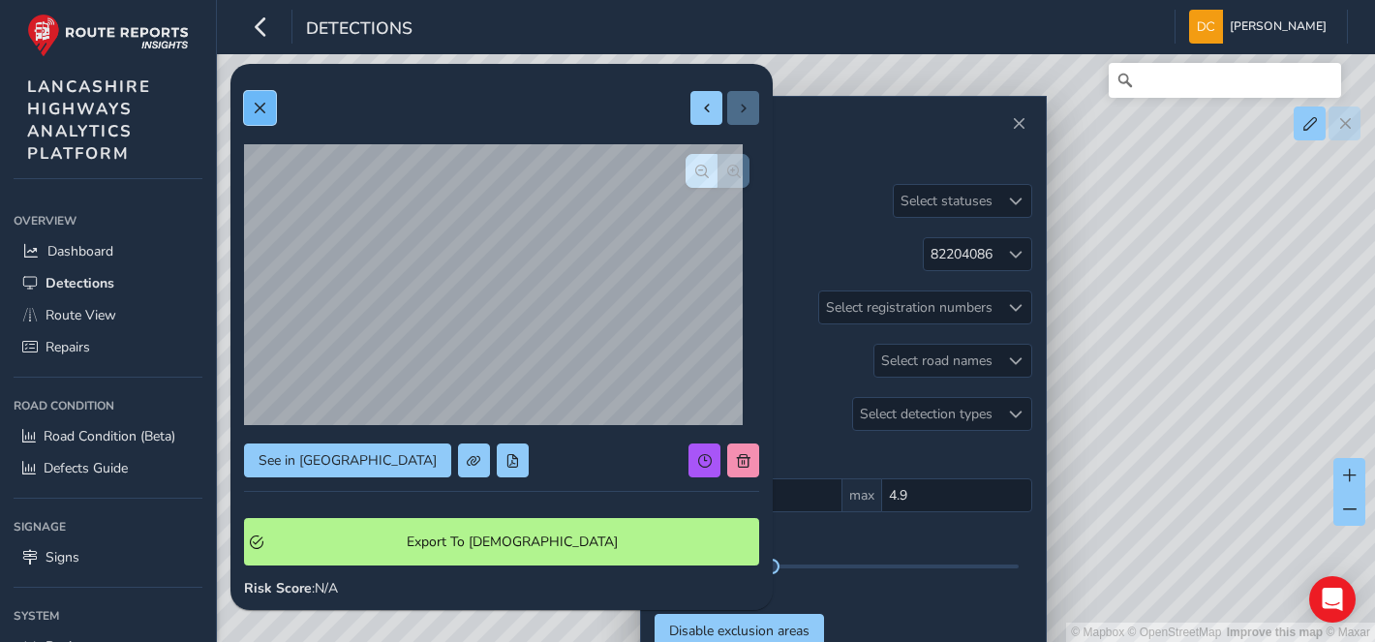
click at [263, 110] on span at bounding box center [260, 109] width 14 height 14
click at [717, 179] on button "button" at bounding box center [733, 171] width 32 height 34
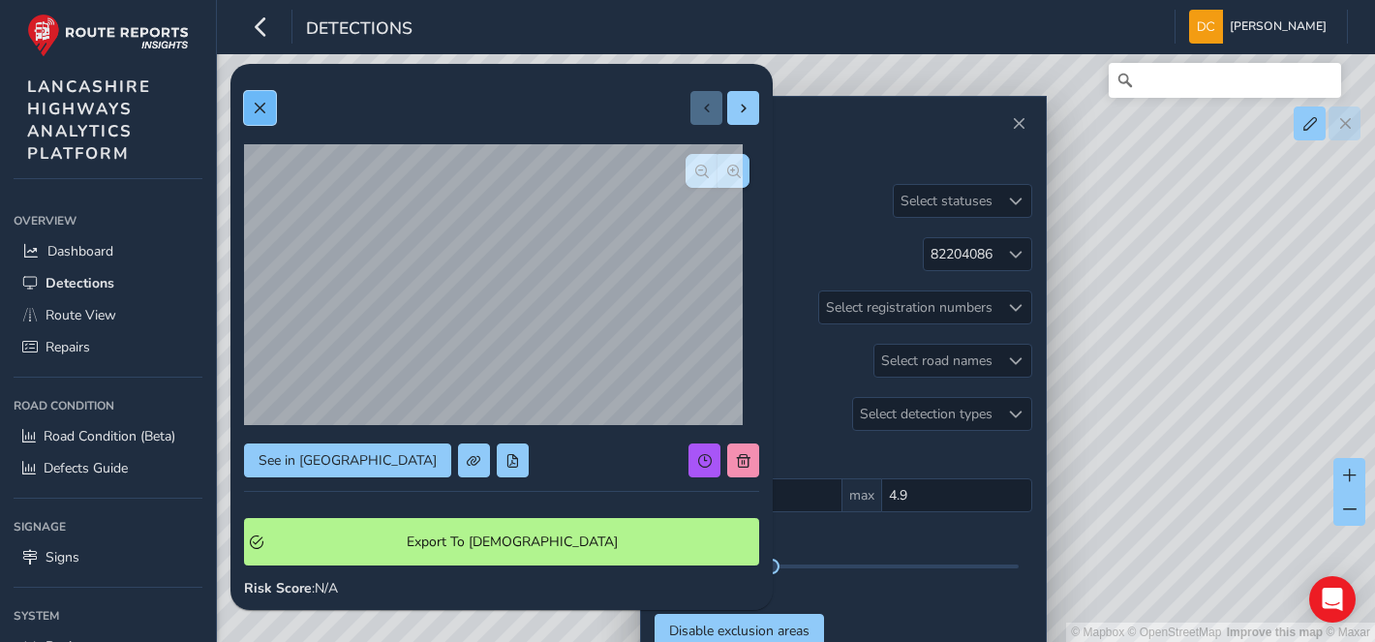
click at [267, 110] on button at bounding box center [260, 108] width 32 height 34
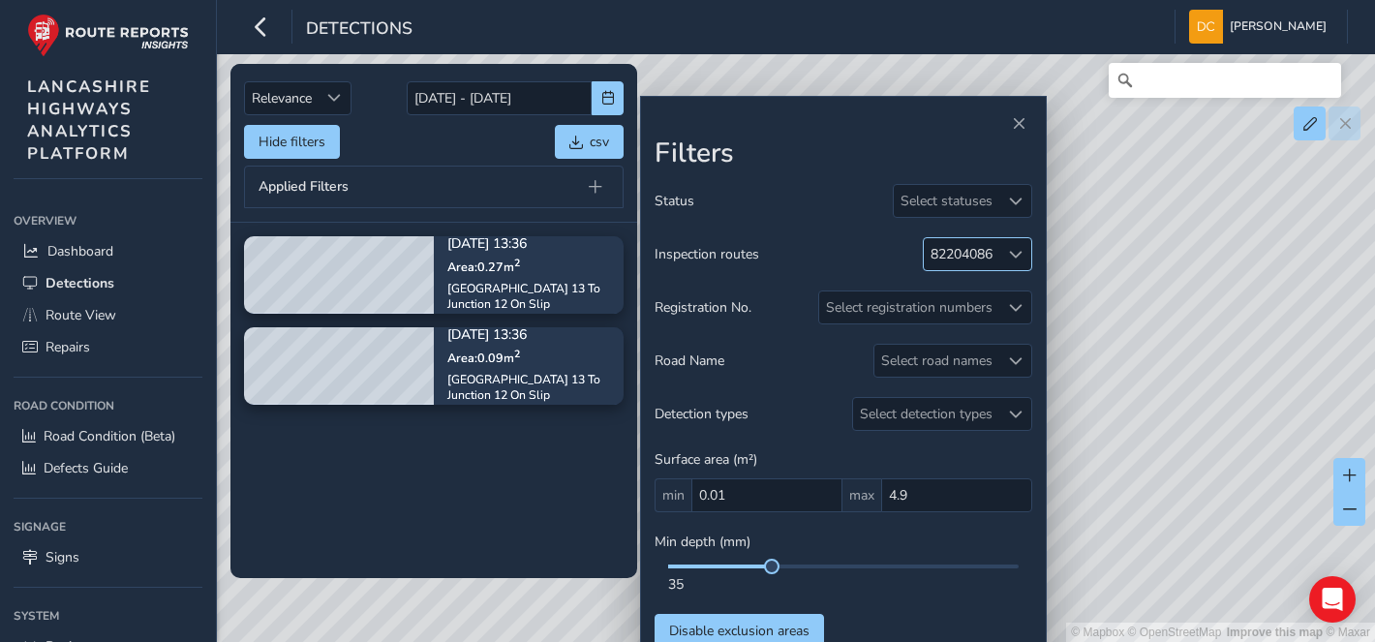
click at [990, 254] on div "82204086" at bounding box center [962, 254] width 62 height 18
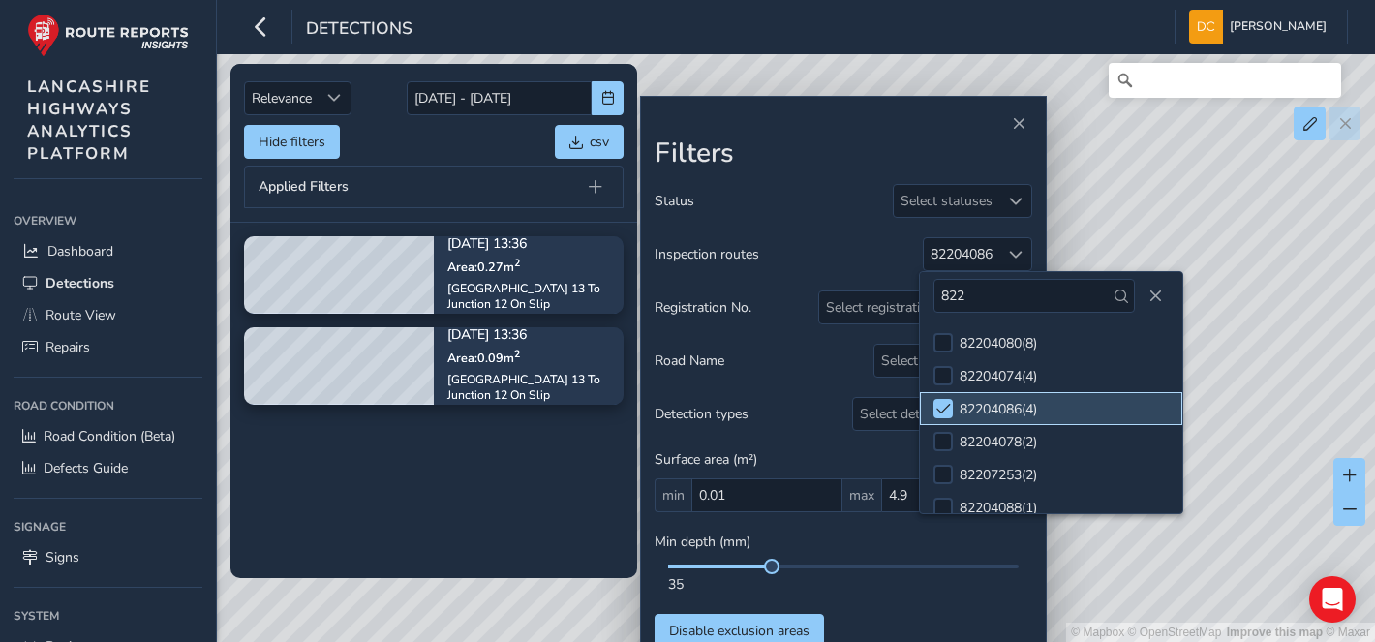
click at [945, 394] on li "82204086 ( 4 )" at bounding box center [1051, 408] width 262 height 33
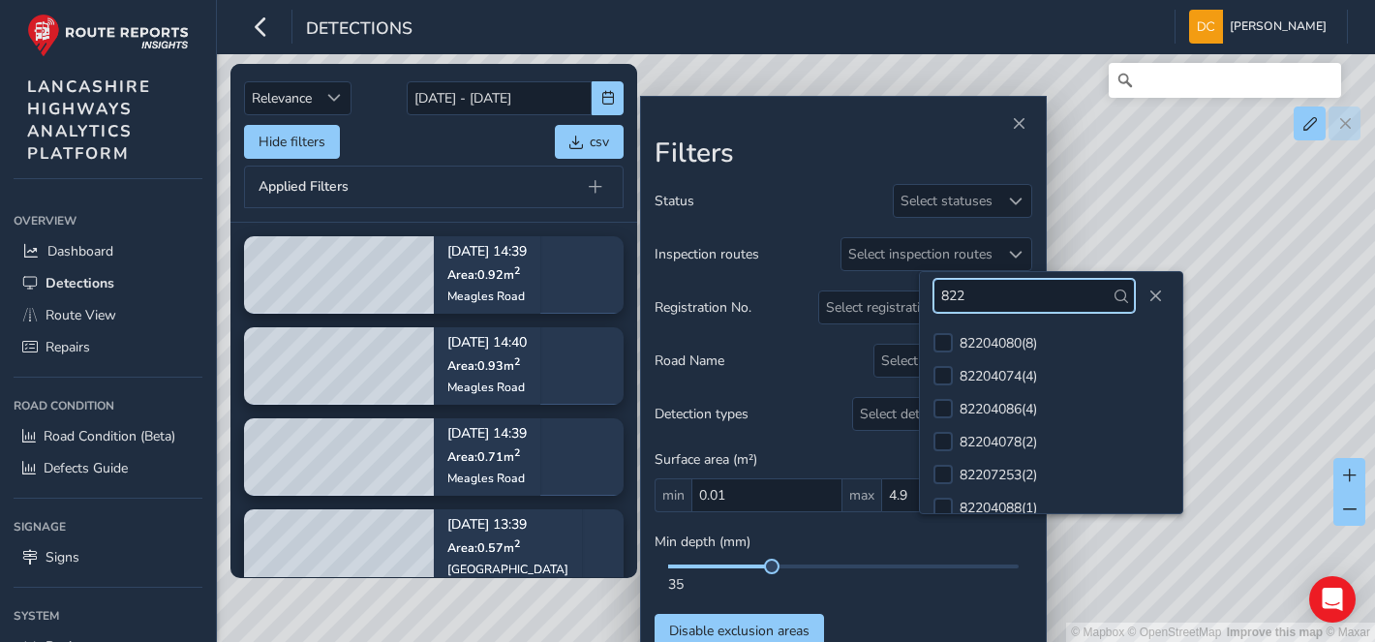
click at [989, 297] on input "822" at bounding box center [1033, 296] width 201 height 34
type input "8"
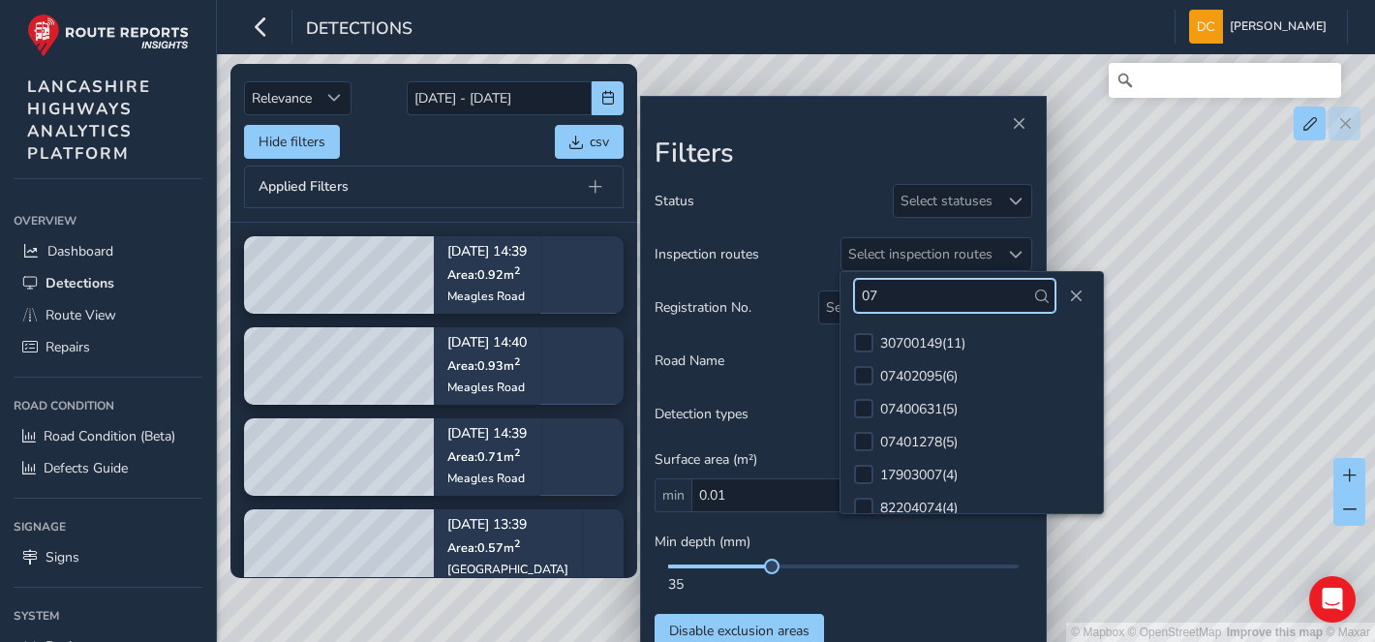
type input "0"
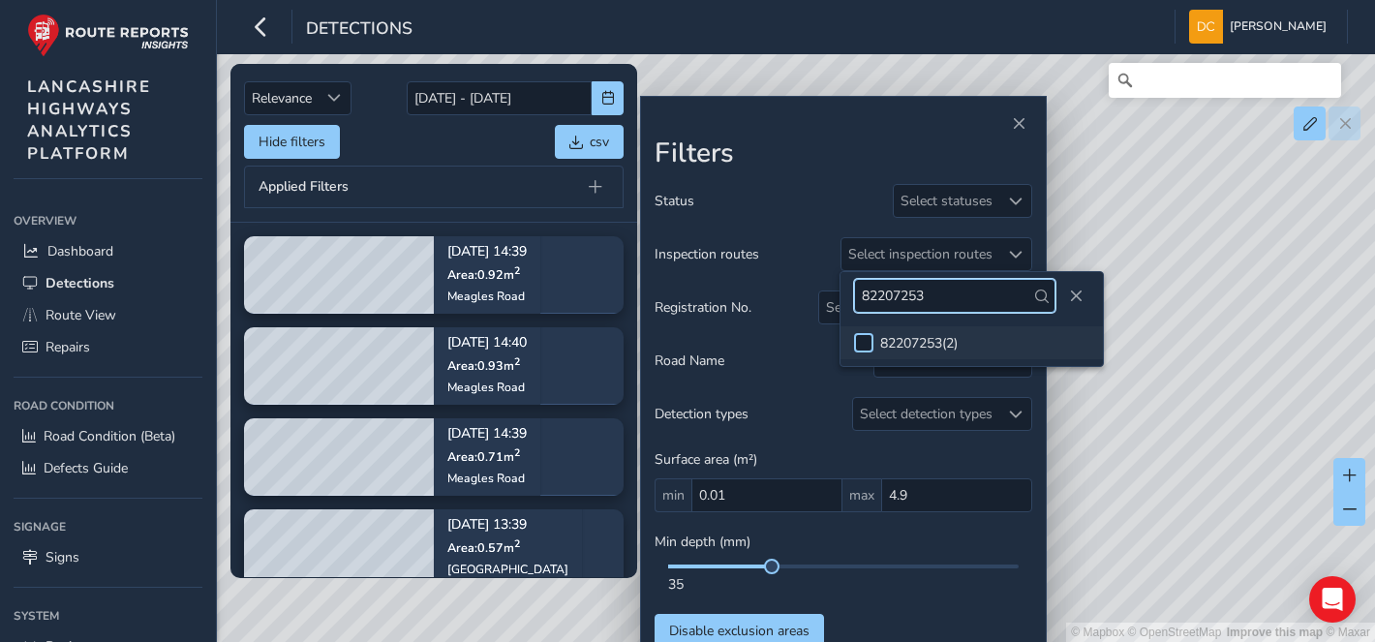
type input "82207253"
click at [862, 339] on div at bounding box center [863, 342] width 19 height 19
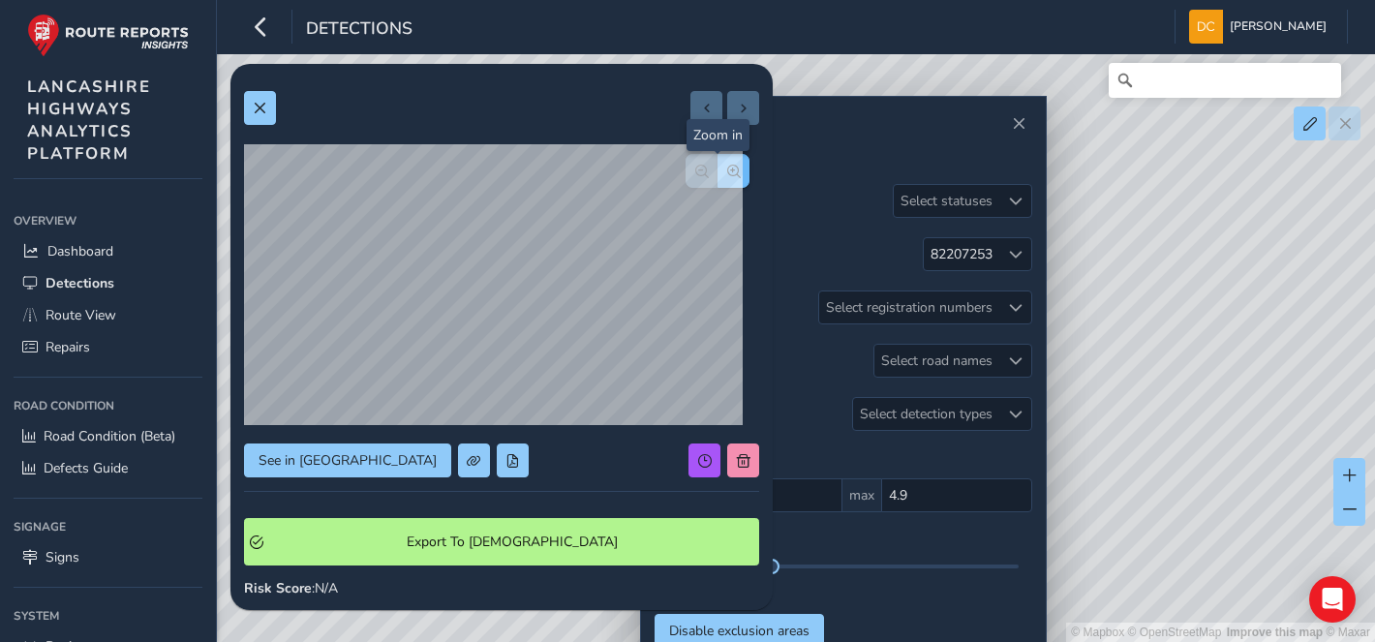
click at [727, 172] on span "button" at bounding box center [734, 172] width 14 height 14
click at [264, 103] on span at bounding box center [260, 109] width 14 height 14
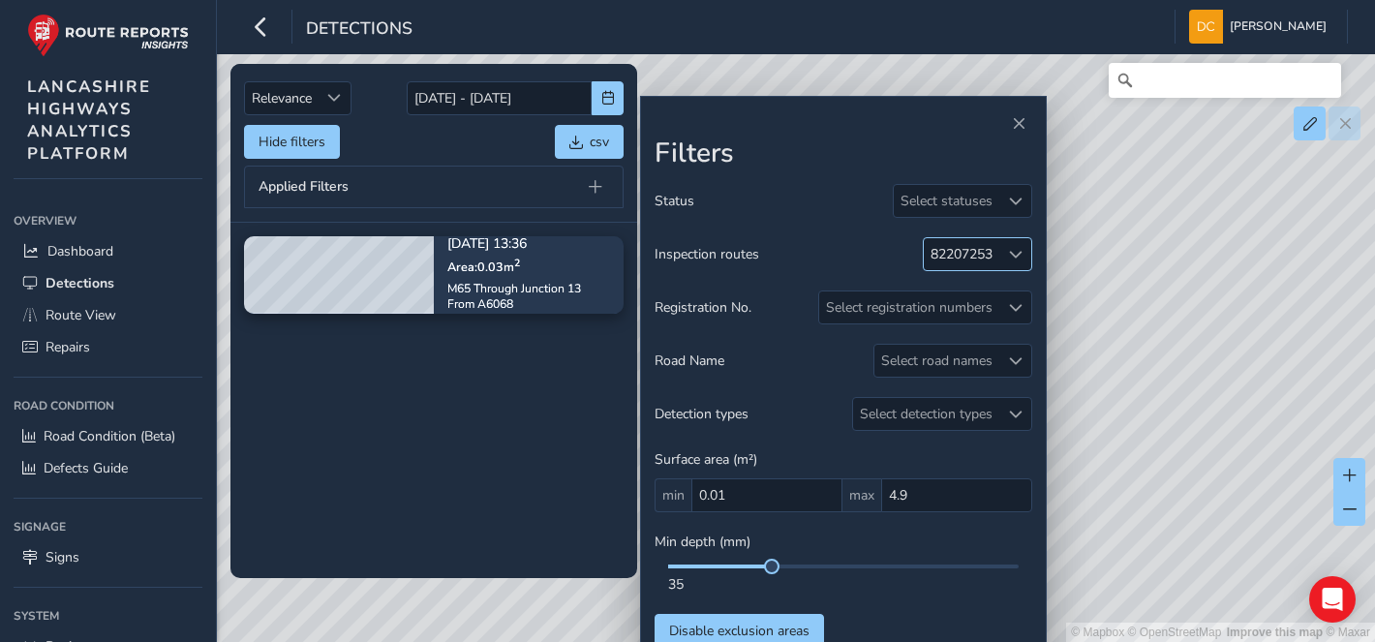
click at [1009, 249] on span at bounding box center [1016, 255] width 14 height 14
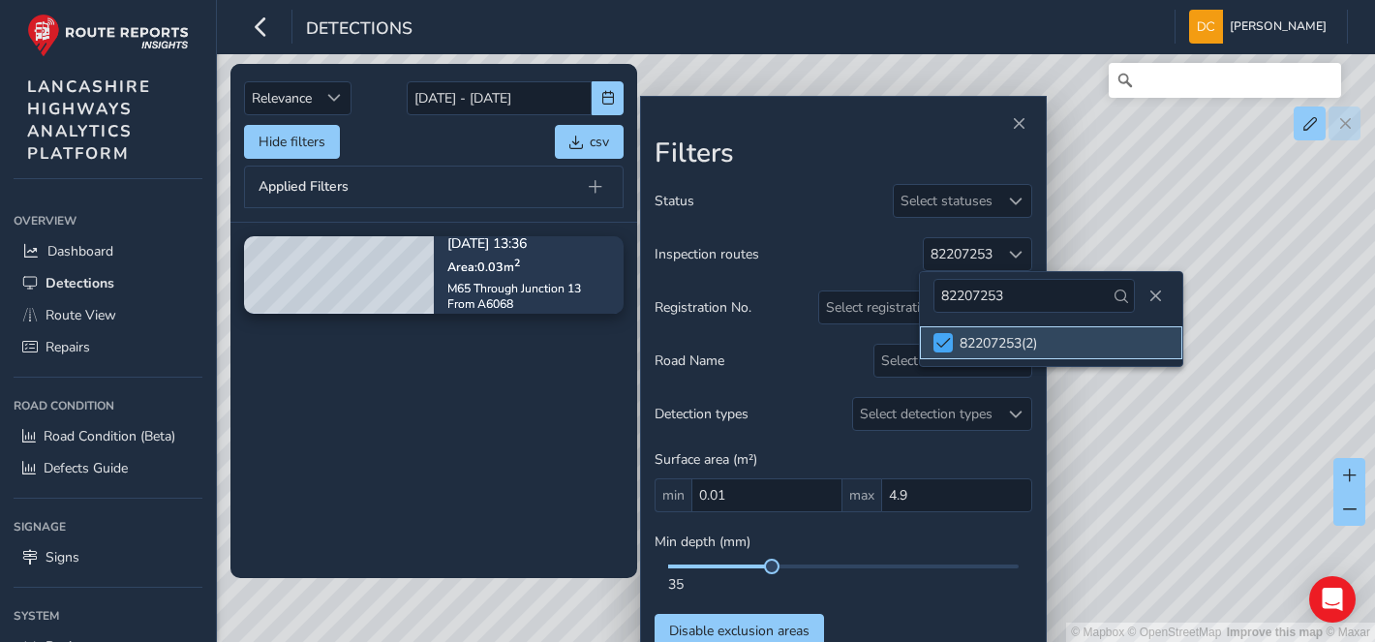
click at [942, 349] on span at bounding box center [943, 343] width 15 height 14
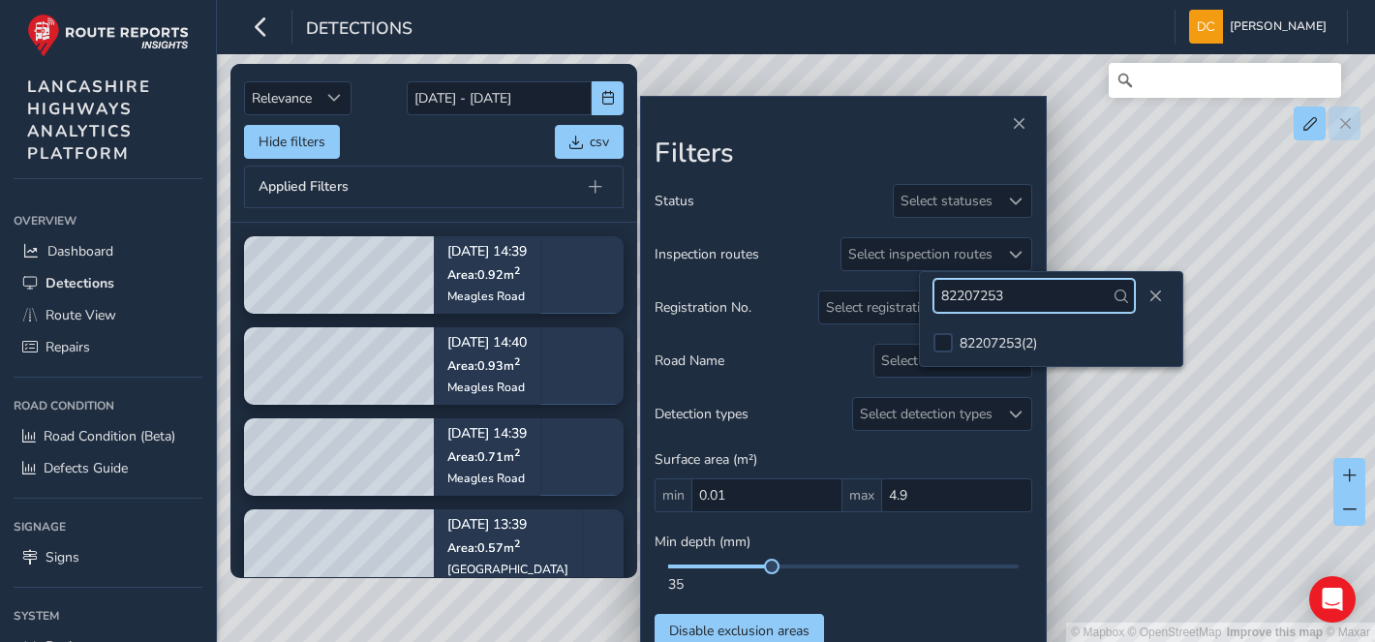
click at [1022, 292] on input "82207253" at bounding box center [1033, 296] width 201 height 34
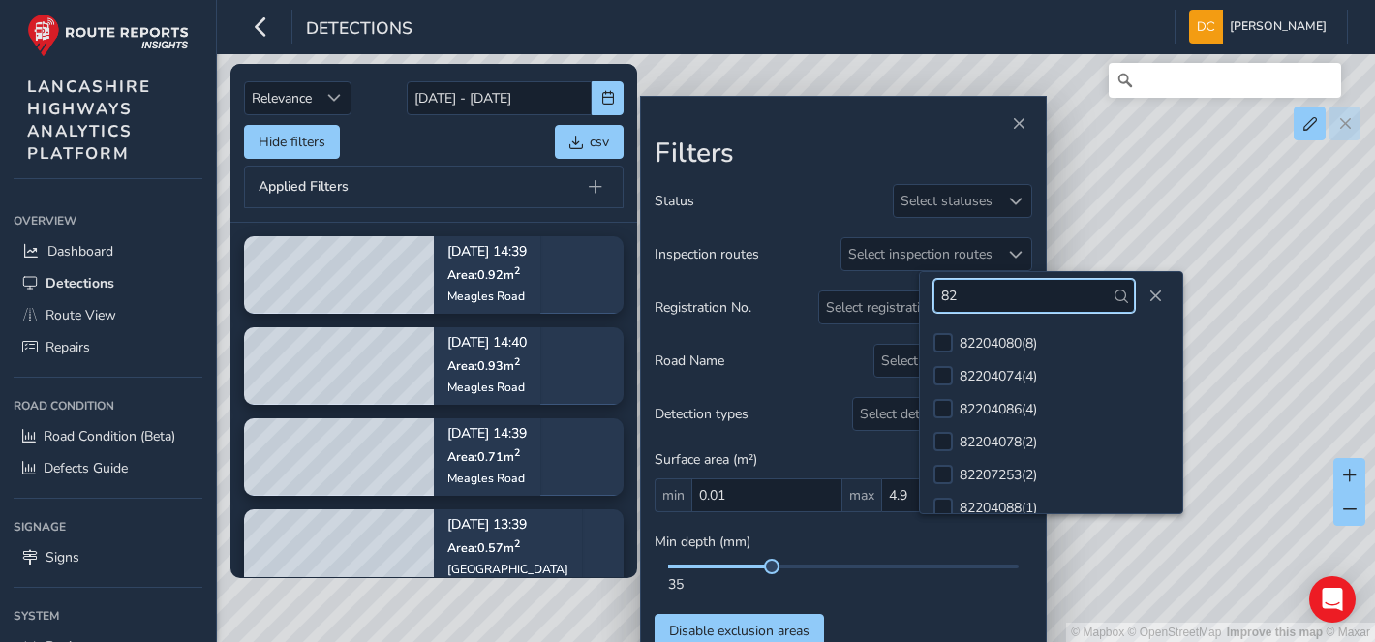
type input "8"
click at [1150, 293] on span "Close" at bounding box center [1155, 297] width 14 height 14
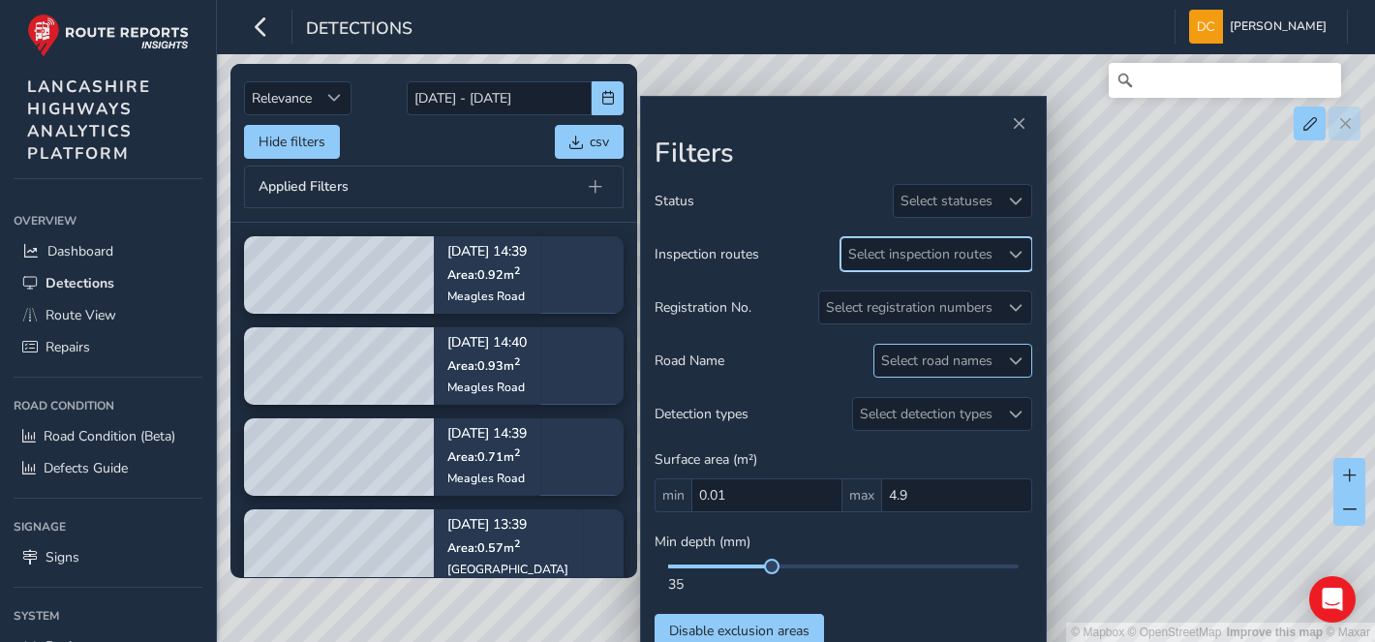
click at [946, 370] on div "Select road names" at bounding box center [936, 361] width 125 height 32
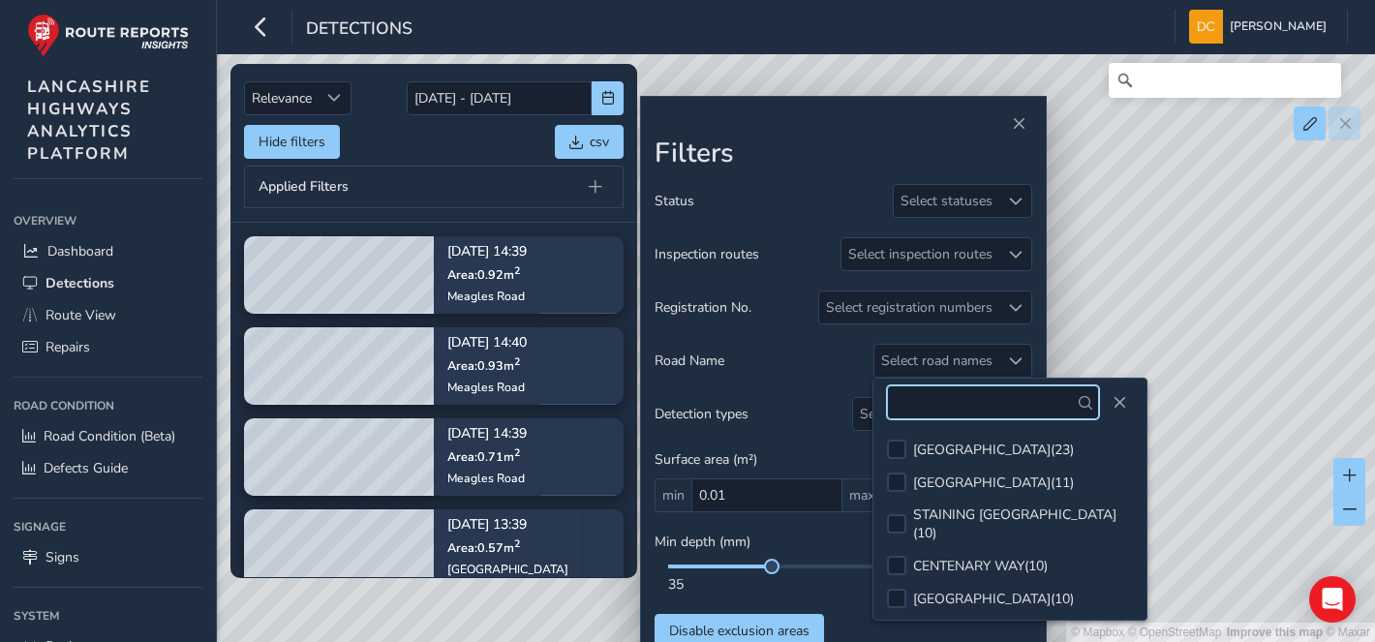
paste input "M55 JUNCTION 4 FROM A5230 TO EASTERN SIDE OF THE BRIDGE"
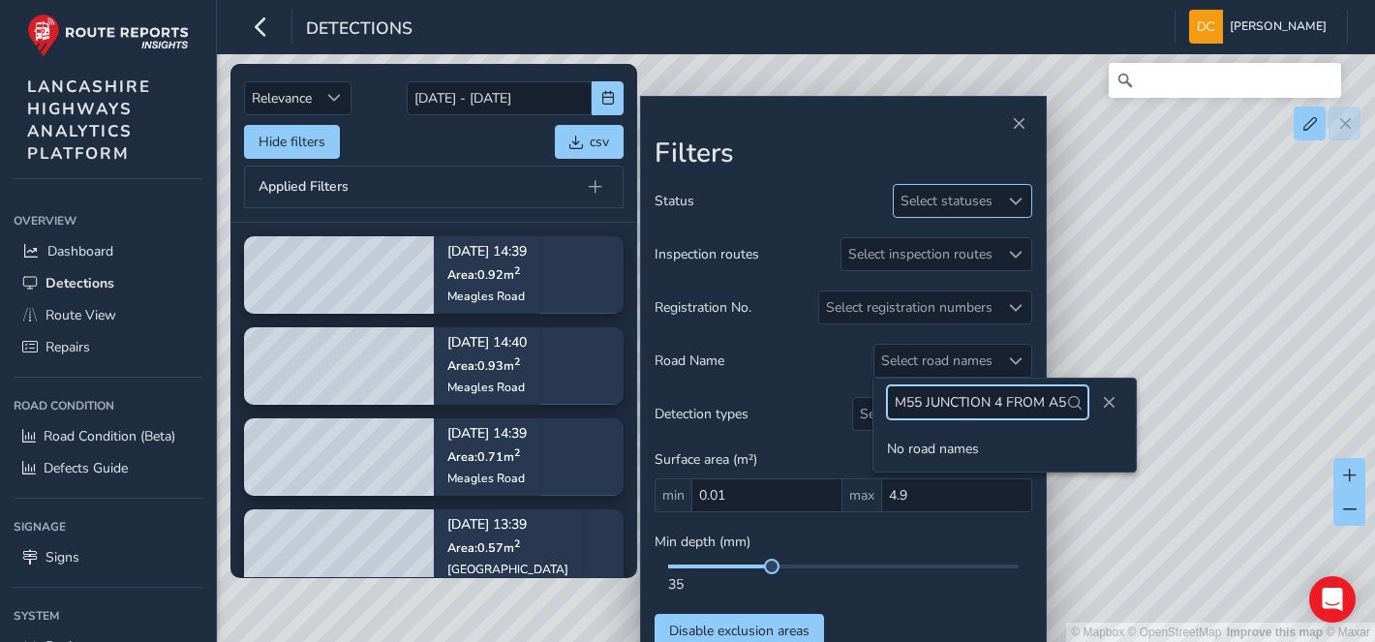
scroll to position [0, 254]
type input "M55 JUNCTION 4 FROM A5230 TO EASTERN SIDE OF THE BRIDGE"
click at [1102, 402] on span "Close" at bounding box center [1109, 403] width 14 height 14
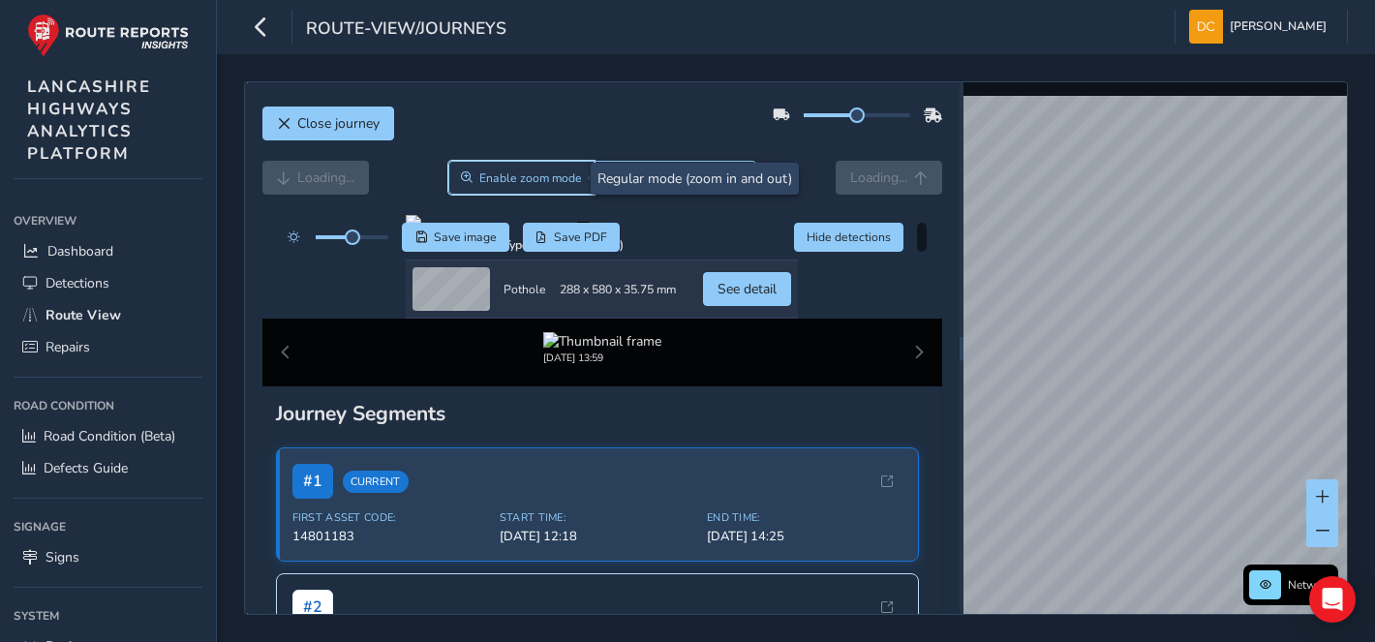
click at [506, 181] on span "Enable zoom mode" at bounding box center [530, 177] width 103 height 15
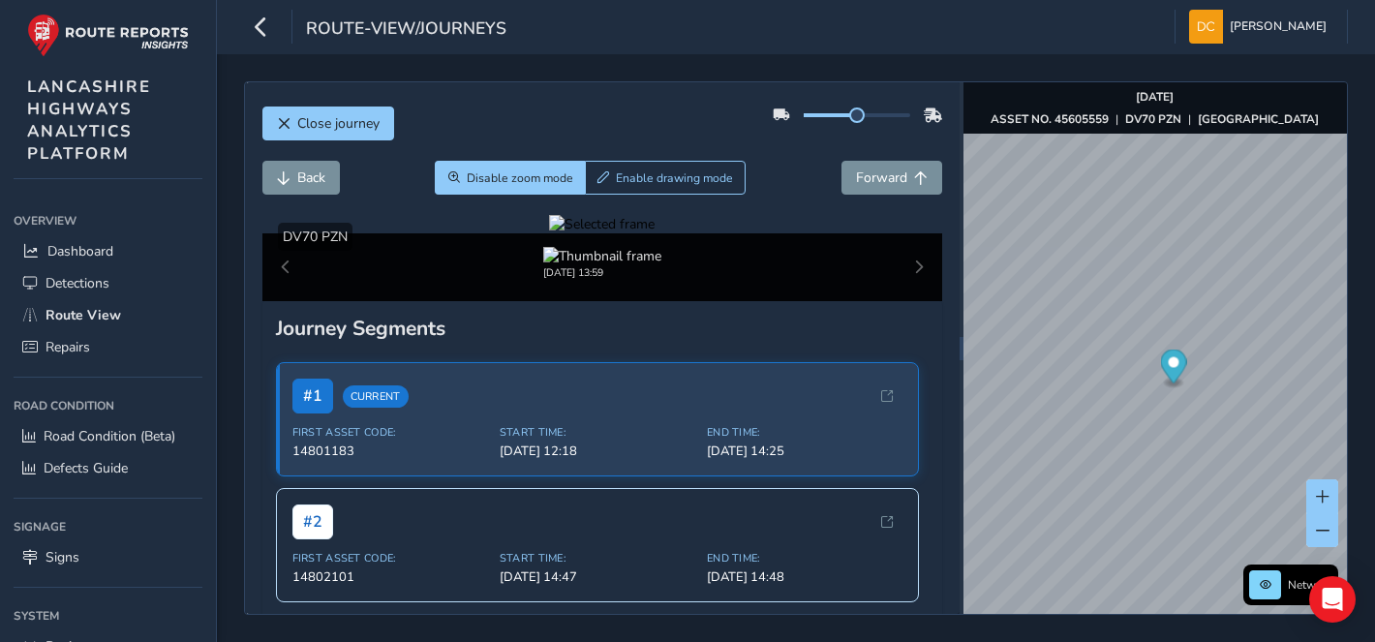
click at [564, 233] on div at bounding box center [602, 224] width 106 height 18
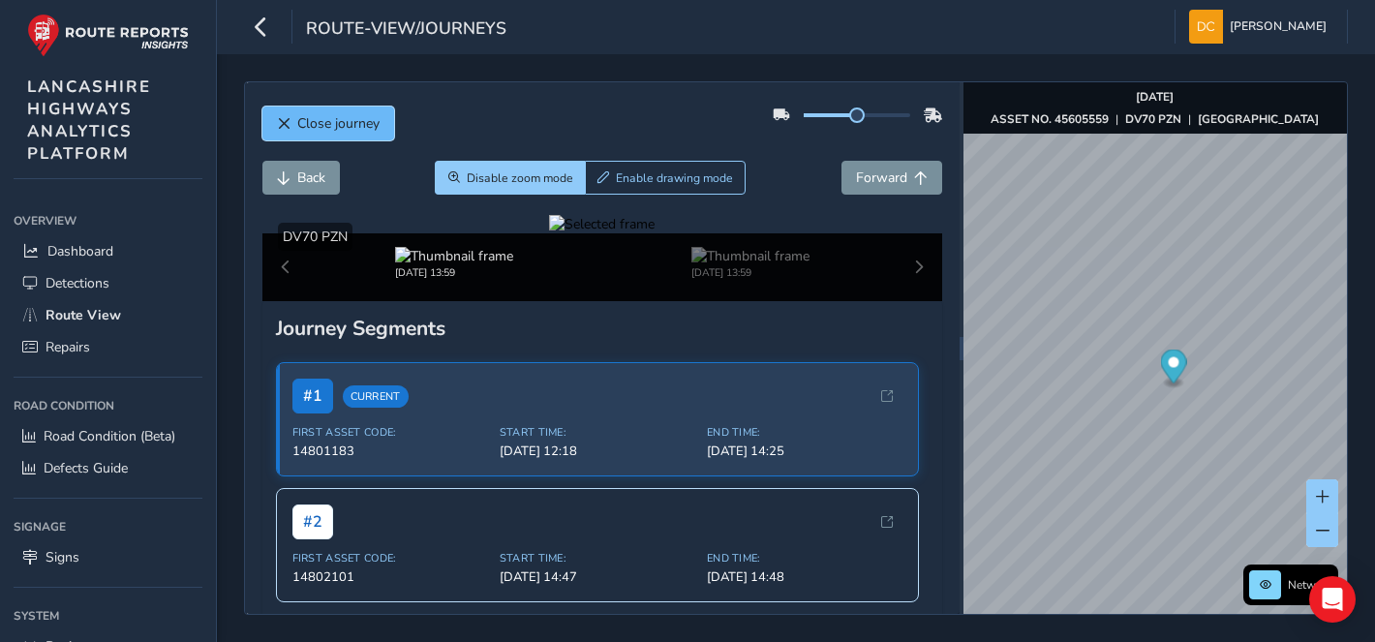
click at [324, 132] on span "Close journey" at bounding box center [338, 123] width 82 height 18
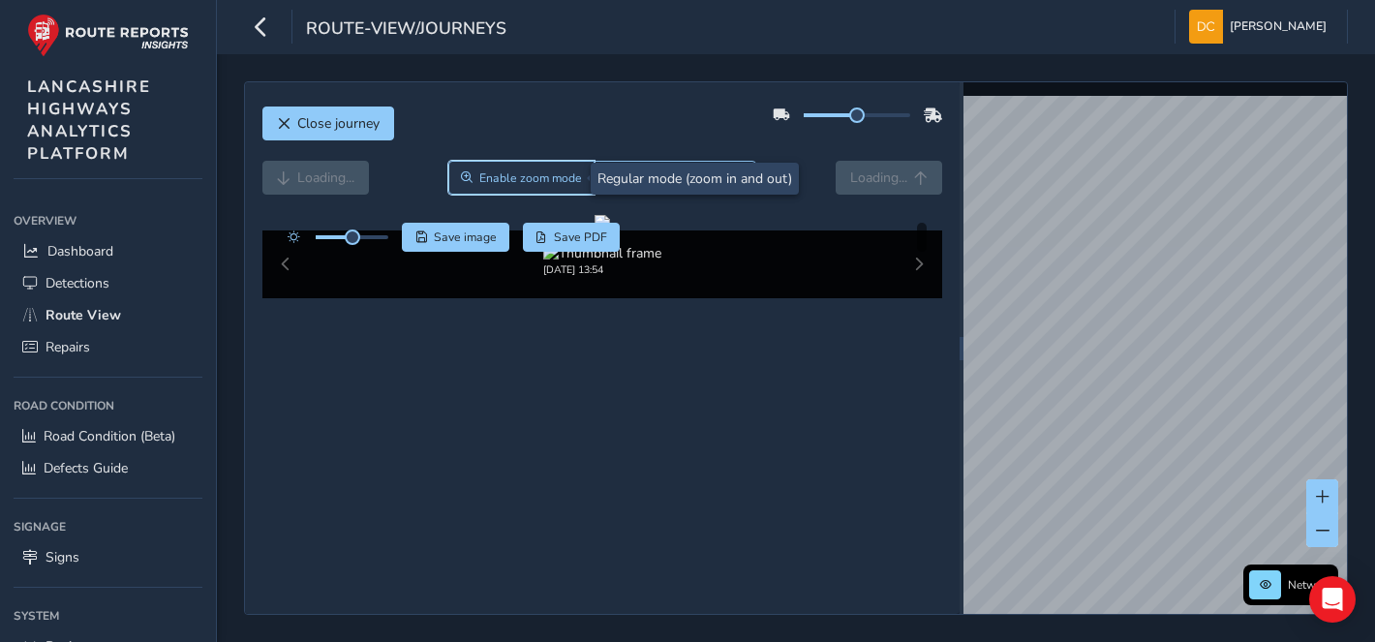
click at [479, 186] on span "Enable zoom mode" at bounding box center [530, 177] width 103 height 15
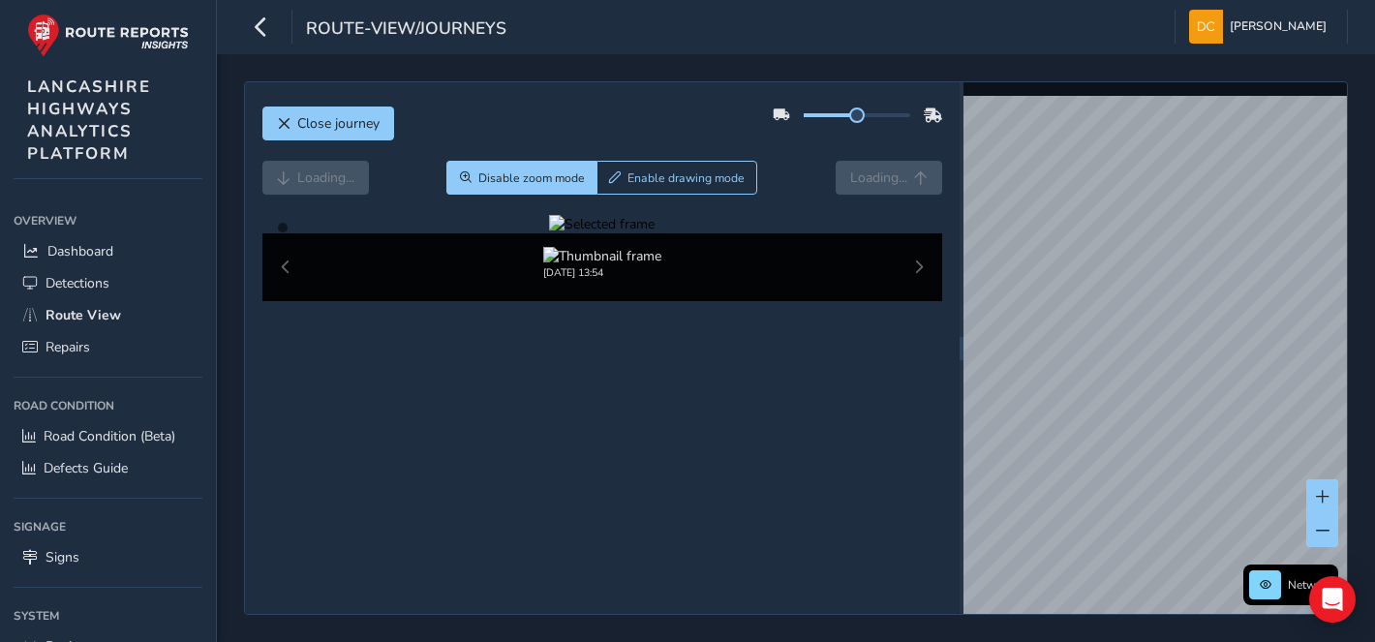
click at [655, 233] on div at bounding box center [602, 224] width 106 height 18
click at [826, 477] on img at bounding box center [139, 162] width 2789 height 1569
click at [655, 233] on div at bounding box center [602, 224] width 106 height 18
click at [826, 477] on img at bounding box center [139, 162] width 2789 height 1569
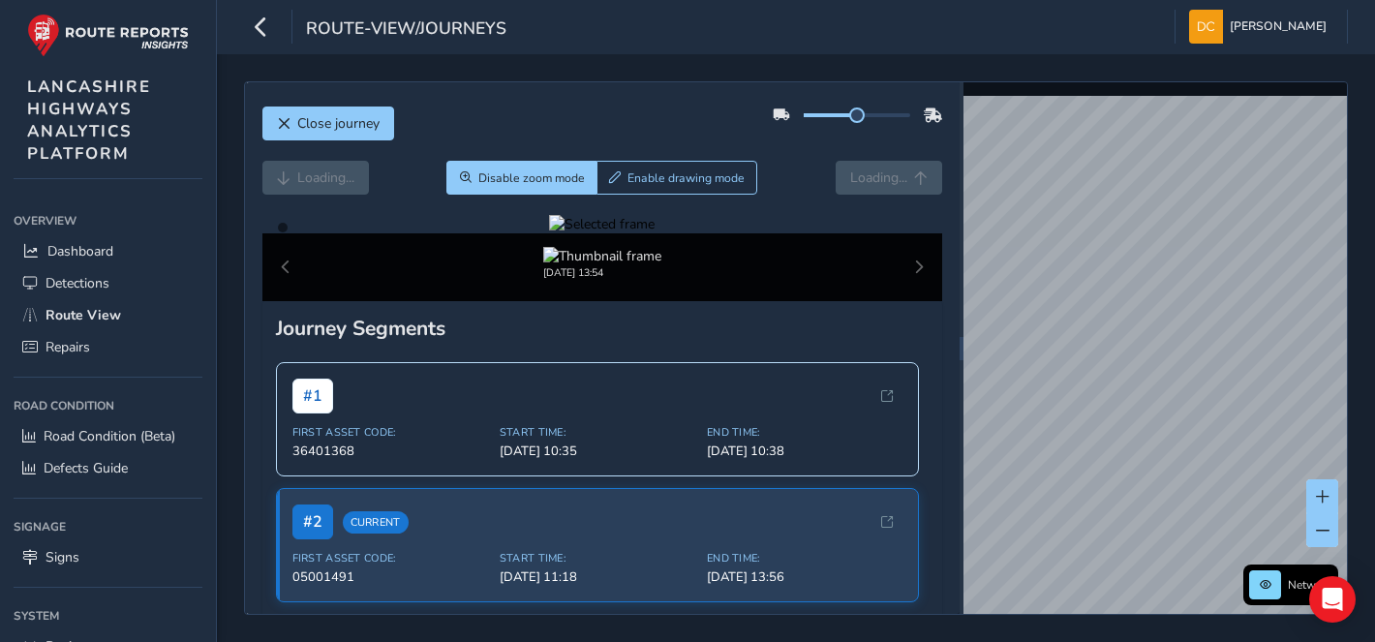
click at [655, 233] on div at bounding box center [602, 224] width 106 height 18
click at [714, 359] on img at bounding box center [498, 541] width 2789 height 1569
click at [361, 118] on span "Close journey" at bounding box center [338, 123] width 82 height 18
